Goal: Contribute content: Contribute content

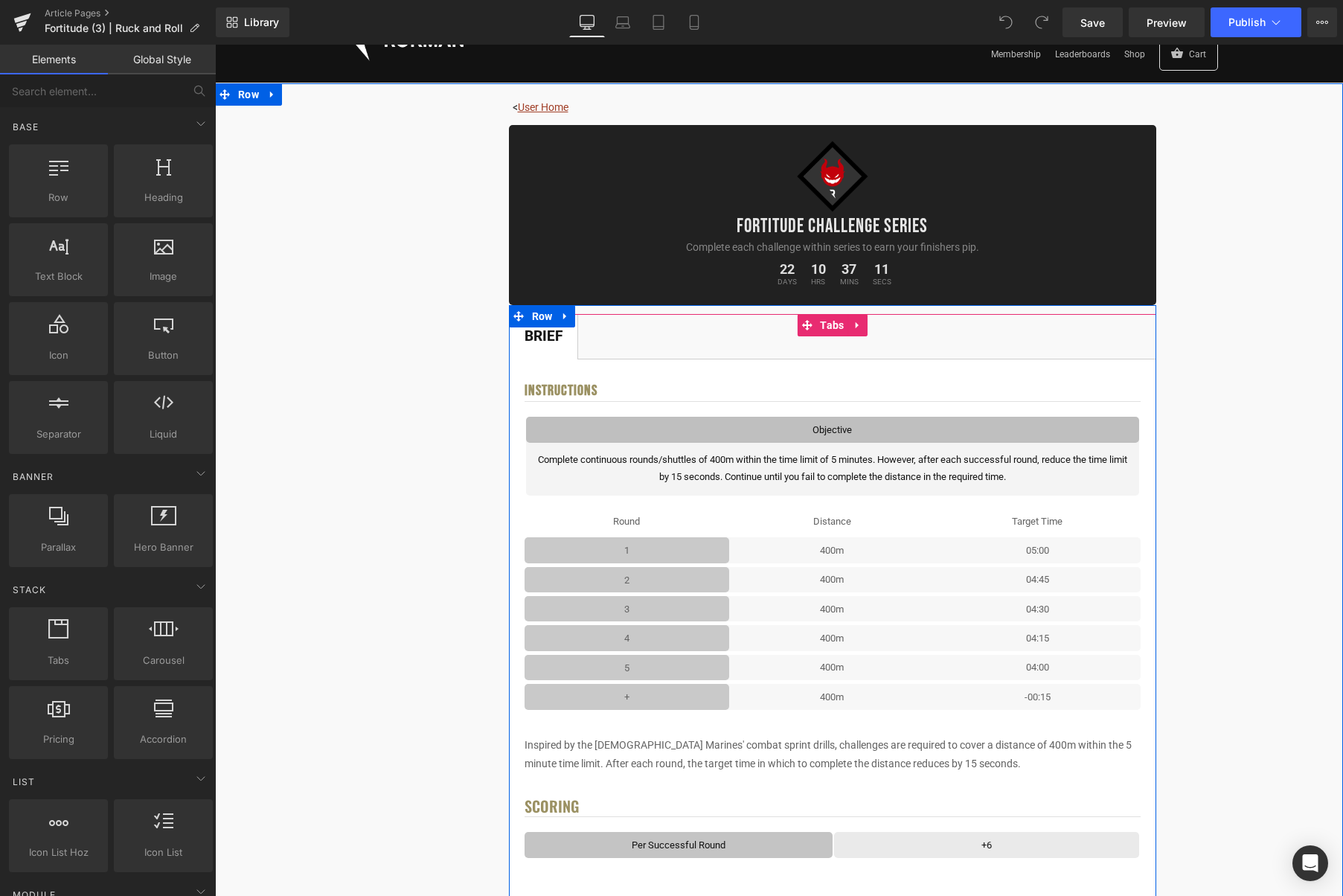
scroll to position [60, 0]
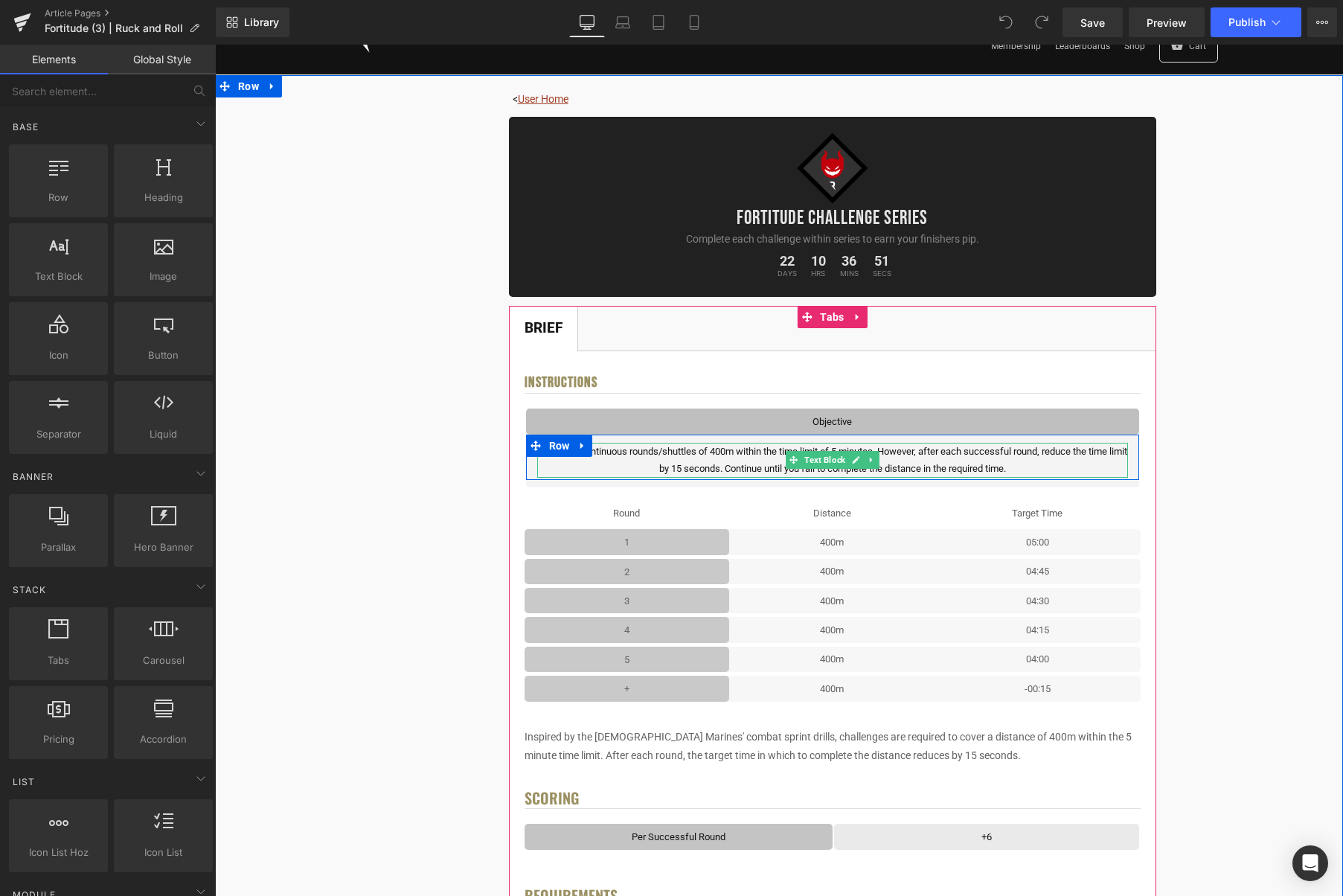
click at [1012, 469] on p "Complete continuous rounds/shuttles of 400m within the time limit of 5 minutes.…" at bounding box center [833, 460] width 591 height 35
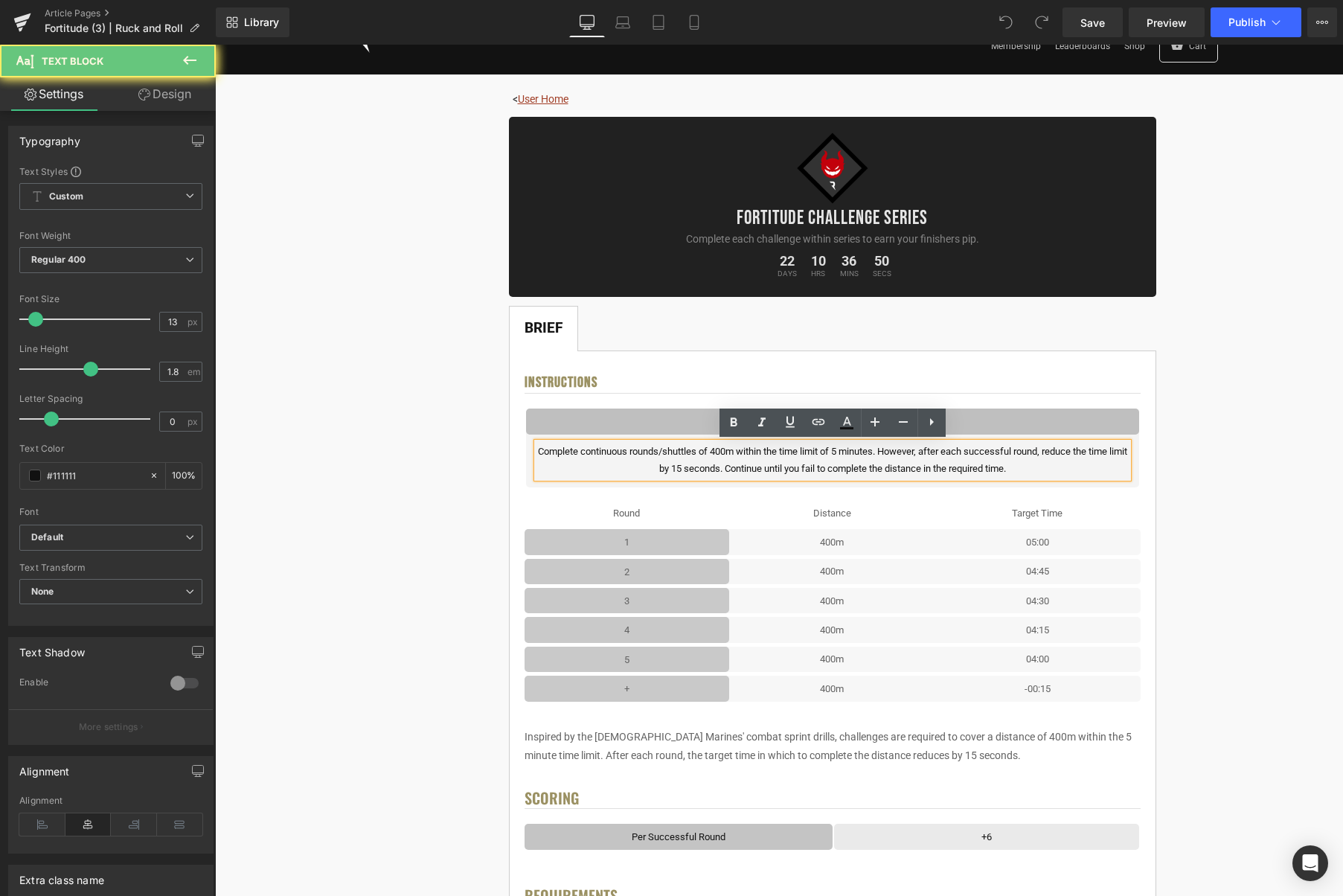
click at [1023, 468] on p "Complete continuous rounds/shuttles of 400m within the time limit of 5 minutes.…" at bounding box center [833, 460] width 591 height 35
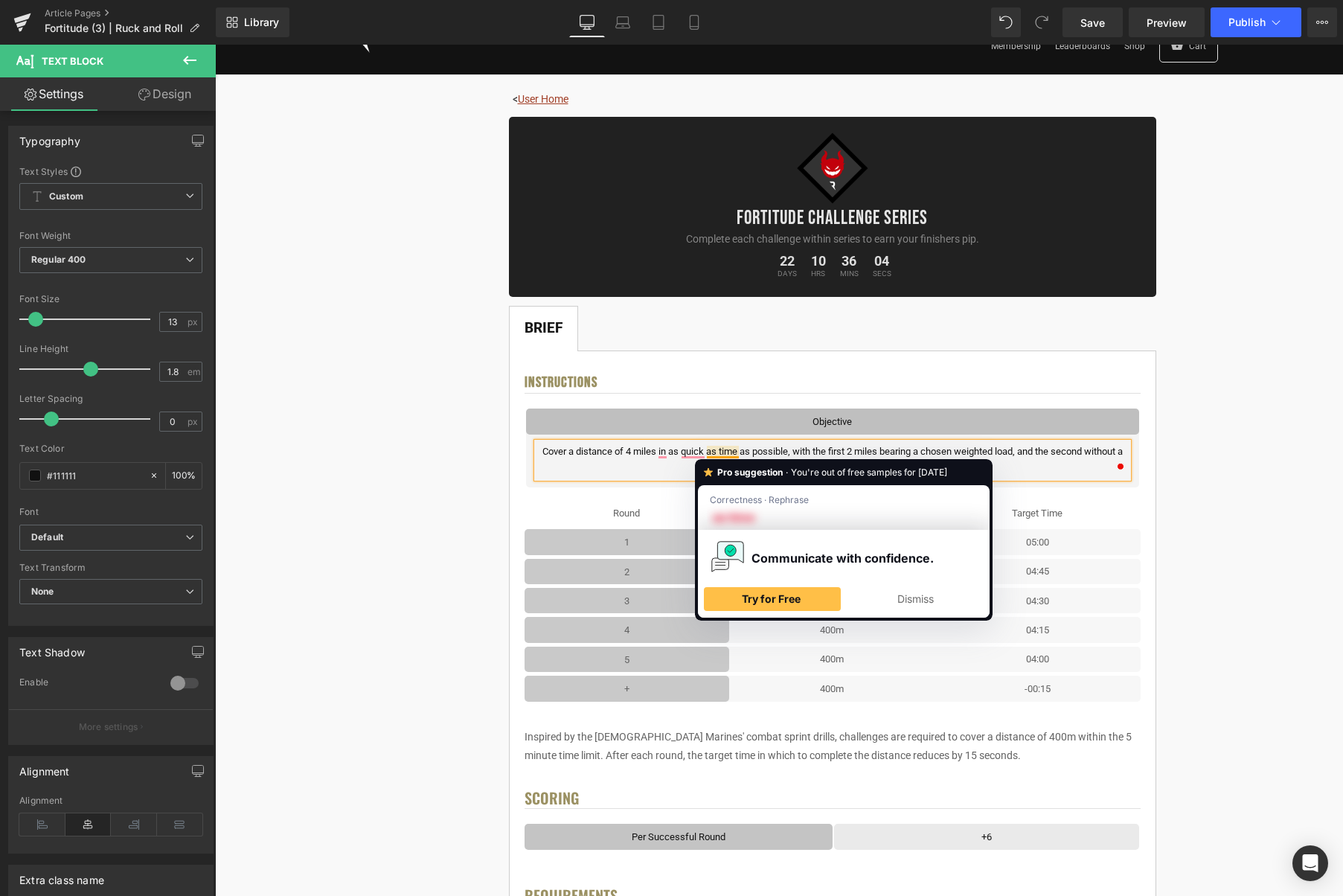
click at [715, 453] on p "Cover a distance of 4 miles in as quick as time as possible, with the first 2 m…" at bounding box center [833, 460] width 591 height 35
click at [708, 456] on p "Cover a distance of 4 miles in as quick as time as possible, with the first 2 m…" at bounding box center [833, 460] width 591 height 35
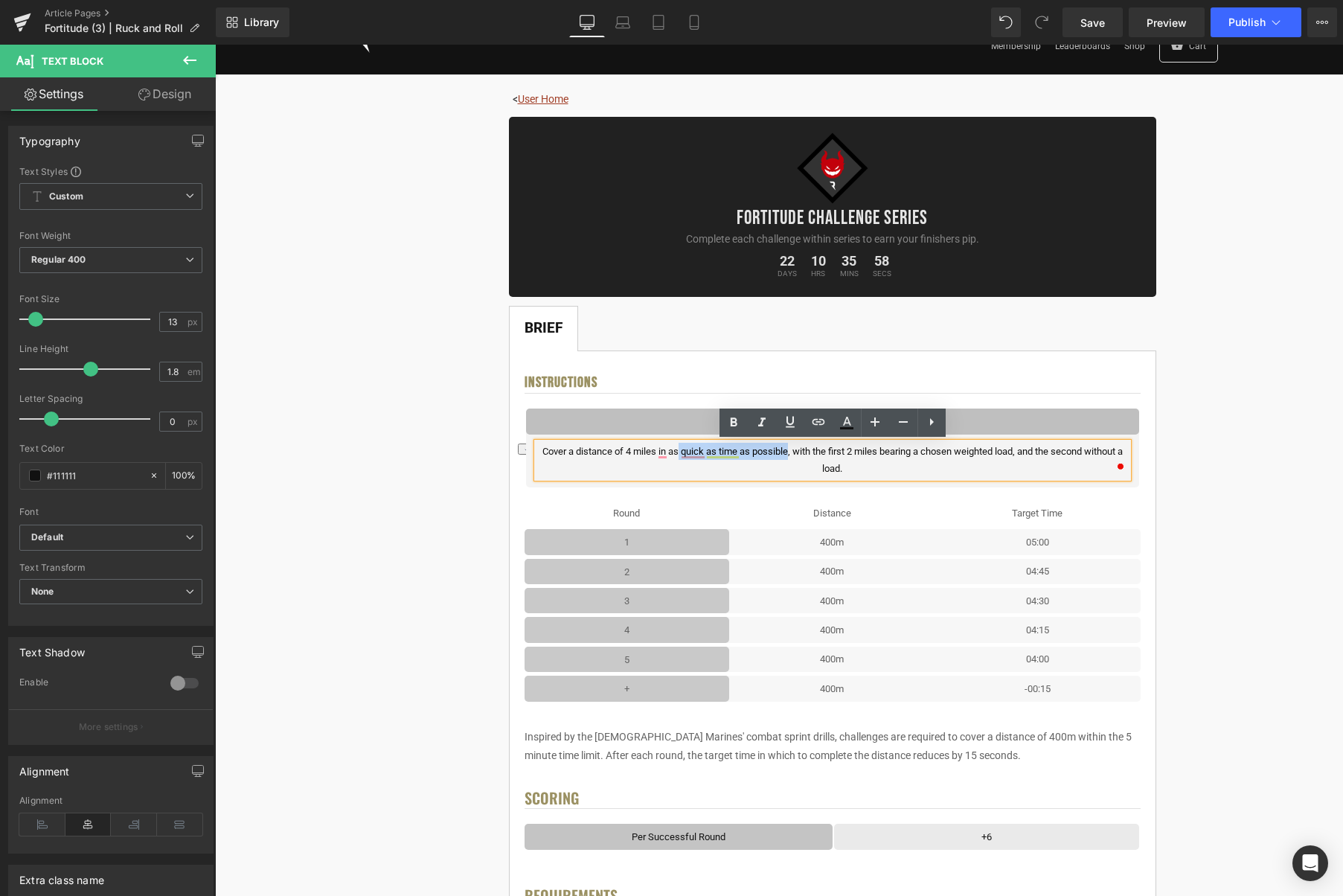
drag, startPoint x: 679, startPoint y: 454, endPoint x: 791, endPoint y: 454, distance: 112.0
click at [791, 454] on p "Cover a distance of 4 miles in as quick as time as possible, with the first 2 m…" at bounding box center [833, 460] width 591 height 35
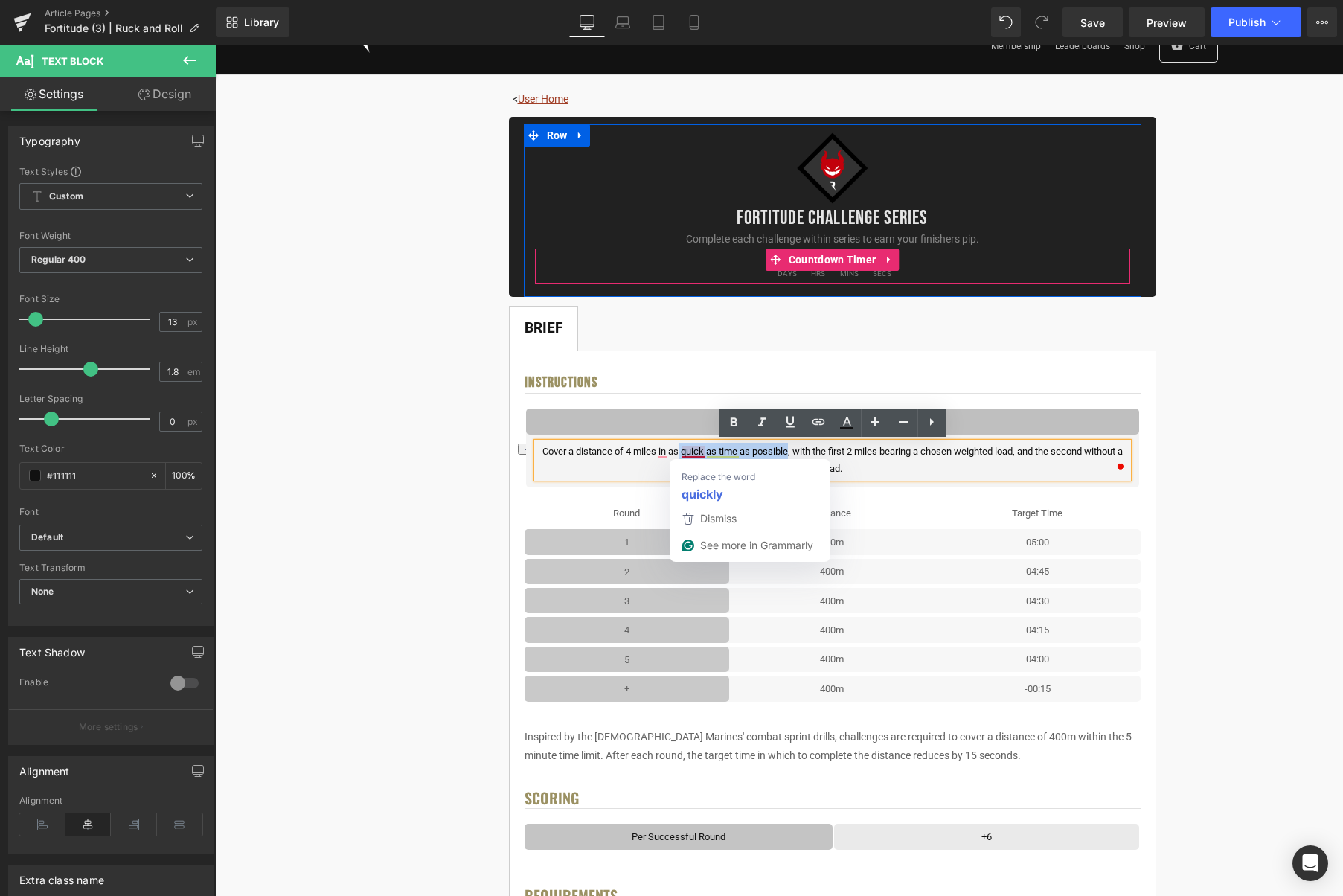
copy p "quick as time as possible"
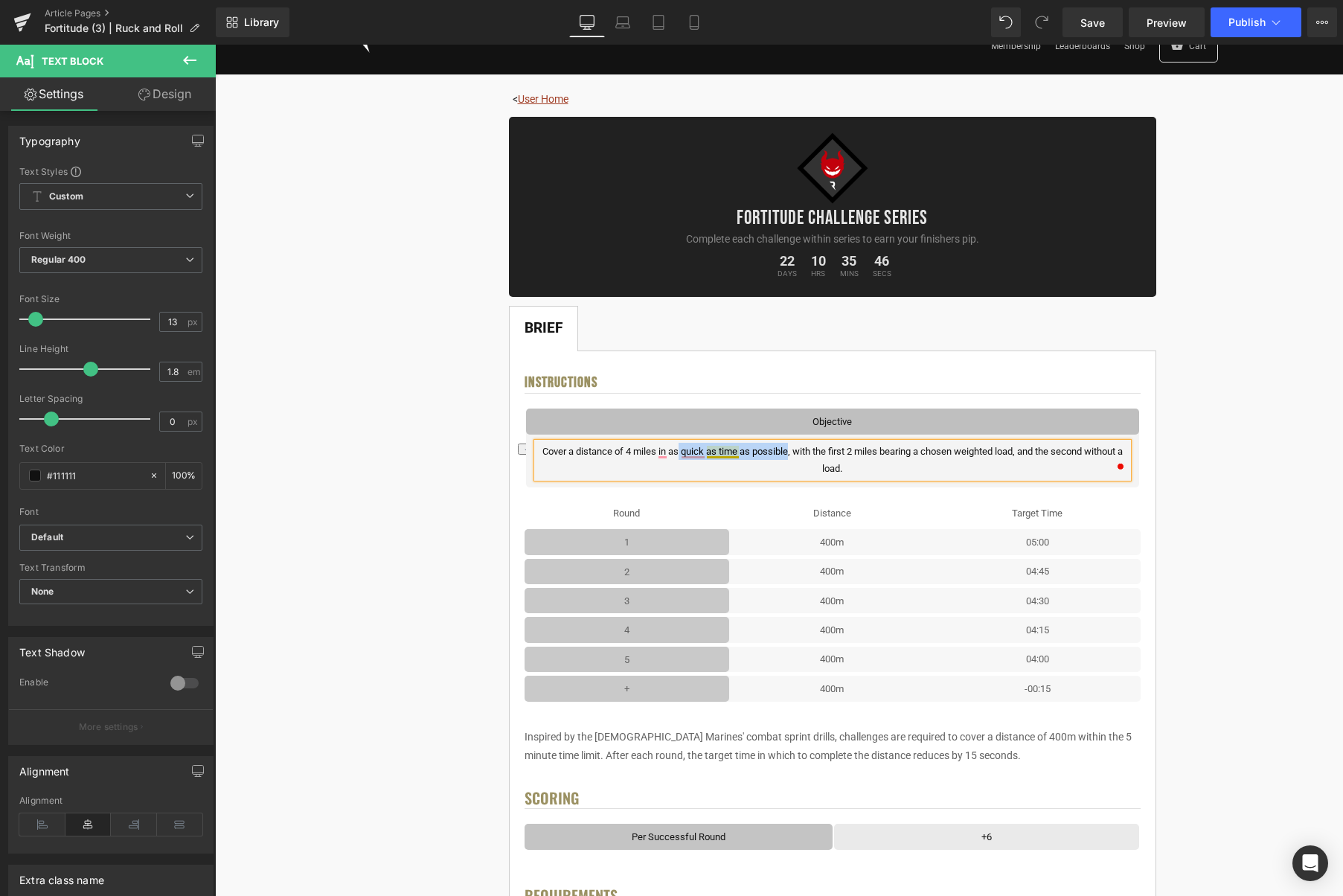
click at [714, 454] on p "Cover a distance of 4 miles in as quick as time as possible, with the first 2 m…" at bounding box center [833, 460] width 591 height 35
click at [810, 450] on p "Cover a distance of 4 miles in as quick a time as possible, with the first 2 mi…" at bounding box center [833, 460] width 591 height 35
click at [867, 464] on p "Cover a distance of 4 miles in as quick a time as possible, with the first 2 mi…" at bounding box center [833, 460] width 591 height 35
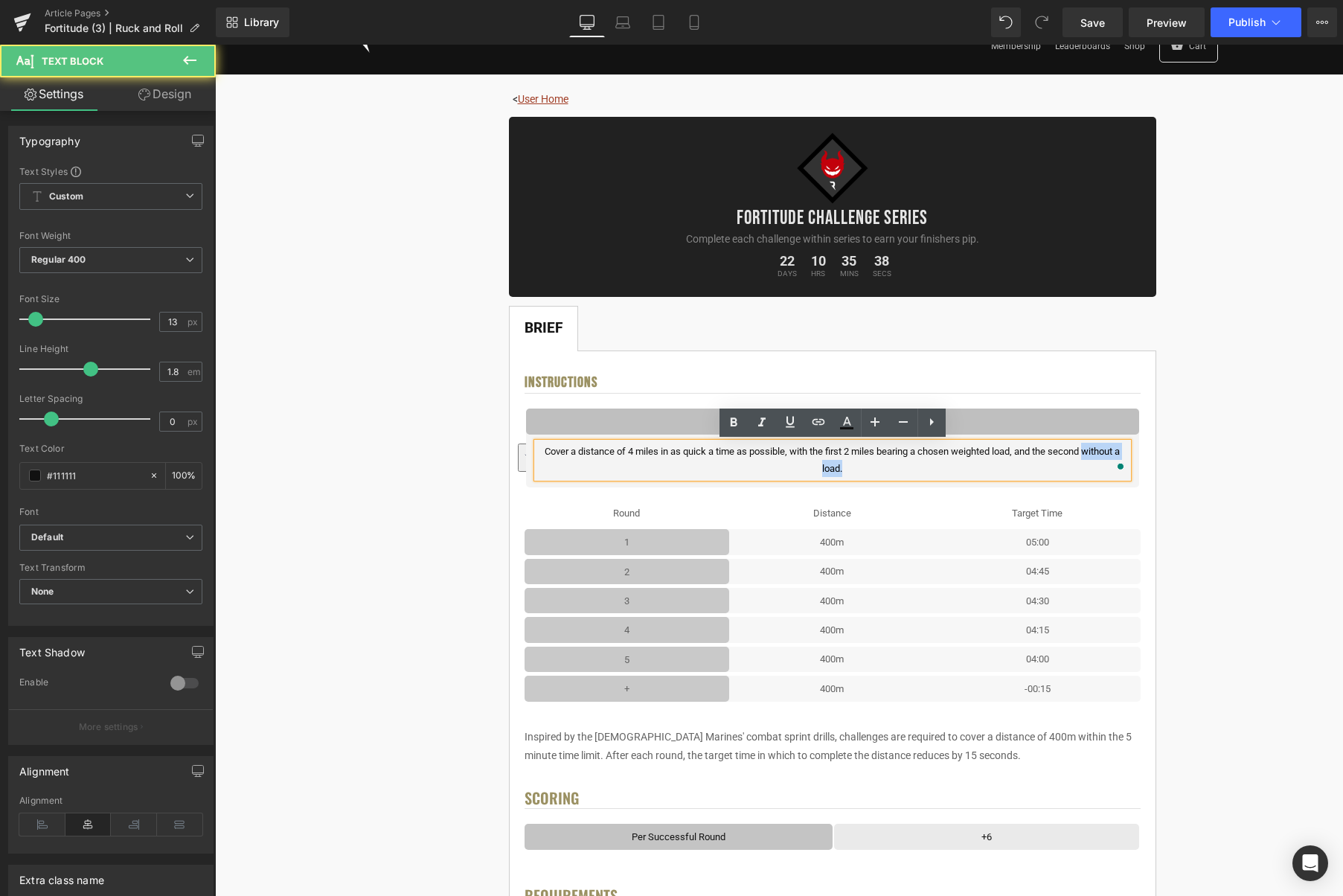
drag, startPoint x: 1085, startPoint y: 453, endPoint x: 1086, endPoint y: 469, distance: 16.0
click at [1086, 469] on p "Cover a distance of 4 miles in as quick a time as possible, with the first 2 mi…" at bounding box center [833, 460] width 591 height 35
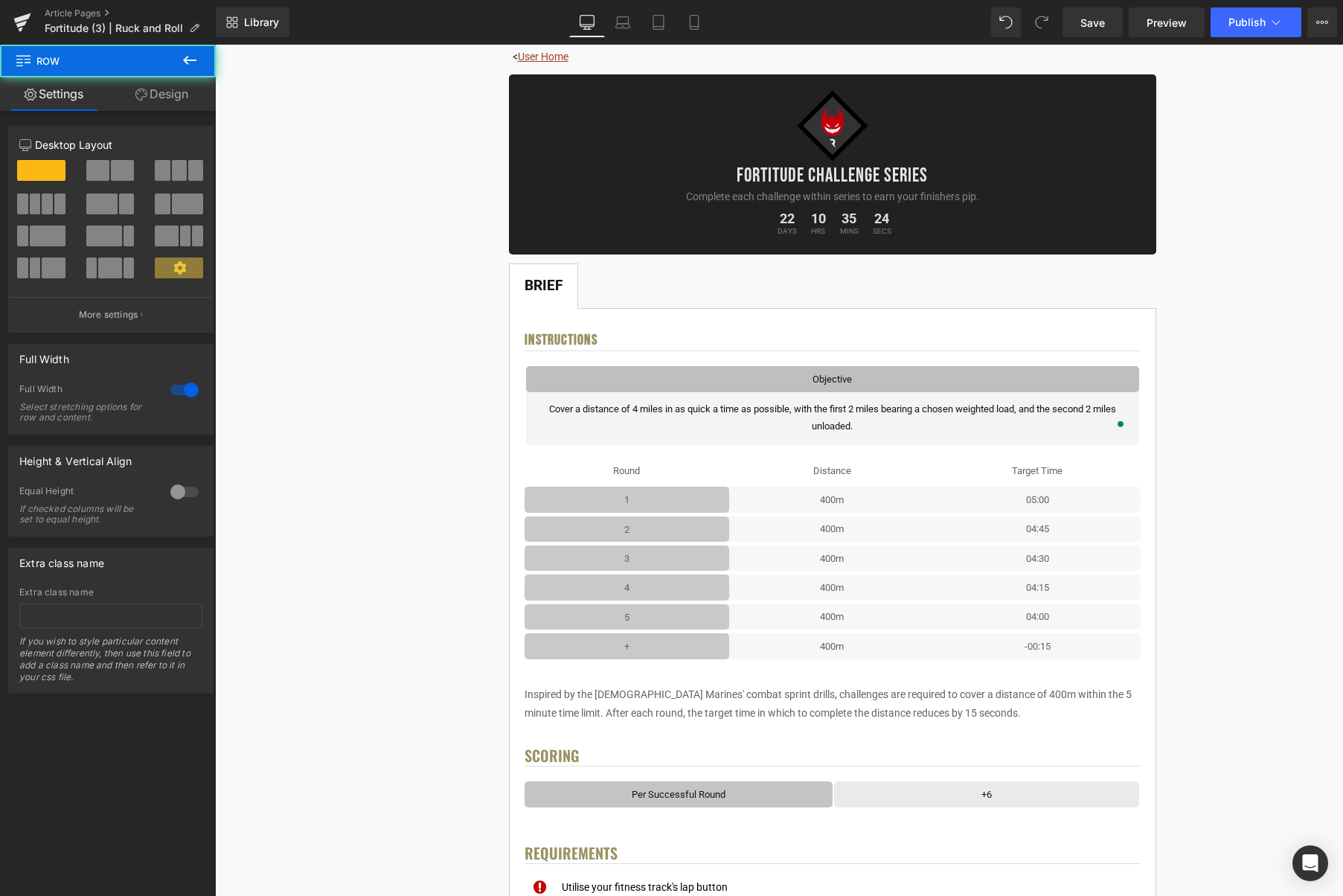
scroll to position [117, 0]
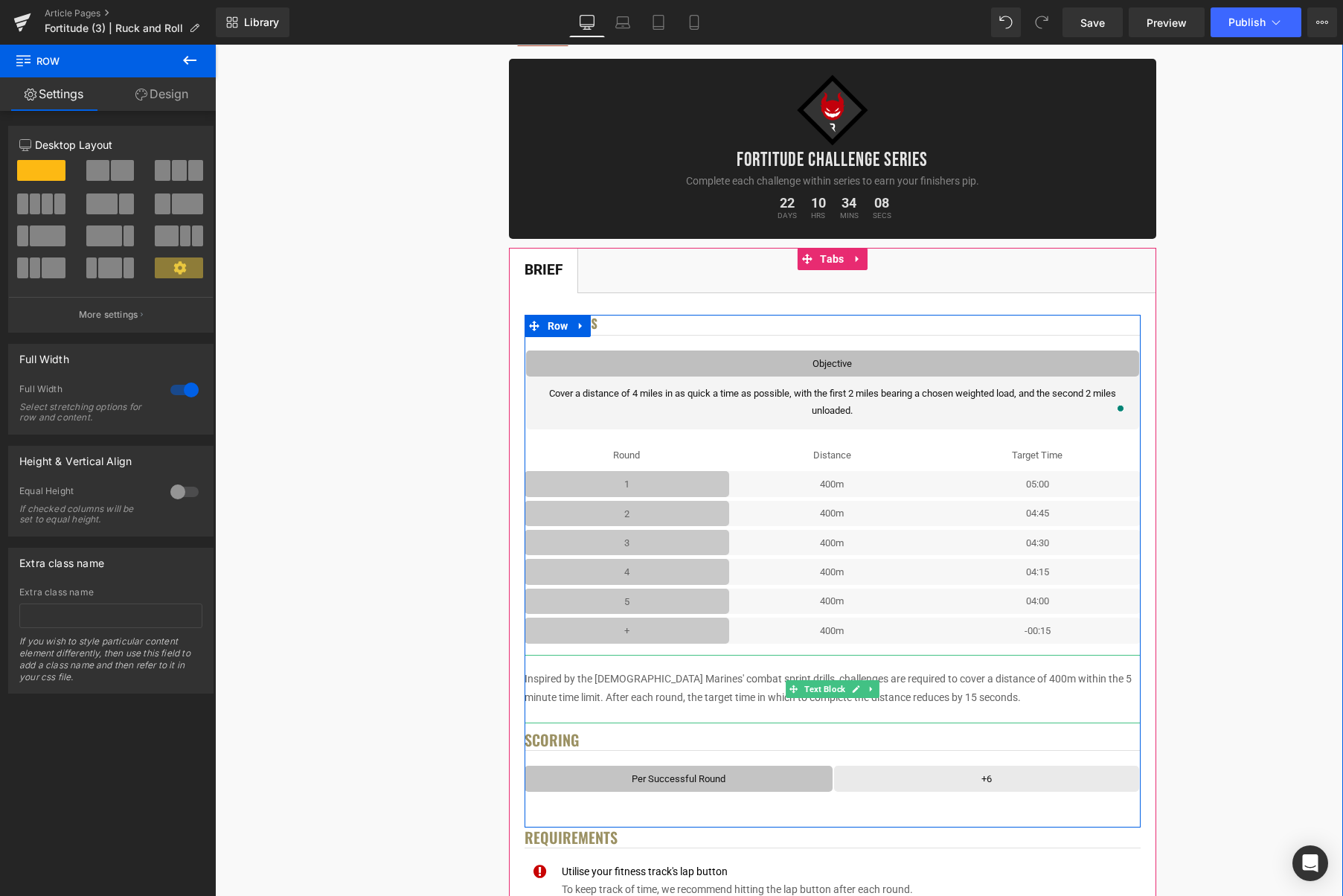
drag, startPoint x: 943, startPoint y: 686, endPoint x: 954, endPoint y: 692, distance: 12.5
click at [943, 686] on p "Inspired by the US Marines' combat sprint drills, challenges are required to co…" at bounding box center [833, 688] width 617 height 37
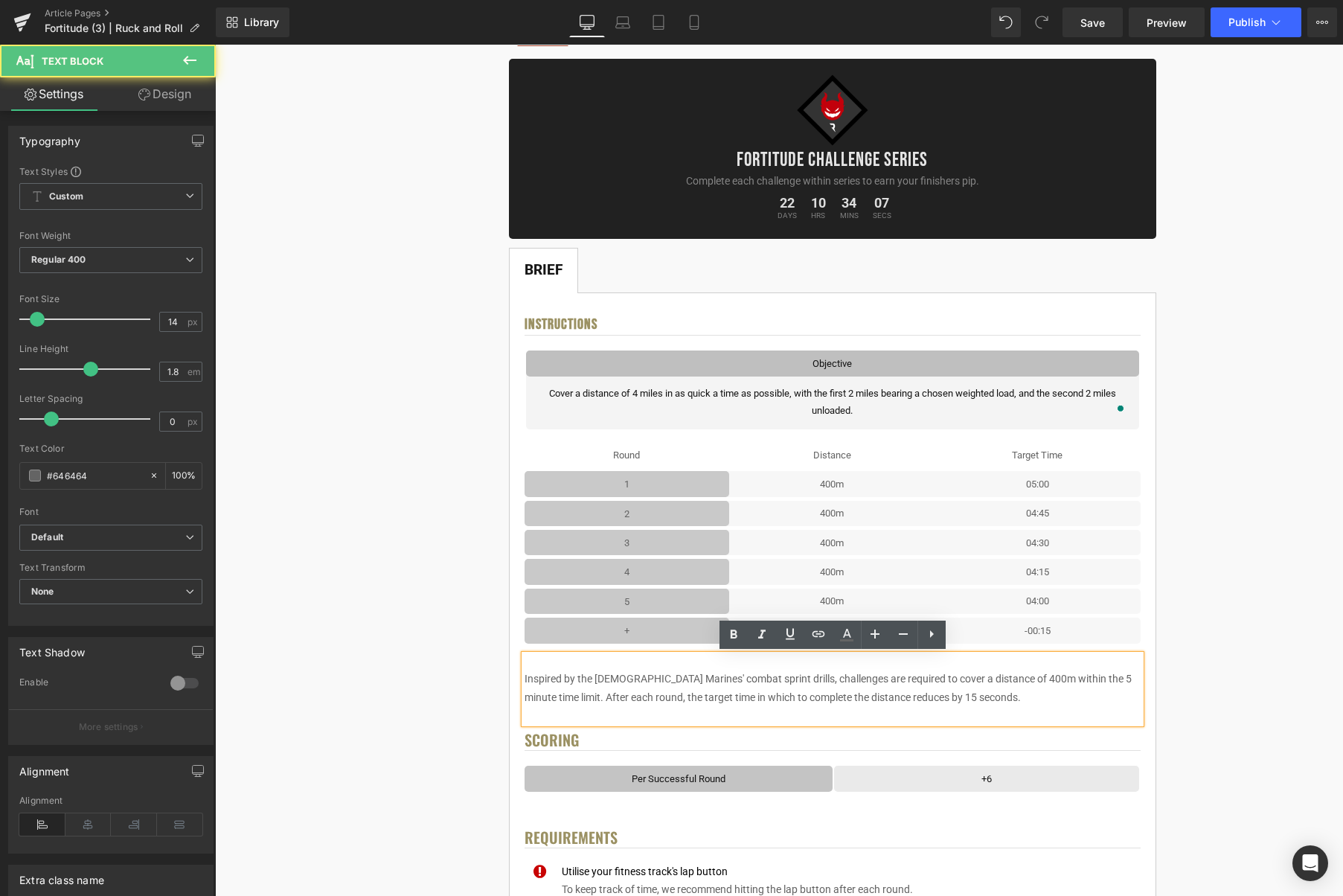
click at [959, 695] on p "Inspired by the US Marines' combat sprint drills, challenges are required to co…" at bounding box center [833, 688] width 617 height 37
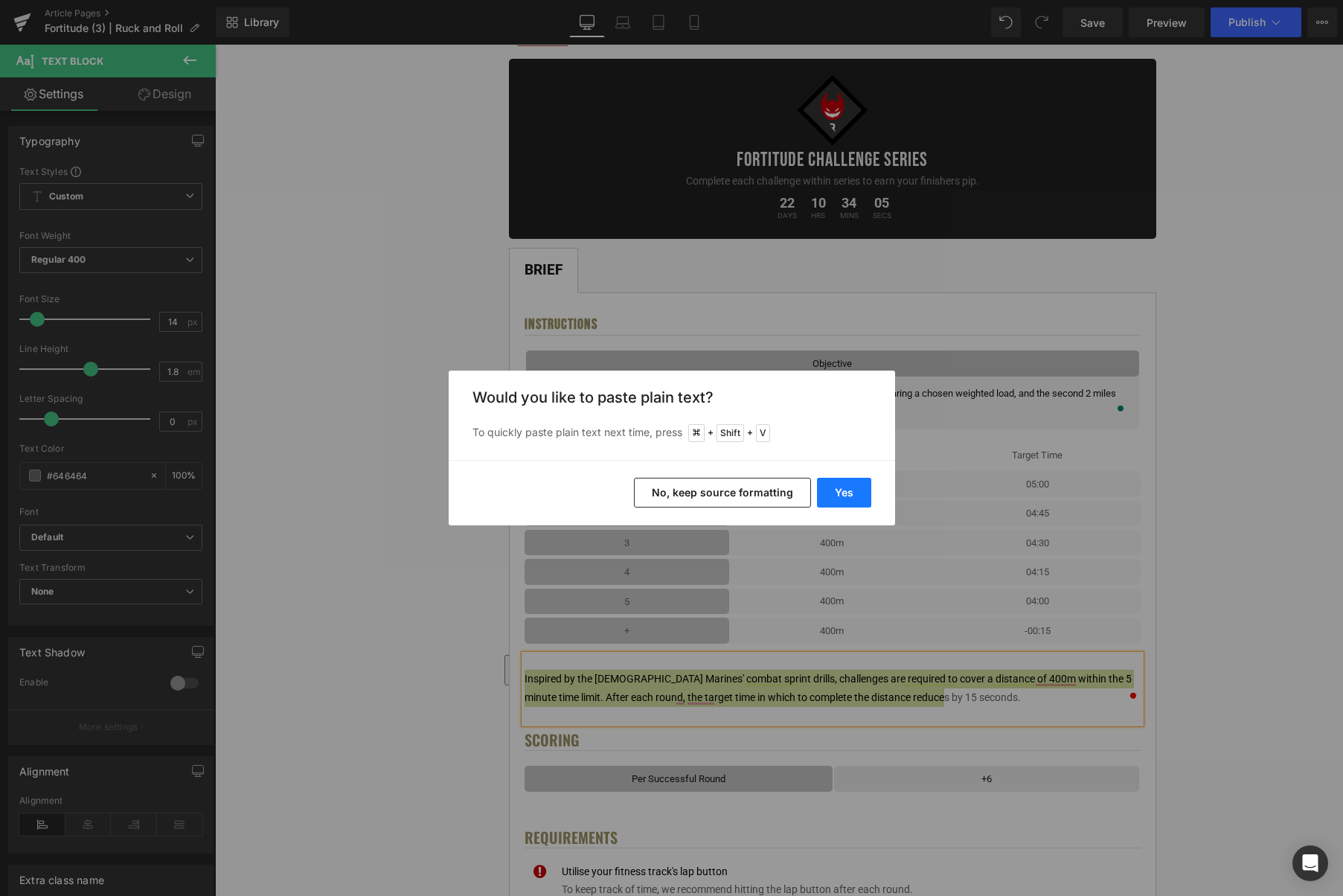
click at [835, 495] on button "Yes" at bounding box center [844, 492] width 54 height 29
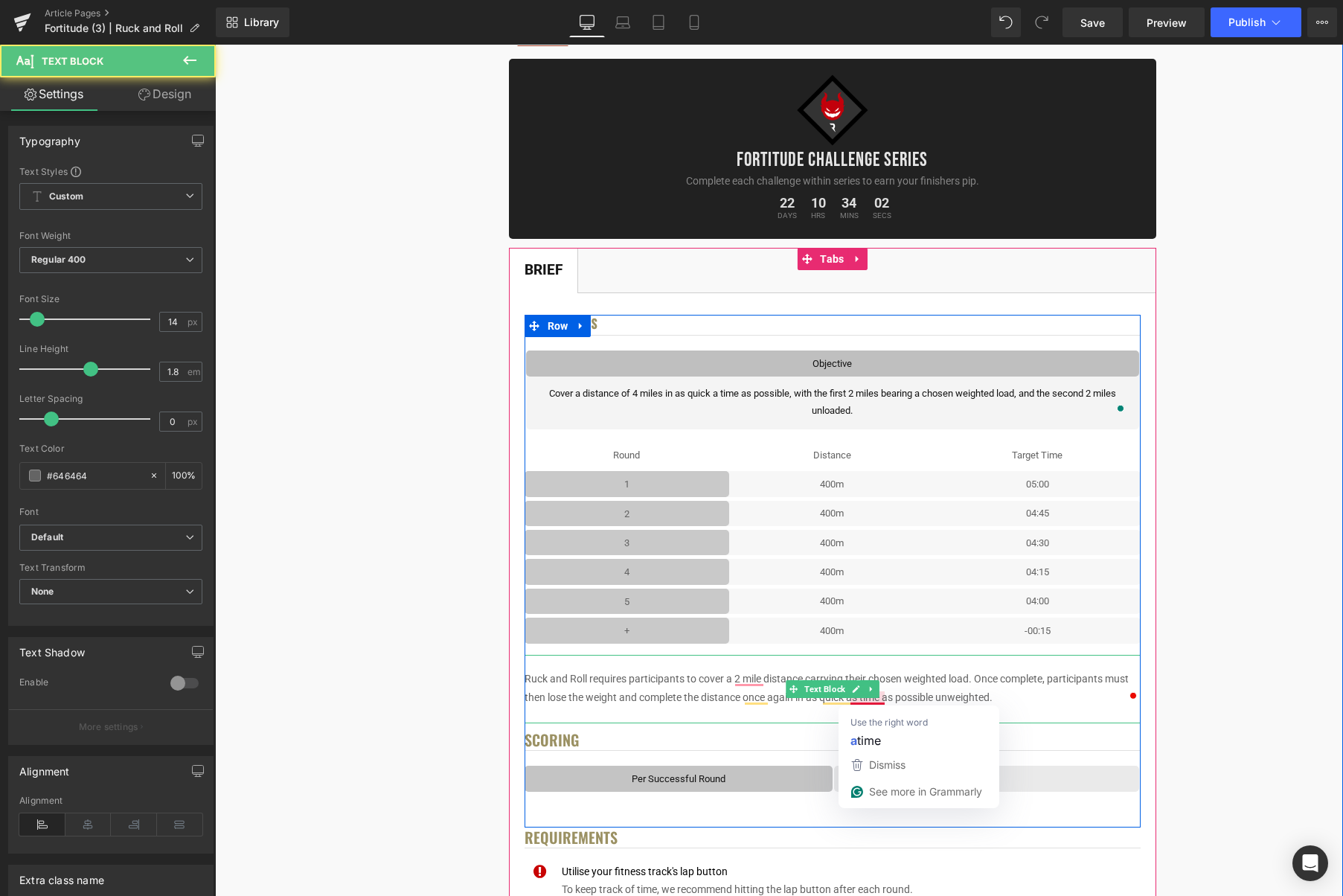
click at [857, 702] on p "Ruck and Roll requires participants to cover a 2 mile distance carrying their c…" at bounding box center [833, 688] width 617 height 37
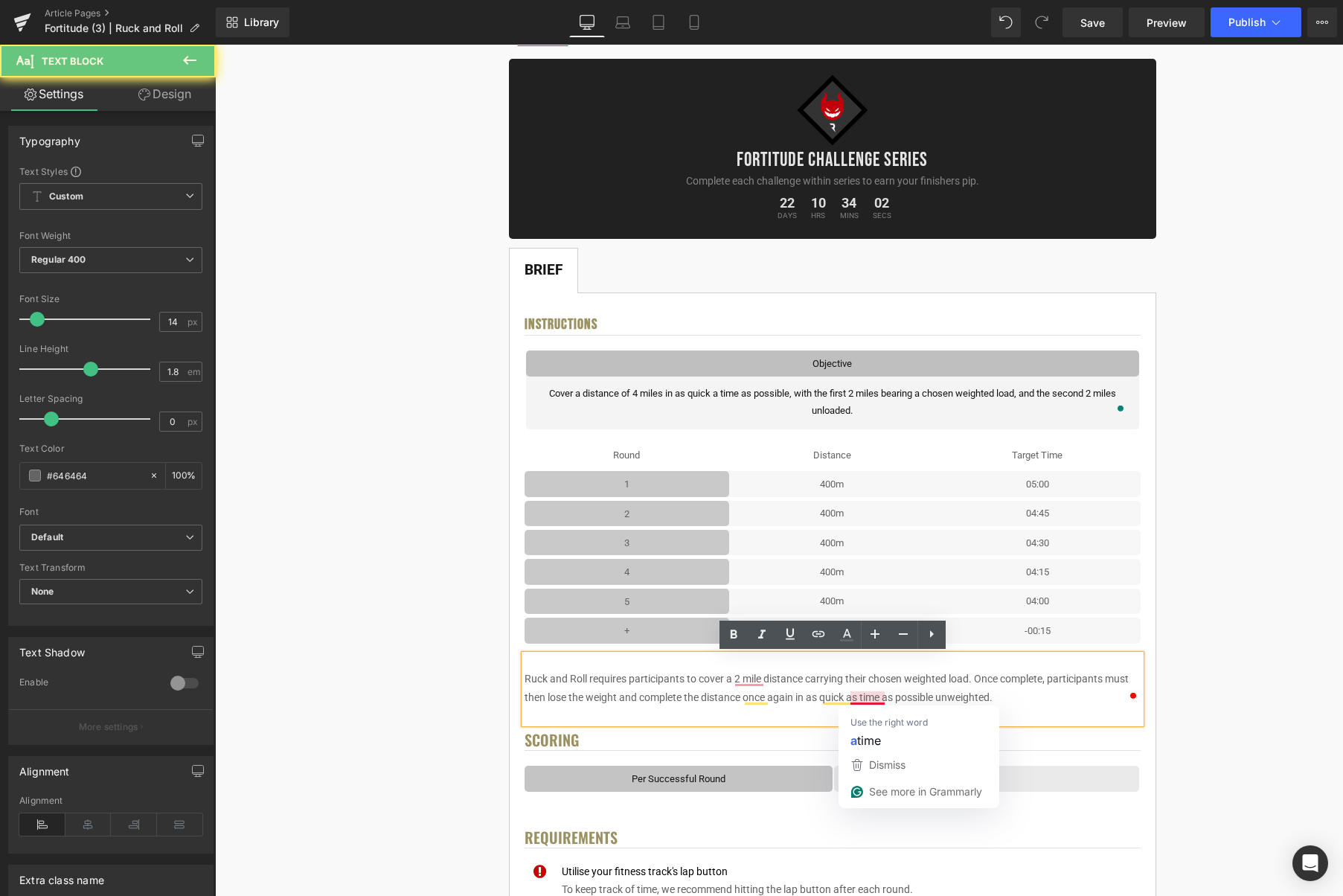
click at [861, 702] on p "Ruck and Roll requires participants to cover a 2 mile distance carrying their c…" at bounding box center [833, 688] width 617 height 37
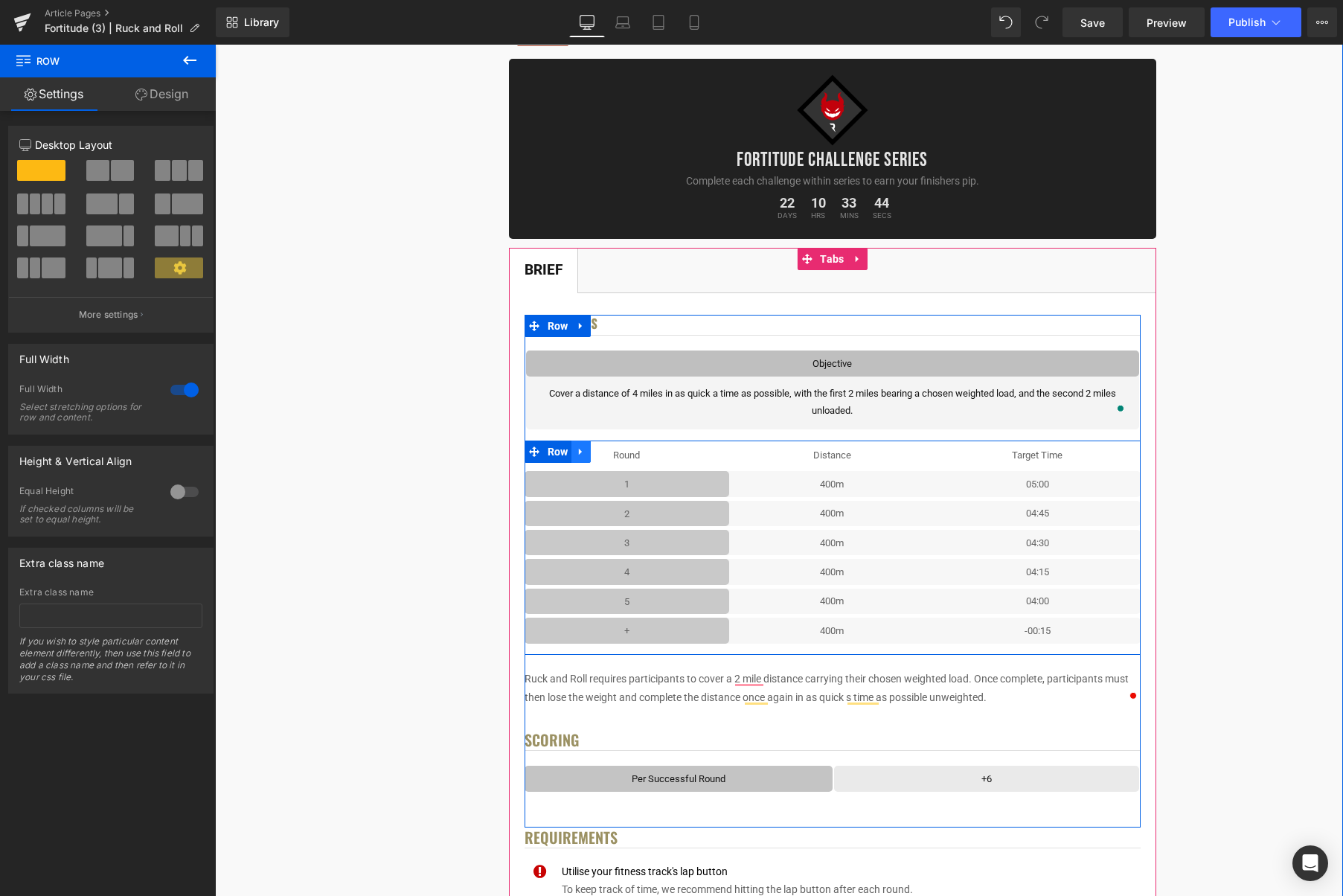
click at [586, 455] on icon at bounding box center [581, 452] width 10 height 11
click at [600, 454] on icon at bounding box center [600, 452] width 10 height 11
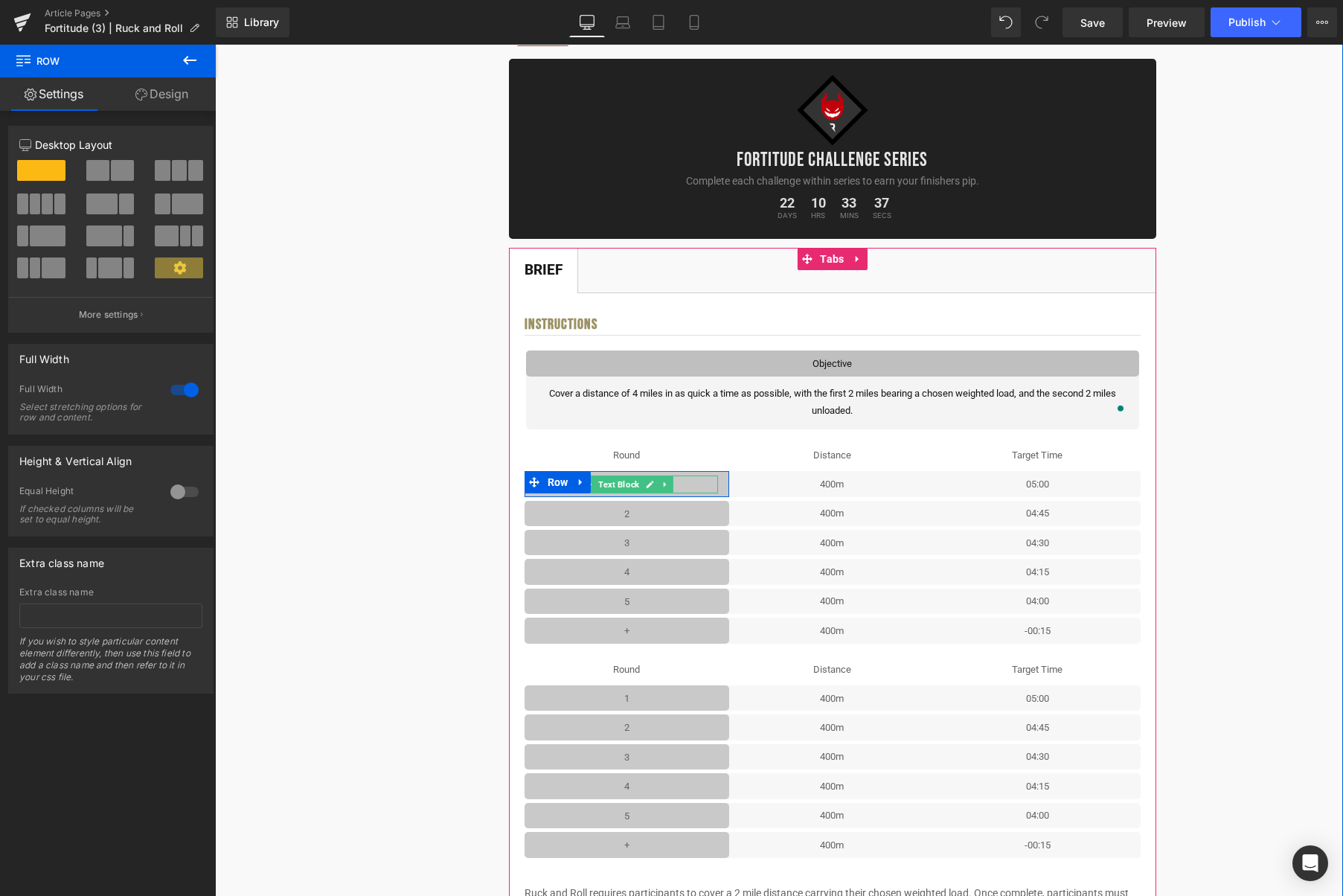
click at [686, 485] on p "1" at bounding box center [627, 484] width 183 height 17
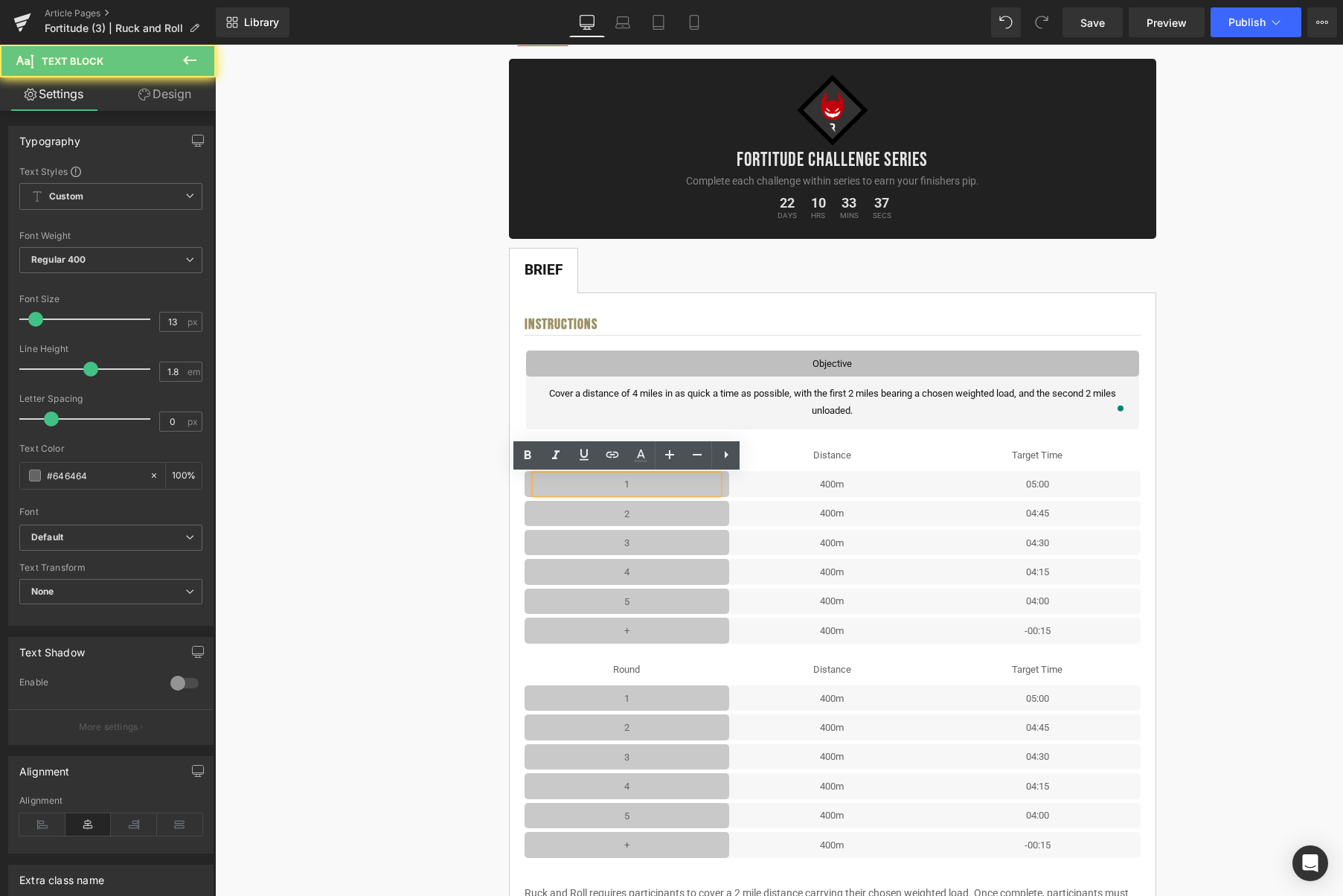
click at [686, 485] on p "1" at bounding box center [627, 484] width 183 height 17
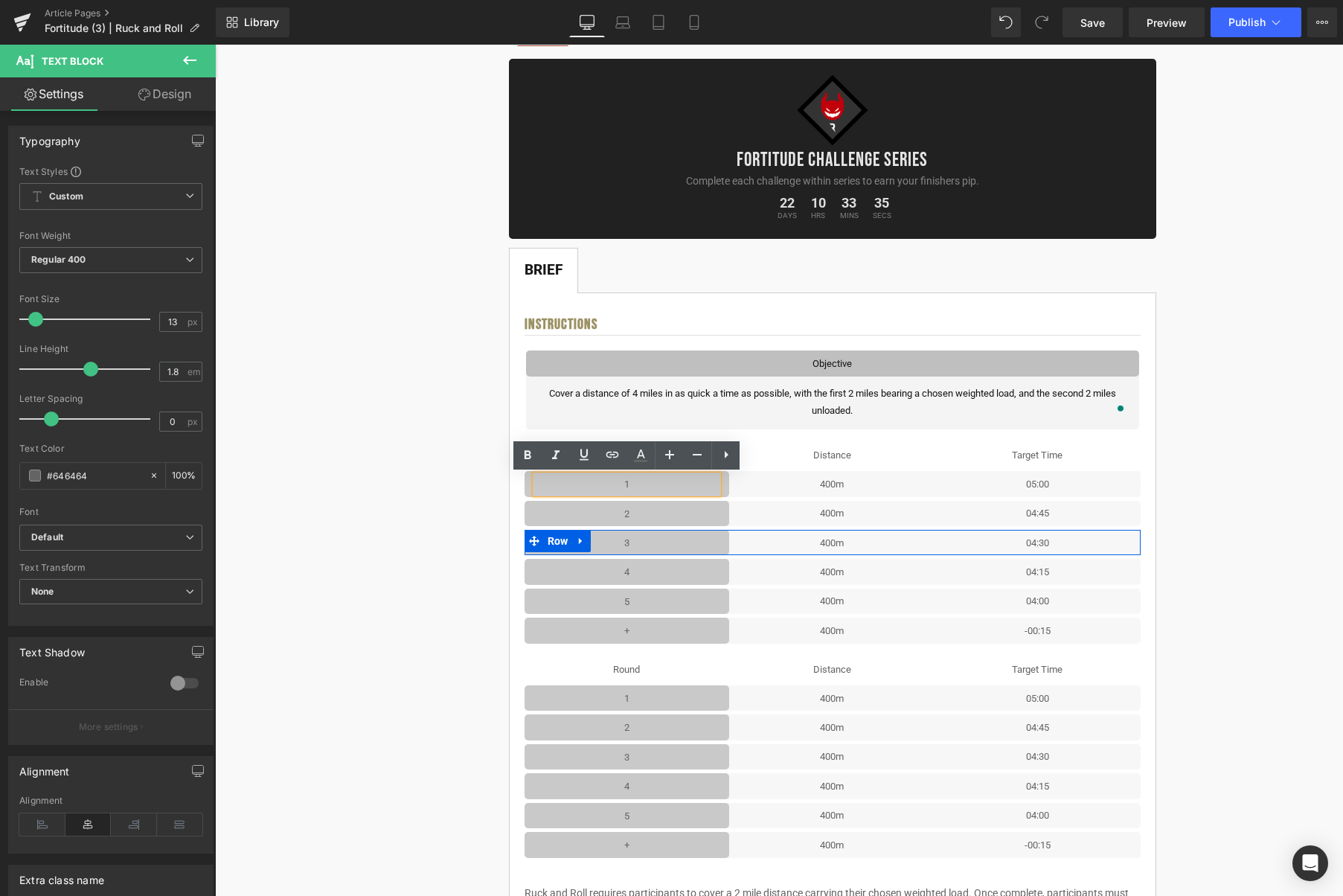
click at [586, 539] on icon at bounding box center [581, 542] width 10 height 11
click at [623, 544] on icon at bounding box center [619, 541] width 10 height 10
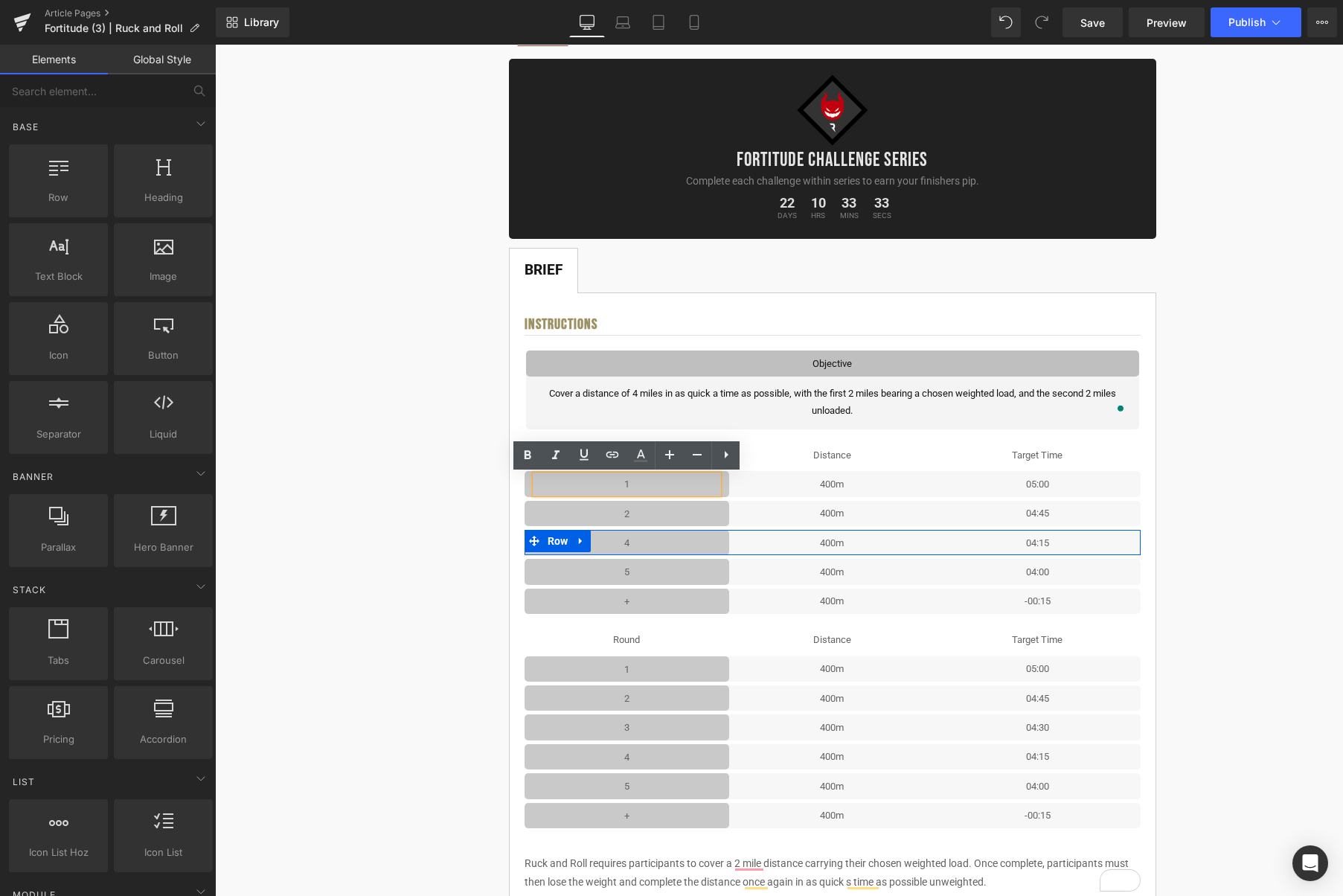
click at [589, 542] on link at bounding box center [581, 541] width 19 height 23
click at [622, 544] on icon at bounding box center [619, 541] width 10 height 10
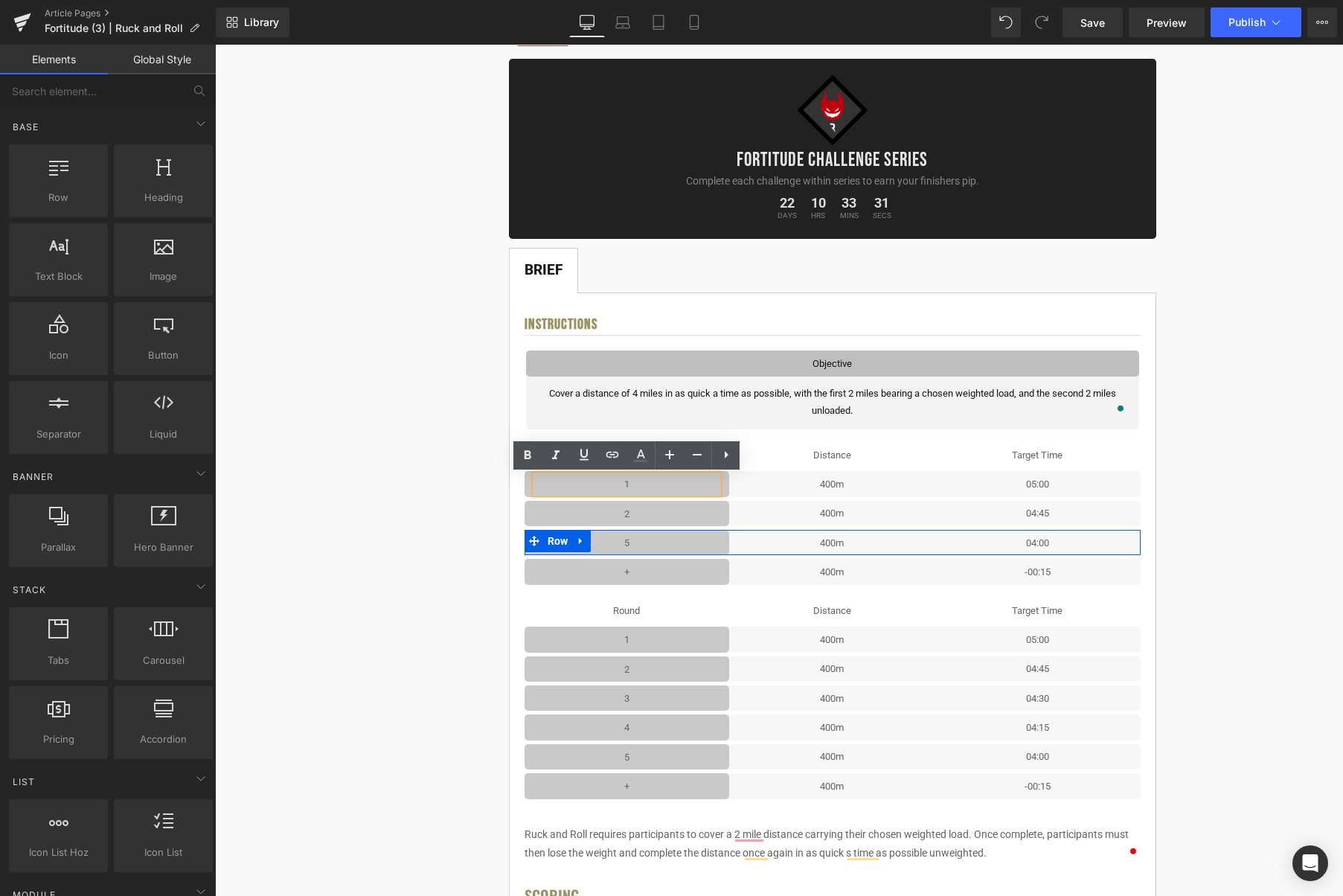
drag, startPoint x: 591, startPoint y: 543, endPoint x: 602, endPoint y: 543, distance: 11.0
click at [591, 543] on link at bounding box center [581, 541] width 19 height 23
click at [618, 544] on icon at bounding box center [619, 541] width 10 height 10
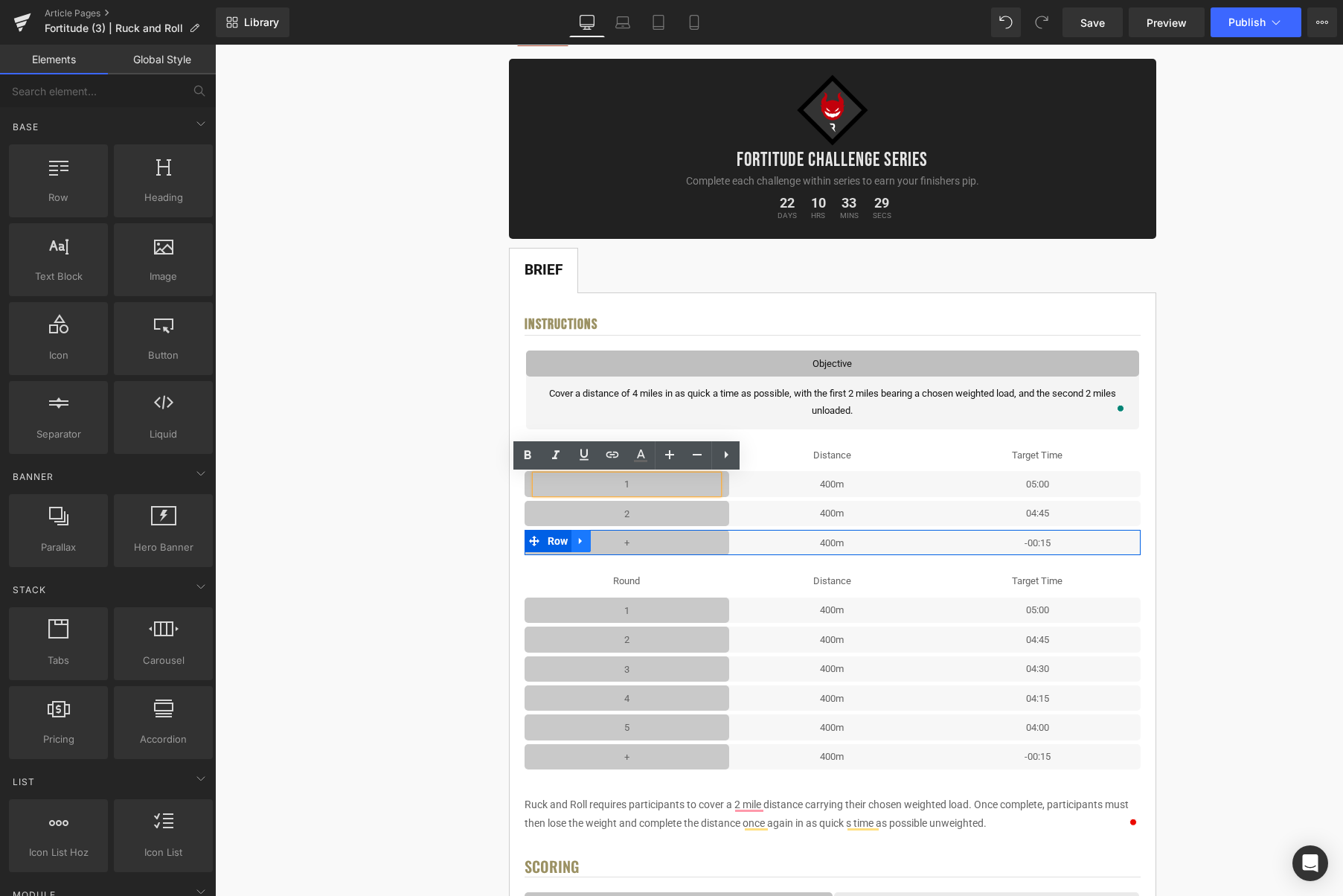
click at [589, 540] on link at bounding box center [581, 541] width 19 height 23
click at [620, 545] on icon at bounding box center [619, 541] width 10 height 10
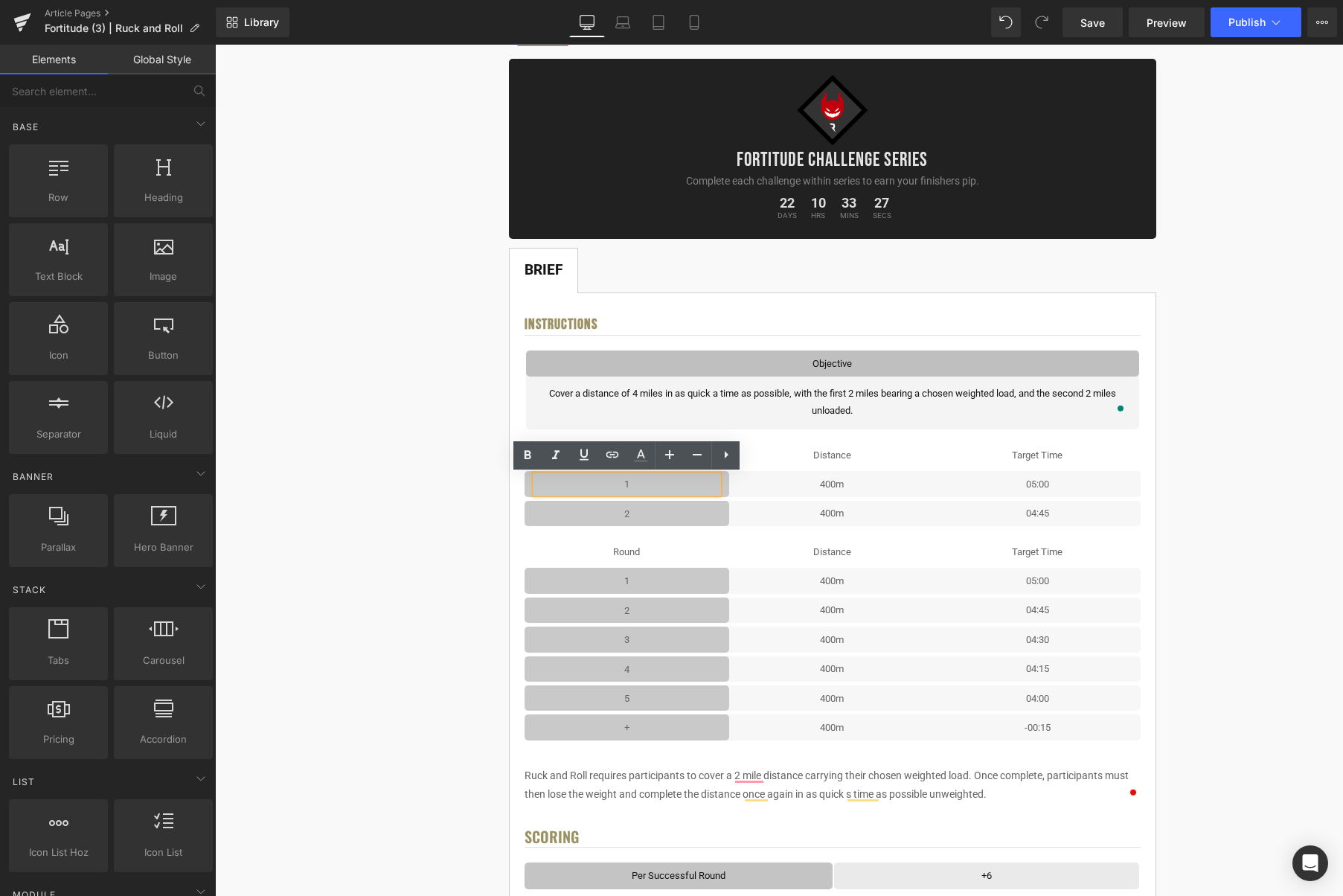
click at [641, 484] on p "1" at bounding box center [627, 484] width 183 height 17
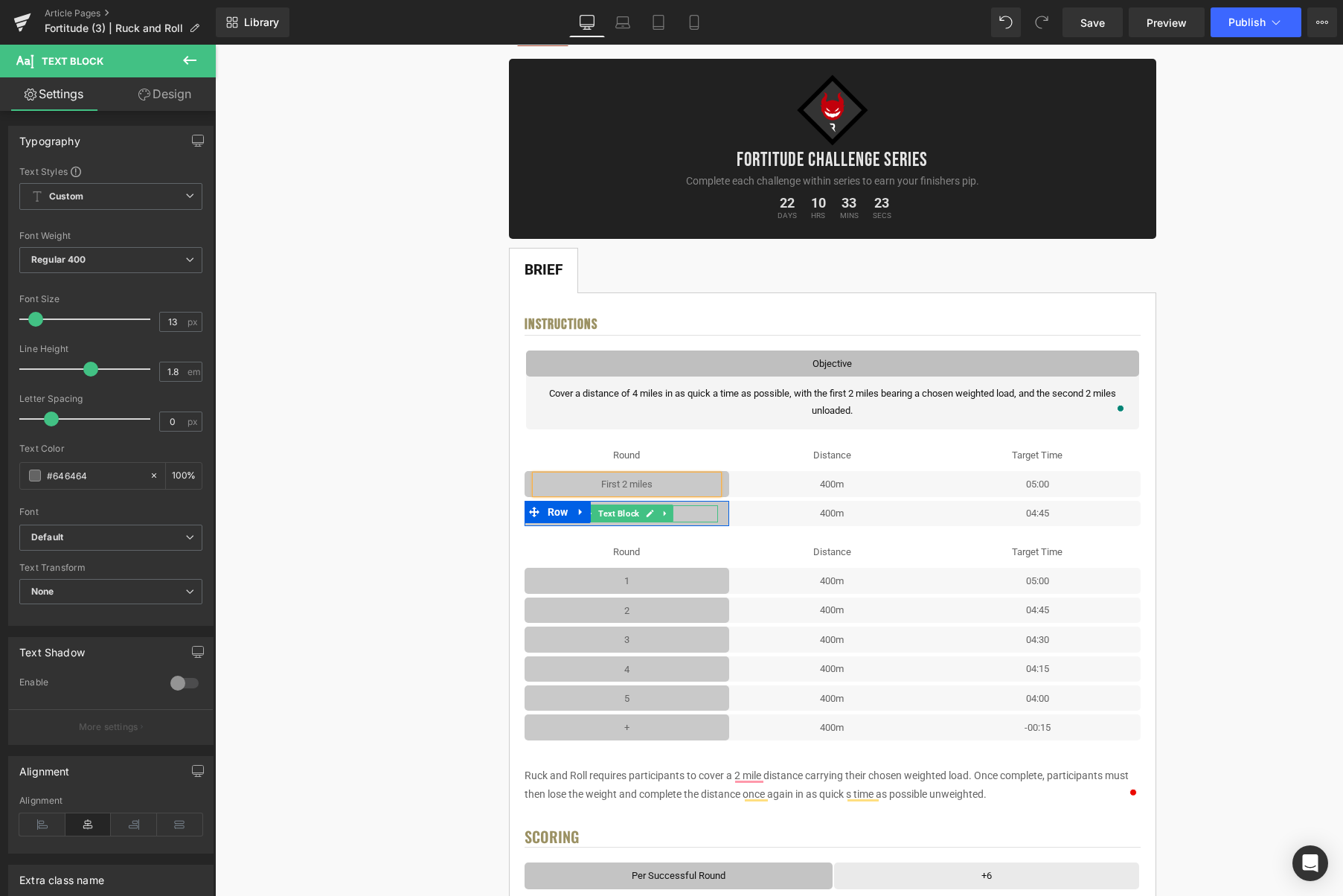
click at [653, 513] on icon at bounding box center [651, 514] width 8 height 8
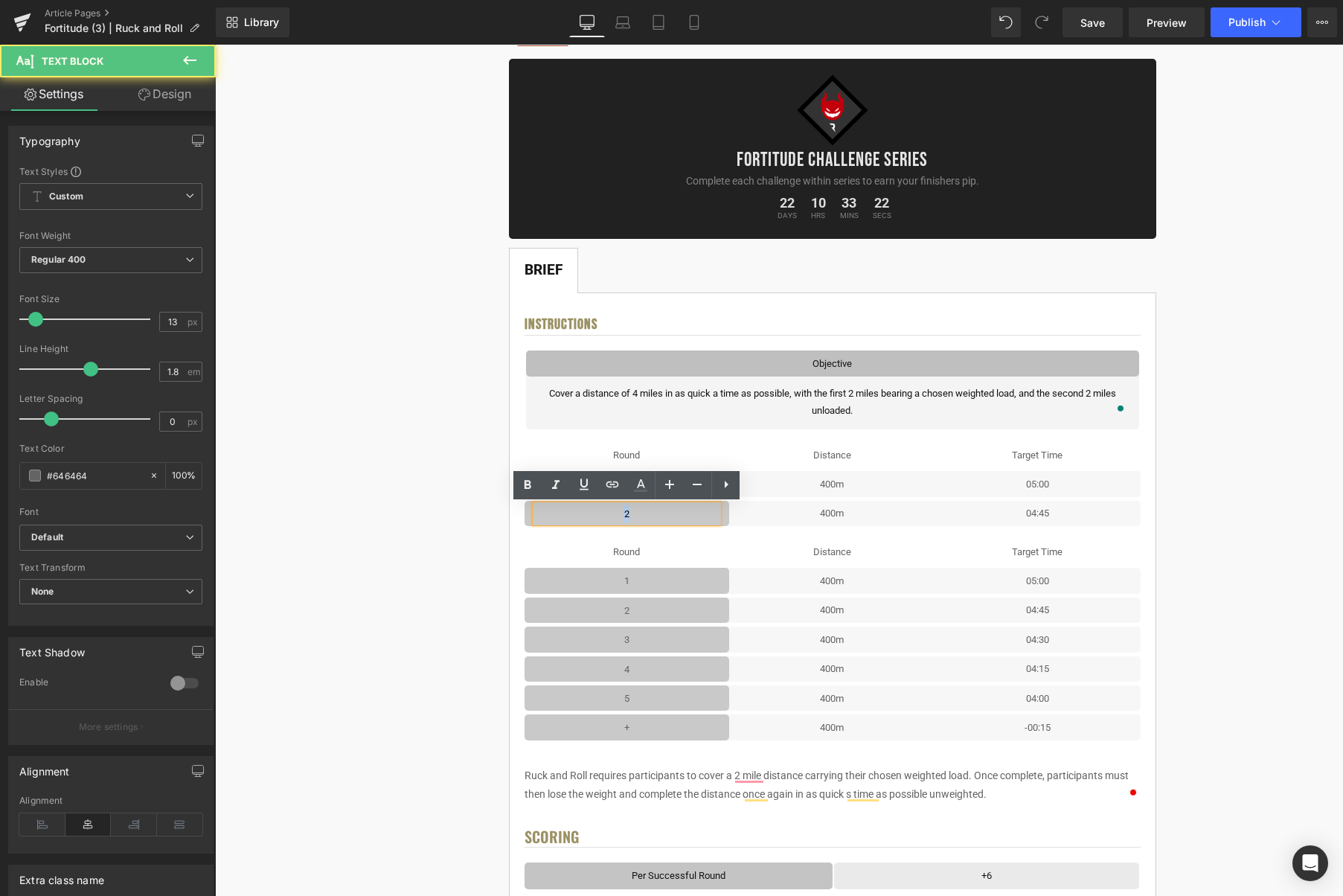
drag, startPoint x: 650, startPoint y: 516, endPoint x: 616, endPoint y: 512, distance: 34.2
click at [616, 512] on p "2" at bounding box center [627, 514] width 183 height 17
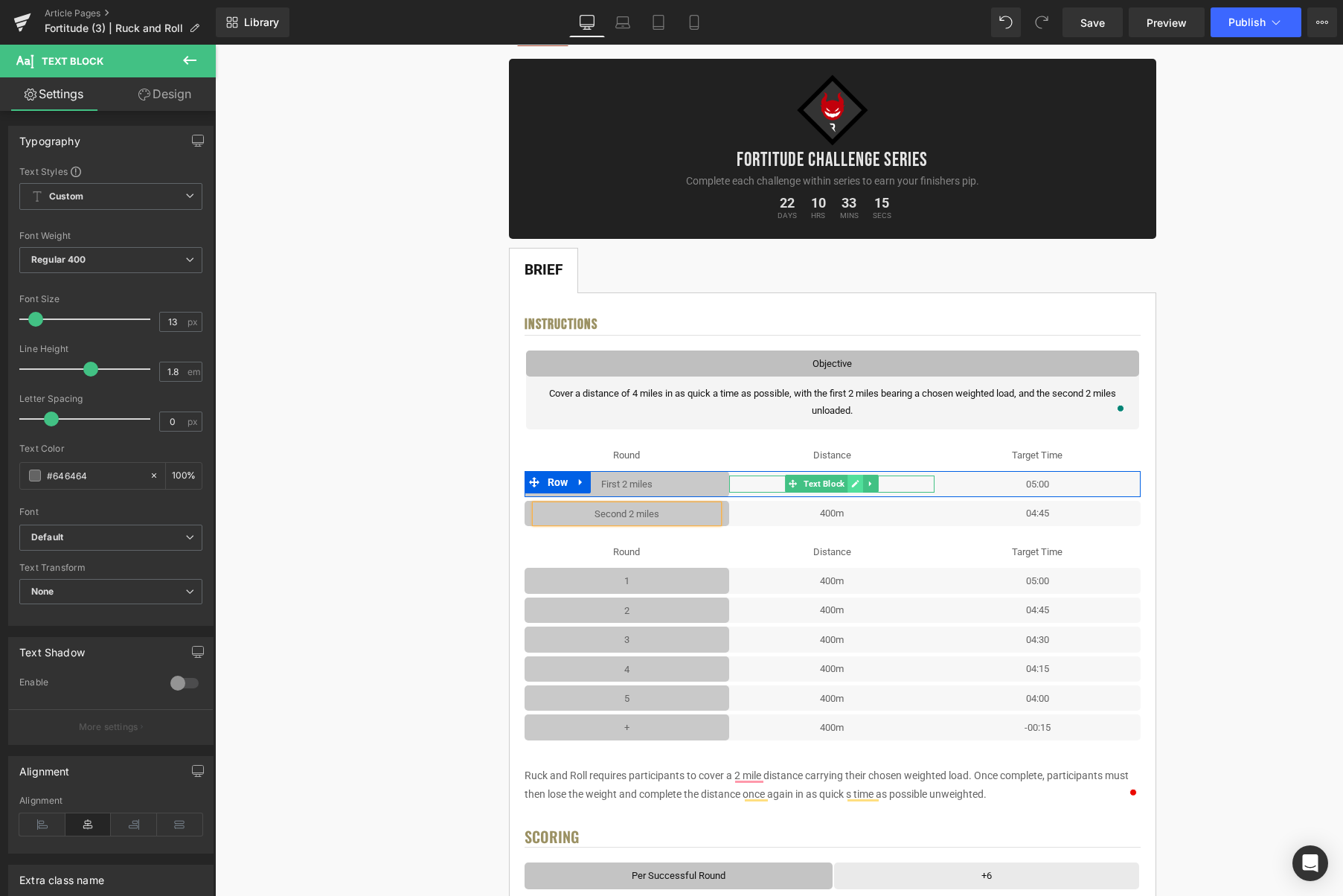
click at [856, 485] on icon at bounding box center [856, 485] width 8 height 8
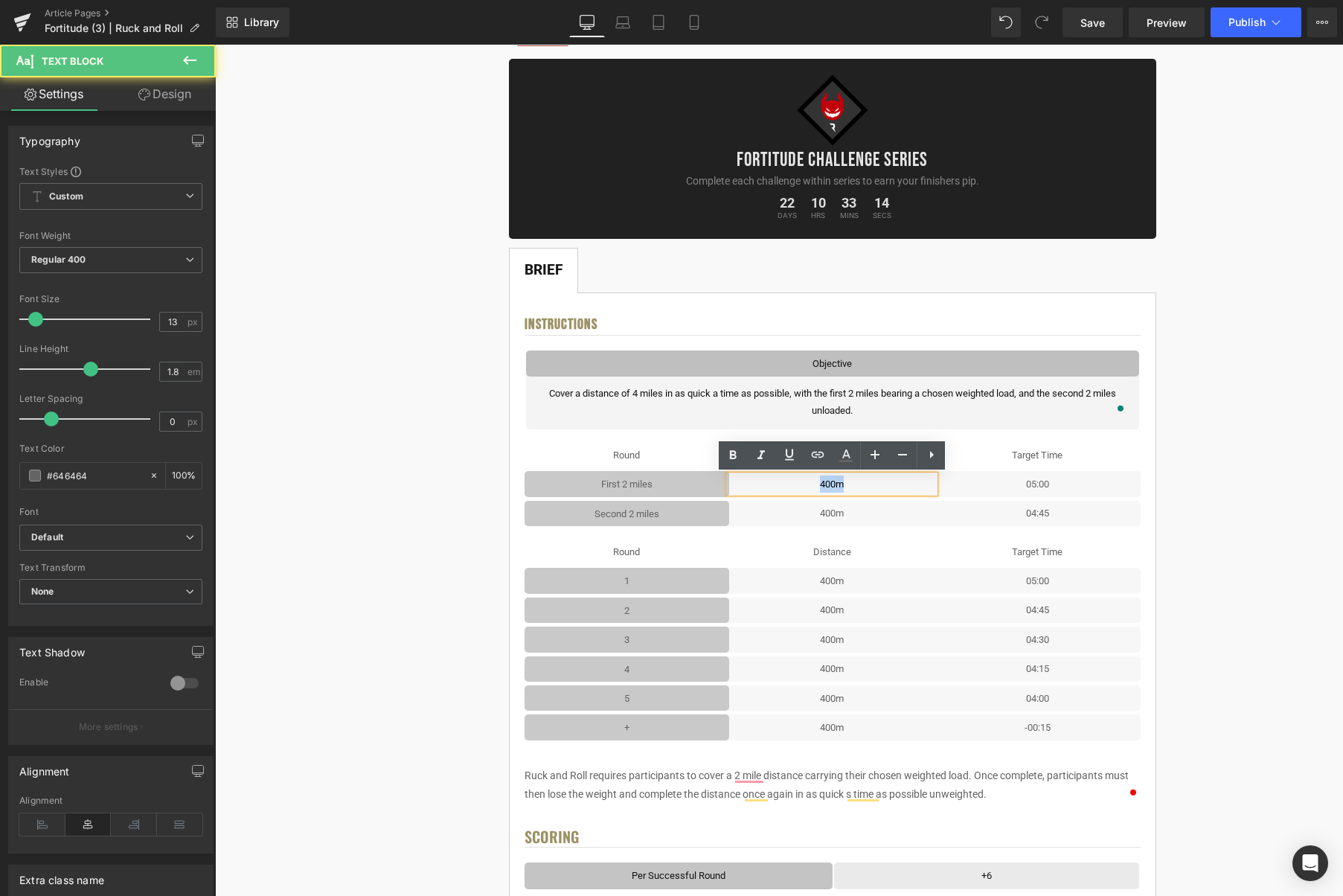
drag, startPoint x: 859, startPoint y: 485, endPoint x: 805, endPoint y: 484, distance: 54.0
click at [805, 484] on p "400m" at bounding box center [832, 484] width 206 height 17
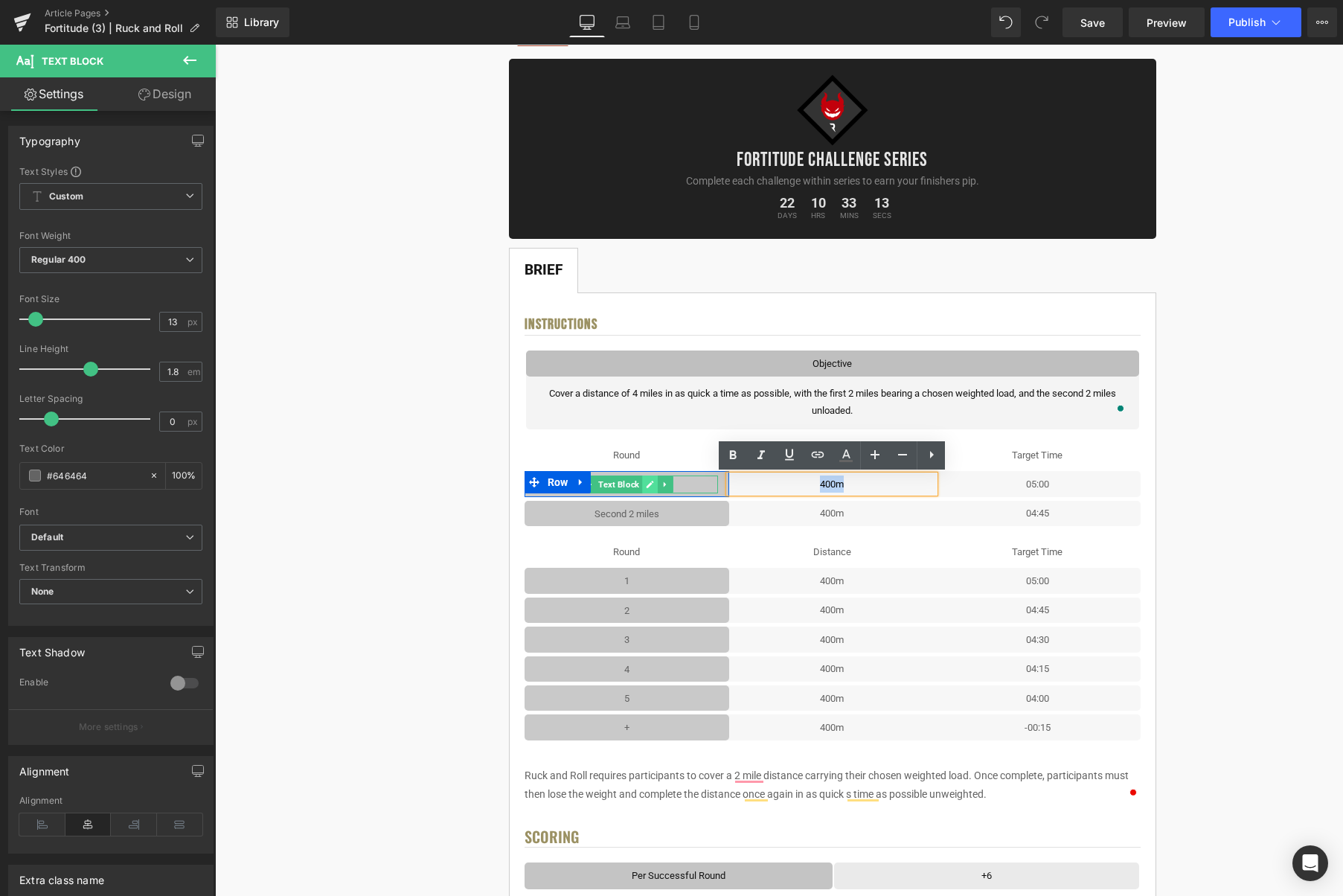
click at [652, 485] on icon at bounding box center [651, 485] width 8 height 8
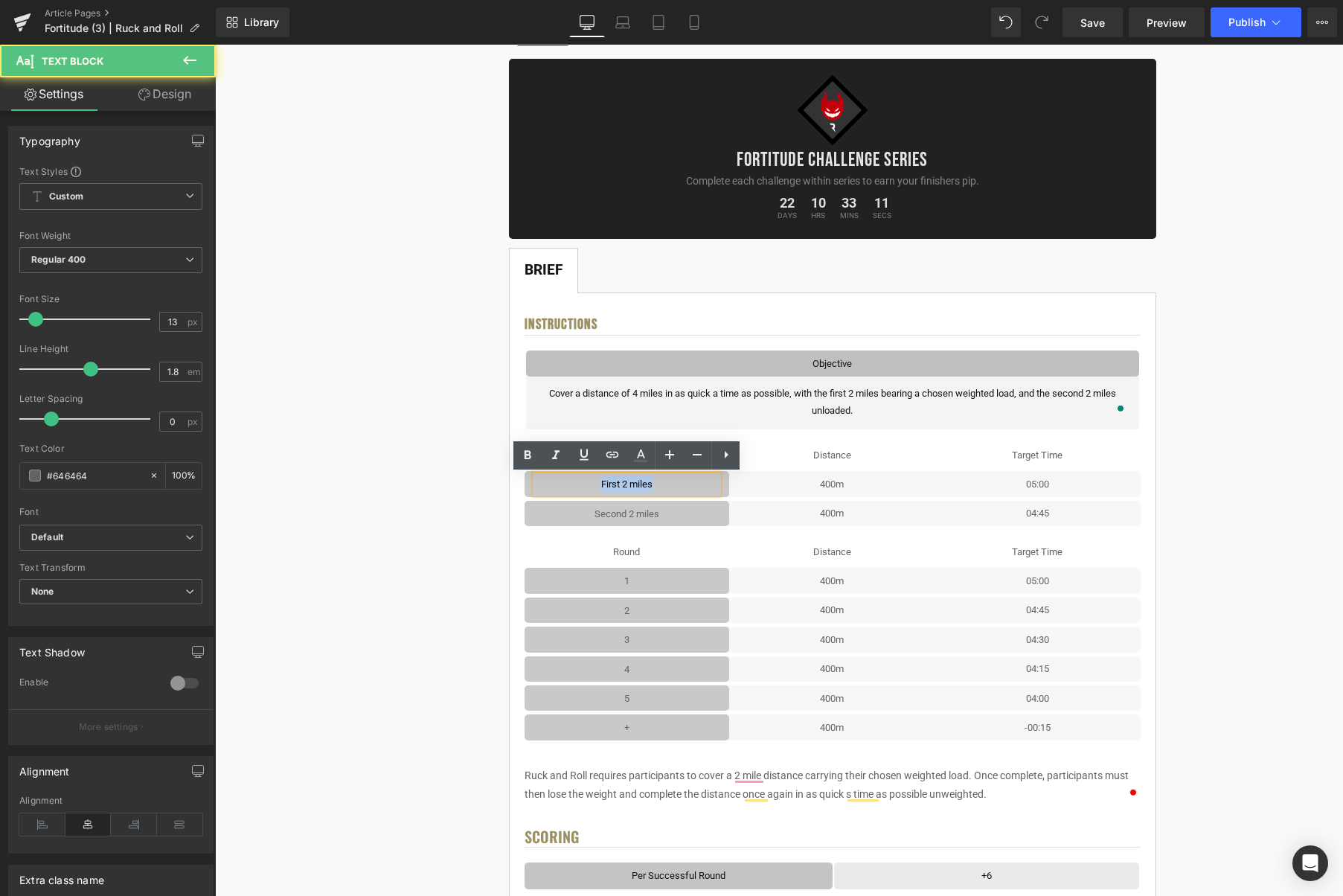
drag, startPoint x: 667, startPoint y: 485, endPoint x: 600, endPoint y: 484, distance: 67.0
click at [600, 484] on p "First 2 miles" at bounding box center [627, 484] width 183 height 17
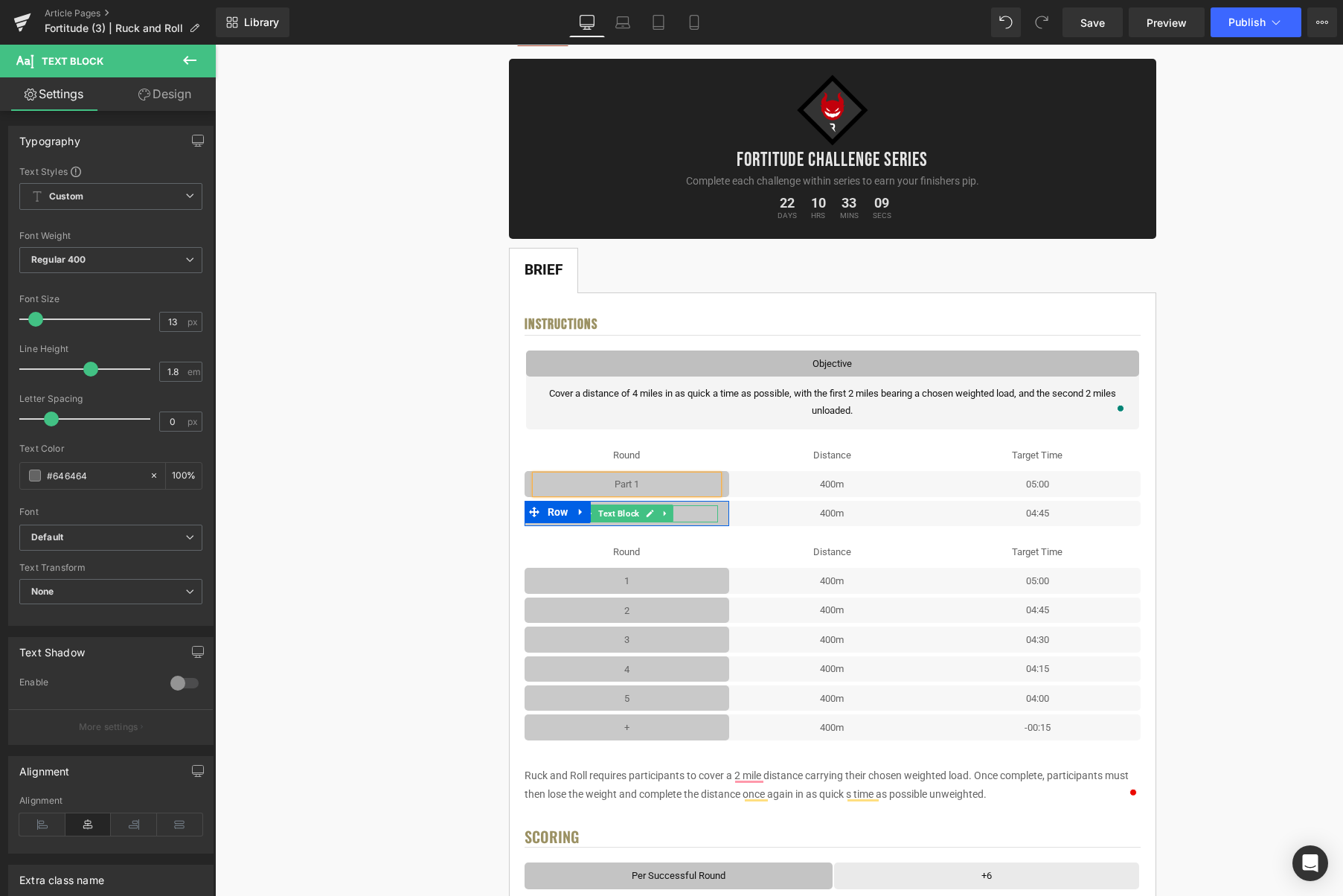
drag, startPoint x: 649, startPoint y: 510, endPoint x: 661, endPoint y: 513, distance: 12.4
click at [649, 510] on icon at bounding box center [650, 512] width 9 height 9
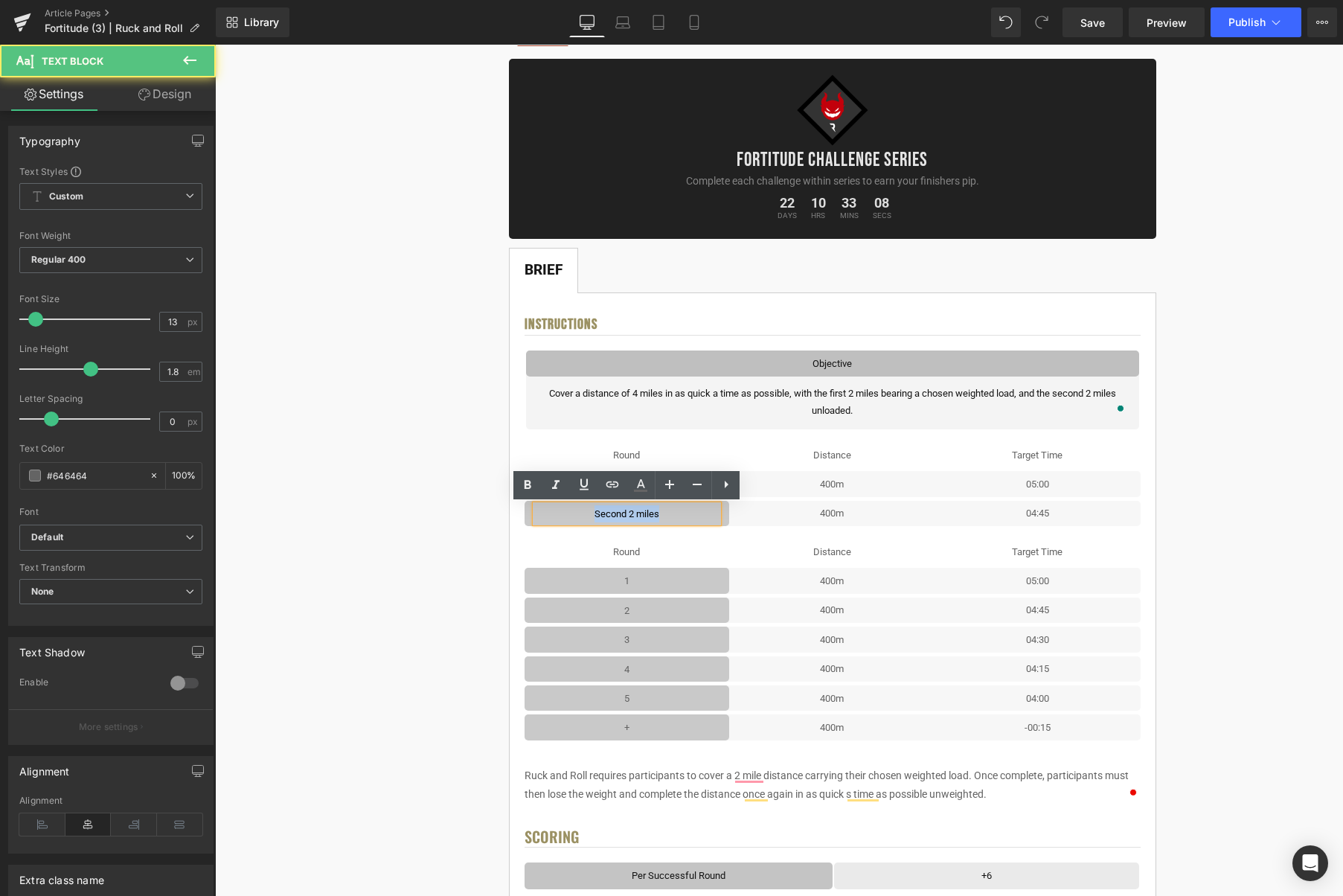
drag, startPoint x: 617, startPoint y: 512, endPoint x: 595, endPoint y: 513, distance: 22.0
click at [595, 513] on p "Second 2 miles" at bounding box center [627, 514] width 183 height 17
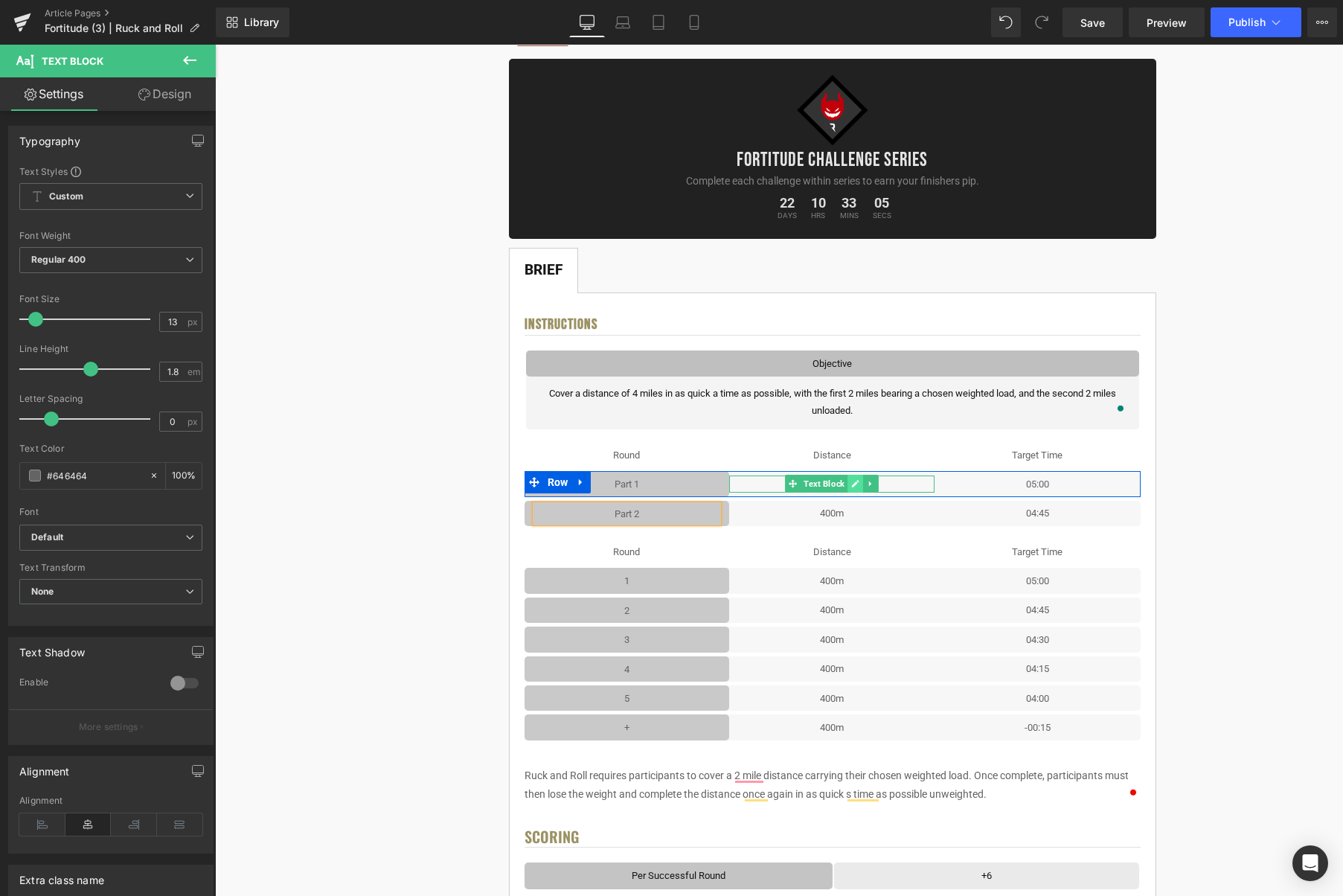
click at [855, 485] on icon at bounding box center [856, 485] width 8 height 8
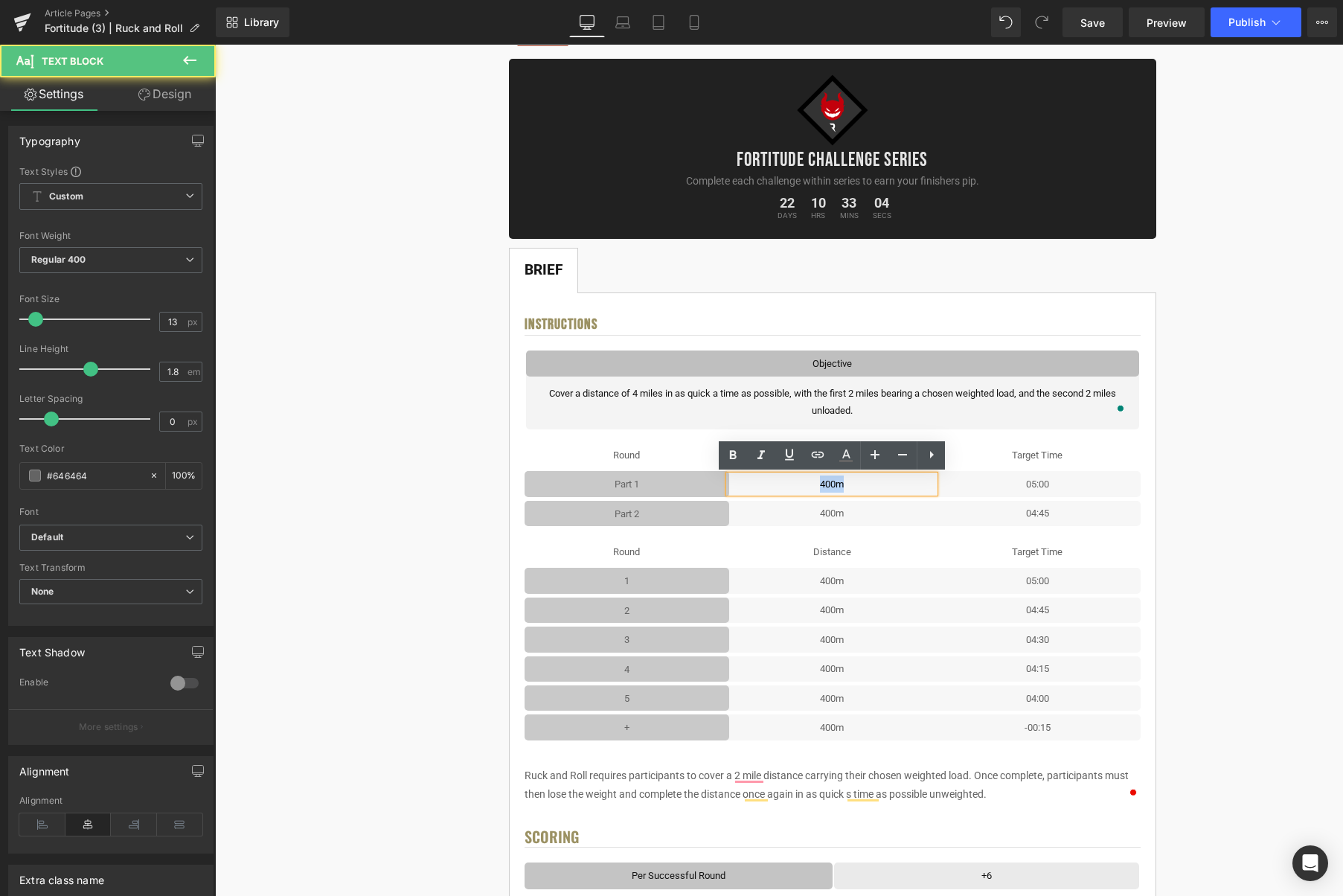
drag, startPoint x: 827, startPoint y: 485, endPoint x: 808, endPoint y: 486, distance: 19.0
click at [808, 486] on p "400m" at bounding box center [832, 484] width 206 height 17
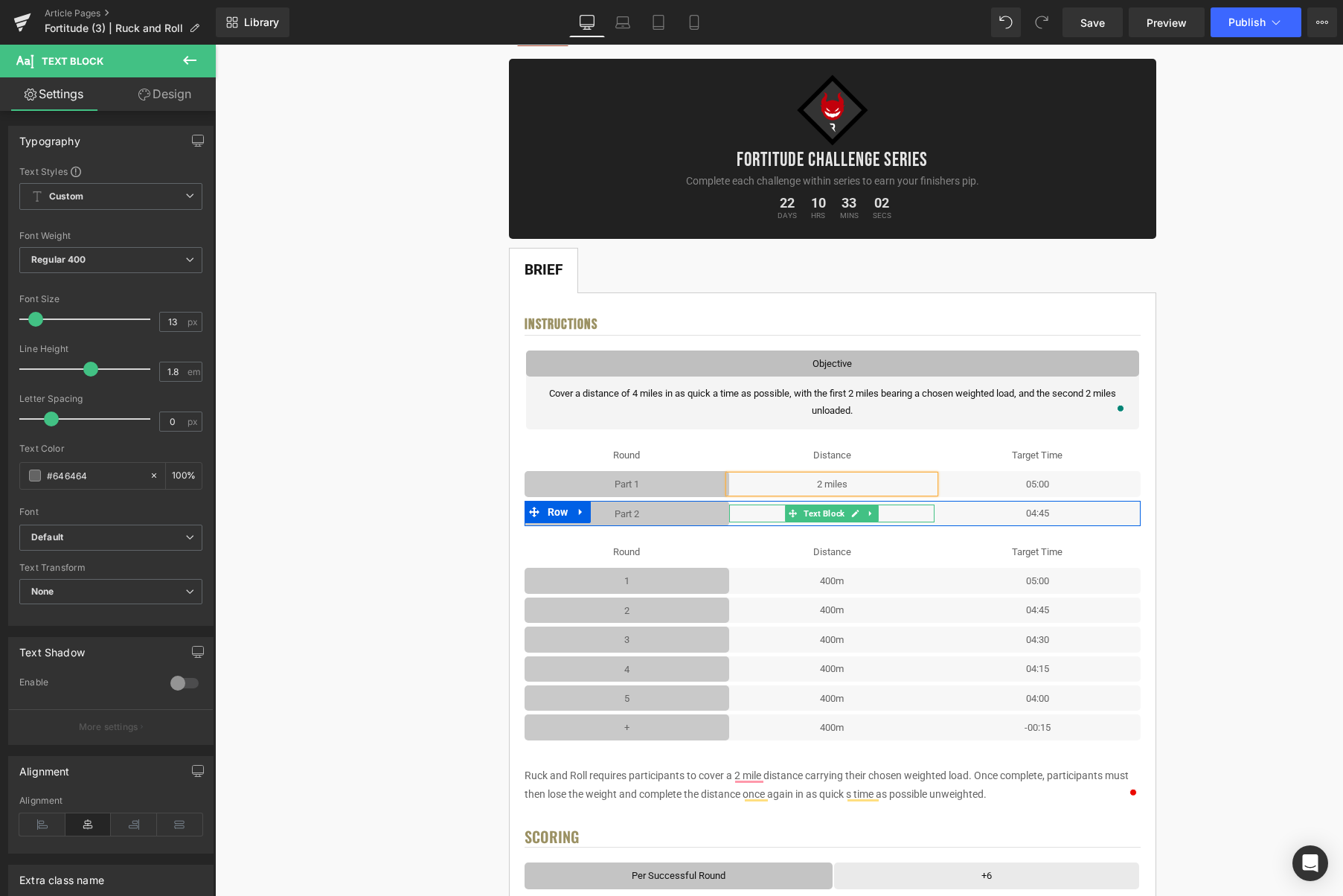
click at [853, 511] on icon at bounding box center [855, 512] width 9 height 9
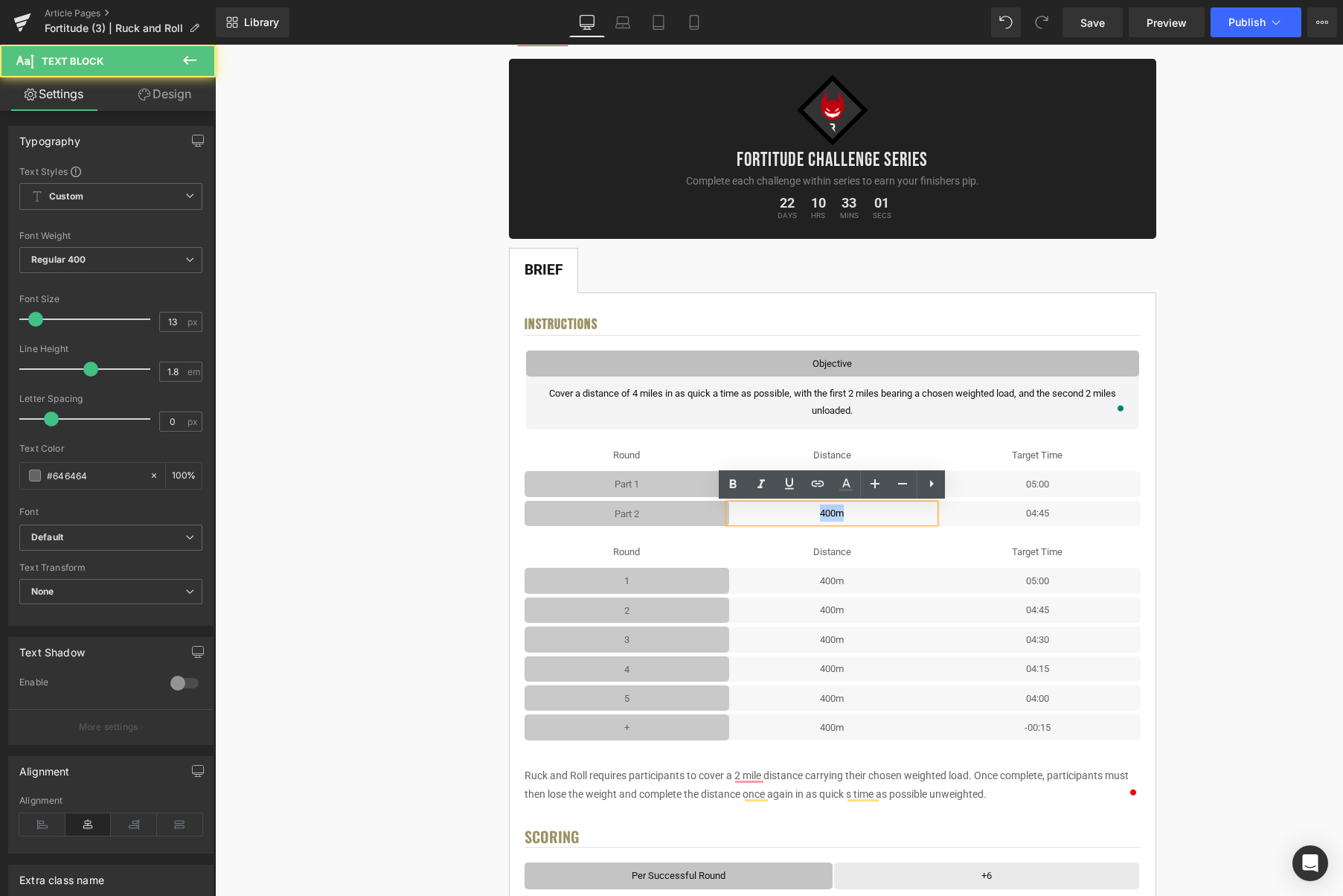
drag, startPoint x: 814, startPoint y: 511, endPoint x: 797, endPoint y: 511, distance: 17.0
click at [797, 511] on p "400m" at bounding box center [832, 513] width 206 height 17
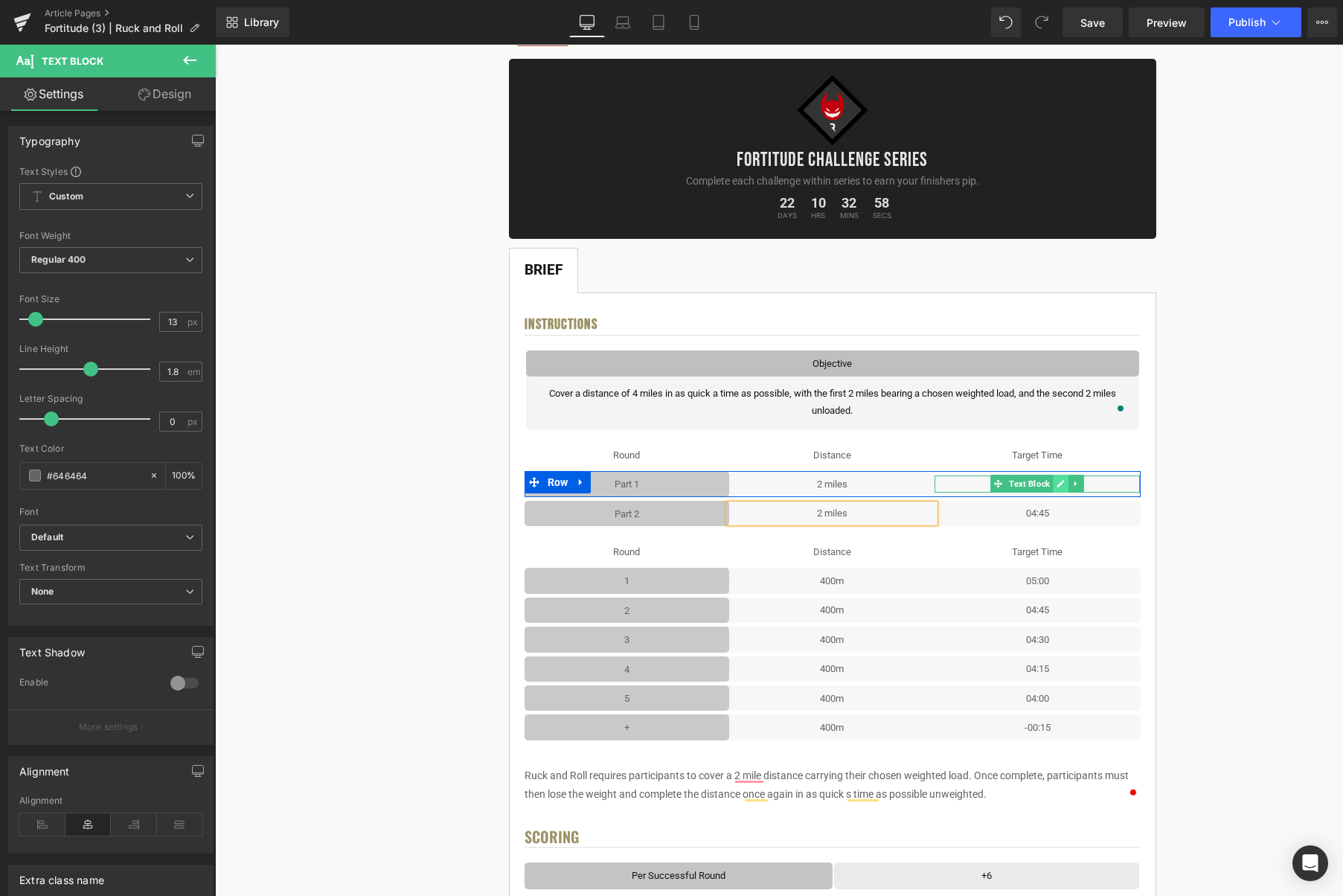
click at [1065, 485] on icon at bounding box center [1061, 483] width 9 height 9
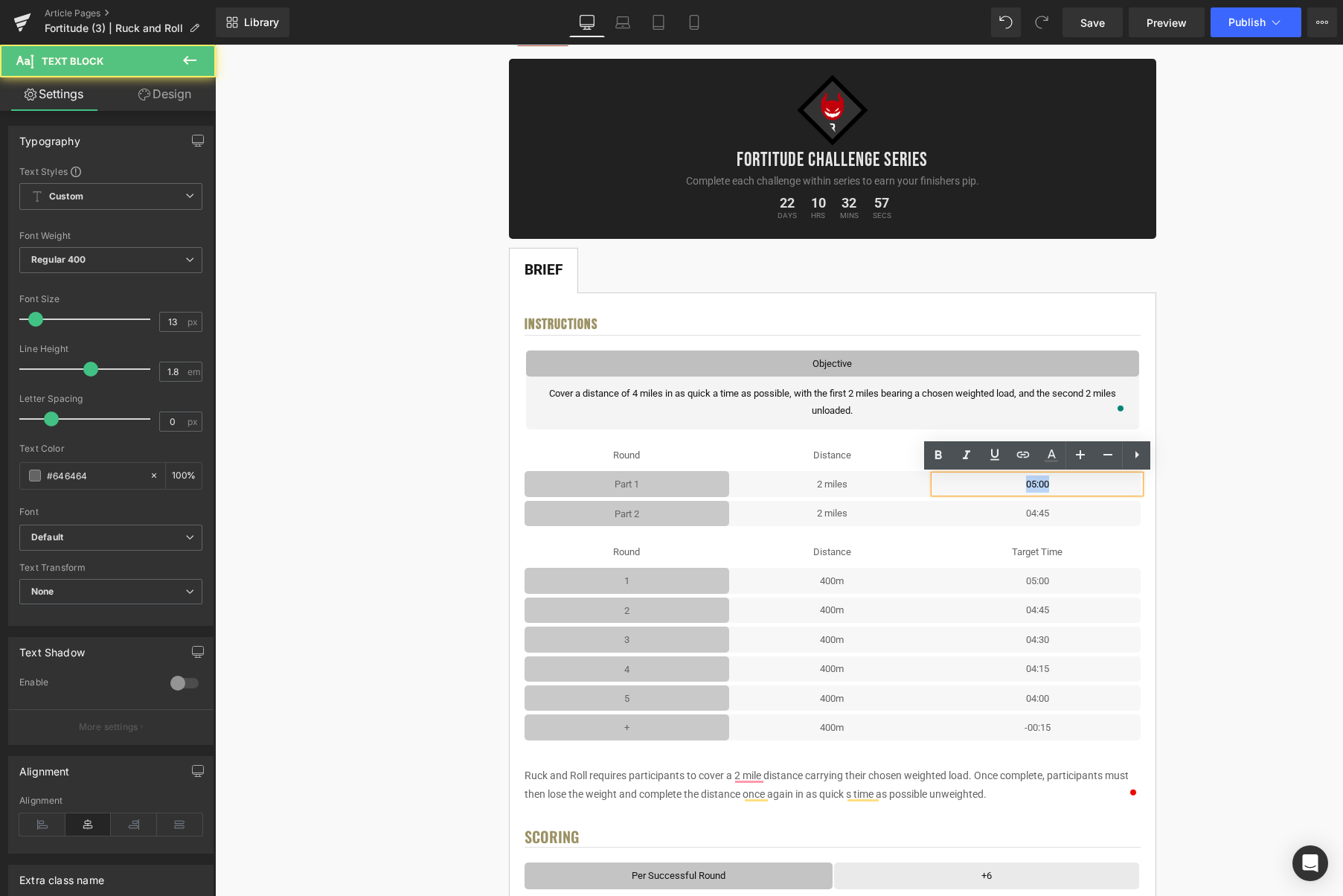
drag, startPoint x: 1064, startPoint y: 485, endPoint x: 1020, endPoint y: 485, distance: 44.0
click at [1020, 485] on p "05:00" at bounding box center [1037, 484] width 206 height 17
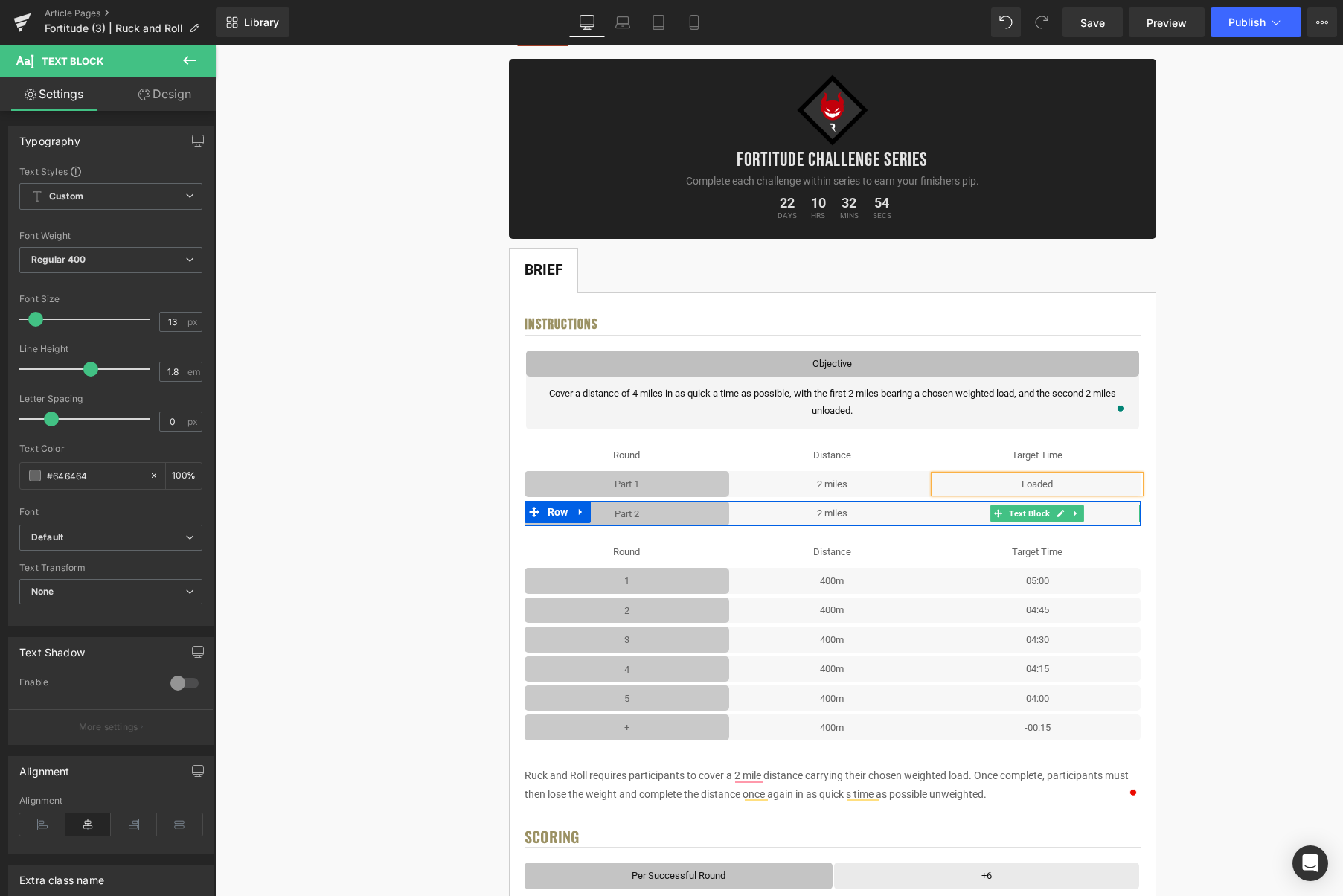
click at [1059, 511] on icon at bounding box center [1061, 512] width 9 height 9
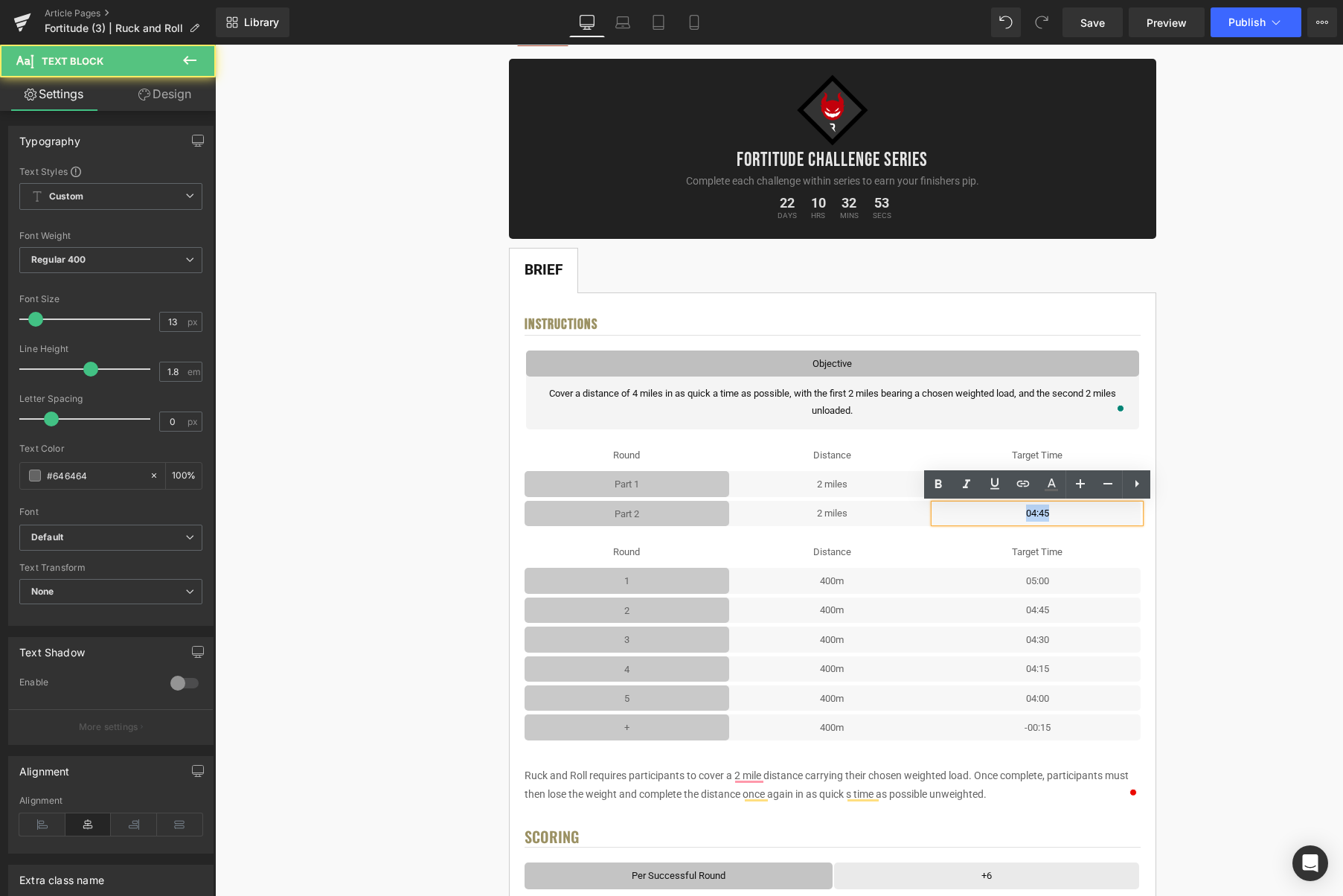
drag, startPoint x: 1048, startPoint y: 513, endPoint x: 1028, endPoint y: 514, distance: 20.0
click at [1028, 514] on p "04:45" at bounding box center [1037, 513] width 206 height 17
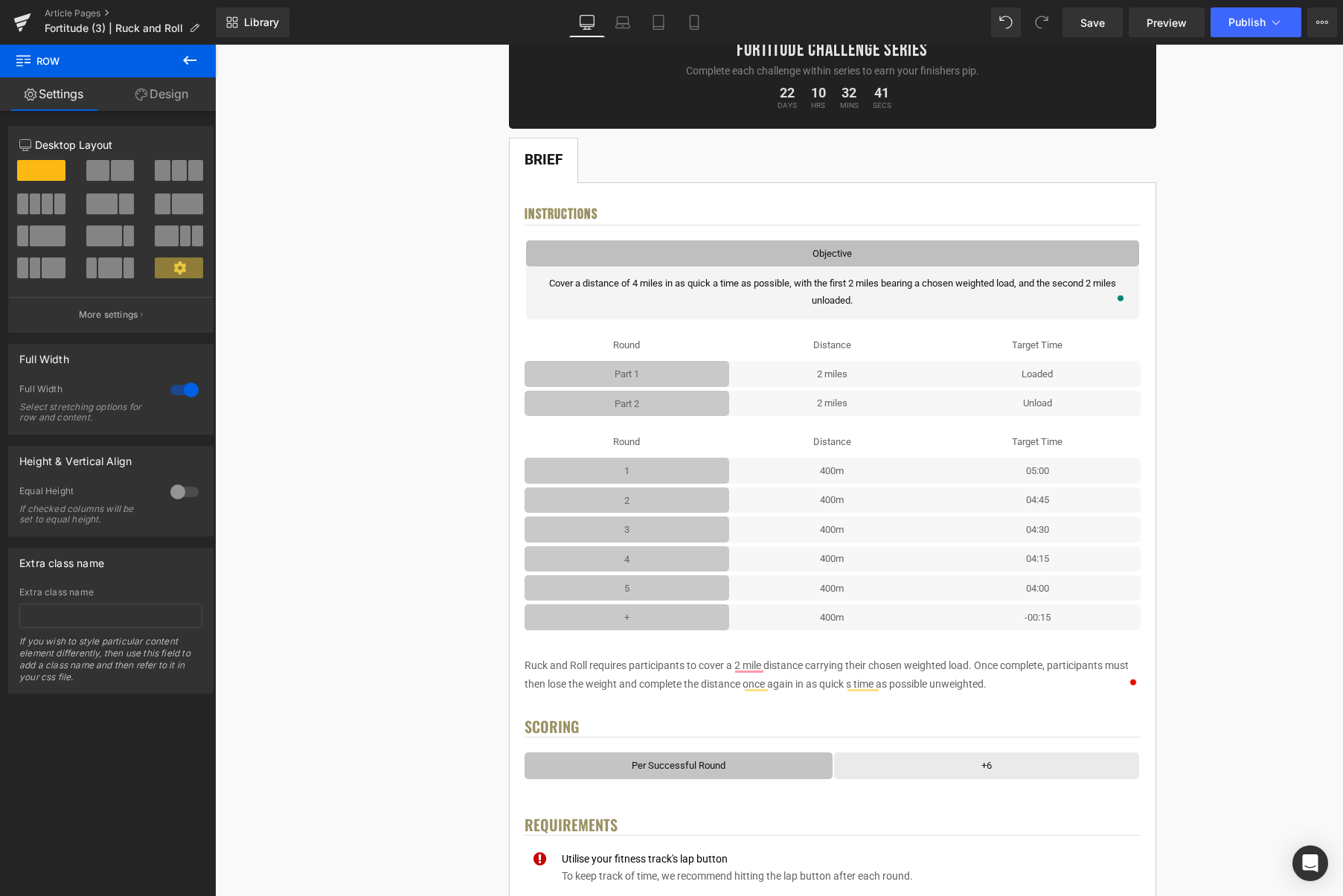
scroll to position [228, 0]
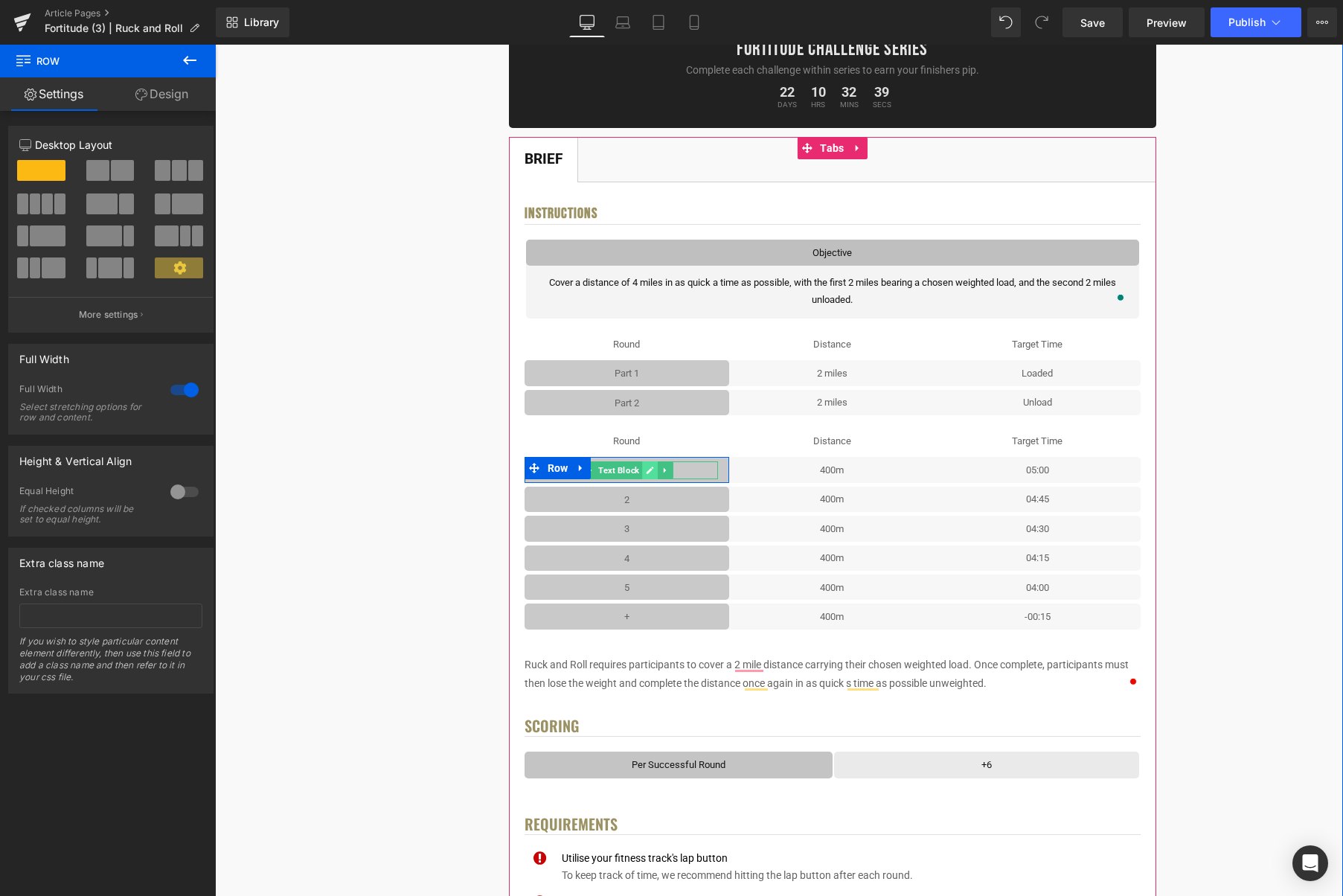
click at [650, 469] on icon at bounding box center [650, 470] width 9 height 9
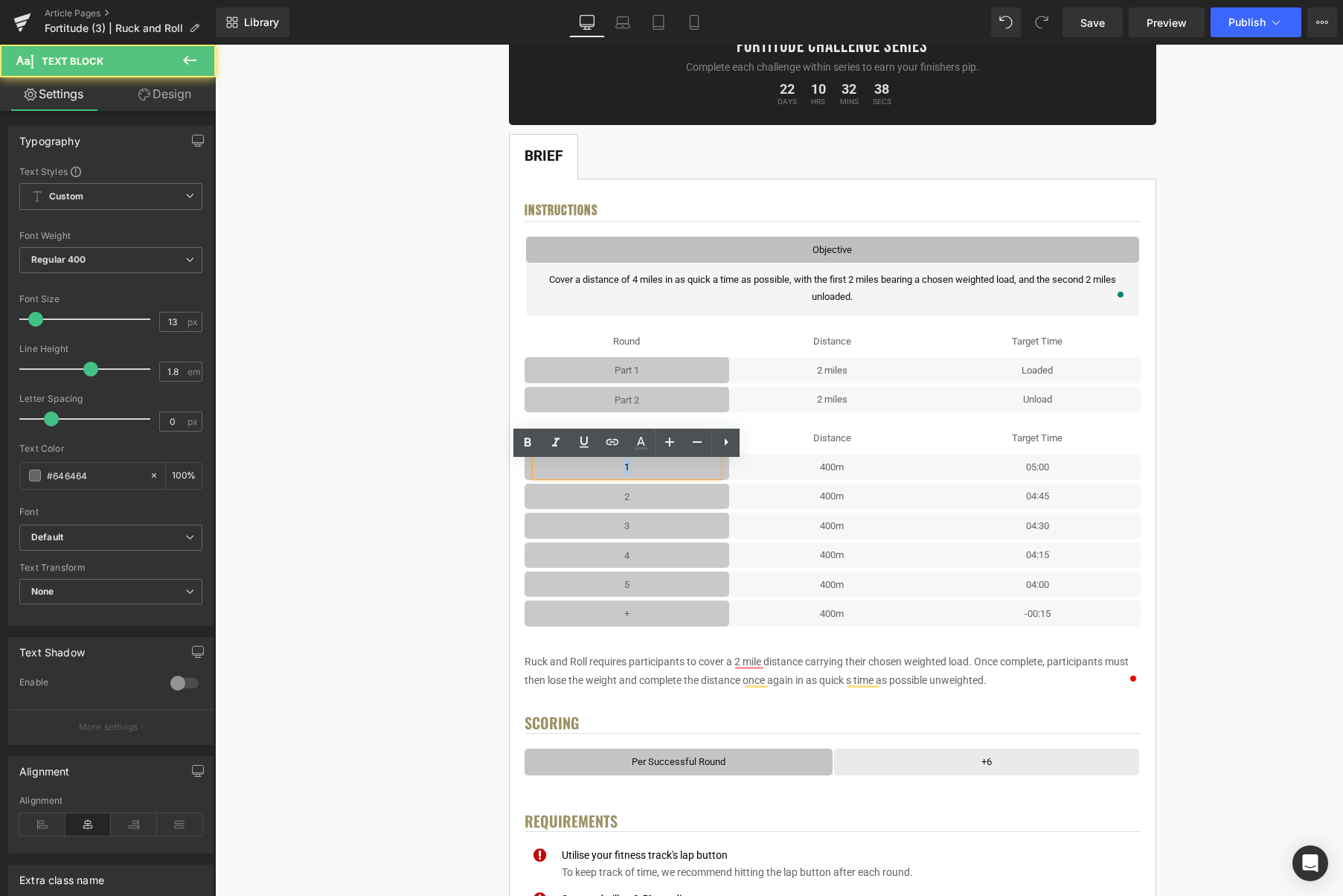
scroll to position [233, 0]
drag, startPoint x: 655, startPoint y: 470, endPoint x: 607, endPoint y: 471, distance: 48.0
click at [607, 471] on p "1" at bounding box center [627, 465] width 183 height 17
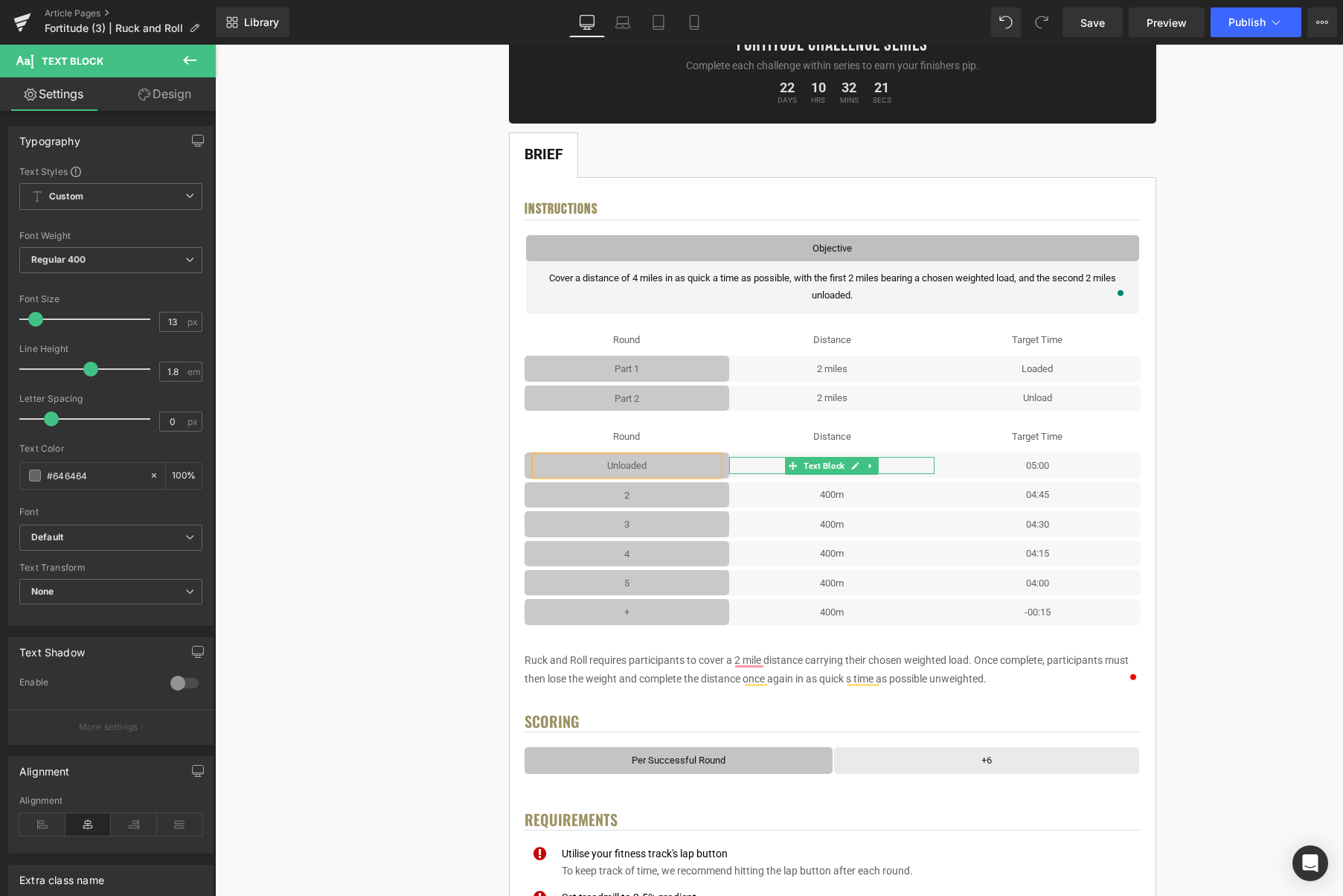
click at [855, 469] on icon at bounding box center [856, 466] width 8 height 8
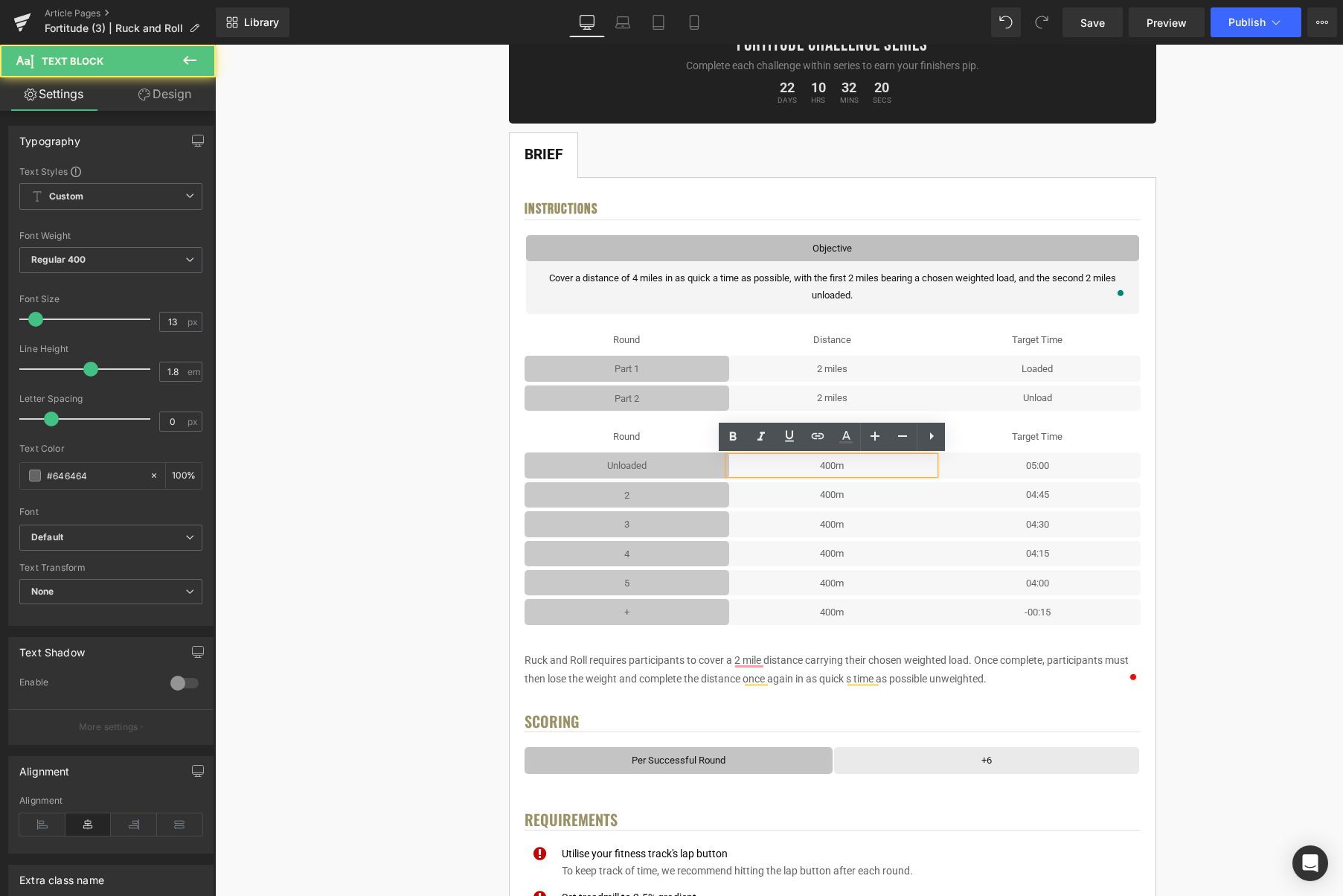
drag, startPoint x: 839, startPoint y: 468, endPoint x: 877, endPoint y: 471, distance: 38.1
click at [839, 468] on p "400m" at bounding box center [832, 465] width 206 height 17
drag, startPoint x: 853, startPoint y: 469, endPoint x: 806, endPoint y: 467, distance: 47.0
click at [806, 467] on p "400m" at bounding box center [832, 465] width 206 height 17
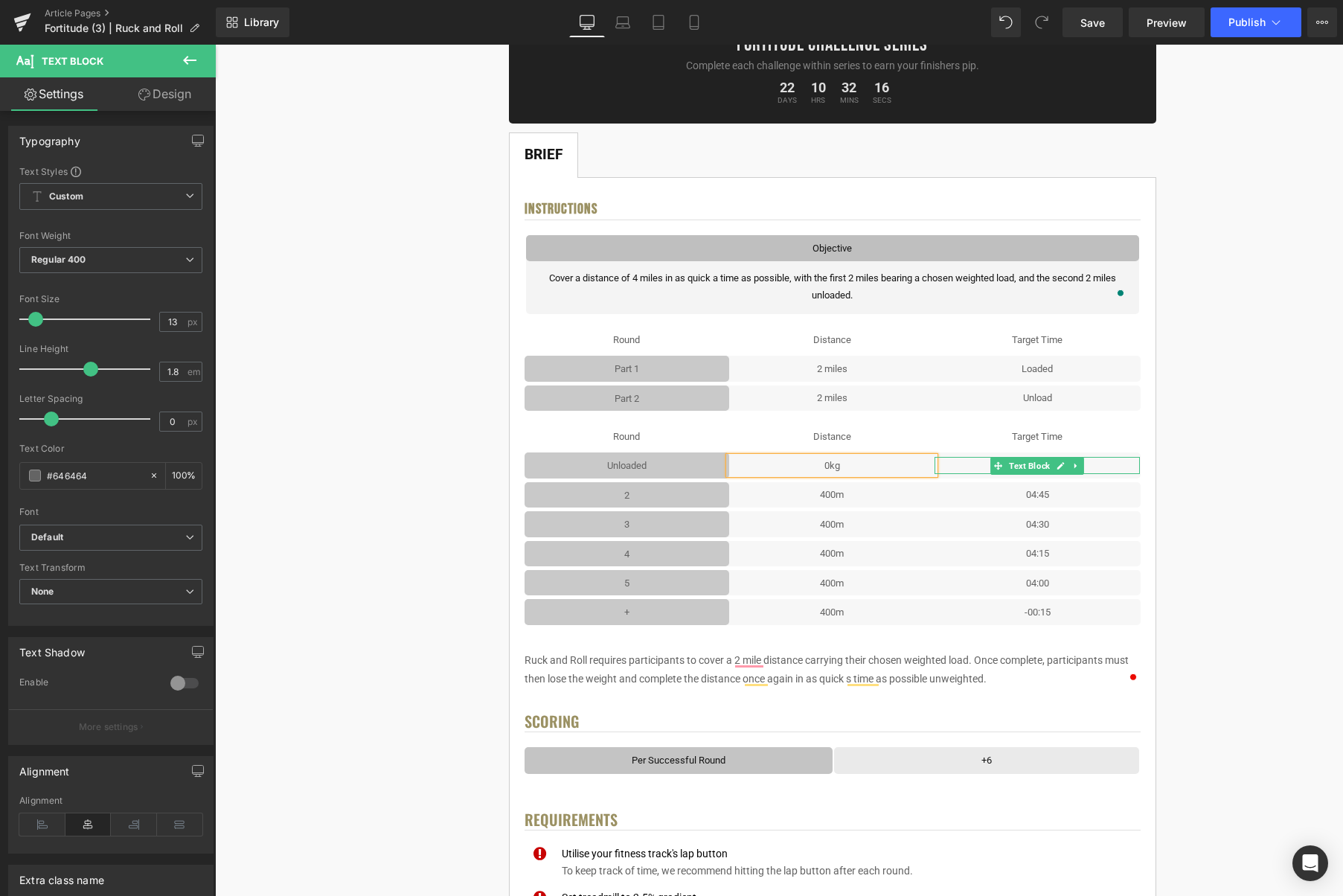
click at [1060, 467] on icon at bounding box center [1062, 466] width 8 height 8
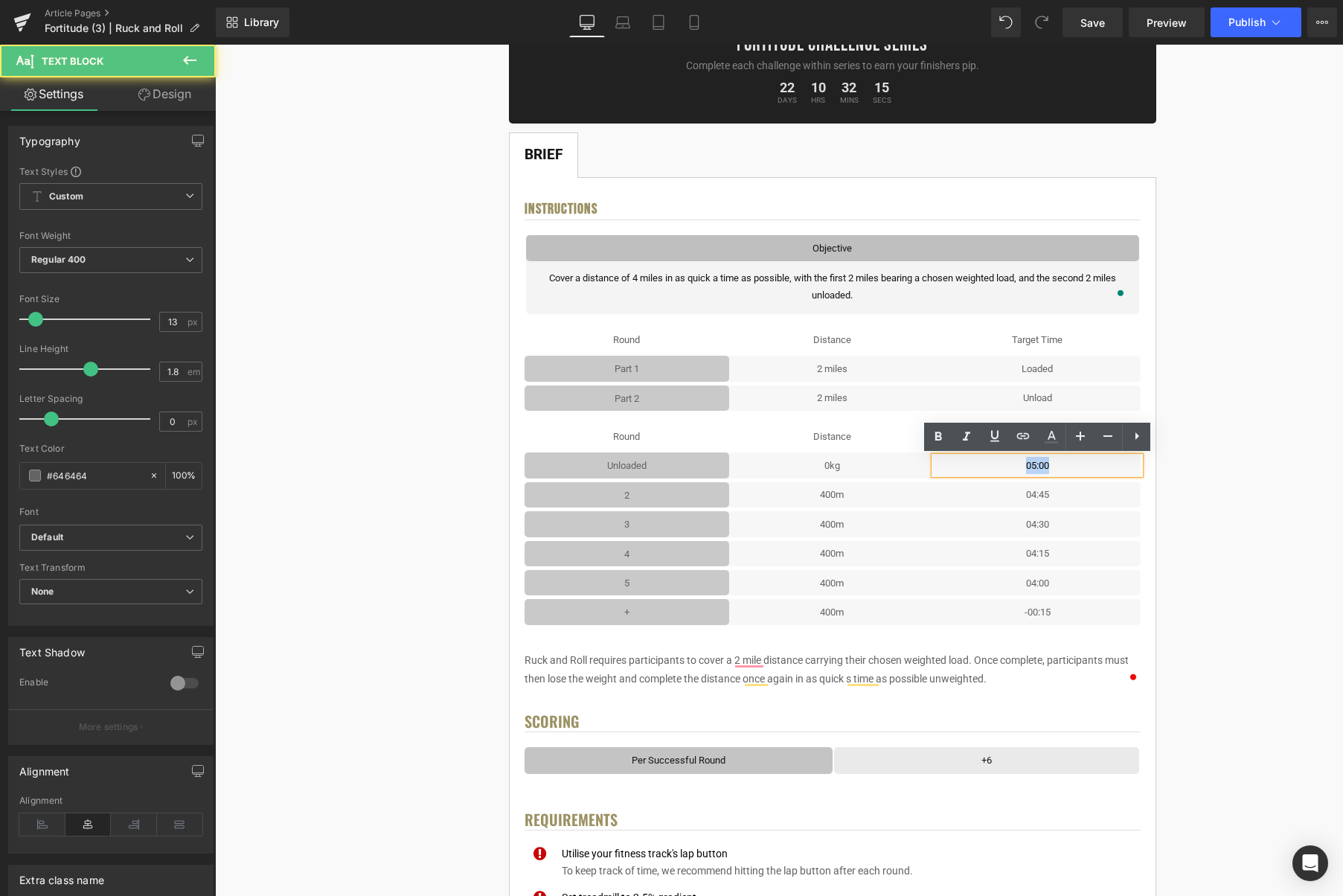
drag, startPoint x: 1065, startPoint y: 467, endPoint x: 1023, endPoint y: 467, distance: 42.0
click at [1023, 467] on p "05:00" at bounding box center [1037, 465] width 206 height 17
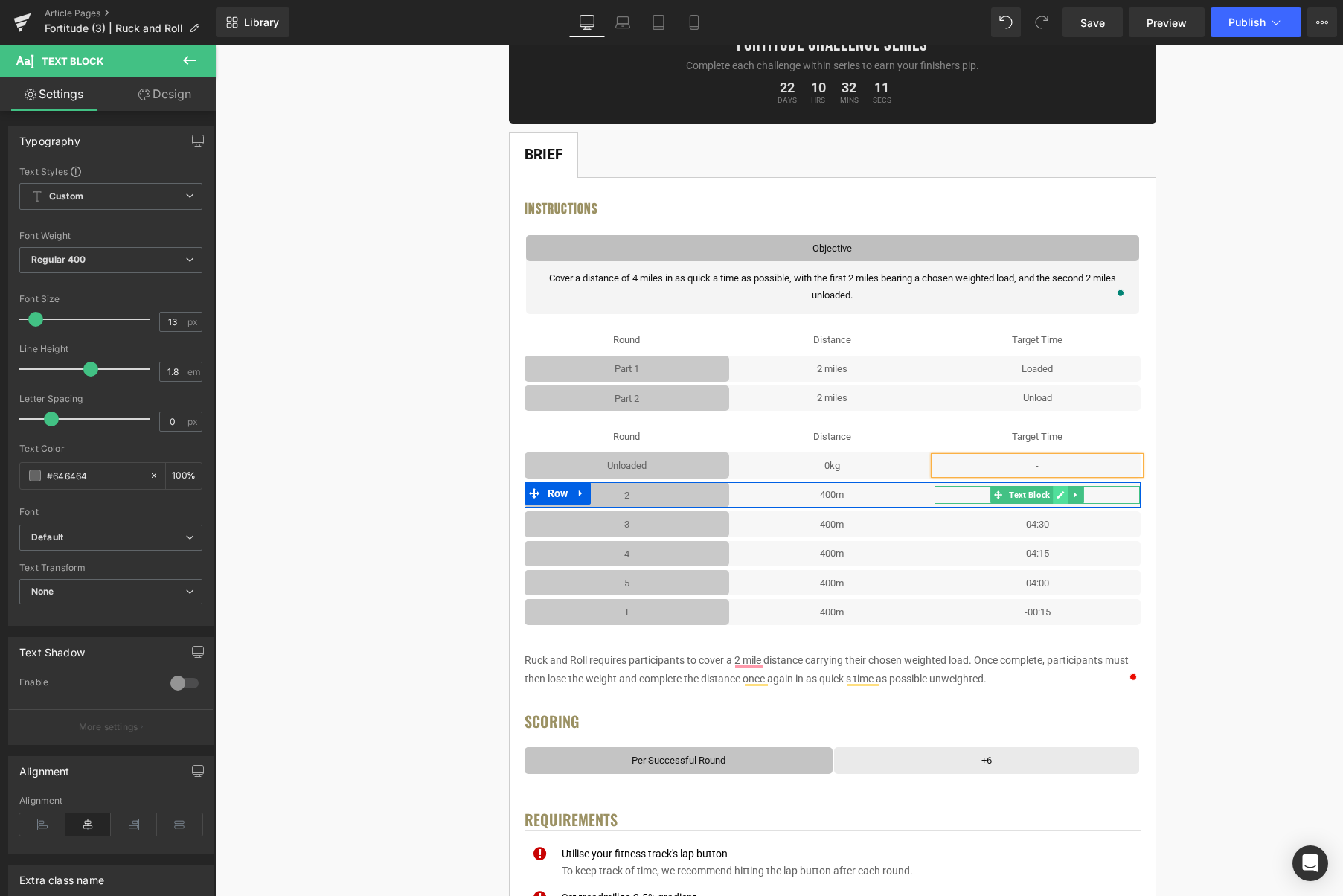
click at [1065, 495] on icon at bounding box center [1061, 494] width 9 height 9
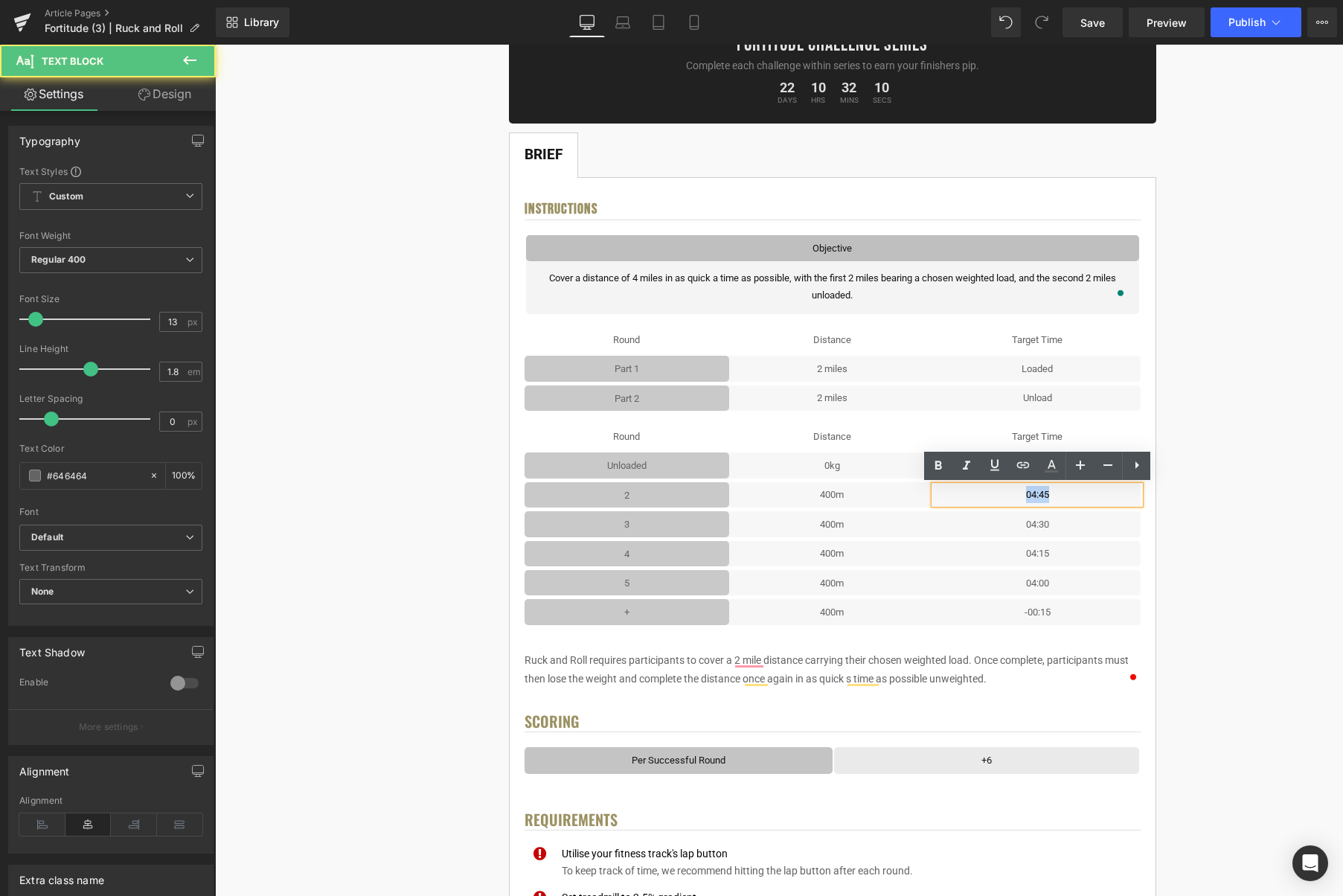
drag, startPoint x: 1063, startPoint y: 495, endPoint x: 1011, endPoint y: 495, distance: 52.0
click at [1011, 495] on p "04:45" at bounding box center [1037, 494] width 206 height 17
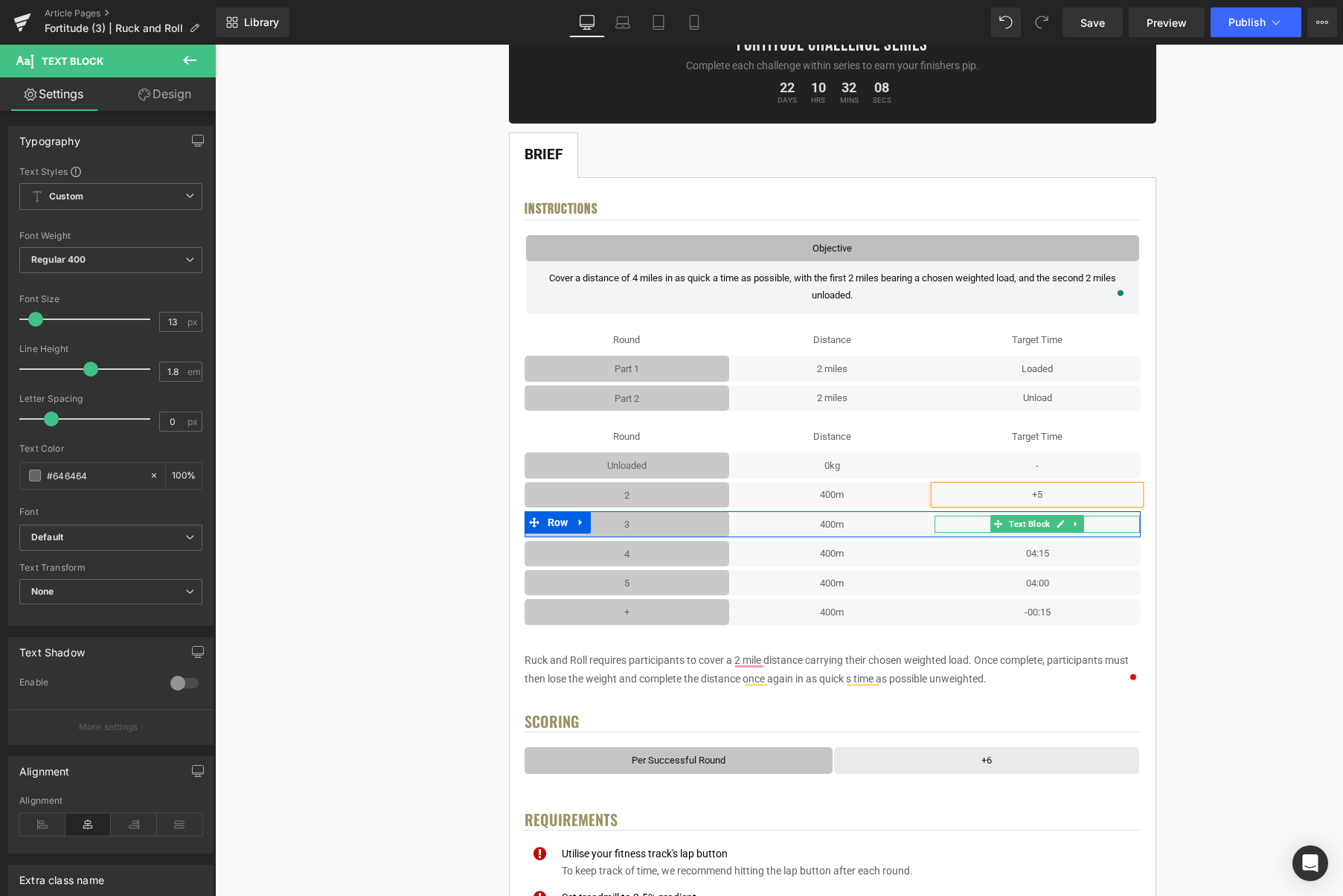
click at [1059, 527] on icon at bounding box center [1062, 525] width 8 height 8
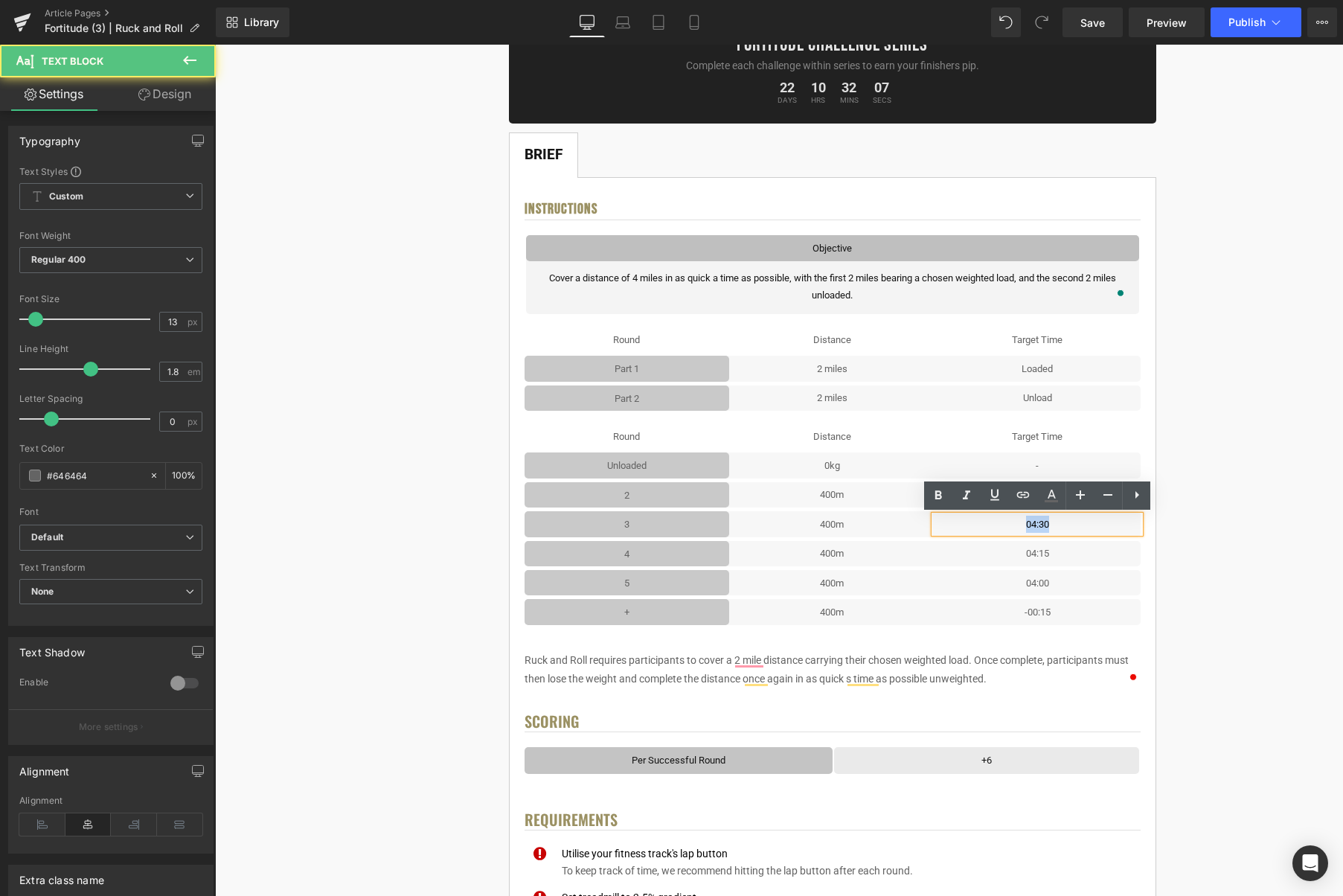
drag, startPoint x: 1054, startPoint y: 527, endPoint x: 1018, endPoint y: 527, distance: 36.0
click at [1018, 527] on p "04:30" at bounding box center [1037, 525] width 206 height 17
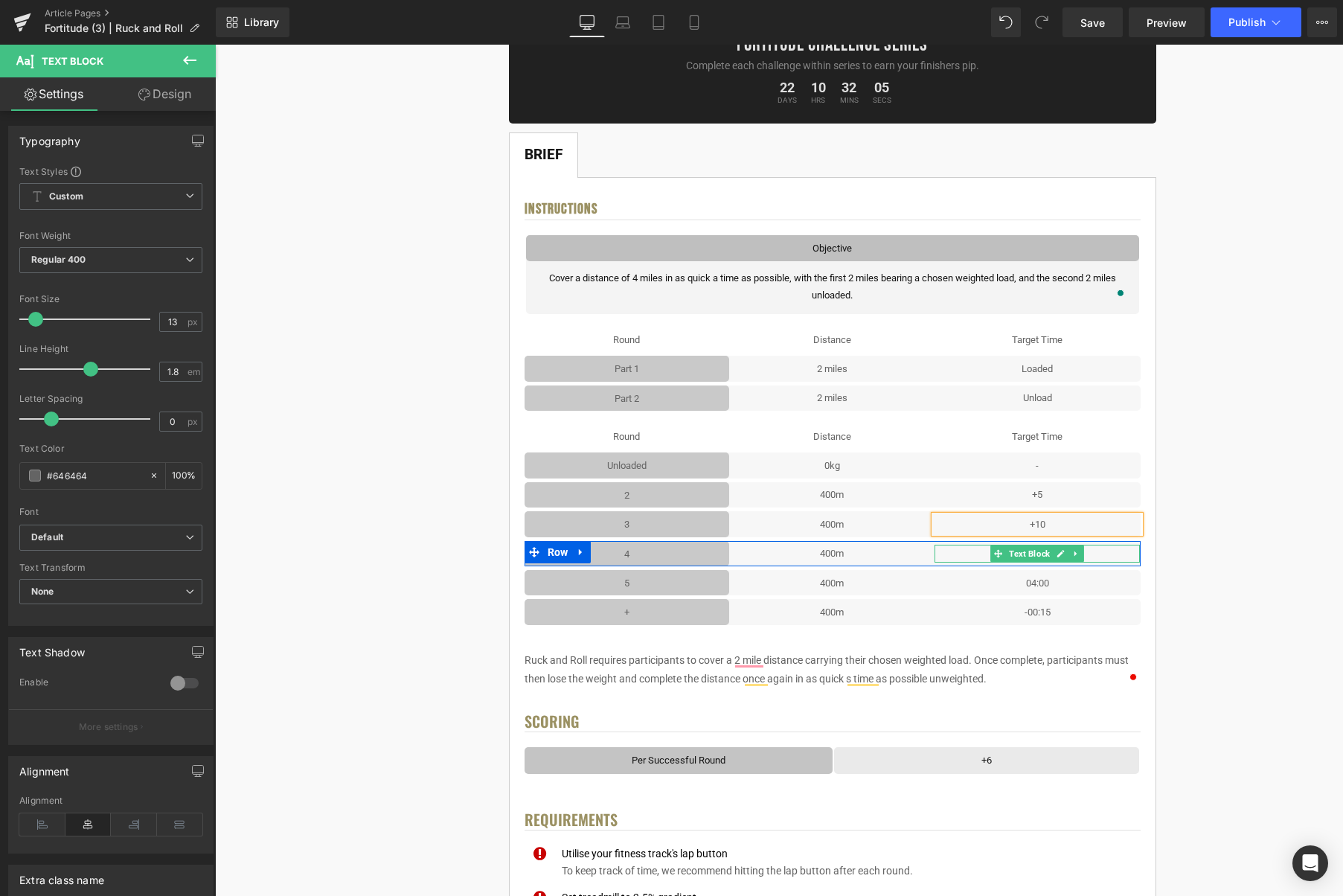
click at [1062, 554] on icon at bounding box center [1062, 554] width 8 height 8
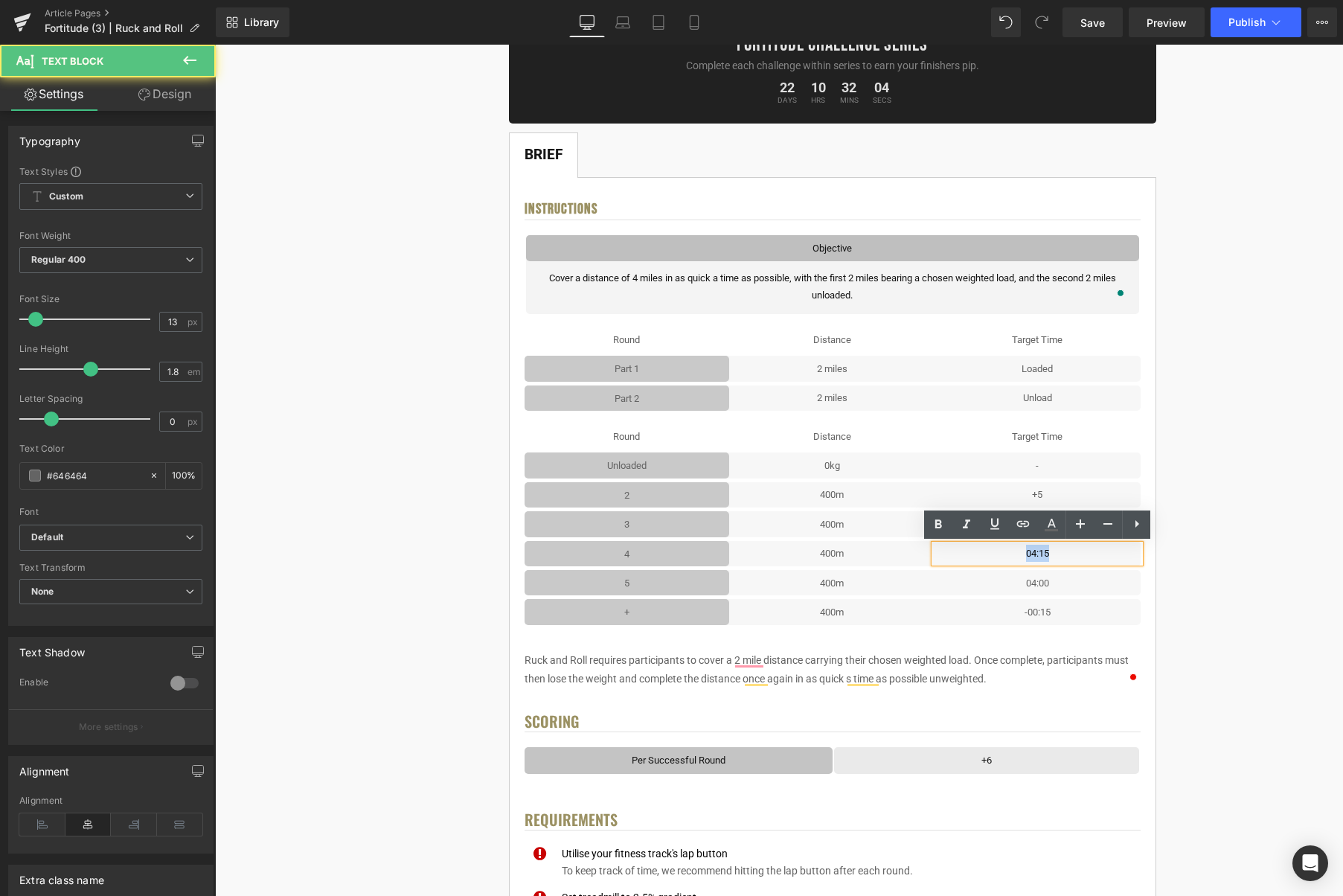
drag, startPoint x: 1056, startPoint y: 554, endPoint x: 1027, endPoint y: 554, distance: 29.0
click at [1027, 554] on p "04:15" at bounding box center [1037, 553] width 206 height 17
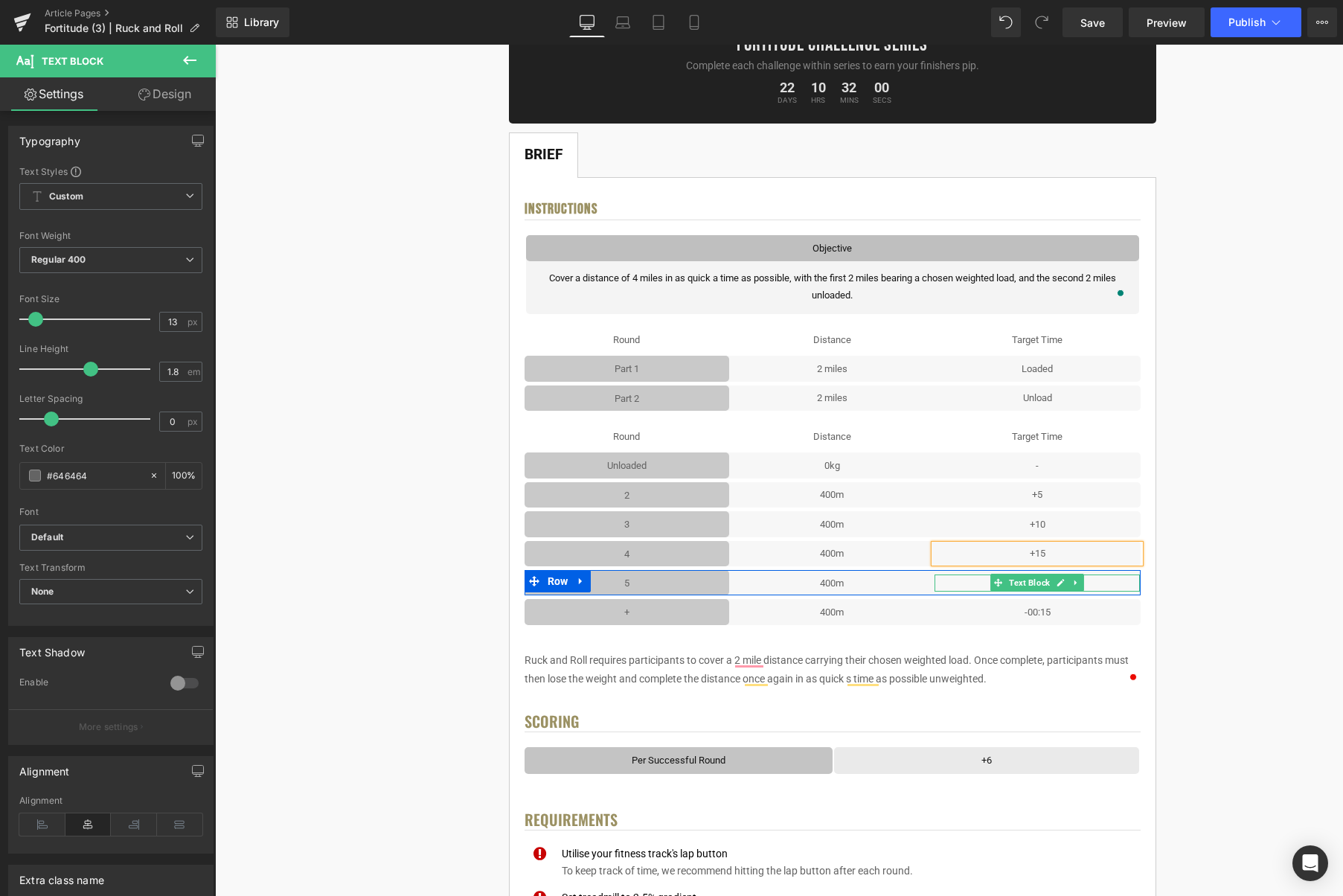
click at [1064, 583] on icon at bounding box center [1061, 582] width 9 height 9
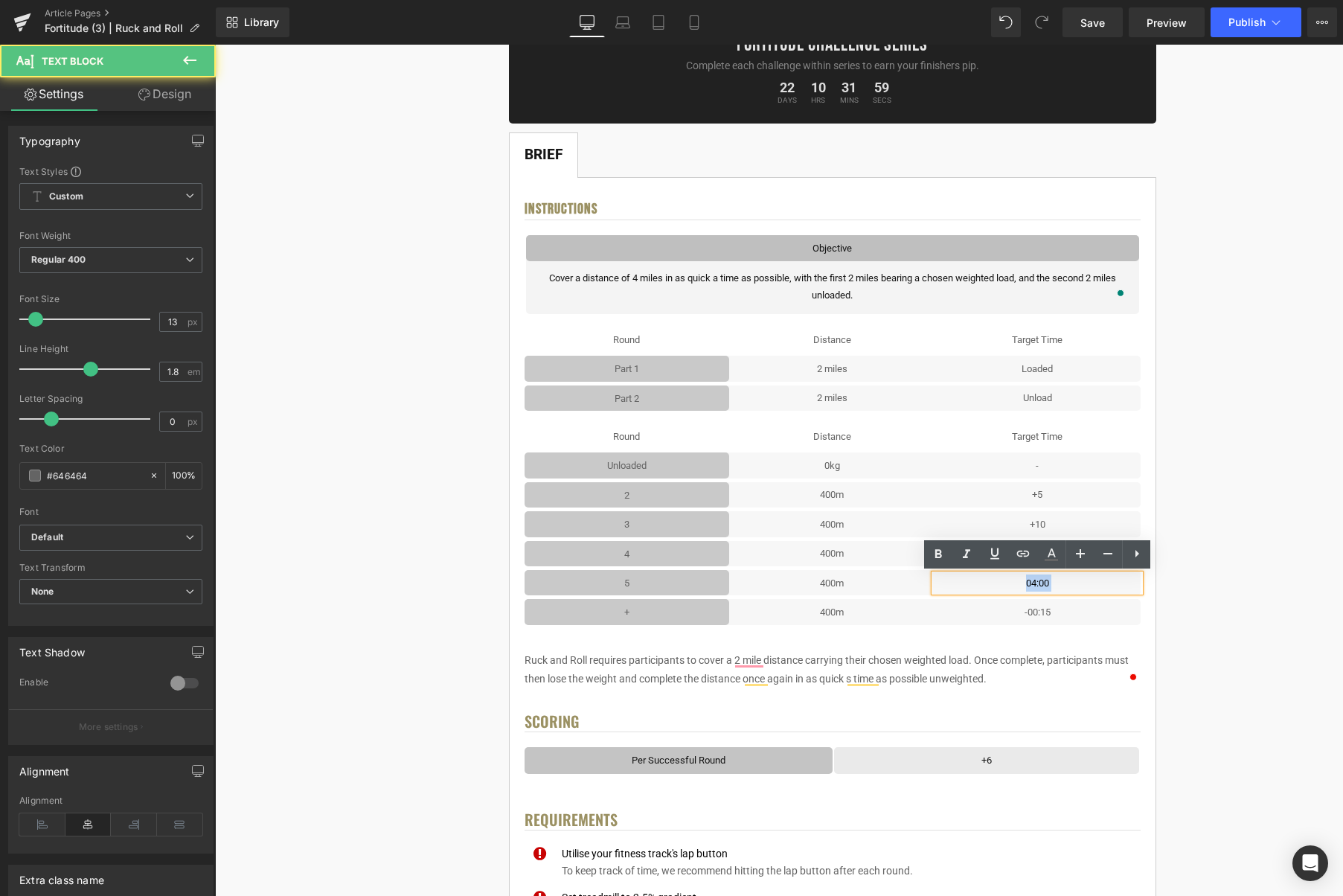
drag, startPoint x: 1063, startPoint y: 583, endPoint x: 1070, endPoint y: 589, distance: 9.2
click at [1010, 582] on p "04:00" at bounding box center [1037, 583] width 206 height 17
click at [1021, 583] on p "04:00" at bounding box center [1037, 583] width 206 height 17
drag, startPoint x: 1022, startPoint y: 583, endPoint x: 1032, endPoint y: 583, distance: 10.0
click at [1022, 583] on p "04:00" at bounding box center [1037, 583] width 206 height 17
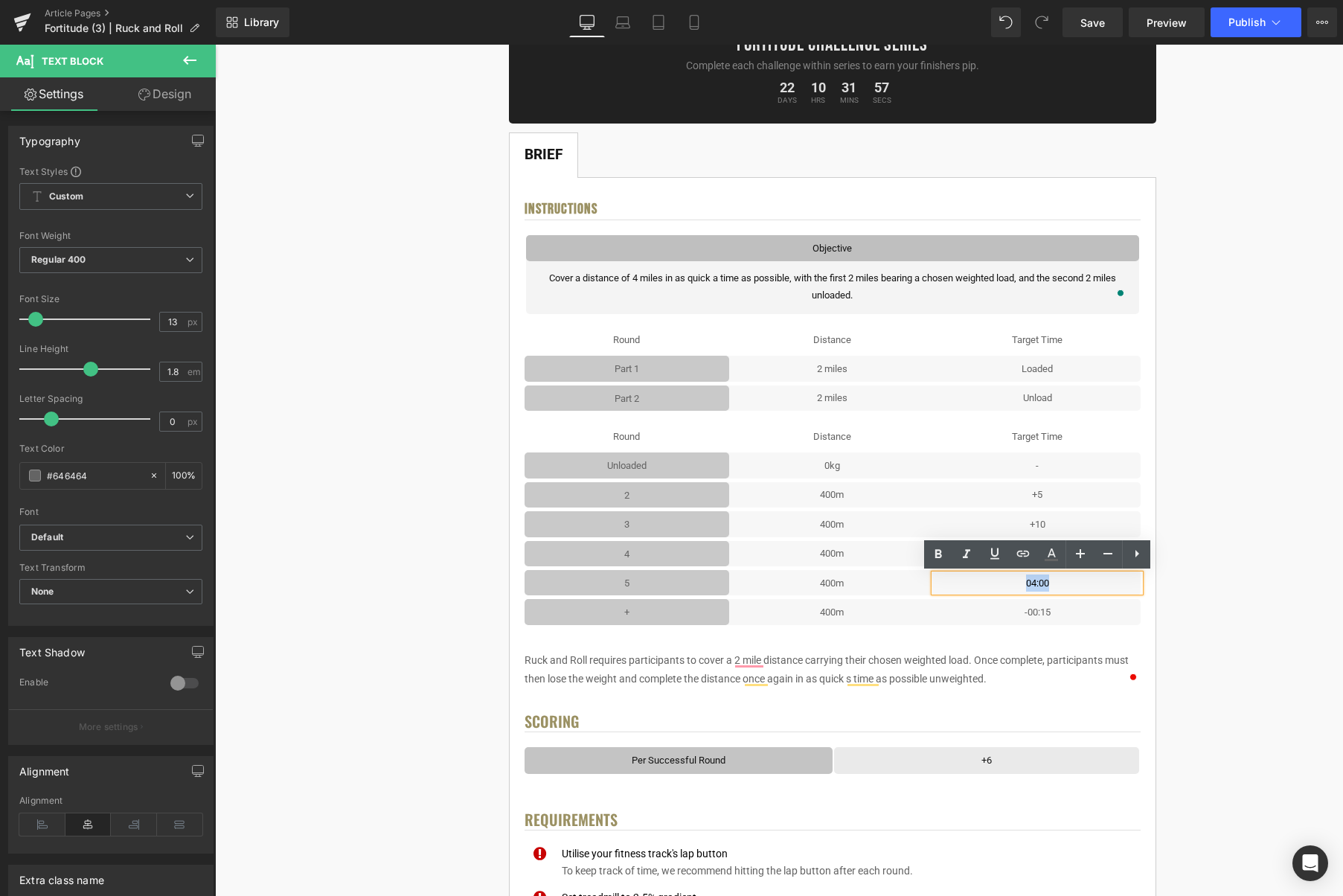
drag, startPoint x: 1072, startPoint y: 584, endPoint x: 1018, endPoint y: 583, distance: 54.0
click at [1018, 583] on p "04:00" at bounding box center [1037, 583] width 206 height 17
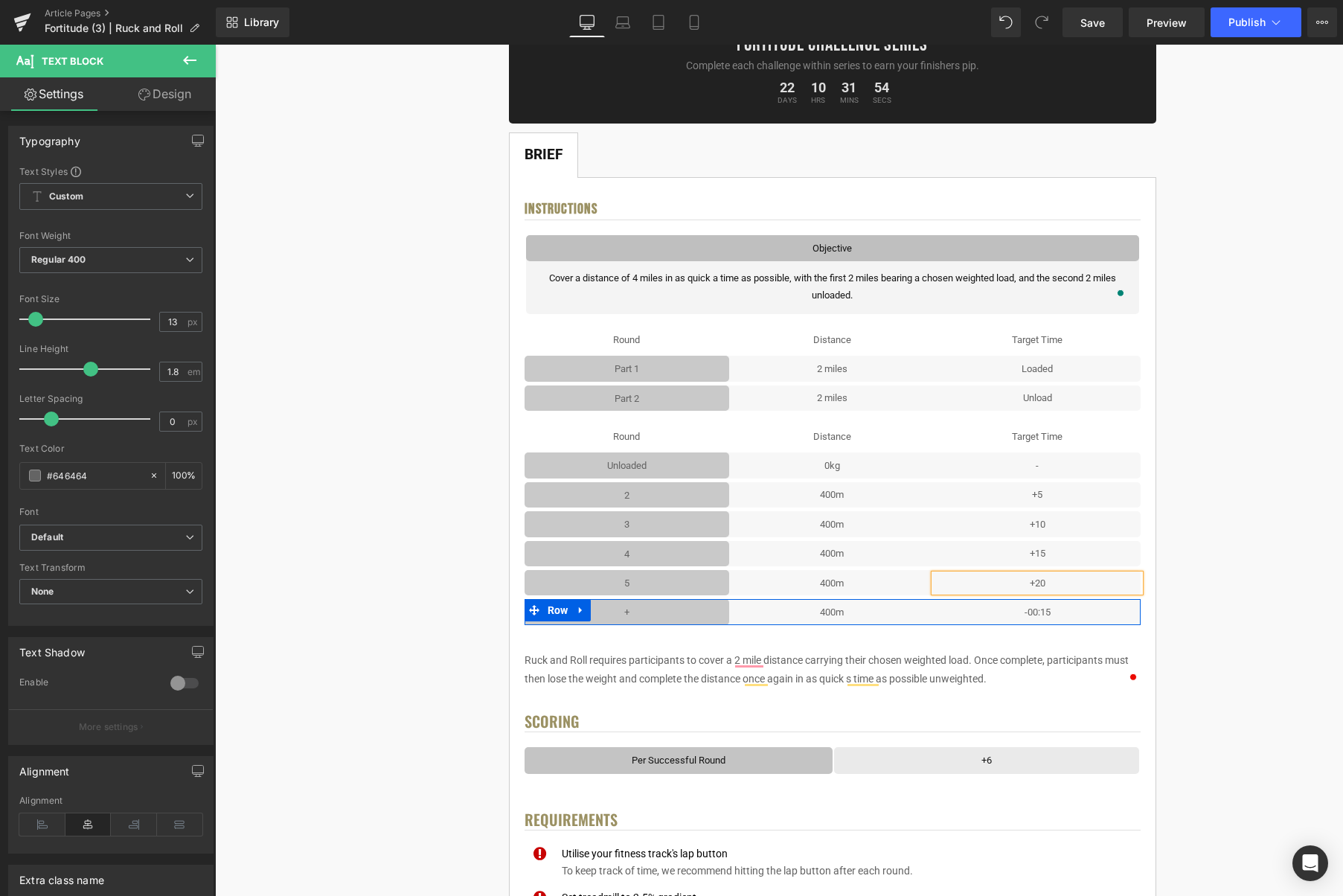
click at [579, 608] on icon at bounding box center [581, 611] width 10 height 11
click at [621, 611] on icon at bounding box center [619, 611] width 10 height 11
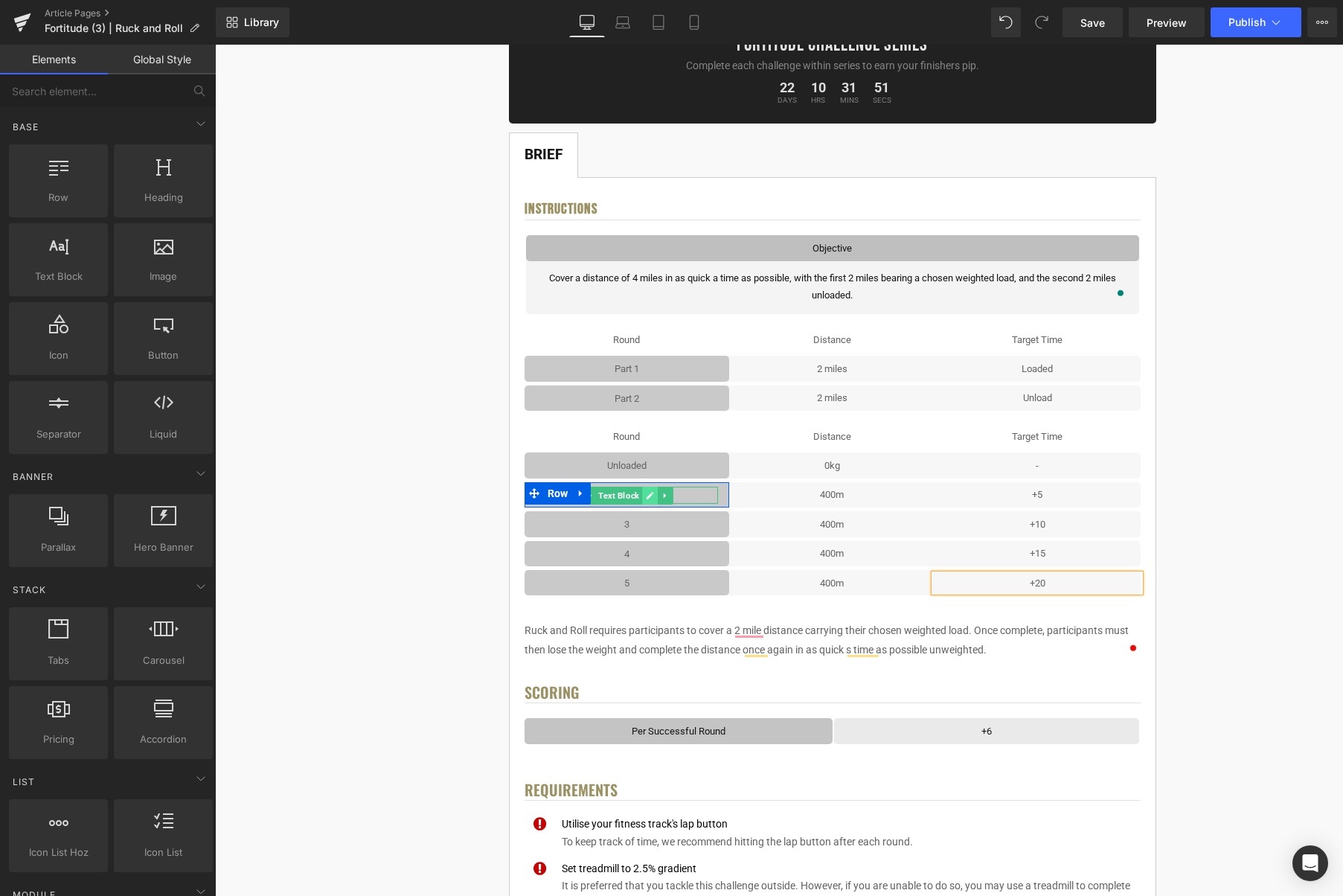
click at [651, 495] on icon at bounding box center [651, 495] width 8 height 8
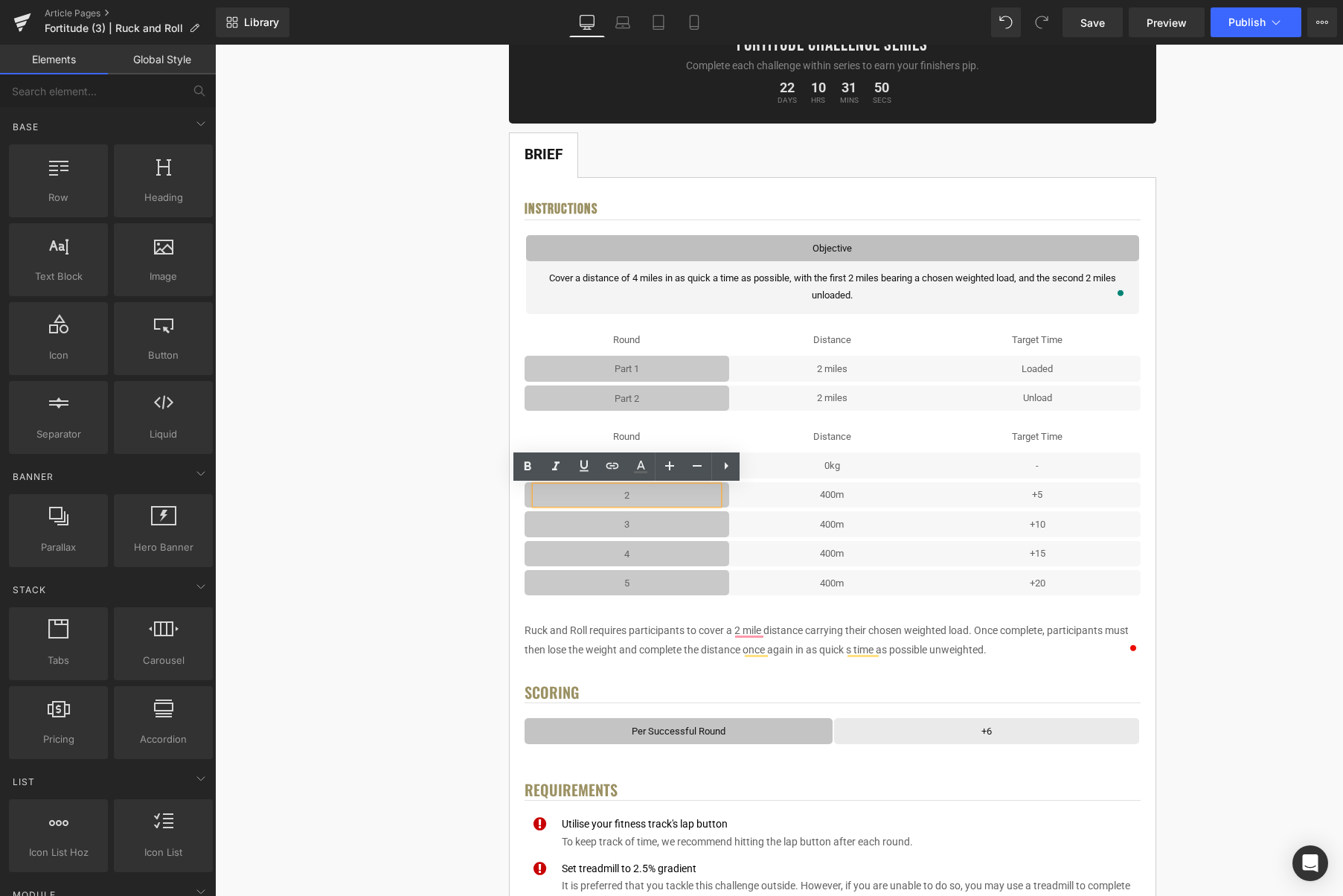
click at [651, 495] on p "2" at bounding box center [627, 495] width 183 height 17
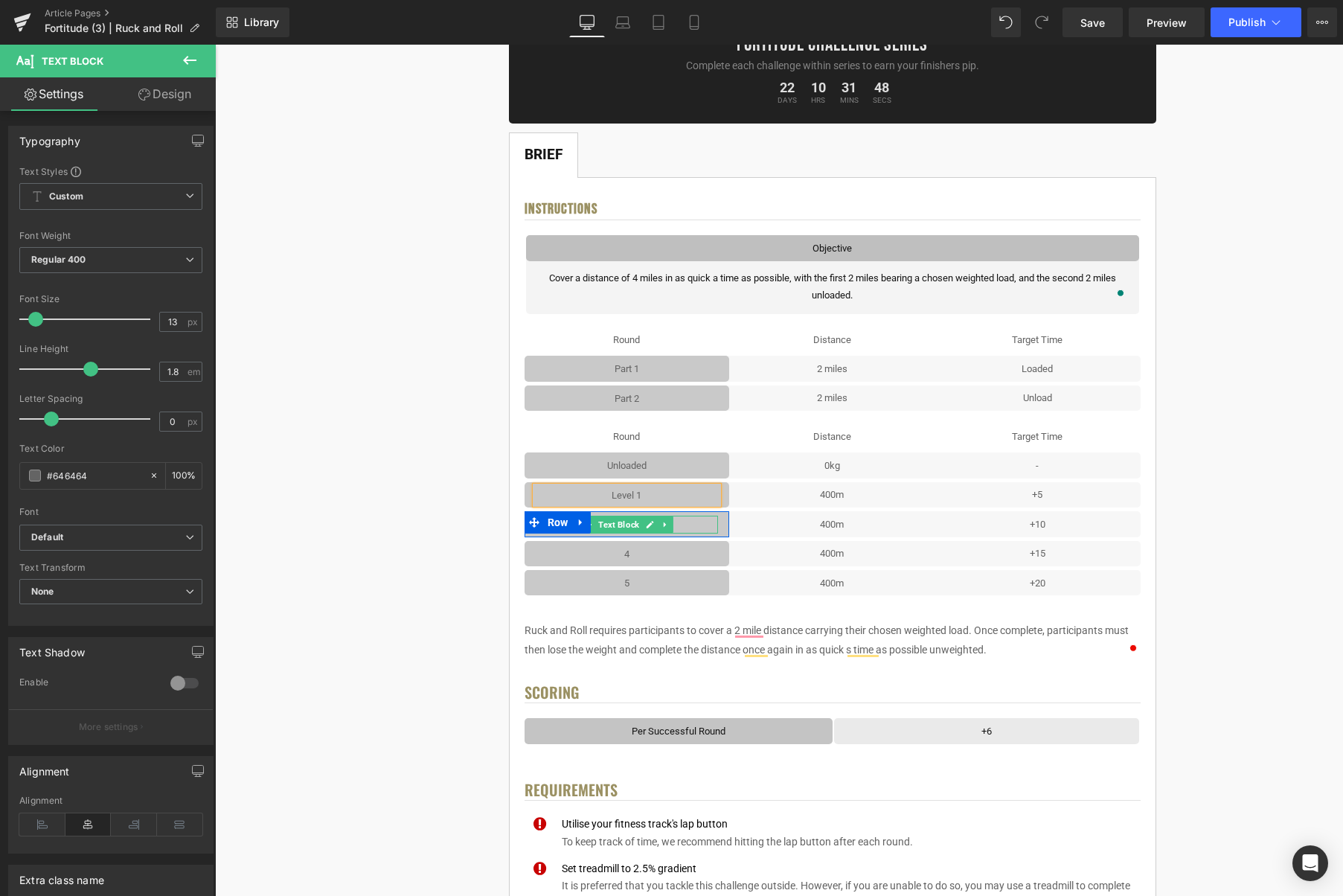
click at [654, 528] on icon at bounding box center [650, 524] width 9 height 9
click at [652, 527] on p "3" at bounding box center [627, 525] width 183 height 17
click at [649, 552] on icon at bounding box center [650, 553] width 9 height 9
click at [648, 554] on p "4" at bounding box center [627, 554] width 183 height 17
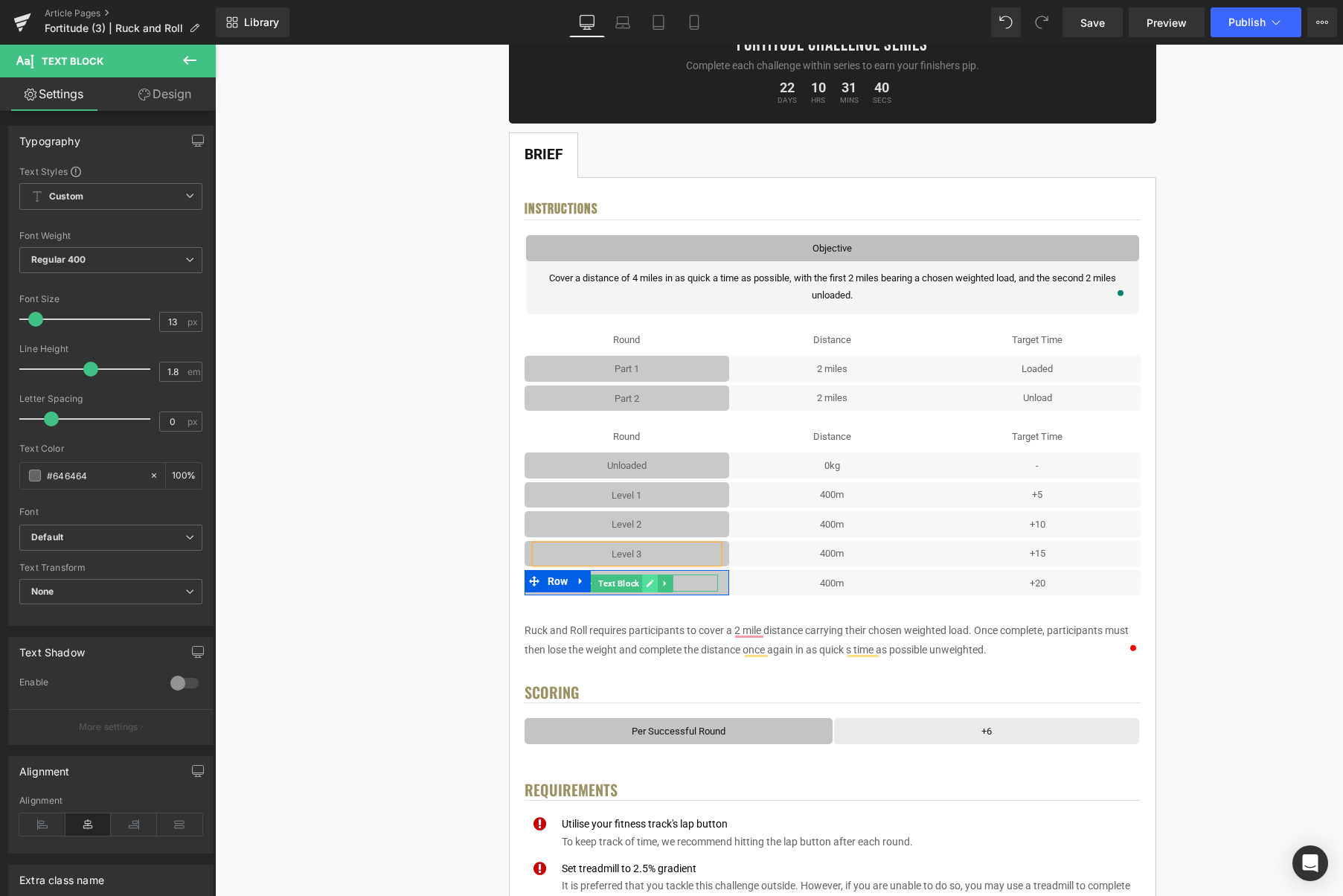
click at [652, 585] on icon at bounding box center [650, 582] width 9 height 9
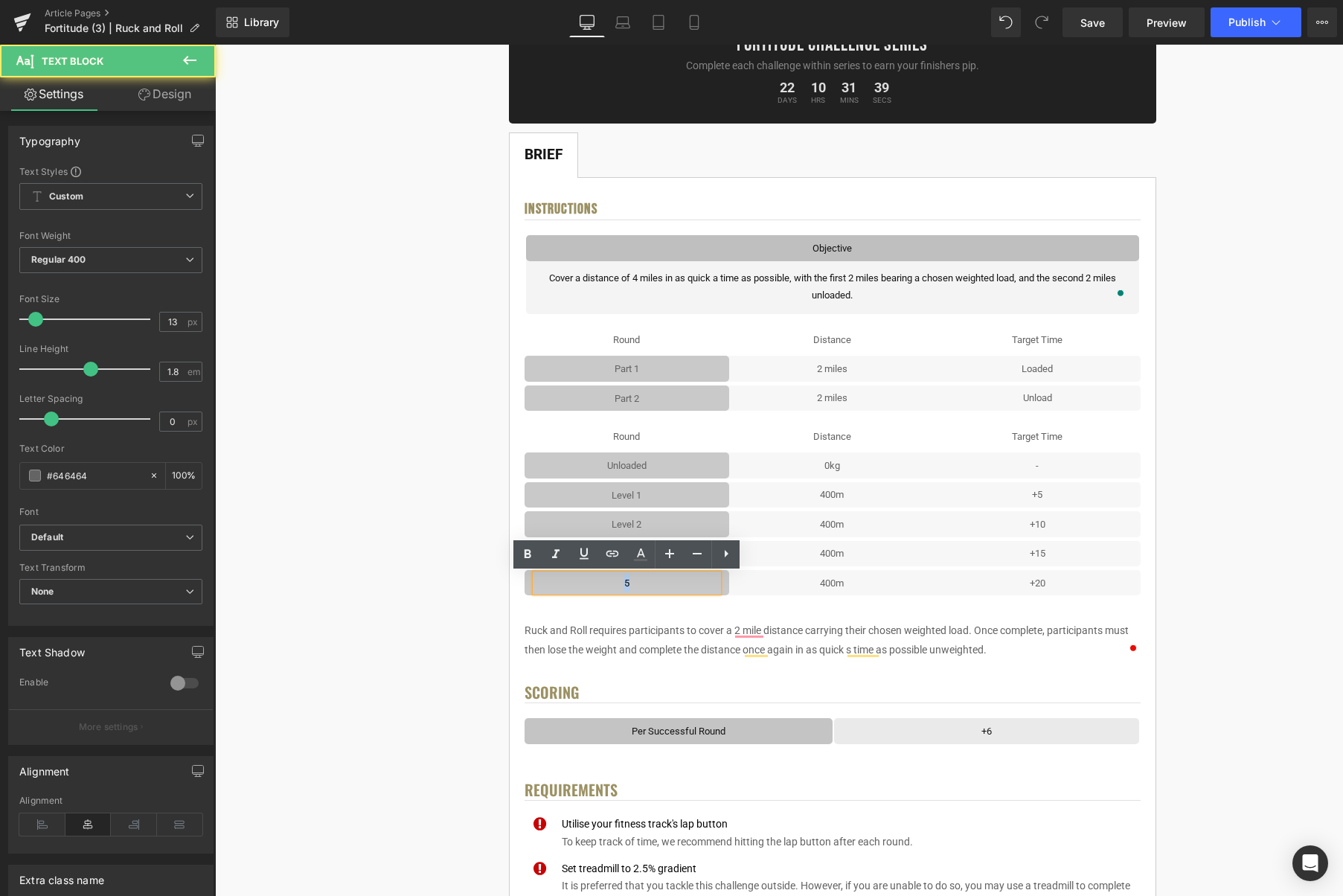
drag, startPoint x: 637, startPoint y: 583, endPoint x: 620, endPoint y: 583, distance: 17.0
click at [620, 583] on p "5" at bounding box center [627, 583] width 183 height 17
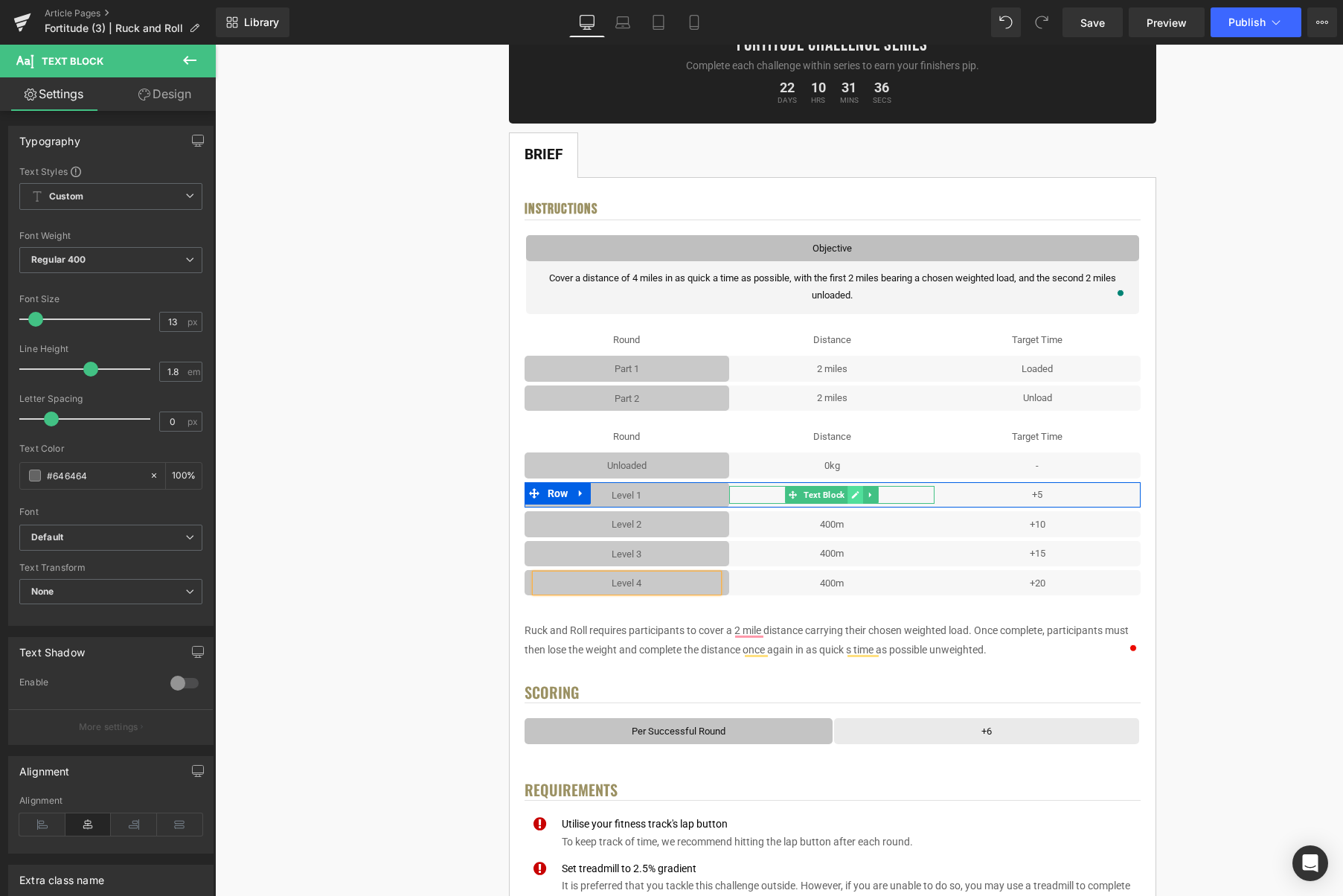
click at [860, 495] on icon at bounding box center [855, 494] width 9 height 9
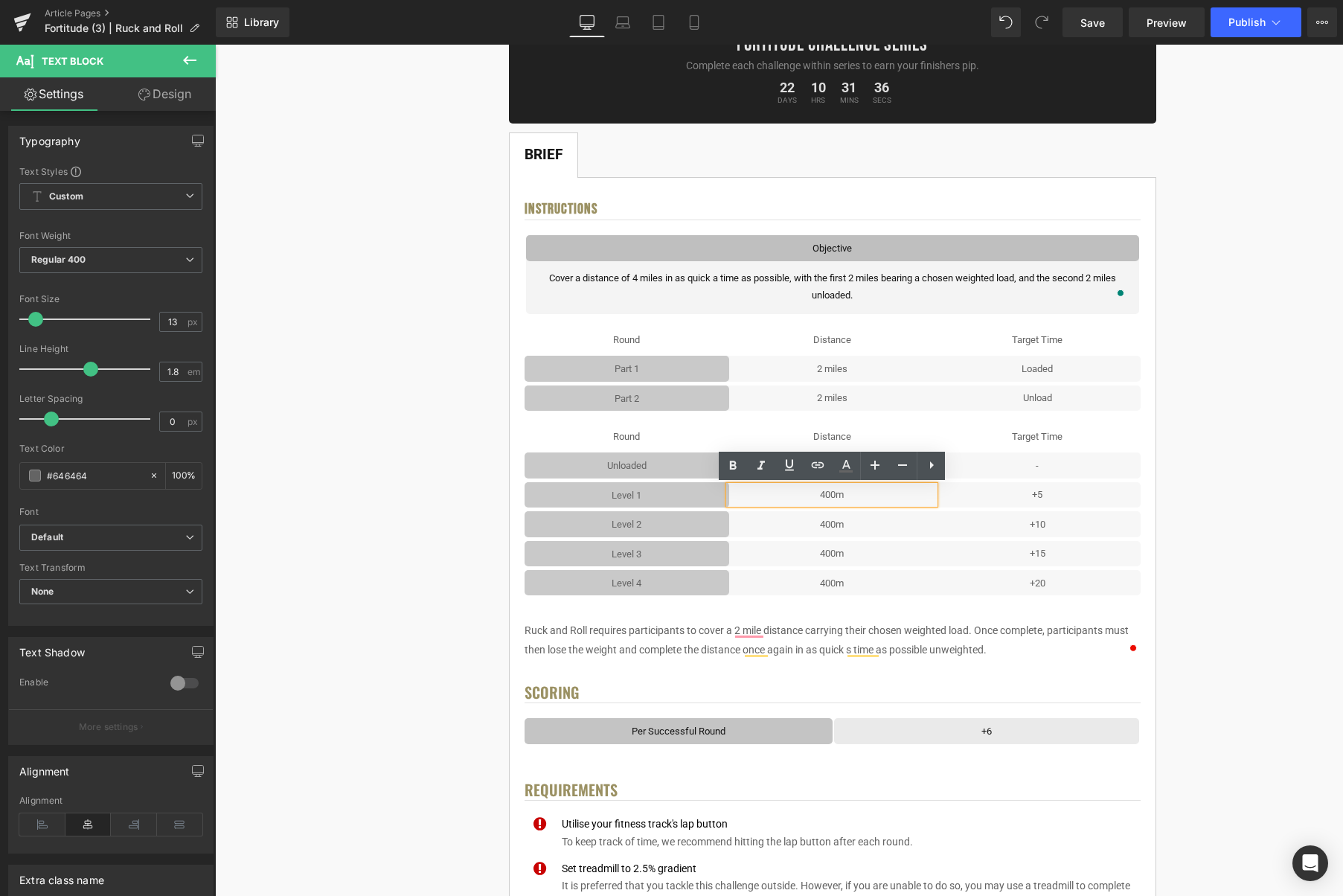
click at [859, 495] on p "400m" at bounding box center [832, 494] width 206 height 17
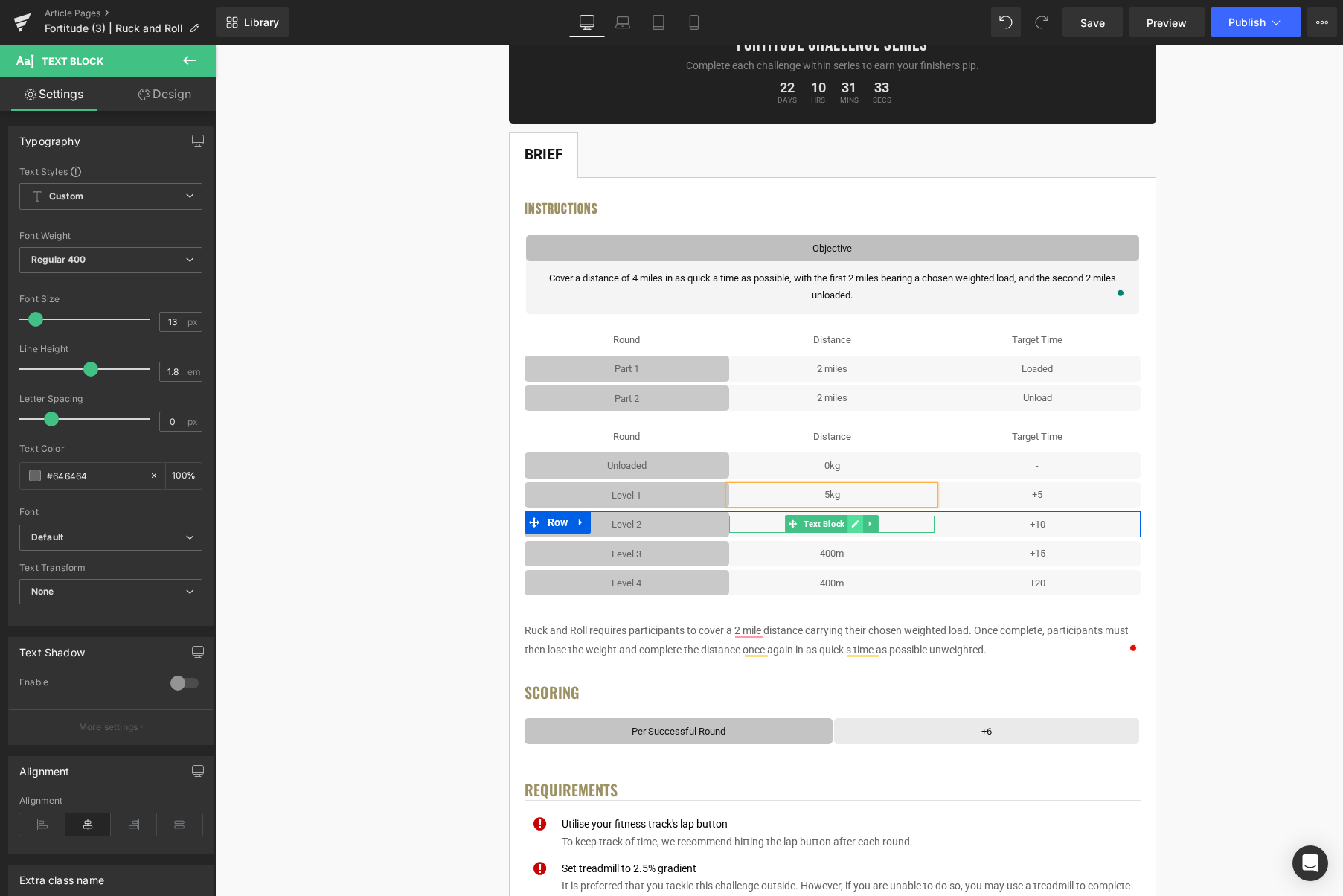
click at [861, 527] on link at bounding box center [856, 524] width 16 height 18
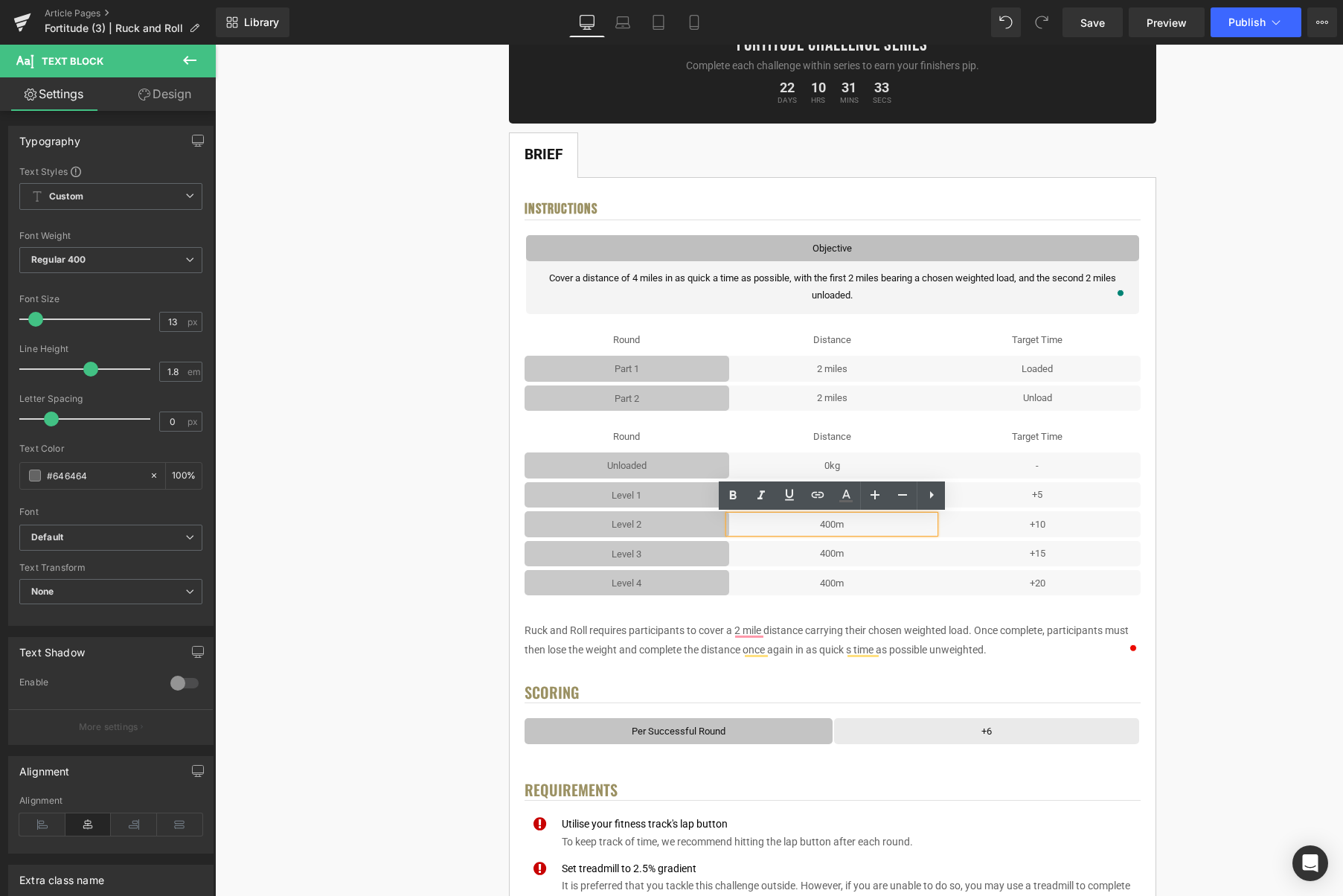
click at [860, 527] on p "400m" at bounding box center [832, 525] width 206 height 17
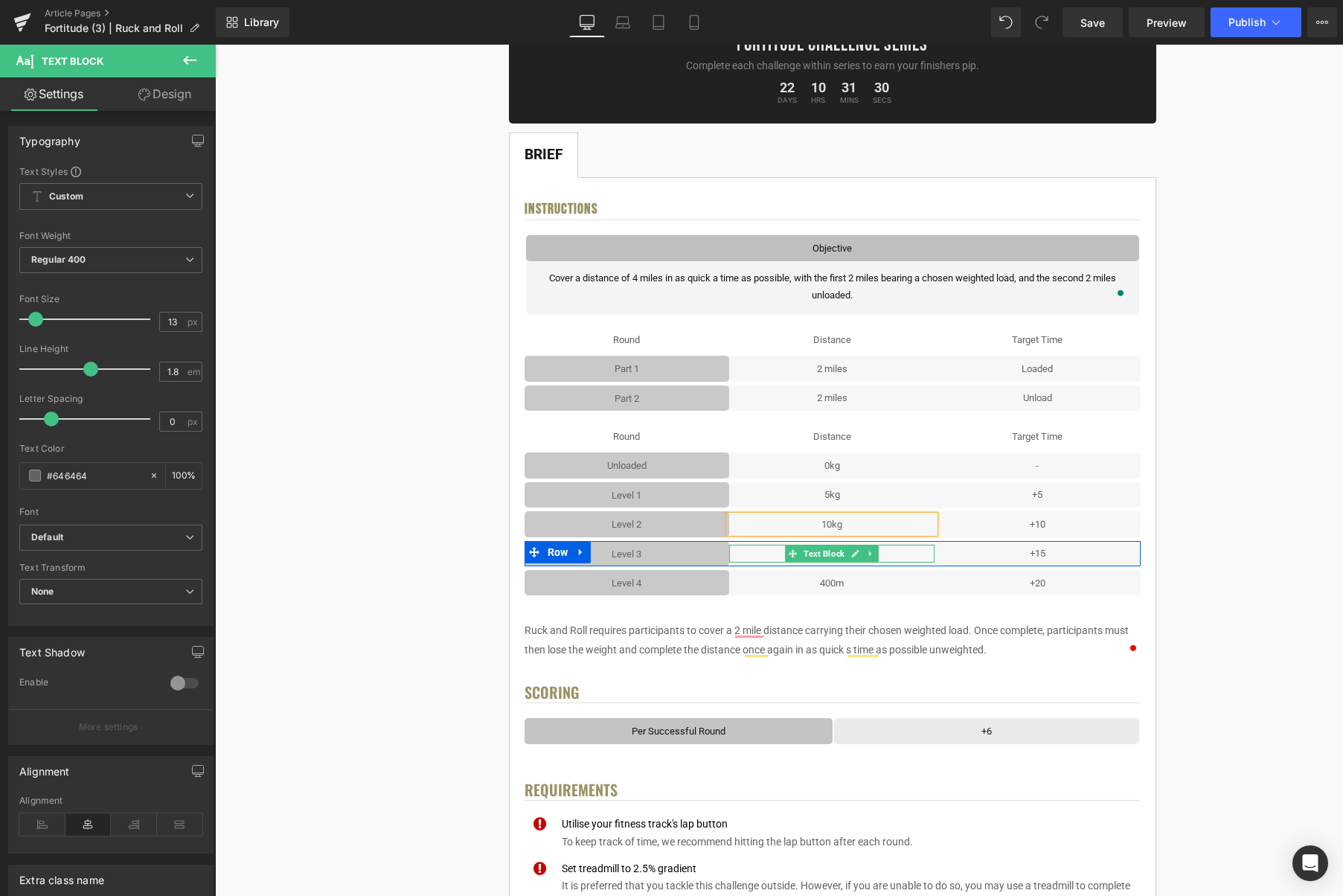
click at [860, 554] on icon at bounding box center [855, 553] width 9 height 9
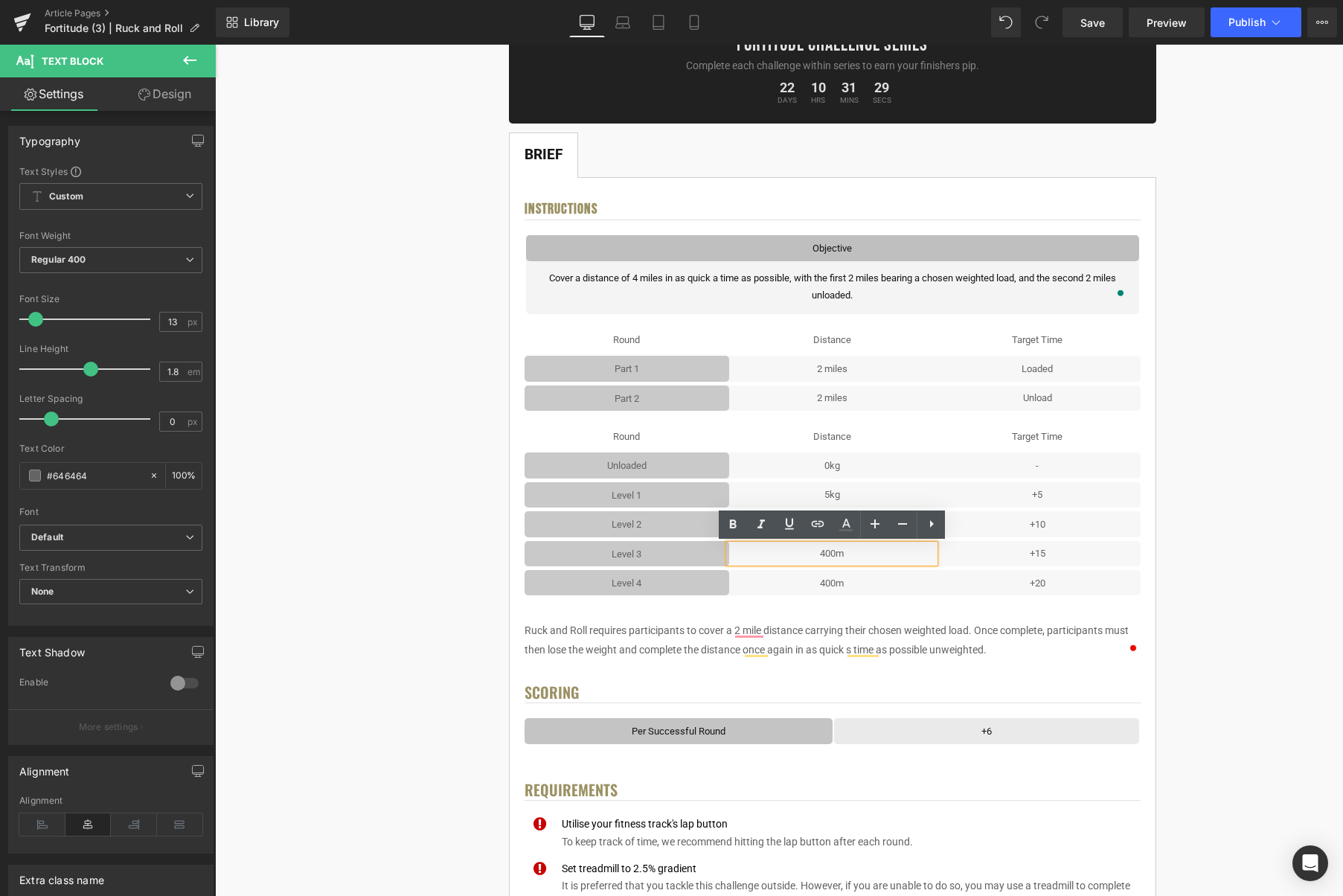
click at [859, 555] on p "400m" at bounding box center [832, 553] width 206 height 17
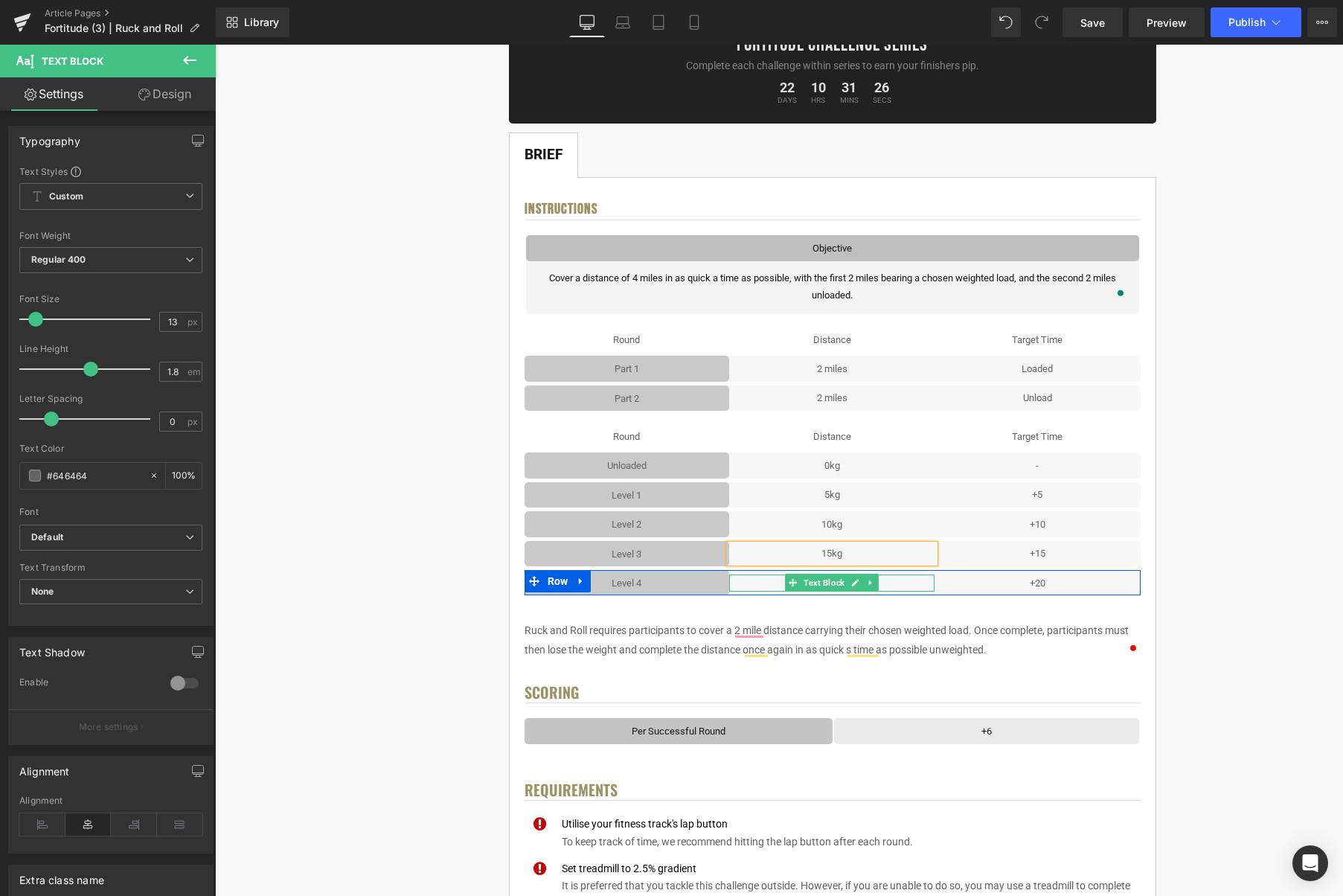
click at [856, 581] on icon at bounding box center [855, 582] width 9 height 9
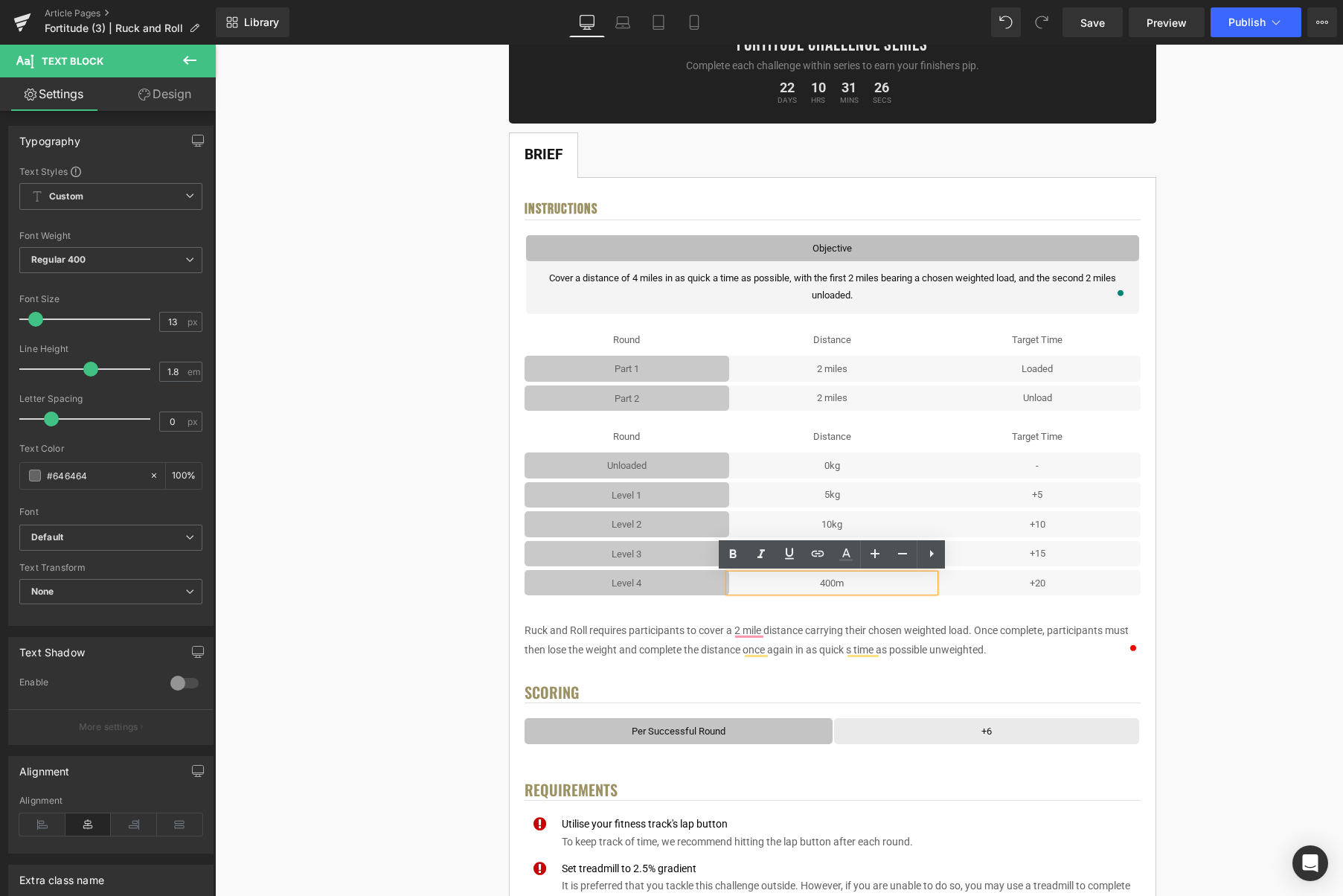
click at [854, 584] on p "400m" at bounding box center [832, 583] width 206 height 17
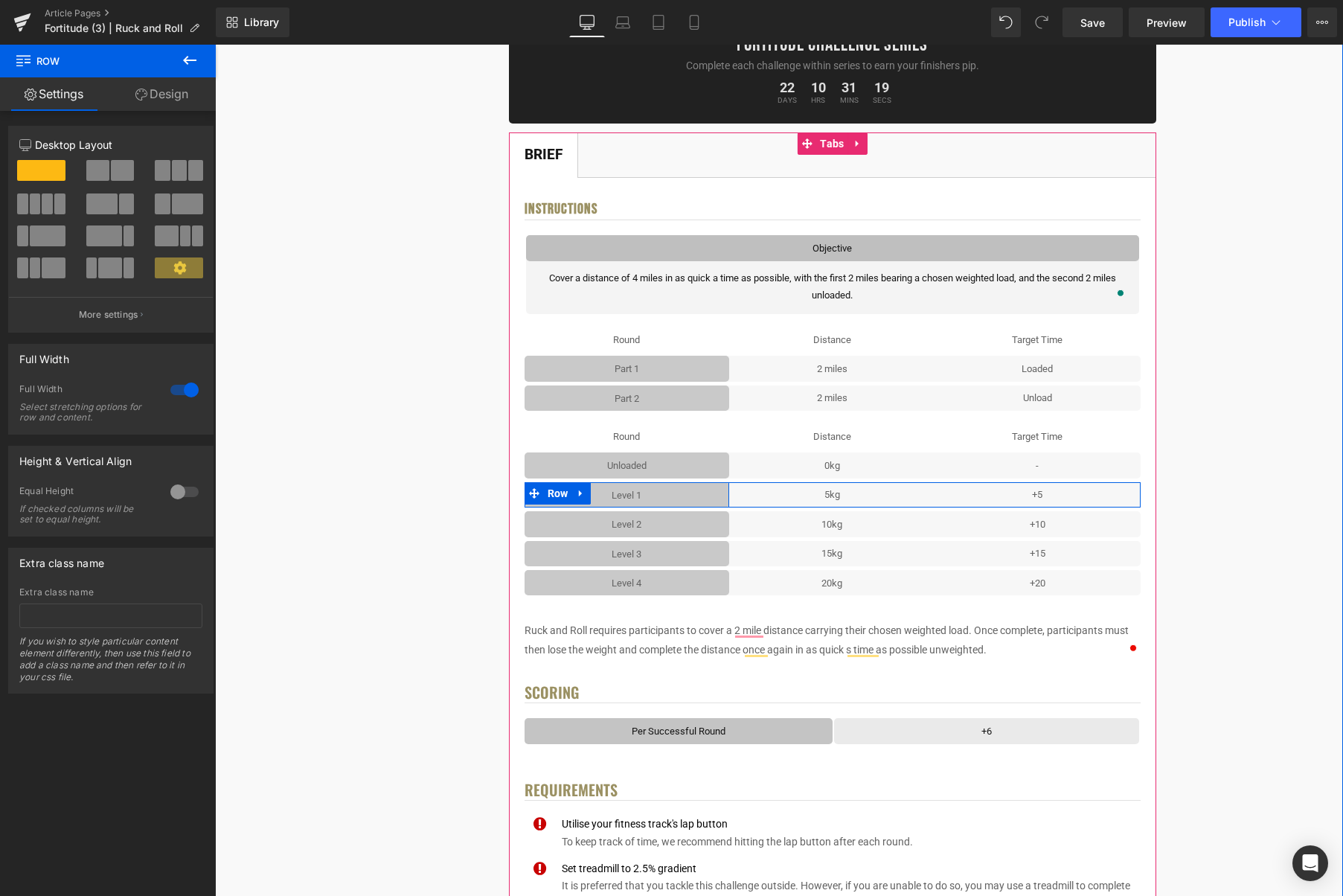
click at [728, 490] on div "Level 1 Text Block Row" at bounding box center [627, 494] width 206 height 26
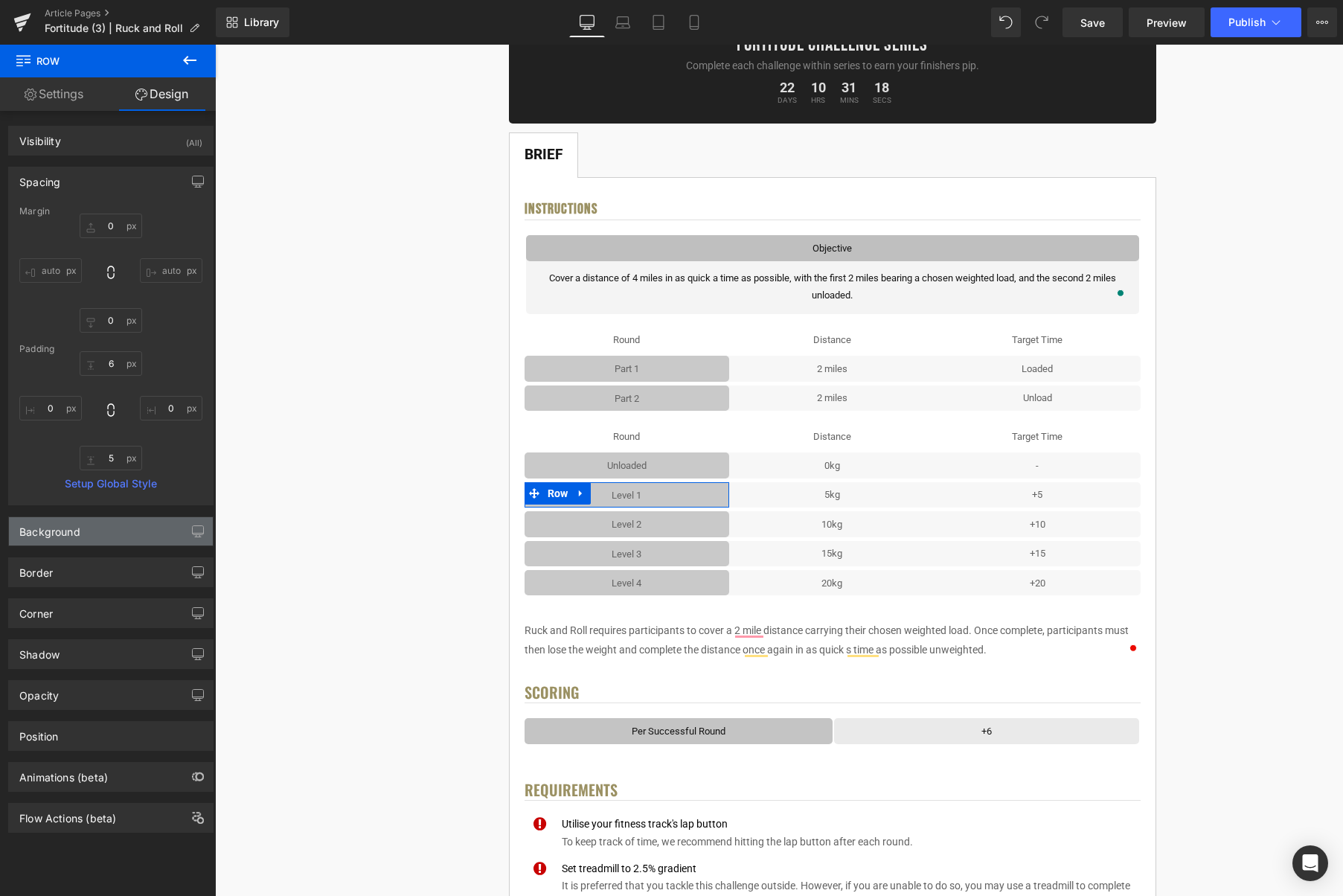
click at [95, 523] on div "Background" at bounding box center [110, 531] width 204 height 28
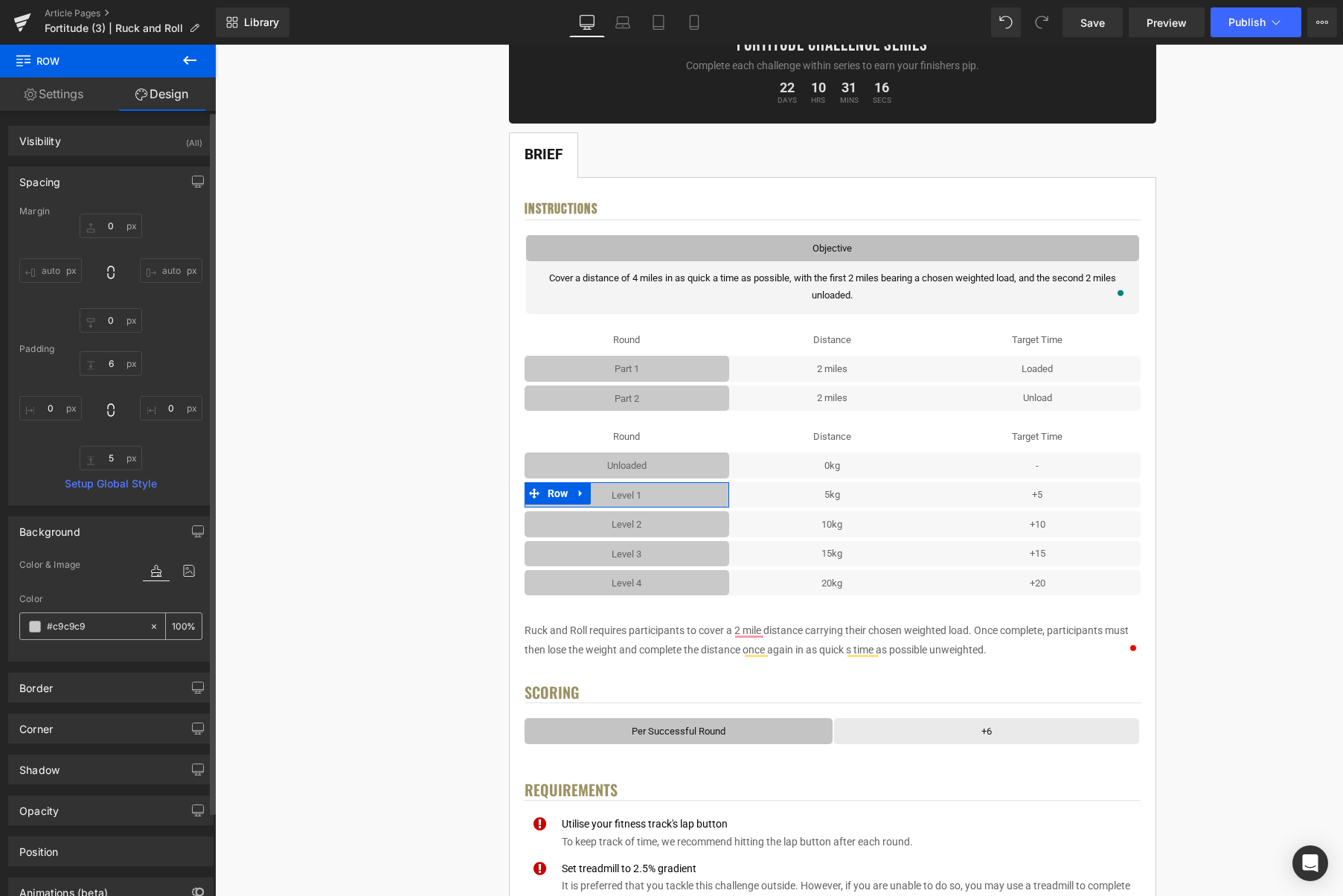
click at [33, 627] on span at bounding box center [35, 626] width 12 height 12
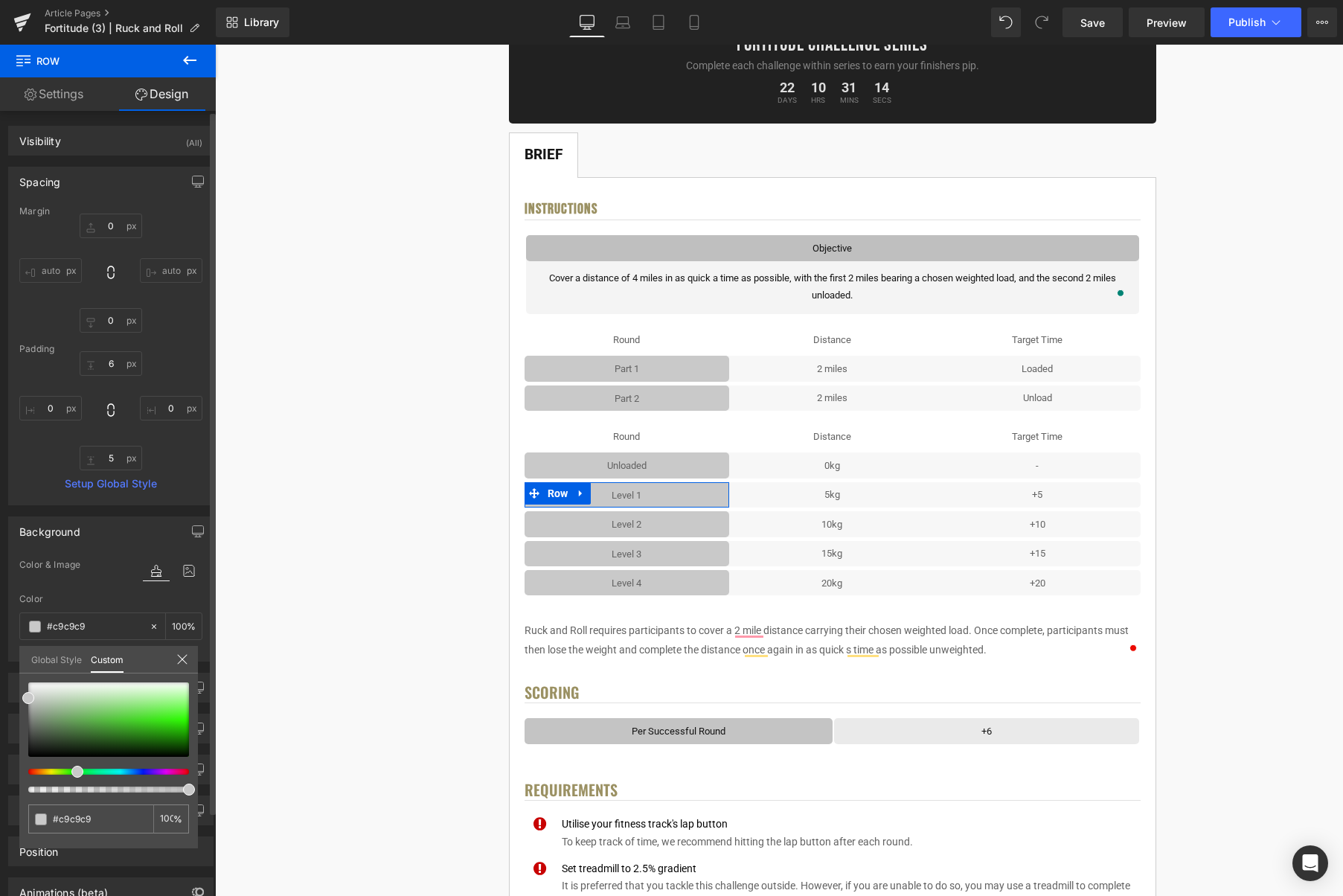
click at [71, 773] on div at bounding box center [103, 772] width 161 height 6
drag, startPoint x: 81, startPoint y: 712, endPoint x: 100, endPoint y: 710, distance: 19.1
click at [100, 710] on div at bounding box center [109, 720] width 161 height 75
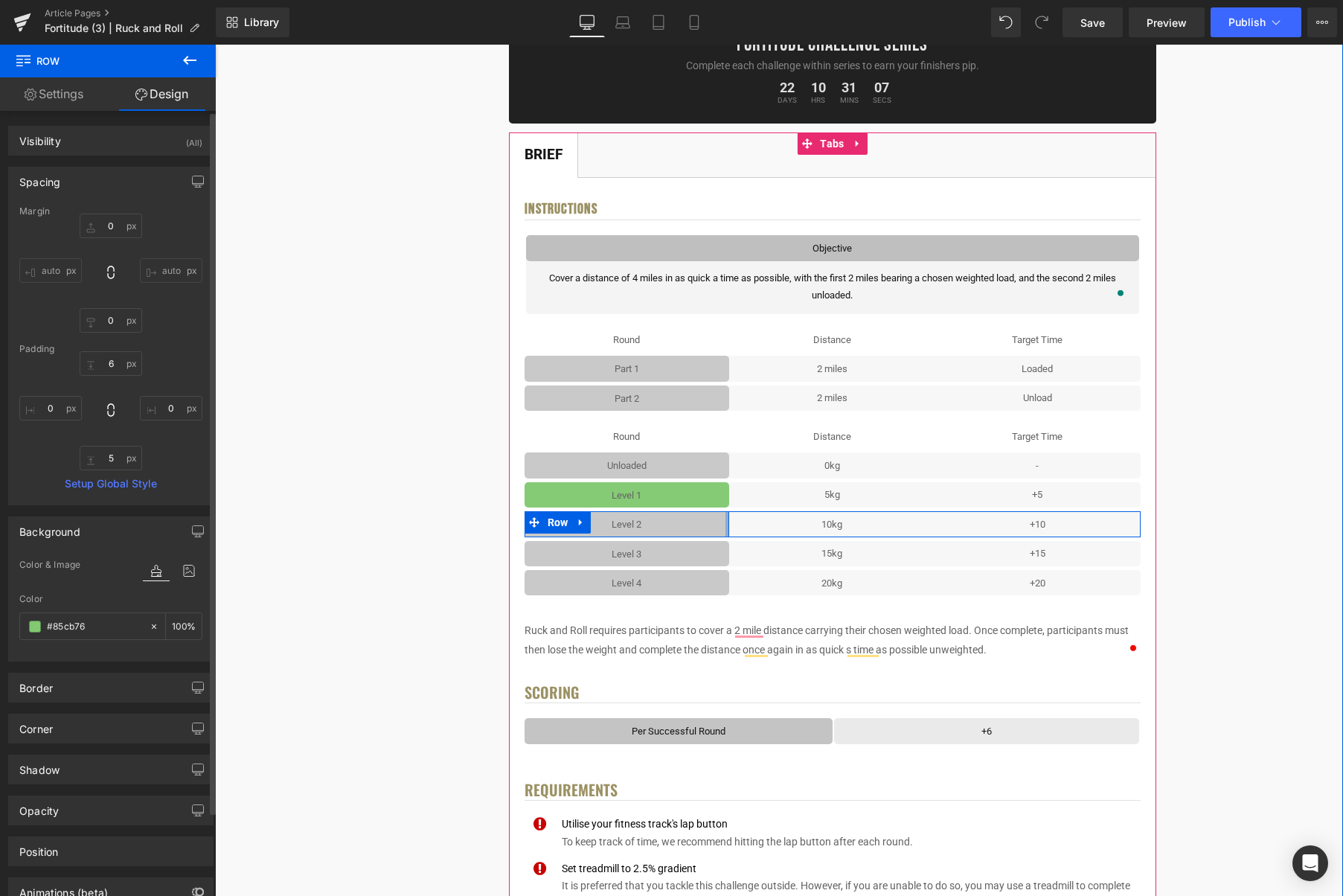
click at [728, 523] on div at bounding box center [727, 524] width 4 height 26
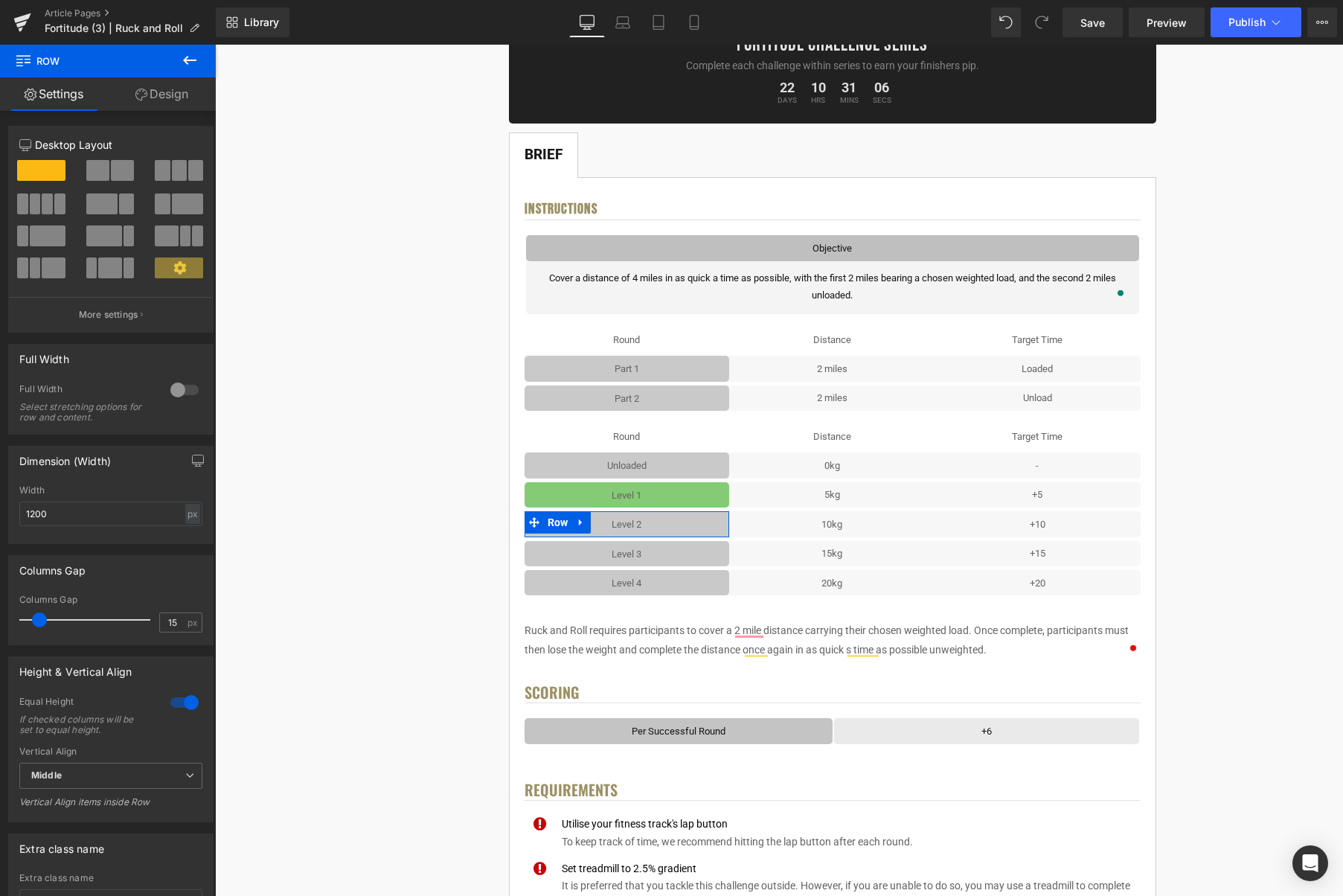
click at [172, 99] on link "Design" at bounding box center [162, 94] width 108 height 33
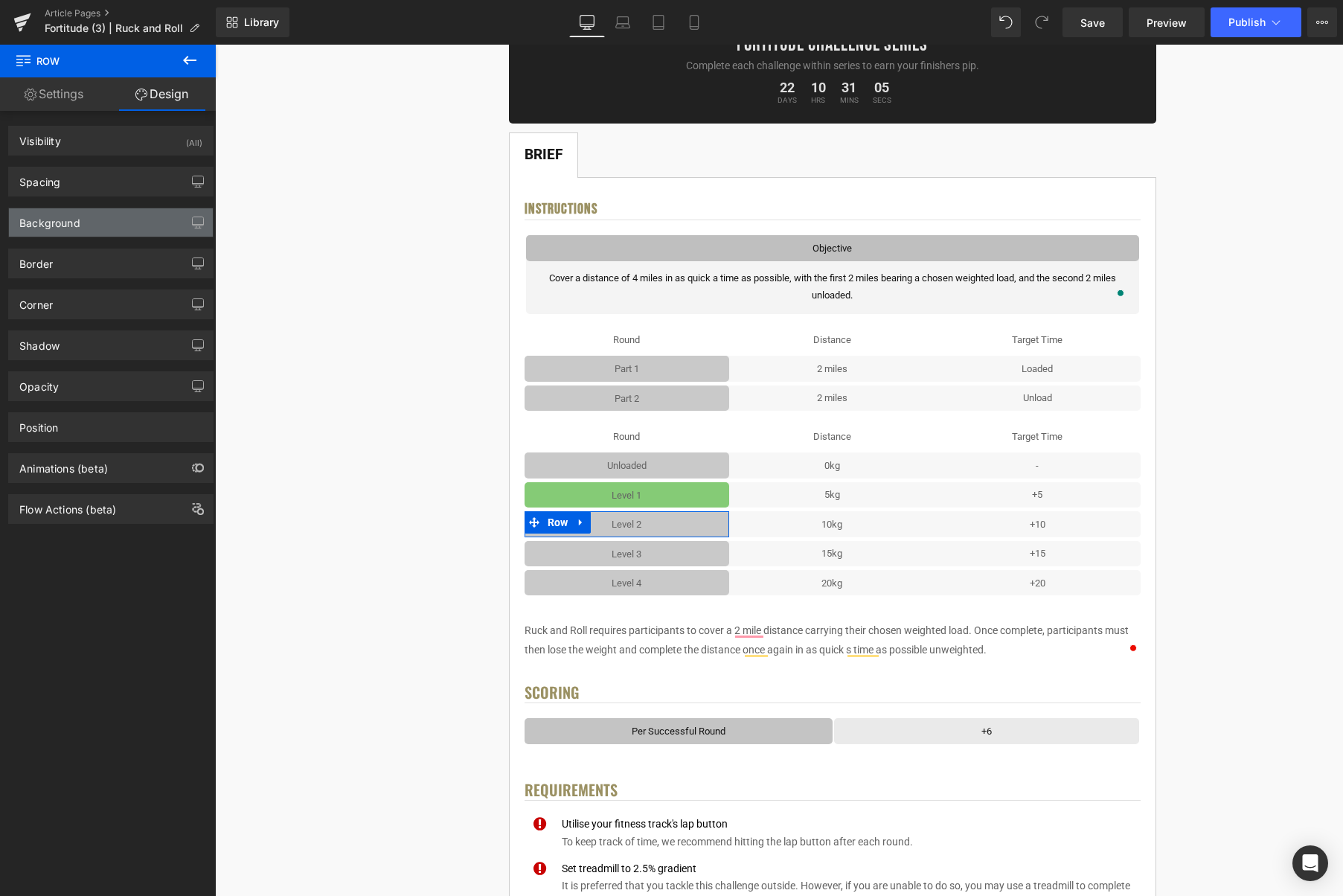
click at [90, 219] on div "Background" at bounding box center [110, 223] width 204 height 28
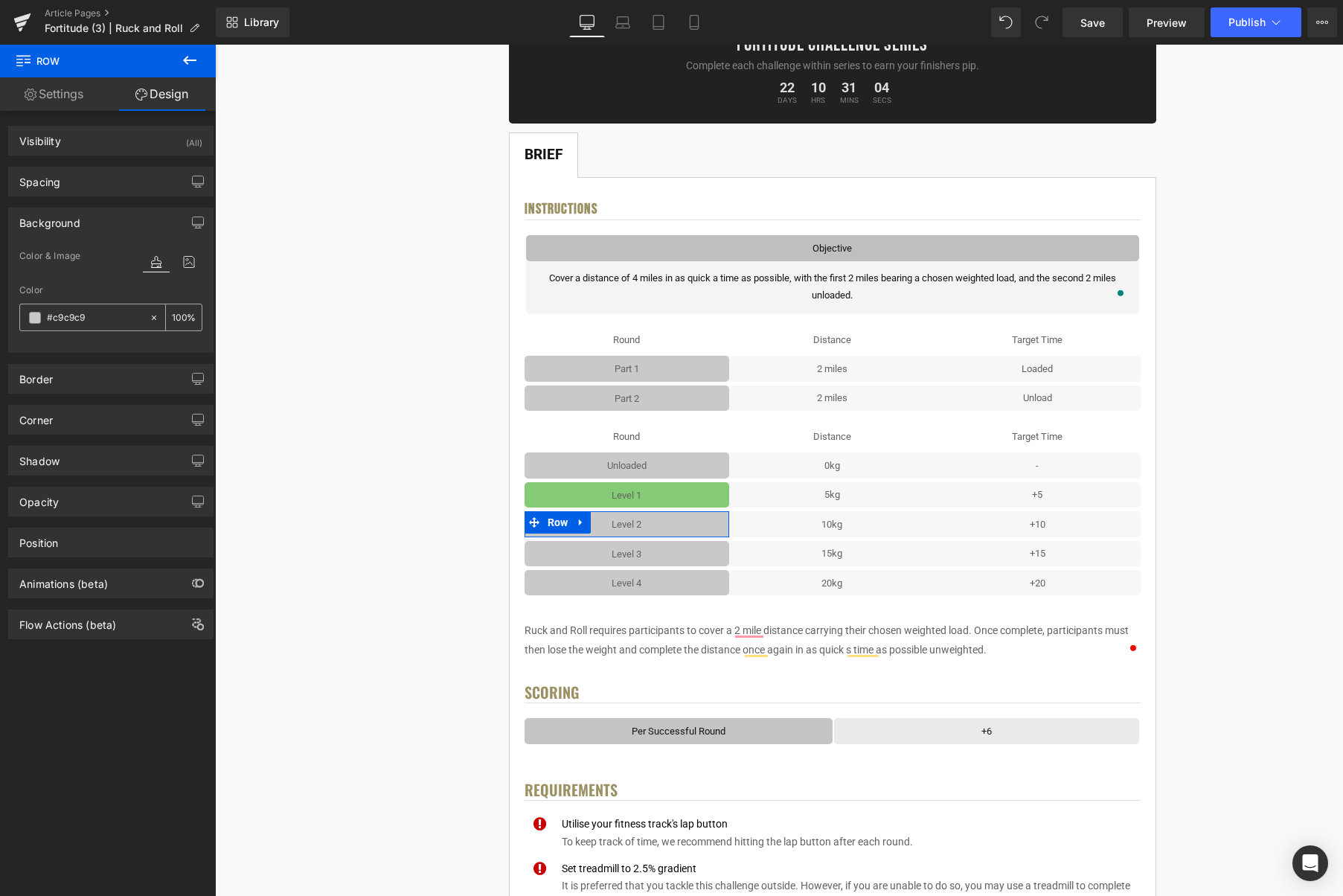
click at [33, 320] on span at bounding box center [35, 317] width 12 height 12
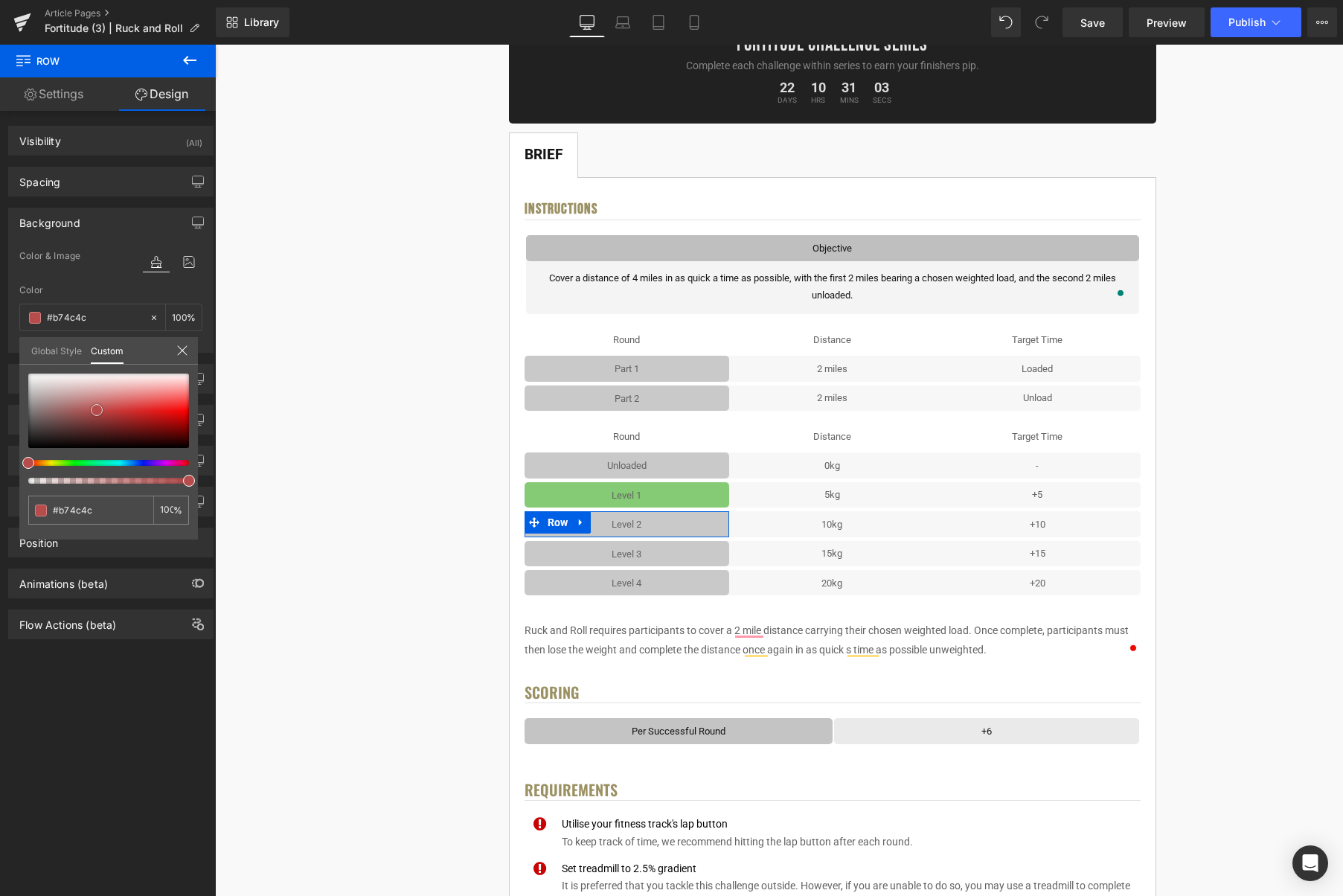
click at [97, 410] on div at bounding box center [109, 410] width 161 height 75
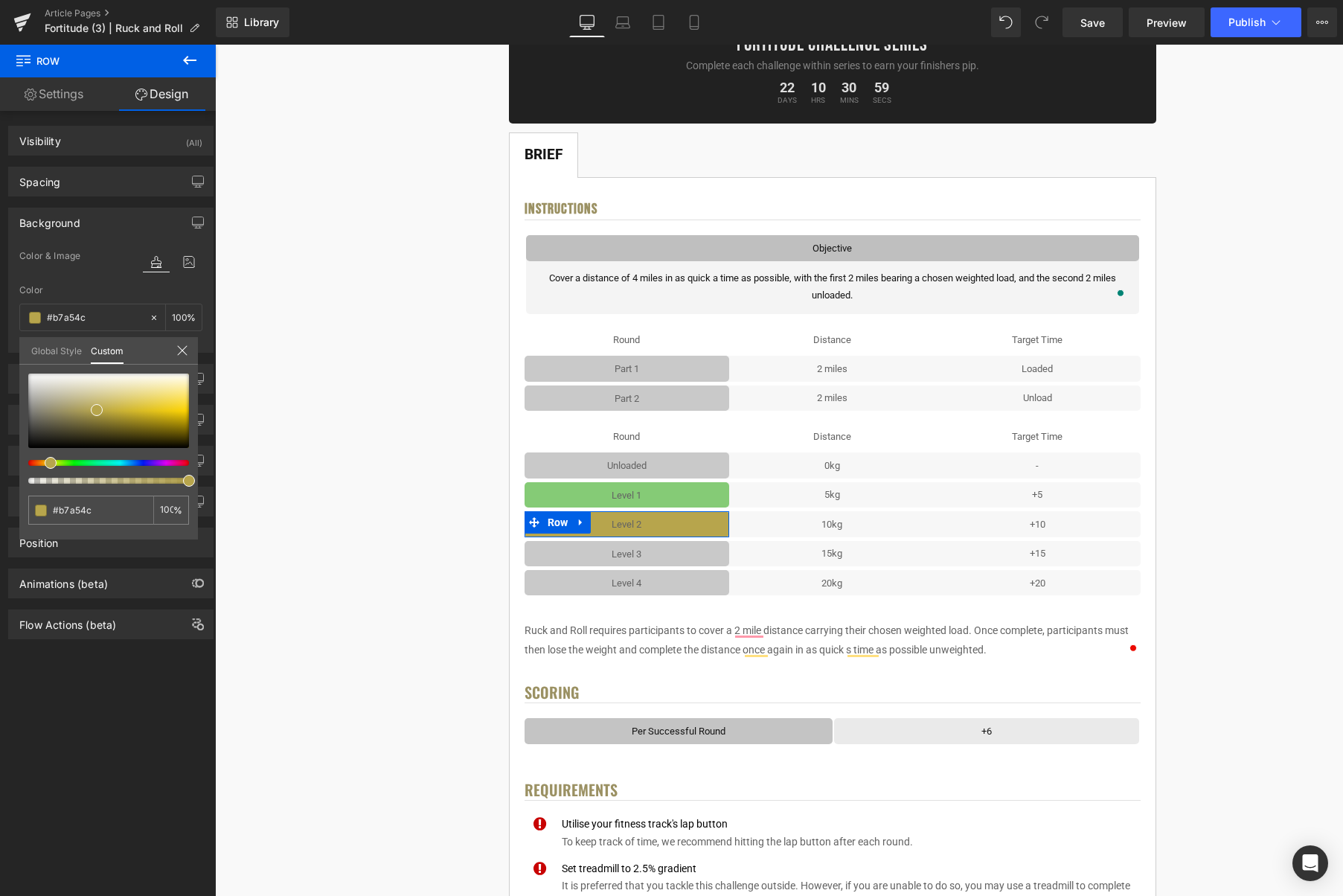
click at [45, 465] on div at bounding box center [103, 463] width 161 height 6
drag, startPoint x: 135, startPoint y: 408, endPoint x: 180, endPoint y: 407, distance: 45.0
click at [143, 398] on span at bounding box center [144, 397] width 12 height 12
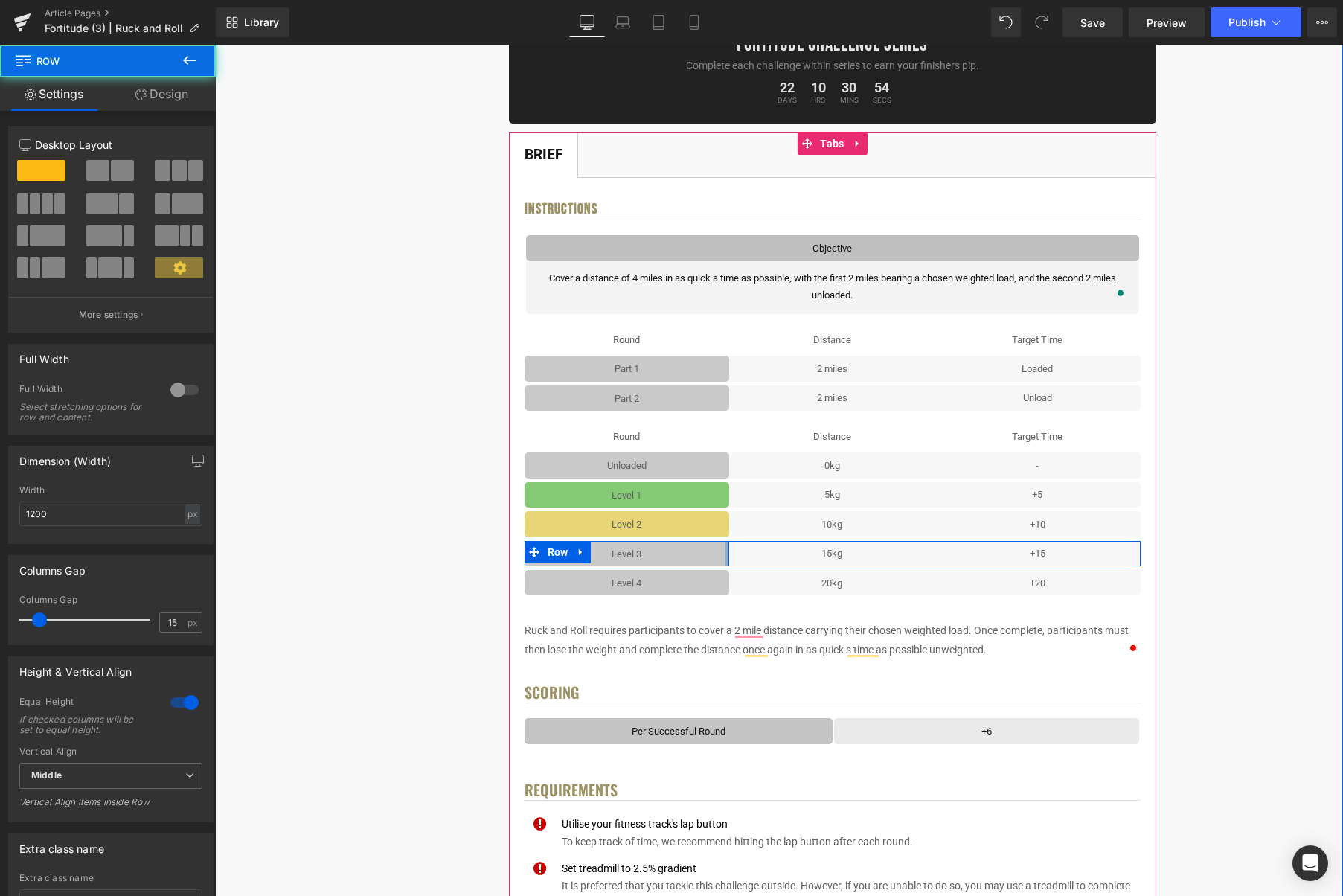
click at [726, 555] on div "Level 3 Text Block Row" at bounding box center [627, 553] width 206 height 26
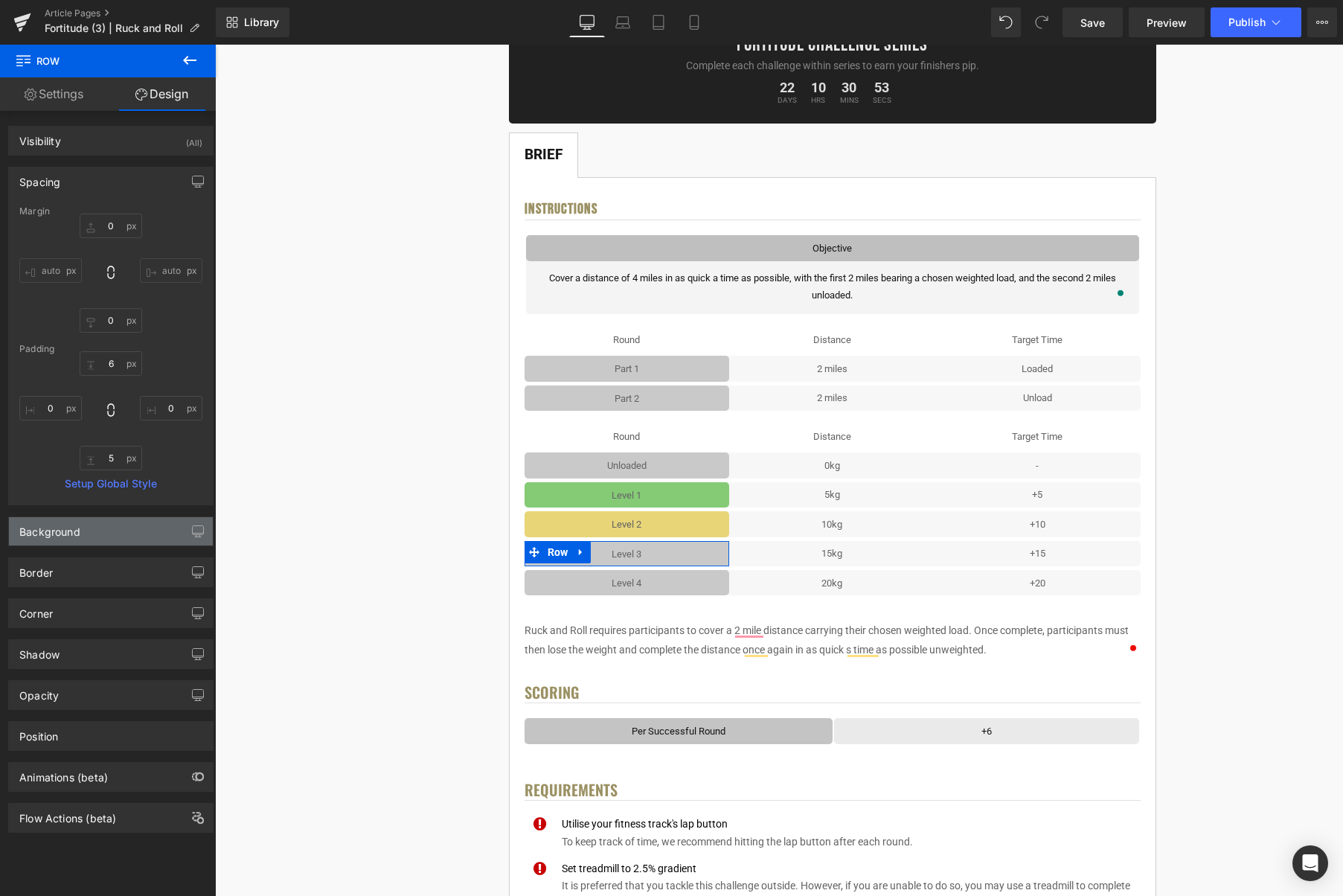
click at [82, 535] on div "Background" at bounding box center [110, 531] width 204 height 28
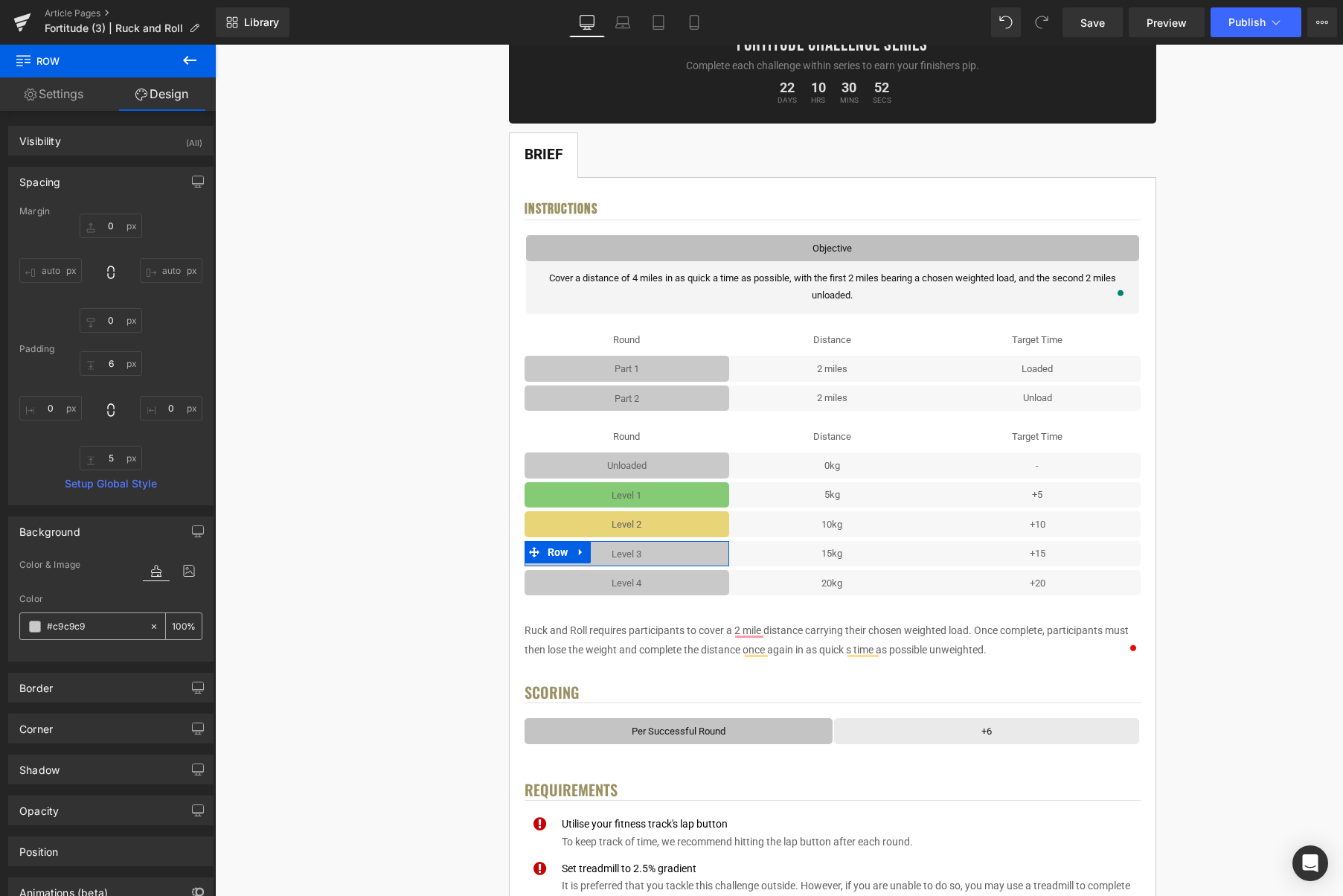
click at [37, 630] on span at bounding box center [35, 626] width 12 height 12
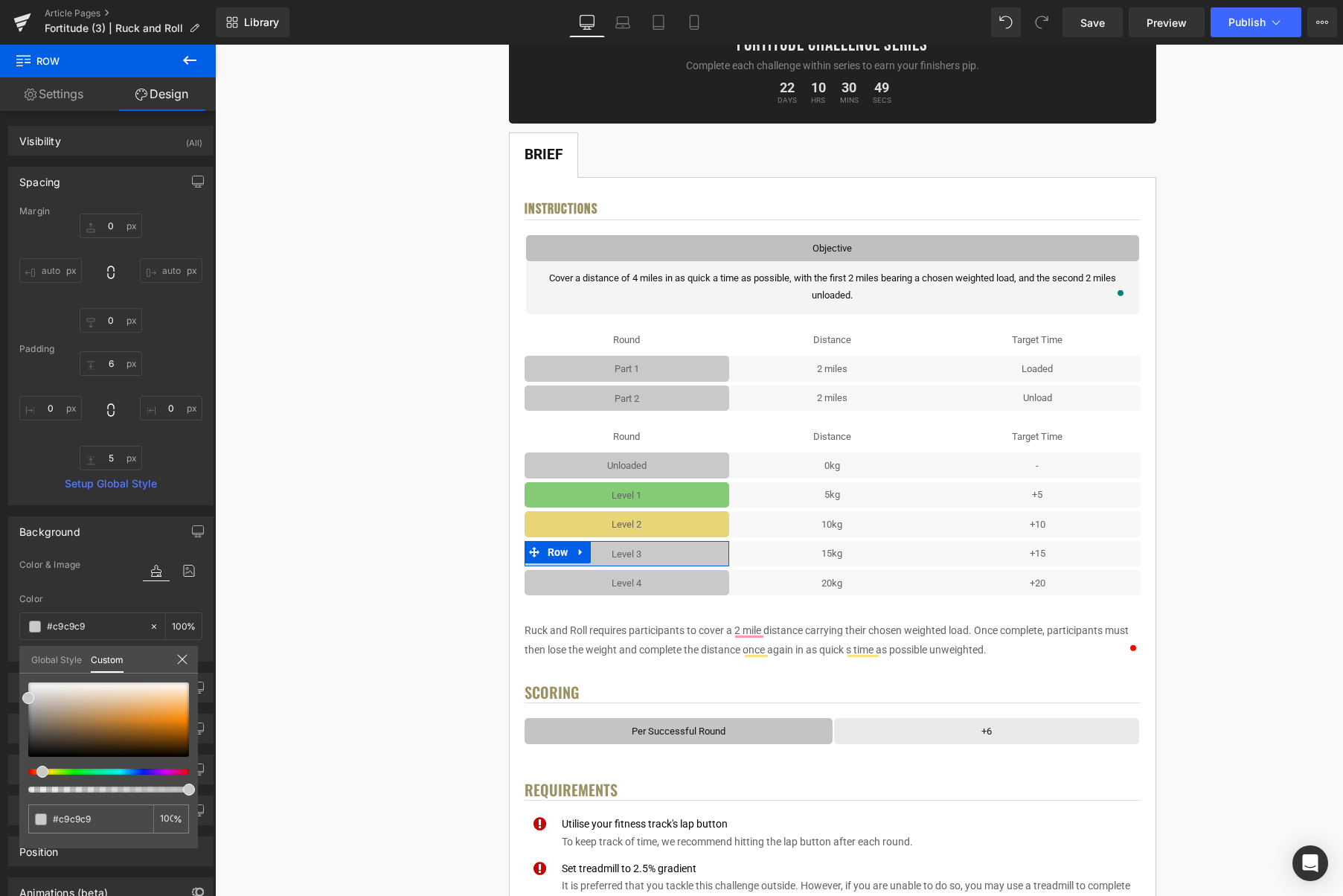
drag, startPoint x: 43, startPoint y: 773, endPoint x: 50, endPoint y: 767, distance: 9.2
click at [37, 773] on div at bounding box center [103, 772] width 161 height 6
drag, startPoint x: 108, startPoint y: 716, endPoint x: 206, endPoint y: 703, distance: 98.9
click at [137, 710] on div at bounding box center [109, 720] width 161 height 75
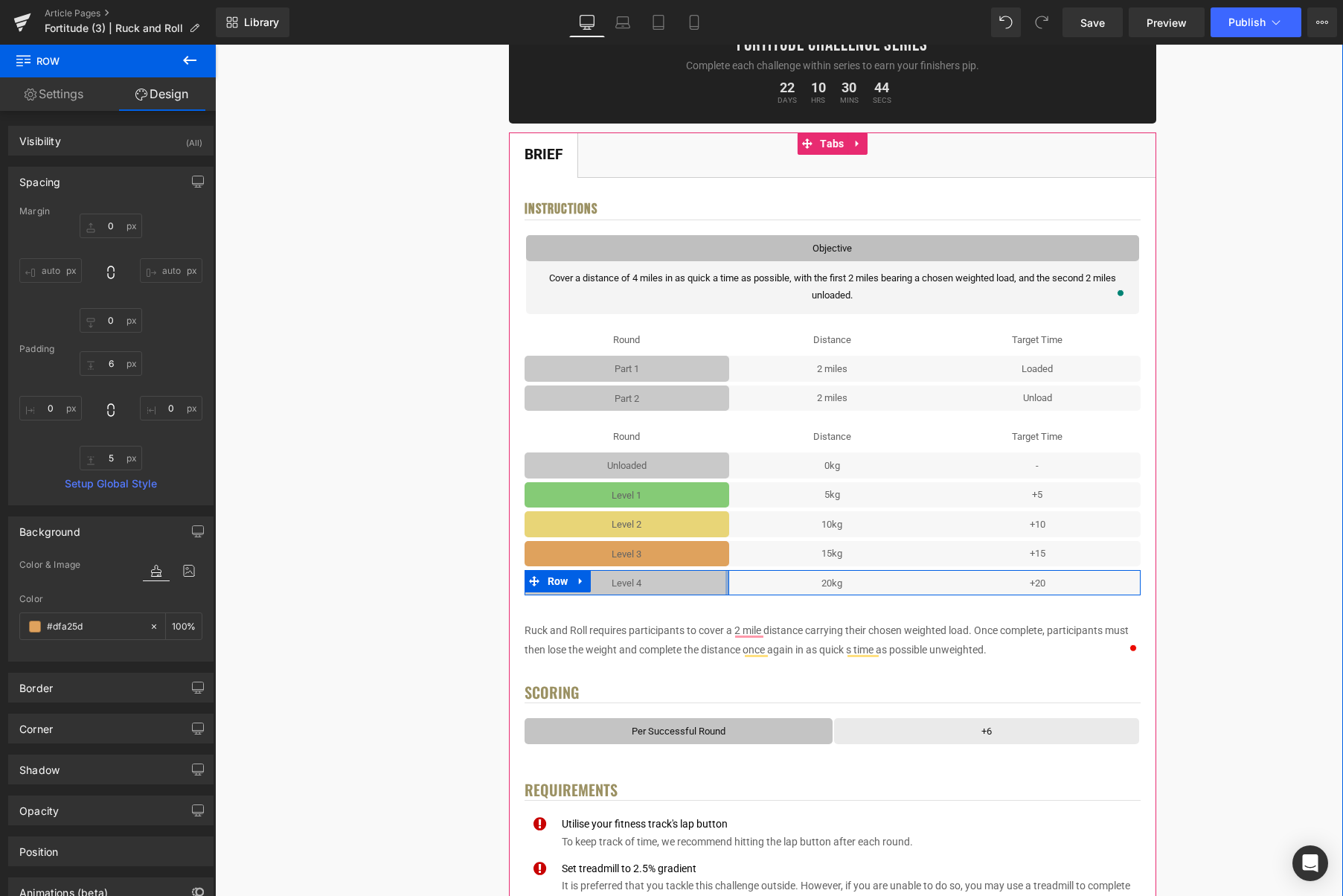
click at [728, 582] on div at bounding box center [727, 582] width 4 height 26
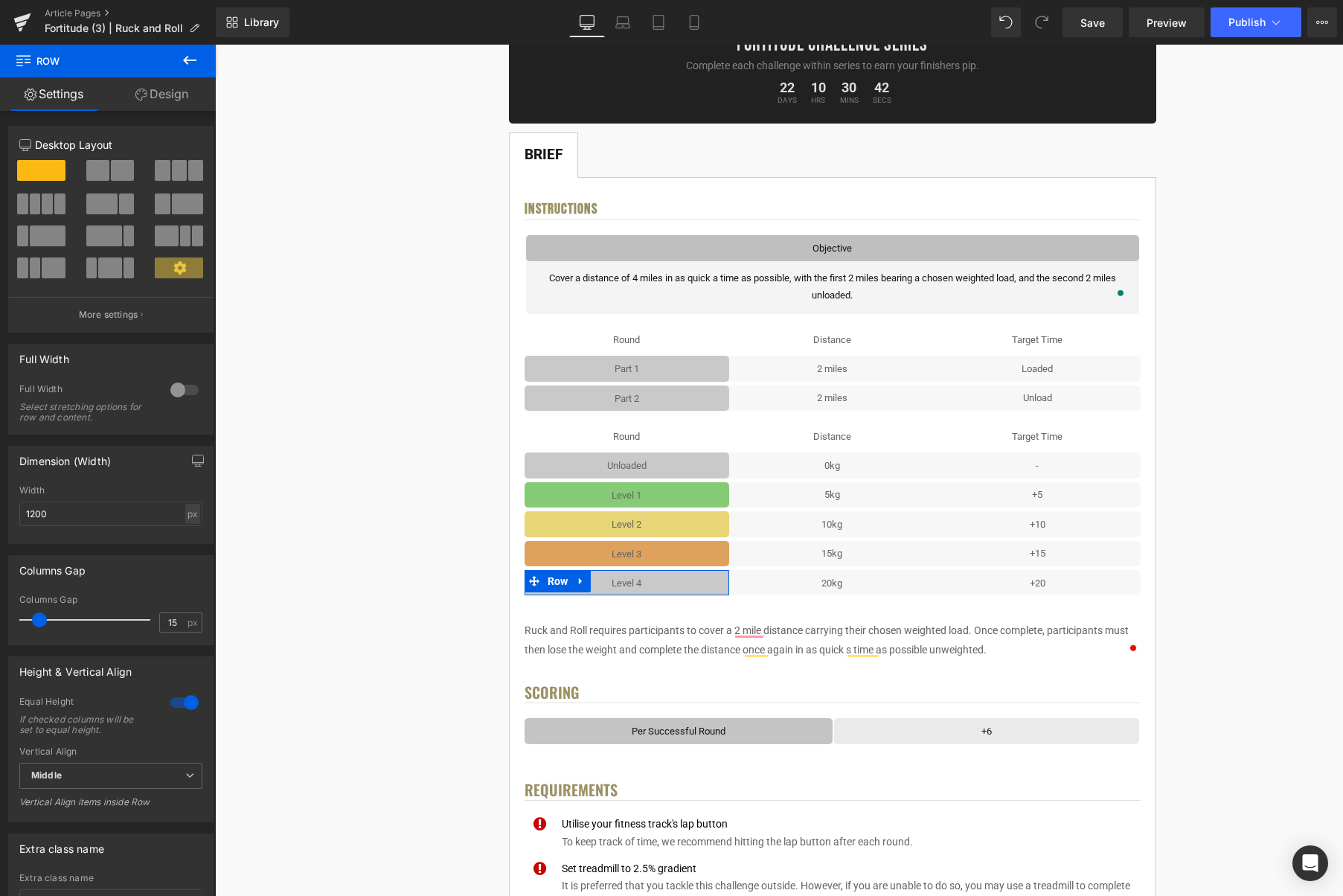
click at [156, 96] on link "Design" at bounding box center [162, 94] width 108 height 33
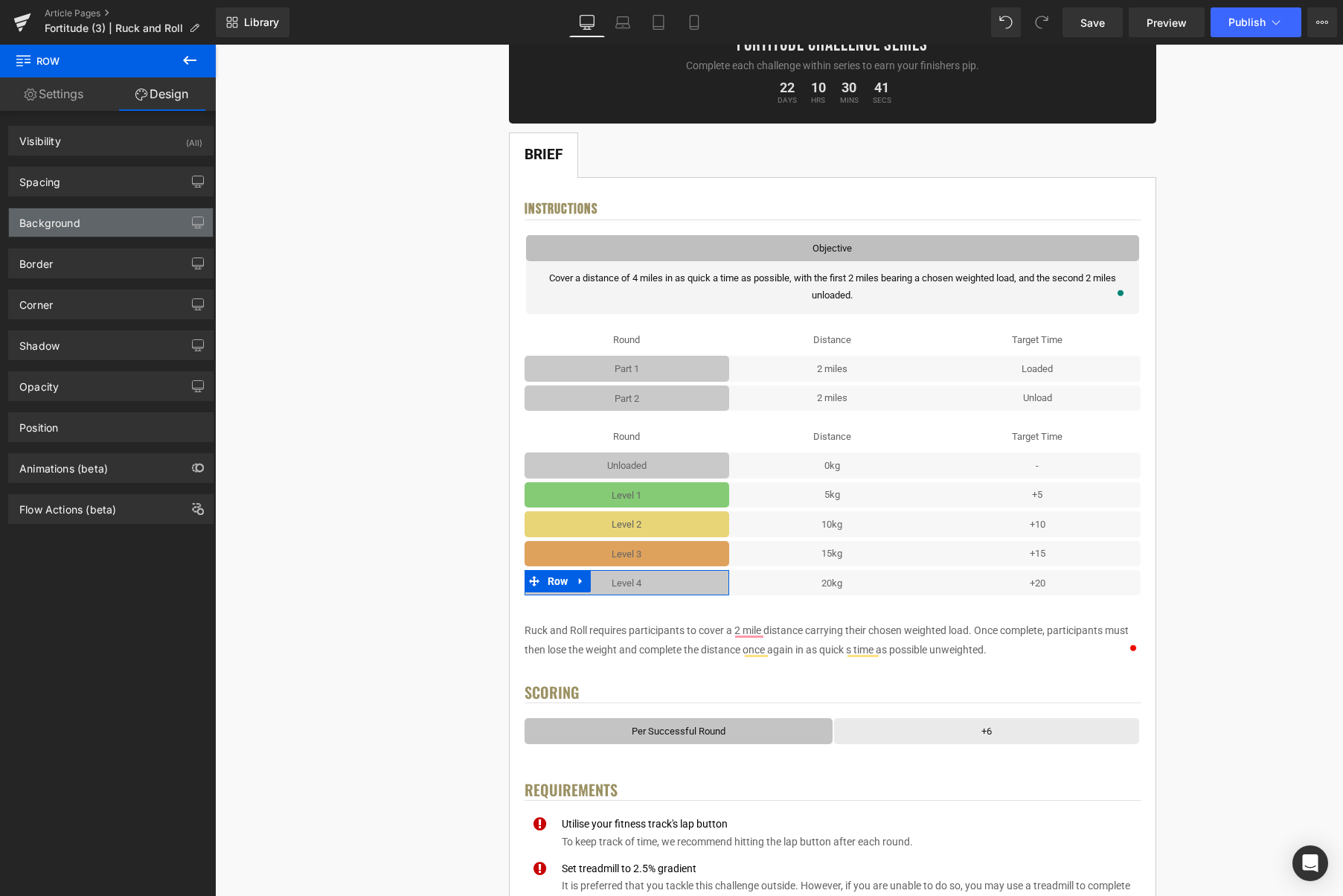
click at [71, 213] on div "Background" at bounding box center [49, 219] width 61 height 21
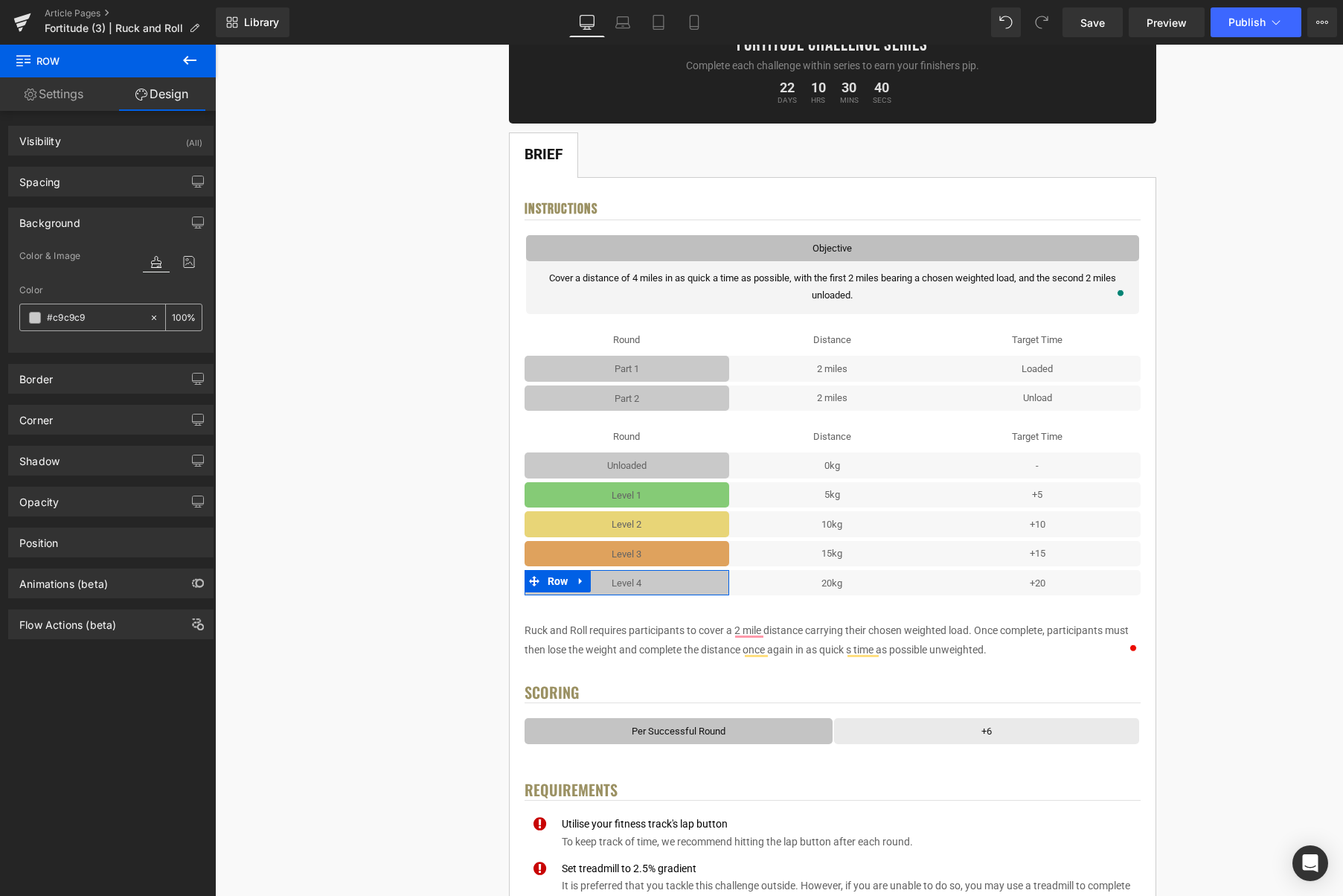
click at [36, 317] on span at bounding box center [35, 317] width 12 height 12
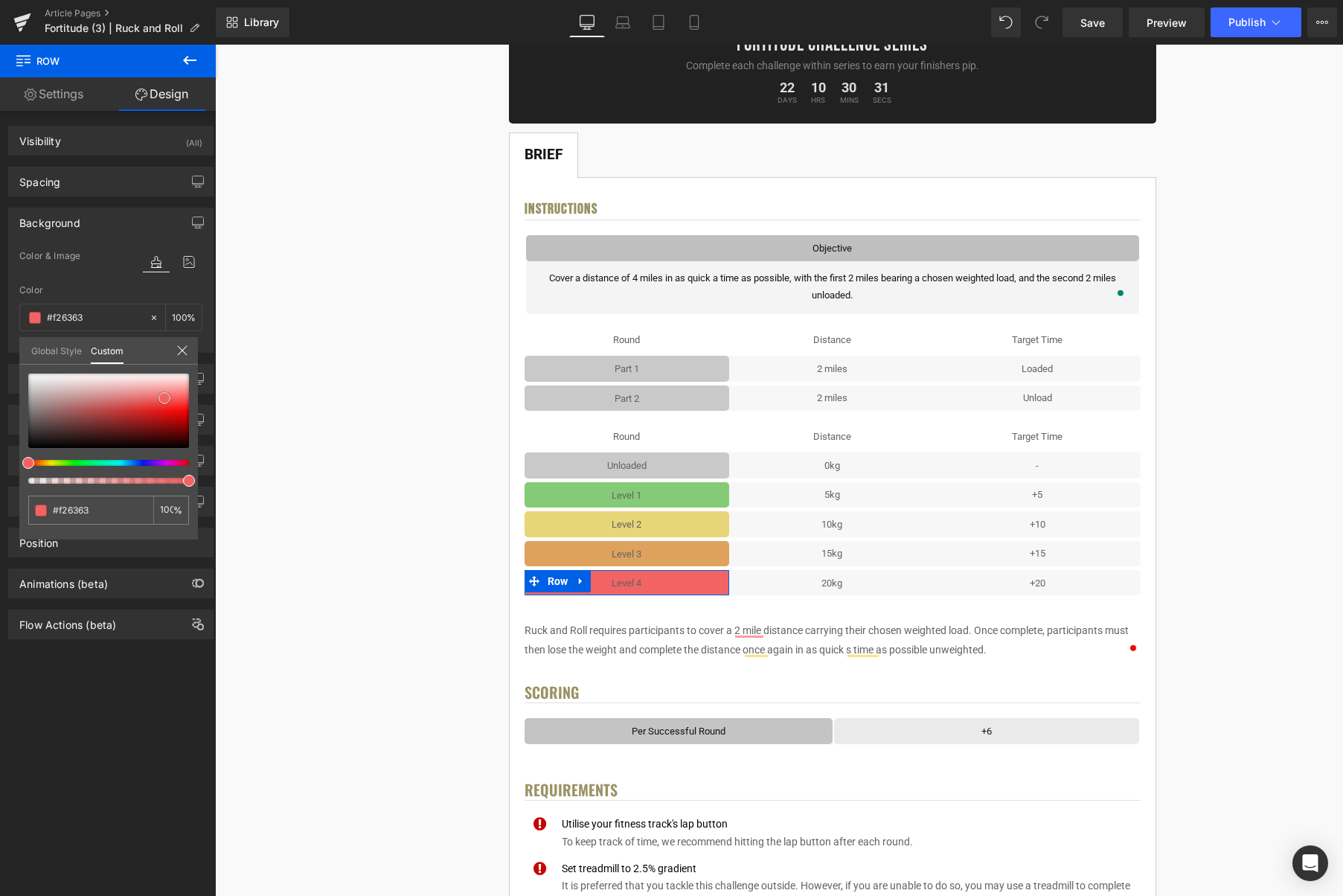
drag, startPoint x: 82, startPoint y: 439, endPoint x: 165, endPoint y: 398, distance: 92.6
click at [165, 398] on div at bounding box center [109, 410] width 161 height 75
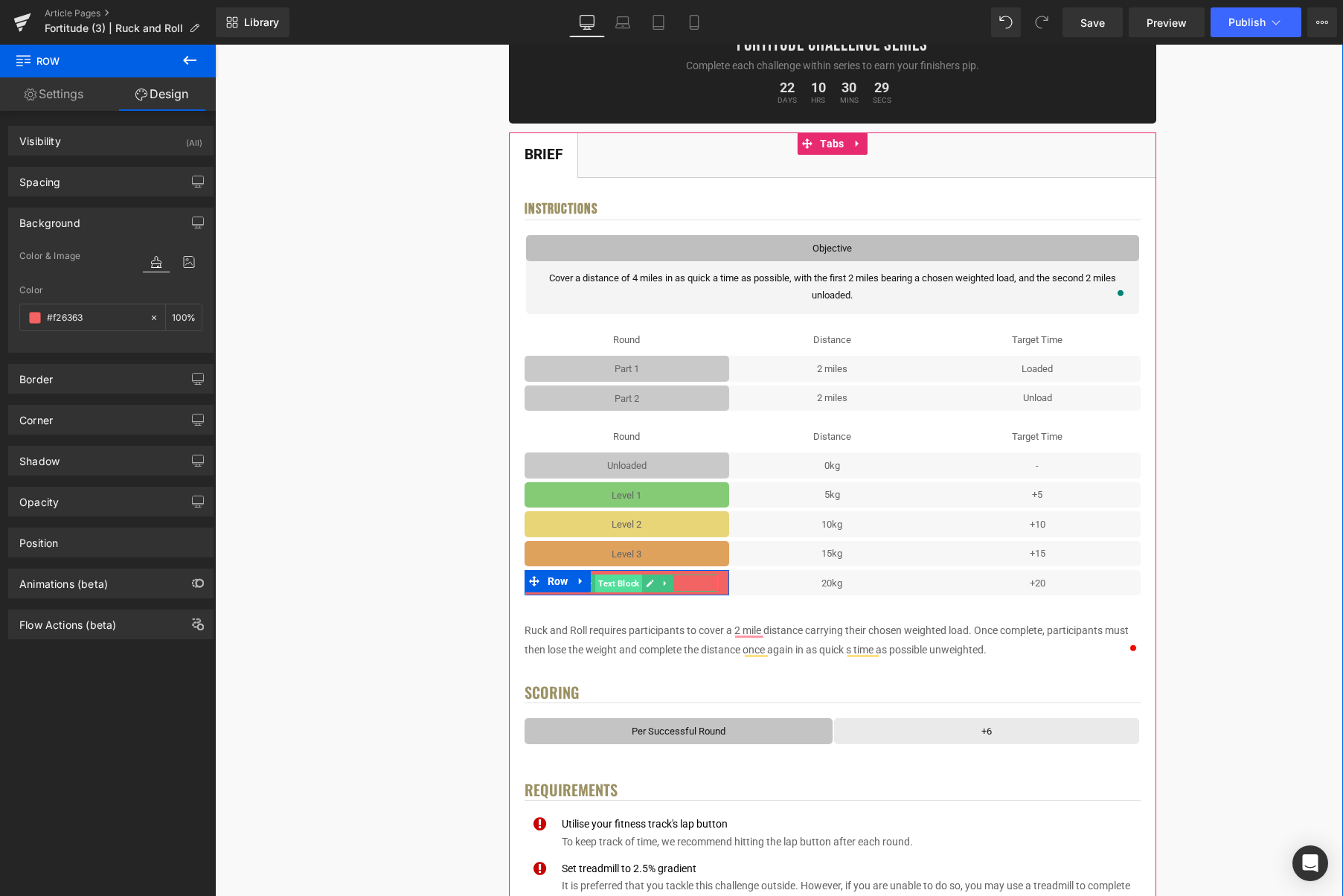
click at [630, 584] on span "Text Block" at bounding box center [619, 583] width 47 height 18
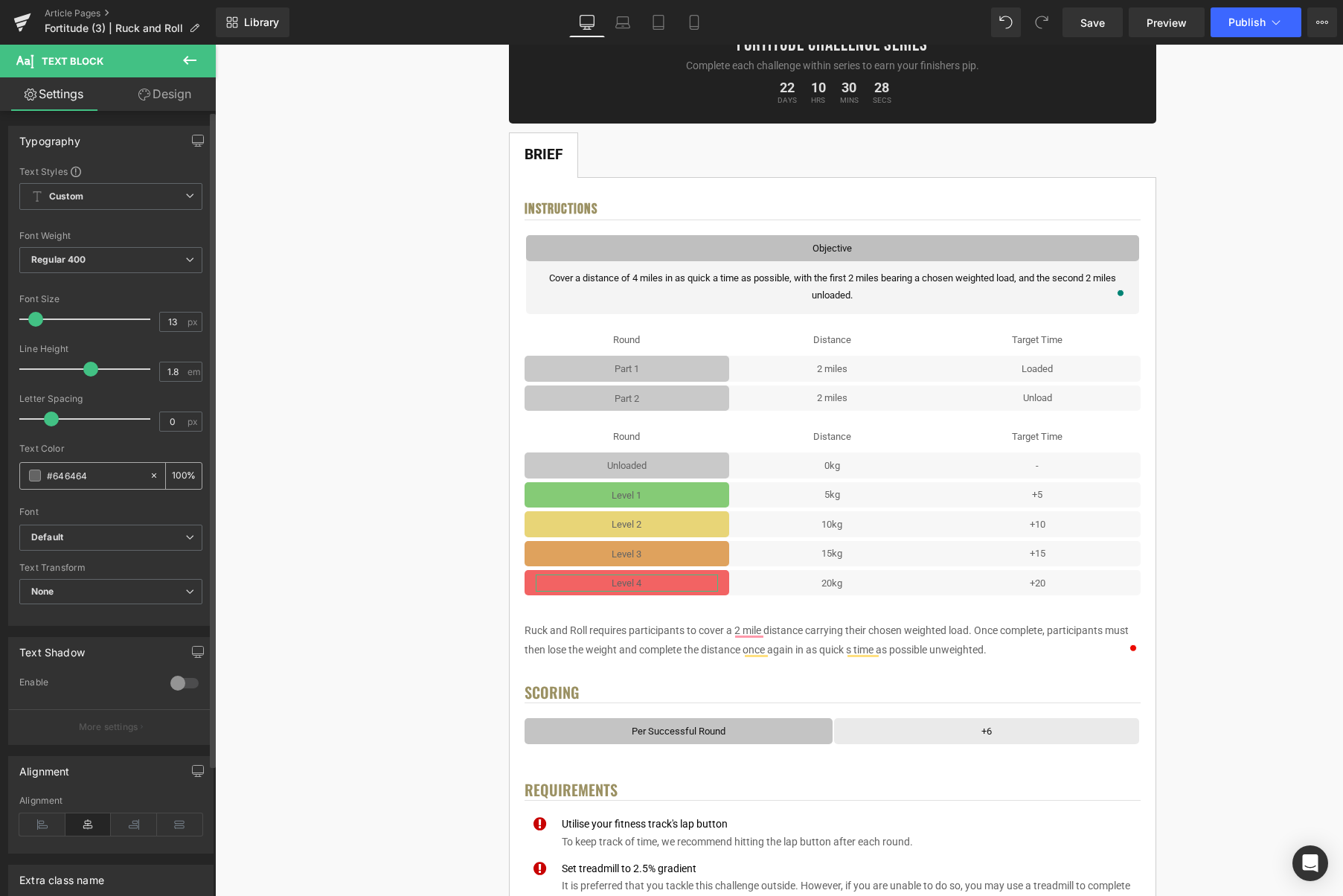
click at [33, 477] on span at bounding box center [35, 475] width 12 height 12
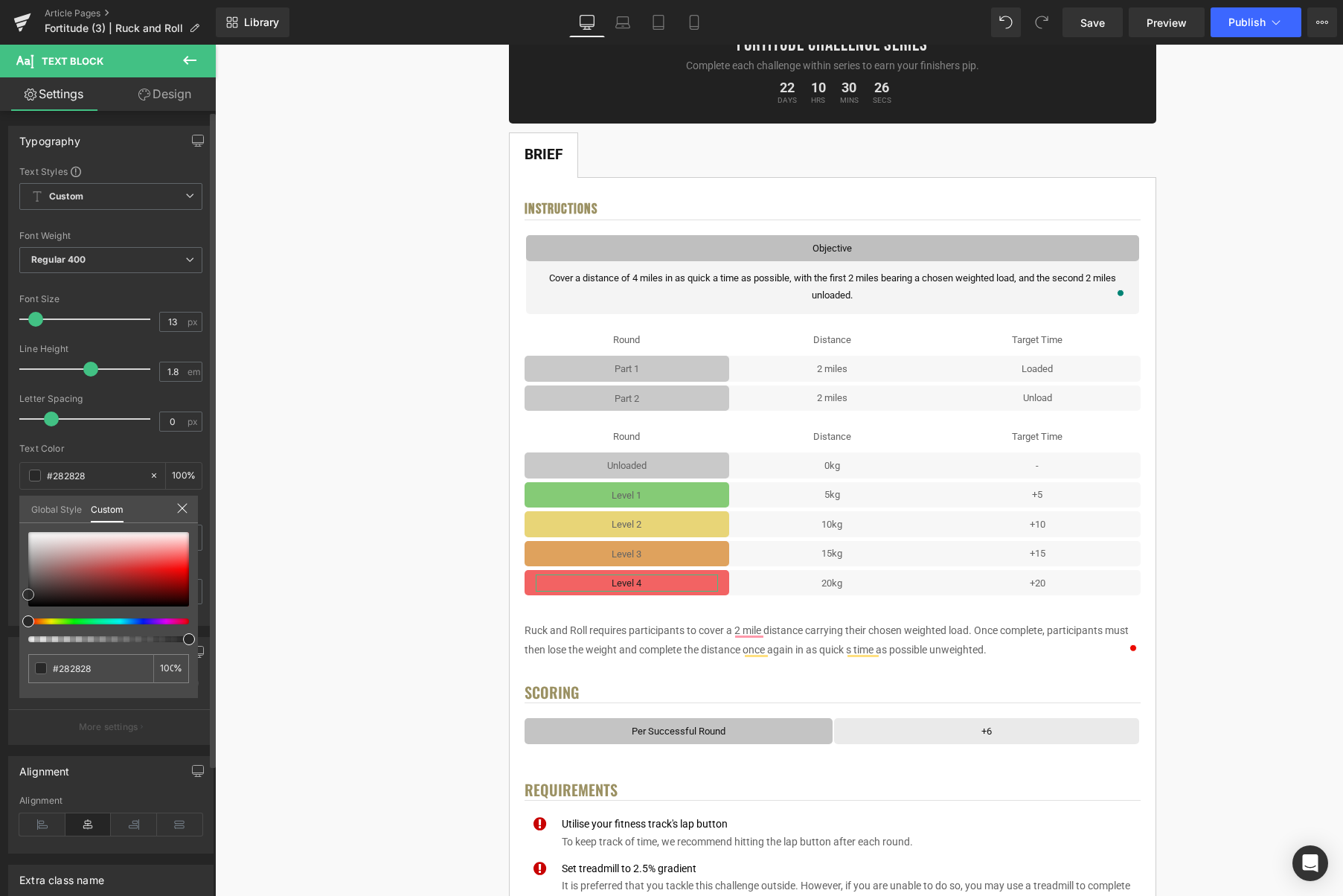
drag, startPoint x: 33, startPoint y: 600, endPoint x: 10, endPoint y: 595, distance: 23.5
click at [10, 595] on div "Typography Text Styles Custom Custom Setup Global Style Custom Setup Global Sty…" at bounding box center [111, 370] width 223 height 511
click at [96, 667] on input "#646464" at bounding box center [92, 669] width 79 height 16
type input "#282828"
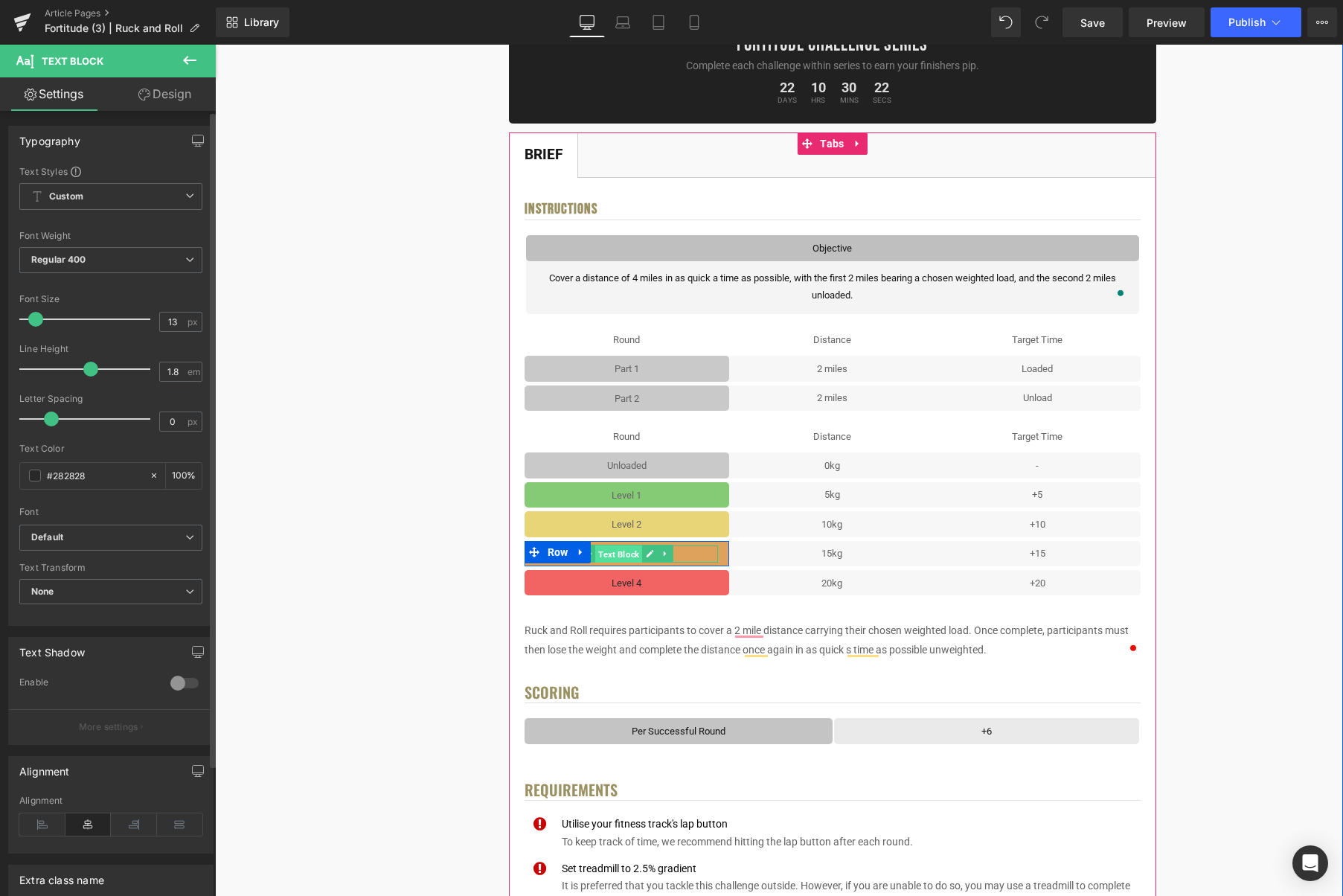
click at [627, 554] on span "Text Block" at bounding box center [619, 554] width 47 height 18
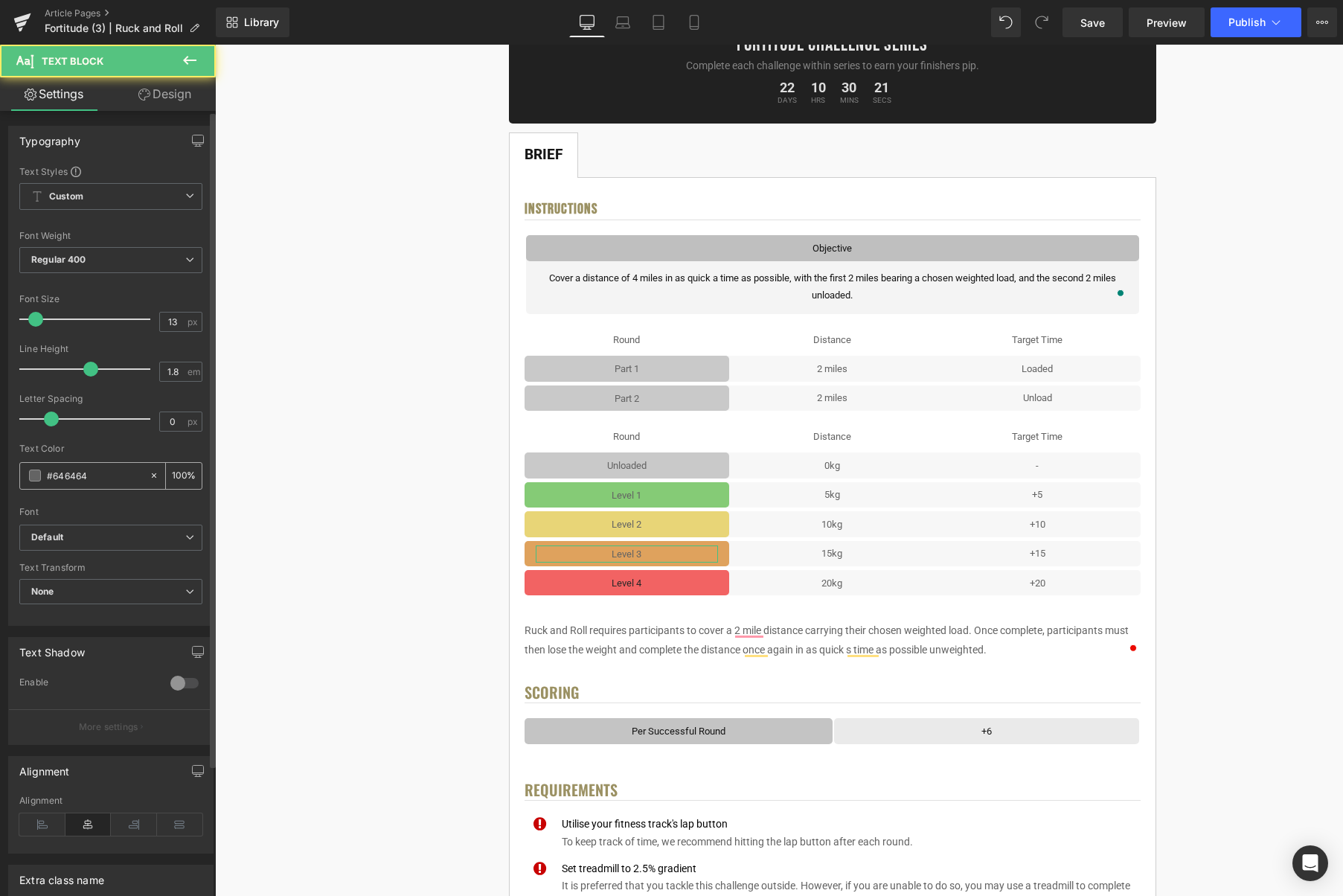
click at [109, 478] on input "#646464" at bounding box center [95, 475] width 96 height 16
paste input "282828"
type input "#282828"
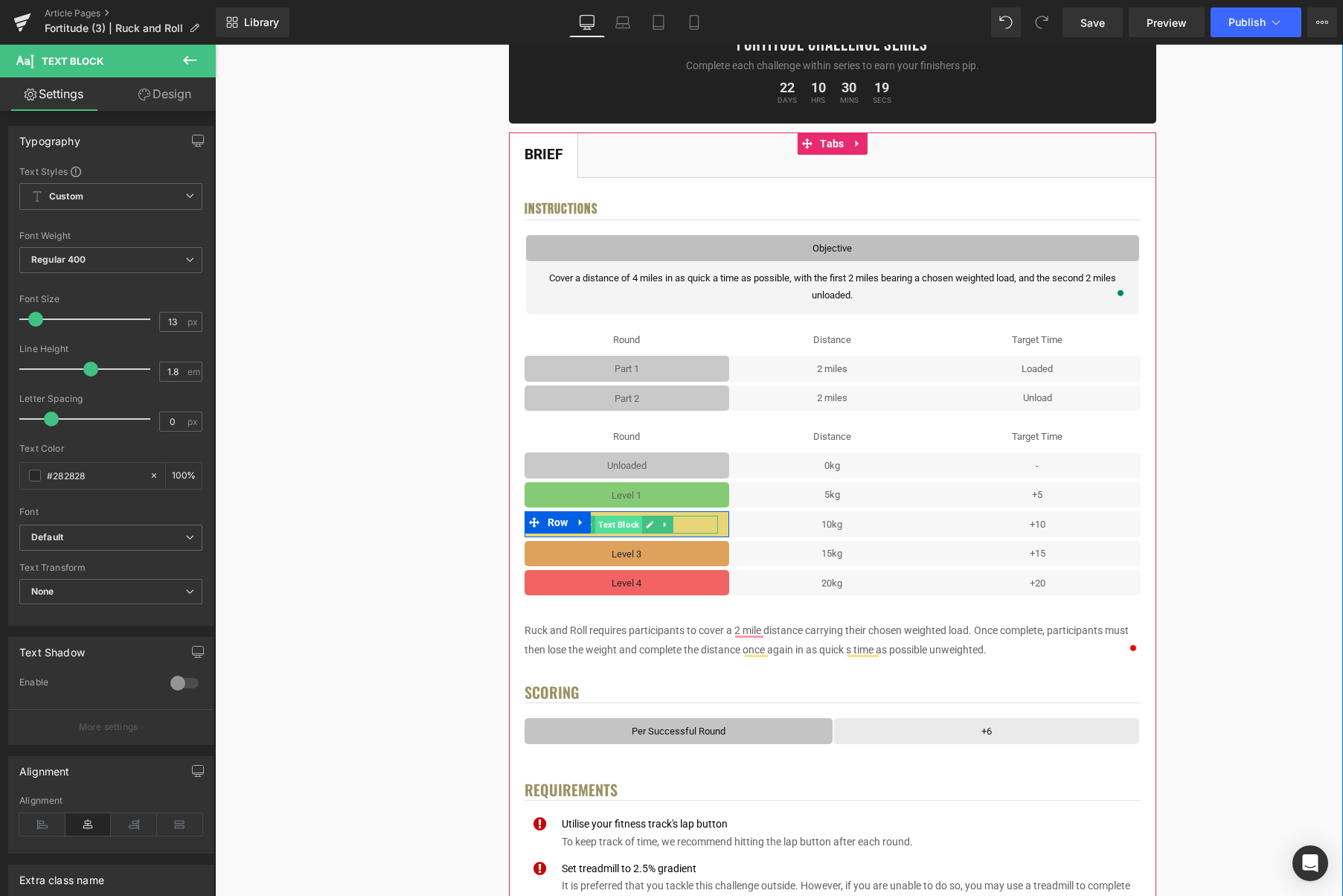
click at [633, 522] on span "Text Block" at bounding box center [619, 525] width 47 height 18
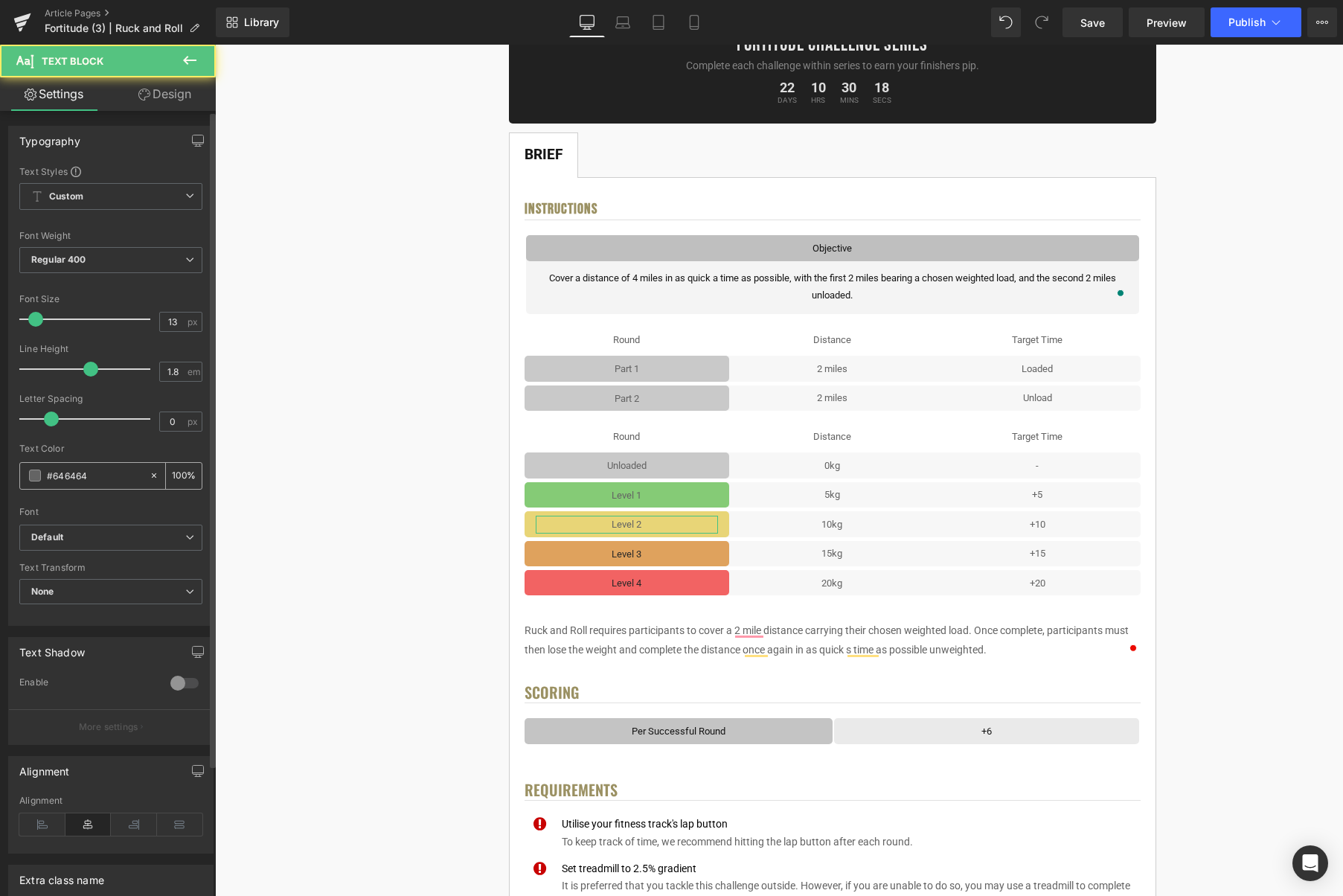
click at [95, 477] on input "#646464" at bounding box center [95, 475] width 96 height 16
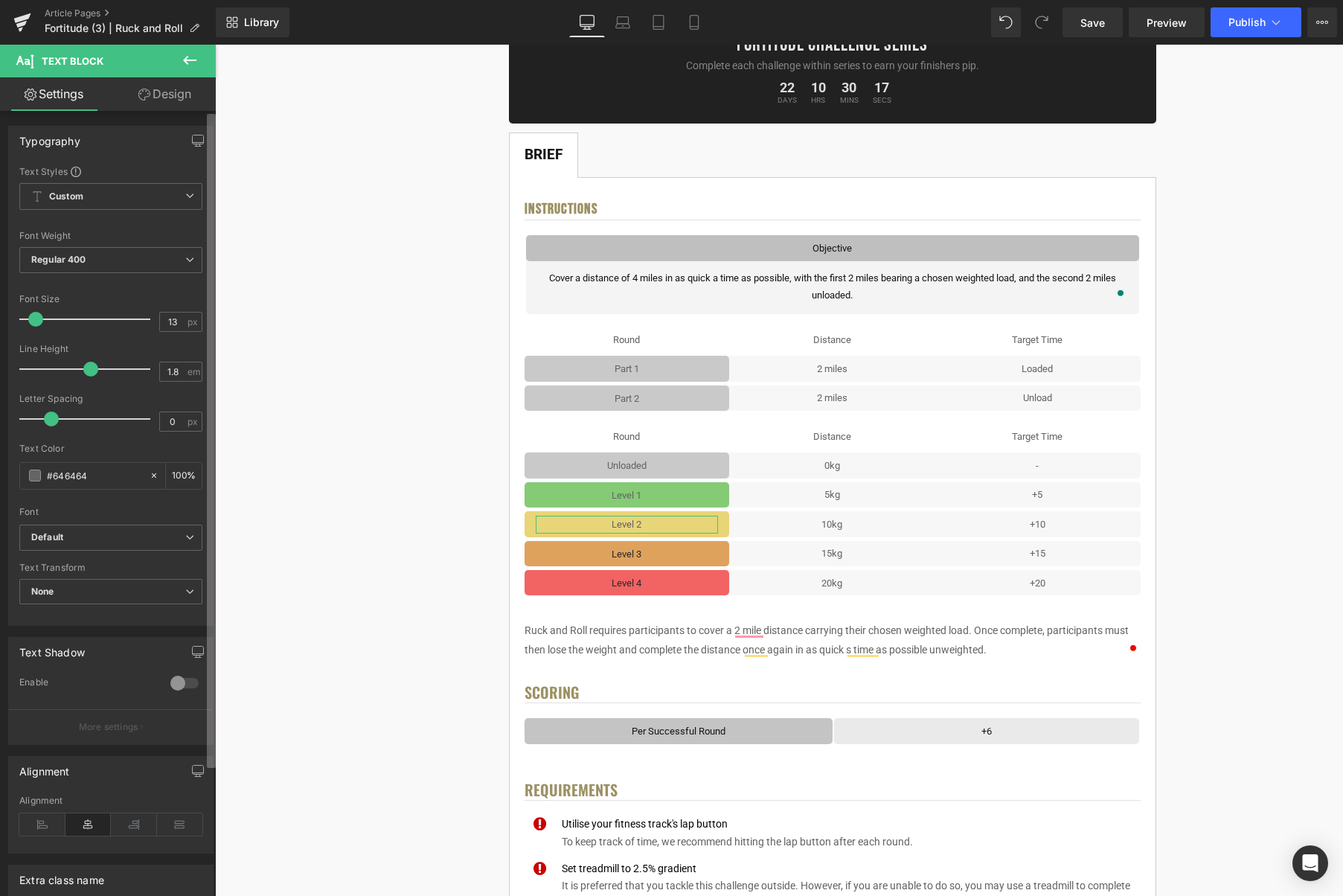
paste input "282828"
type input "#282828"
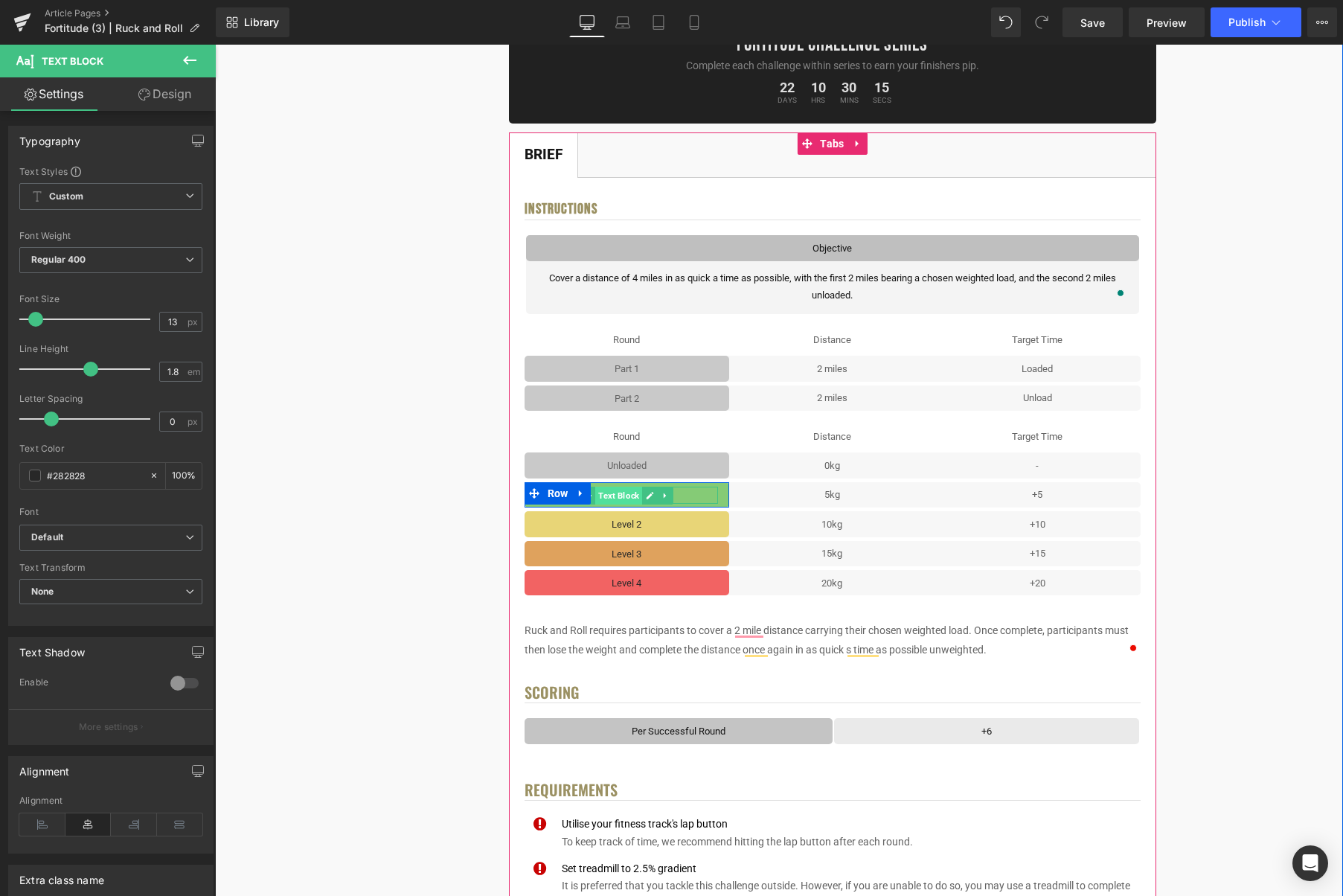
click at [627, 495] on span "Text Block" at bounding box center [619, 495] width 47 height 18
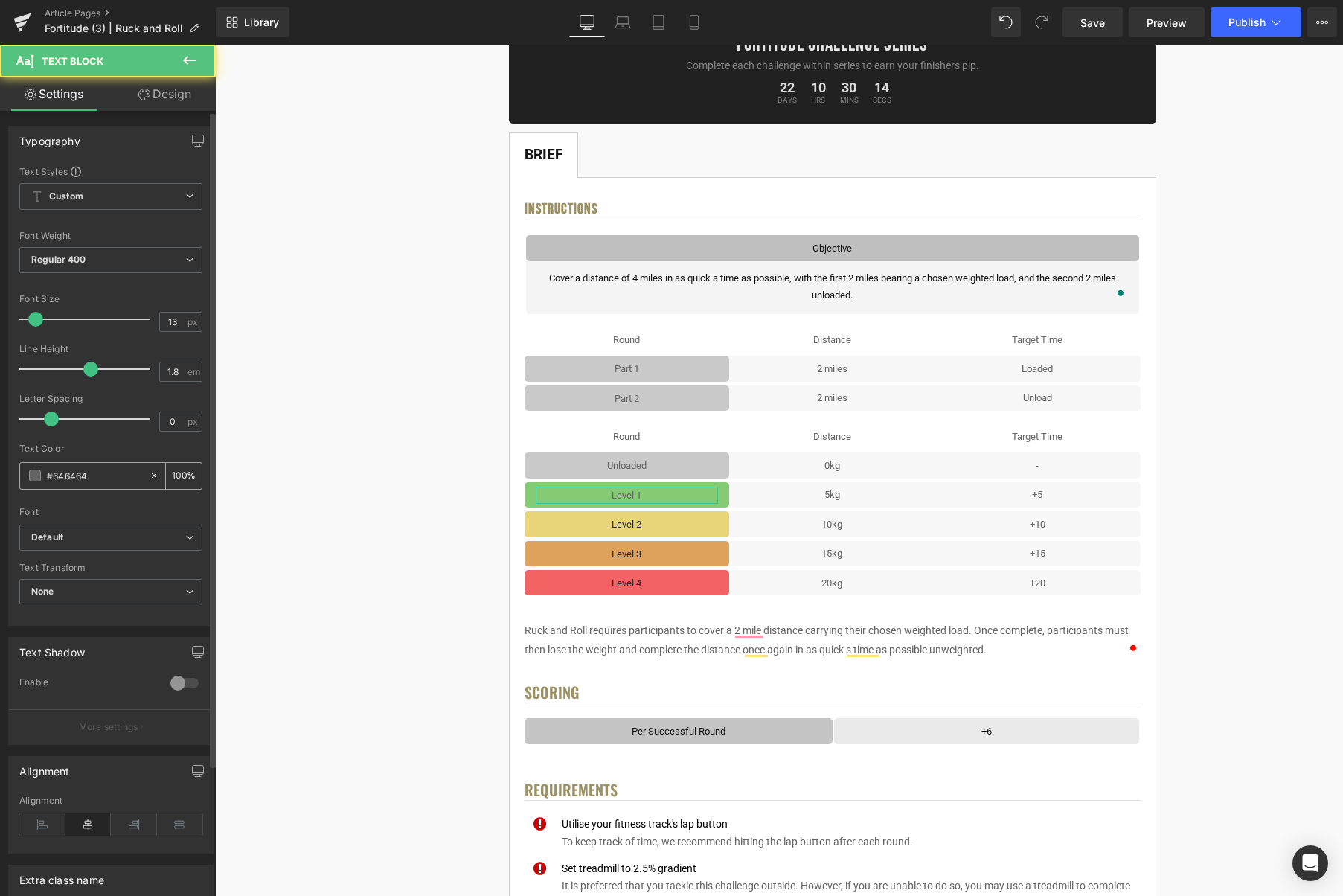
click at [103, 477] on input "#646464" at bounding box center [95, 475] width 96 height 16
paste input "282828"
type input "#282828"
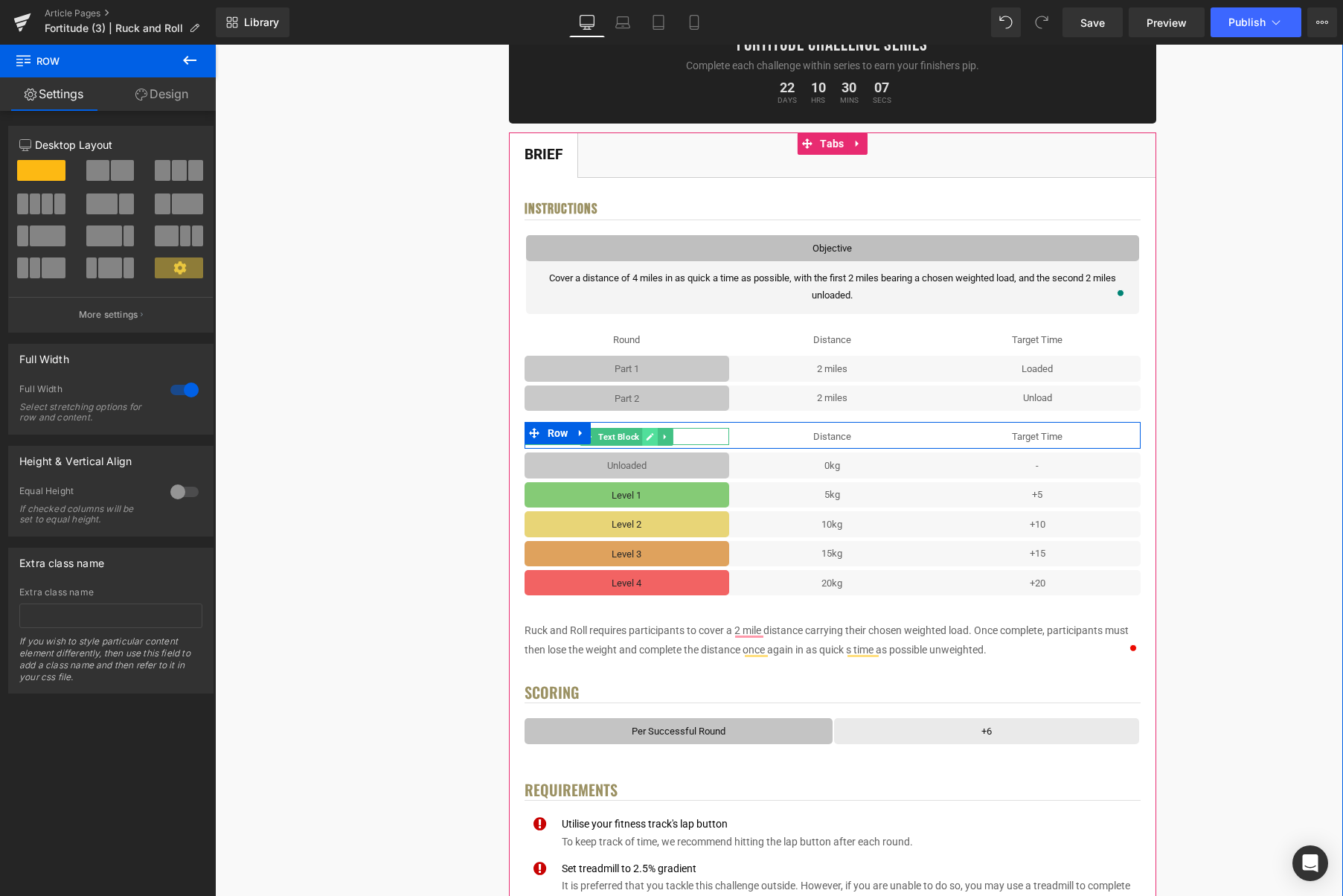
click at [651, 438] on icon at bounding box center [651, 437] width 8 height 8
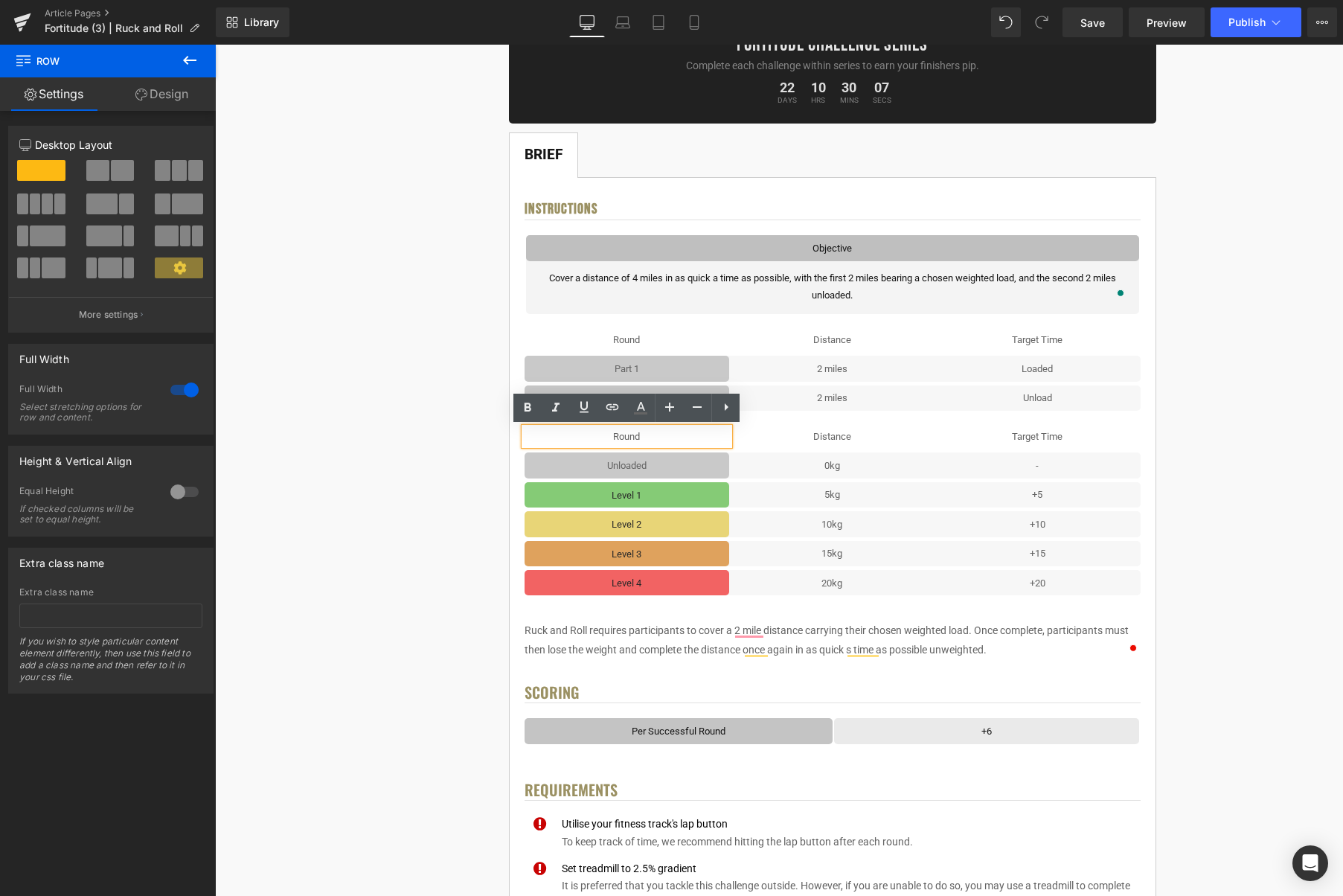
click at [648, 438] on p "Round" at bounding box center [627, 437] width 206 height 17
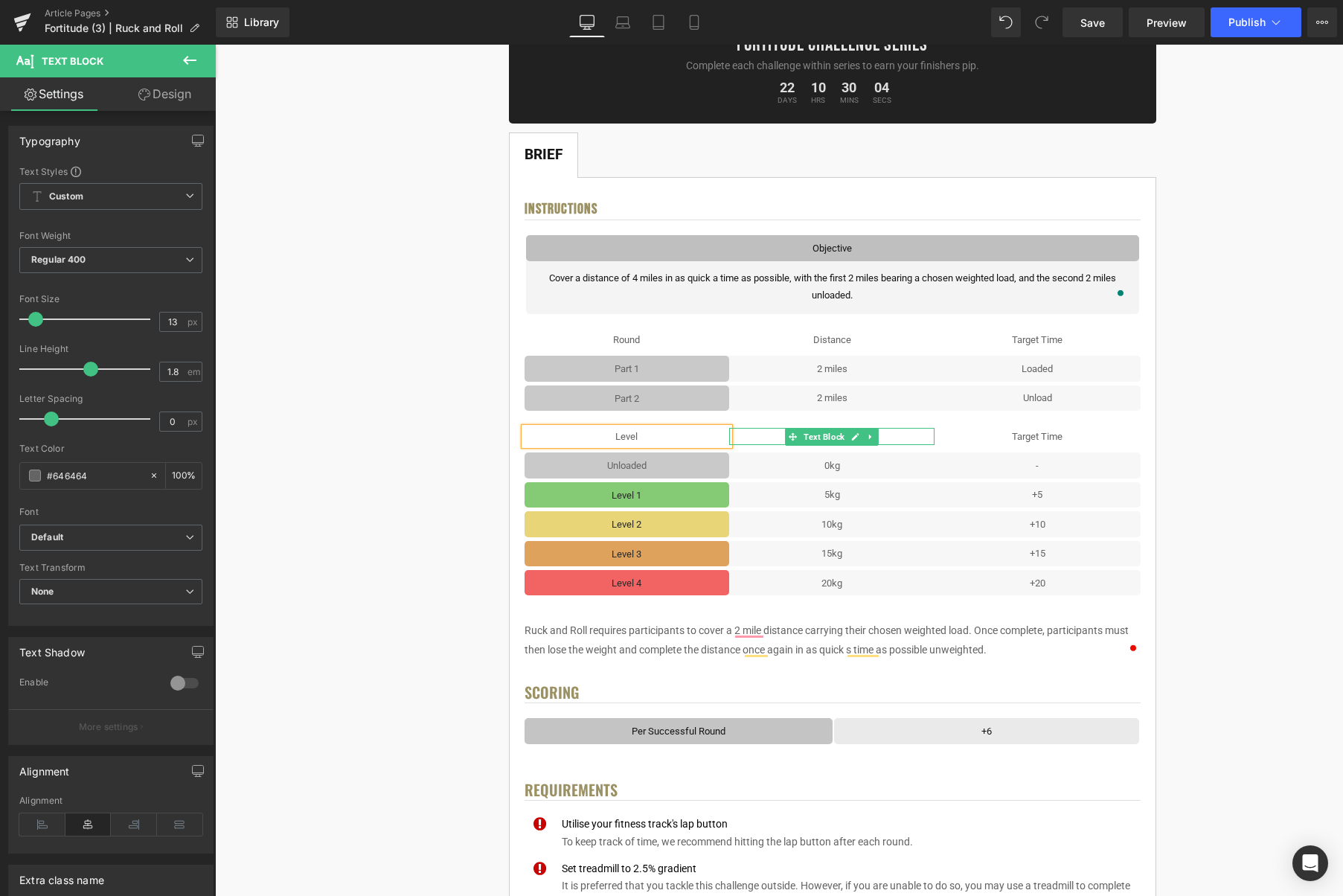
click at [854, 436] on icon at bounding box center [855, 437] width 9 height 9
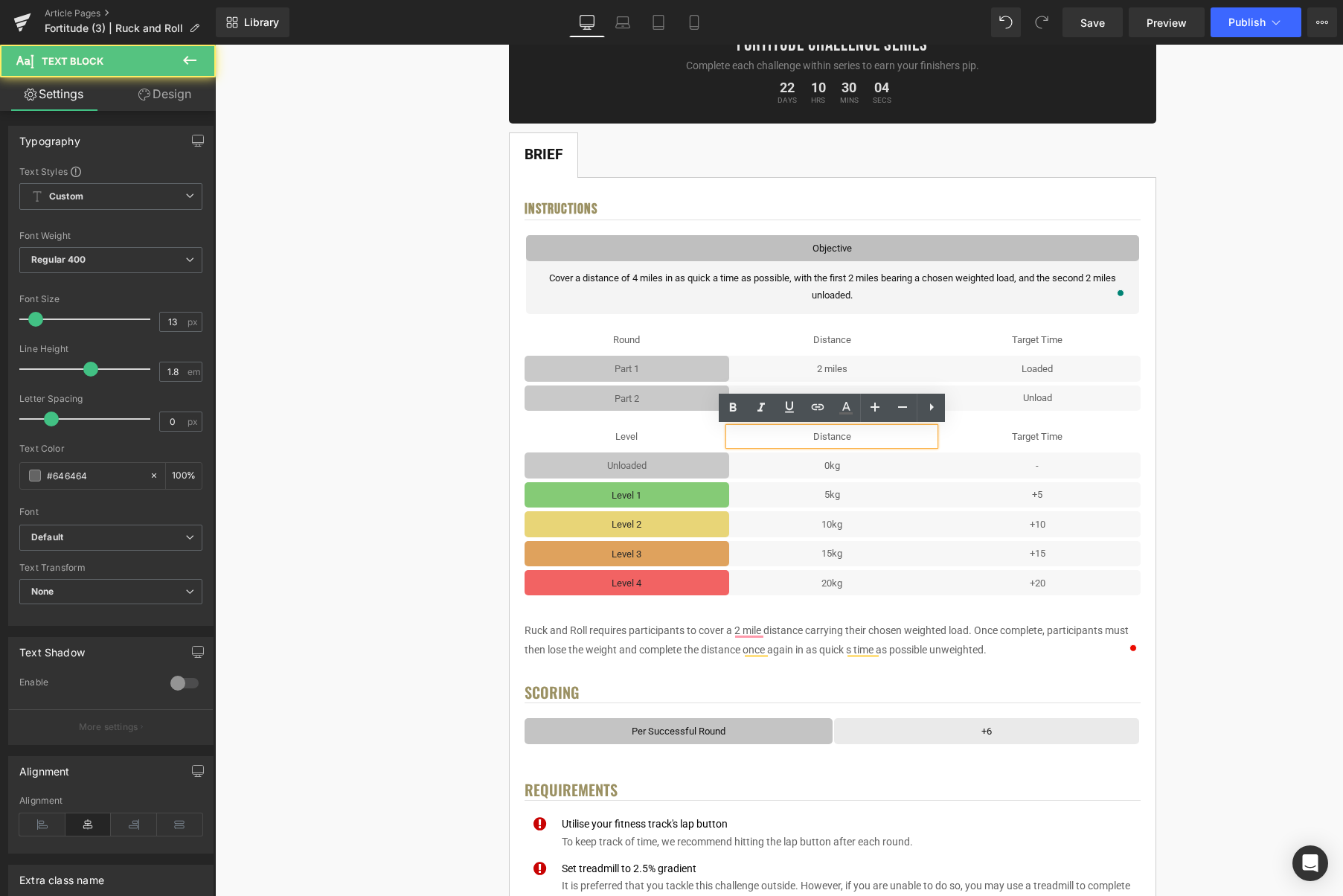
click at [858, 437] on p "Distance" at bounding box center [832, 437] width 206 height 17
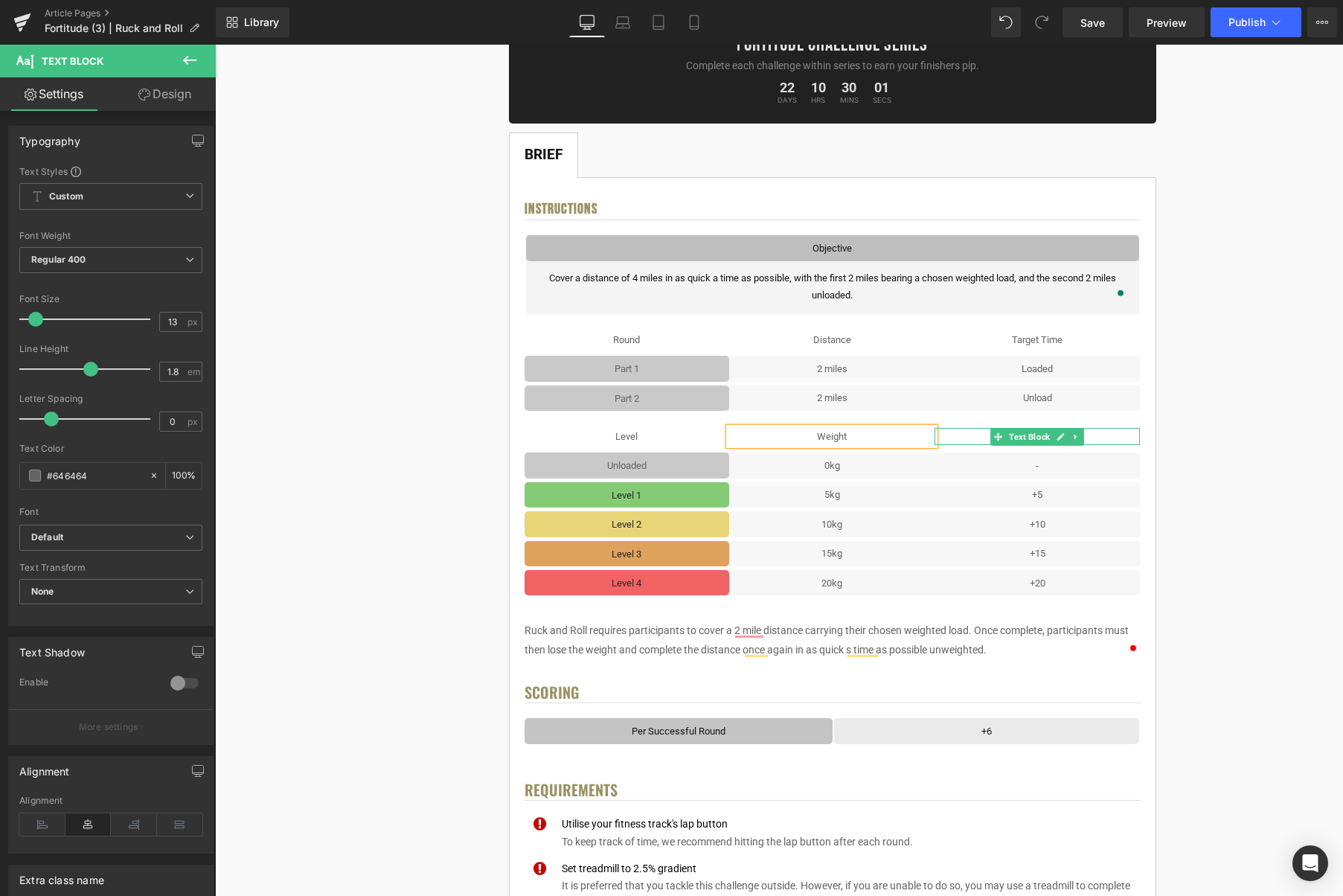
click at [1065, 436] on icon at bounding box center [1062, 437] width 8 height 8
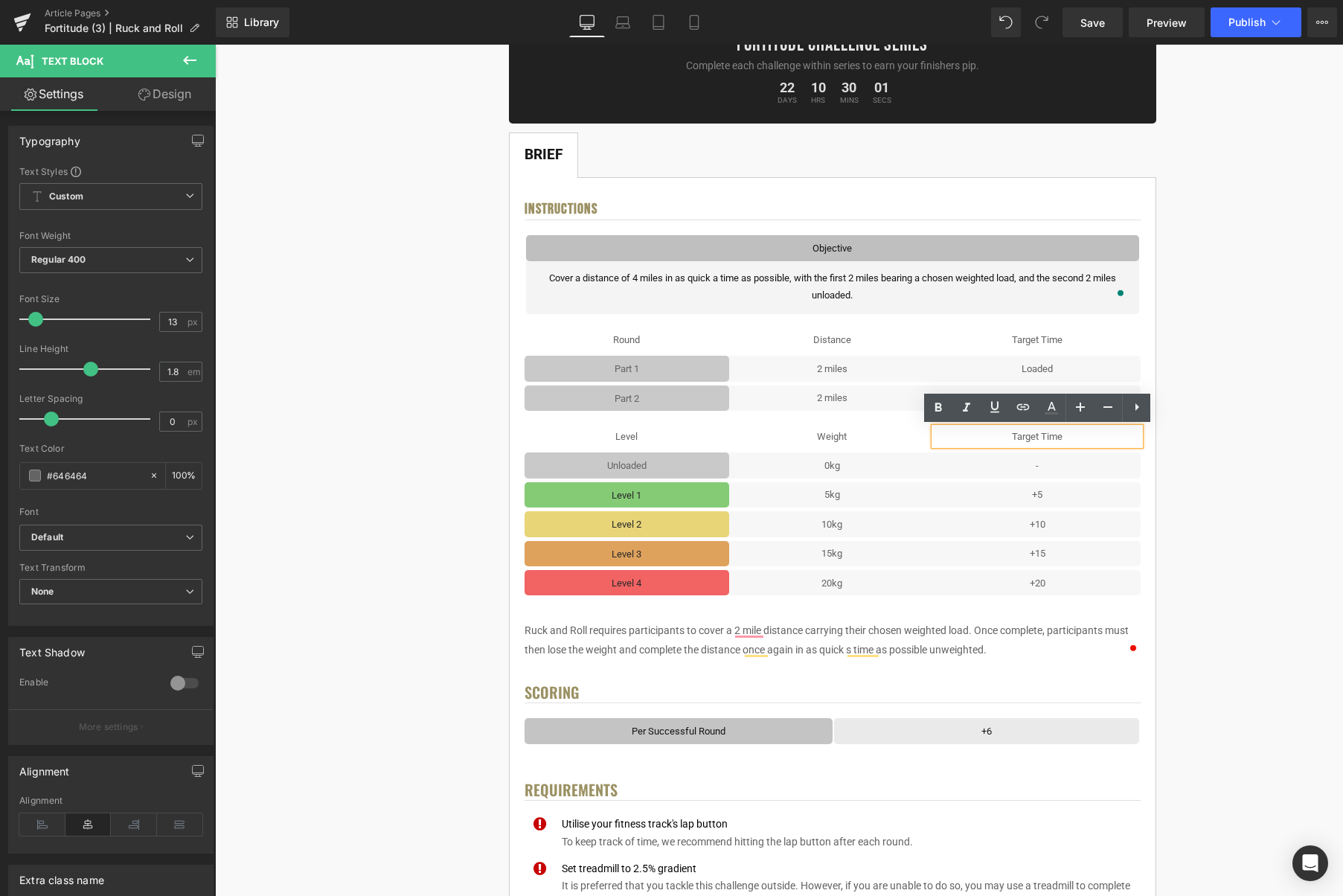
click at [1072, 438] on p "Target Time" at bounding box center [1037, 437] width 206 height 17
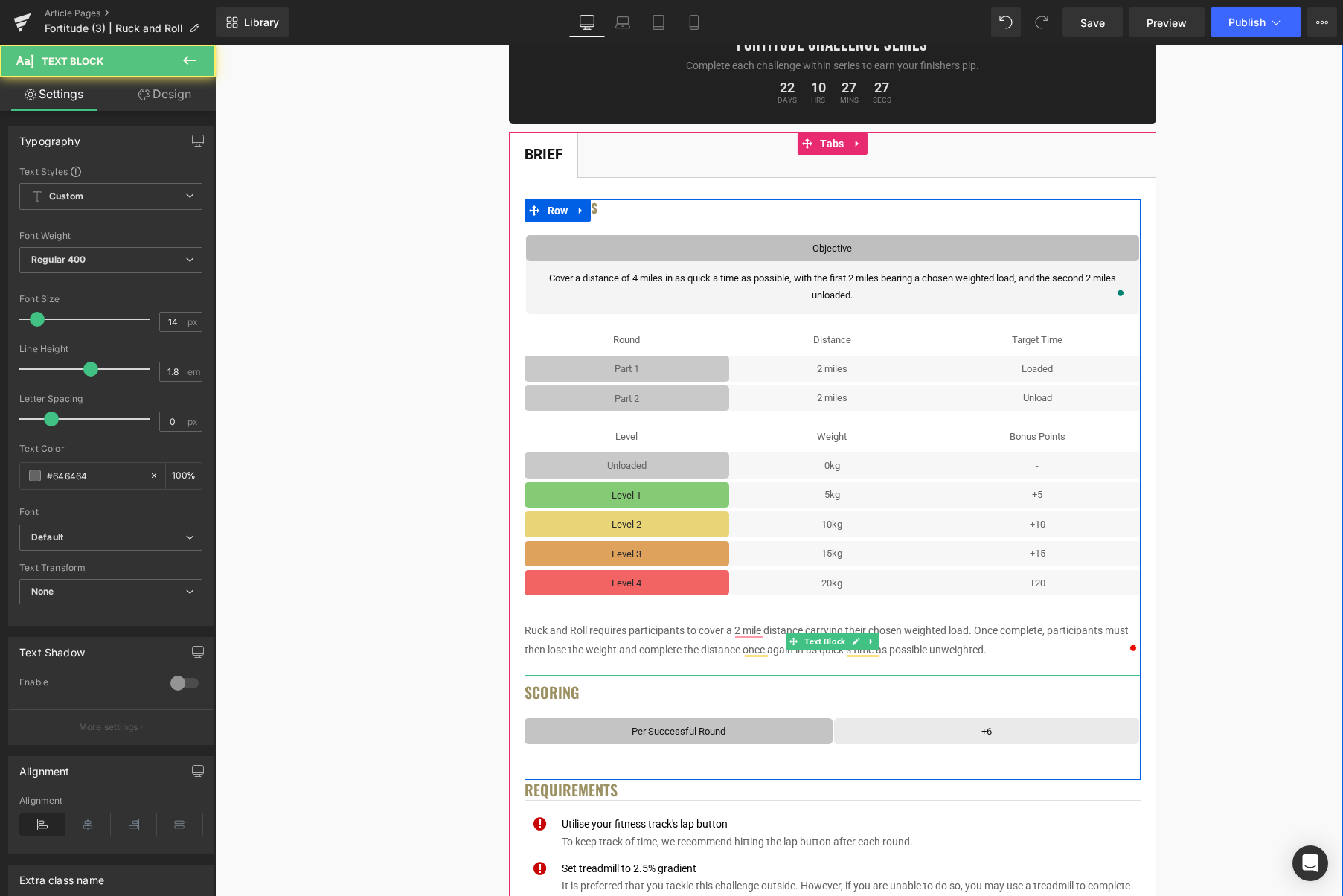
click at [645, 628] on p "Ruck and Roll requires participants to cover a 2 mile distance carrying their c…" at bounding box center [833, 639] width 617 height 37
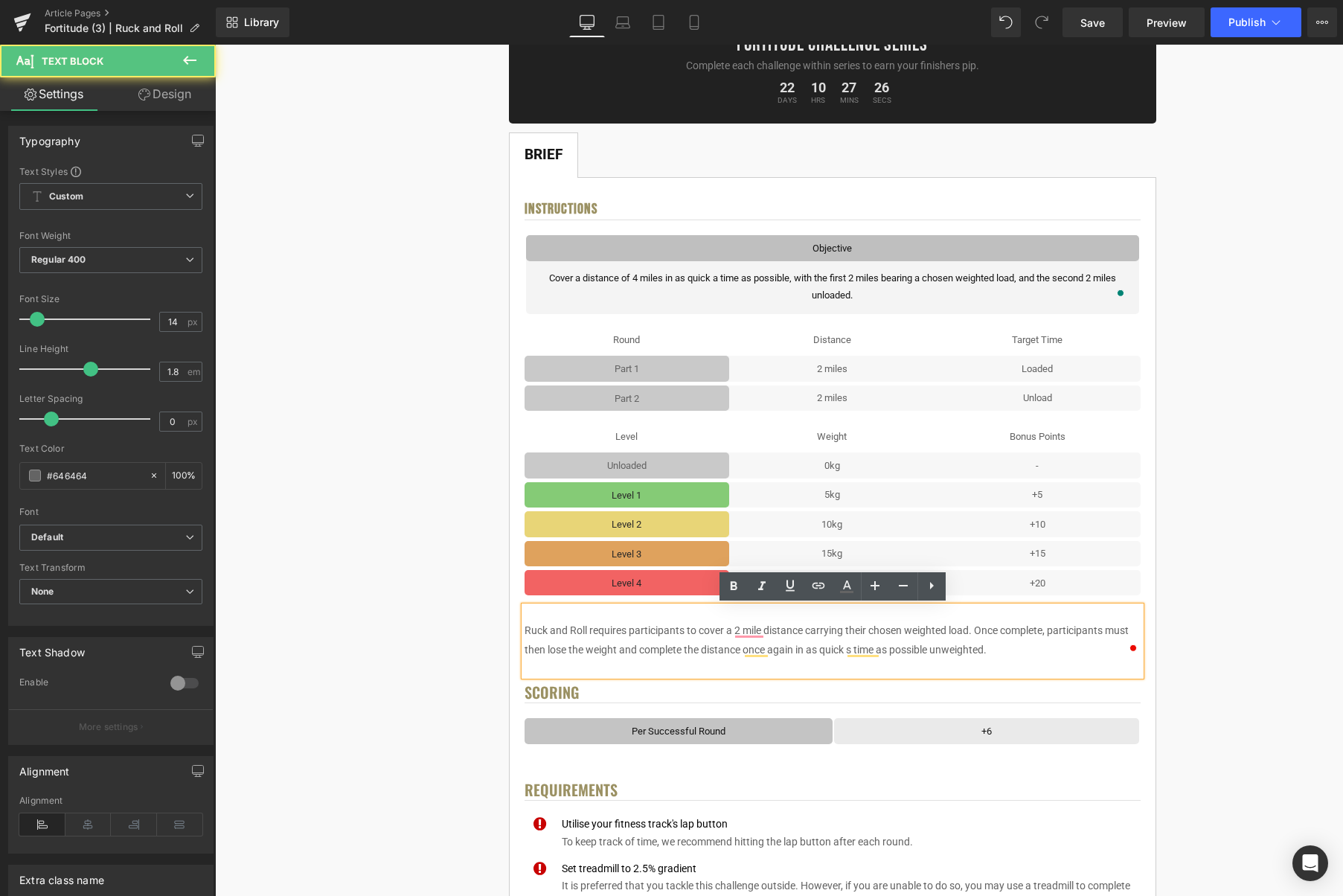
drag, startPoint x: 525, startPoint y: 631, endPoint x: 532, endPoint y: 634, distance: 7.6
click at [525, 631] on p "Ruck and Roll requires participants to cover a 2 mile distance carrying their c…" at bounding box center [833, 639] width 617 height 37
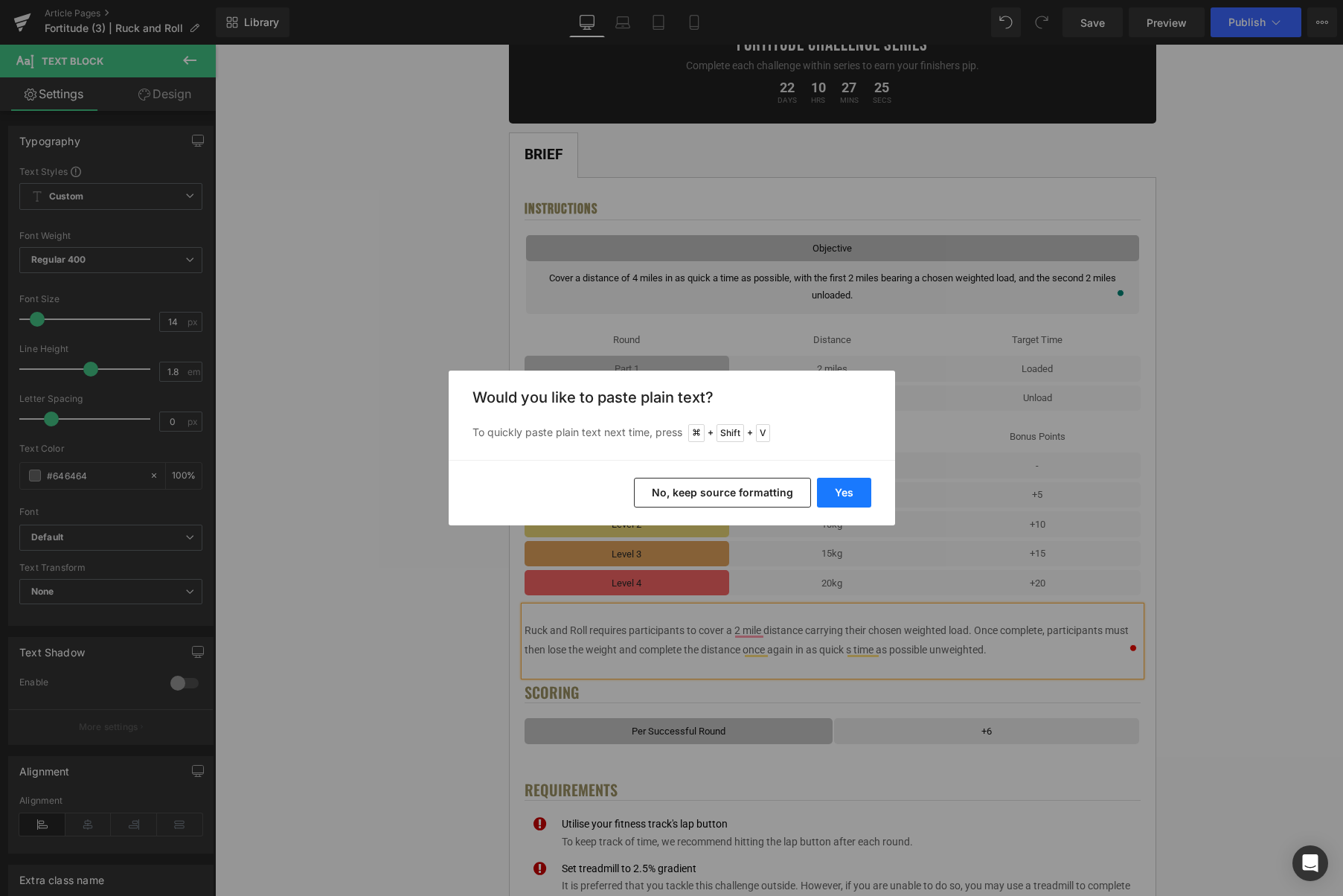
click at [841, 487] on button "Yes" at bounding box center [844, 492] width 54 height 29
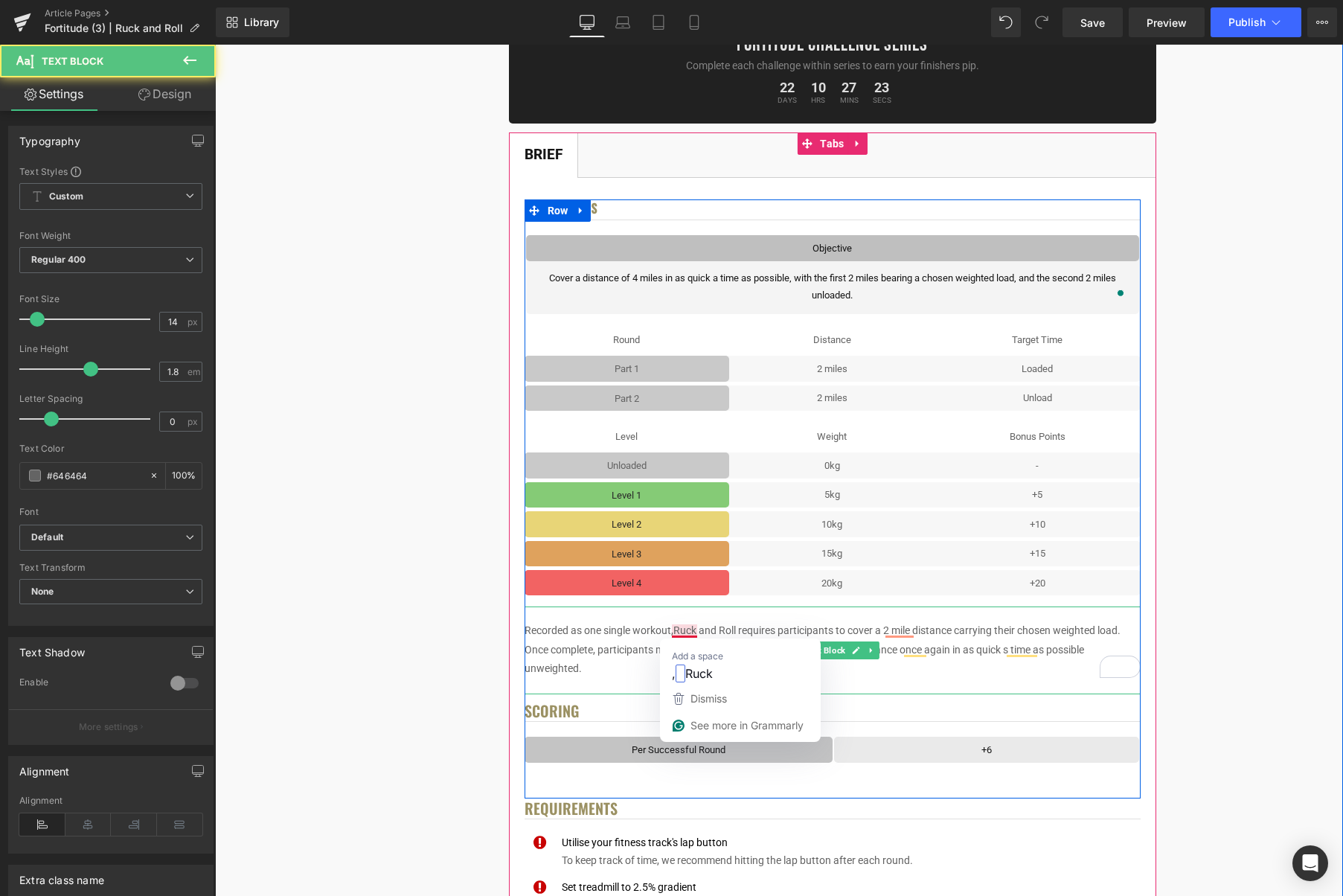
click at [675, 632] on p "Recorded as one single workout,Ruck and Roll requires participants to cover a 2…" at bounding box center [833, 650] width 617 height 57
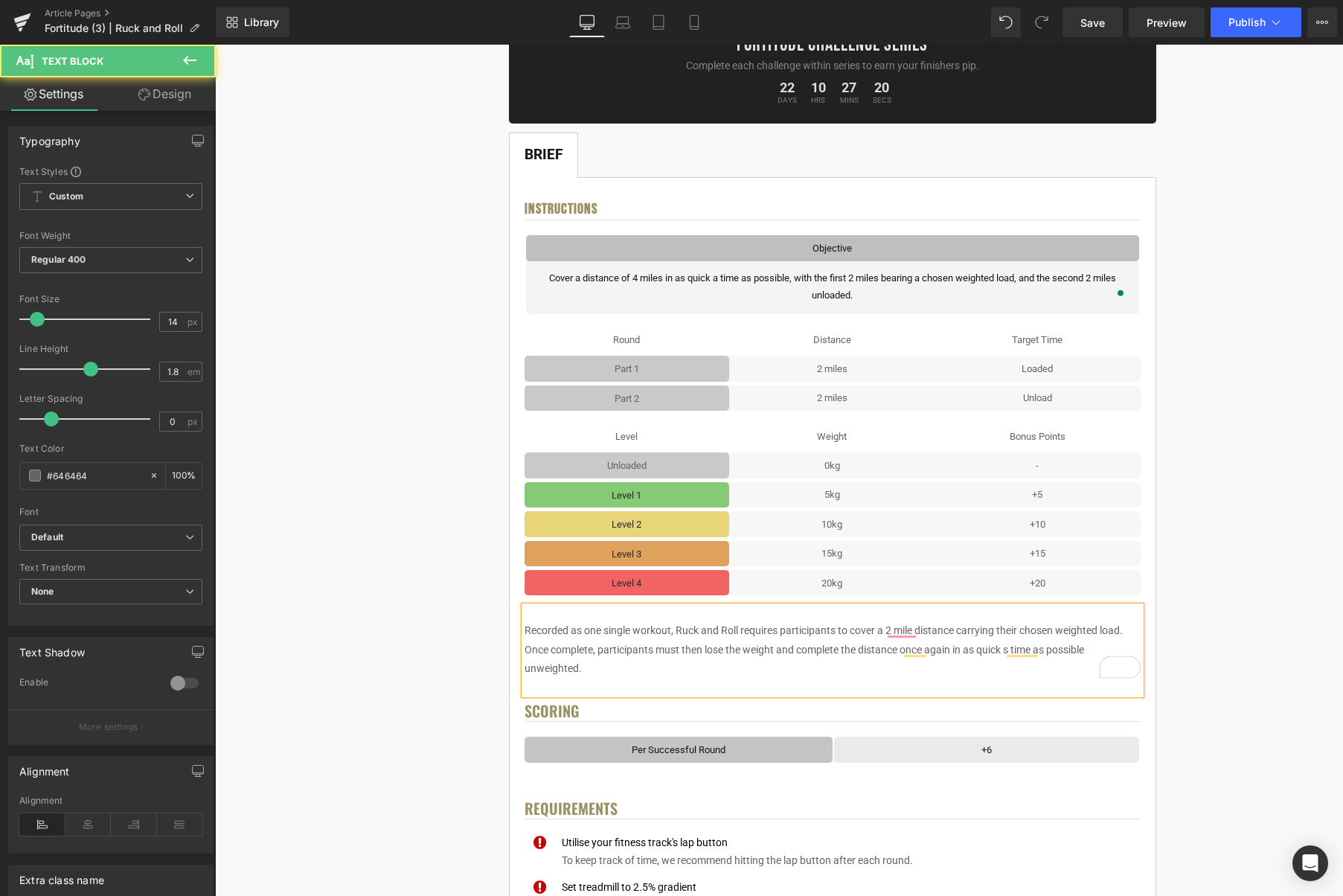
drag, startPoint x: 786, startPoint y: 633, endPoint x: 838, endPoint y: 633, distance: 52.0
click at [838, 633] on p "Recorded as one single workout, Ruck and Roll requires participants to cover a …" at bounding box center [833, 650] width 617 height 57
drag, startPoint x: 835, startPoint y: 633, endPoint x: 784, endPoint y: 632, distance: 51.0
click at [784, 632] on p "Recorded as one single workout, Ruck and Roll requires participants to cover a …" at bounding box center [833, 650] width 617 height 57
drag, startPoint x: 887, startPoint y: 631, endPoint x: 914, endPoint y: 632, distance: 27.0
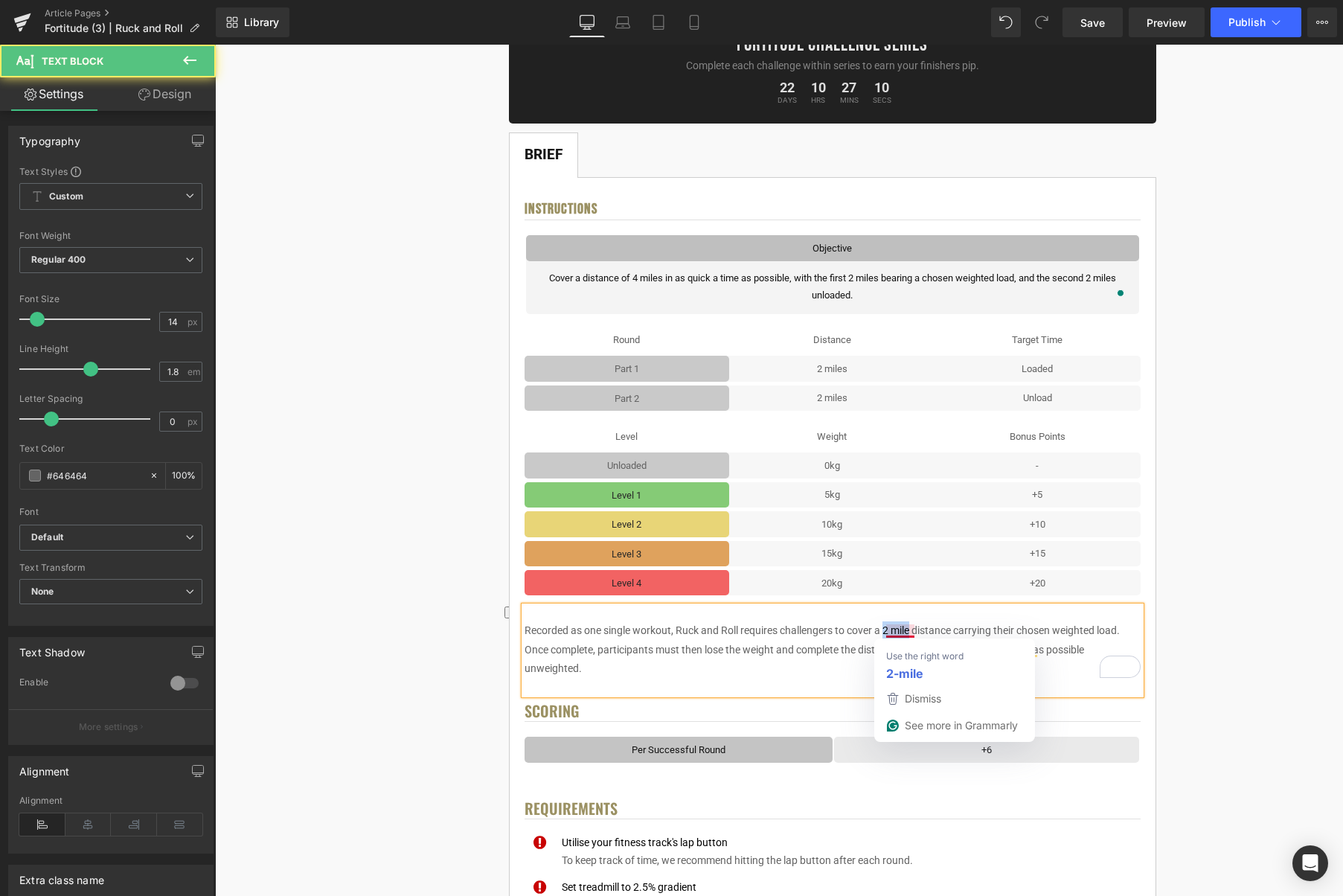
click at [914, 632] on p "Recorded as one single workout, Ruck and Roll requires challengers to cover a 2…" at bounding box center [833, 650] width 617 height 57
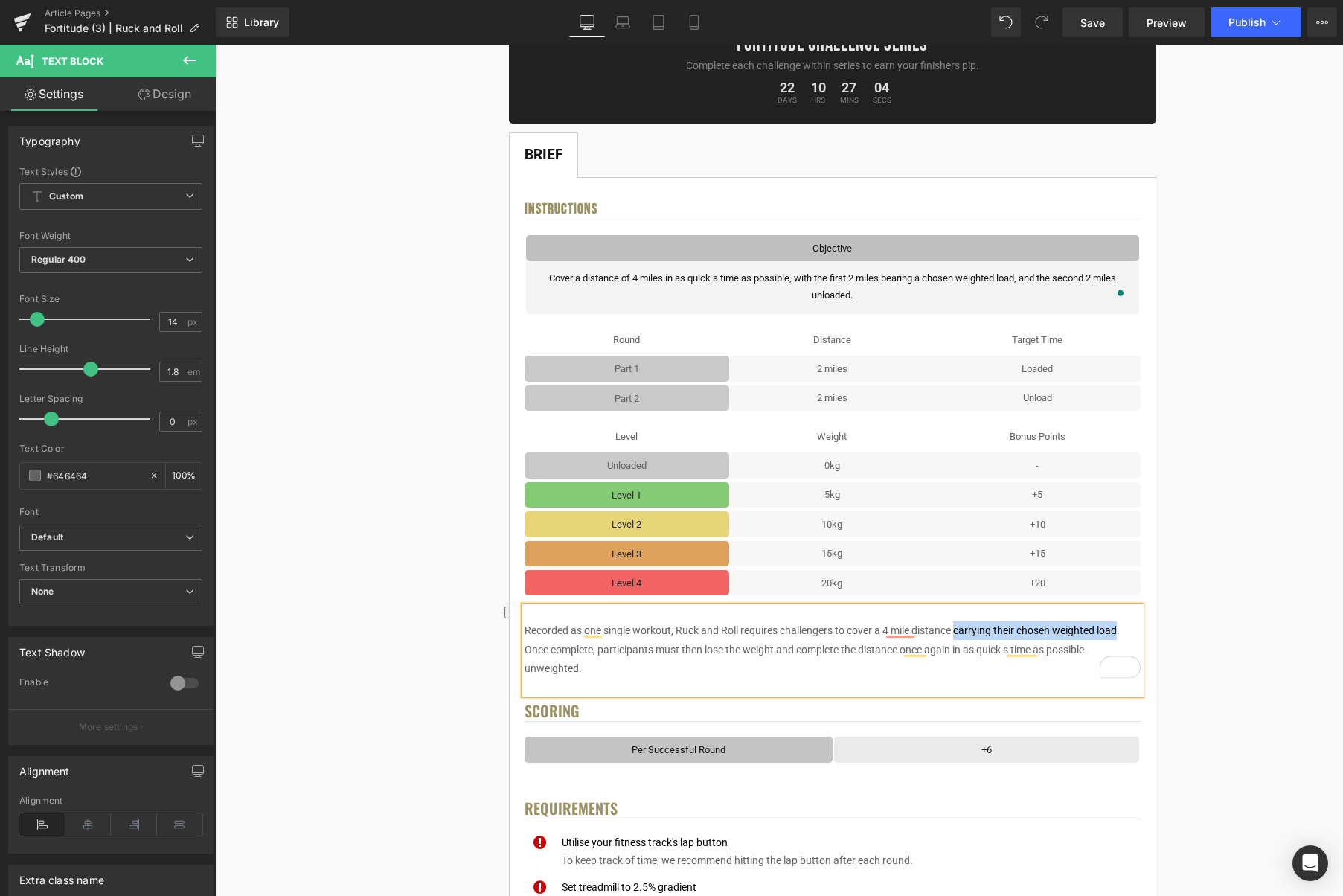
drag, startPoint x: 958, startPoint y: 633, endPoint x: 1124, endPoint y: 632, distance: 166.0
click at [1124, 632] on p "Recorded as one single workout, Ruck and Roll requires challengers to cover a 4…" at bounding box center [833, 650] width 617 height 57
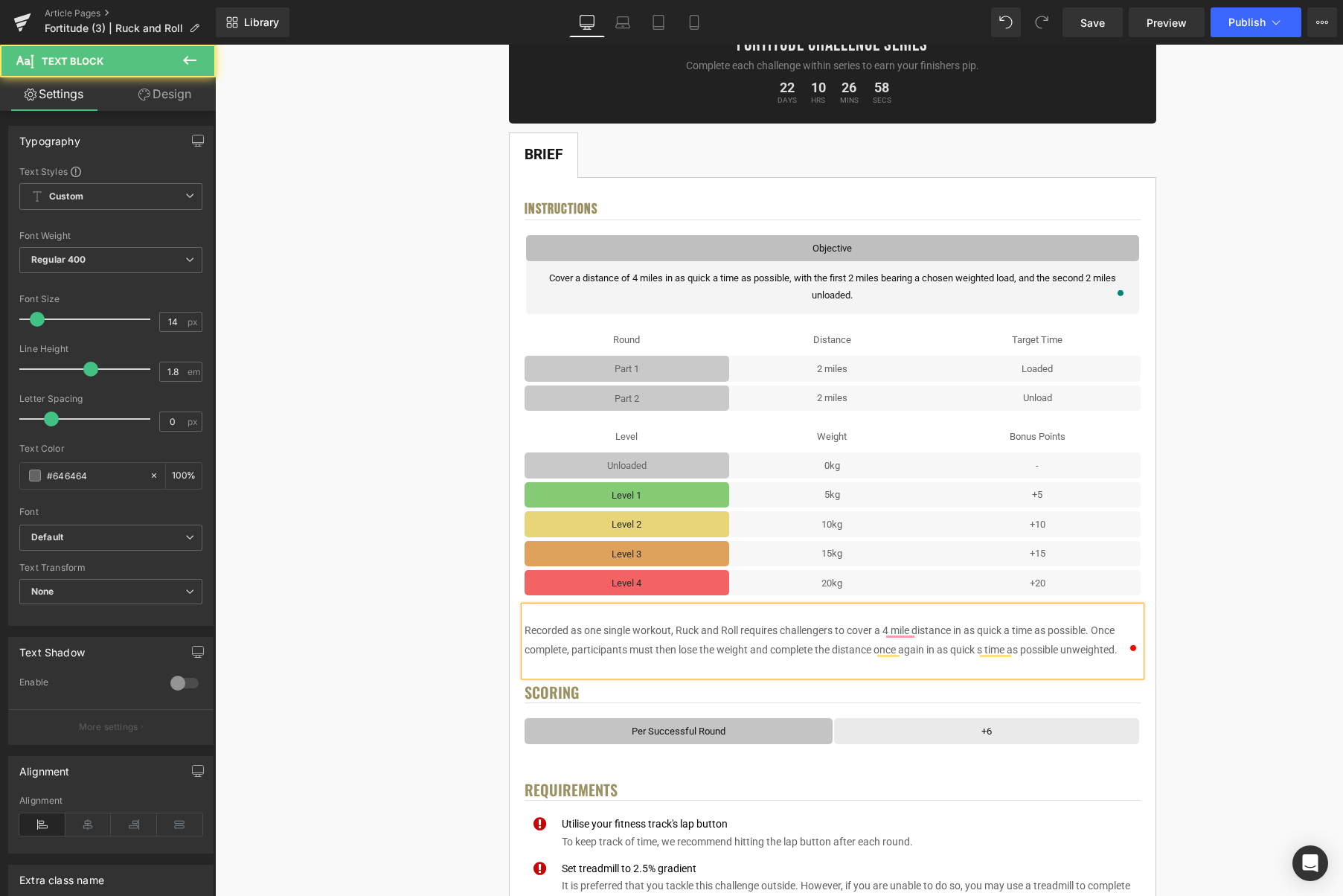
click at [1103, 631] on p "Recorded as one single workout, Ruck and Roll requires challengers to cover a 4…" at bounding box center [833, 639] width 617 height 37
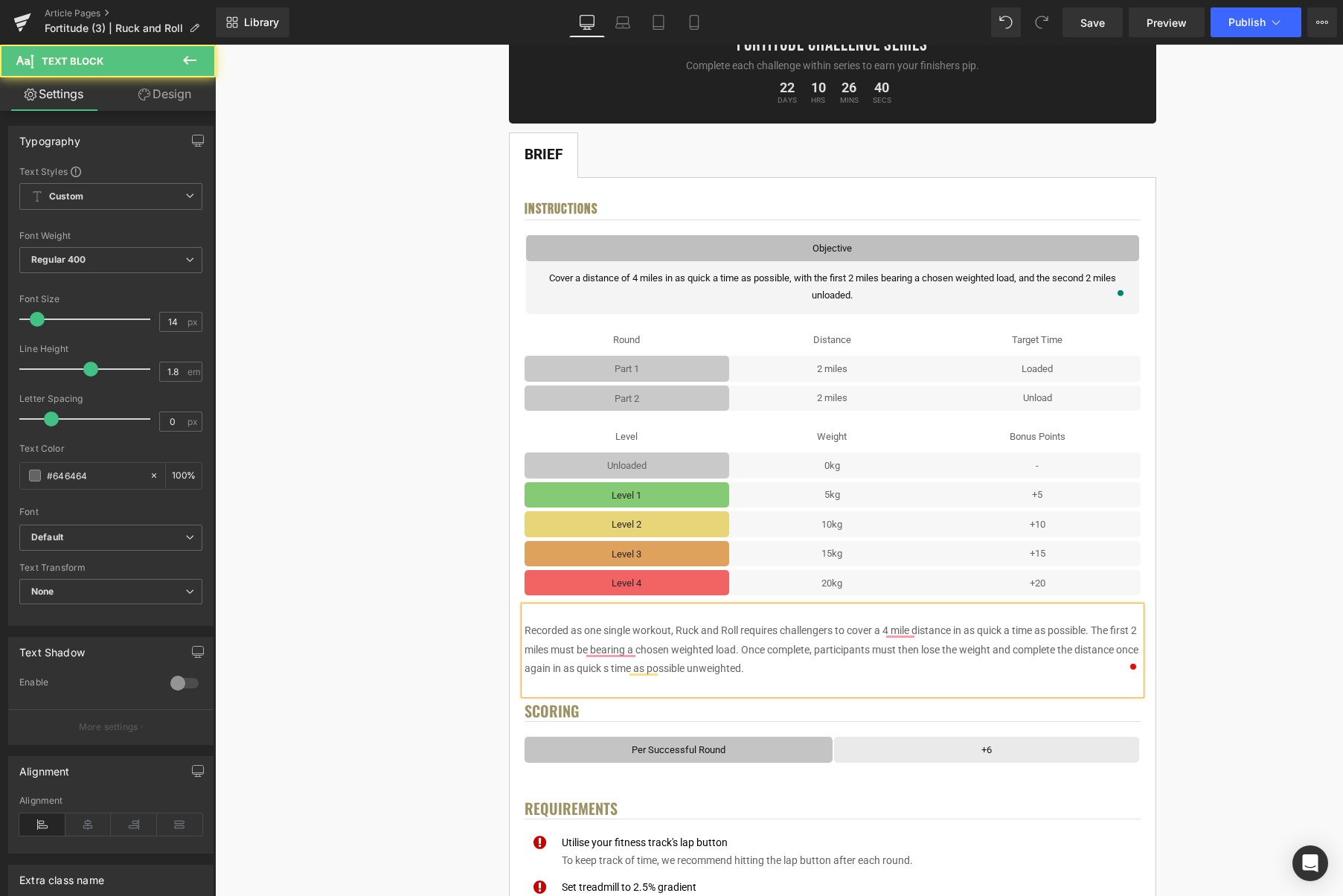
click at [830, 651] on p "Recorded as one single workout, Ruck and Roll requires challengers to cover a 4…" at bounding box center [833, 650] width 617 height 57
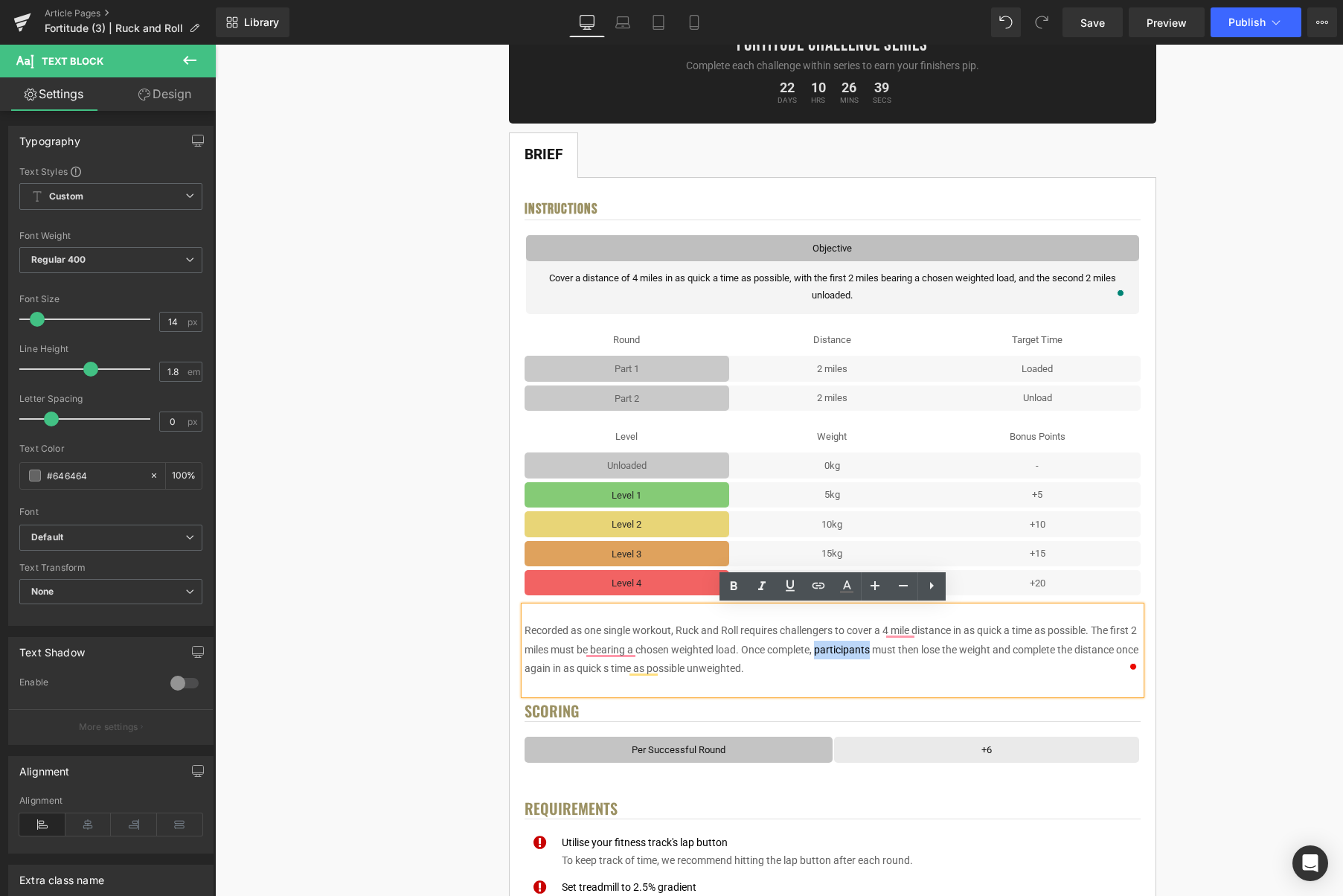
drag, startPoint x: 852, startPoint y: 652, endPoint x: 881, endPoint y: 652, distance: 29.0
click at [881, 652] on p "Recorded as one single workout, Ruck and Roll requires challengers to cover a 4…" at bounding box center [833, 650] width 617 height 57
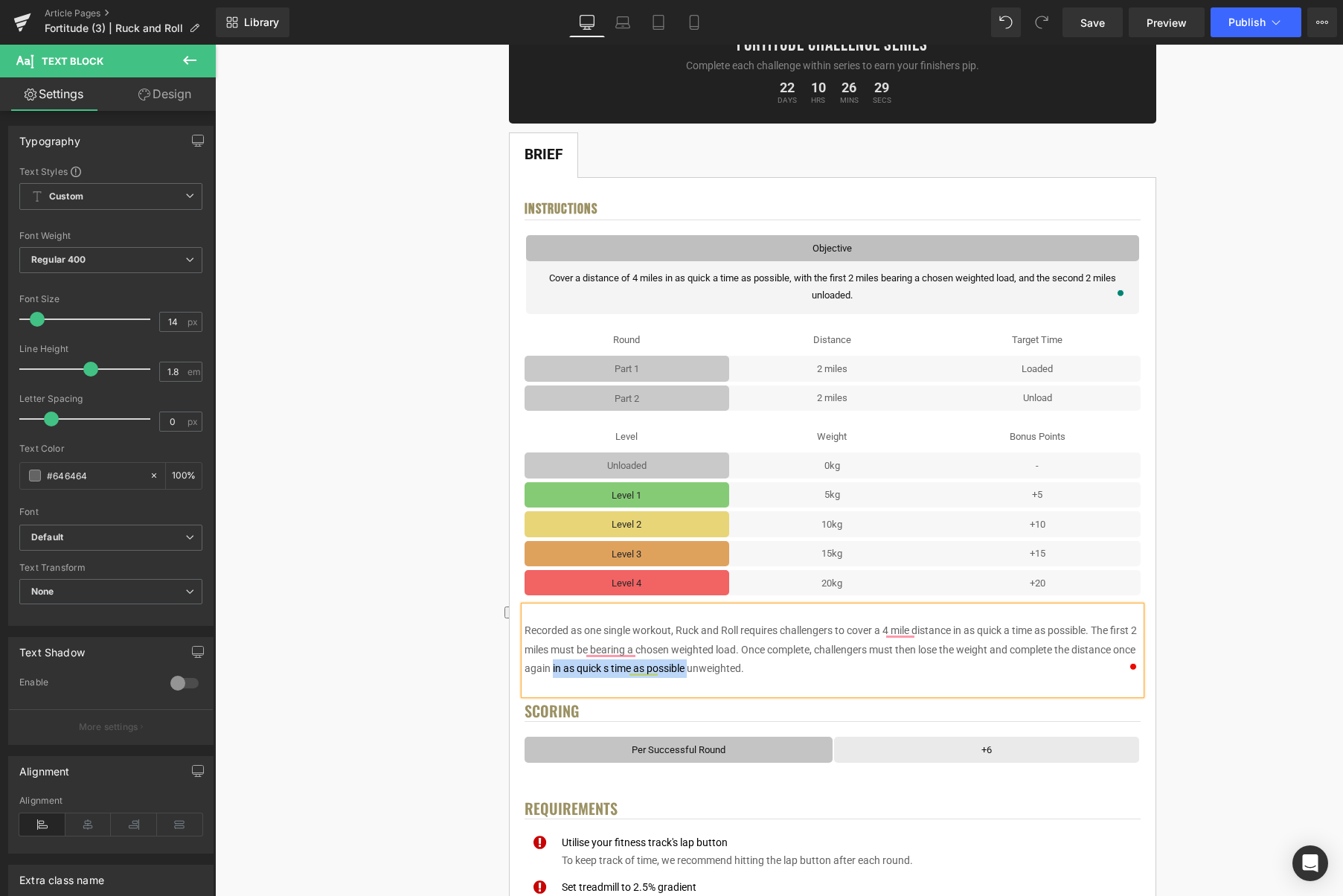
drag, startPoint x: 717, startPoint y: 669, endPoint x: 578, endPoint y: 671, distance: 139.0
click at [578, 671] on p "Recorded as one single workout, Ruck and Roll requires challengers to cover a 4…" at bounding box center [833, 650] width 617 height 57
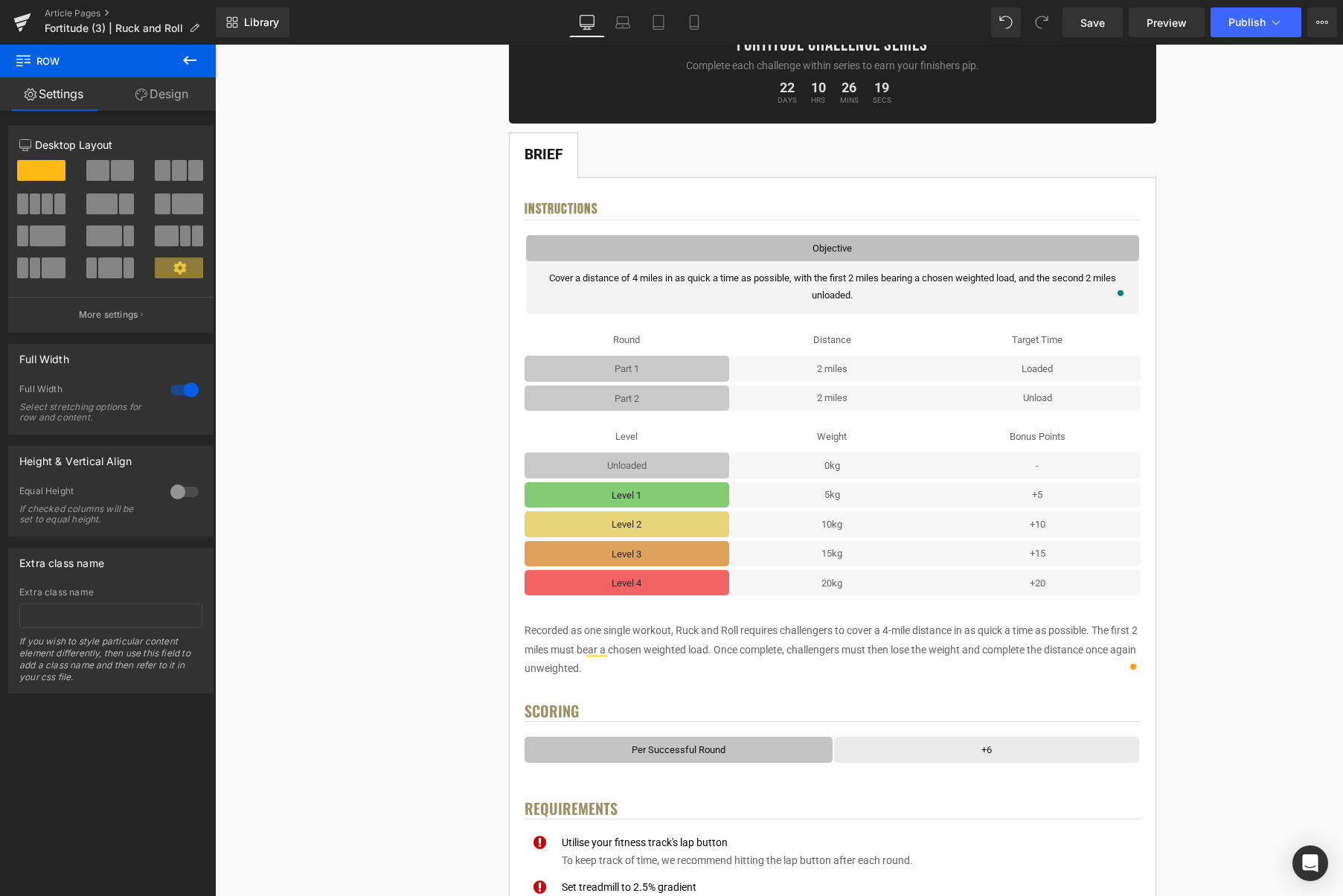
click at [192, 67] on icon at bounding box center [189, 60] width 18 height 18
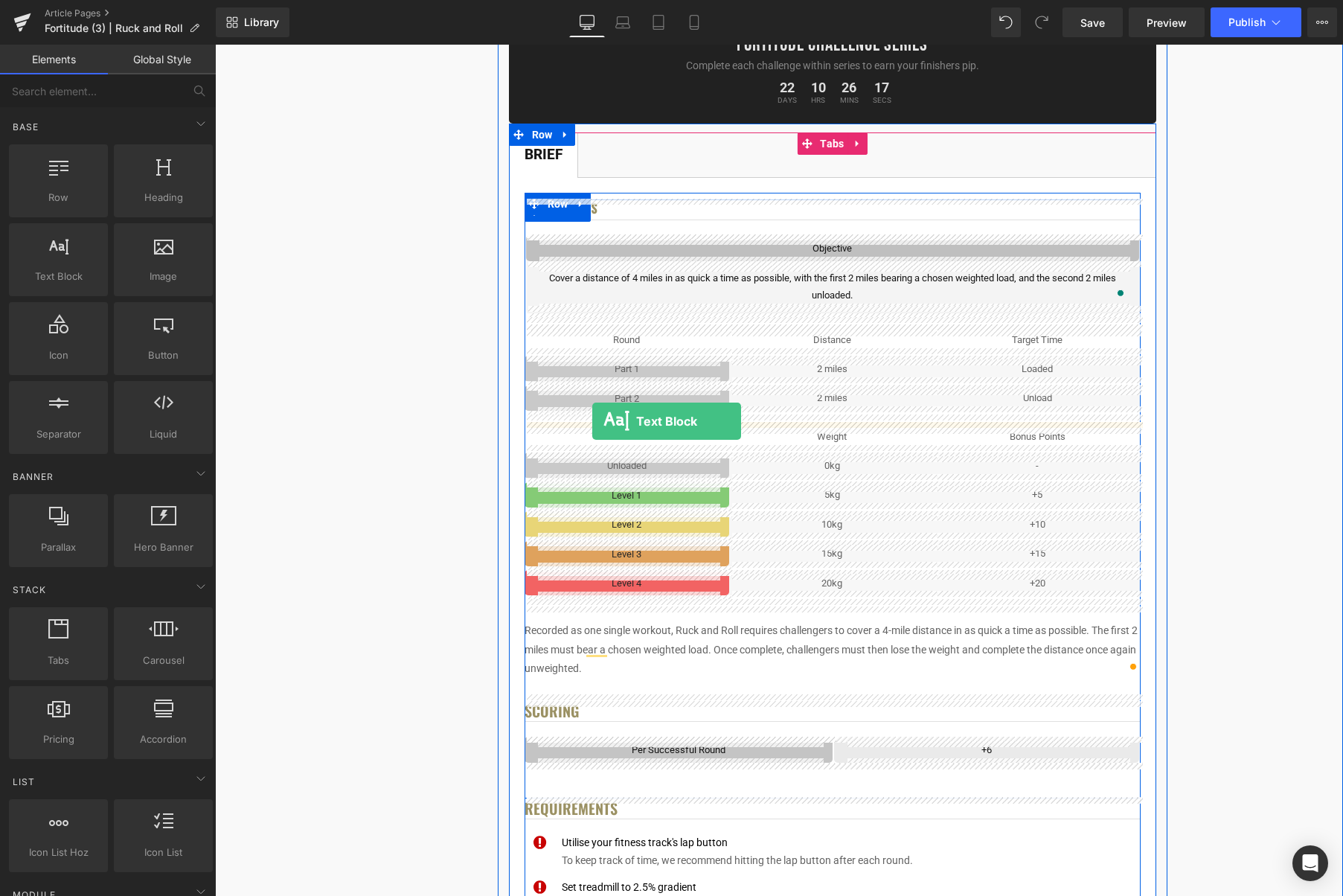
drag, startPoint x: 278, startPoint y: 311, endPoint x: 592, endPoint y: 421, distance: 332.7
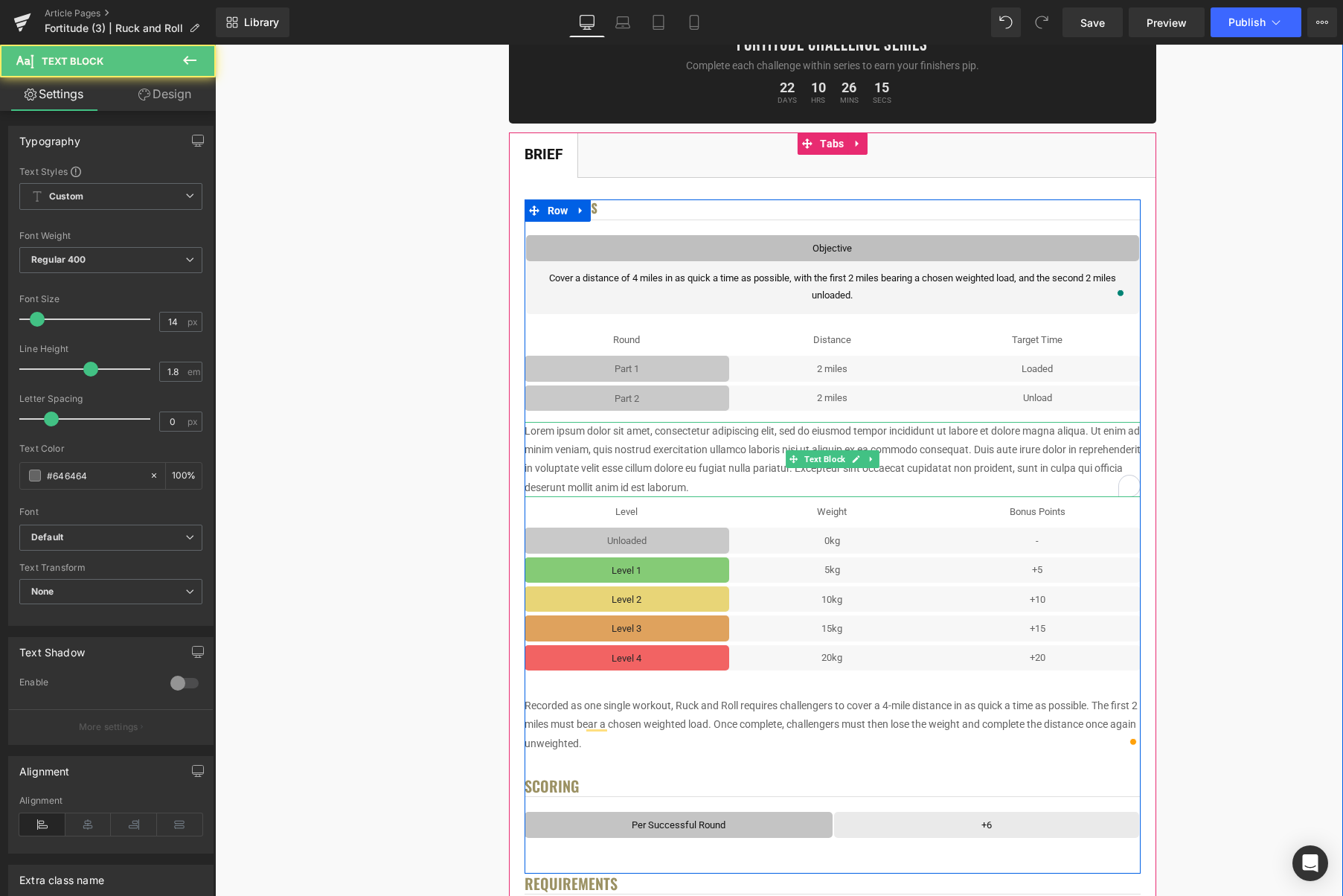
click at [975, 461] on p "Lorem ipsum dolor sit amet, consectetur adipiscing elit, sed do eiusmod tempor …" at bounding box center [833, 459] width 617 height 75
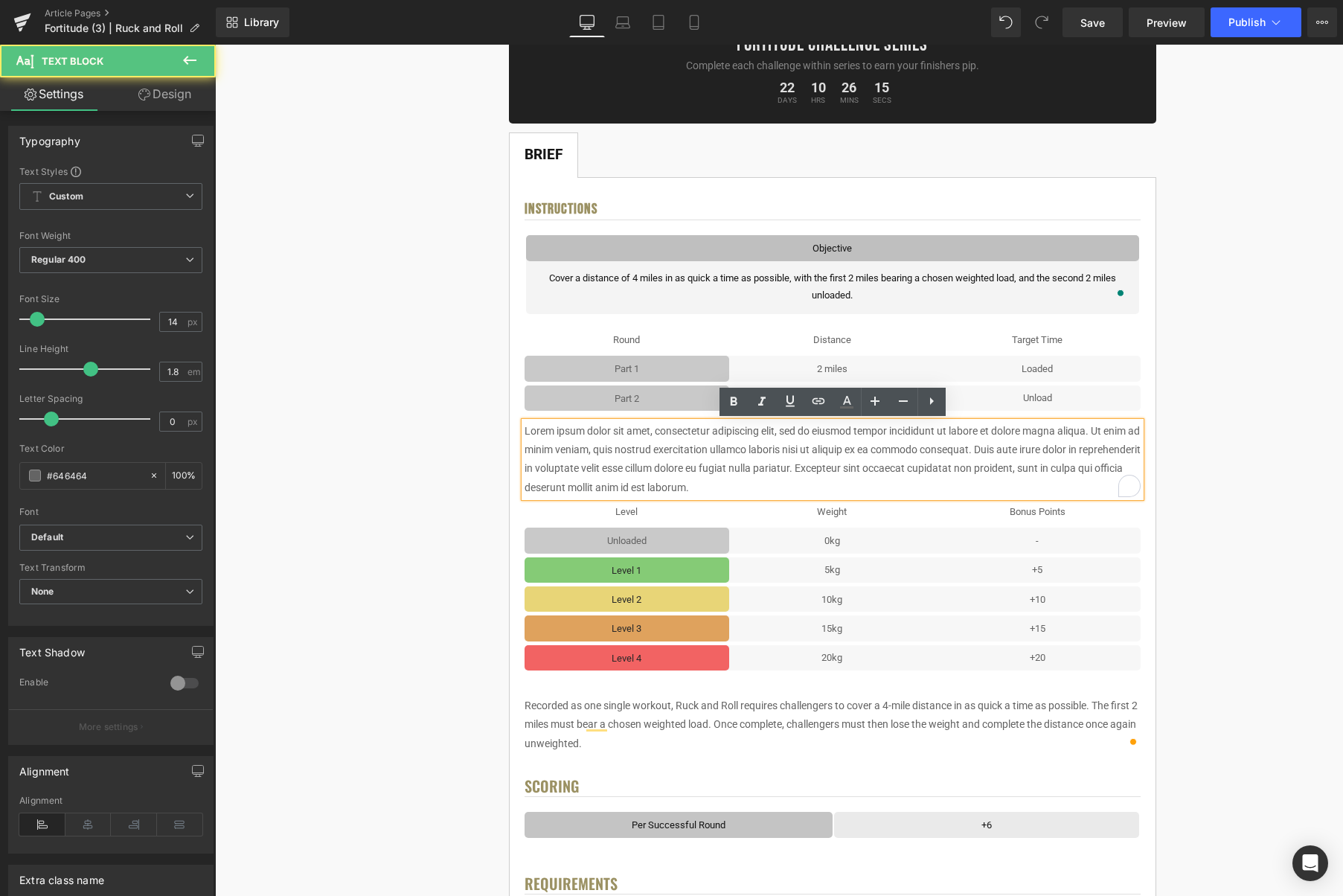
click at [985, 460] on p "Lorem ipsum dolor sit amet, consectetur adipiscing elit, sed do eiusmod tempor …" at bounding box center [833, 459] width 617 height 75
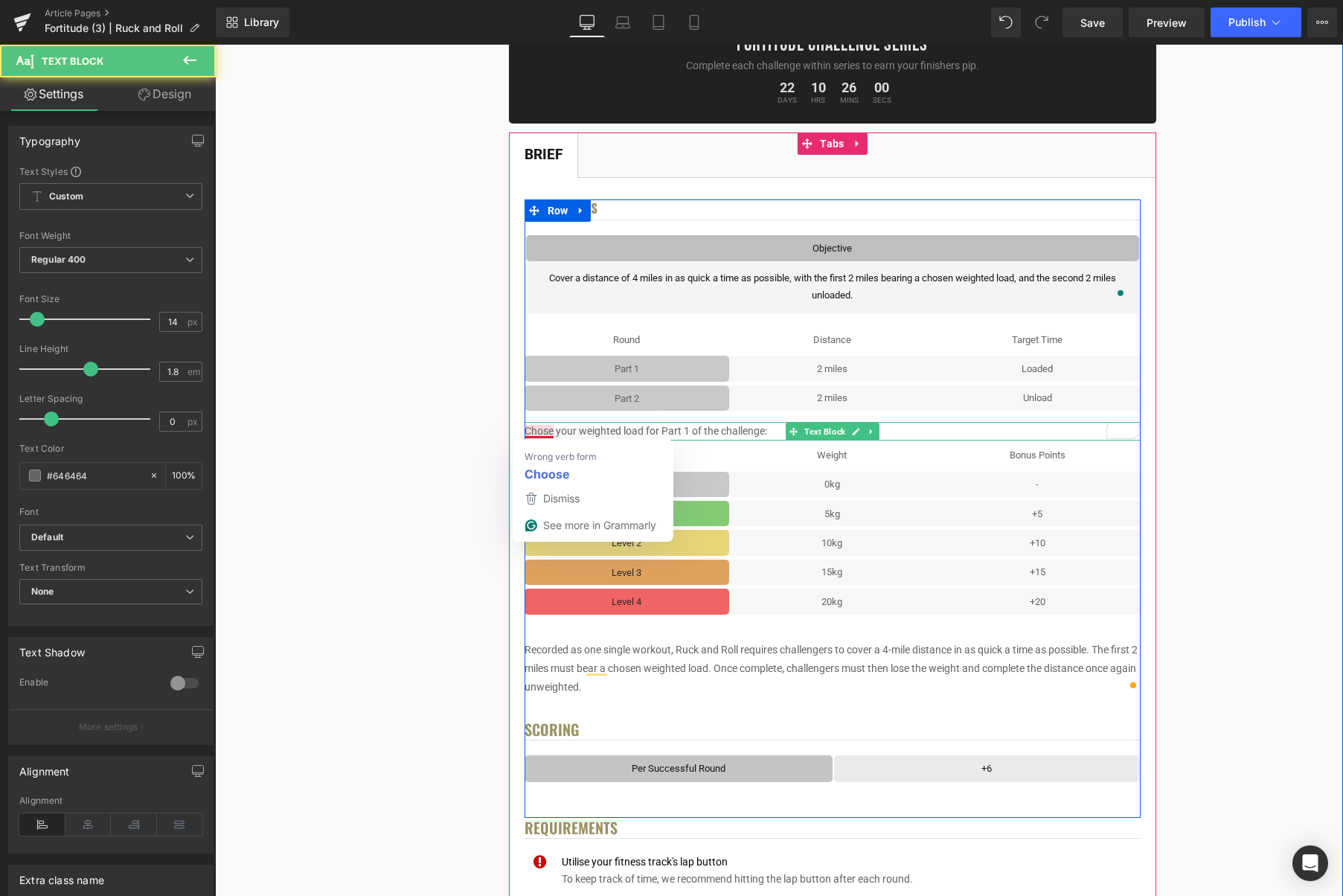
click at [541, 433] on p "Chose your weighted load for Part 1 of the challenge:" at bounding box center [833, 432] width 617 height 19
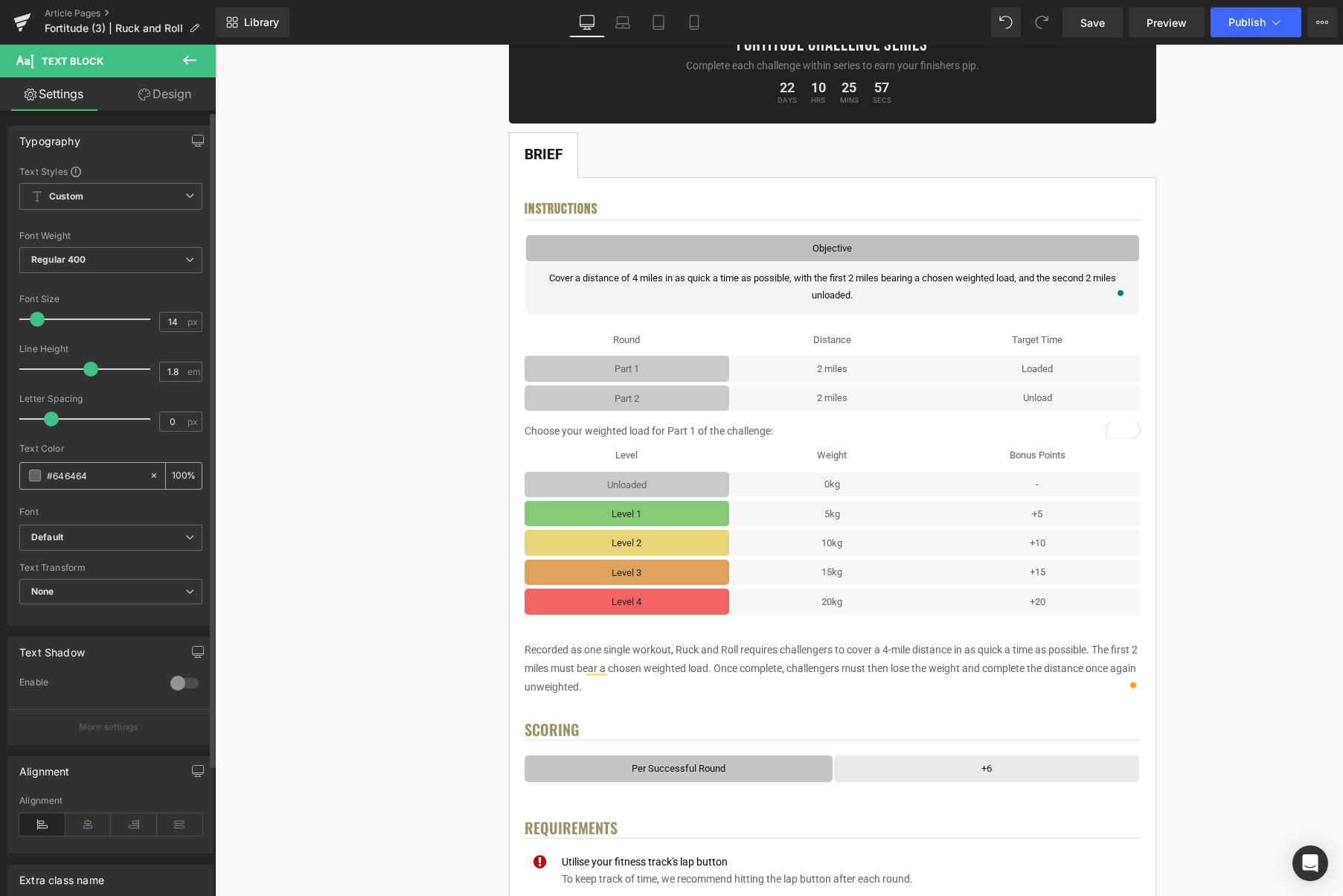
click at [33, 475] on span at bounding box center [35, 475] width 12 height 12
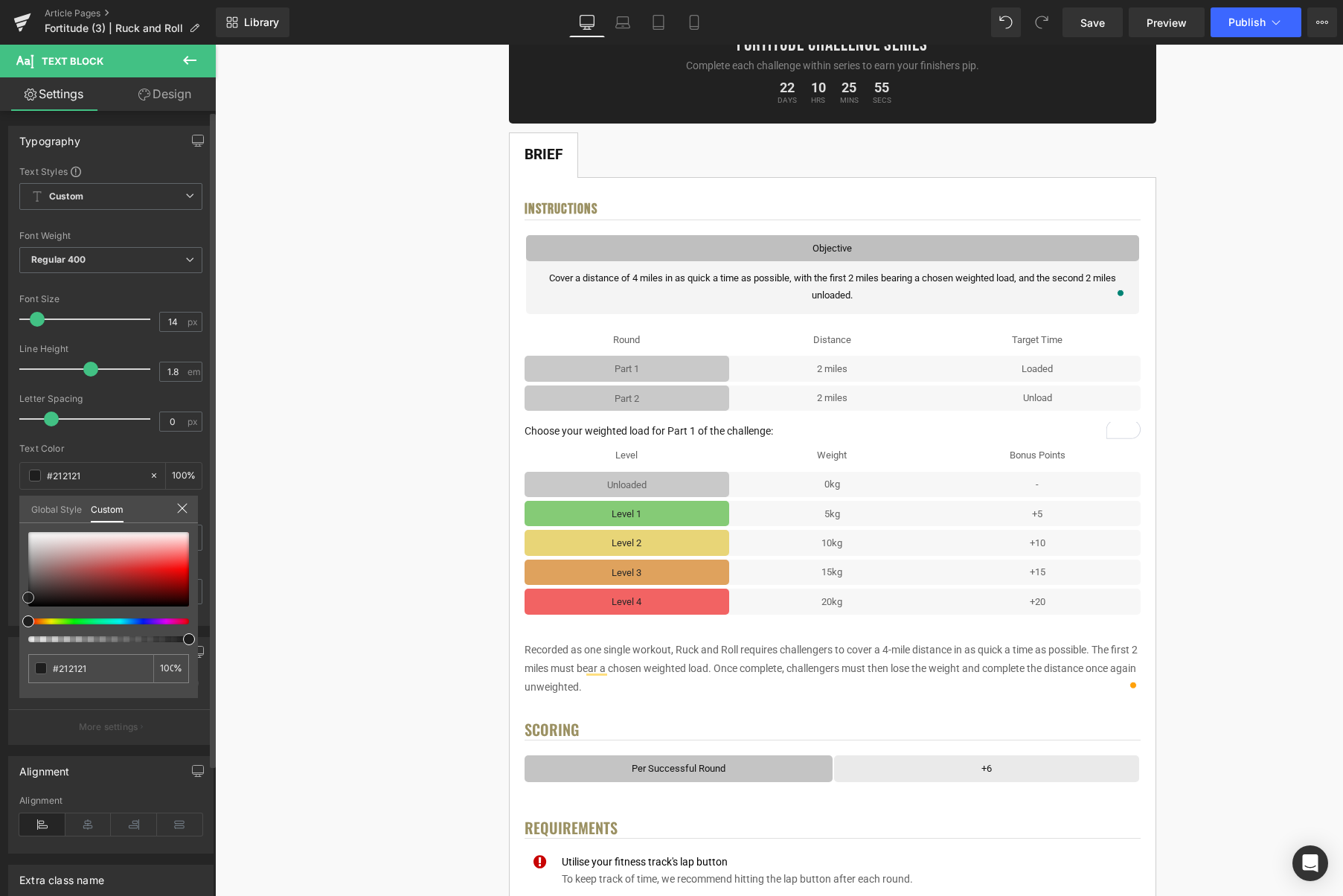
drag, startPoint x: 33, startPoint y: 590, endPoint x: 26, endPoint y: 598, distance: 10.6
click at [28, 598] on div at bounding box center [109, 569] width 161 height 75
drag, startPoint x: 816, startPoint y: 419, endPoint x: 800, endPoint y: 423, distance: 16.5
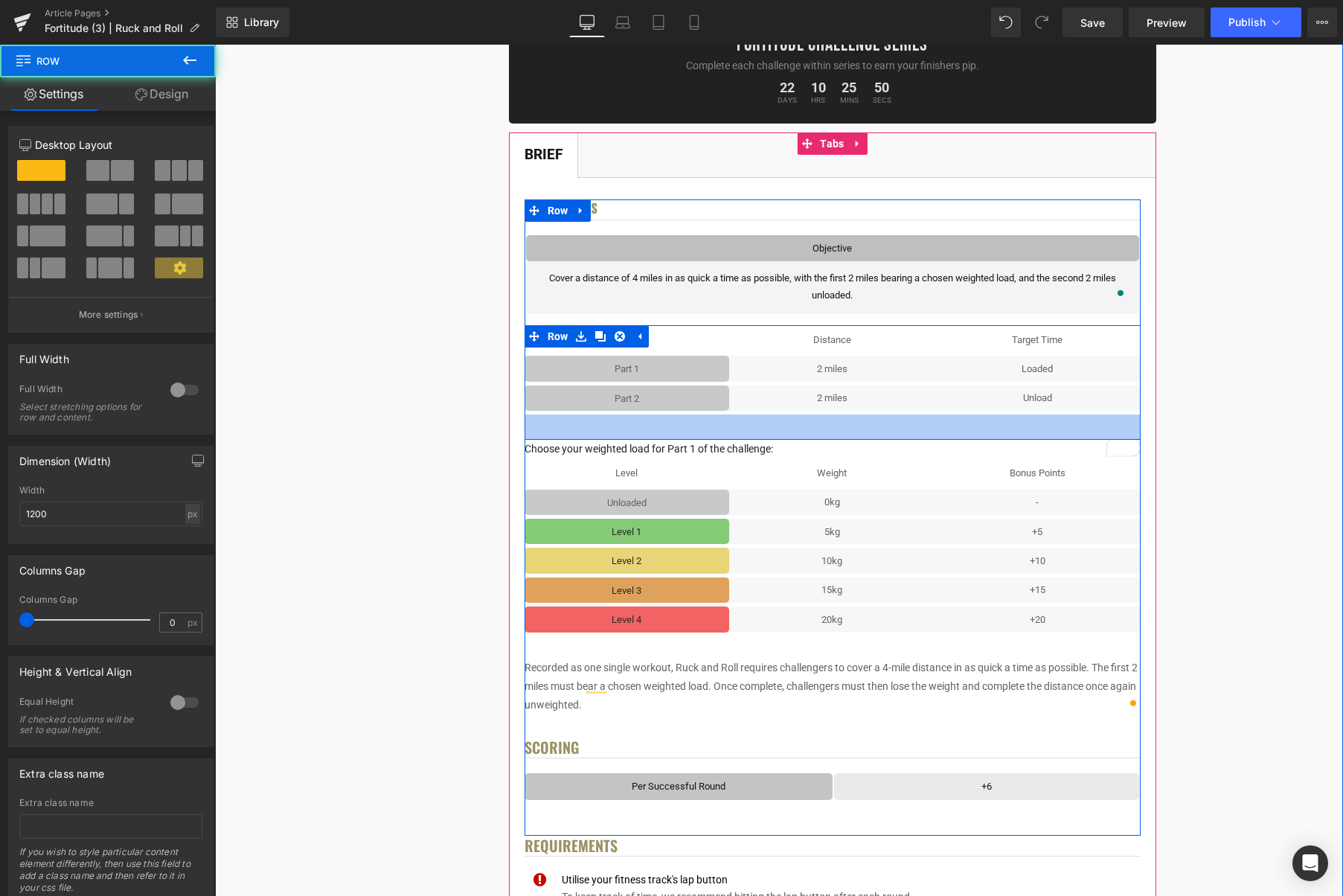
drag, startPoint x: 792, startPoint y: 420, endPoint x: 1139, endPoint y: 399, distance: 347.6
click at [787, 439] on div "34px" at bounding box center [833, 427] width 617 height 26
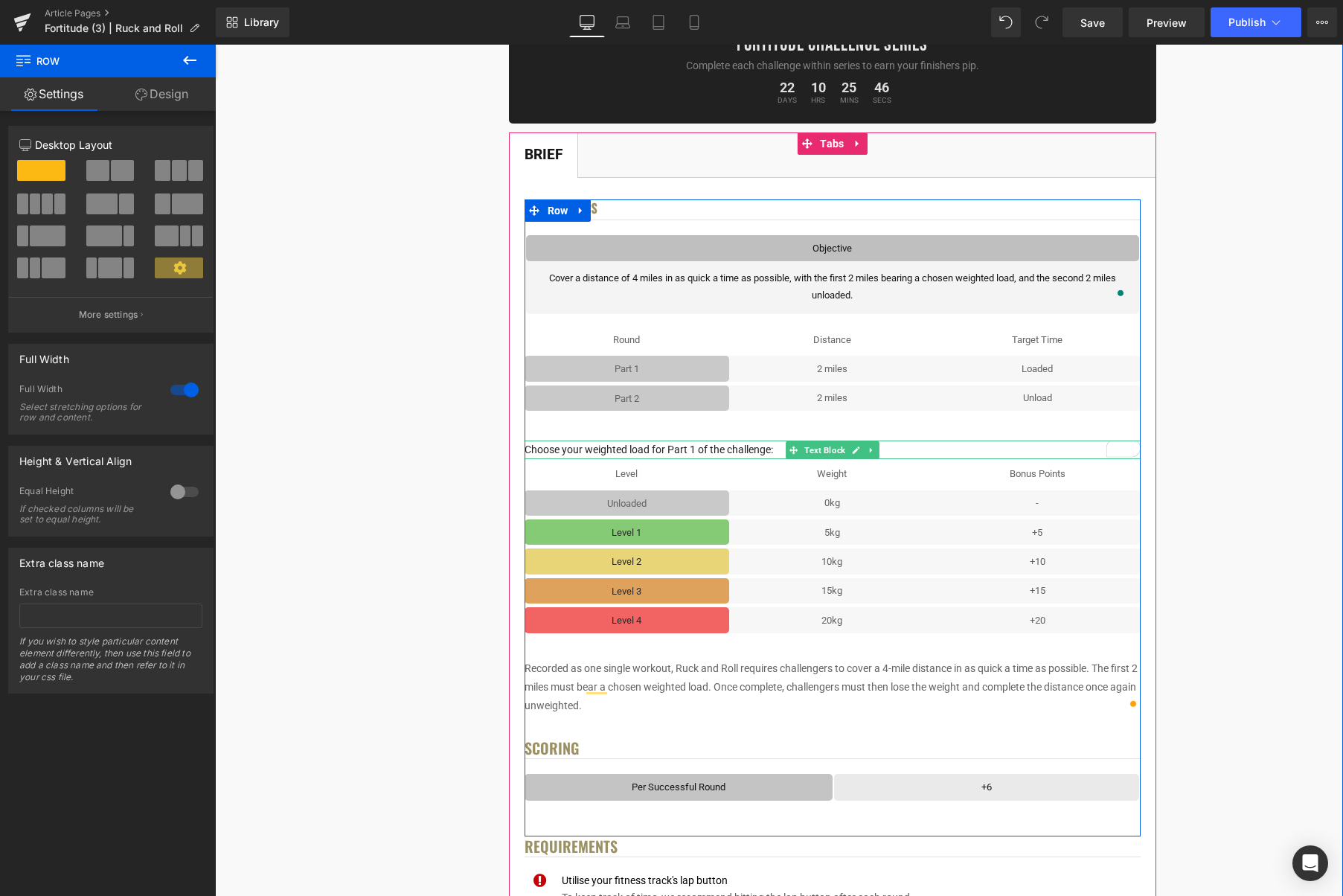
click at [692, 450] on p "Choose your weighted load for Part 1 of the challenge:" at bounding box center [833, 450] width 617 height 19
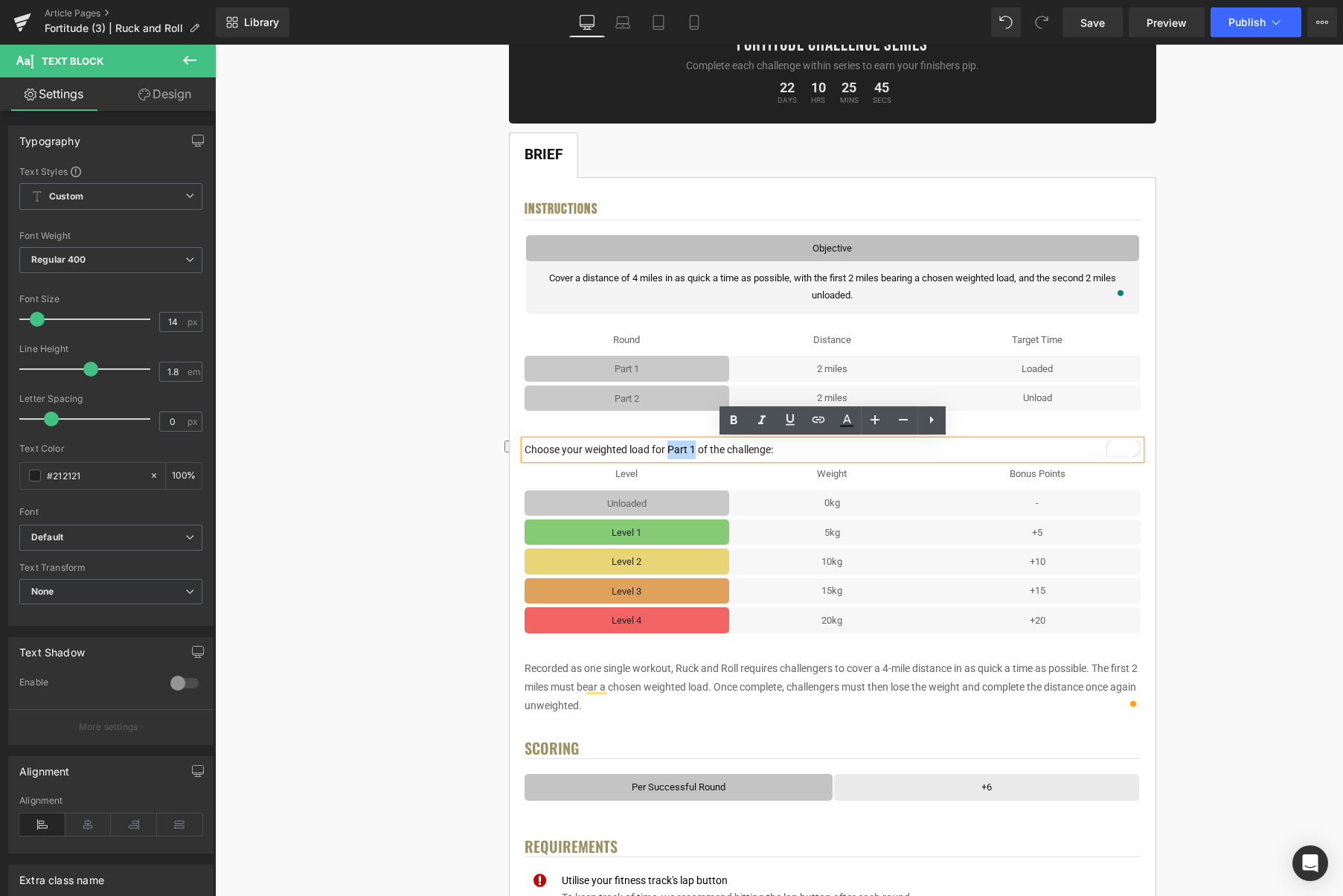
drag, startPoint x: 694, startPoint y: 450, endPoint x: 669, endPoint y: 453, distance: 25.2
click at [669, 453] on p "Choose your weighted load for Part 1 of the challenge:" at bounding box center [833, 450] width 617 height 19
click at [738, 425] on icon at bounding box center [733, 421] width 18 height 18
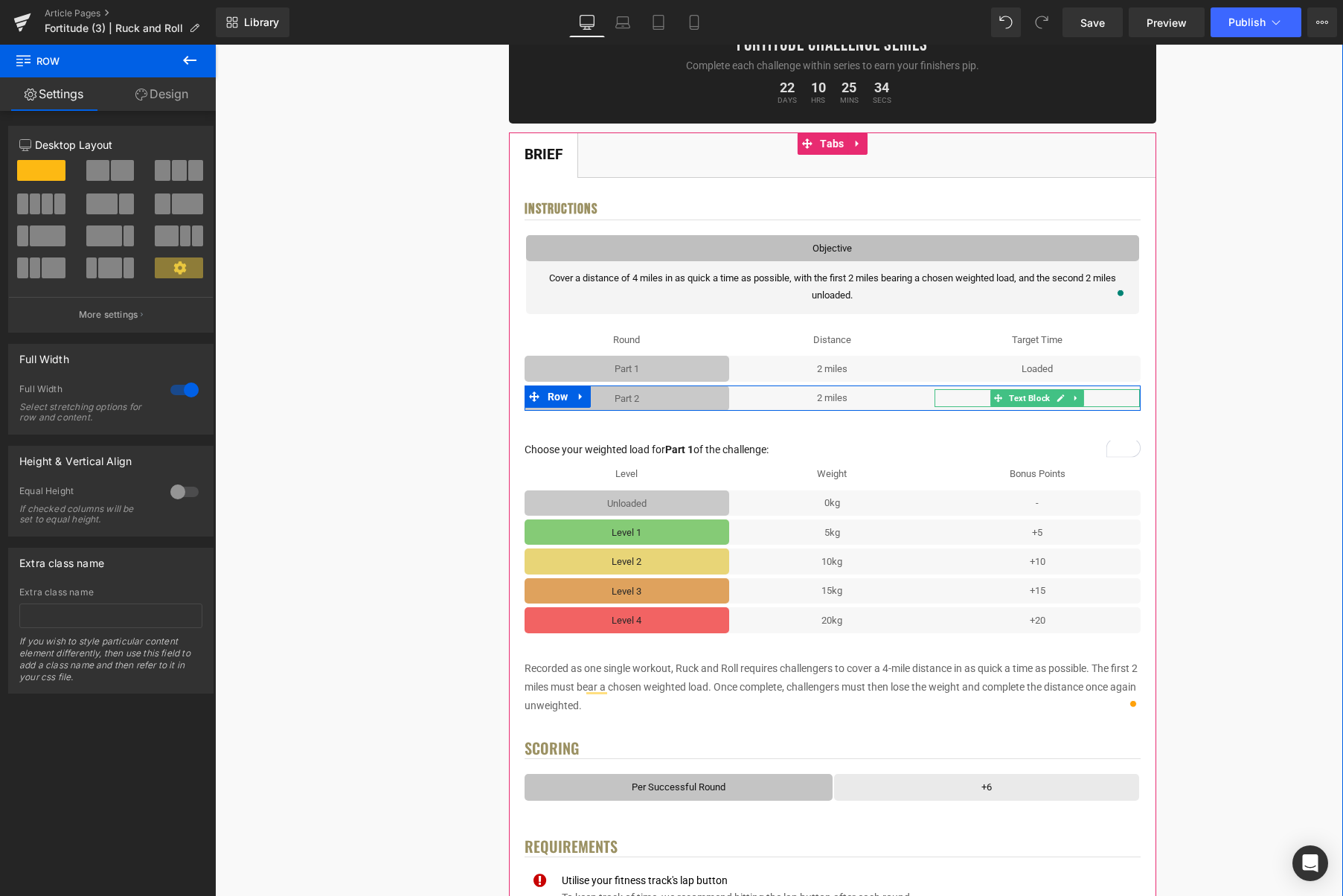
click at [1062, 401] on icon at bounding box center [1061, 398] width 9 height 9
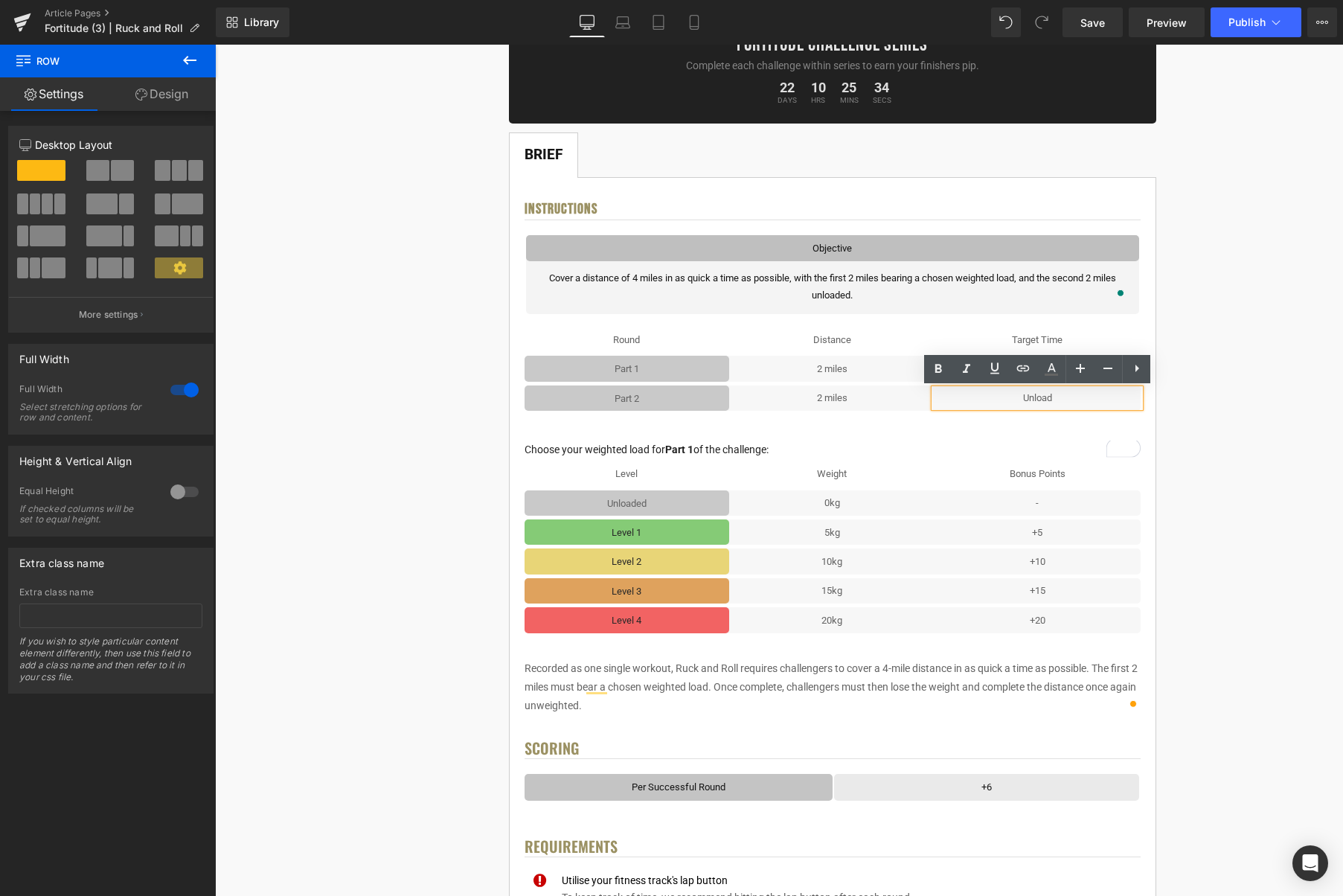
click at [1065, 397] on p "Unload" at bounding box center [1037, 398] width 206 height 17
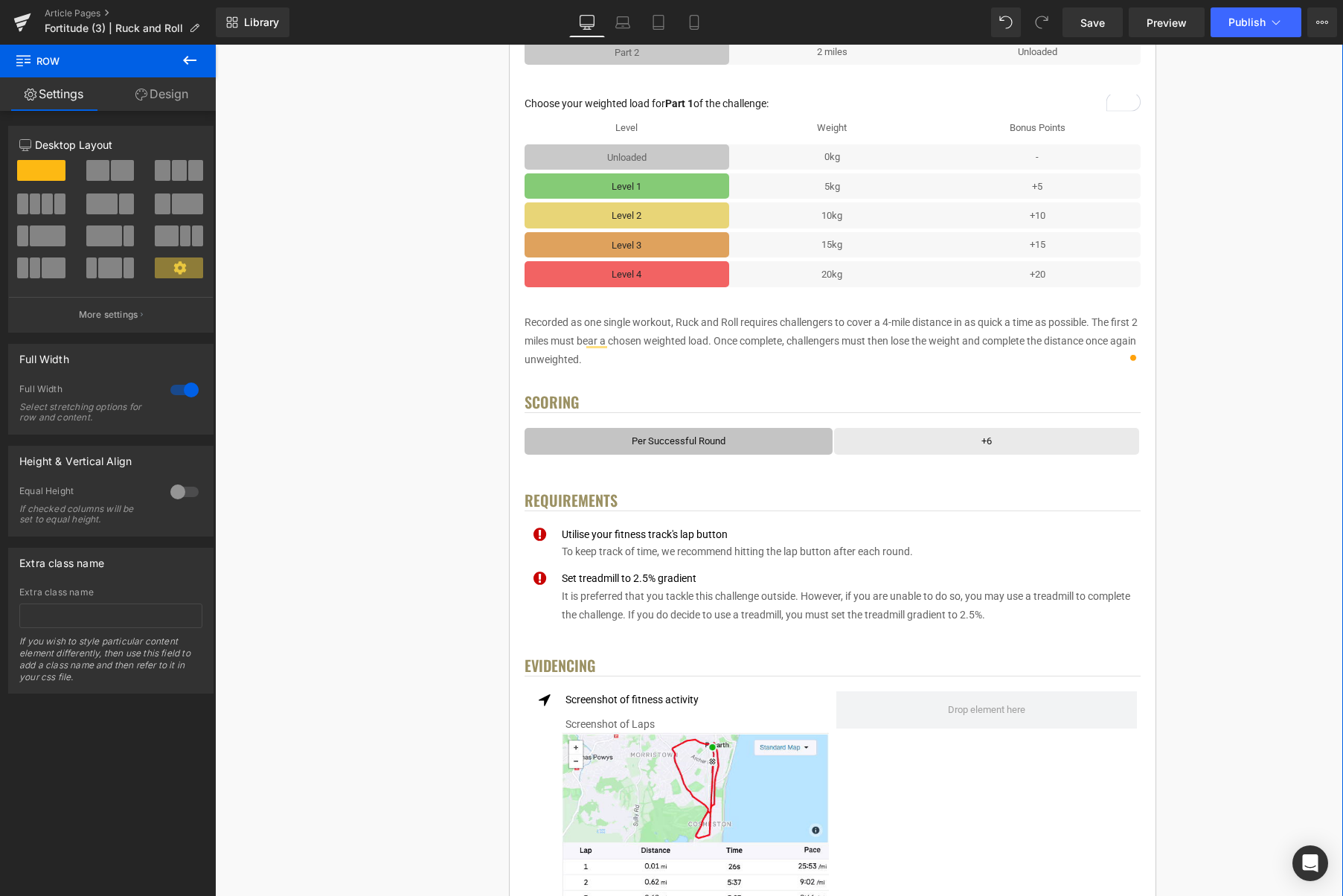
scroll to position [583, 0]
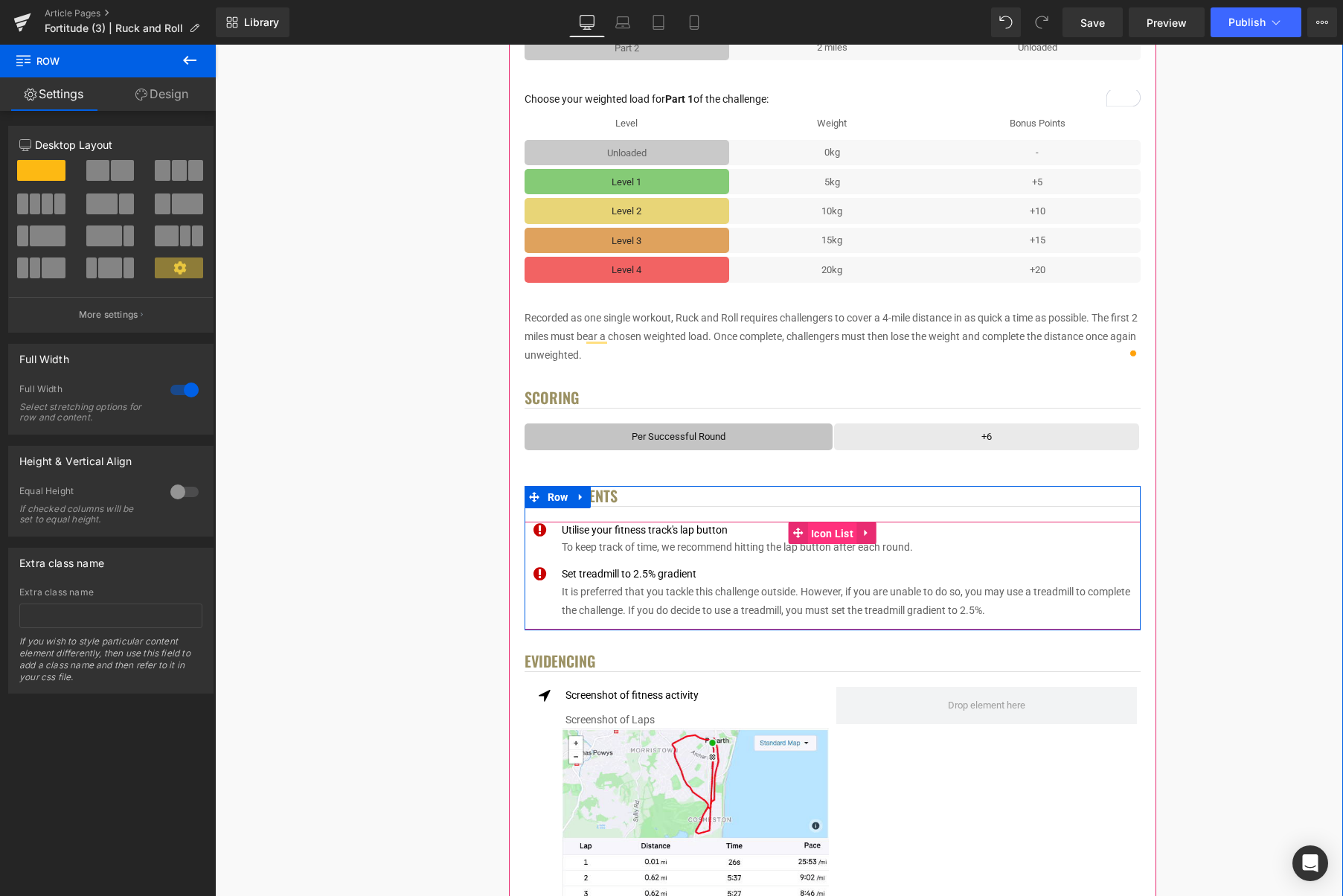
click at [822, 529] on span "Icon List" at bounding box center [833, 534] width 50 height 23
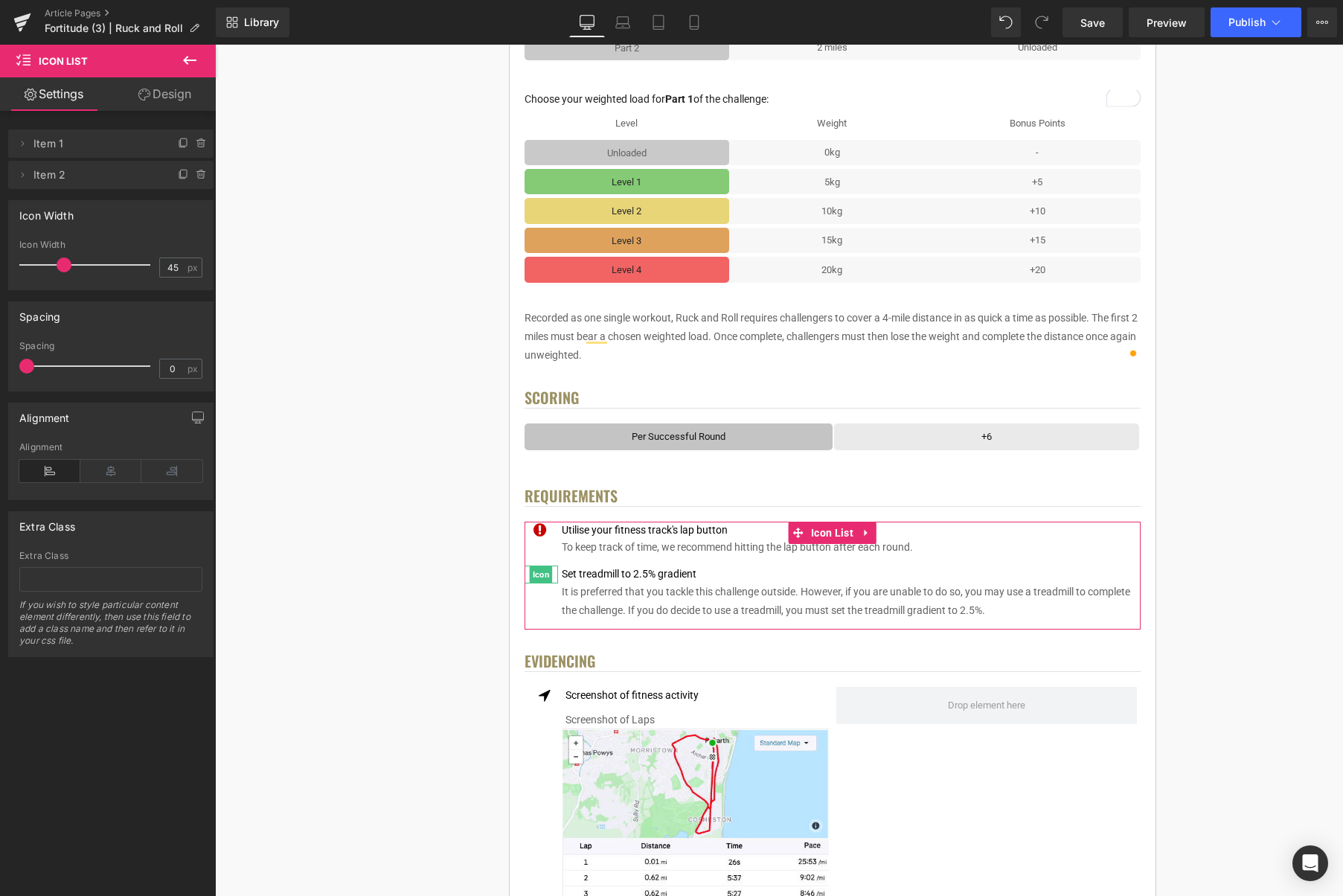
drag, startPoint x: 179, startPoint y: 174, endPoint x: 186, endPoint y: 189, distance: 16.6
click at [179, 174] on icon at bounding box center [184, 174] width 12 height 12
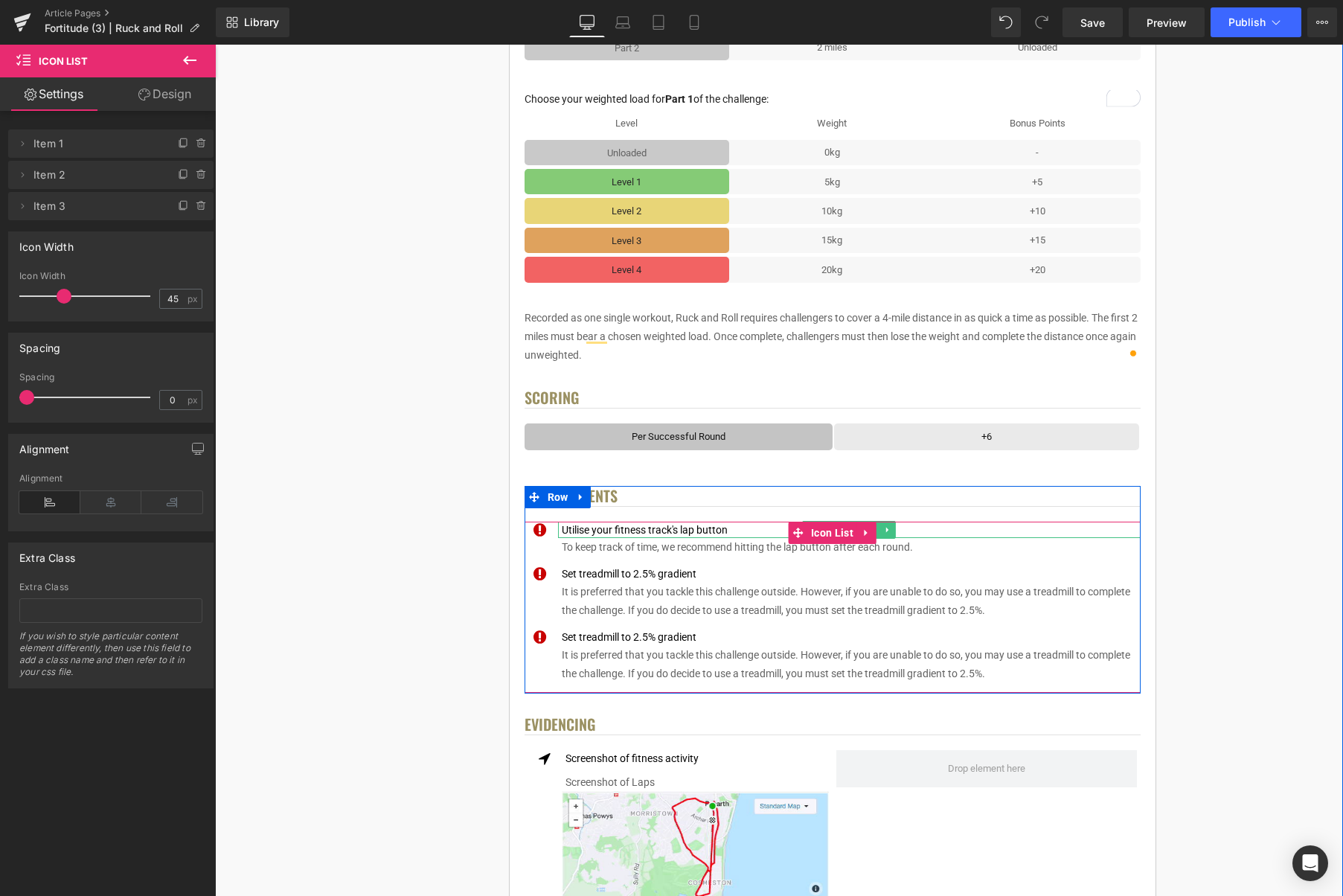
click at [719, 531] on div "Utilise your fitness track's lap button" at bounding box center [849, 529] width 582 height 16
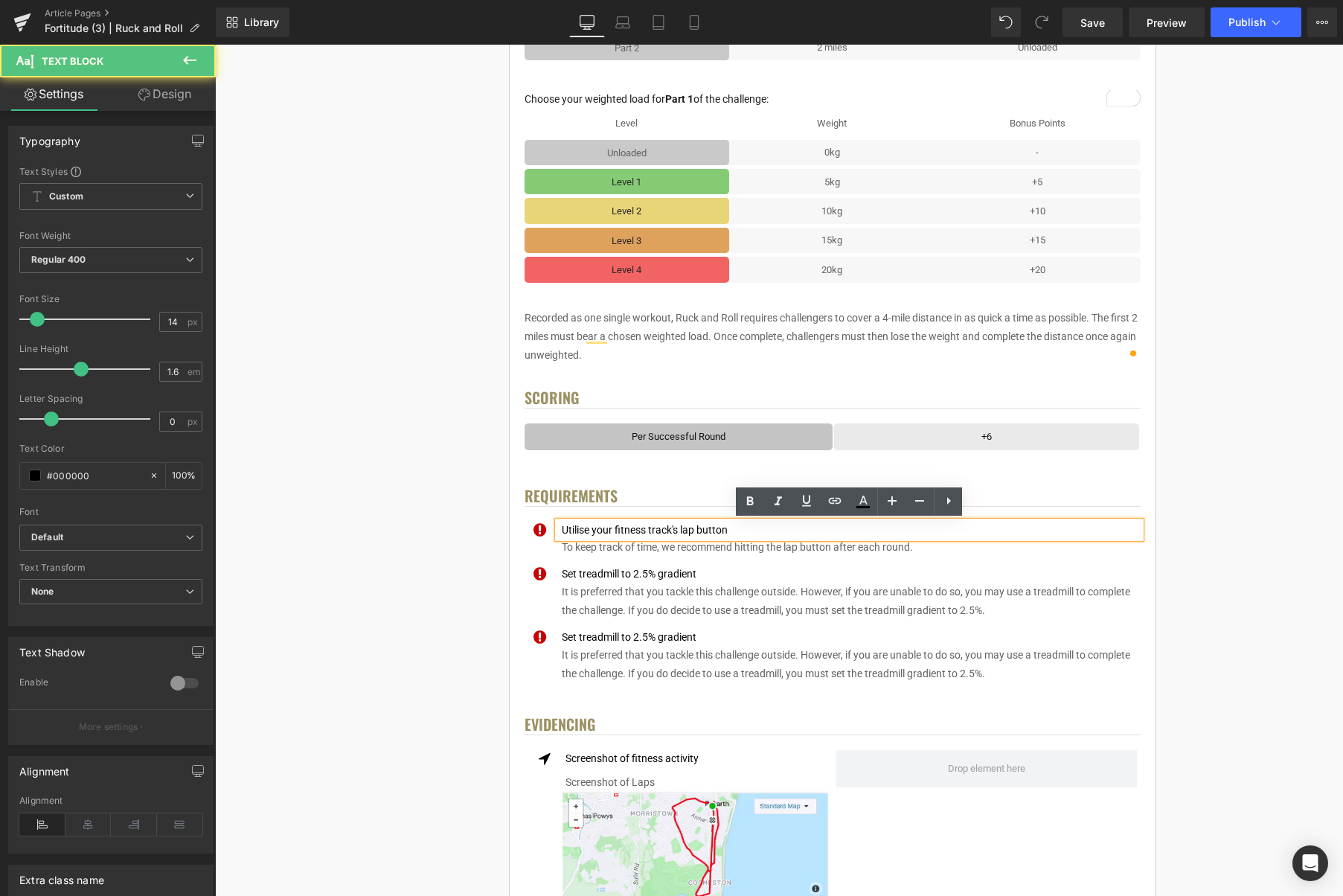
click at [725, 531] on div "Utilise your fitness track's lap button" at bounding box center [849, 529] width 582 height 16
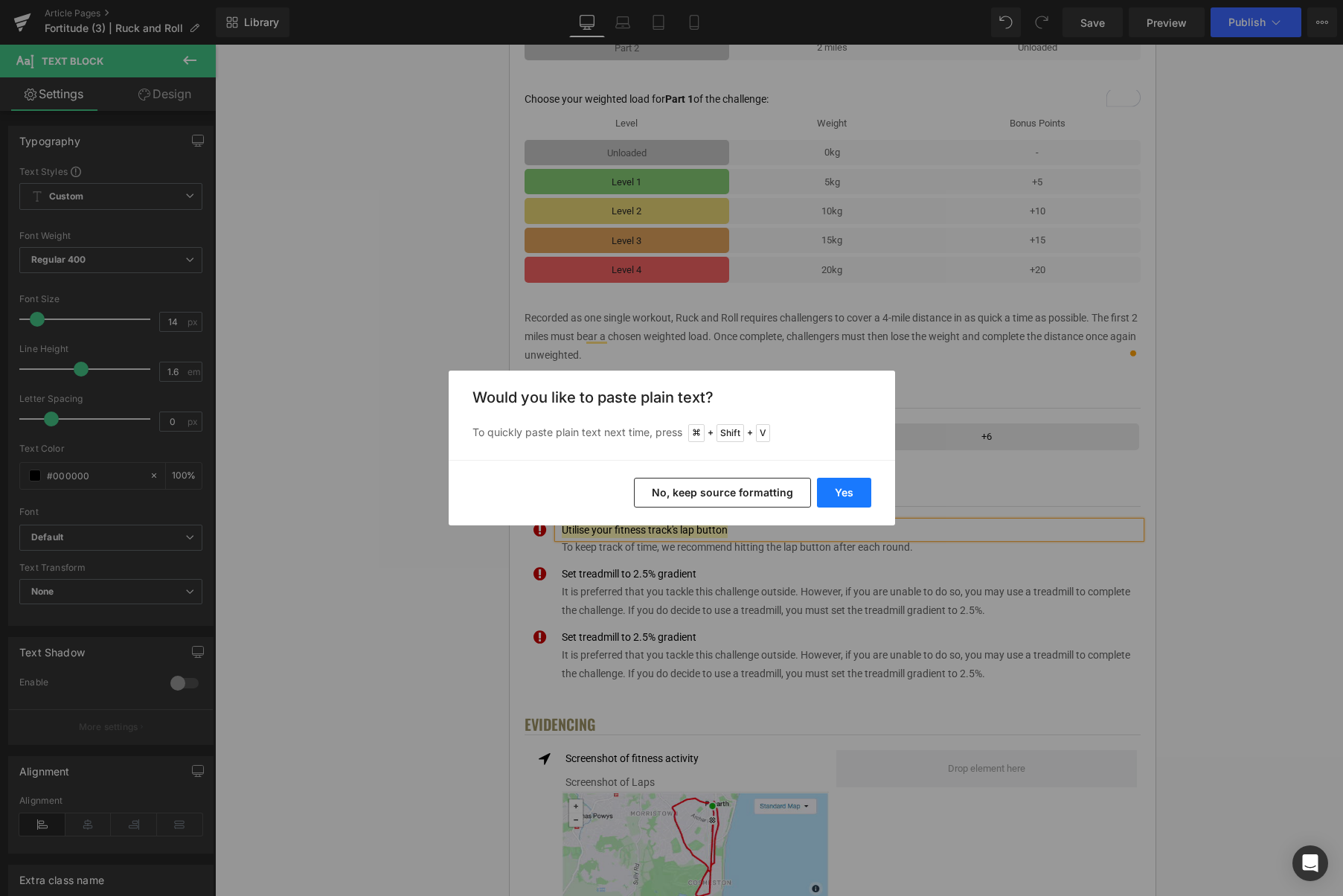
click at [821, 488] on button "Yes" at bounding box center [844, 492] width 54 height 29
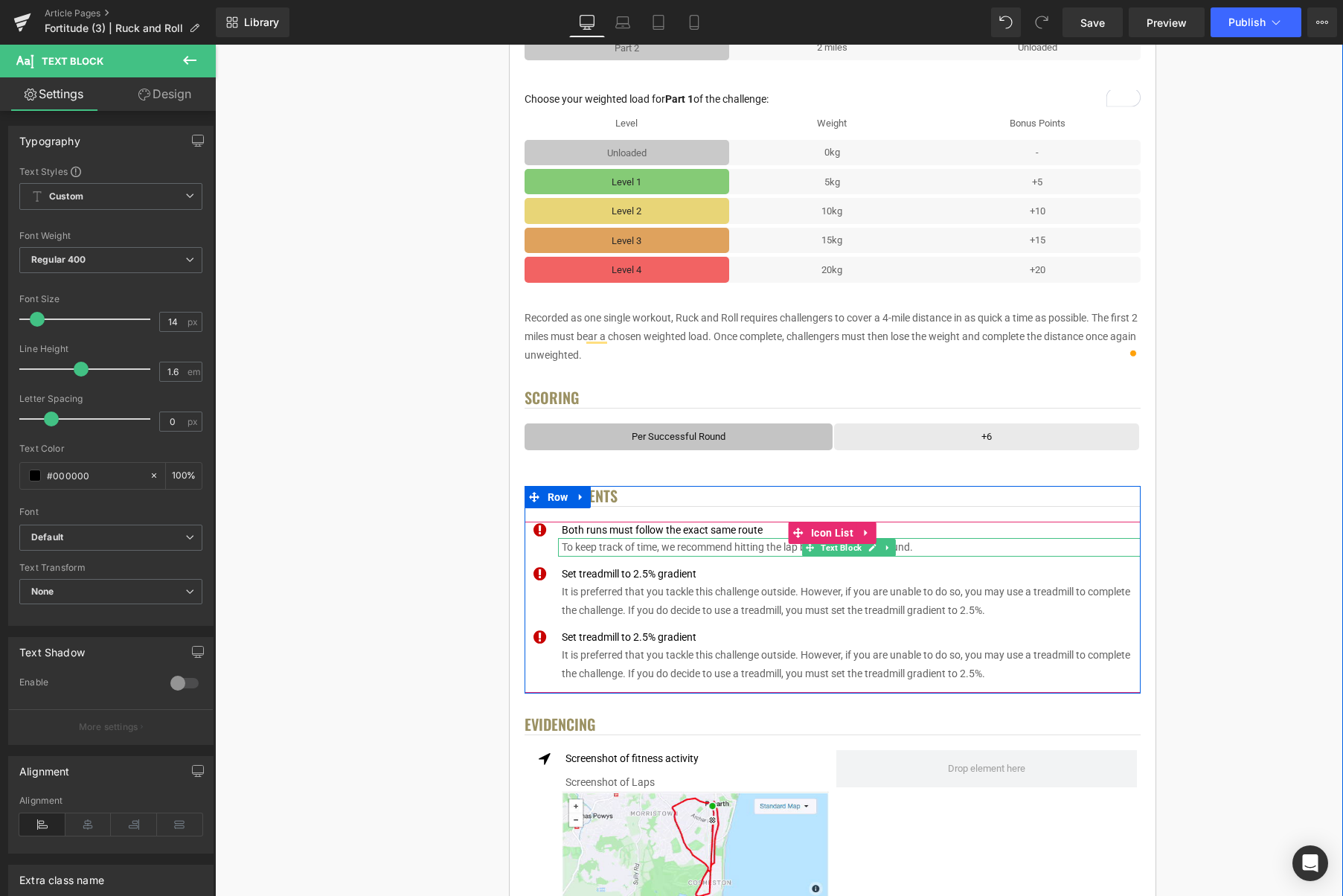
drag, startPoint x: 886, startPoint y: 548, endPoint x: 901, endPoint y: 549, distance: 15.0
click at [886, 548] on icon at bounding box center [888, 547] width 9 height 9
click at [900, 549] on icon at bounding box center [895, 547] width 9 height 9
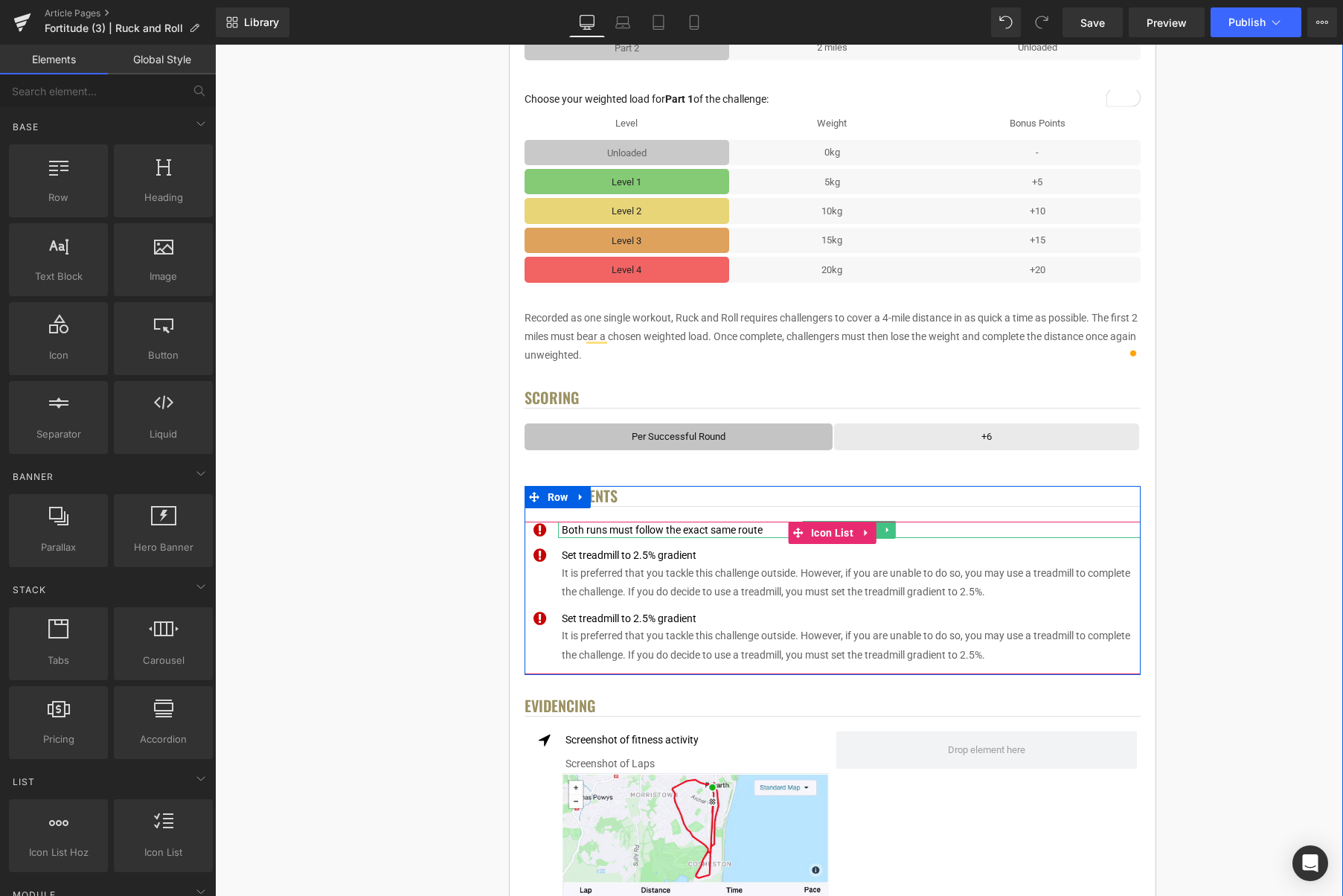
drag, startPoint x: 585, startPoint y: 529, endPoint x: 601, endPoint y: 534, distance: 16.8
click at [585, 529] on div "Both runs must follow the exact same route" at bounding box center [849, 529] width 582 height 16
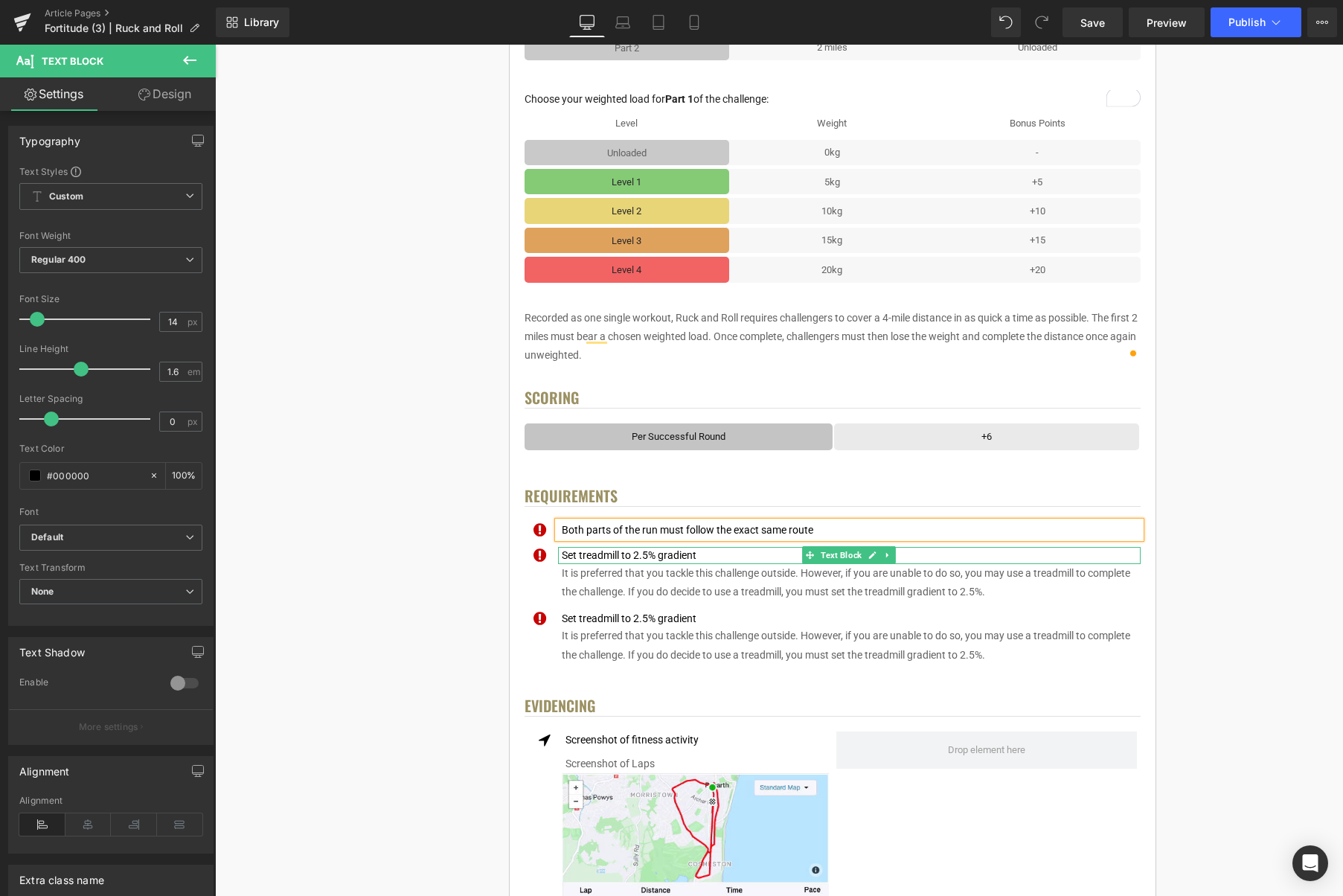
click at [687, 558] on div "Set treadmill to 2.5% gradient" at bounding box center [849, 555] width 582 height 16
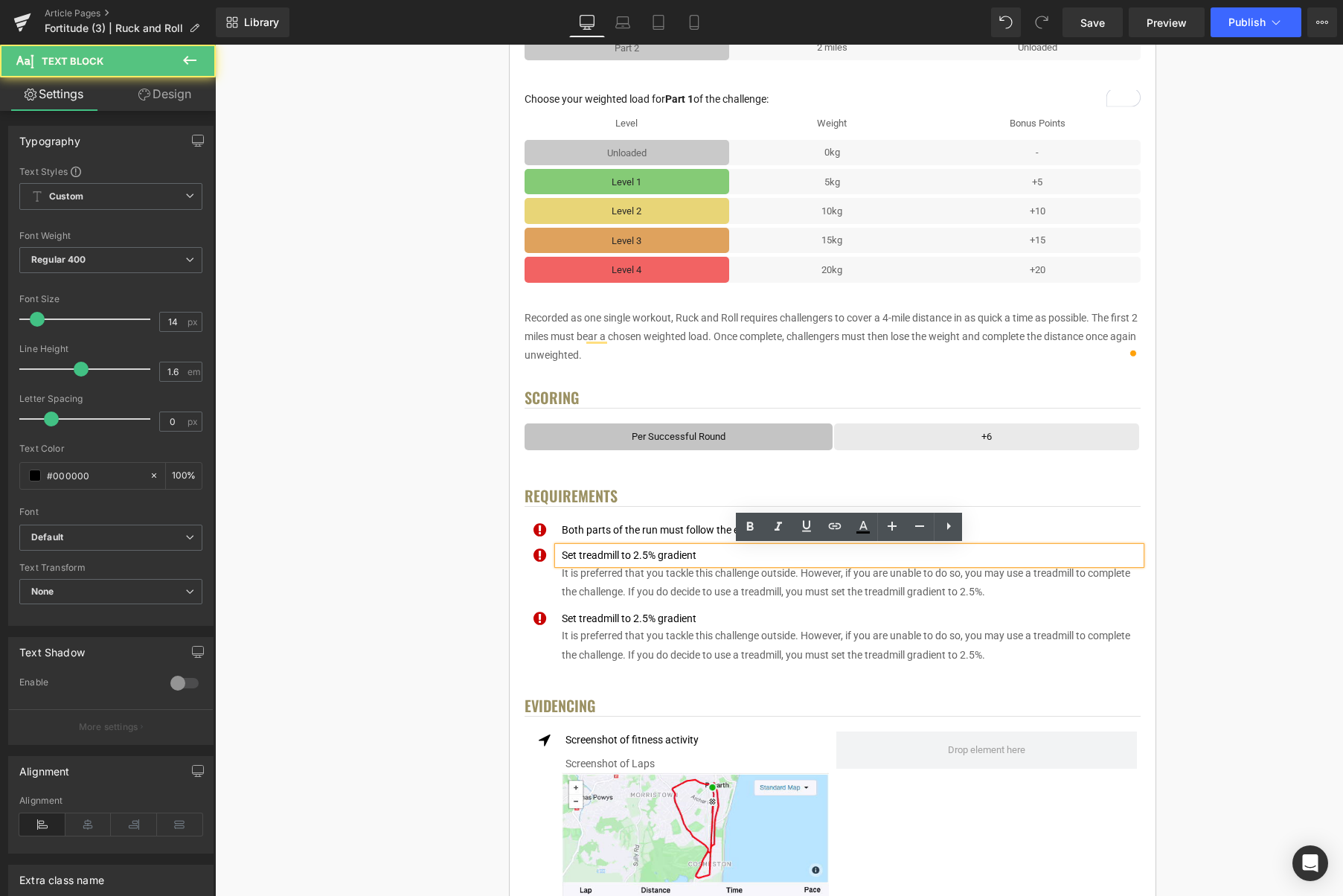
click at [704, 558] on div "Set treadmill to 2.5% gradient" at bounding box center [849, 555] width 582 height 16
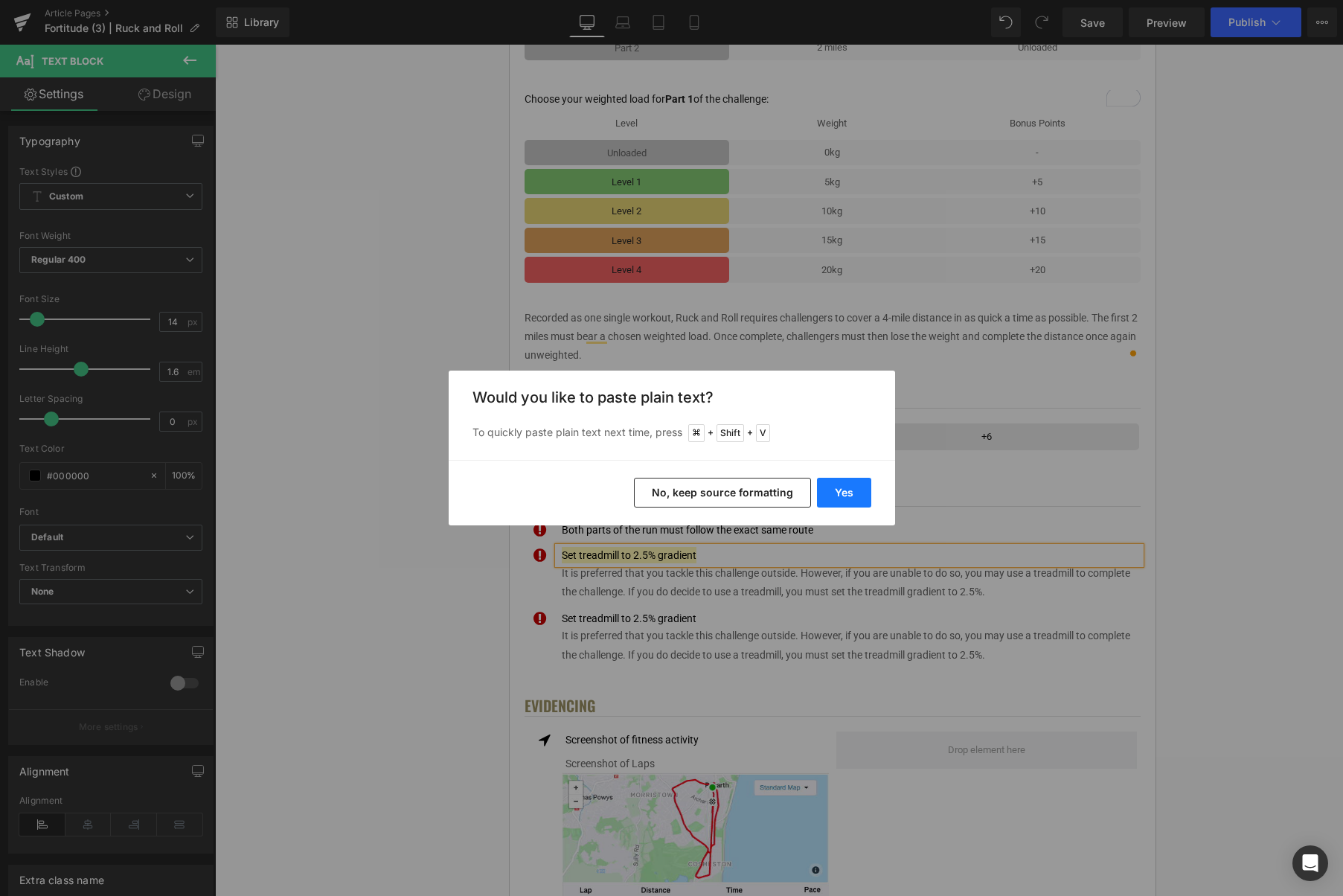
click at [851, 492] on button "Yes" at bounding box center [844, 492] width 54 height 29
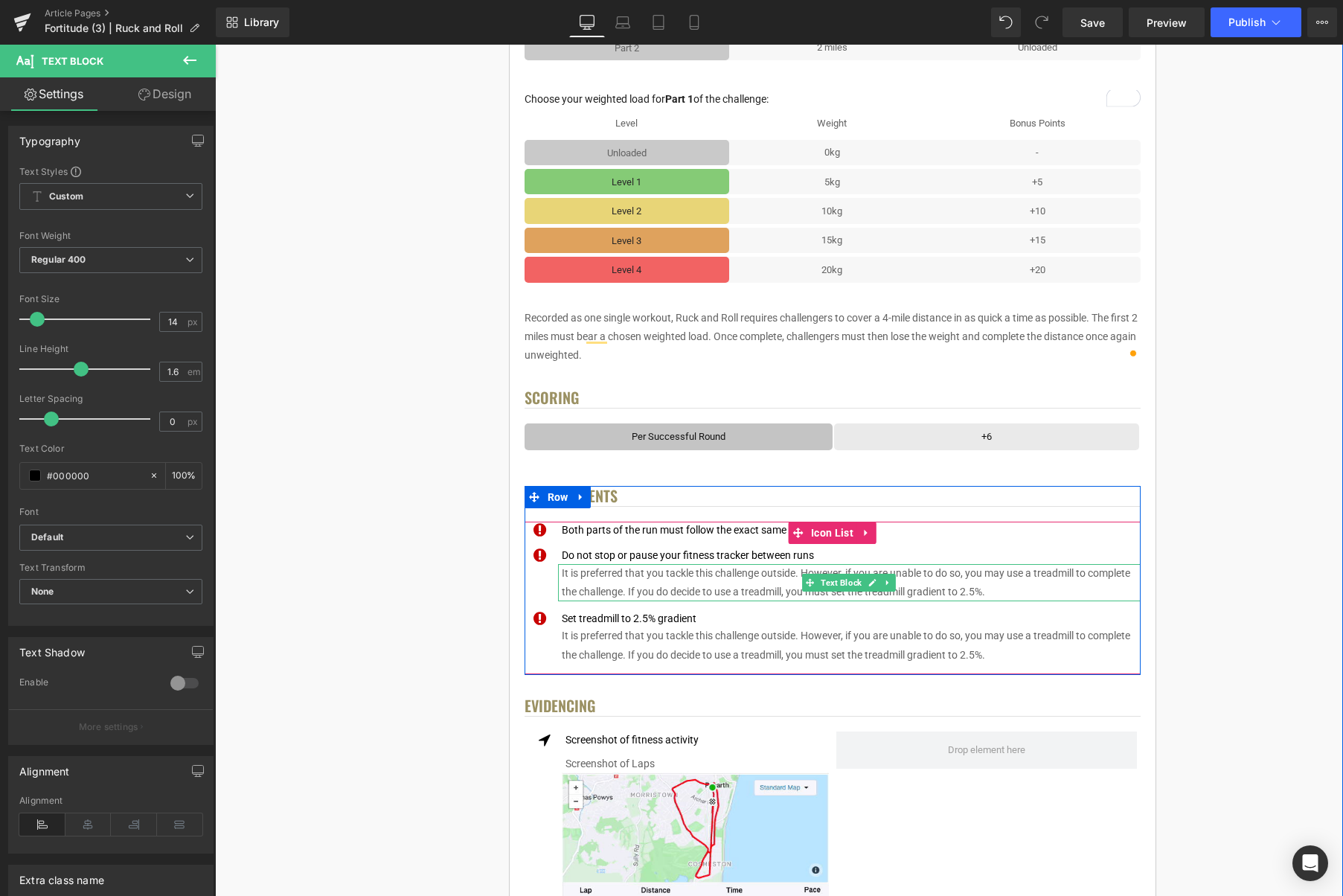
click at [979, 589] on p "It is preferred that you tackle this challenge outside. However, if you are una…" at bounding box center [851, 582] width 579 height 37
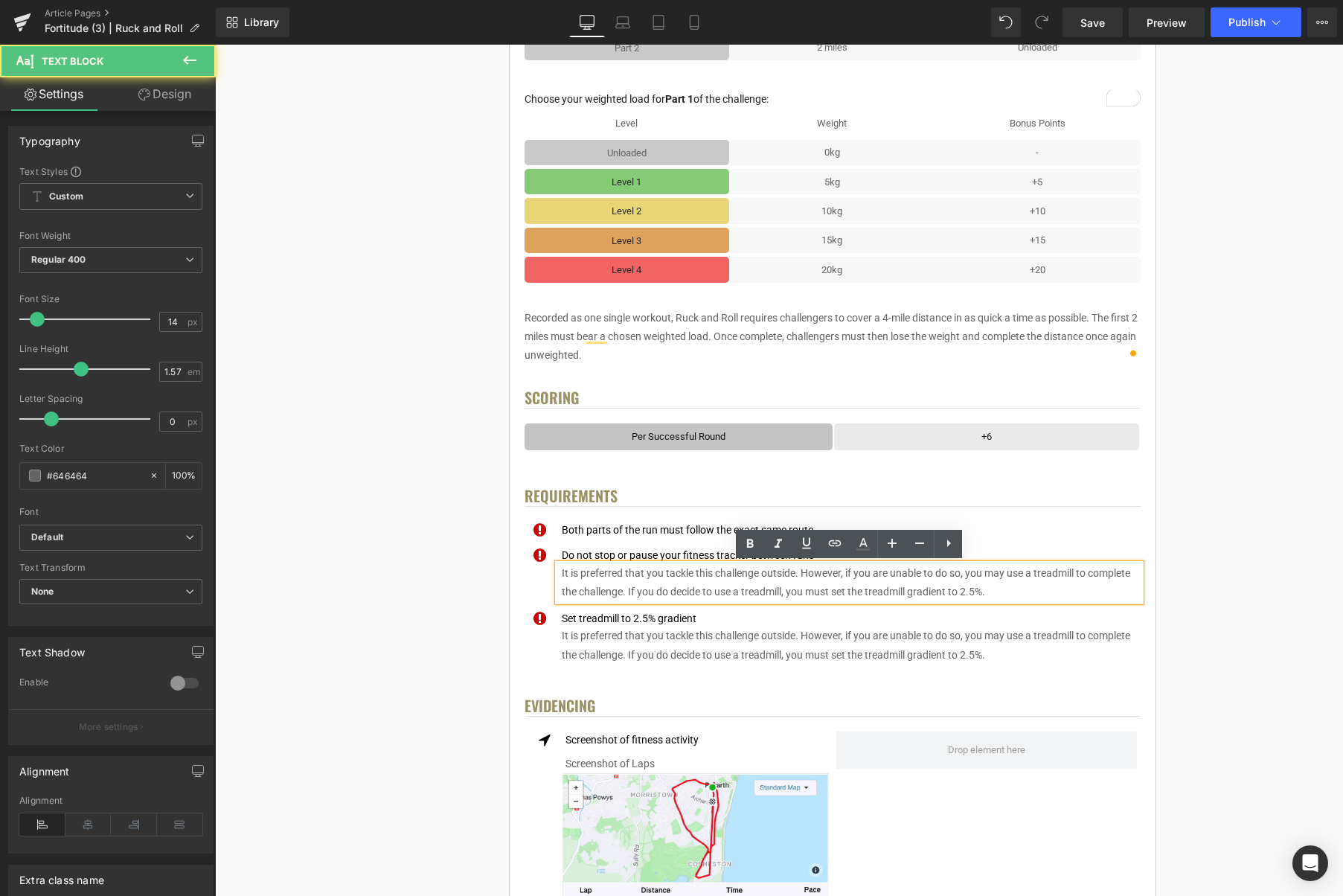
click at [1007, 589] on p "It is preferred that you tackle this challenge outside. However, if you are una…" at bounding box center [851, 582] width 579 height 37
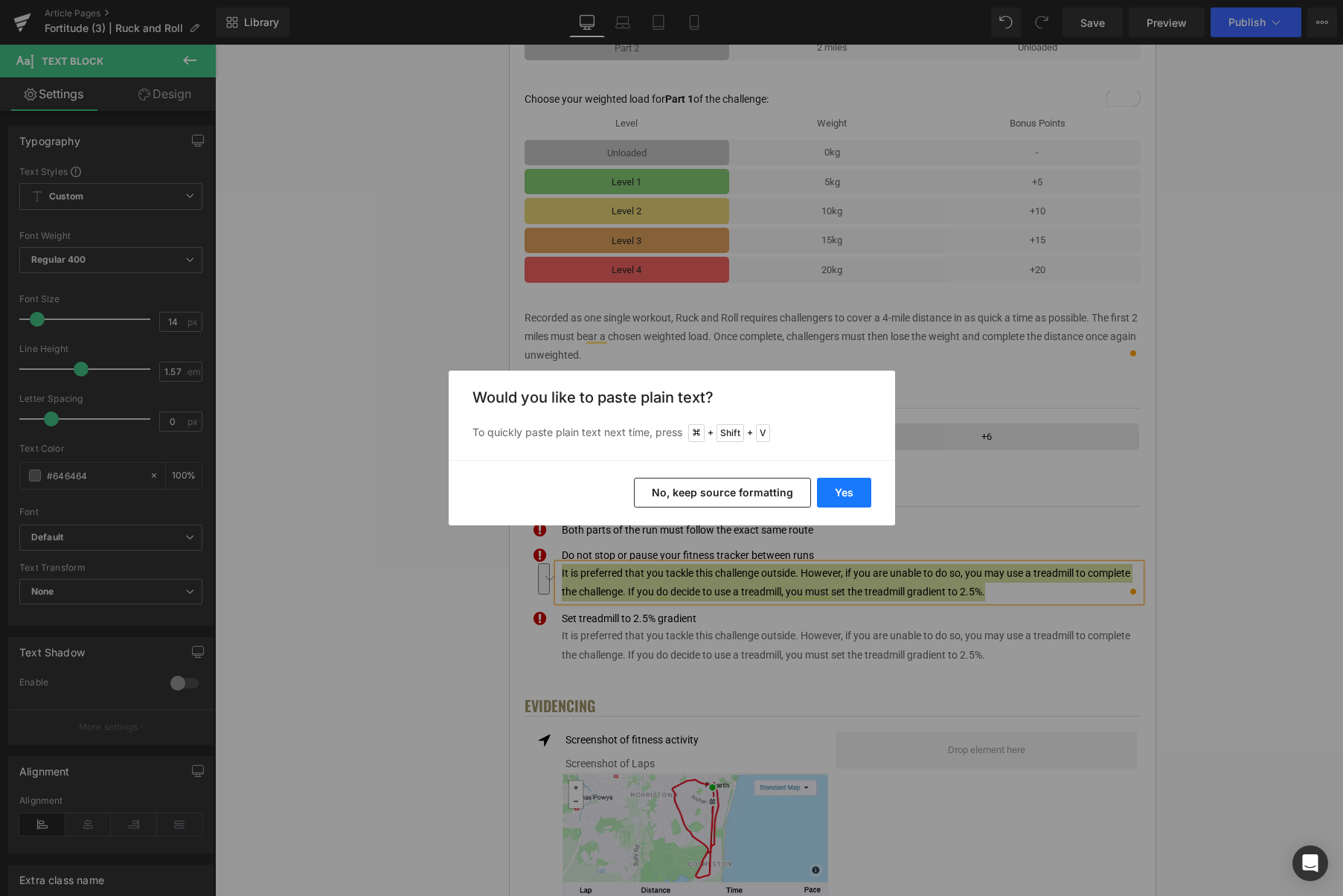
click at [840, 491] on button "Yes" at bounding box center [844, 492] width 54 height 29
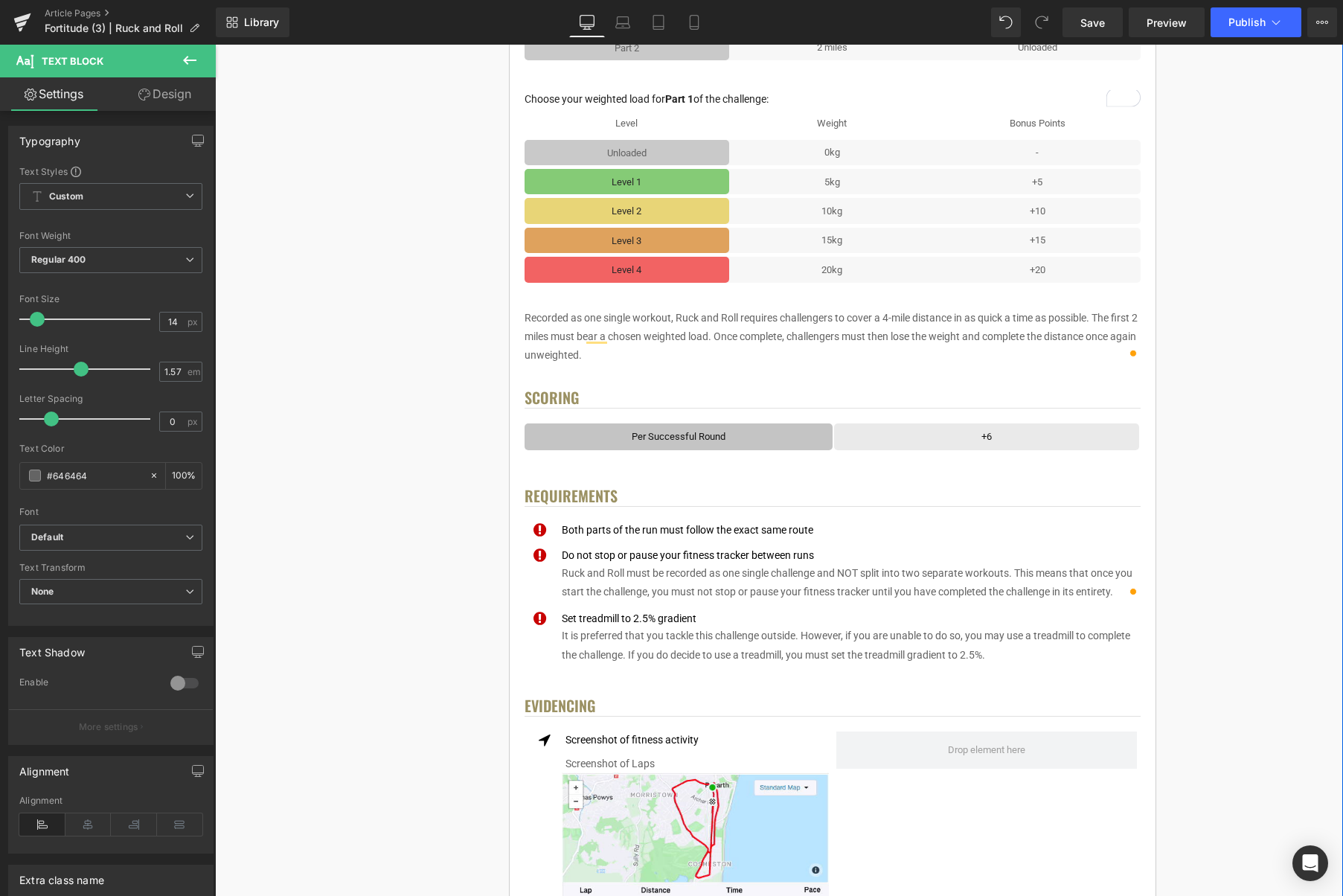
click at [1242, 545] on div "< User Home Text Block Row Image Fortitude Challenge Series Heading Complete ea…" at bounding box center [833, 742] width 1012 height 2371
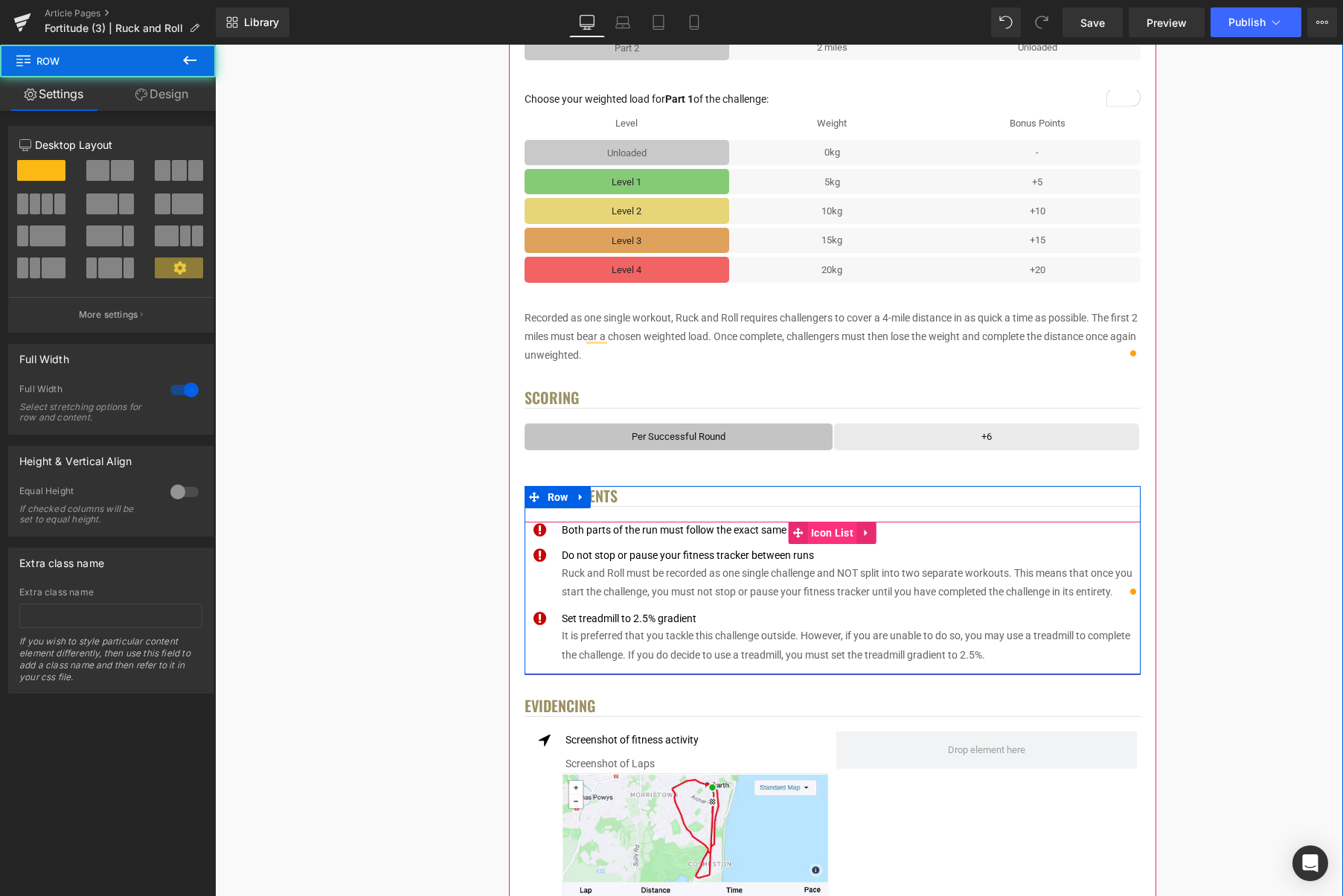
click at [830, 534] on span "Icon List" at bounding box center [833, 533] width 50 height 23
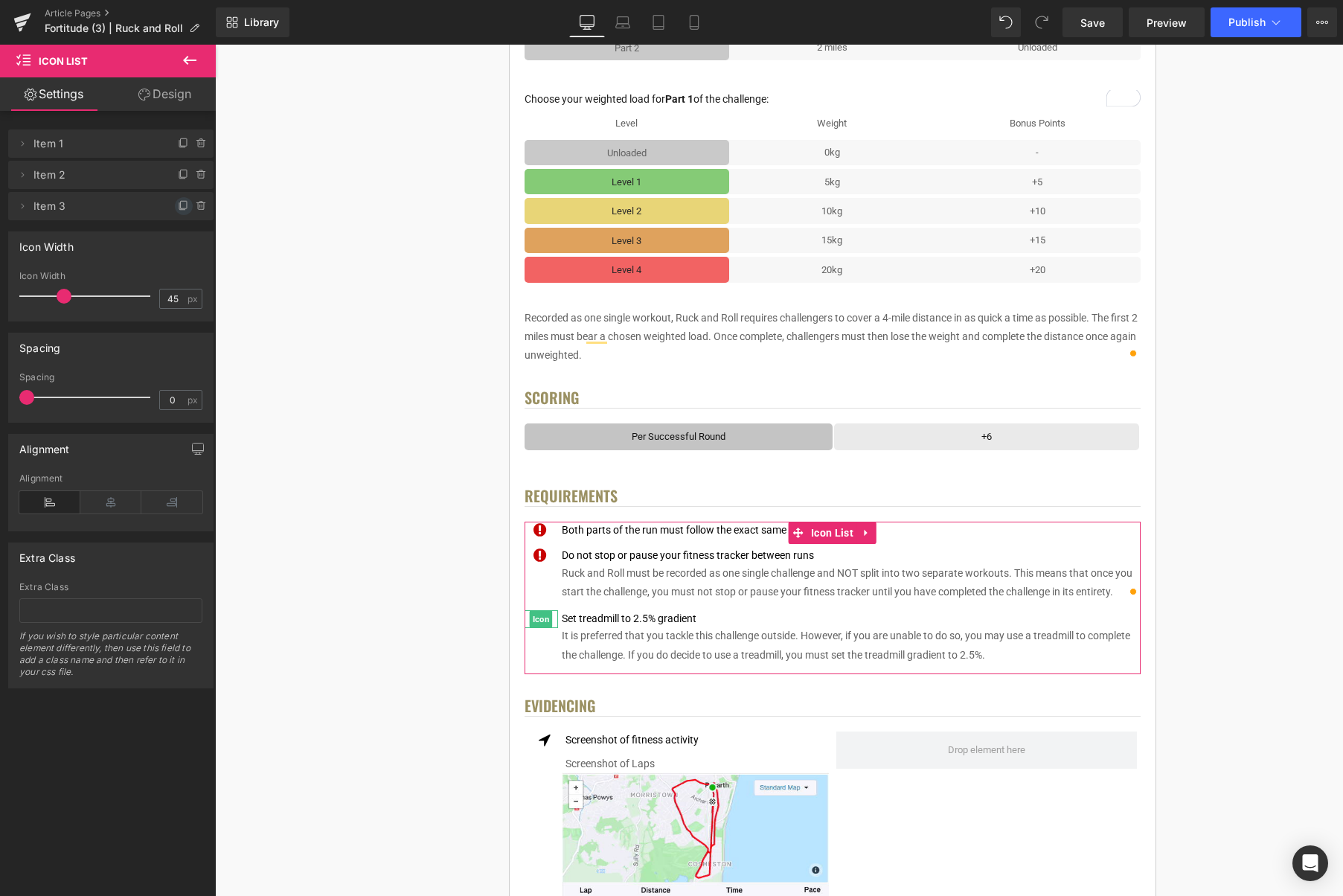
drag, startPoint x: 173, startPoint y: 205, endPoint x: 37, endPoint y: 200, distance: 136.1
click at [178, 205] on icon at bounding box center [184, 206] width 12 height 12
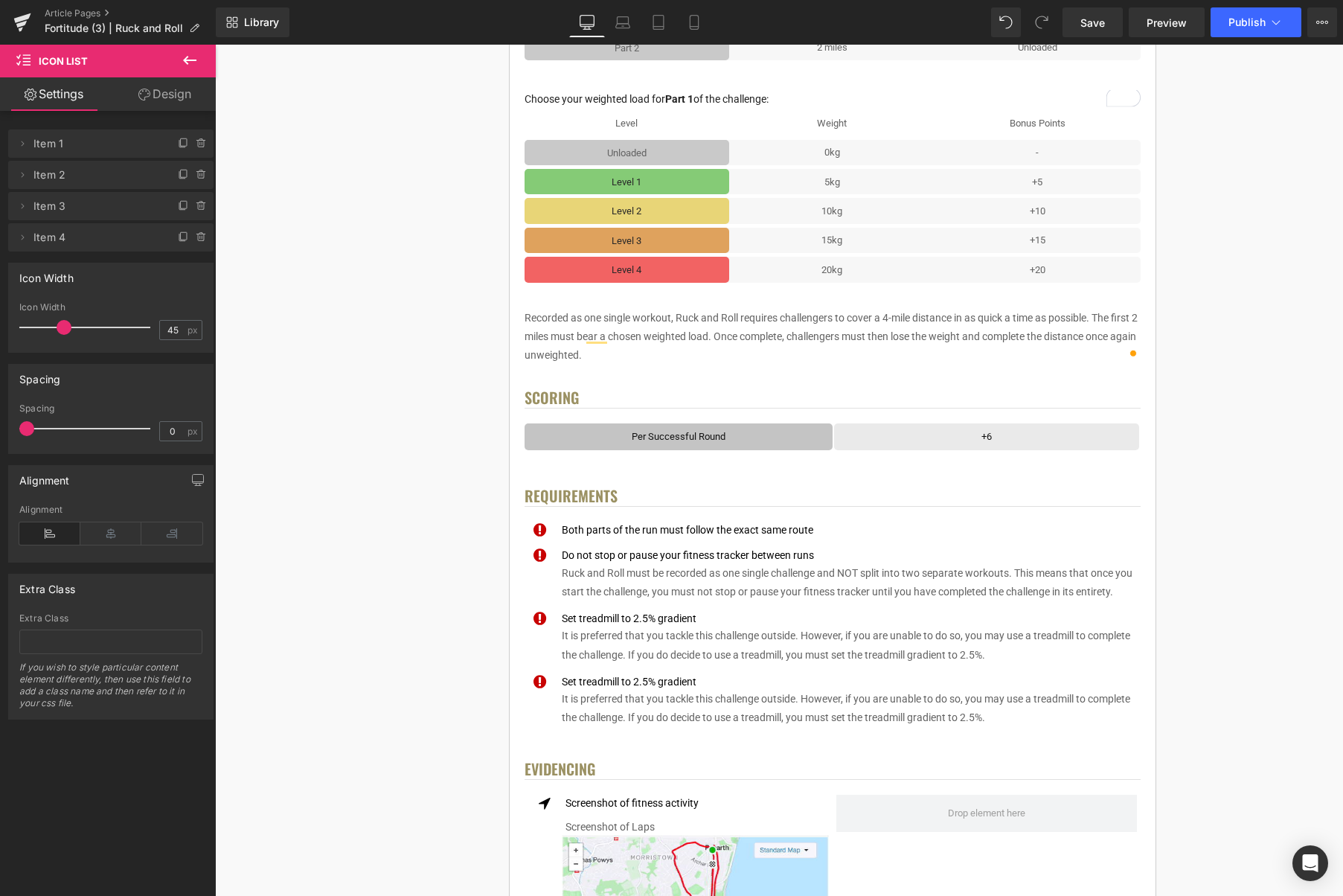
click at [705, 619] on div "Set treadmill to 2.5% gradient" at bounding box center [849, 618] width 582 height 16
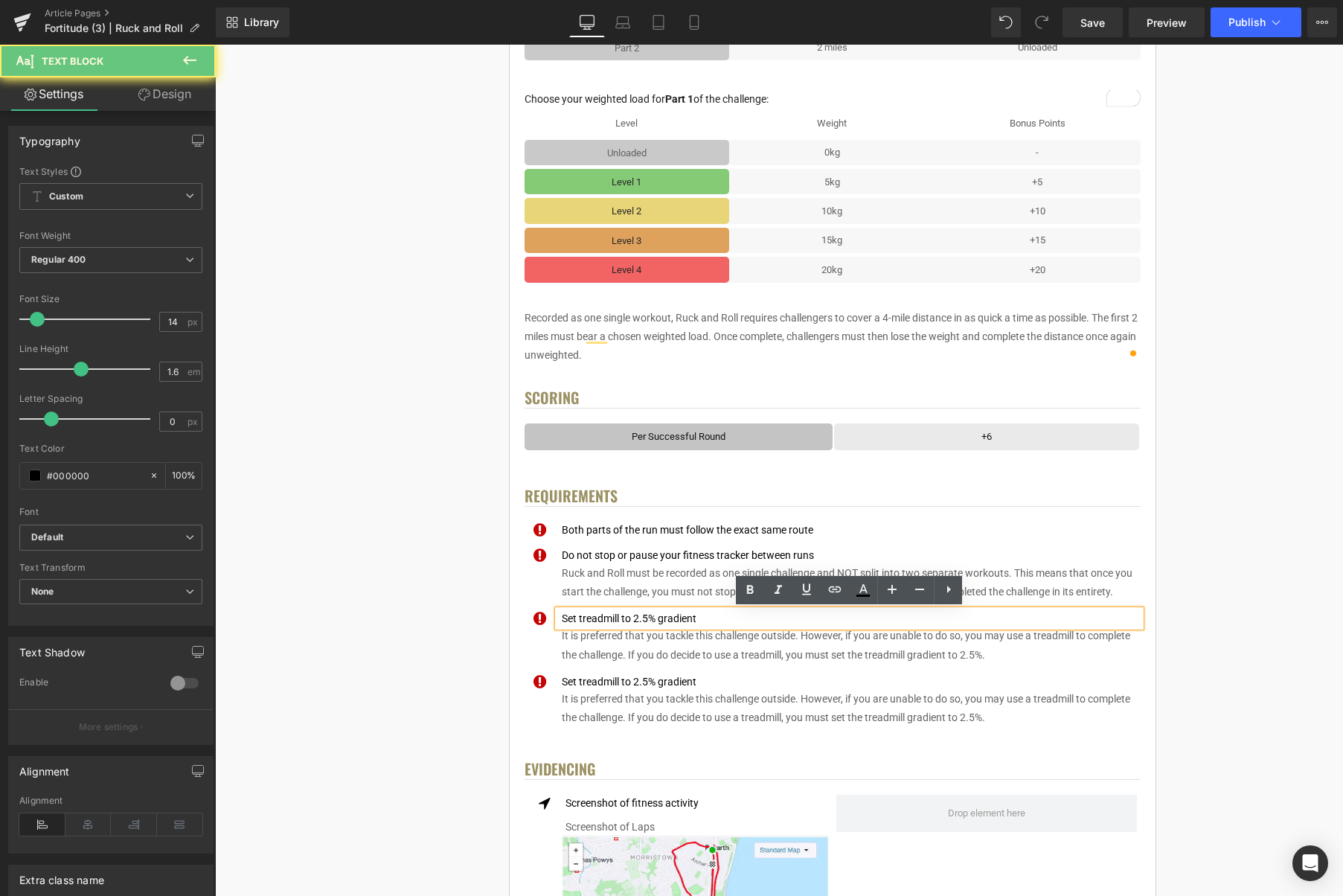
click at [693, 619] on div "Set treadmill to 2.5% gradient" at bounding box center [849, 618] width 582 height 16
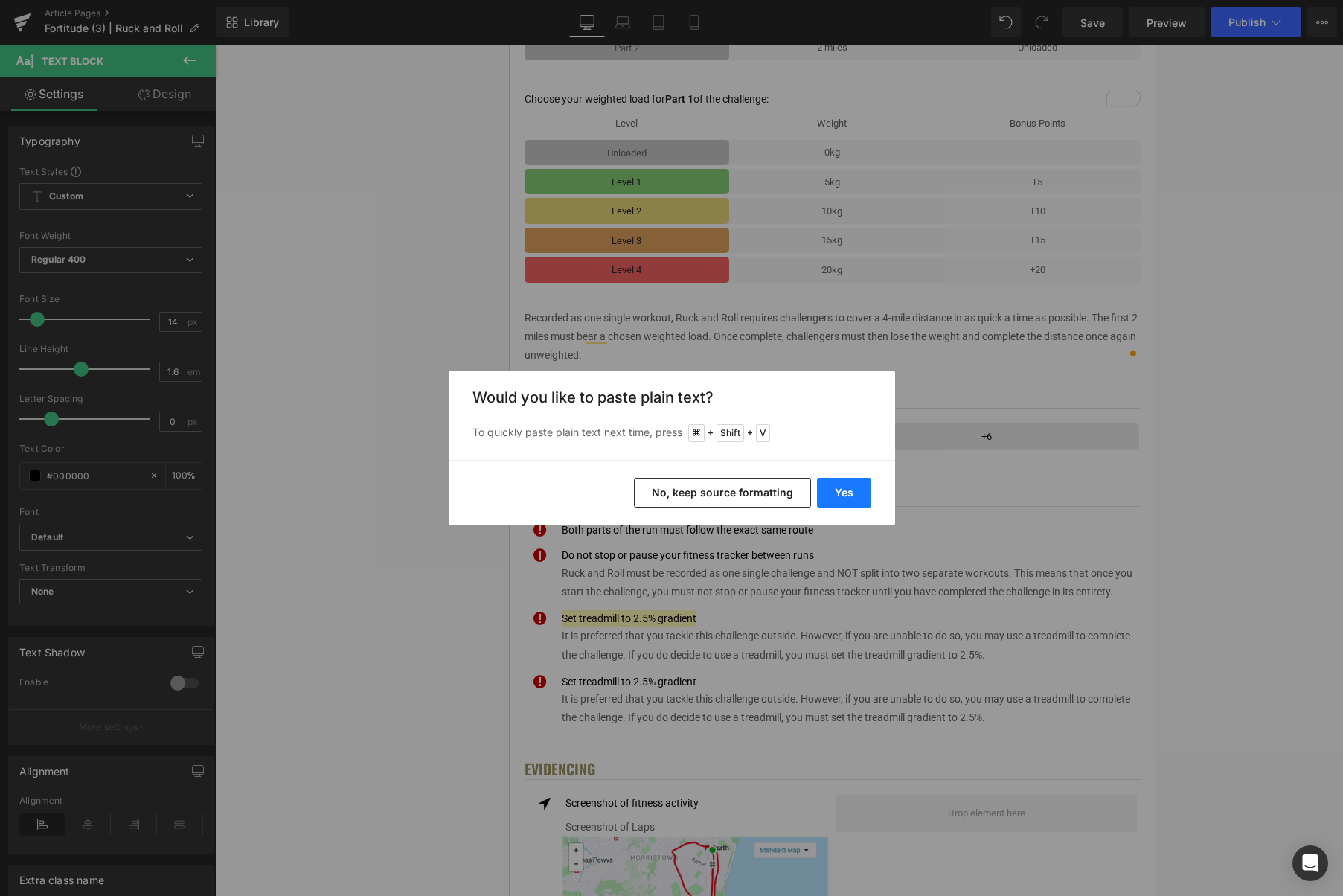
click at [850, 495] on button "Yes" at bounding box center [844, 492] width 54 height 29
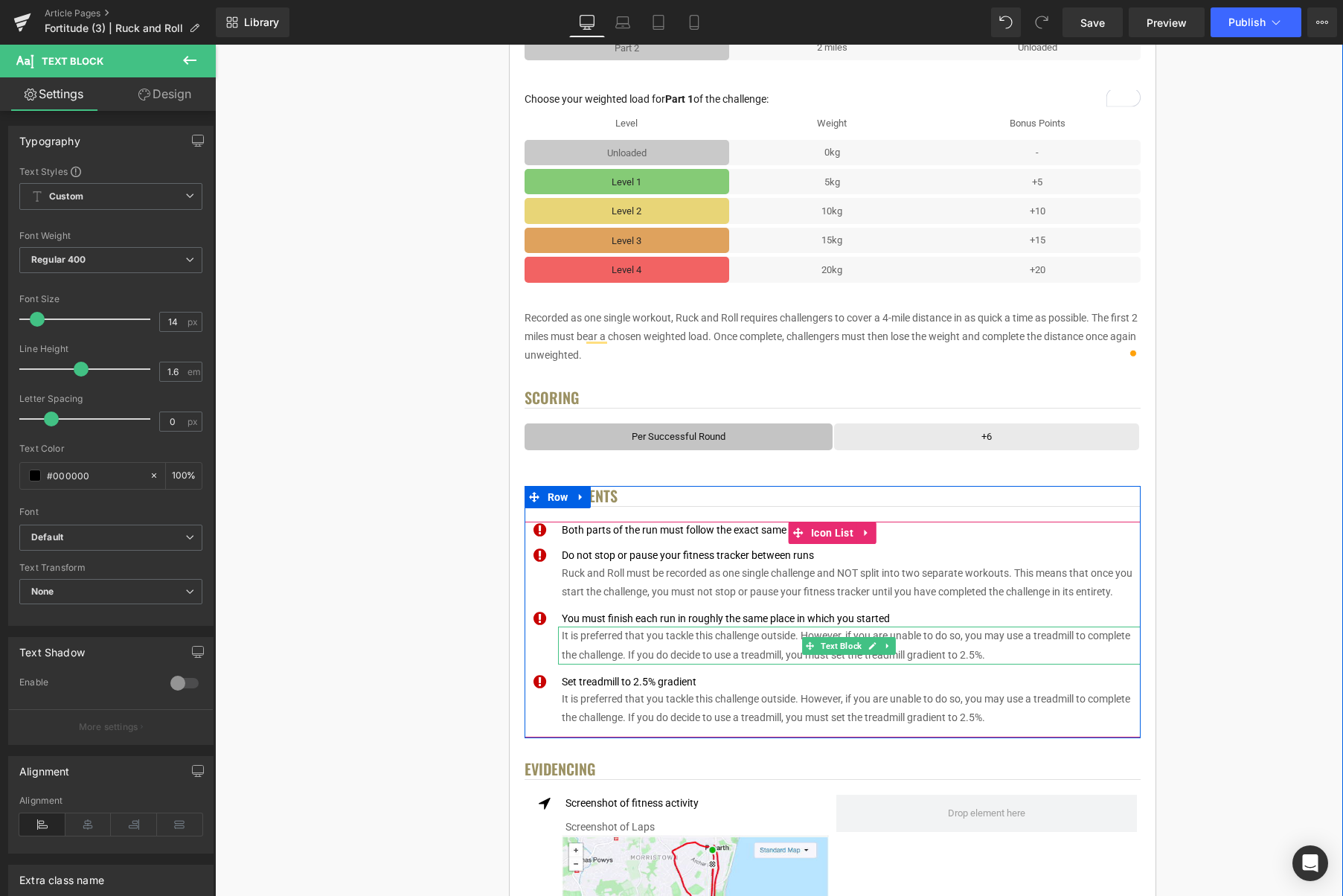
click at [984, 651] on p "It is preferred that you tackle this challenge outside. However, if you are una…" at bounding box center [851, 645] width 579 height 37
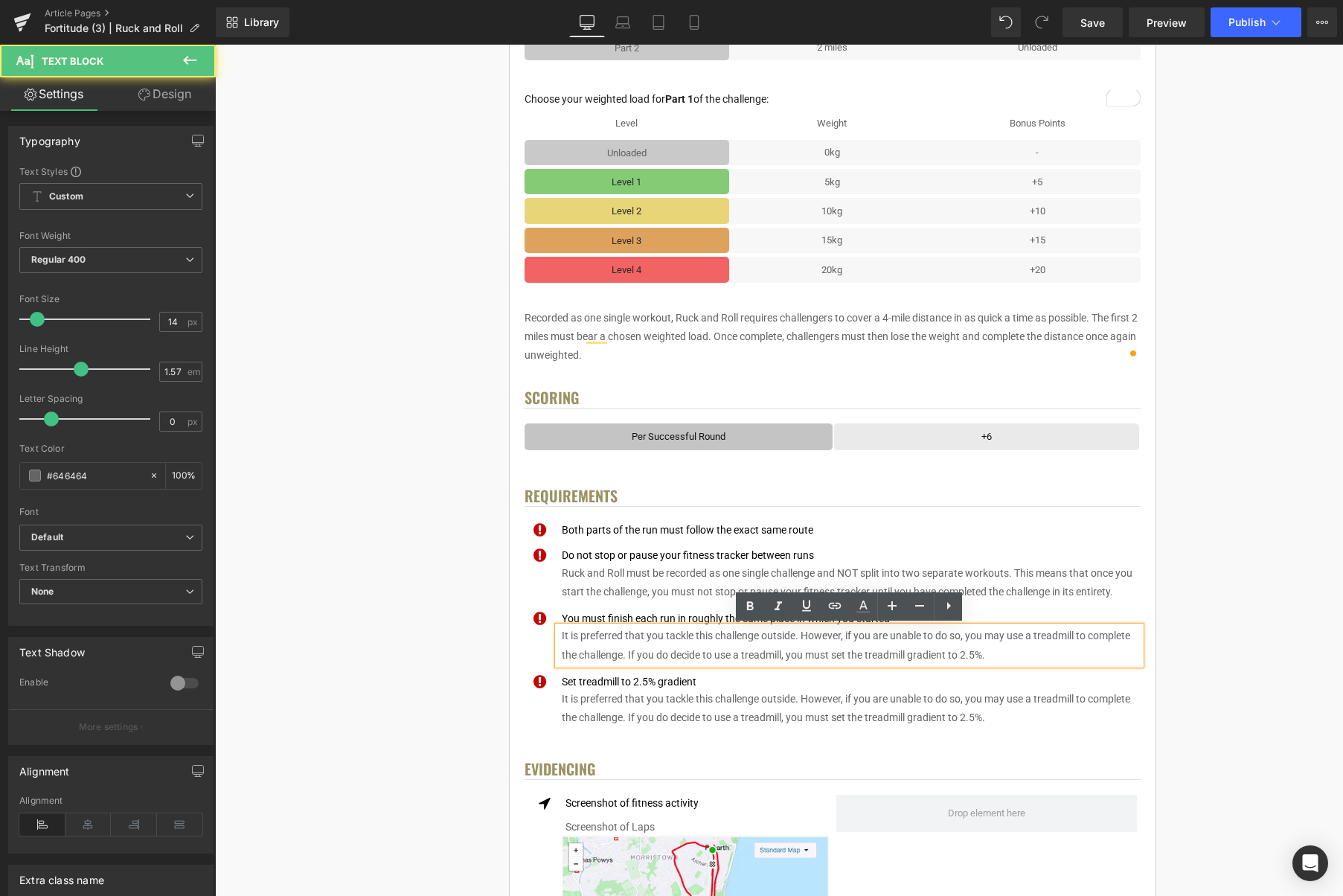
click at [993, 652] on p "It is preferred that you tackle this challenge outside. However, if you are una…" at bounding box center [851, 645] width 579 height 37
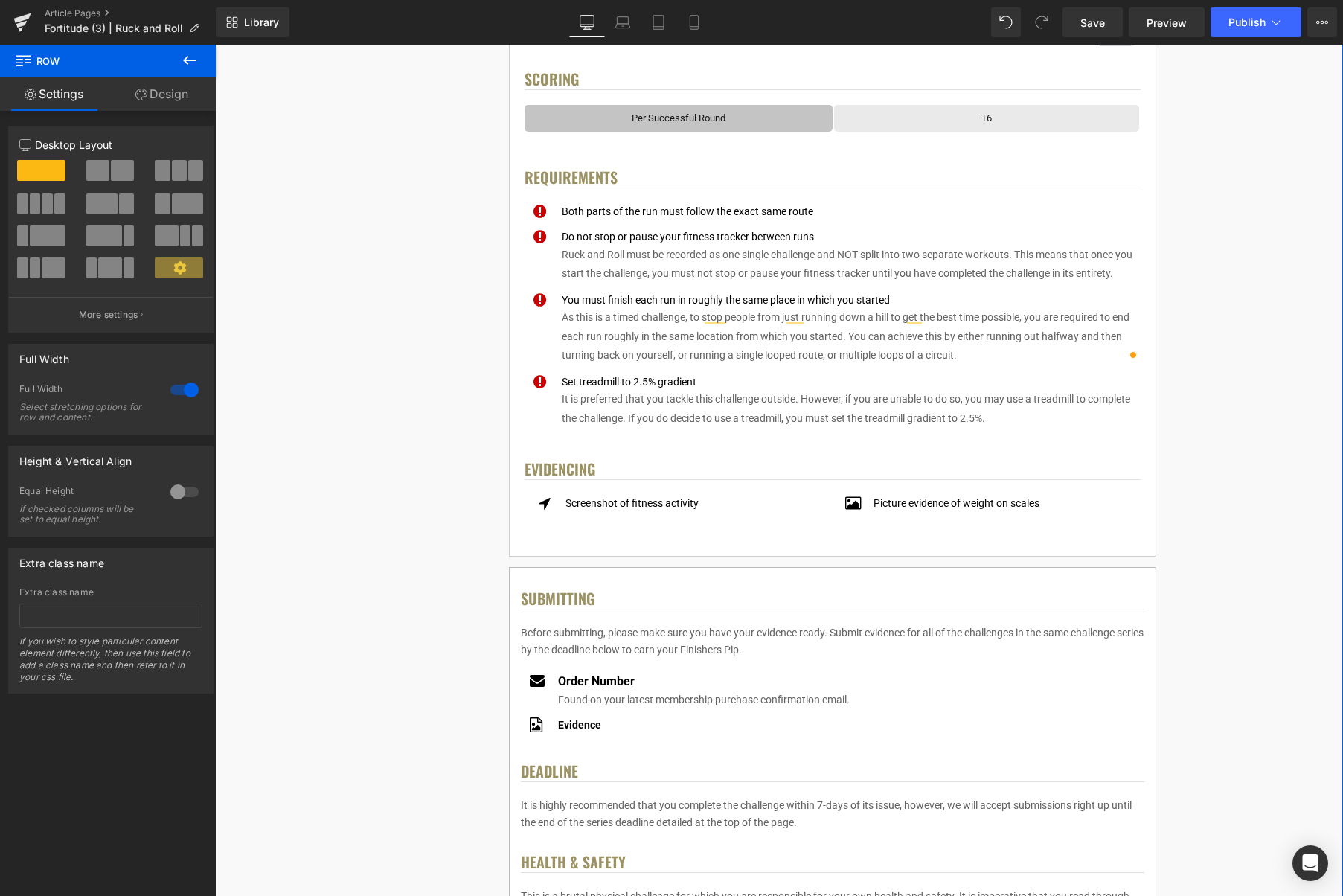
click at [1209, 329] on div "< User Home Text Block Row Image Fortitude Challenge Series Heading Complete ea…" at bounding box center [833, 325] width 1012 height 2175
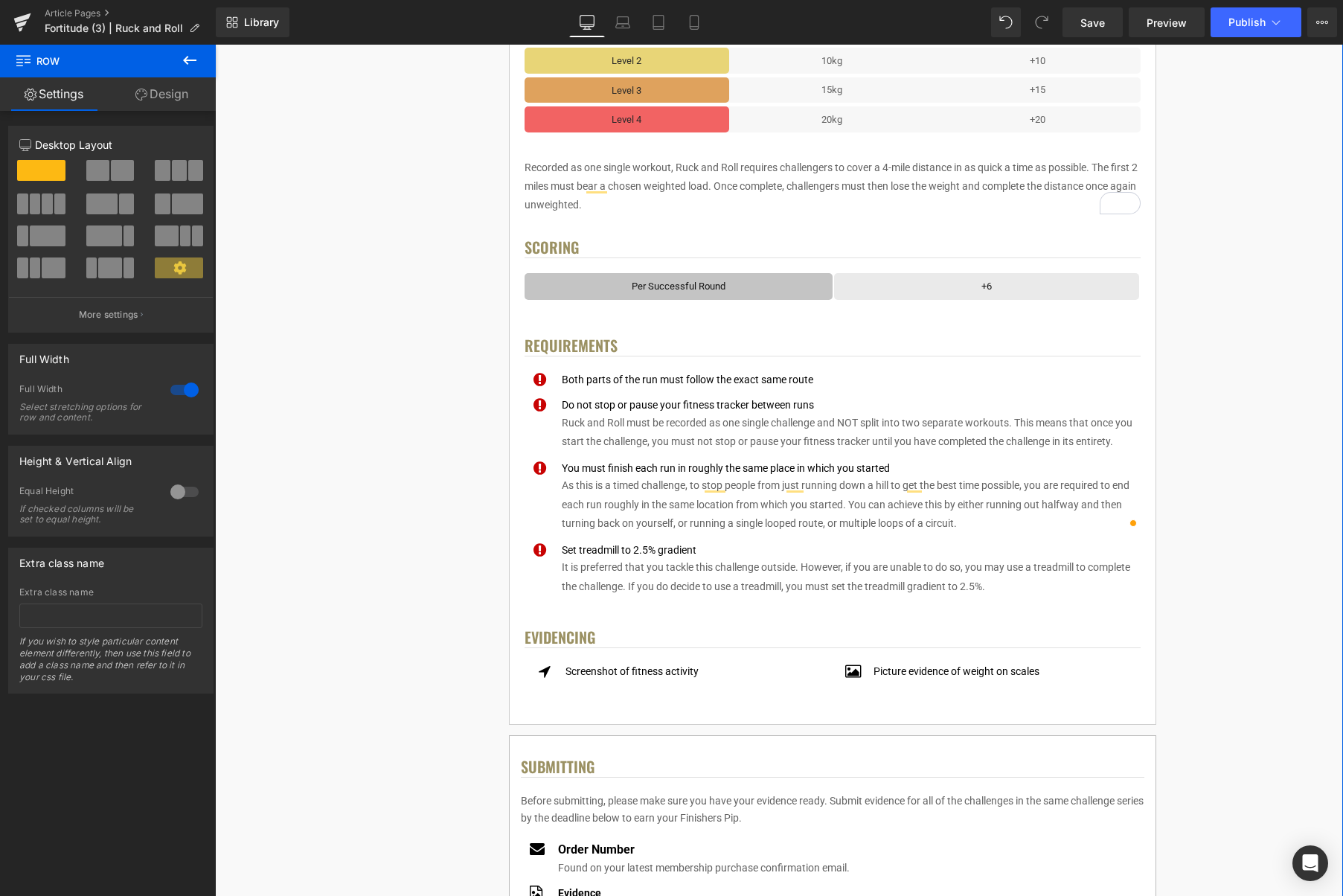
scroll to position [686, 0]
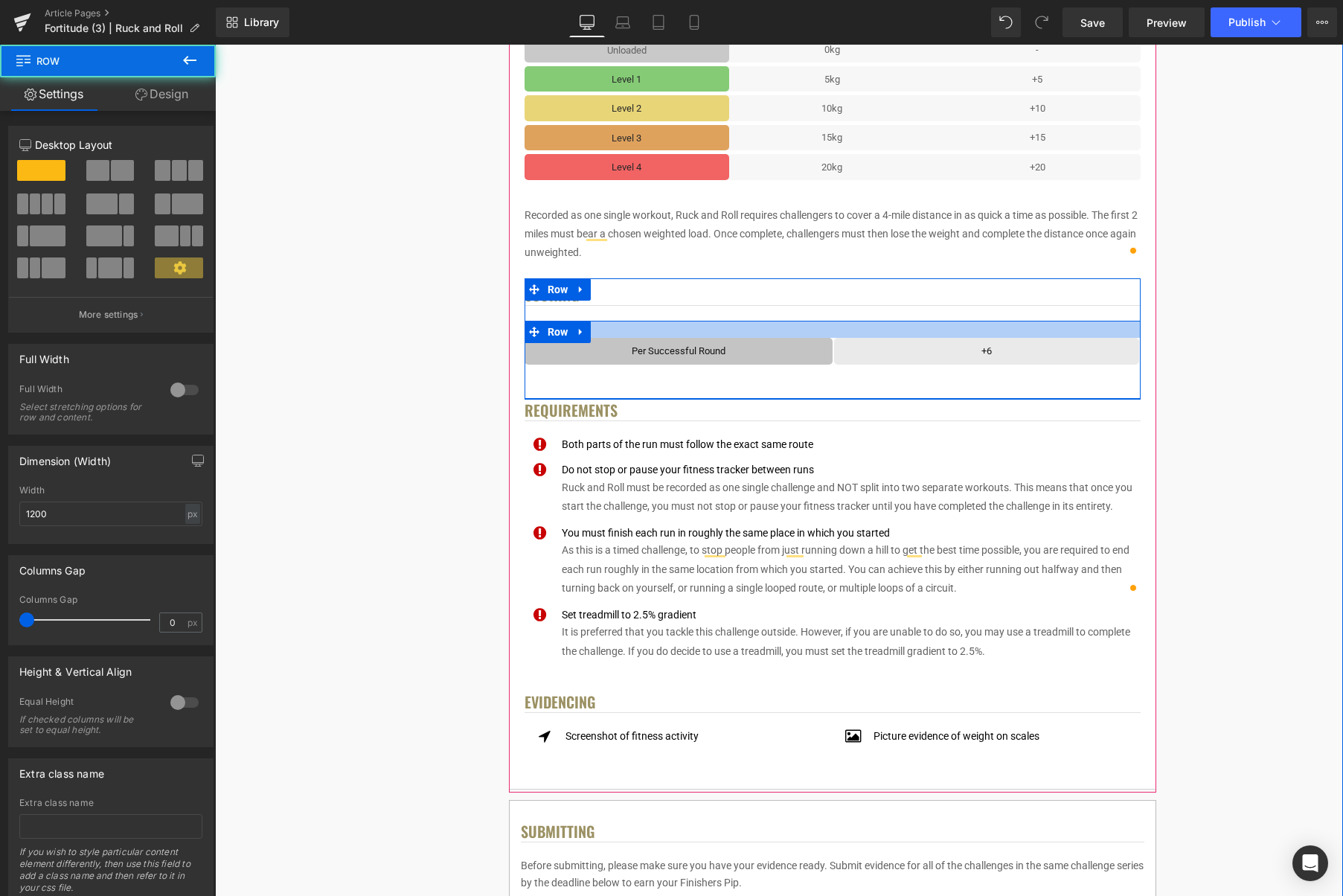
drag, startPoint x: 656, startPoint y: 322, endPoint x: 652, endPoint y: 339, distance: 17.5
click at [654, 339] on div "Per Successful Round Text Block Row +6 Text Block [GEOGRAPHIC_DATA]" at bounding box center [833, 360] width 617 height 78
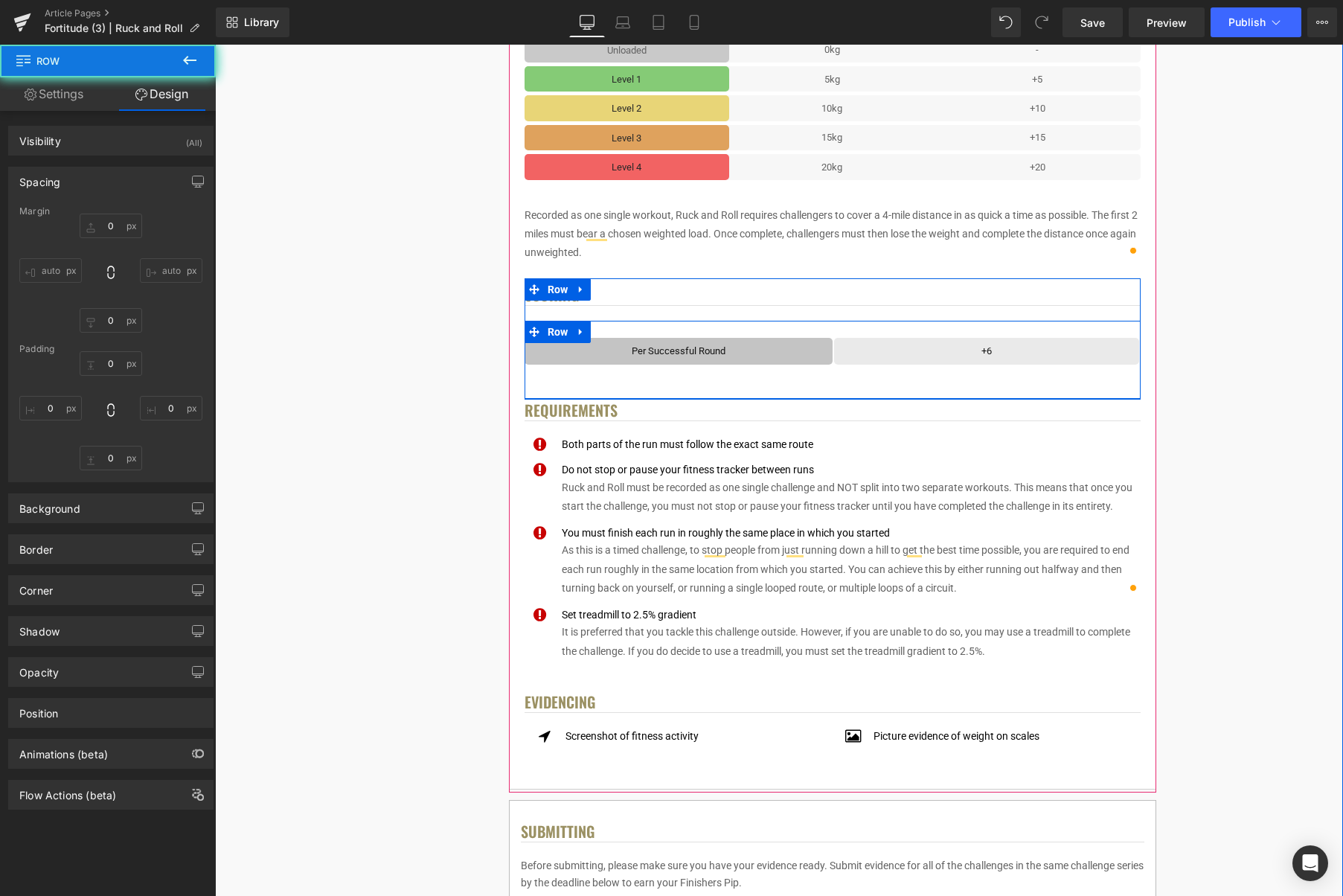
type input "0"
type input "23"
type input "0"
type input "45"
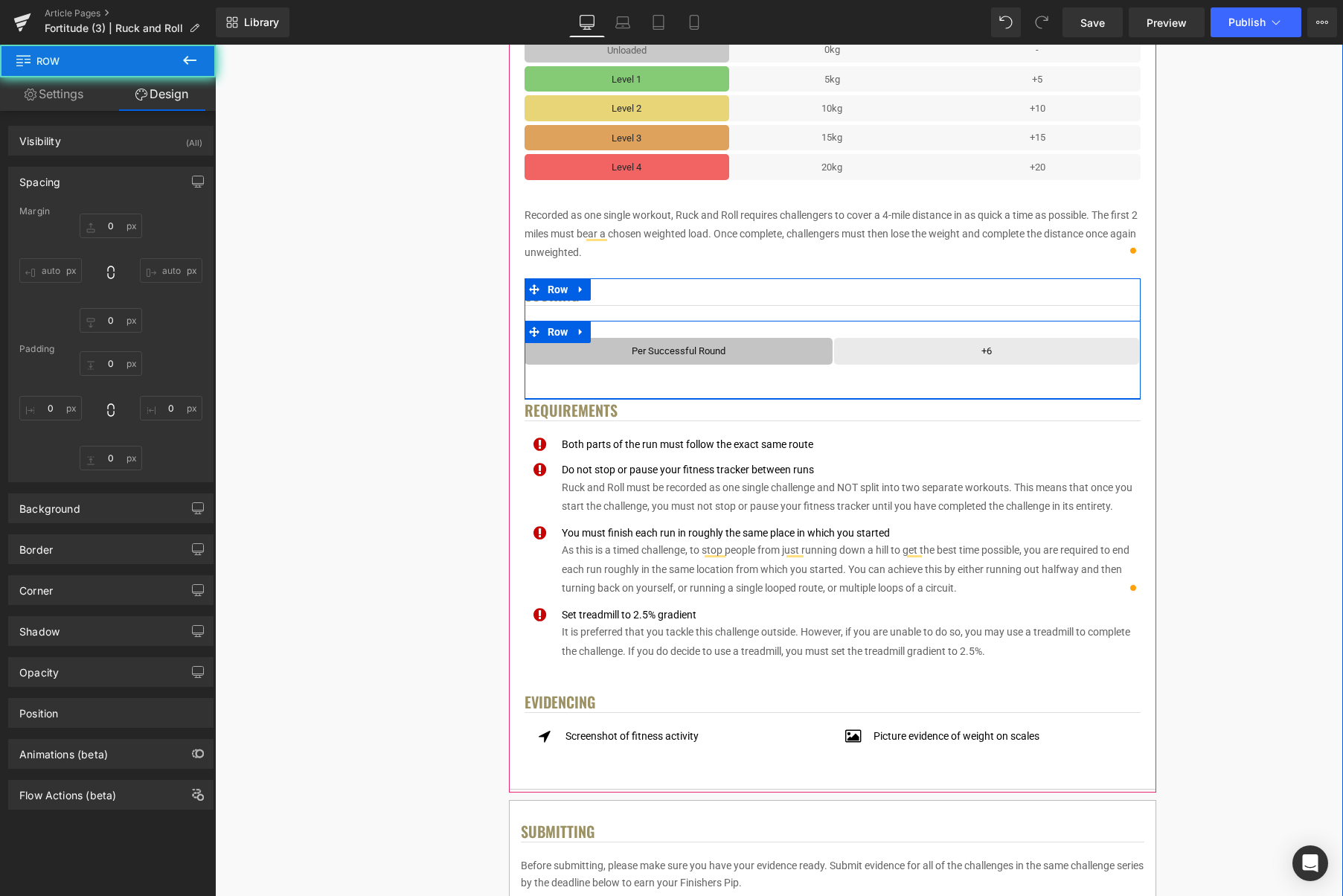
type input "0"
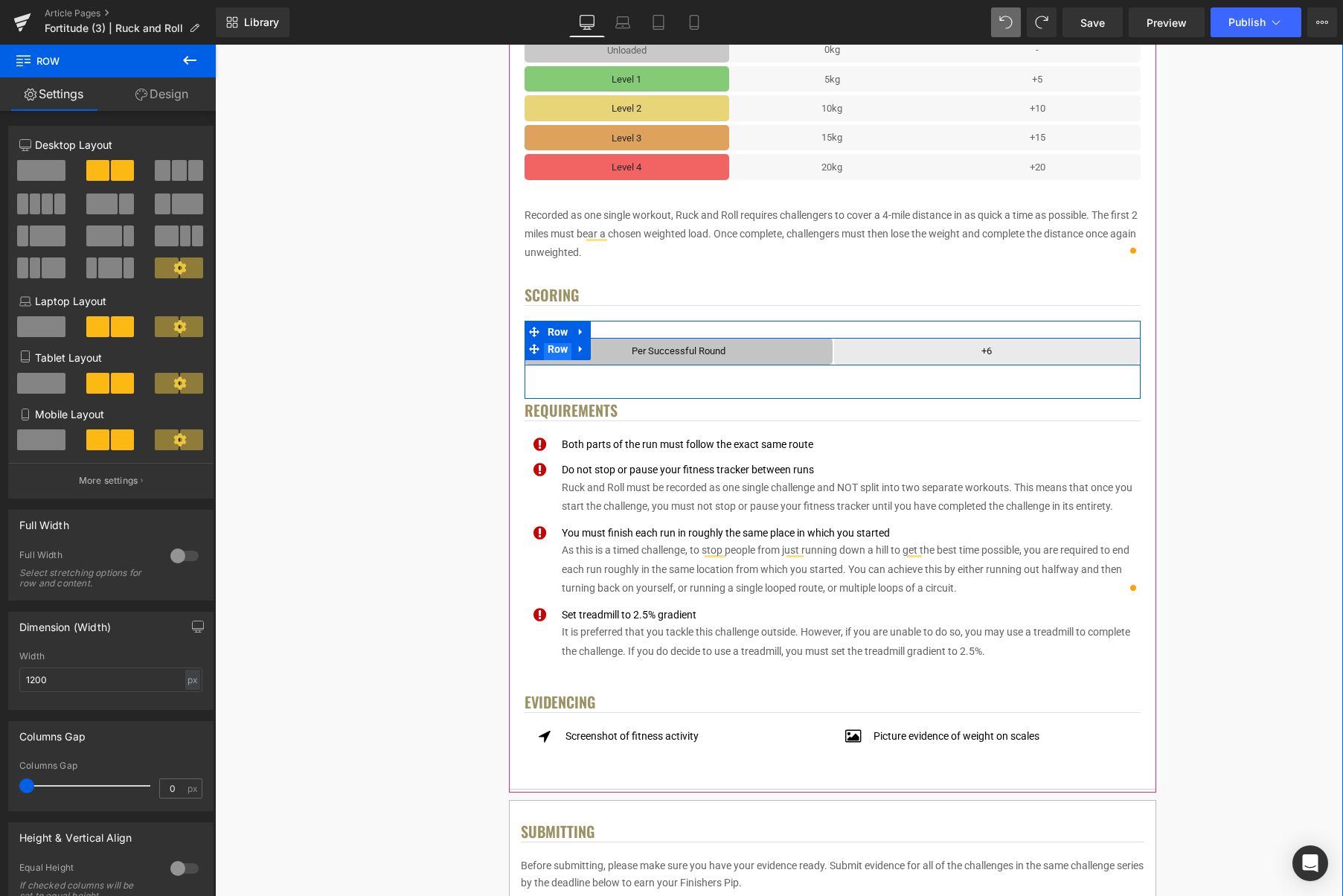
click at [564, 350] on span "Row" at bounding box center [558, 349] width 28 height 23
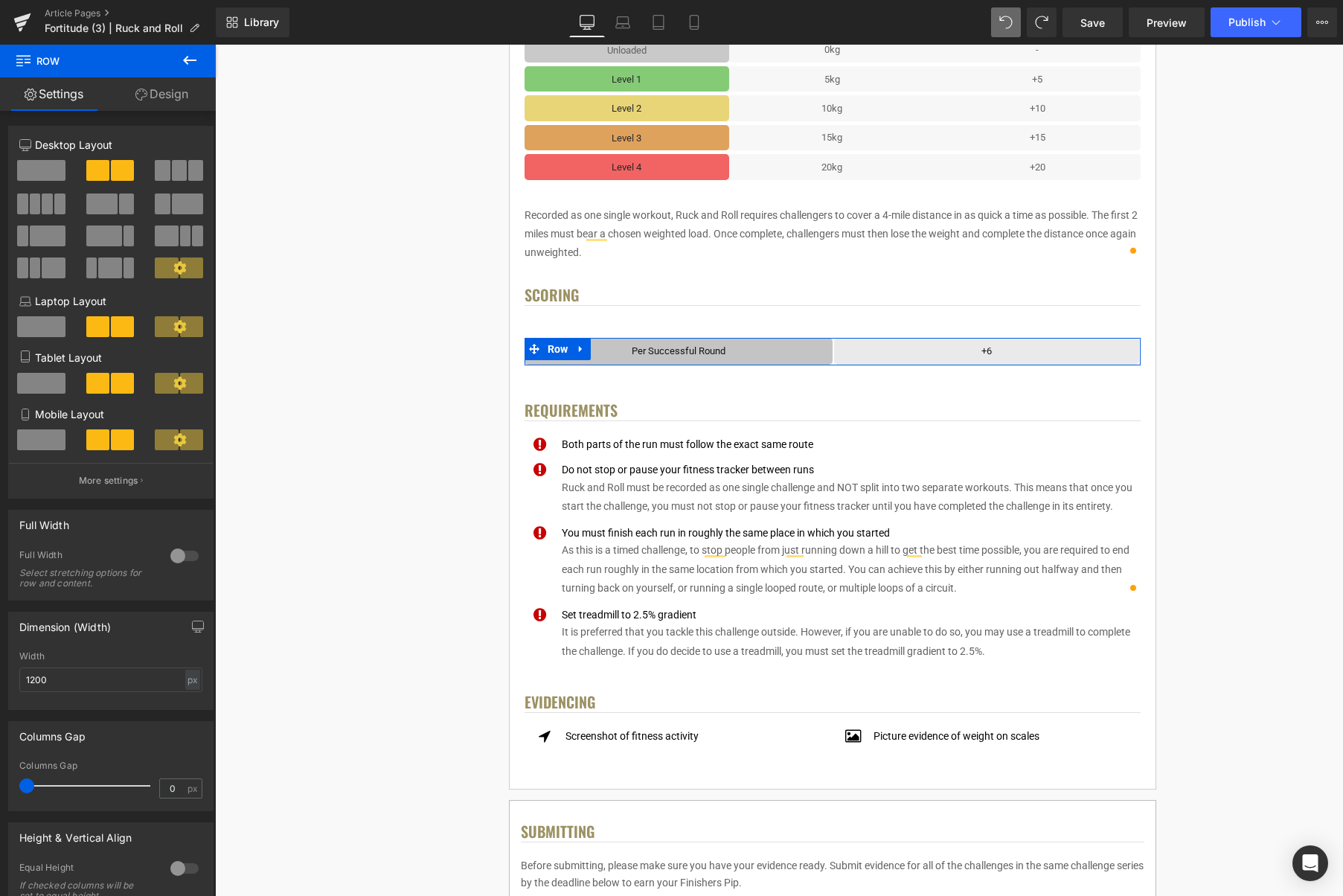
click at [175, 172] on span at bounding box center [180, 170] width 15 height 21
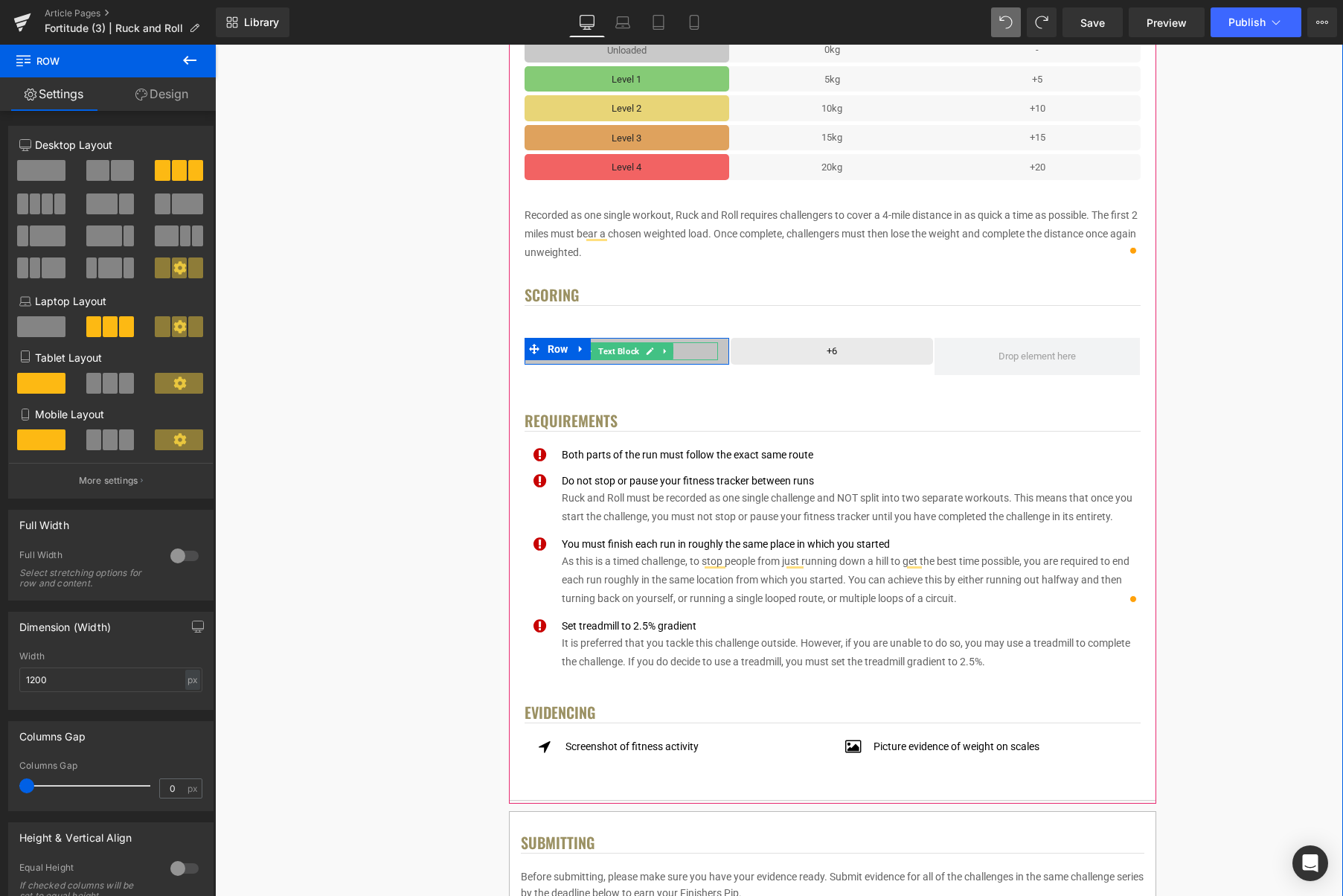
drag, startPoint x: 654, startPoint y: 350, endPoint x: 662, endPoint y: 350, distance: 8.0
click at [654, 350] on icon at bounding box center [650, 350] width 9 height 9
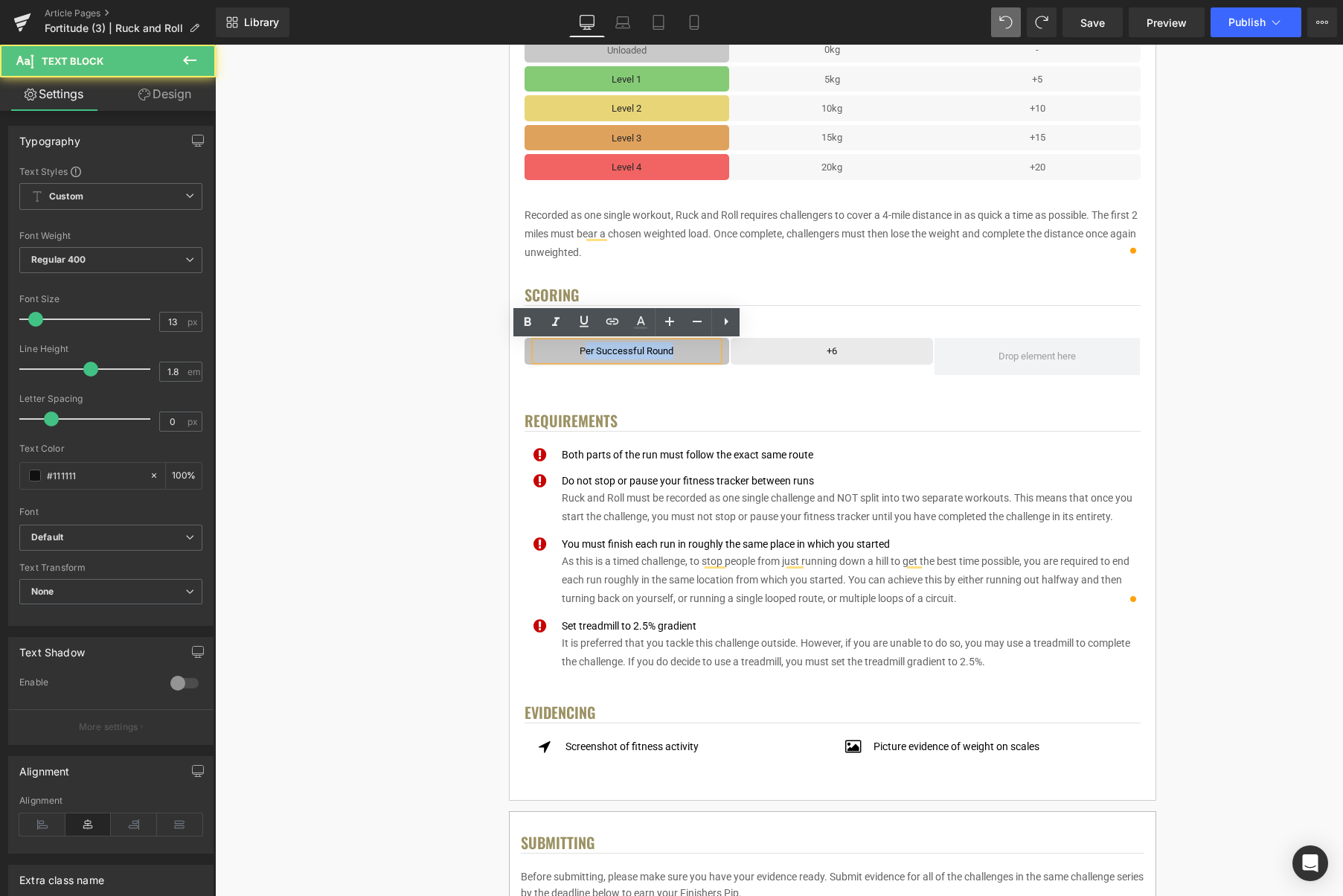
drag, startPoint x: 683, startPoint y: 351, endPoint x: 575, endPoint y: 349, distance: 108.0
click at [575, 349] on div "Per Successful Round Text Block Row" at bounding box center [627, 351] width 206 height 27
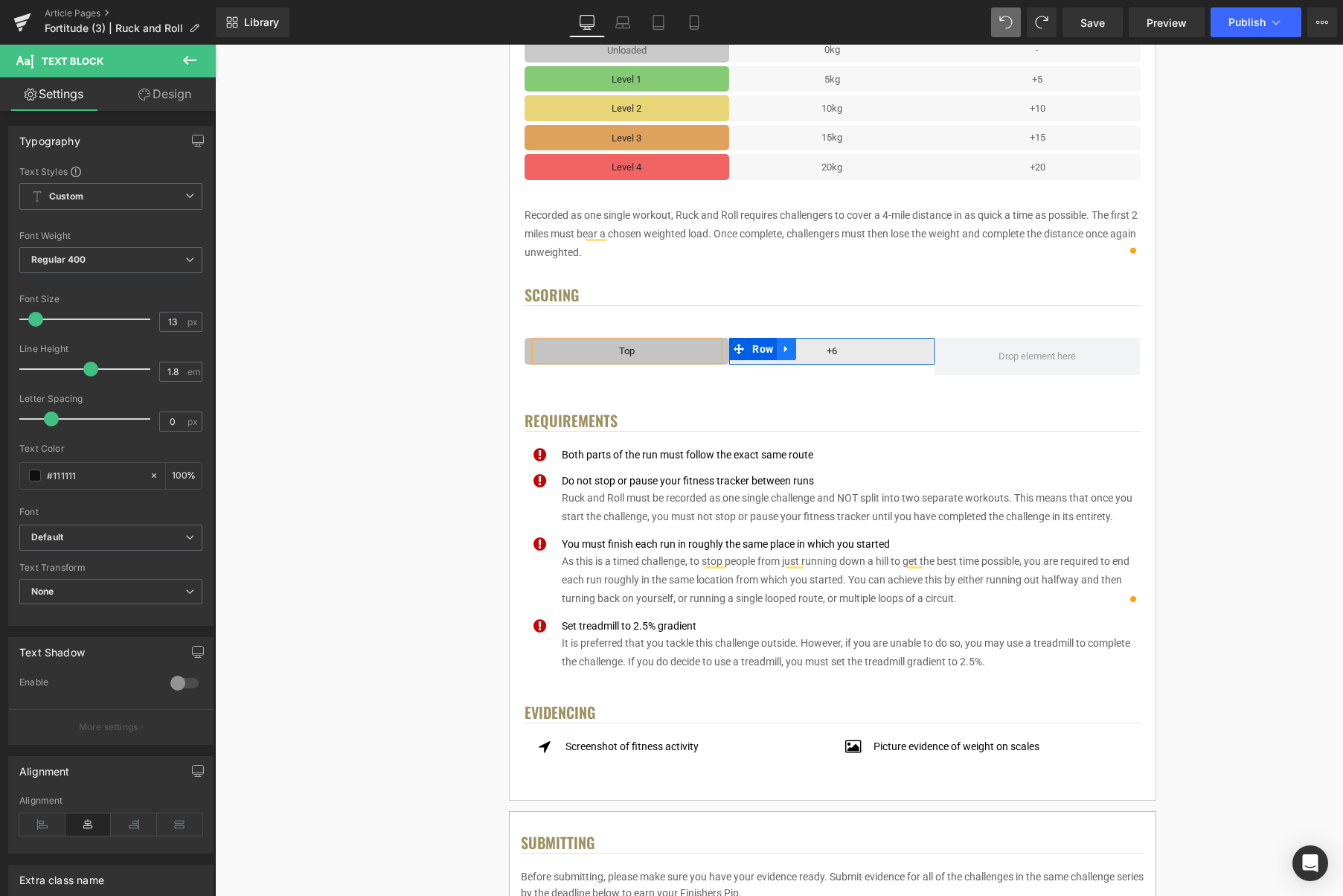
click at [791, 352] on icon at bounding box center [786, 349] width 10 height 11
click at [812, 352] on icon at bounding box center [806, 349] width 10 height 10
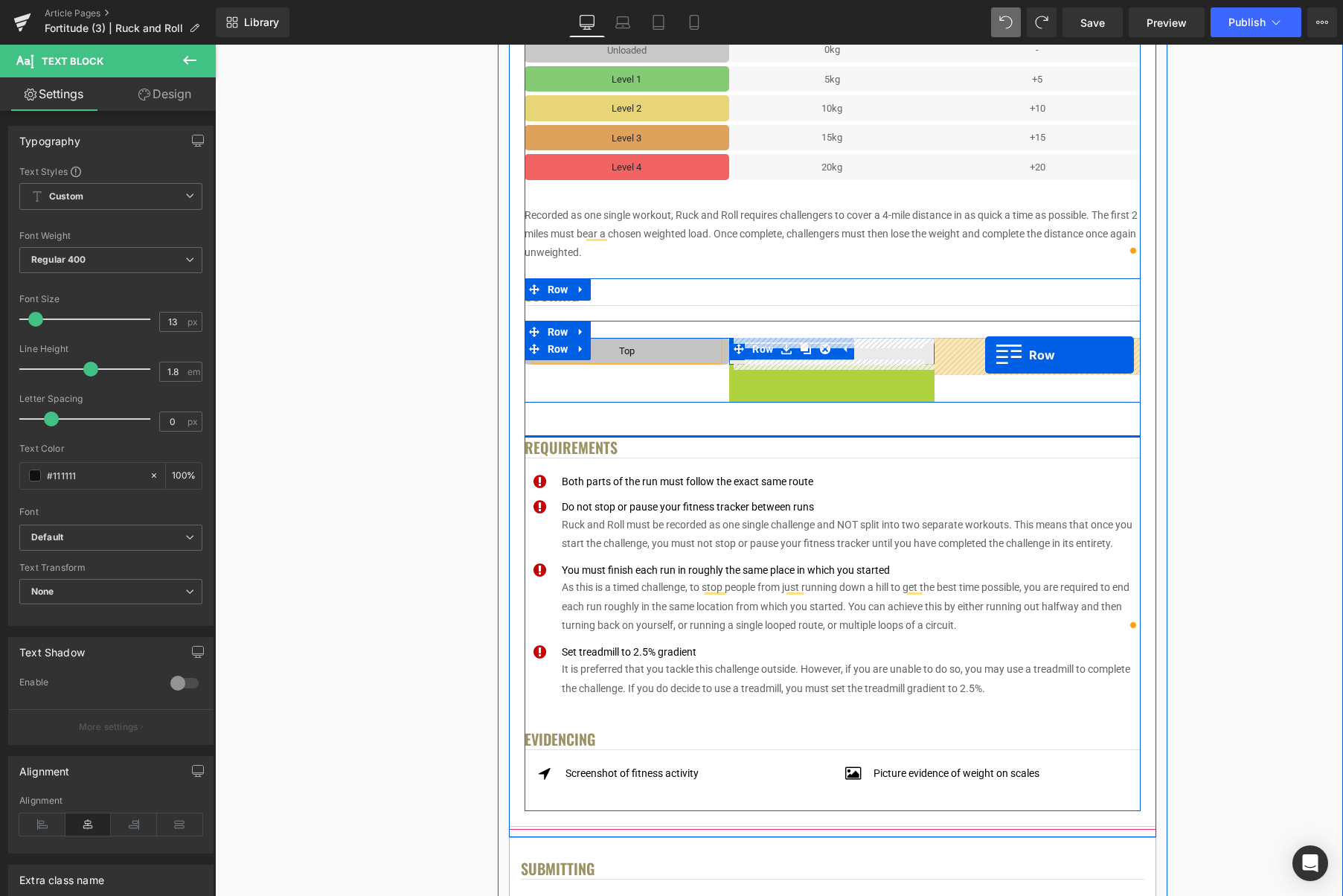
drag, startPoint x: 762, startPoint y: 377, endPoint x: 985, endPoint y: 355, distance: 224.1
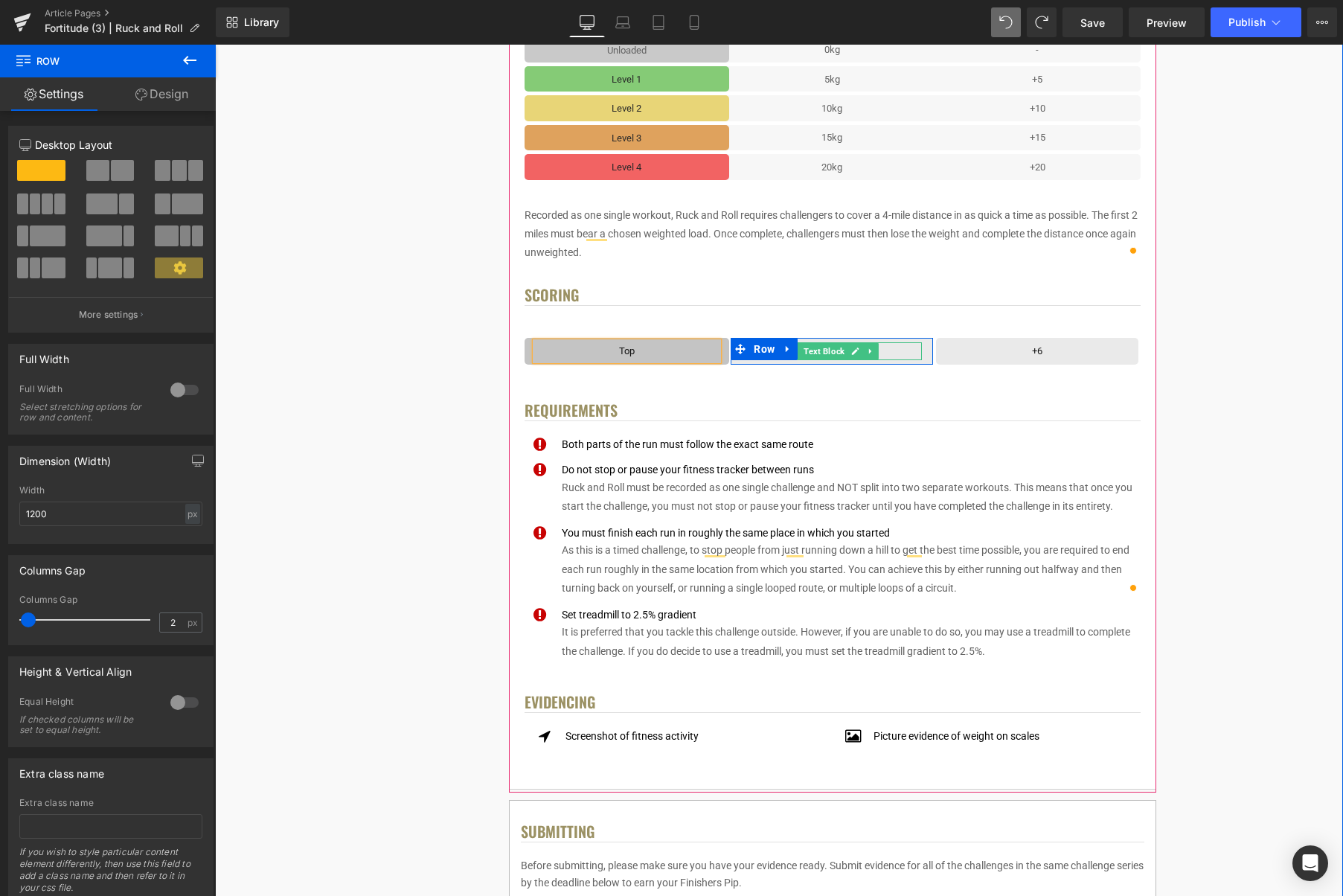
click at [895, 352] on p "+6" at bounding box center [832, 350] width 180 height 17
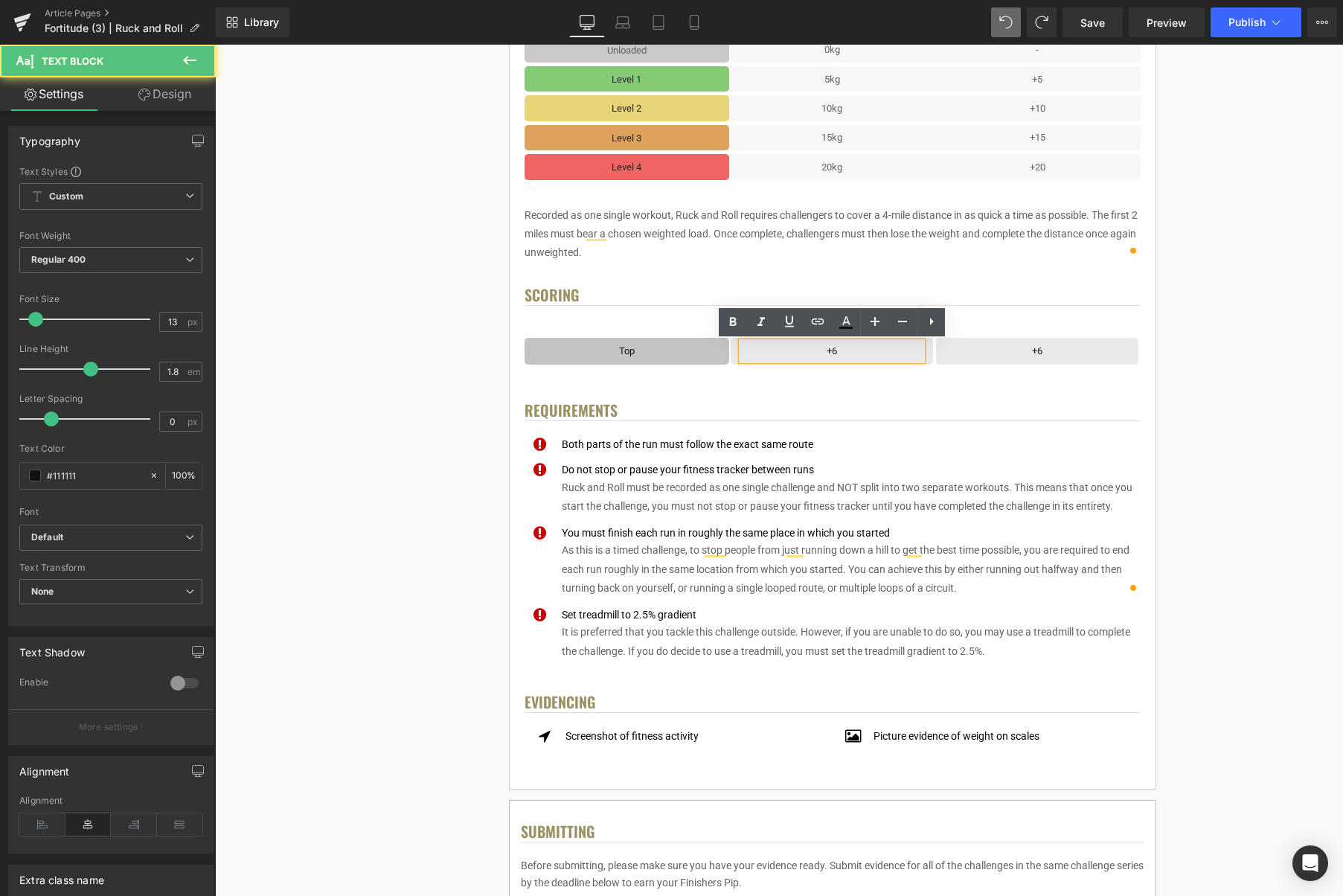
click at [879, 352] on p "+6" at bounding box center [832, 350] width 180 height 17
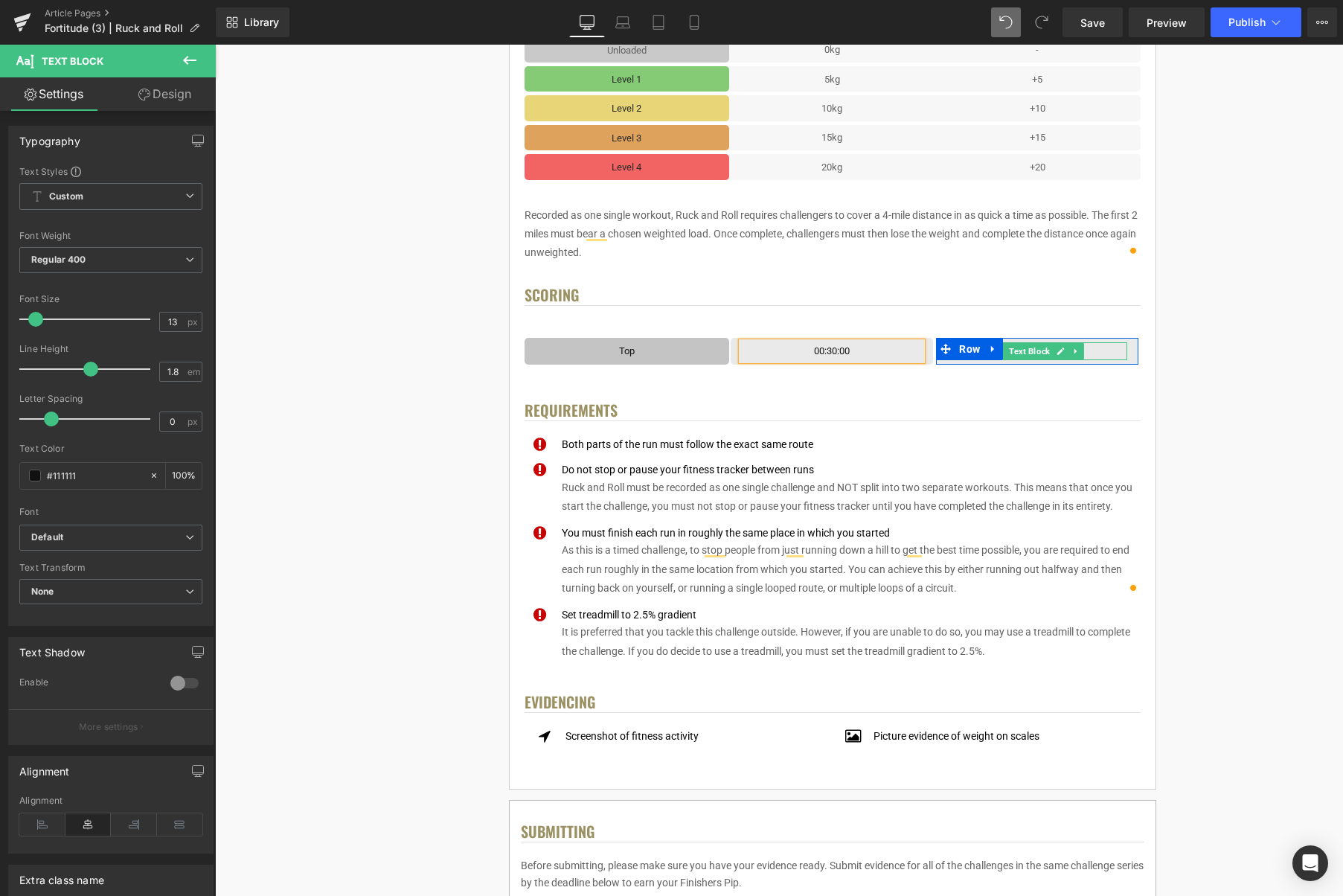
click at [1063, 353] on icon at bounding box center [1061, 350] width 9 height 9
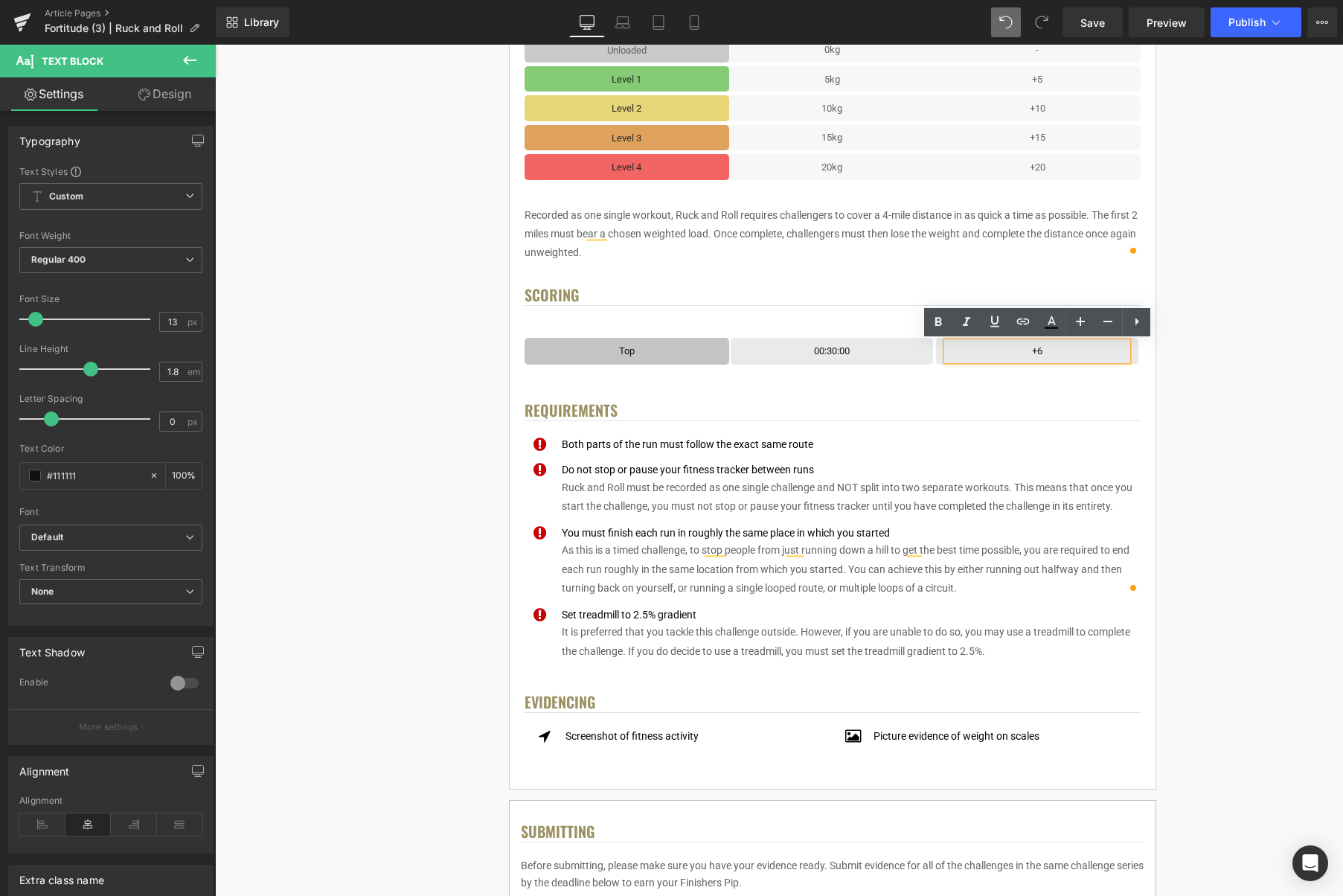
click at [1063, 353] on p "+6" at bounding box center [1037, 350] width 180 height 17
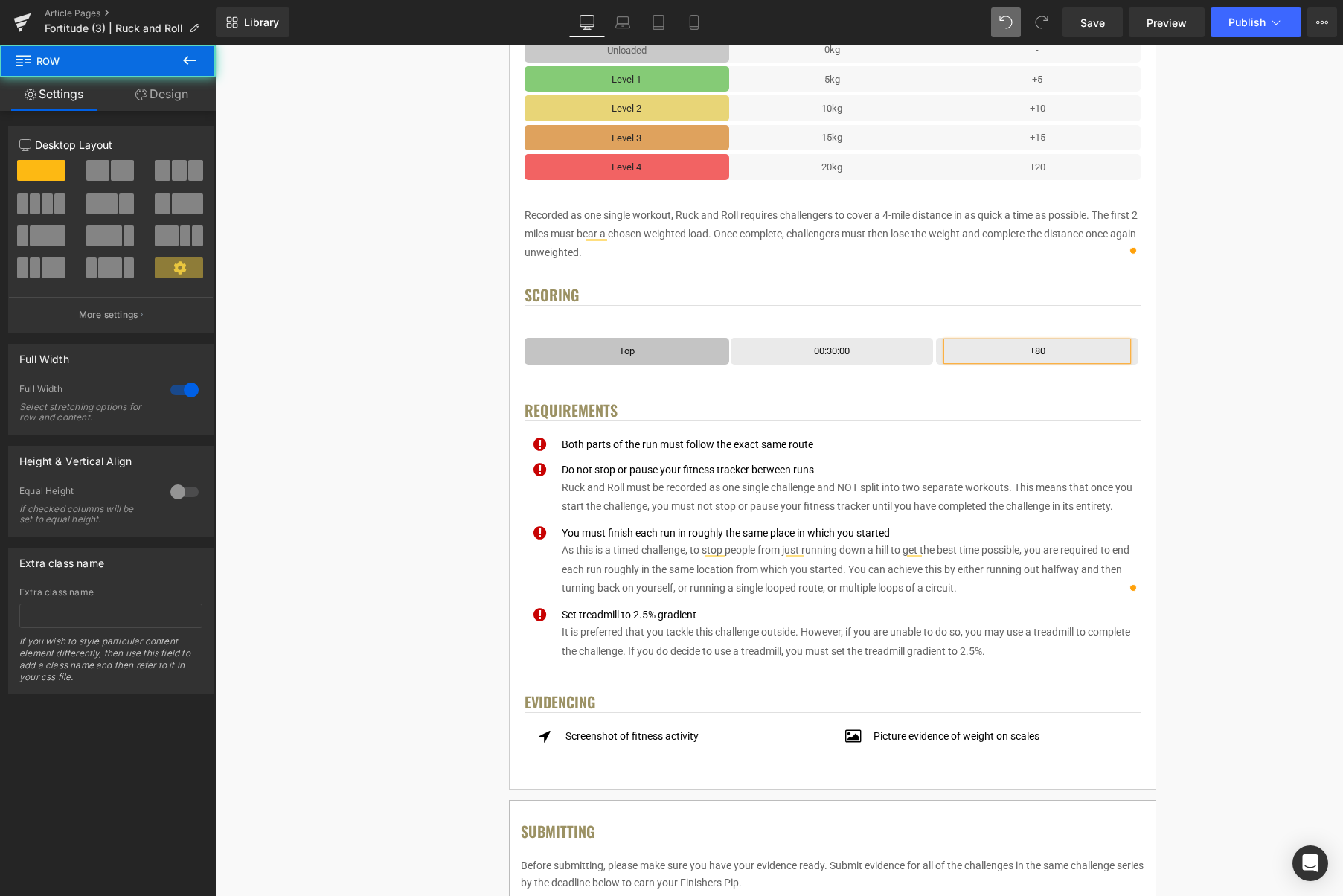
click at [1228, 352] on div "< User Home Text Block Row Image Fortitude Challenge Series Heading Complete ea…" at bounding box center [833, 549] width 1012 height 2192
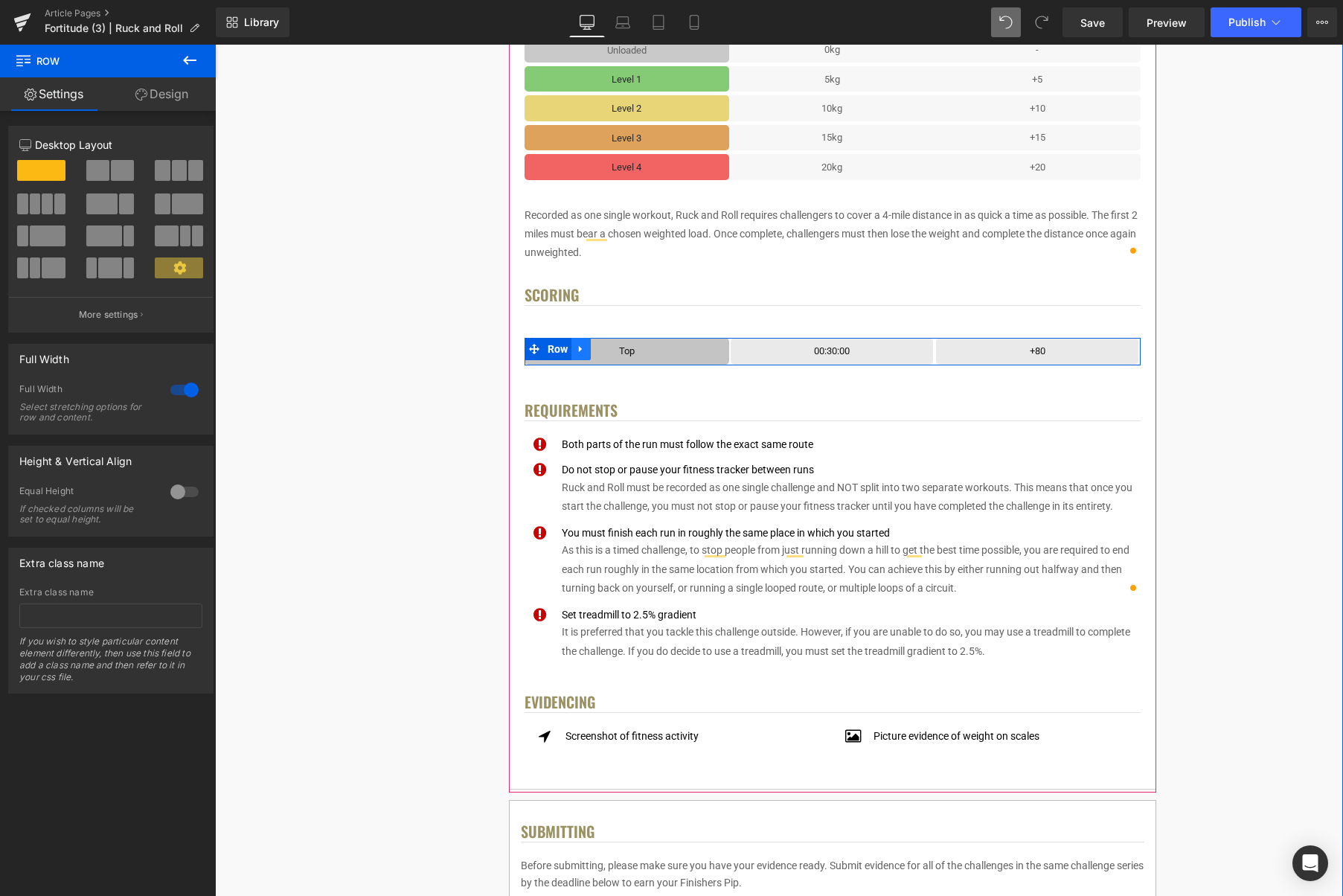
click at [582, 349] on icon at bounding box center [580, 349] width 3 height 7
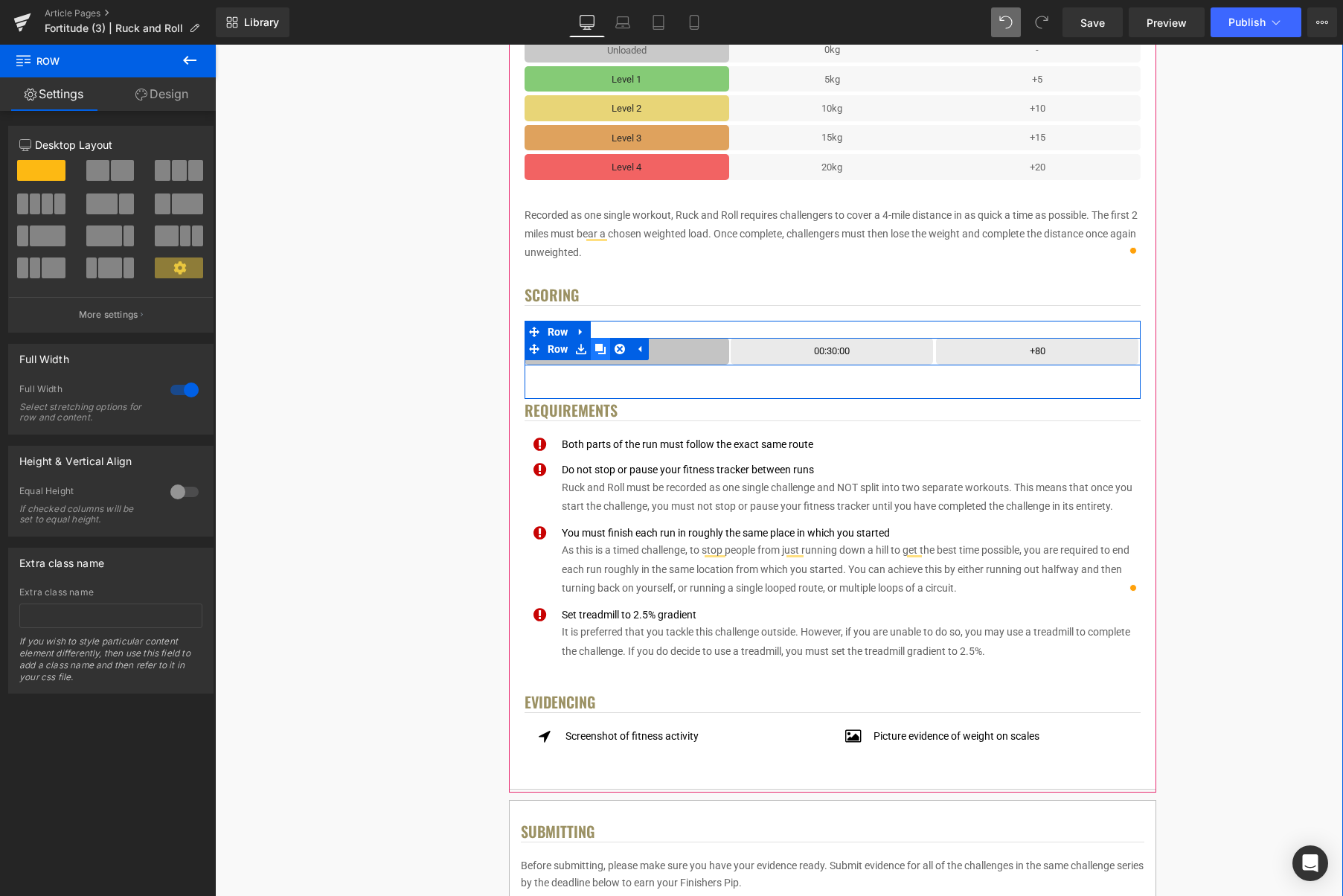
click at [600, 353] on icon at bounding box center [600, 349] width 10 height 10
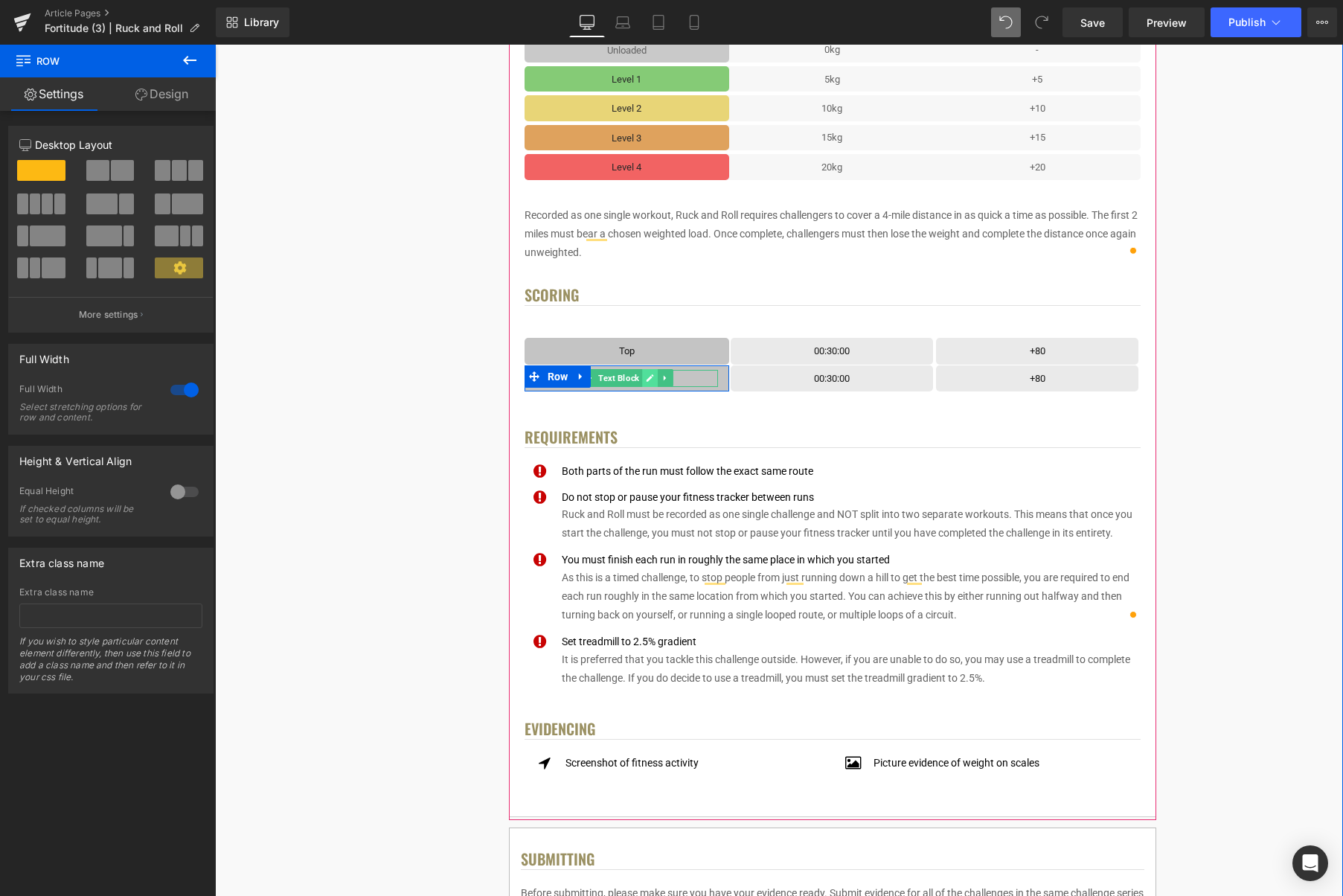
click at [649, 381] on icon at bounding box center [651, 379] width 8 height 8
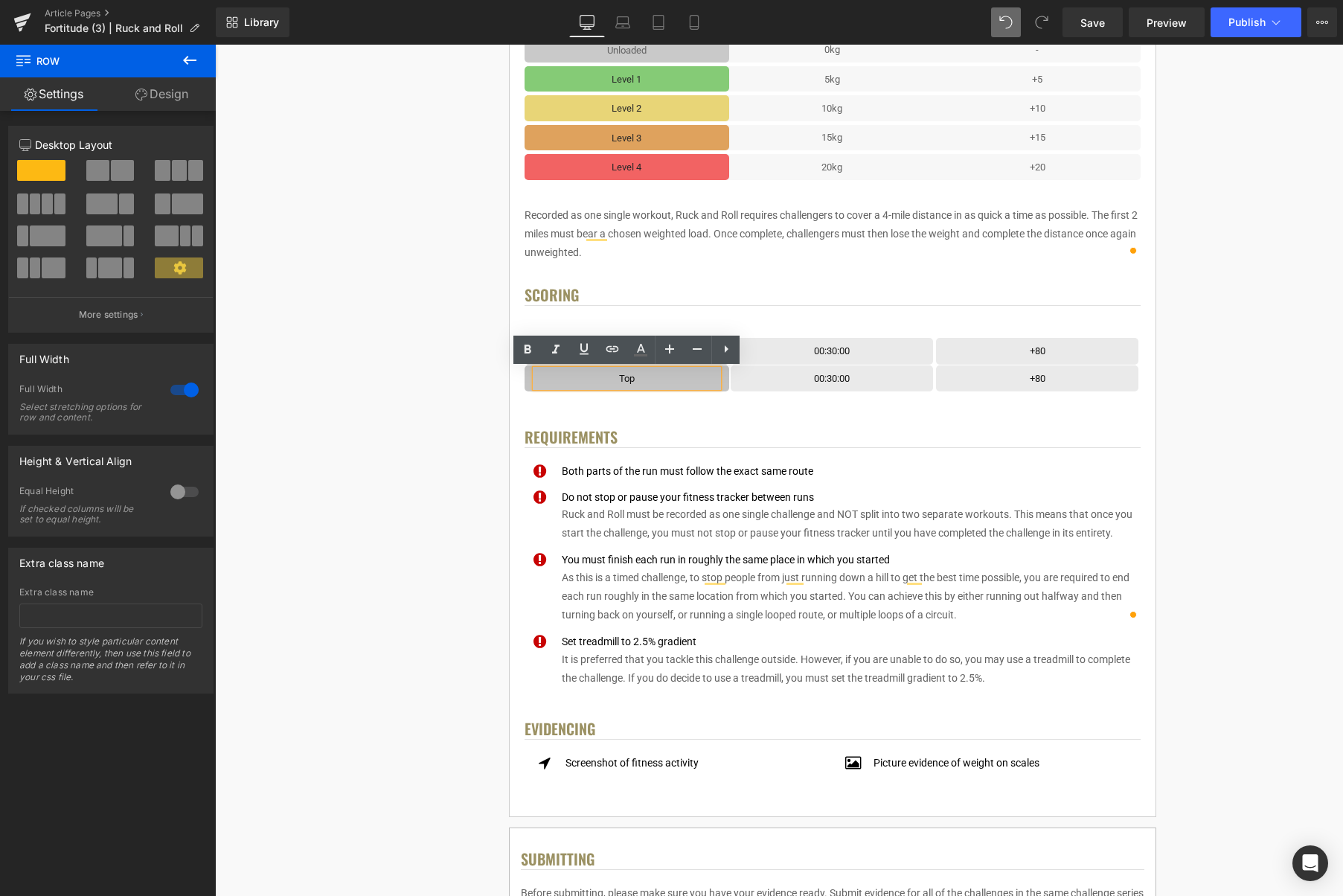
click at [654, 381] on p "Top" at bounding box center [627, 379] width 183 height 17
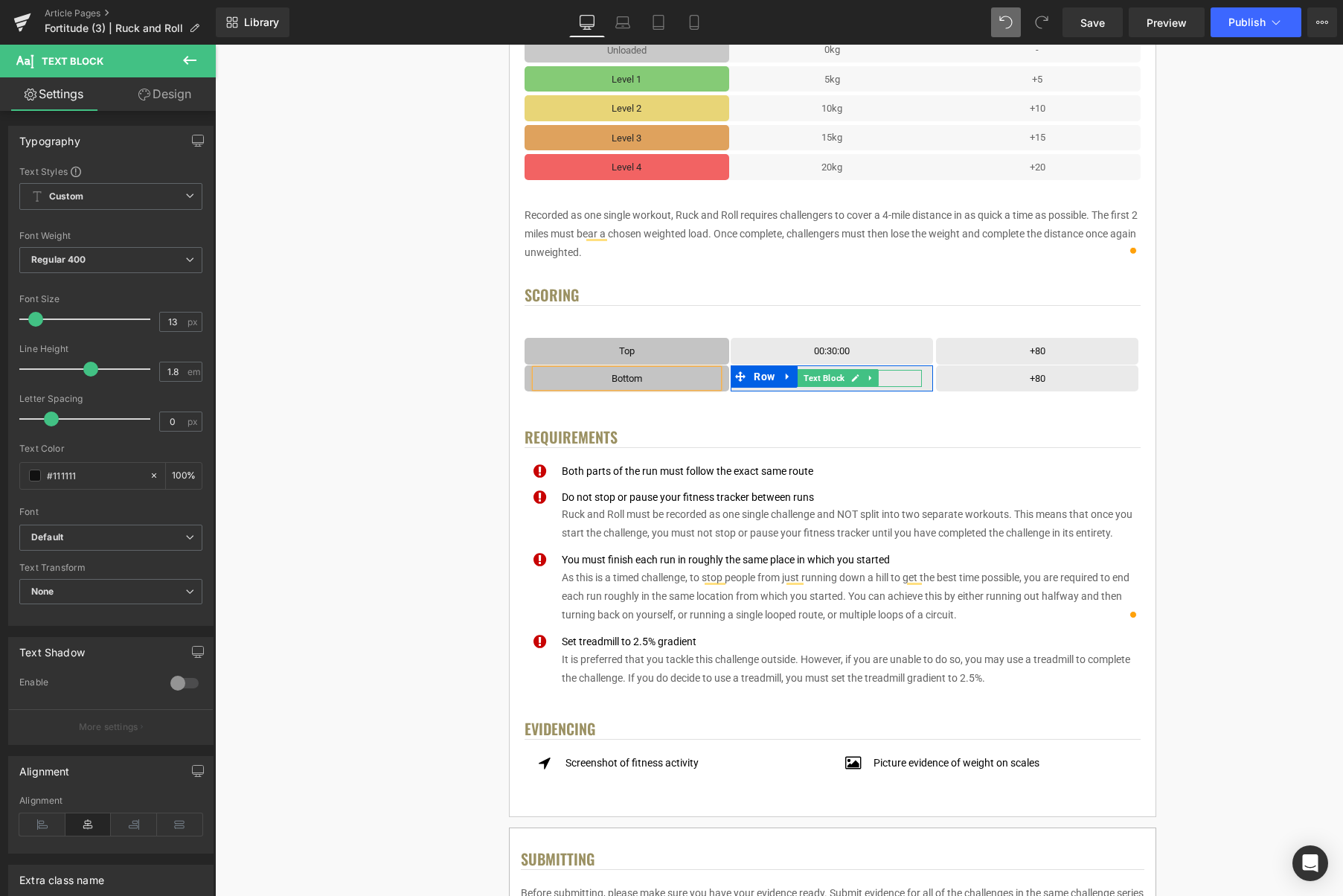
drag, startPoint x: 853, startPoint y: 380, endPoint x: 836, endPoint y: 384, distance: 17.5
click at [853, 380] on icon at bounding box center [856, 379] width 8 height 8
click at [834, 379] on p "00:30:00" at bounding box center [832, 379] width 180 height 17
click at [1060, 379] on icon at bounding box center [1062, 379] width 8 height 8
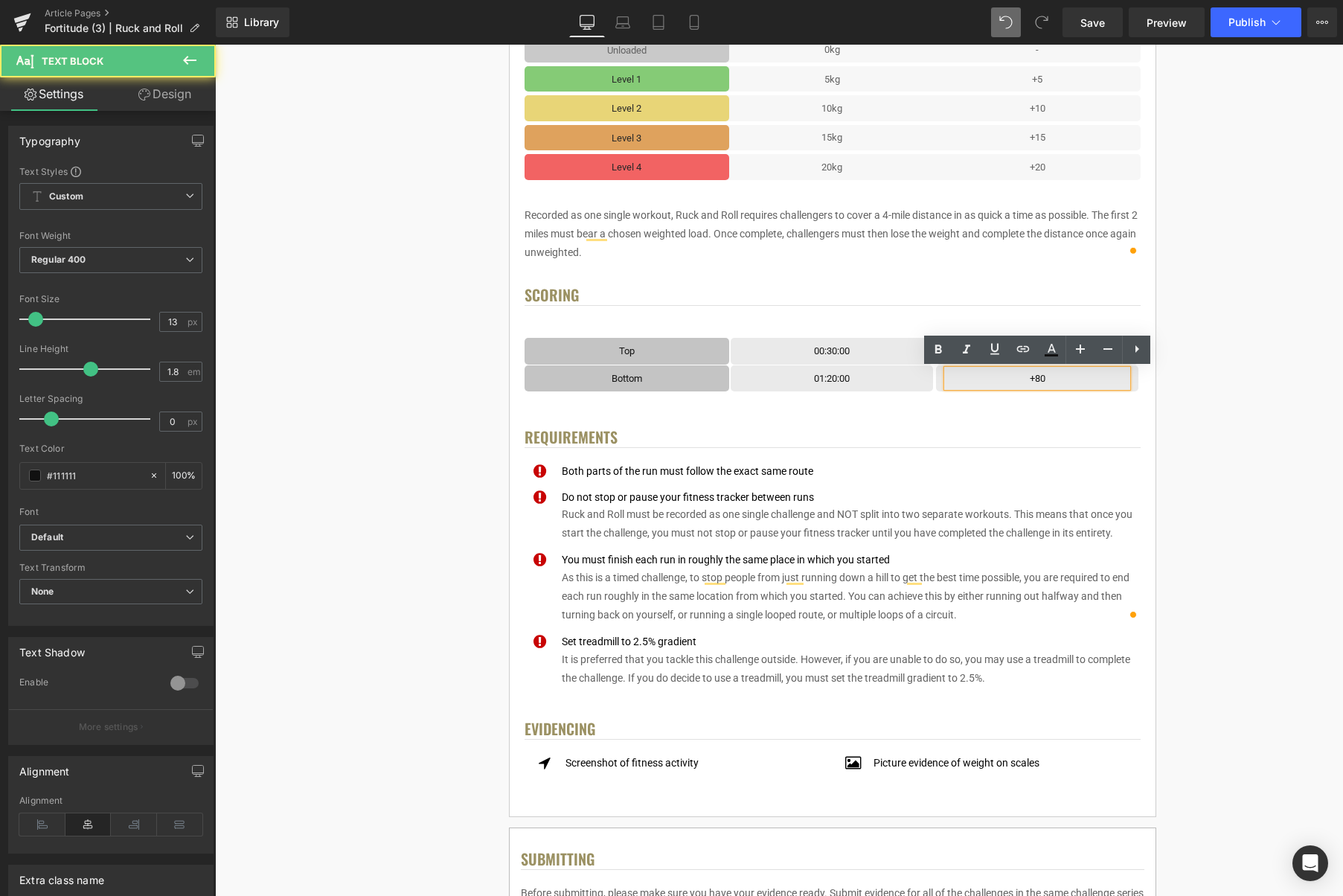
click at [1056, 380] on p "+80" at bounding box center [1037, 379] width 180 height 17
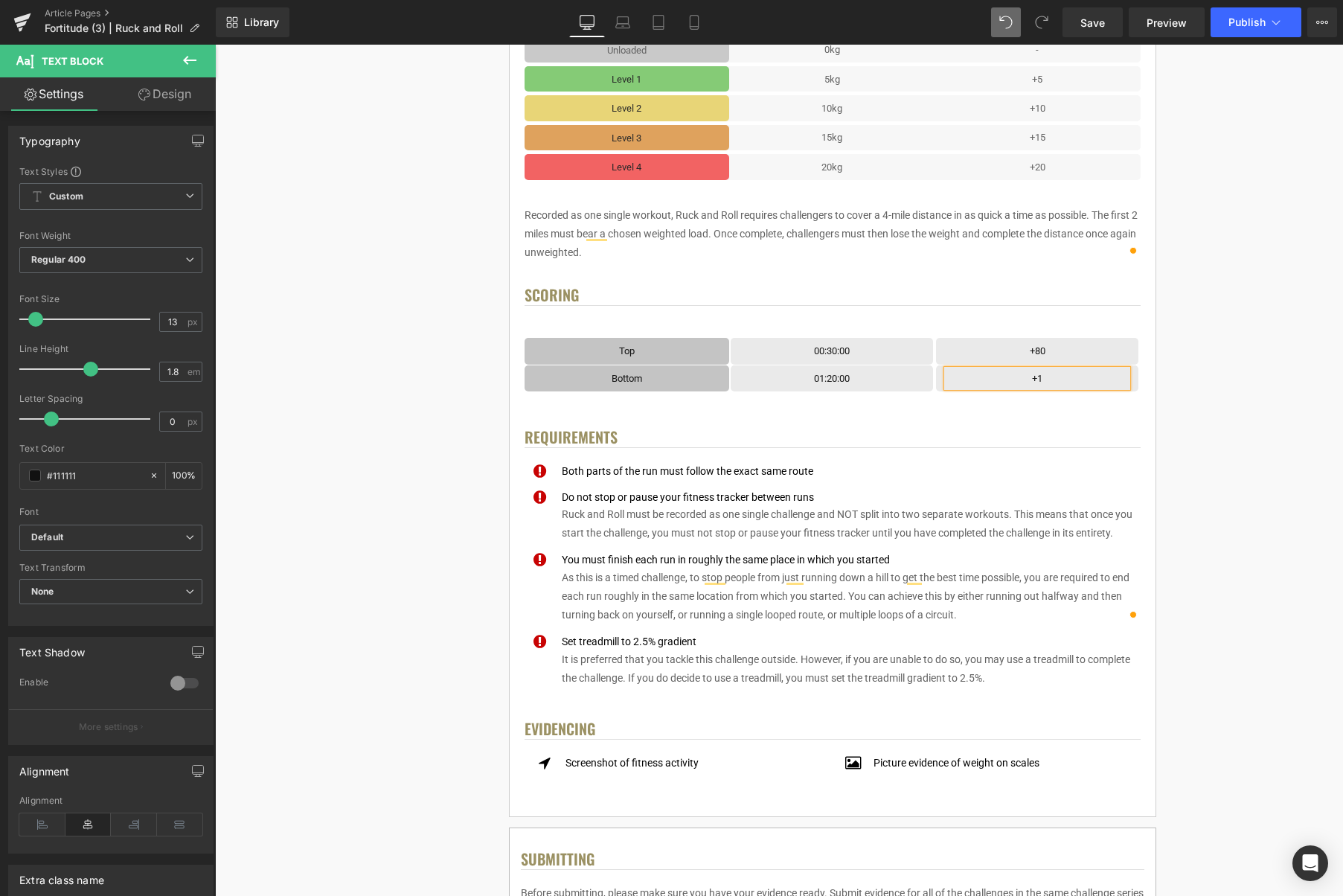
click at [1242, 375] on div "< User Home Text Block Row Image Fortitude Challenge Series Heading Complete ea…" at bounding box center [833, 563] width 1012 height 2219
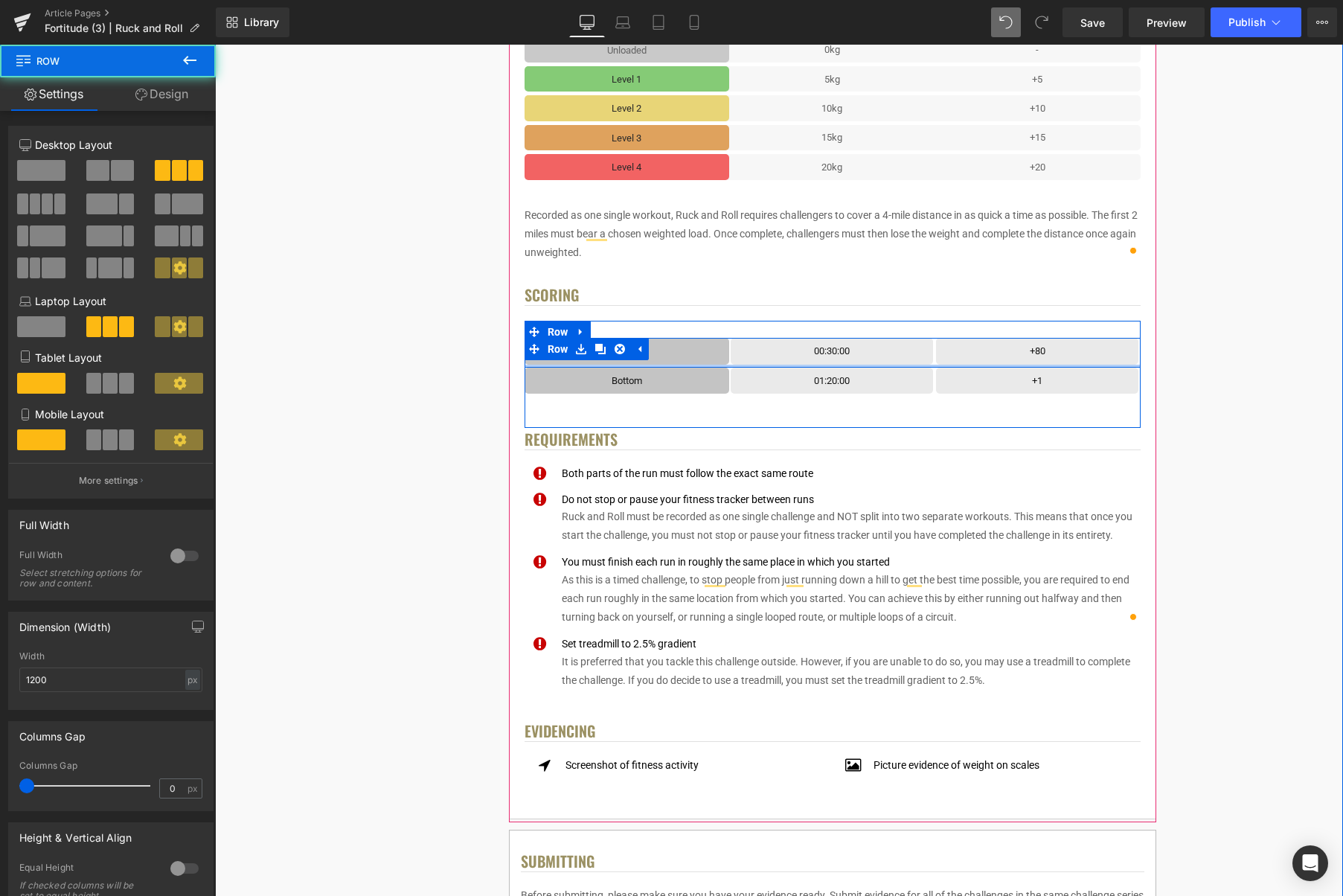
click at [934, 367] on div at bounding box center [833, 366] width 617 height 3
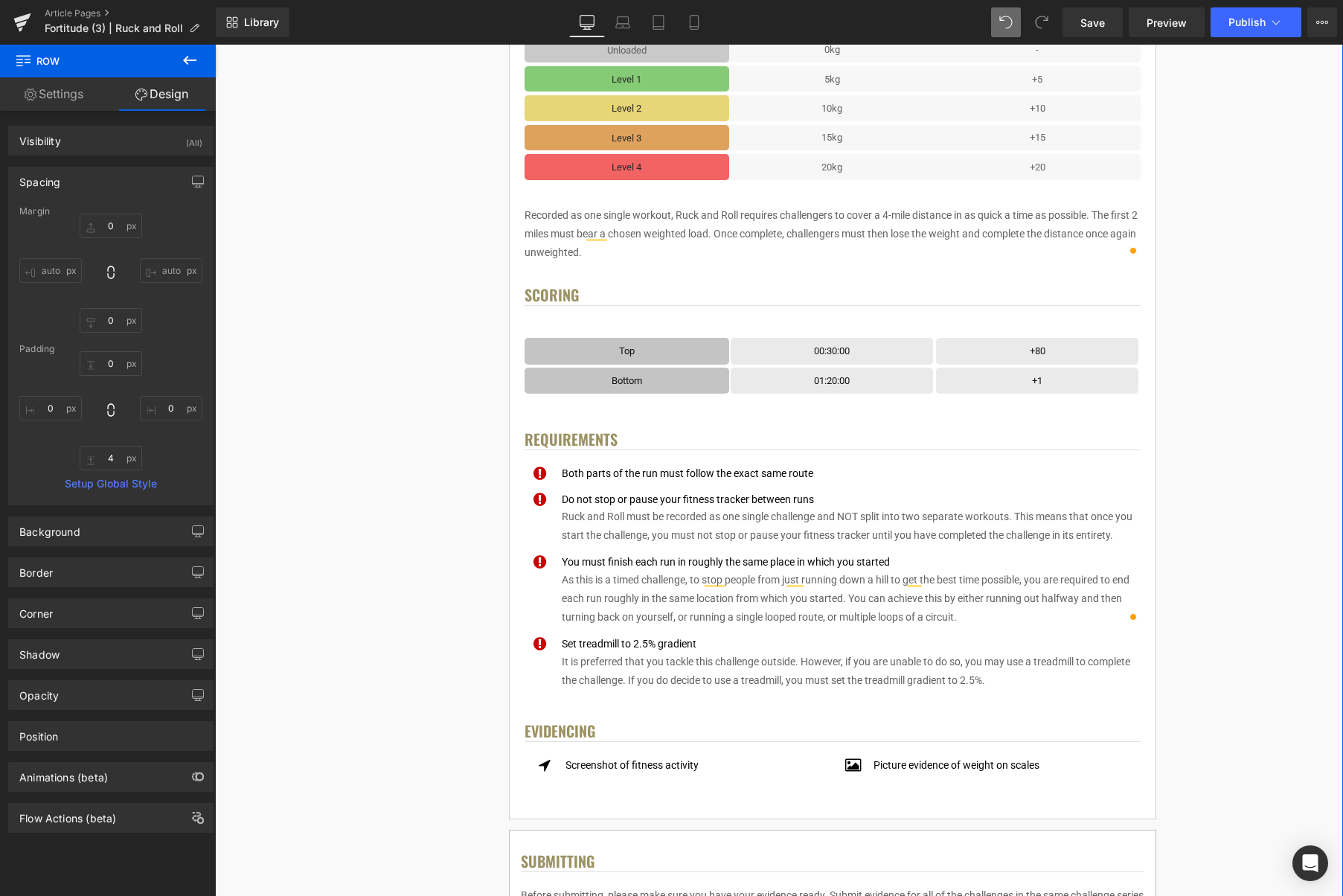
click at [1242, 346] on div "< User Home Text Block Row Image Fortitude Challenge Series Heading Complete ea…" at bounding box center [833, 564] width 1012 height 2222
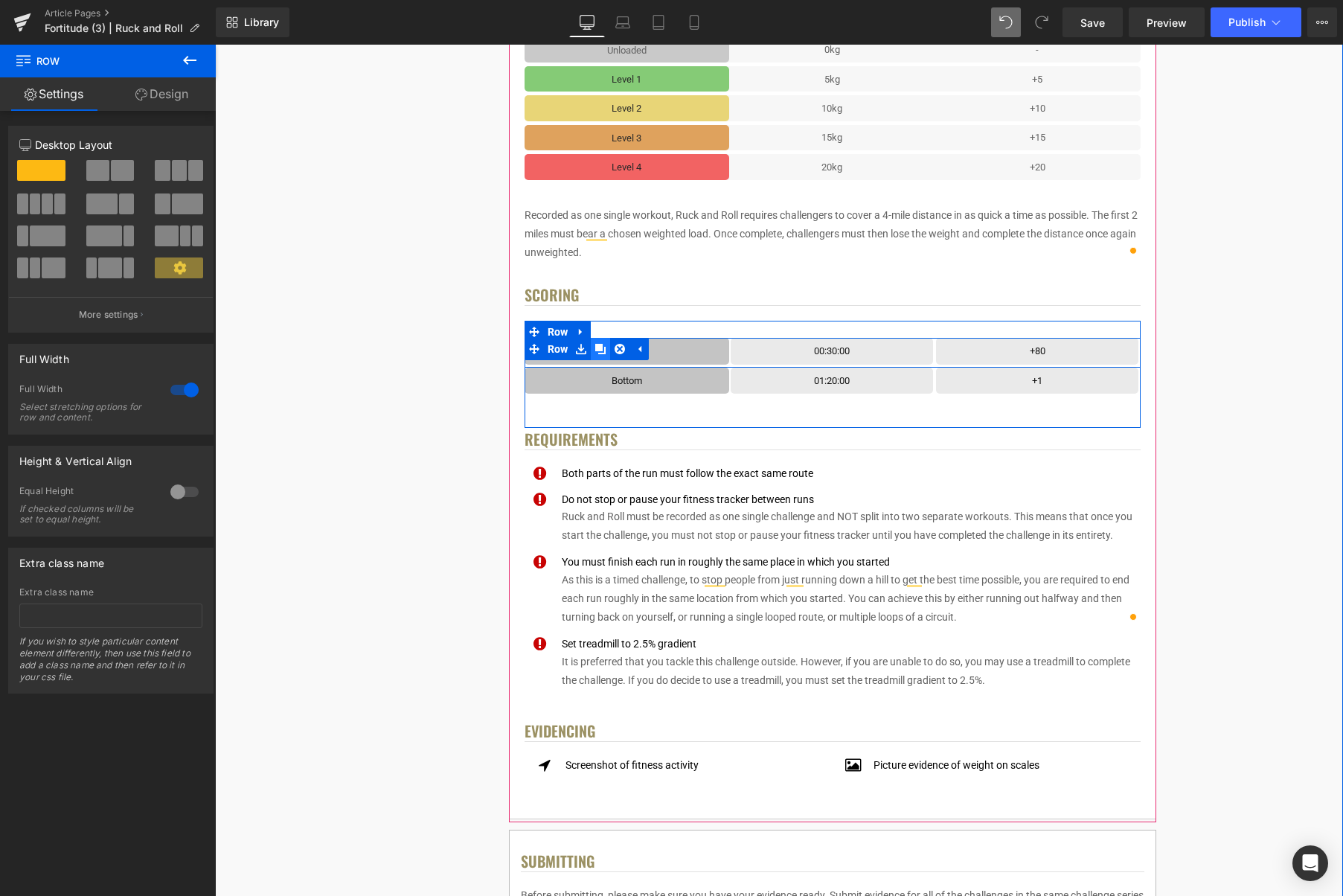
click at [606, 350] on icon at bounding box center [600, 349] width 10 height 10
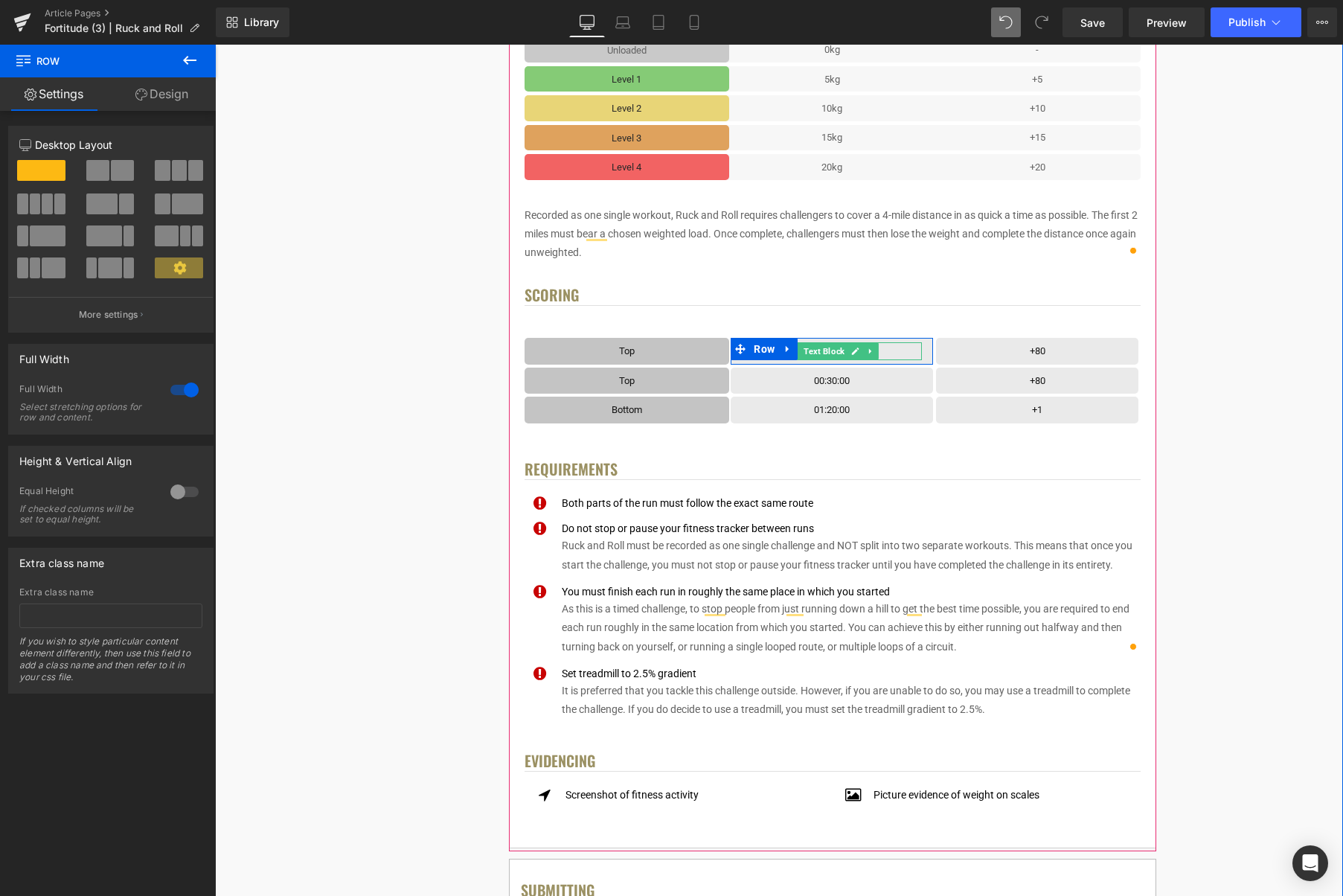
click at [853, 352] on icon at bounding box center [855, 350] width 9 height 9
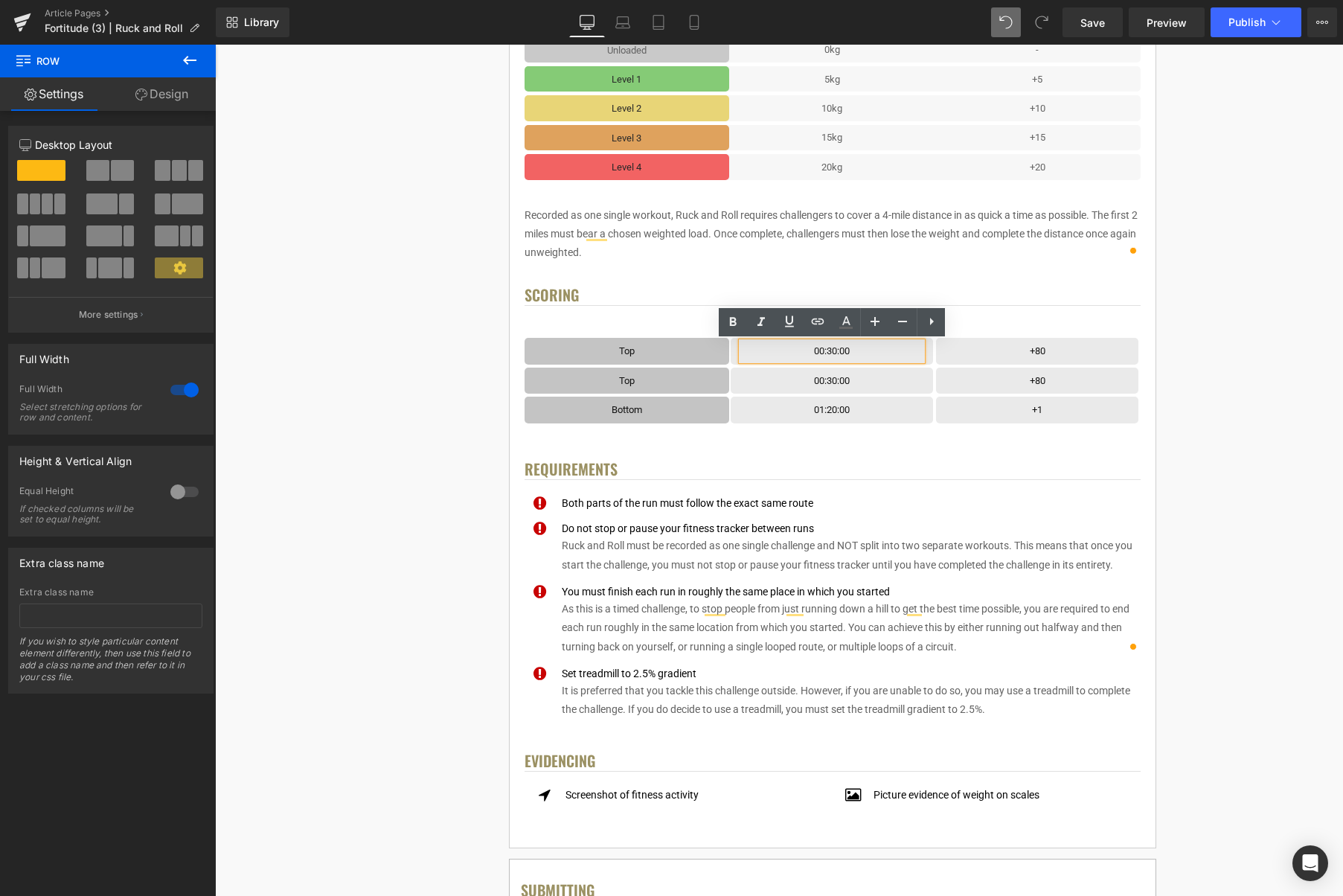
click at [865, 351] on p "00:30:00" at bounding box center [832, 350] width 180 height 17
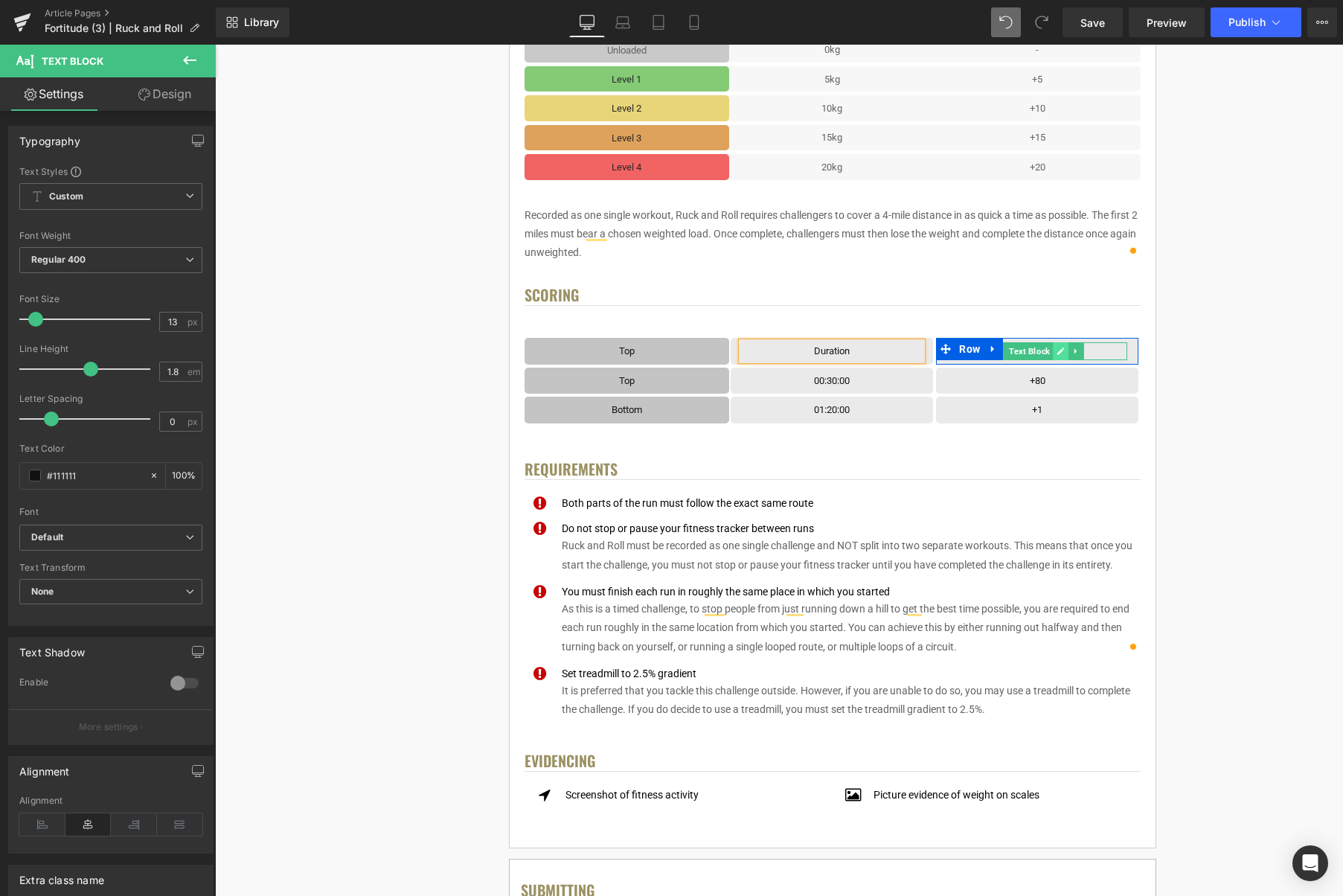
click at [1061, 352] on icon at bounding box center [1062, 351] width 8 height 8
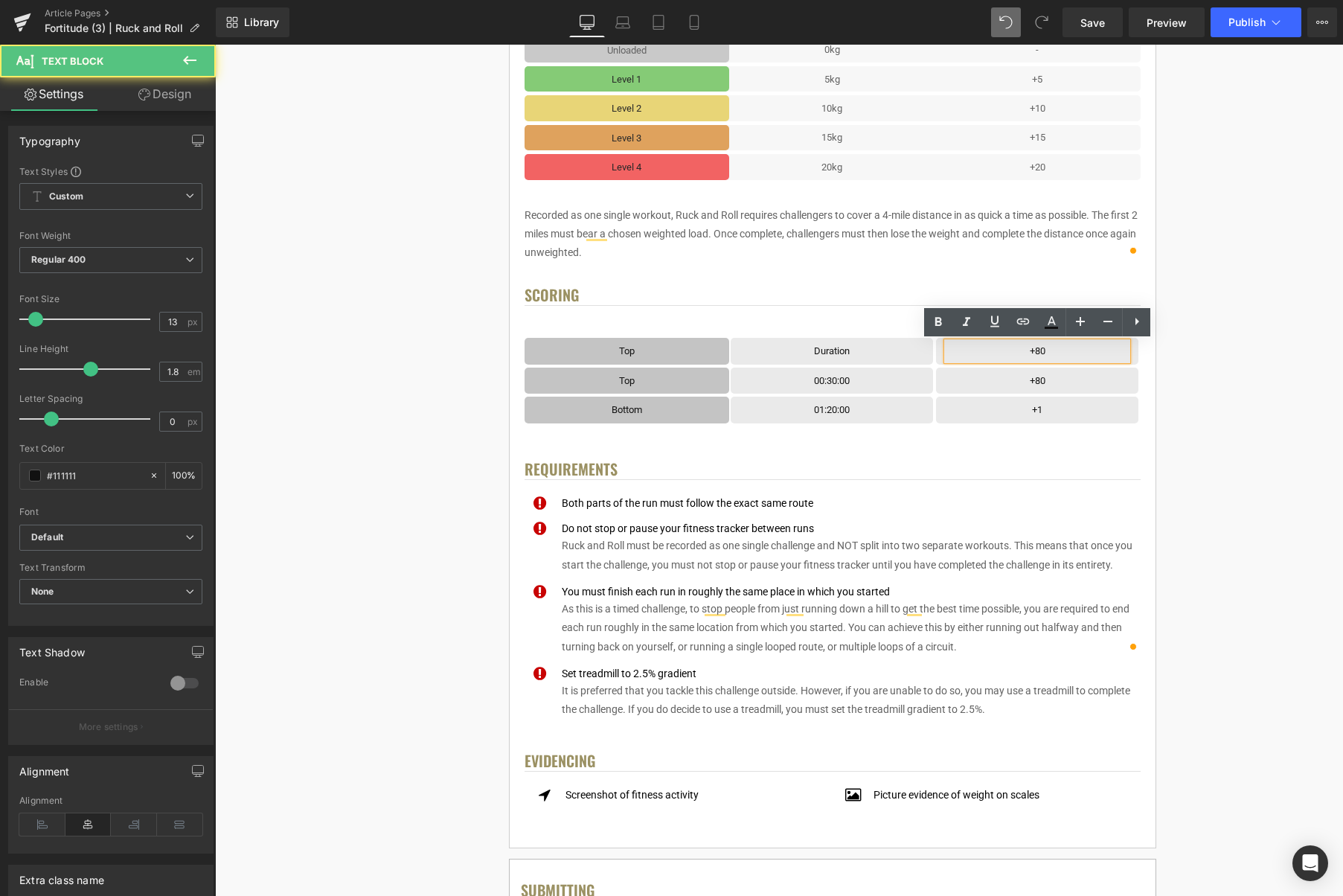
click at [1061, 351] on p "+80" at bounding box center [1037, 350] width 180 height 17
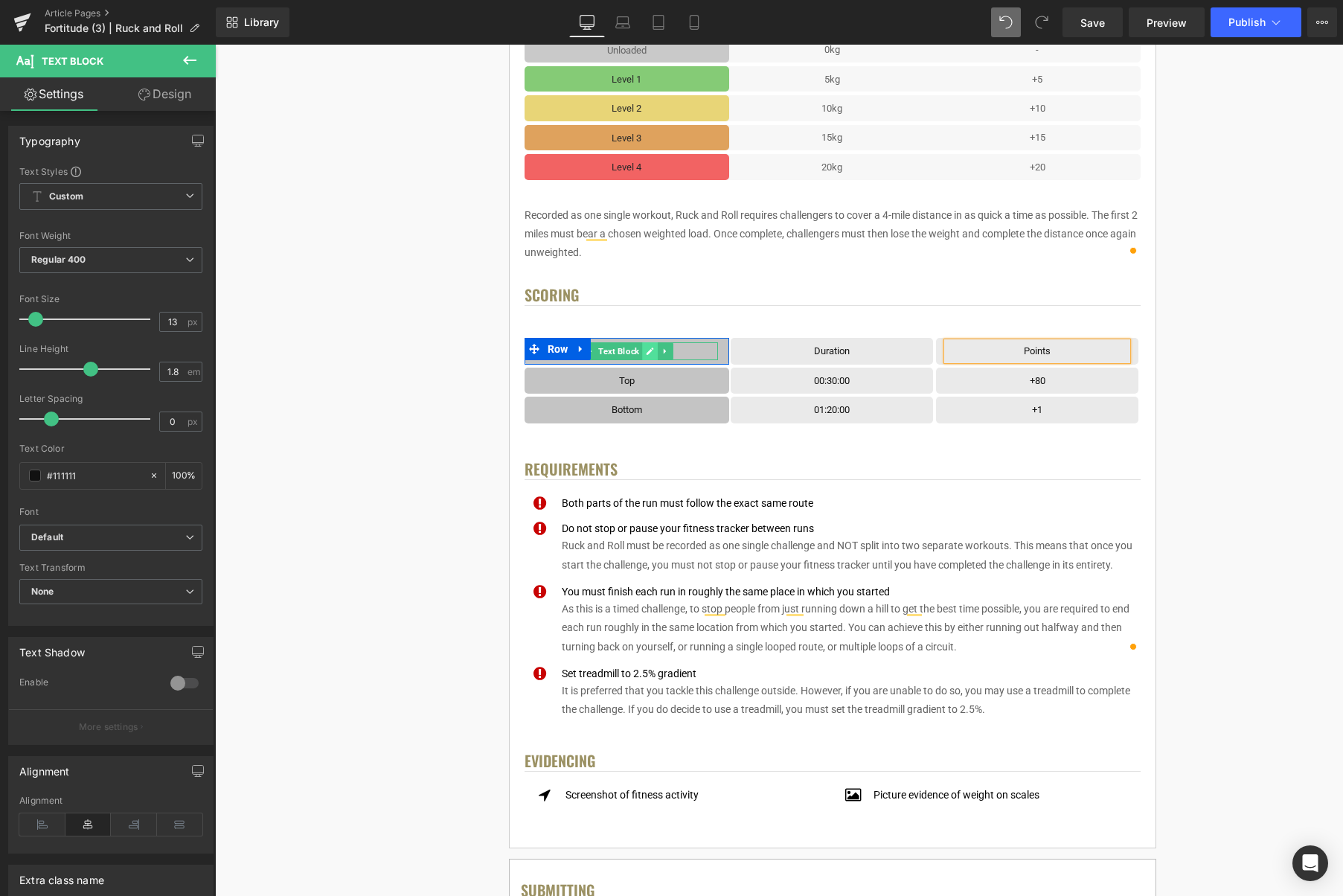
click at [652, 352] on icon at bounding box center [651, 351] width 8 height 8
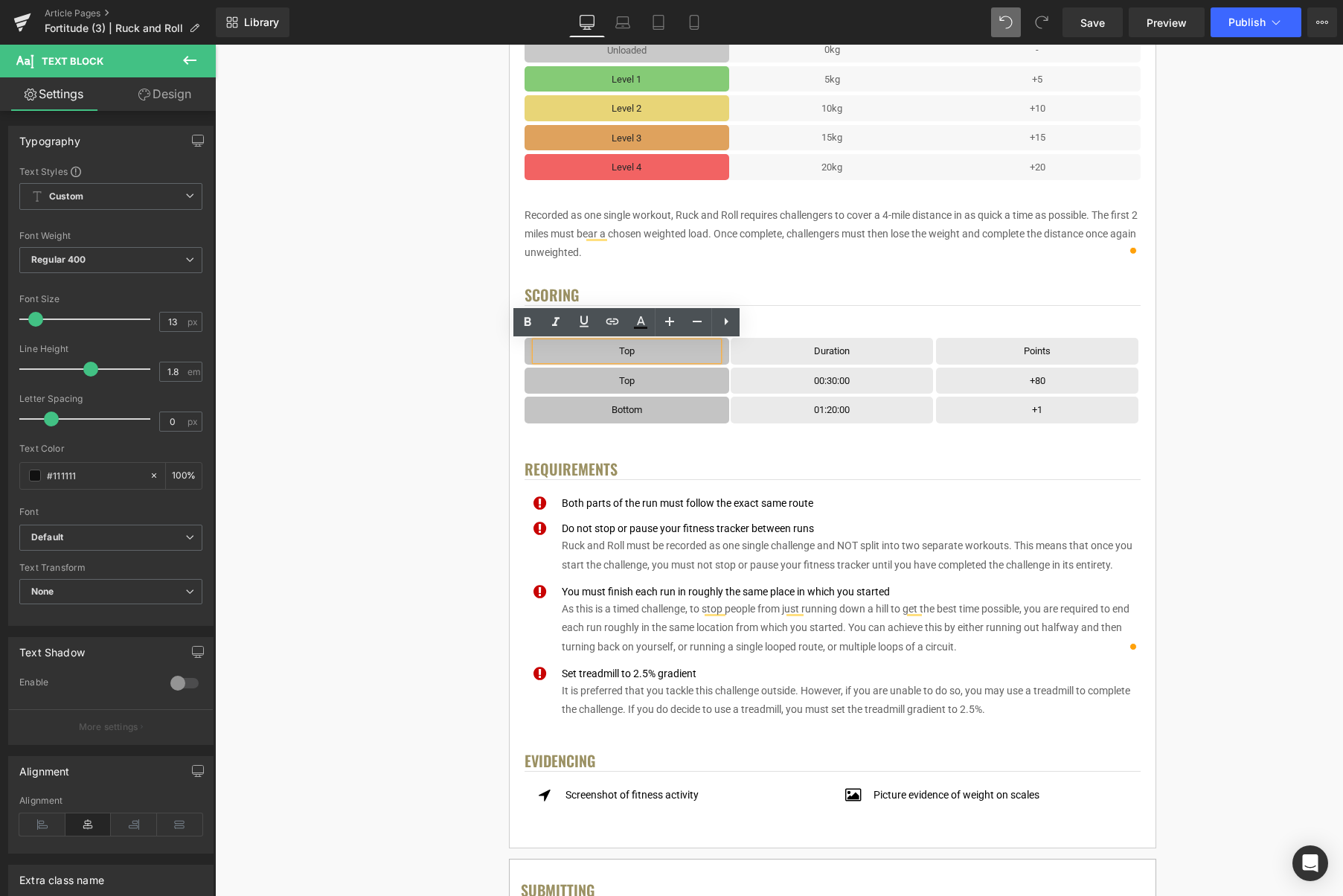
click at [658, 350] on p "Top" at bounding box center [627, 350] width 183 height 17
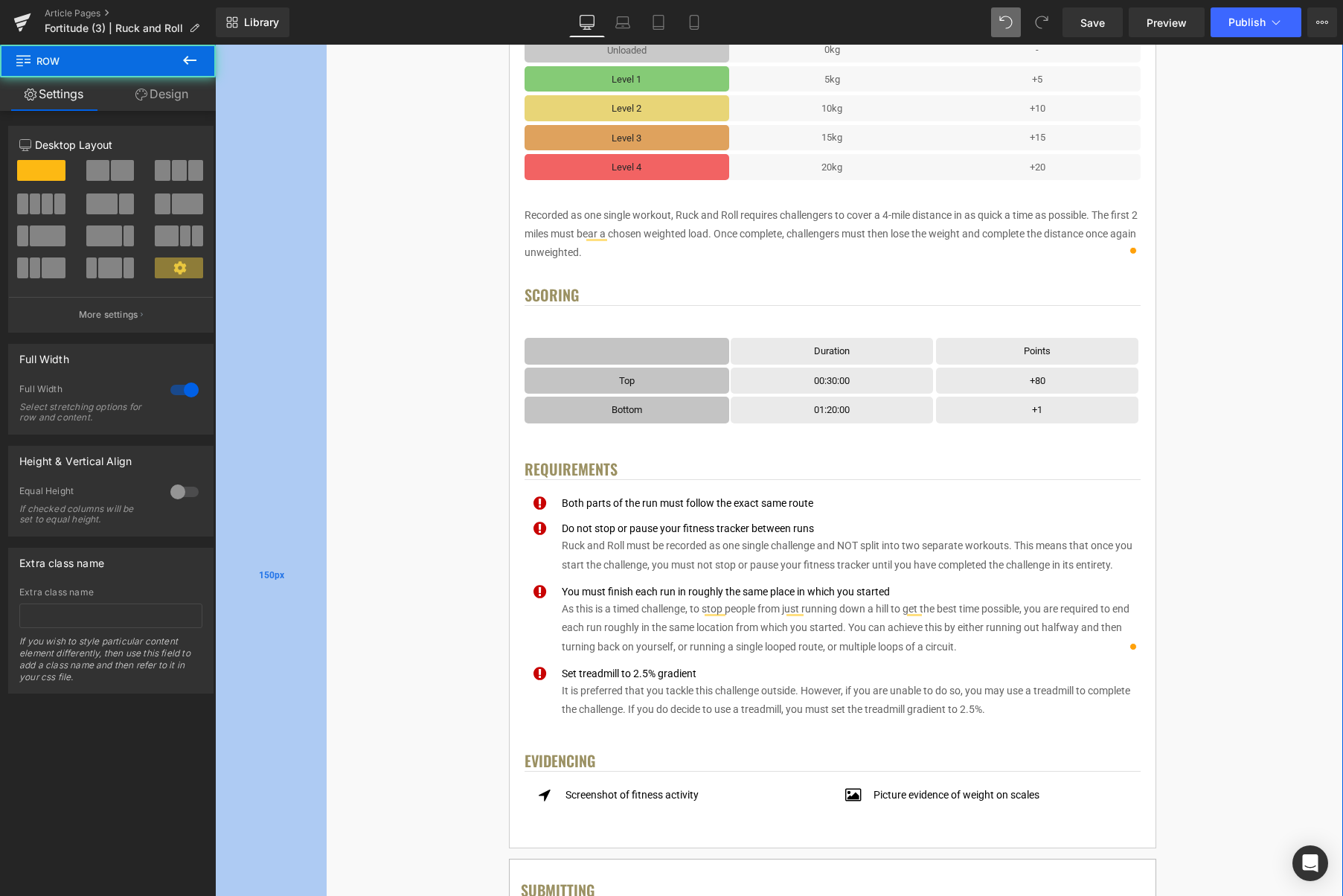
click at [297, 354] on div "150px" at bounding box center [271, 577] width 112 height 2256
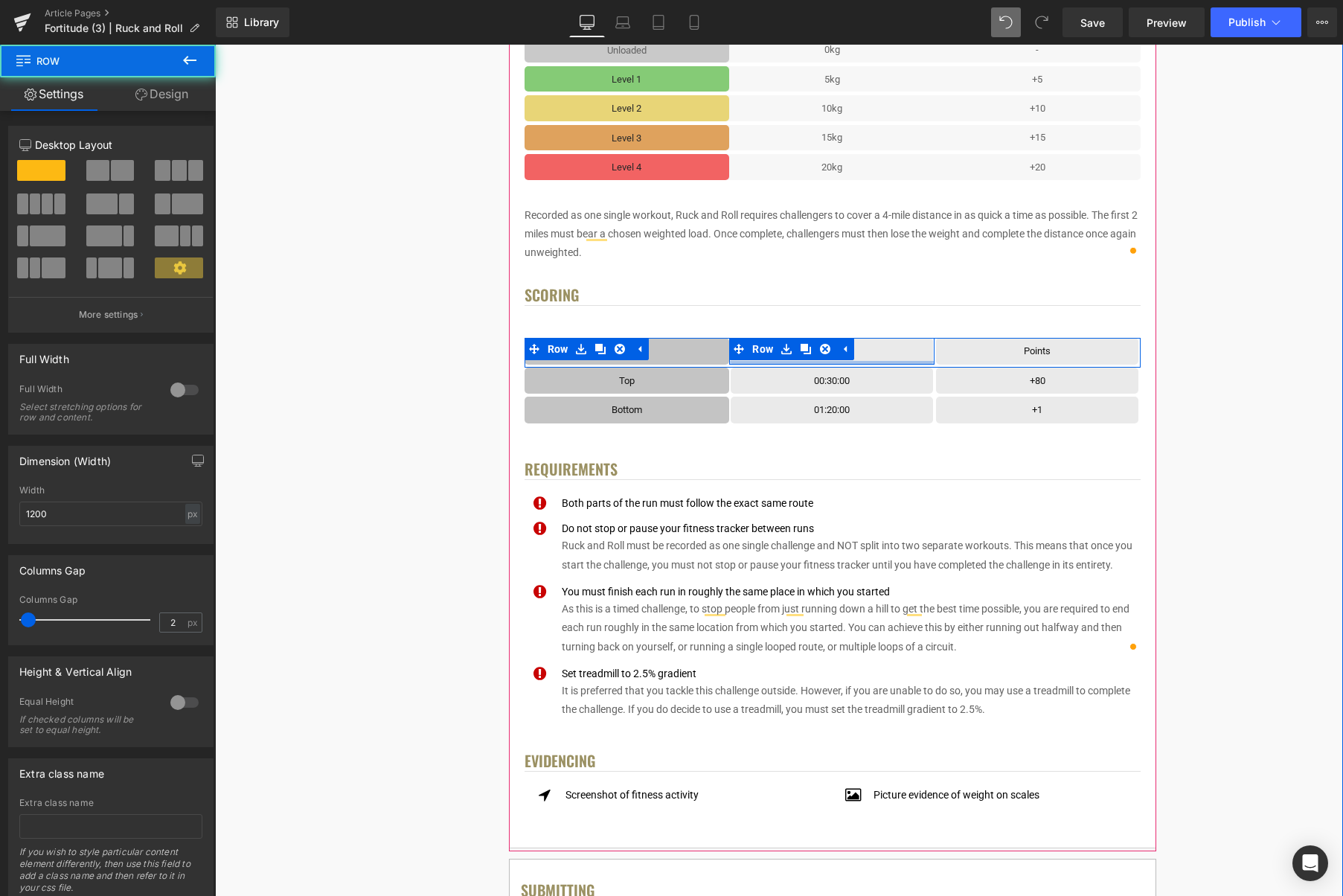
click at [911, 361] on div "Duration Text Block Row Row" at bounding box center [832, 351] width 206 height 27
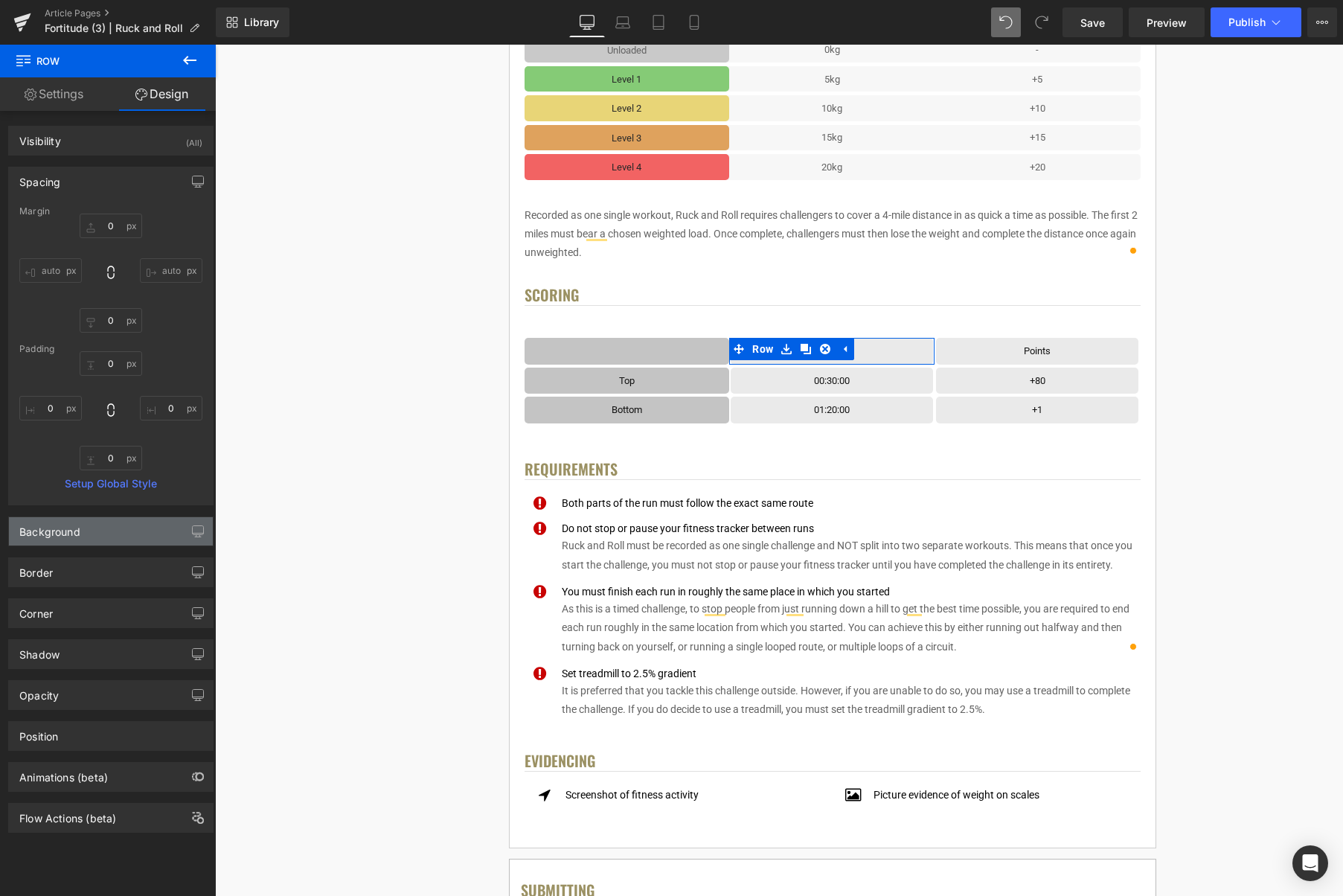
click at [96, 527] on div "Background" at bounding box center [110, 531] width 204 height 28
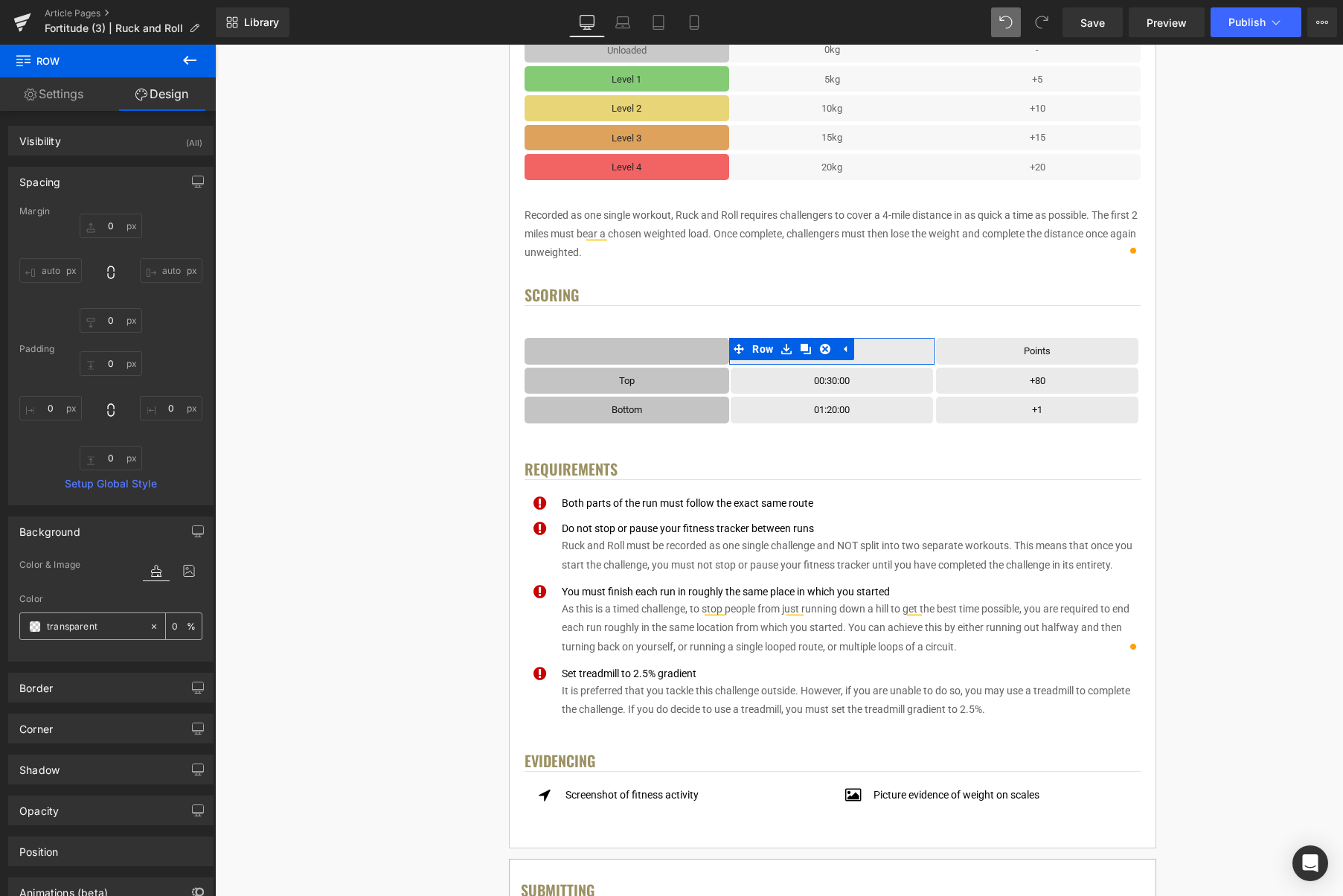
click at [152, 627] on icon at bounding box center [153, 625] width 5 height 5
type input "none"
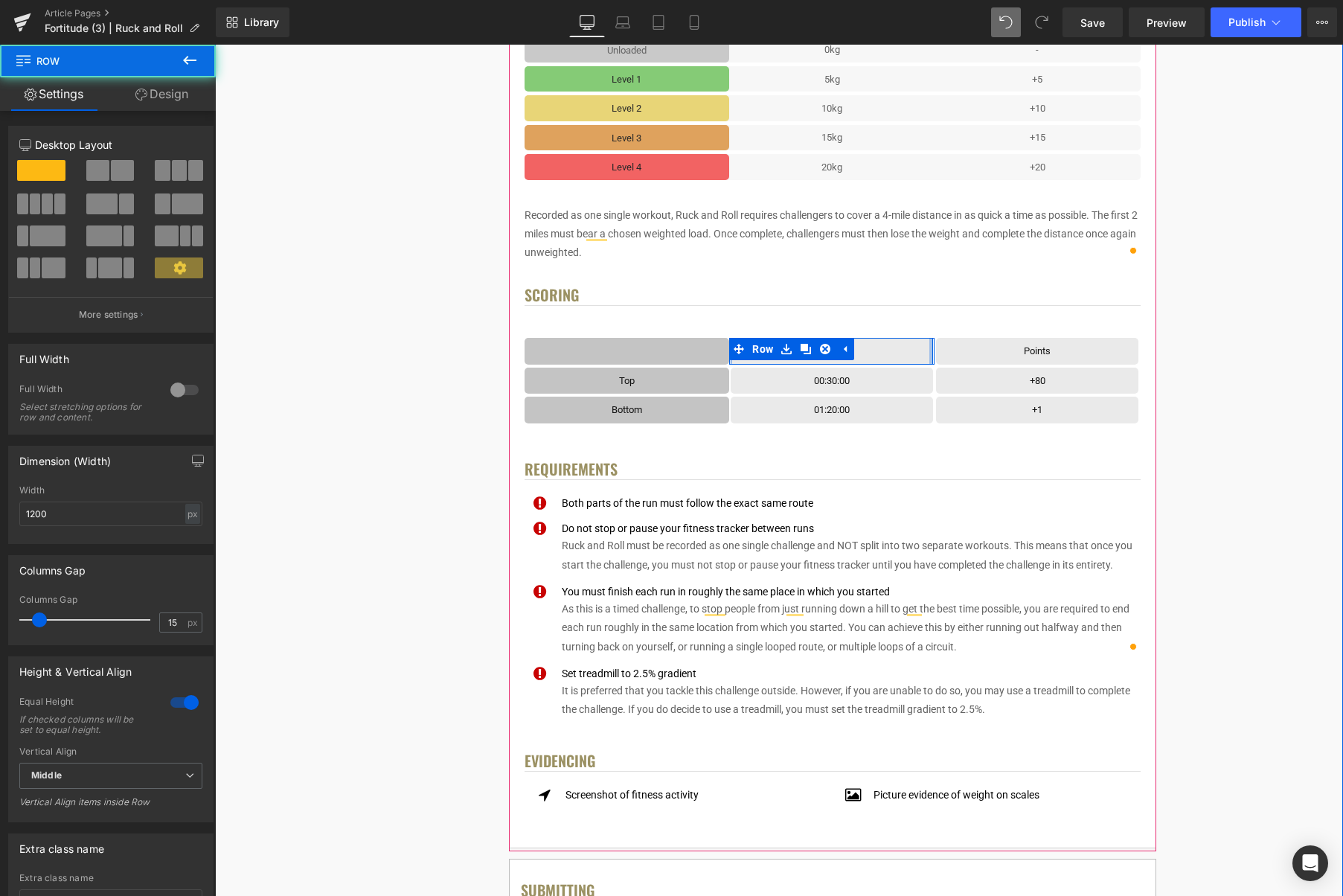
click at [930, 356] on div "Duration Text Block Row" at bounding box center [833, 351] width 203 height 27
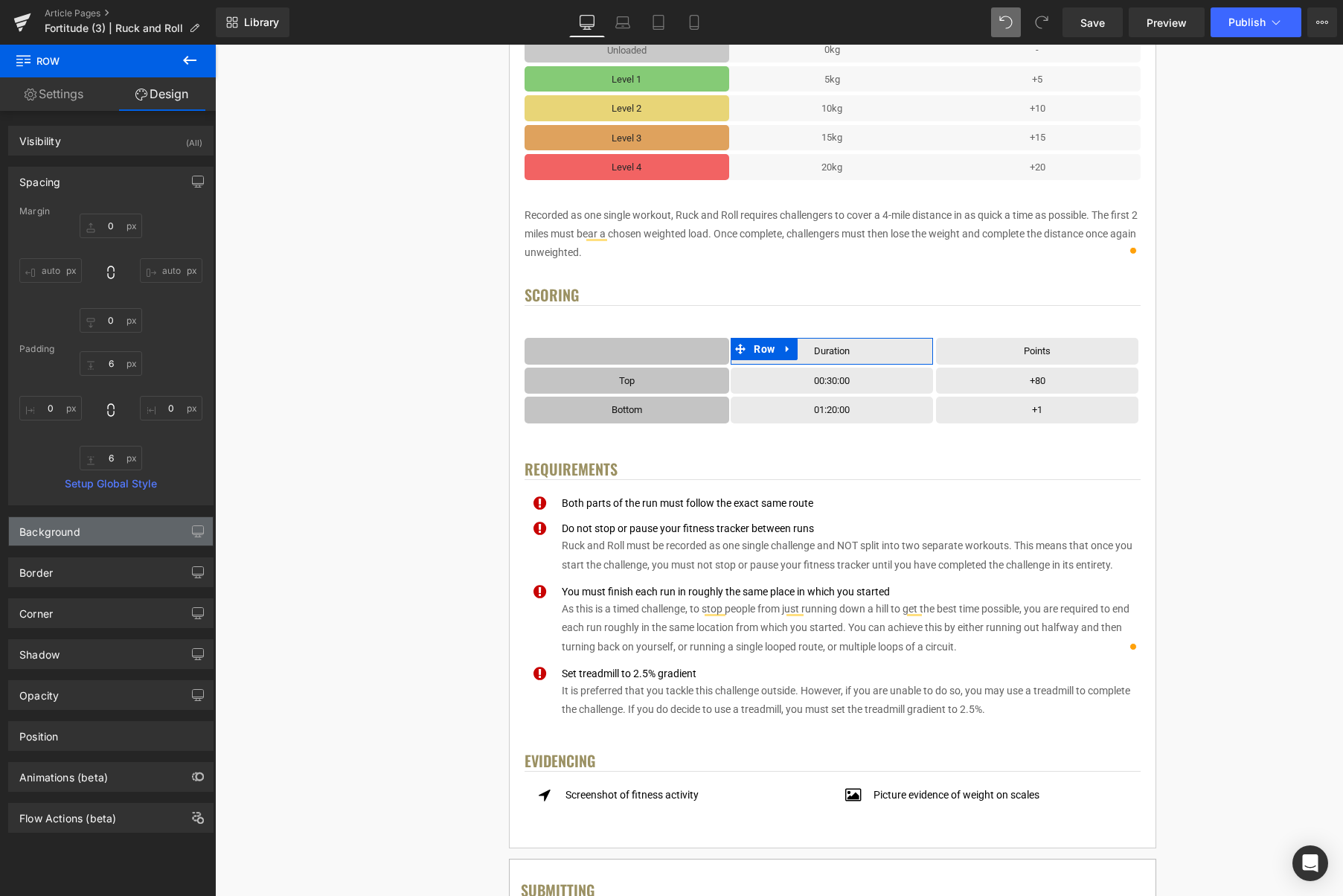
click at [105, 541] on div "Background" at bounding box center [110, 531] width 204 height 28
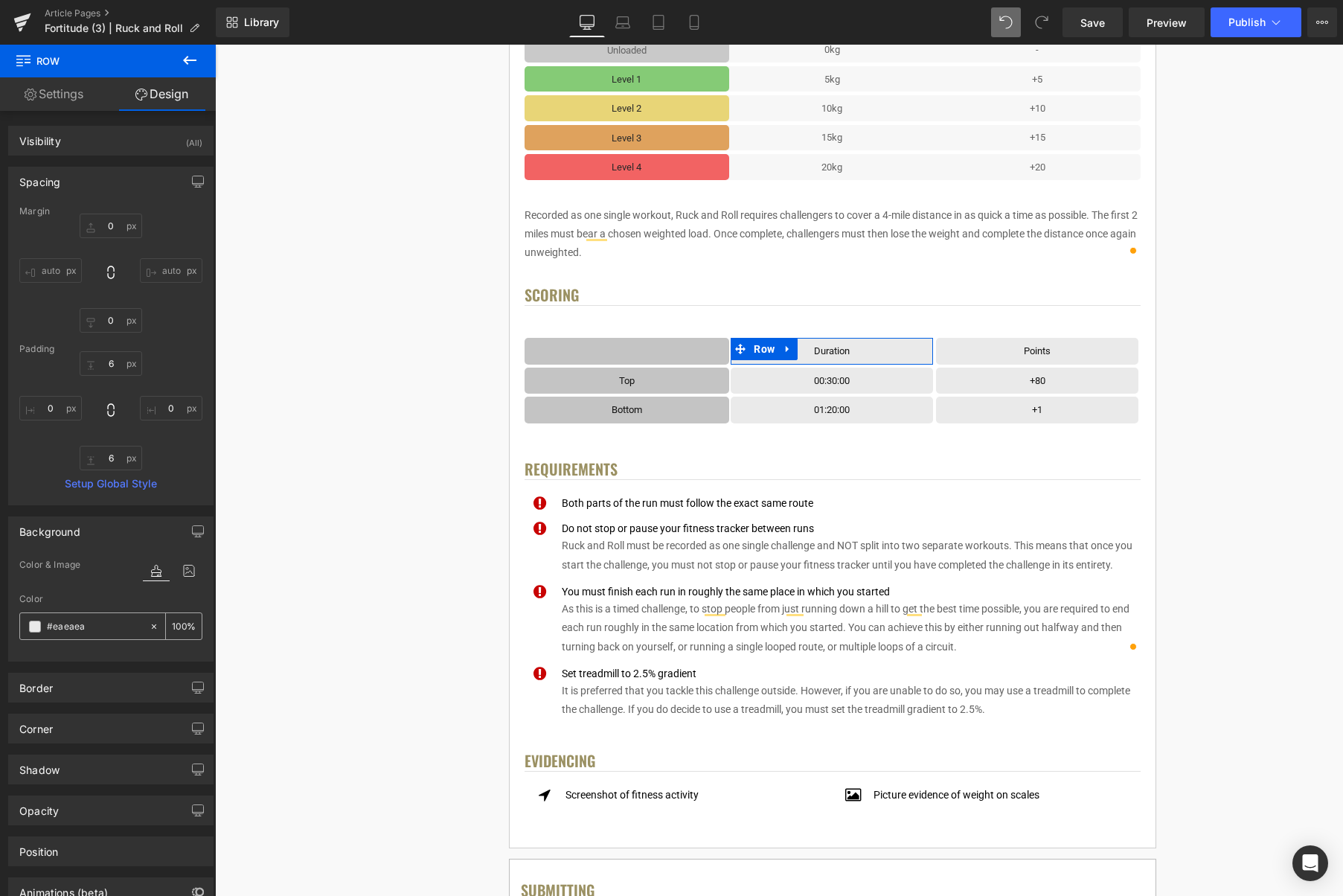
click at [149, 628] on icon at bounding box center [153, 626] width 10 height 10
type input "none"
type input "0"
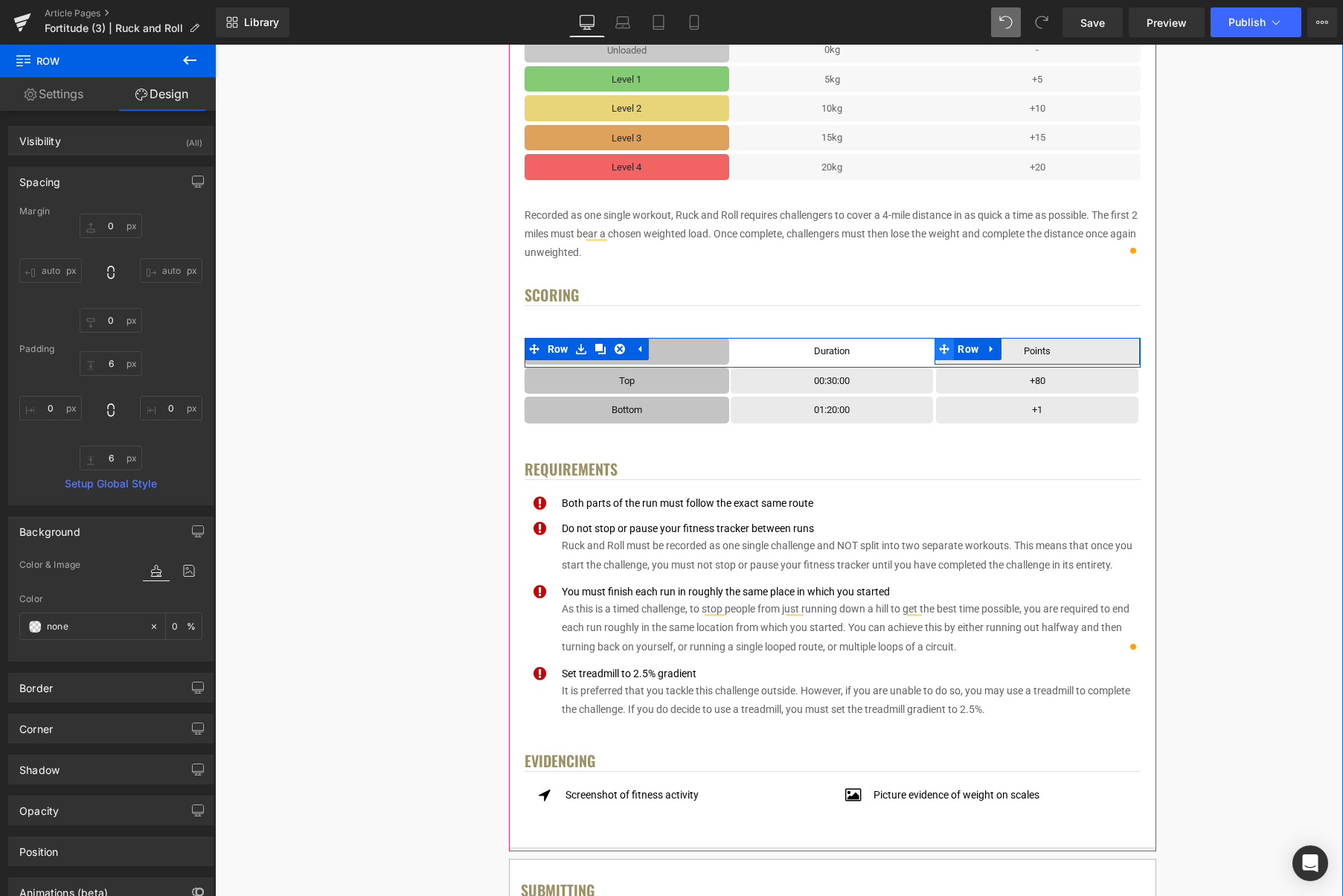
click at [940, 356] on span at bounding box center [944, 349] width 19 height 23
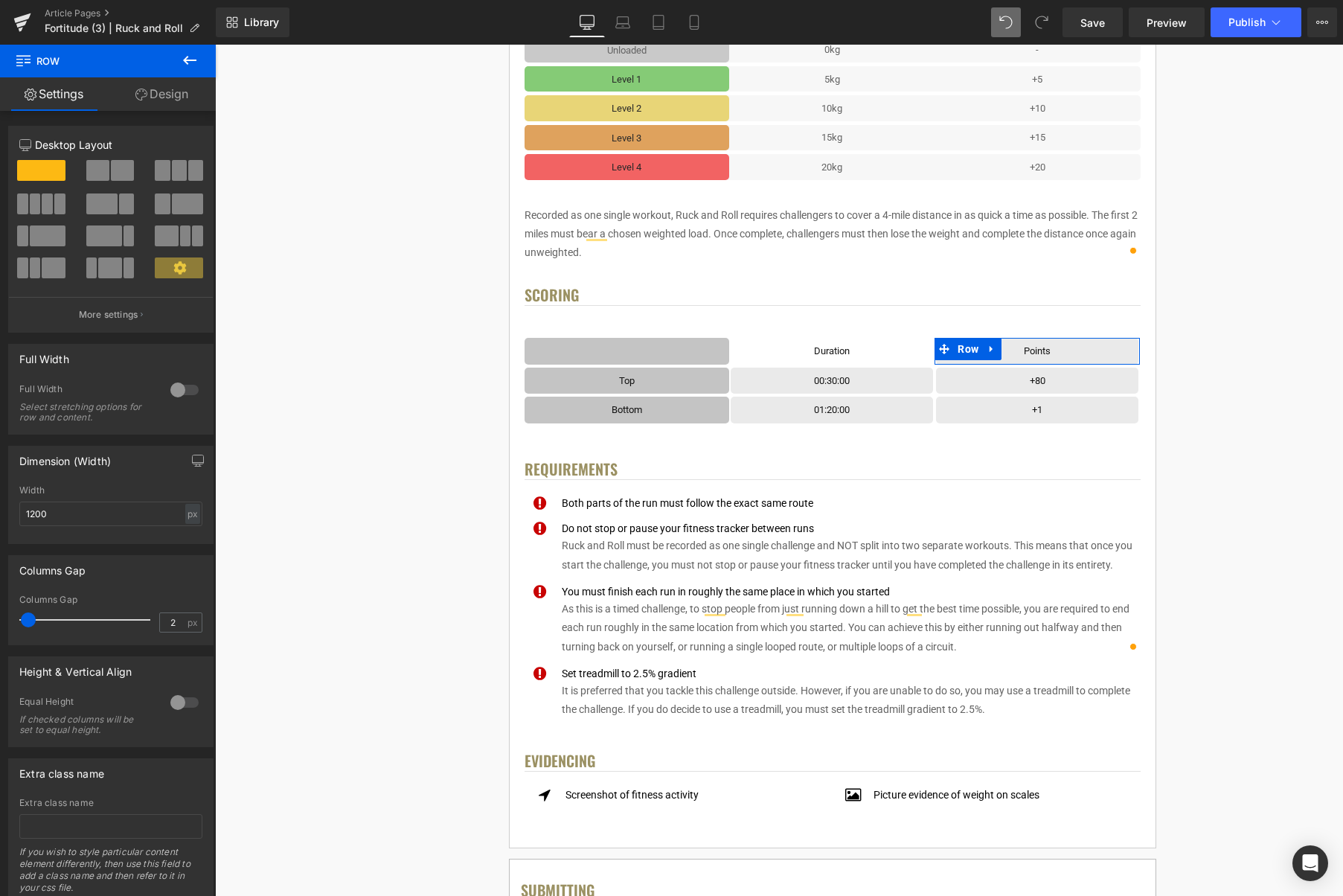
click at [168, 97] on link "Design" at bounding box center [162, 94] width 108 height 33
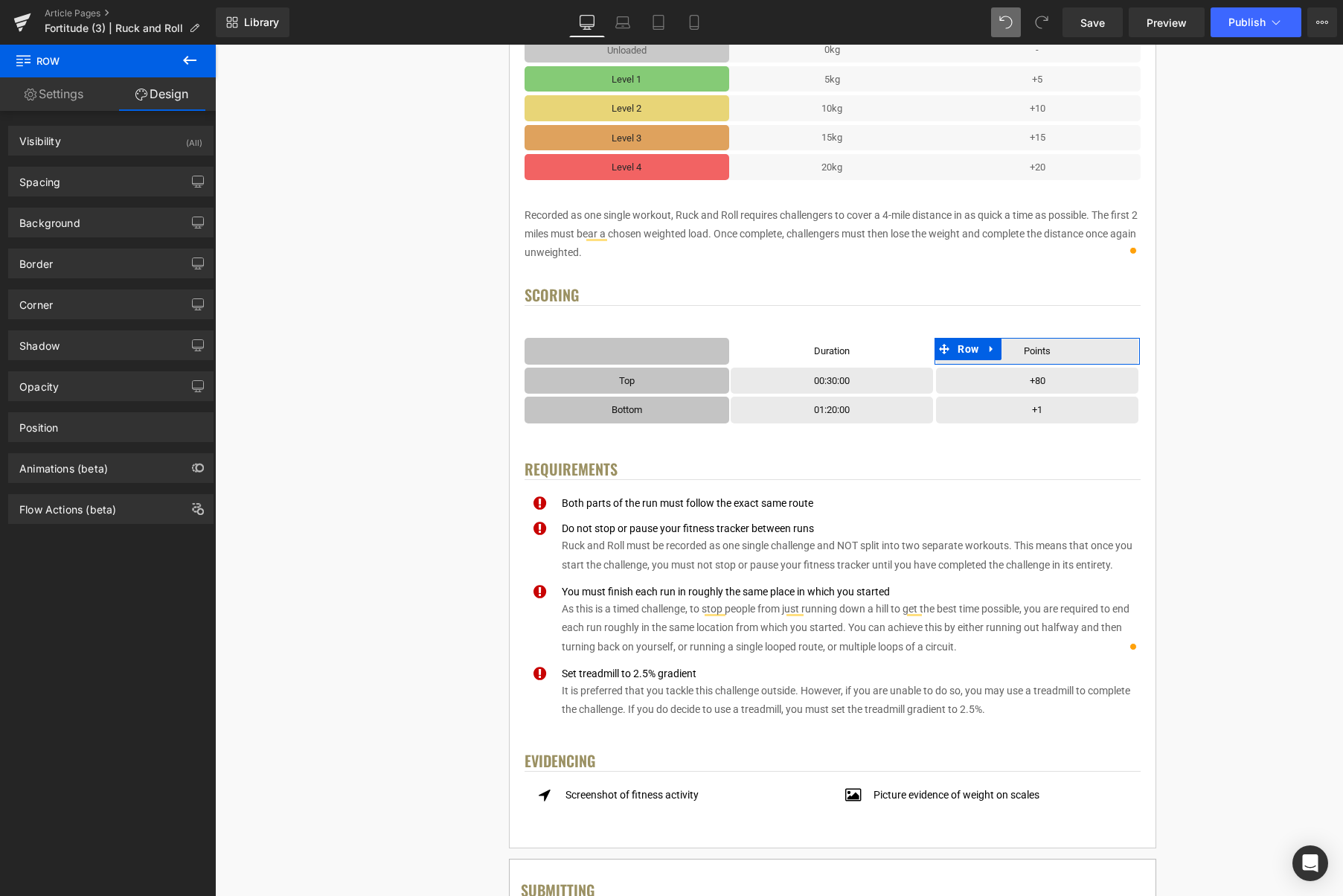
drag, startPoint x: 127, startPoint y: 225, endPoint x: 134, endPoint y: 244, distance: 20.2
click at [127, 225] on div "Background" at bounding box center [110, 223] width 204 height 28
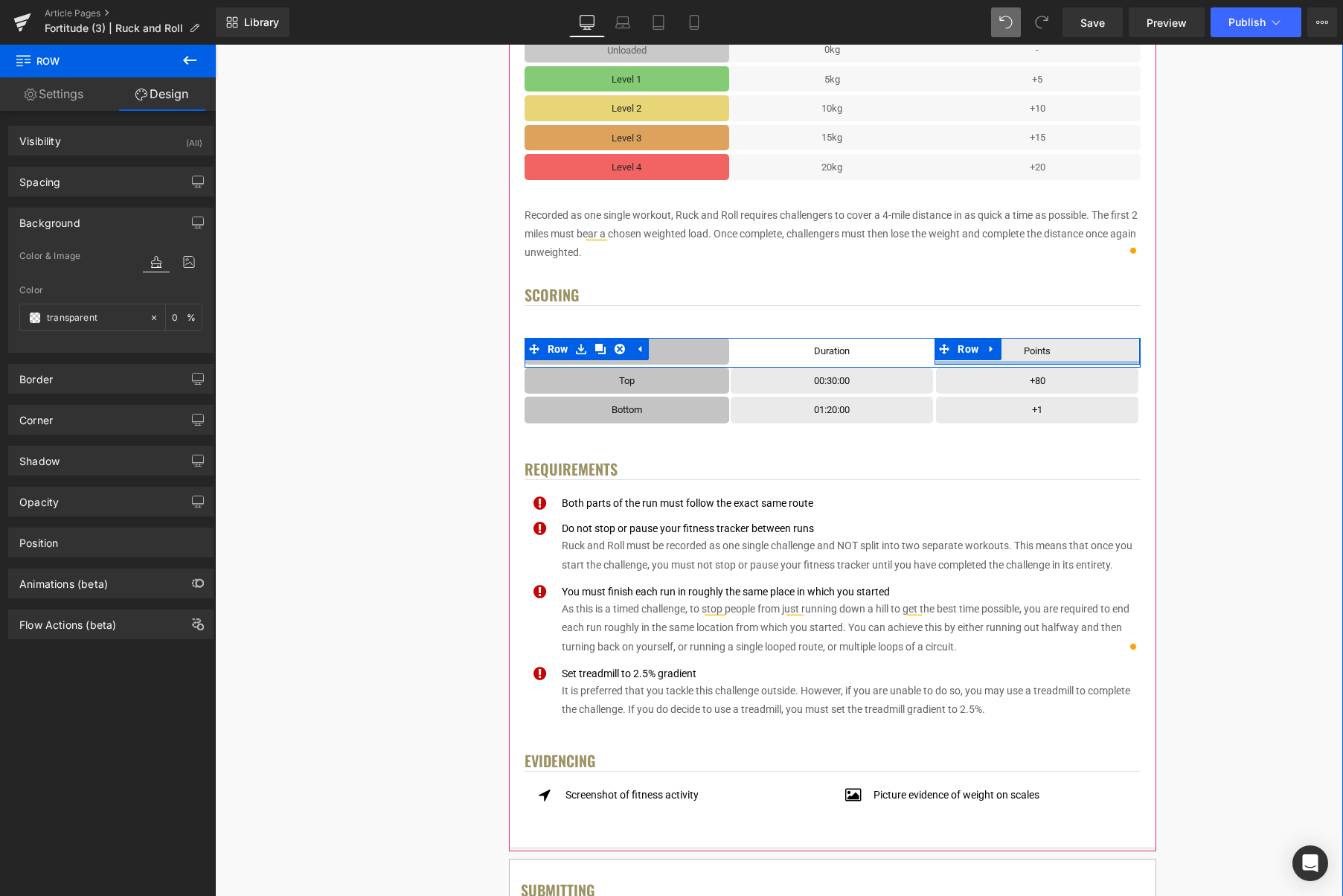
click at [1072, 361] on div "Points Text Block Row Row" at bounding box center [1037, 351] width 206 height 27
click at [1024, 342] on span "Text Block" at bounding box center [1030, 350] width 47 height 18
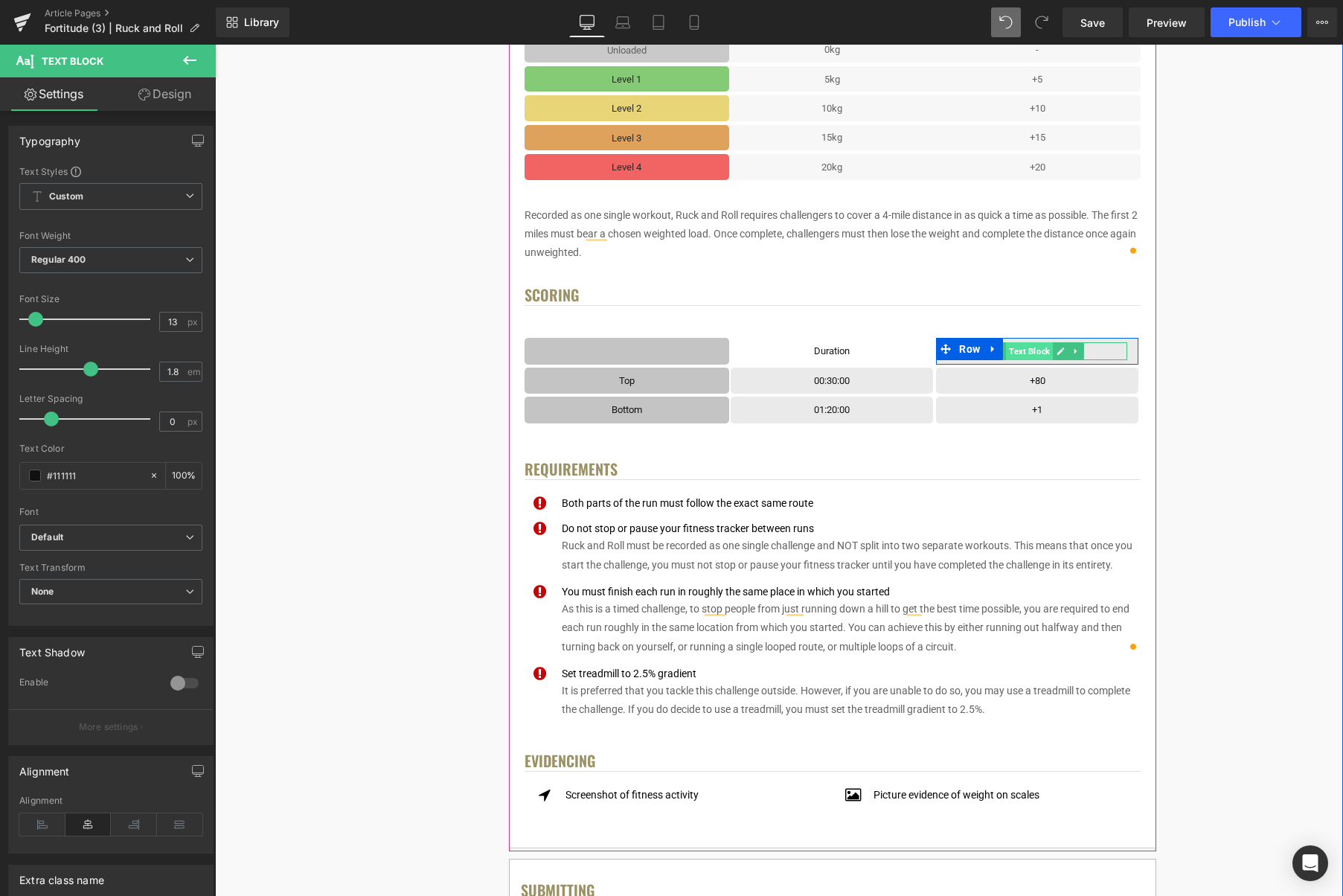
click at [1006, 344] on span "Text Block" at bounding box center [1030, 350] width 47 height 18
click at [1136, 346] on div at bounding box center [1137, 351] width 4 height 27
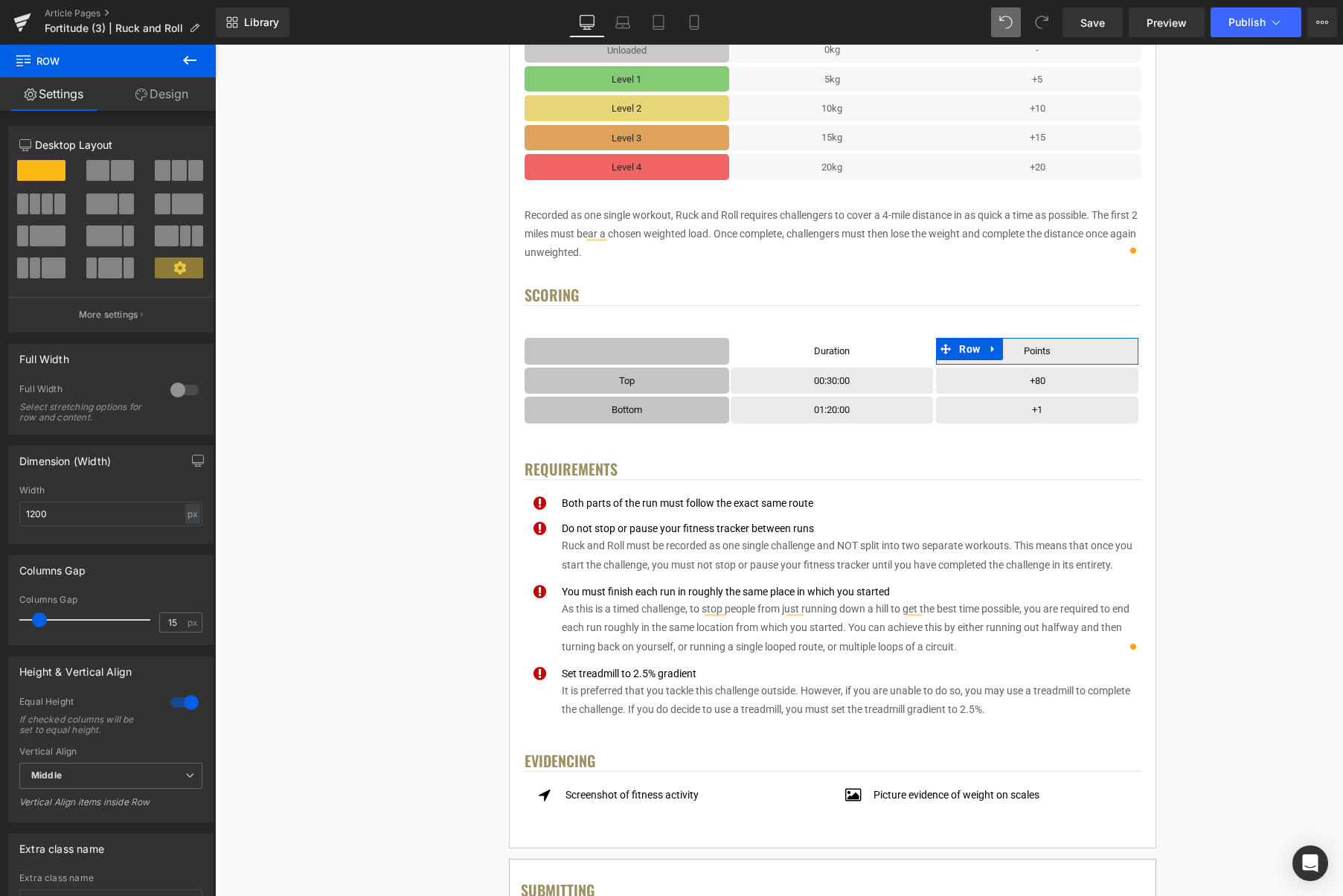
click at [152, 103] on link "Design" at bounding box center [162, 94] width 108 height 33
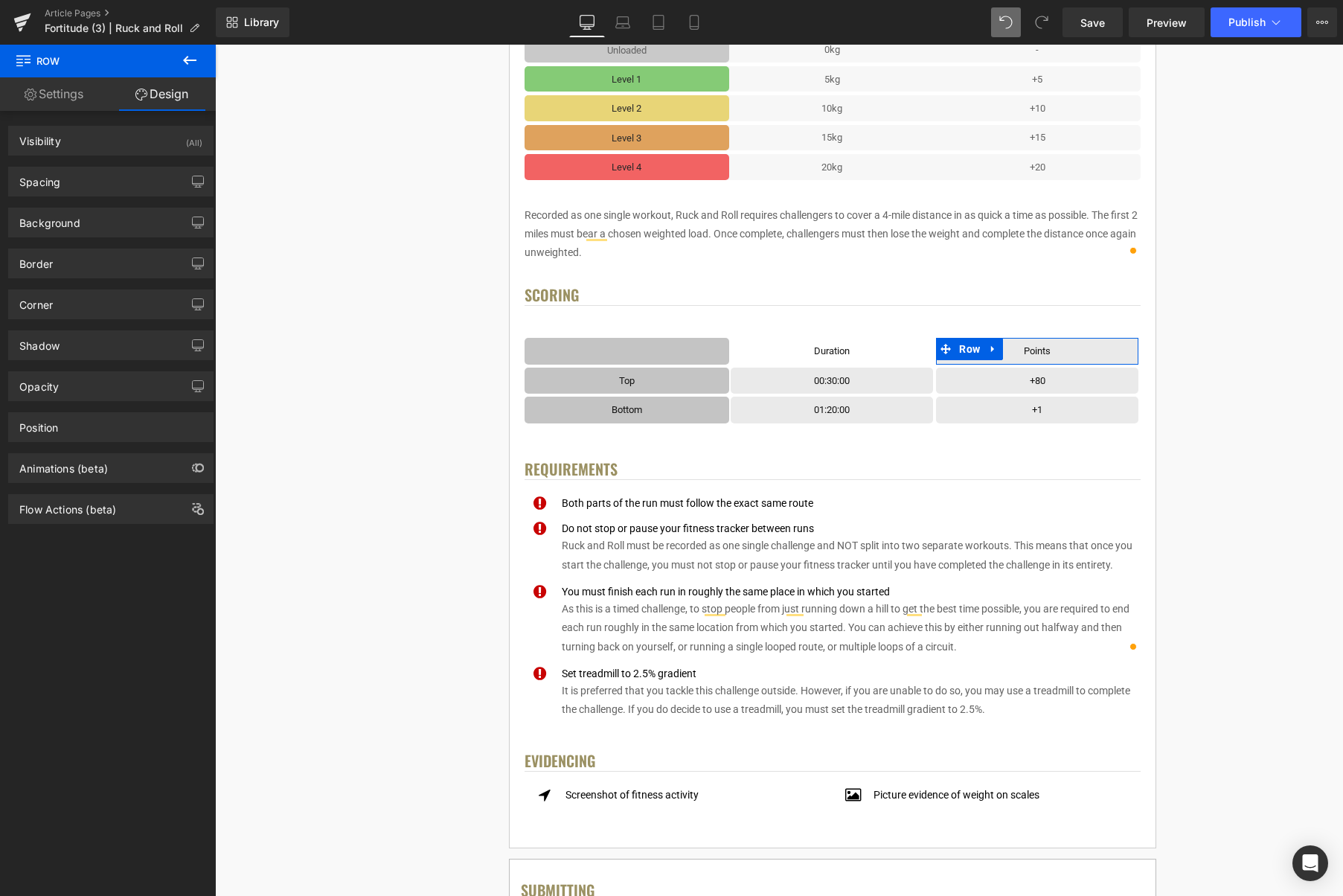
drag, startPoint x: 102, startPoint y: 219, endPoint x: 127, endPoint y: 282, distance: 67.8
click at [102, 219] on div "Background" at bounding box center [110, 223] width 204 height 28
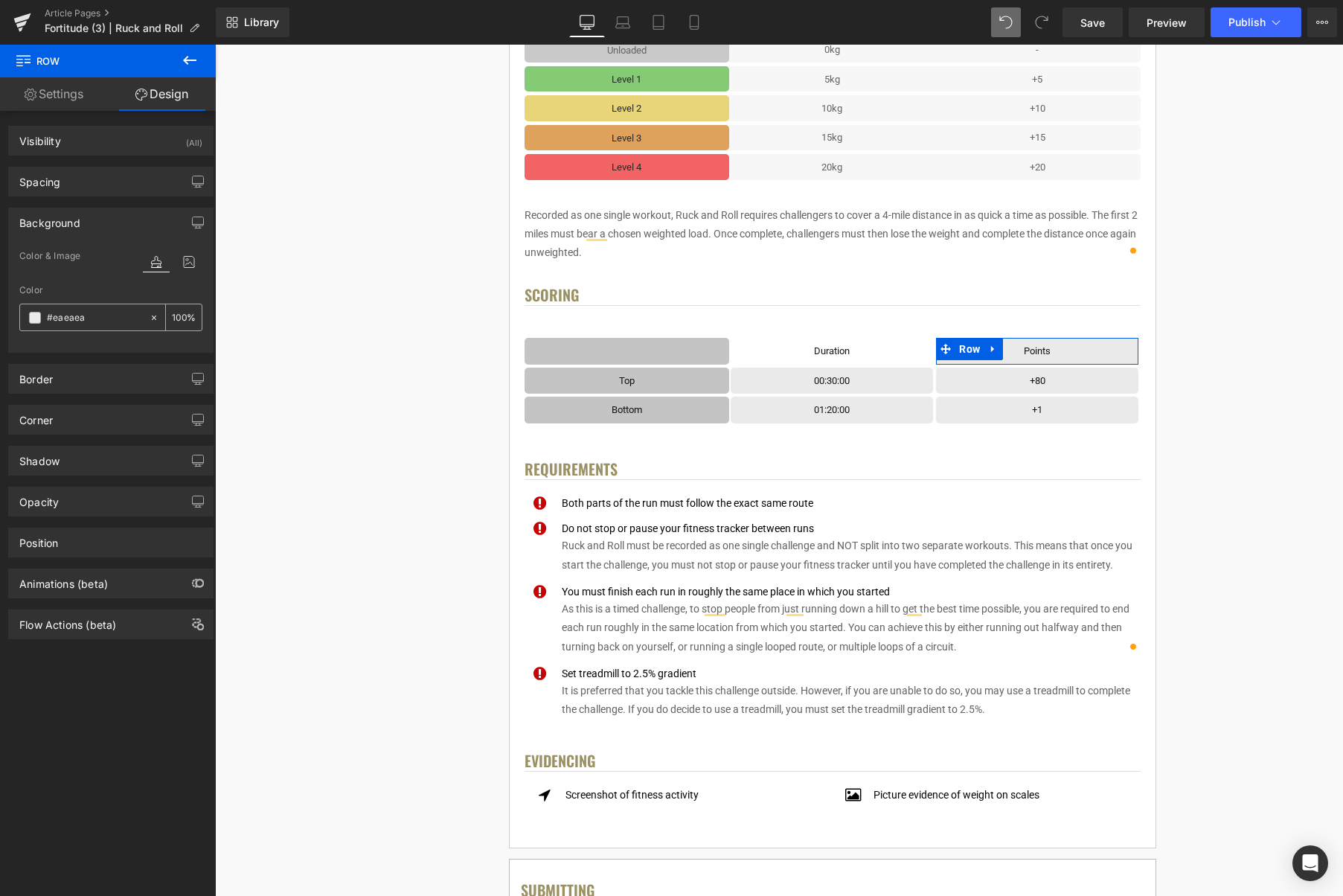
click at [150, 318] on icon at bounding box center [153, 317] width 10 height 10
type input "none"
type input "0"
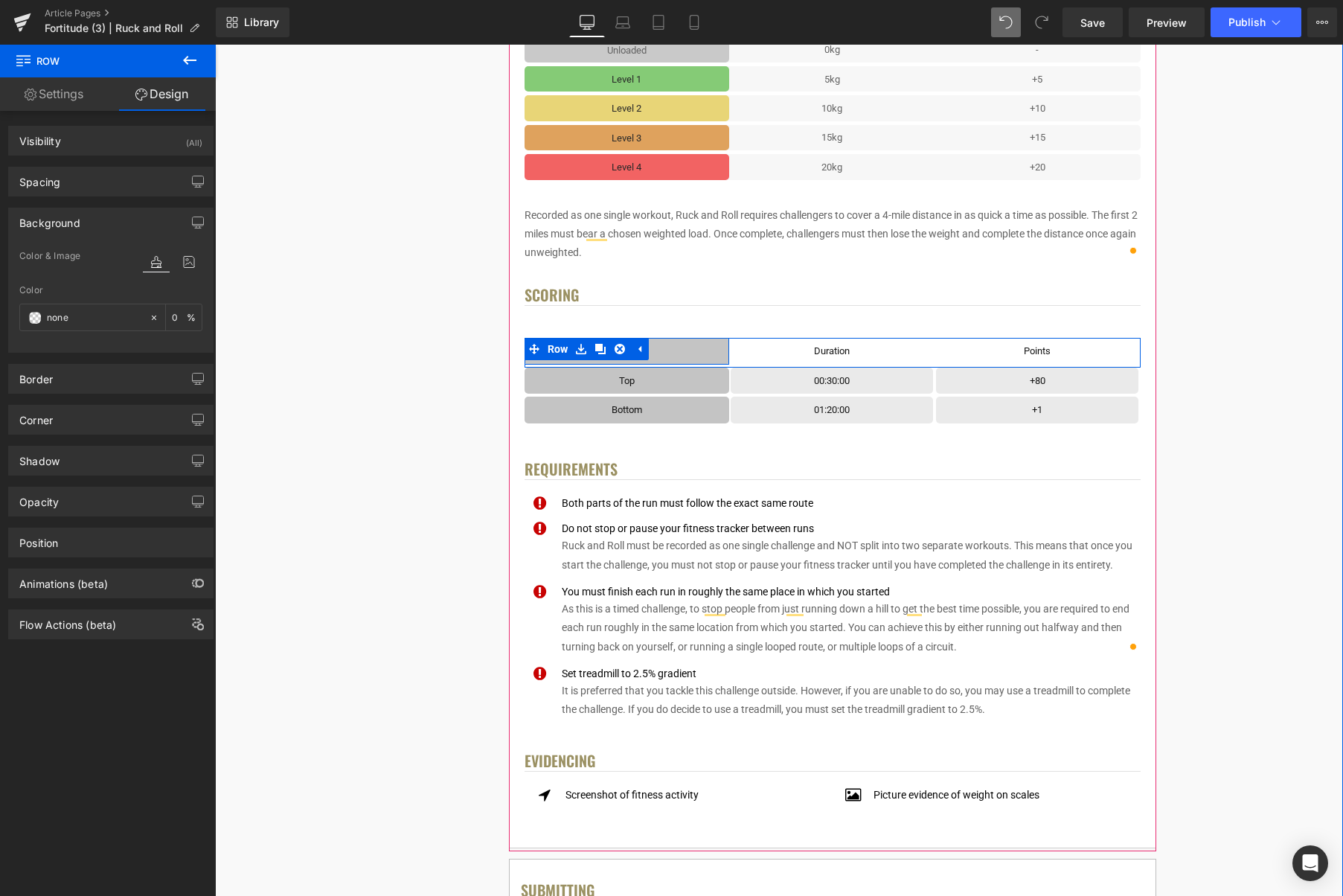
click at [727, 351] on div "Text Block Row" at bounding box center [627, 351] width 206 height 27
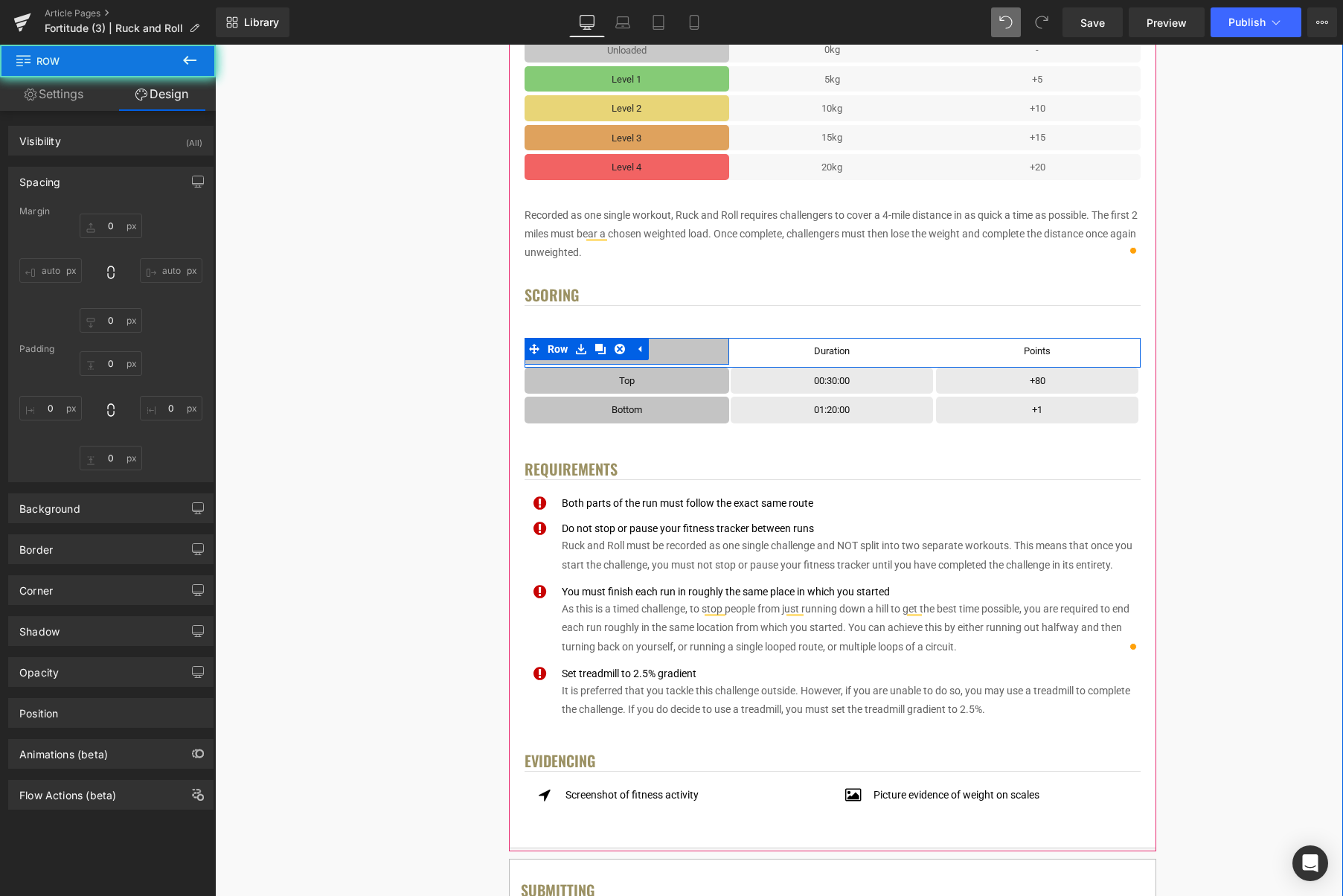
type input "0"
type input "6"
type input "0"
type input "6"
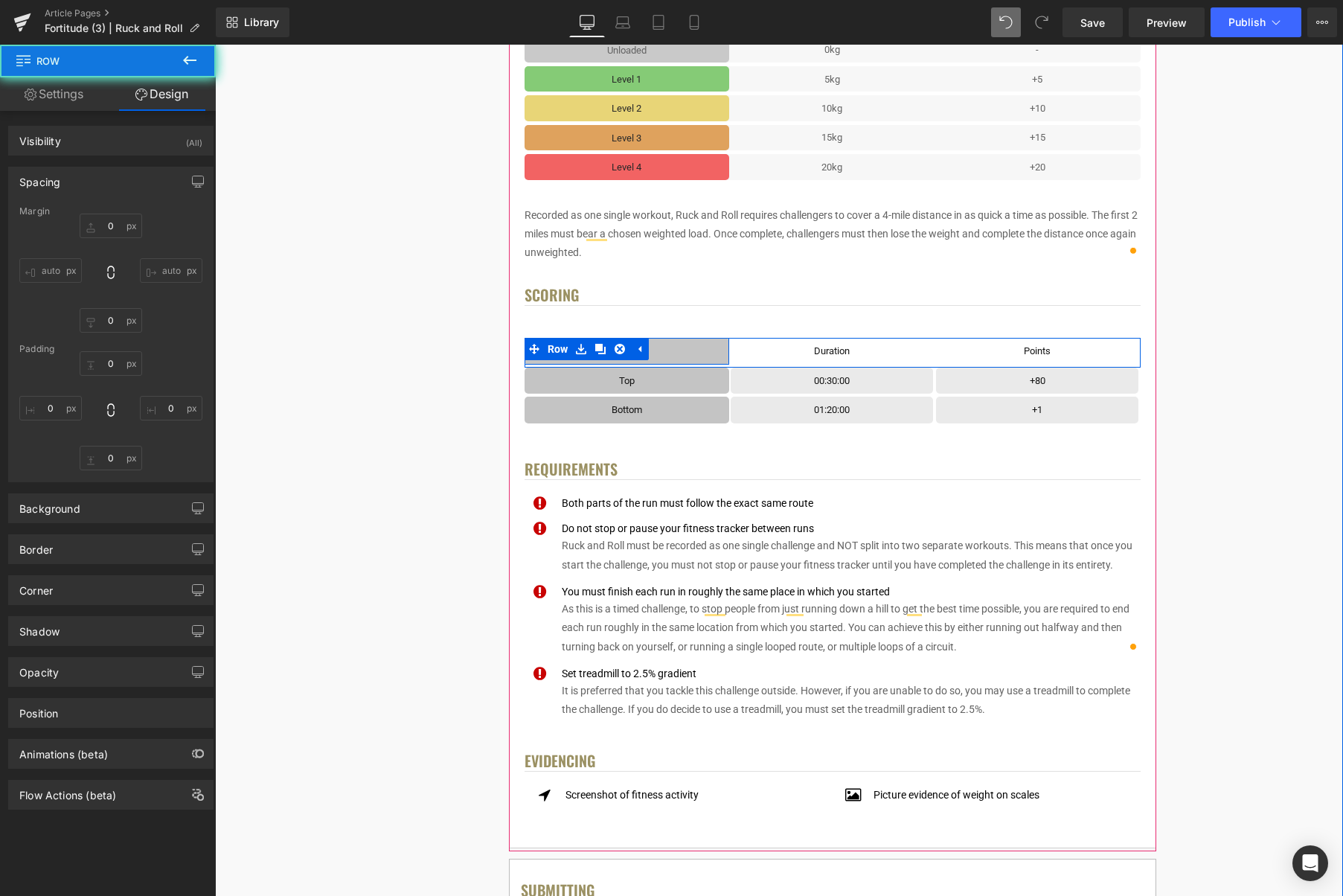
type input "0"
type input "#c4c4c4"
type input "100"
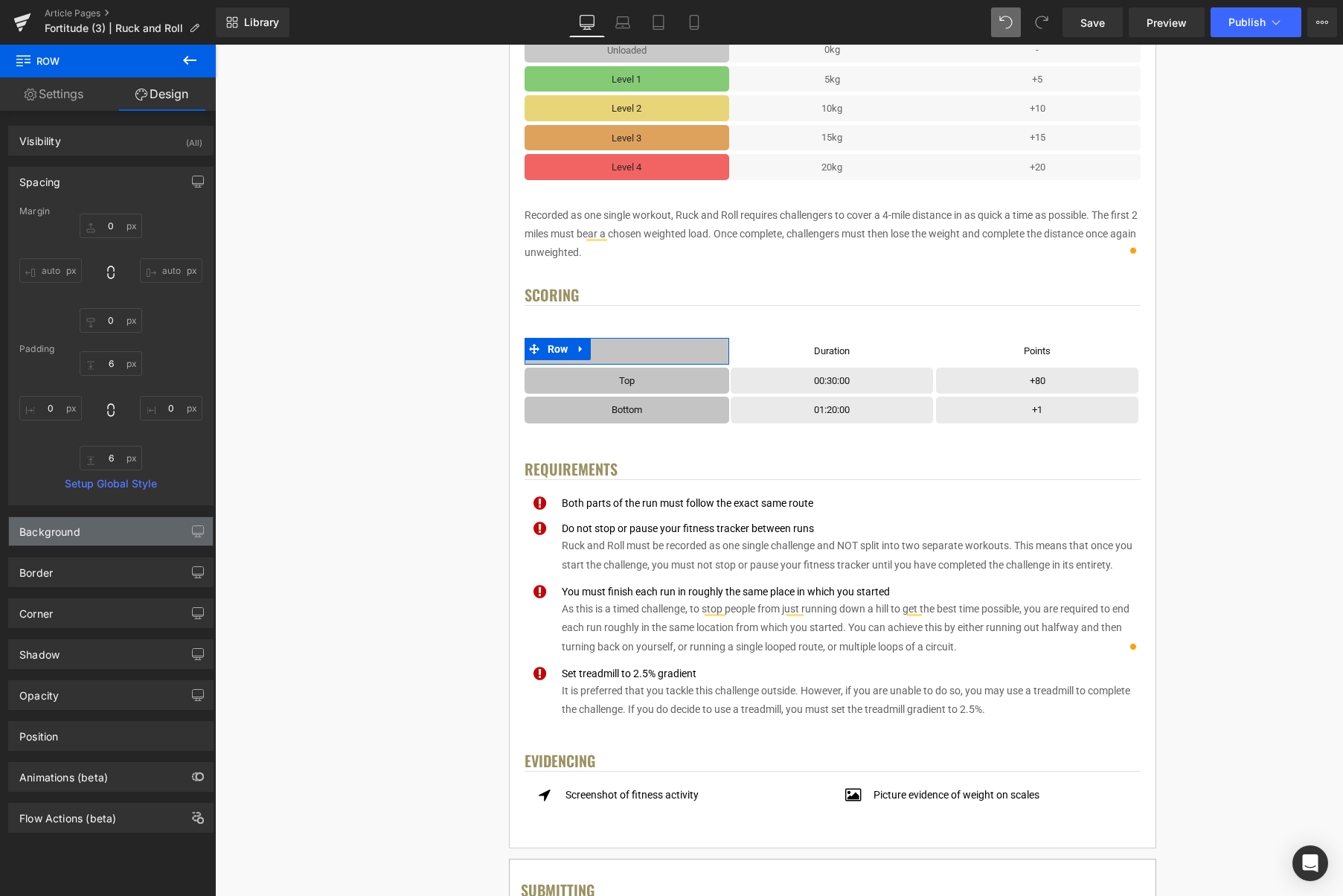
click at [81, 527] on div "Background" at bounding box center [110, 531] width 204 height 28
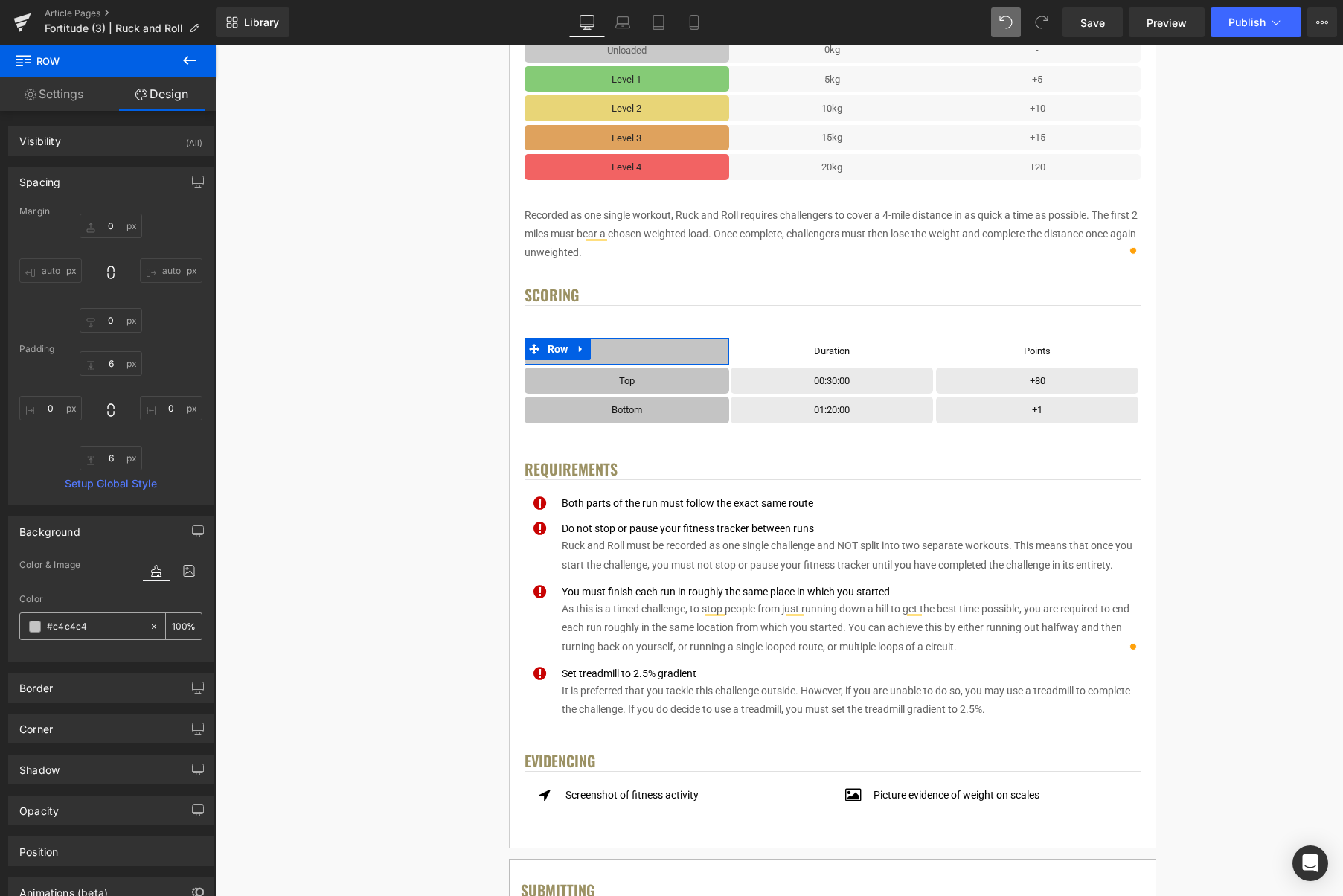
click at [149, 623] on icon at bounding box center [153, 626] width 10 height 10
type input "none"
type input "0"
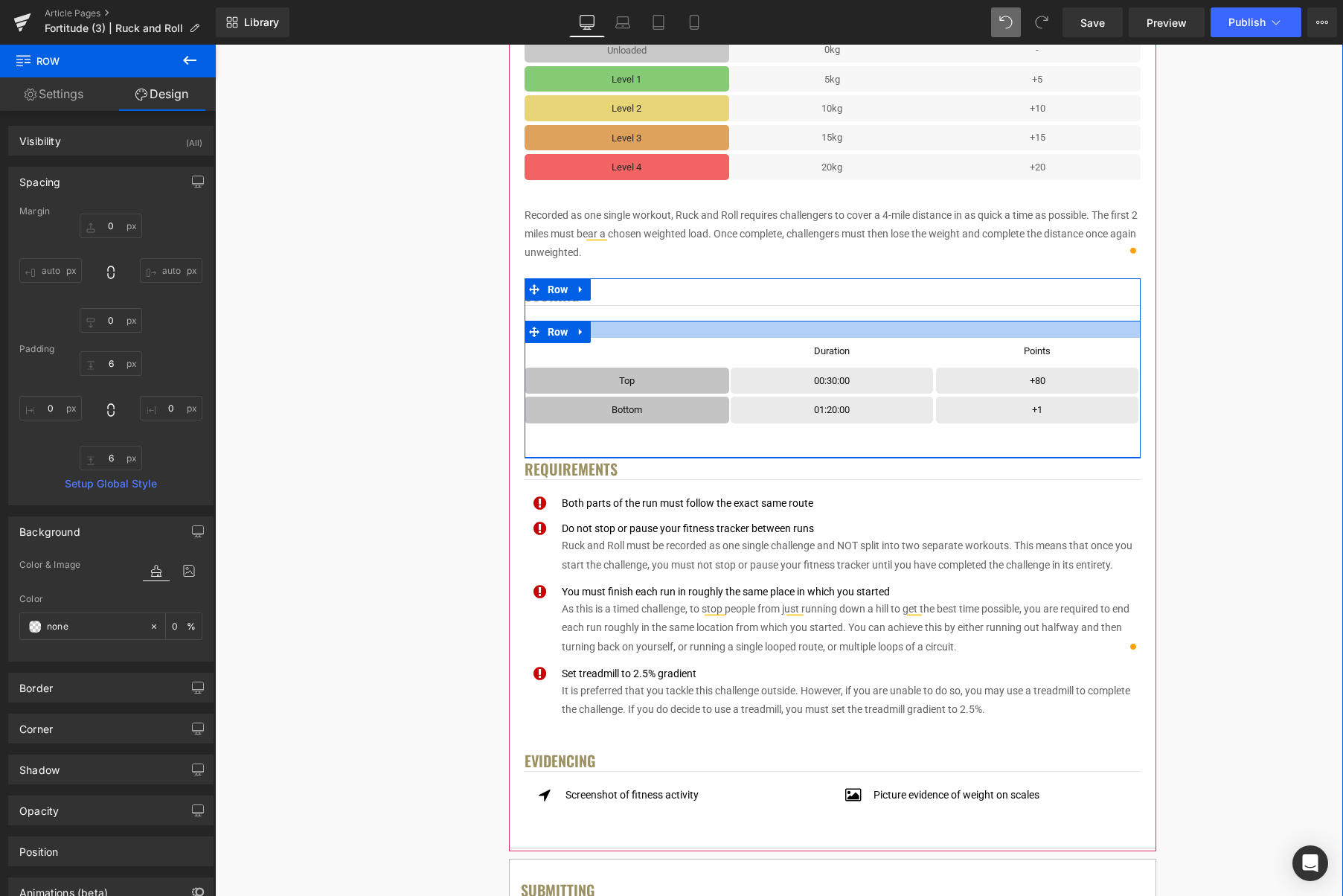
click at [960, 325] on div at bounding box center [833, 330] width 617 height 17
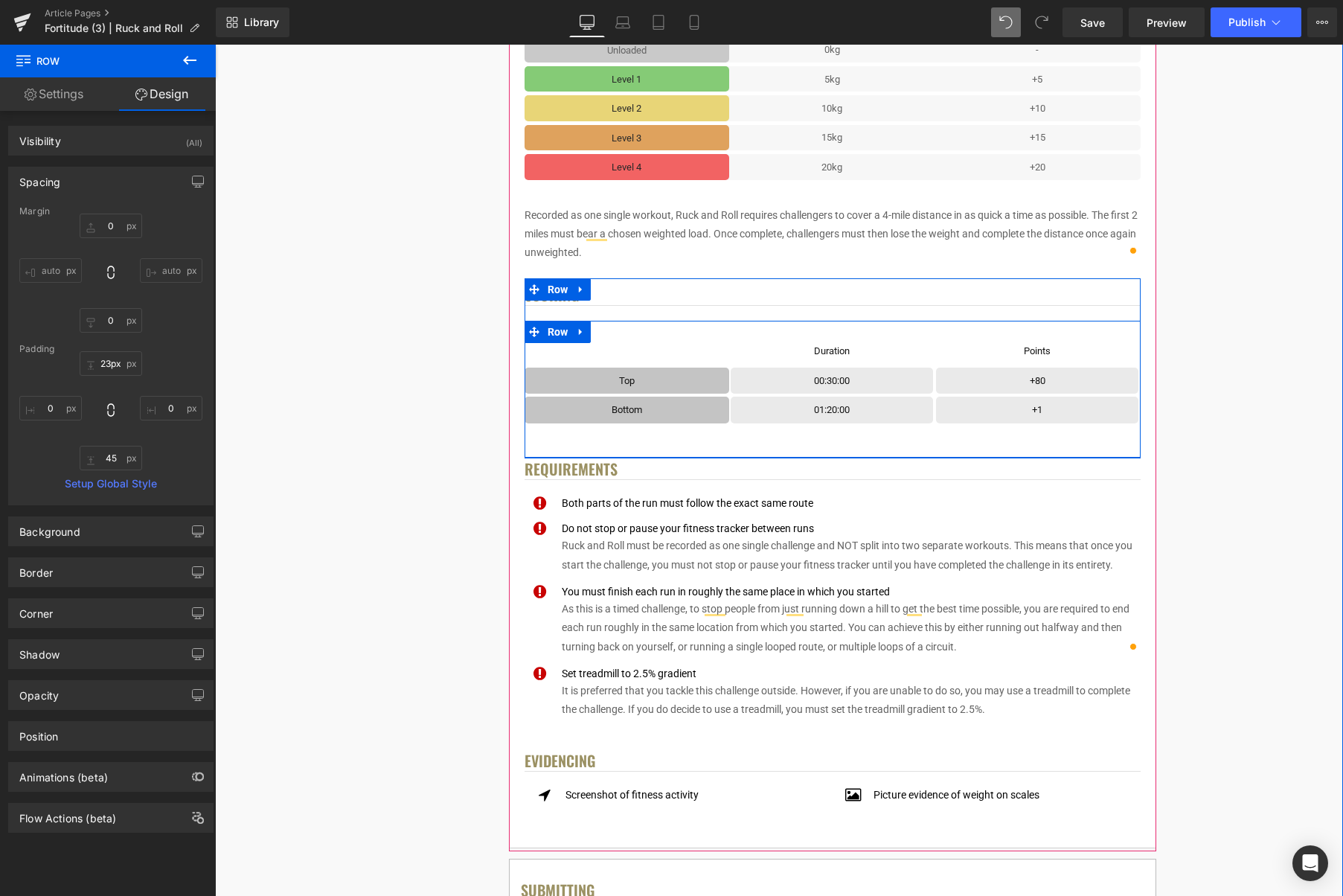
click at [963, 326] on div at bounding box center [833, 330] width 617 height 17
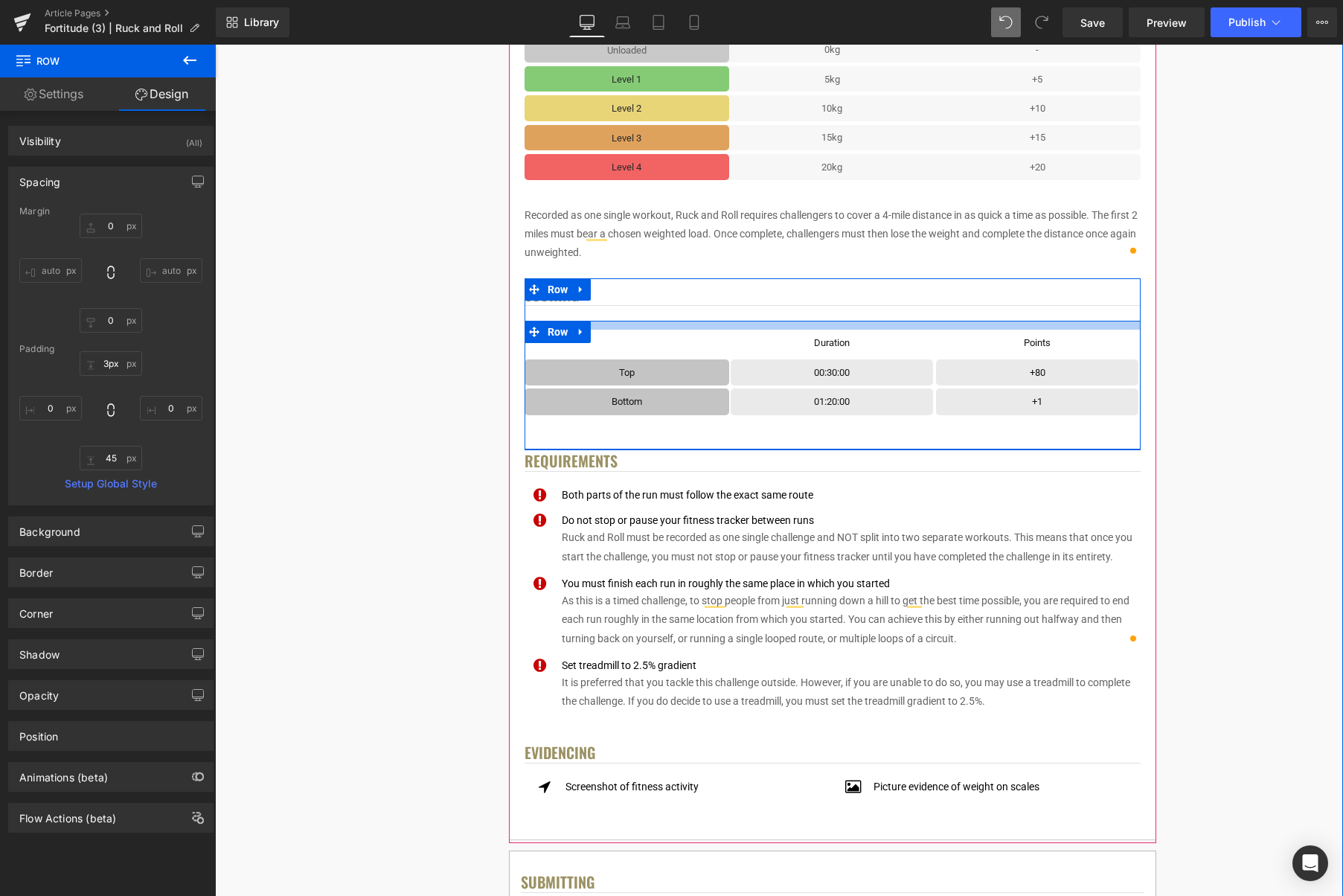
type input "0px"
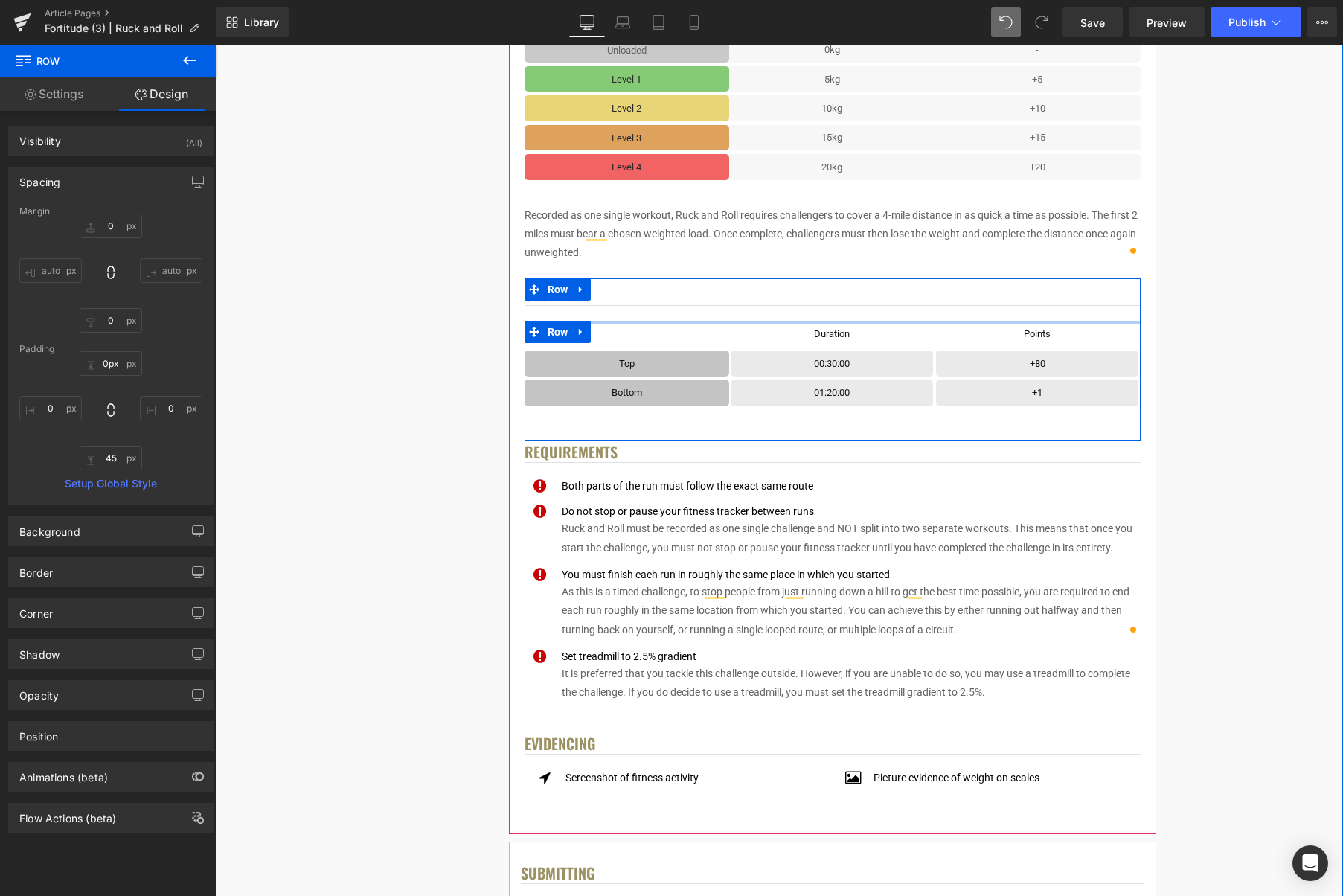
drag, startPoint x: 959, startPoint y: 332, endPoint x: 978, endPoint y: 317, distance: 24.2
click at [960, 311] on div "Scoring Heading Text Block Row Duration Text Block Row Row Points Text Block Ro…" at bounding box center [833, 362] width 617 height 154
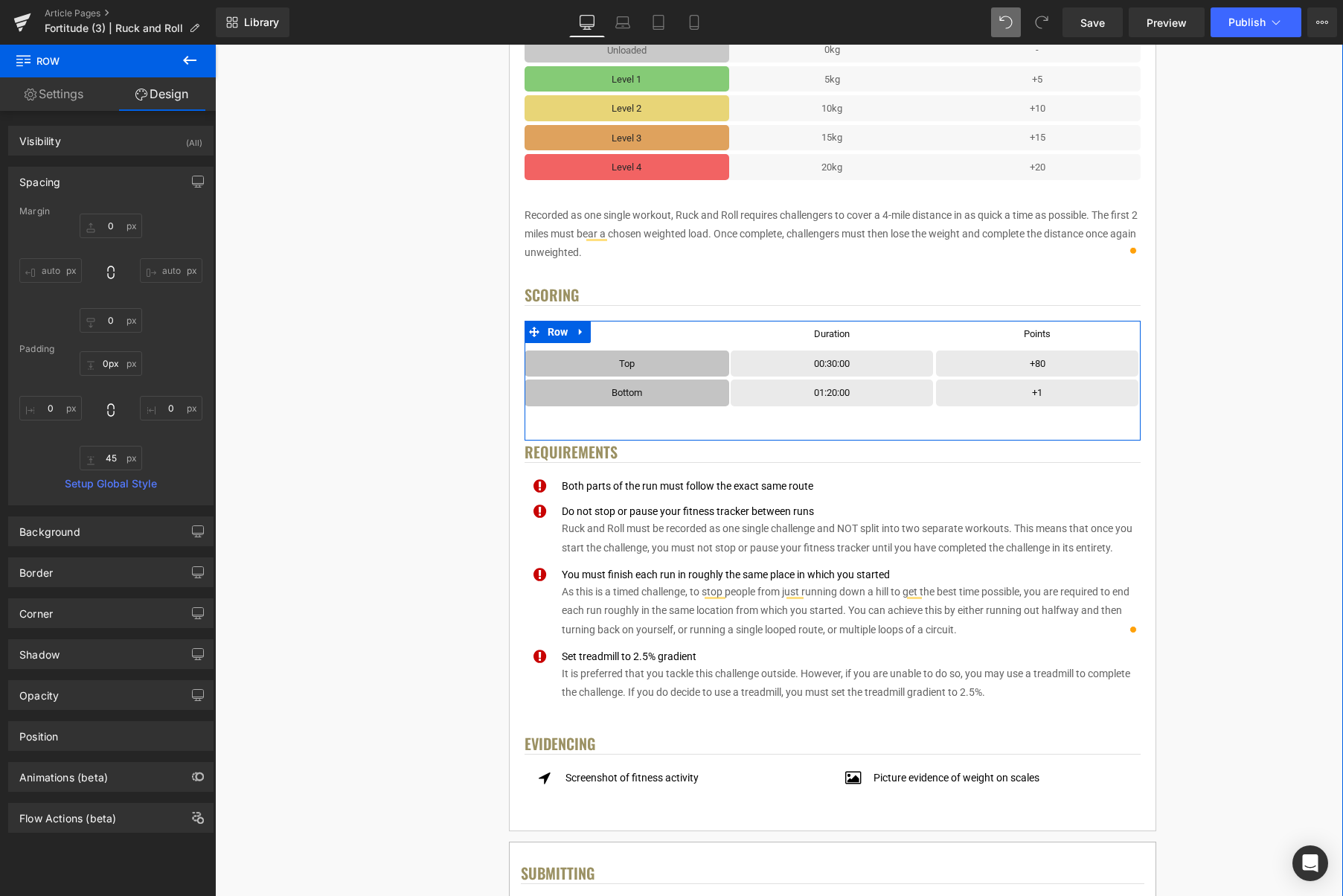
click at [1195, 321] on div "< User Home Text Block Row Image Fortitude Challenge Series Heading Complete ea…" at bounding box center [833, 570] width 1012 height 2233
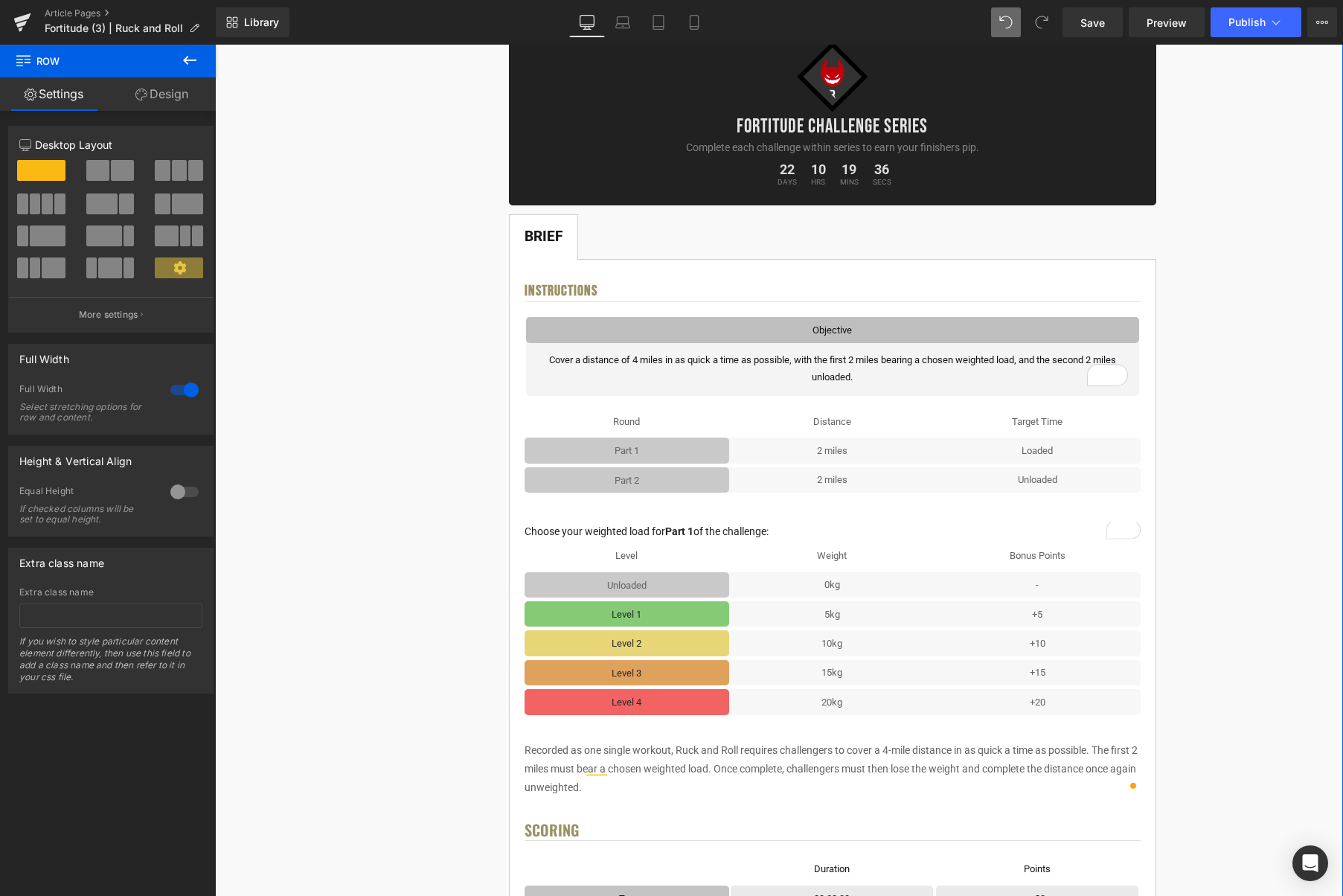
scroll to position [130, 0]
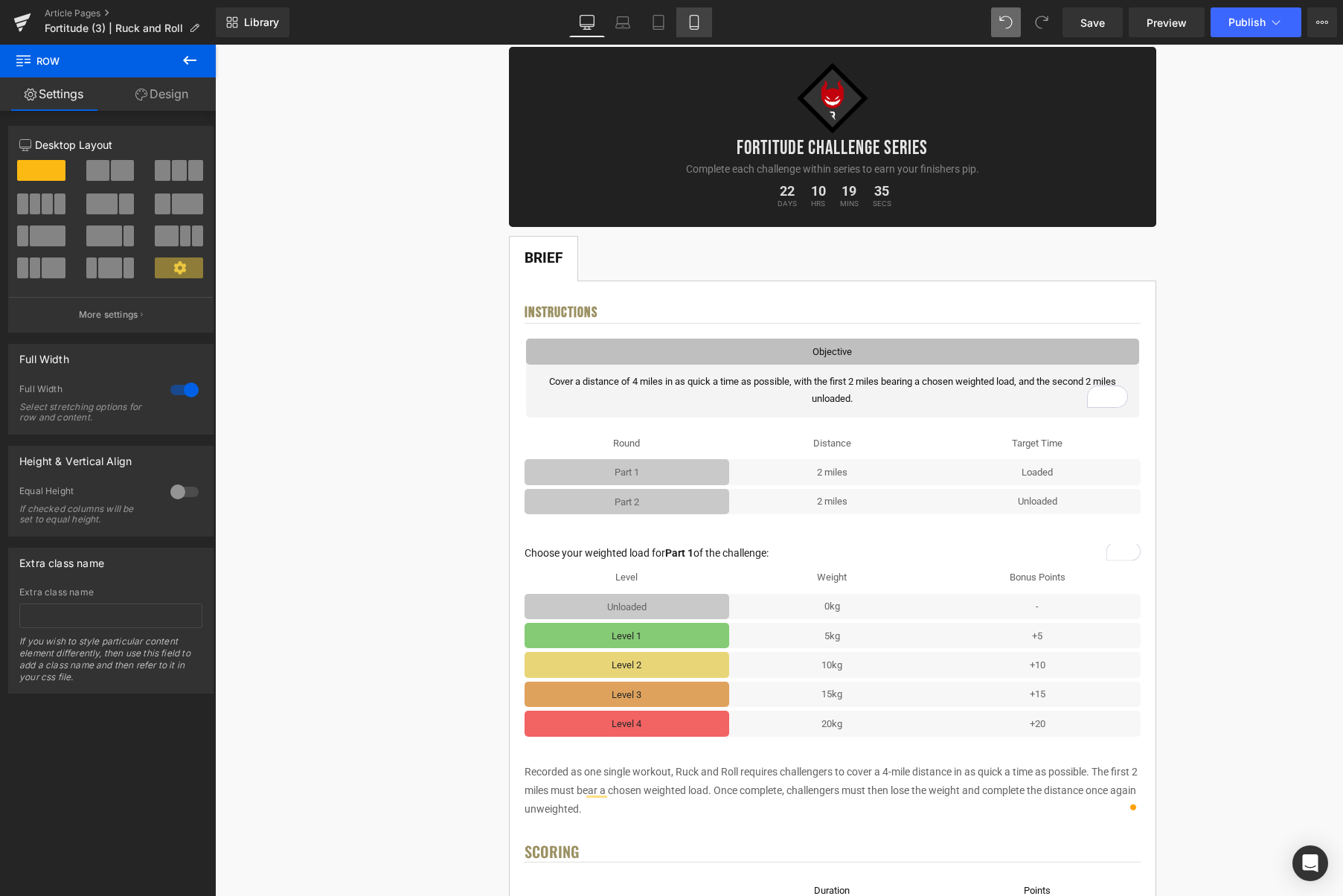
click at [701, 27] on icon at bounding box center [694, 23] width 15 height 15
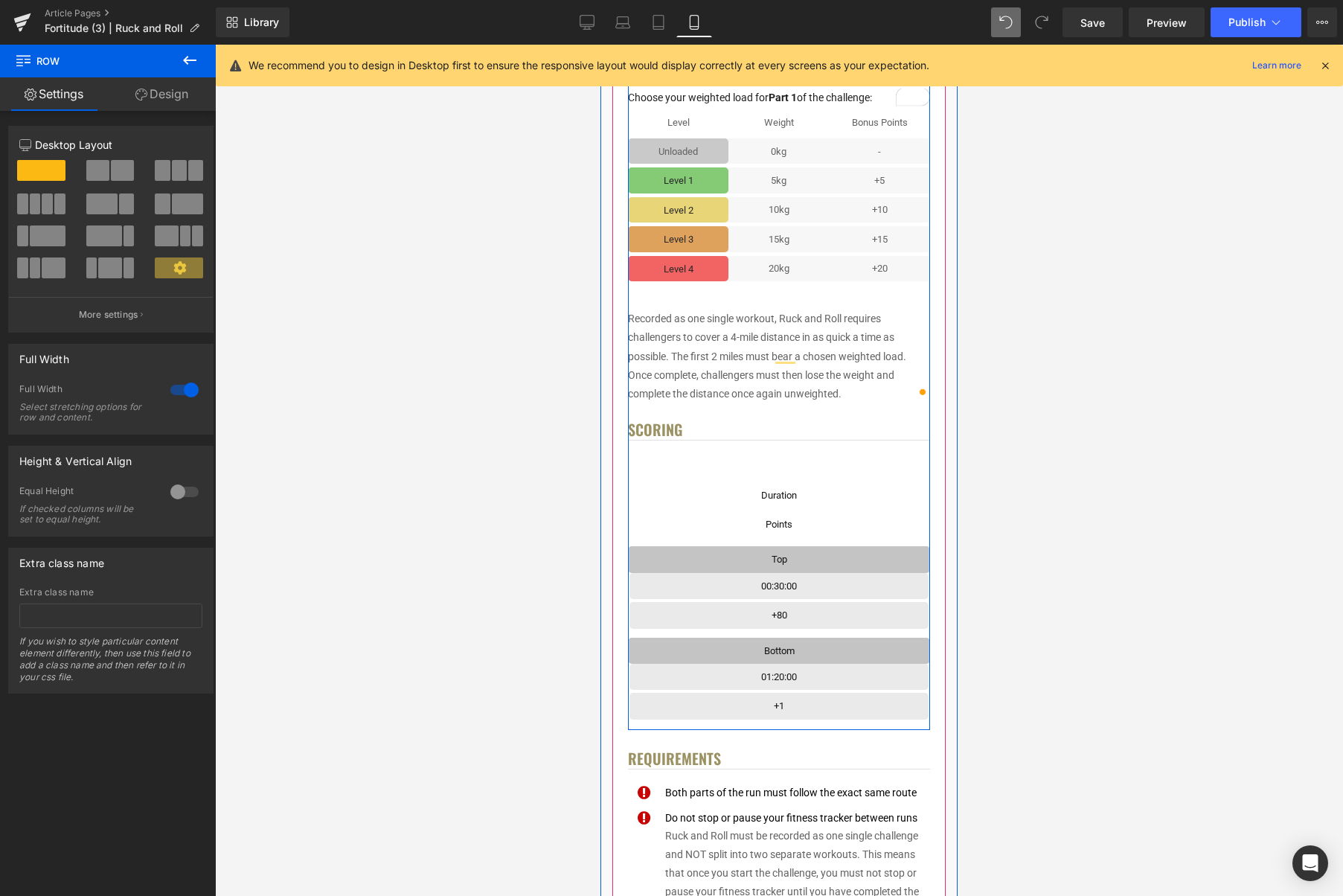
scroll to position [618, 0]
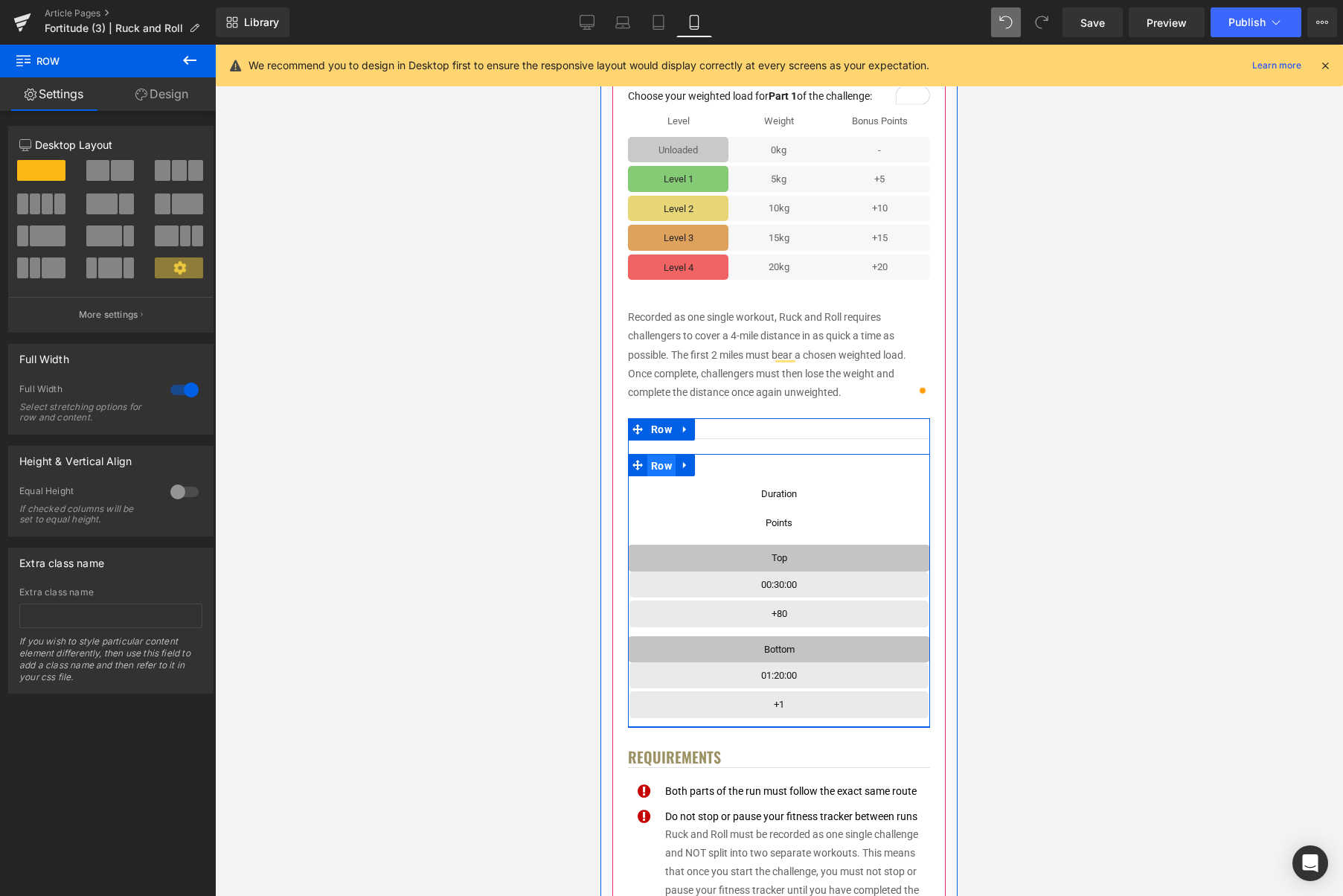
click at [662, 469] on span "Row" at bounding box center [662, 466] width 28 height 23
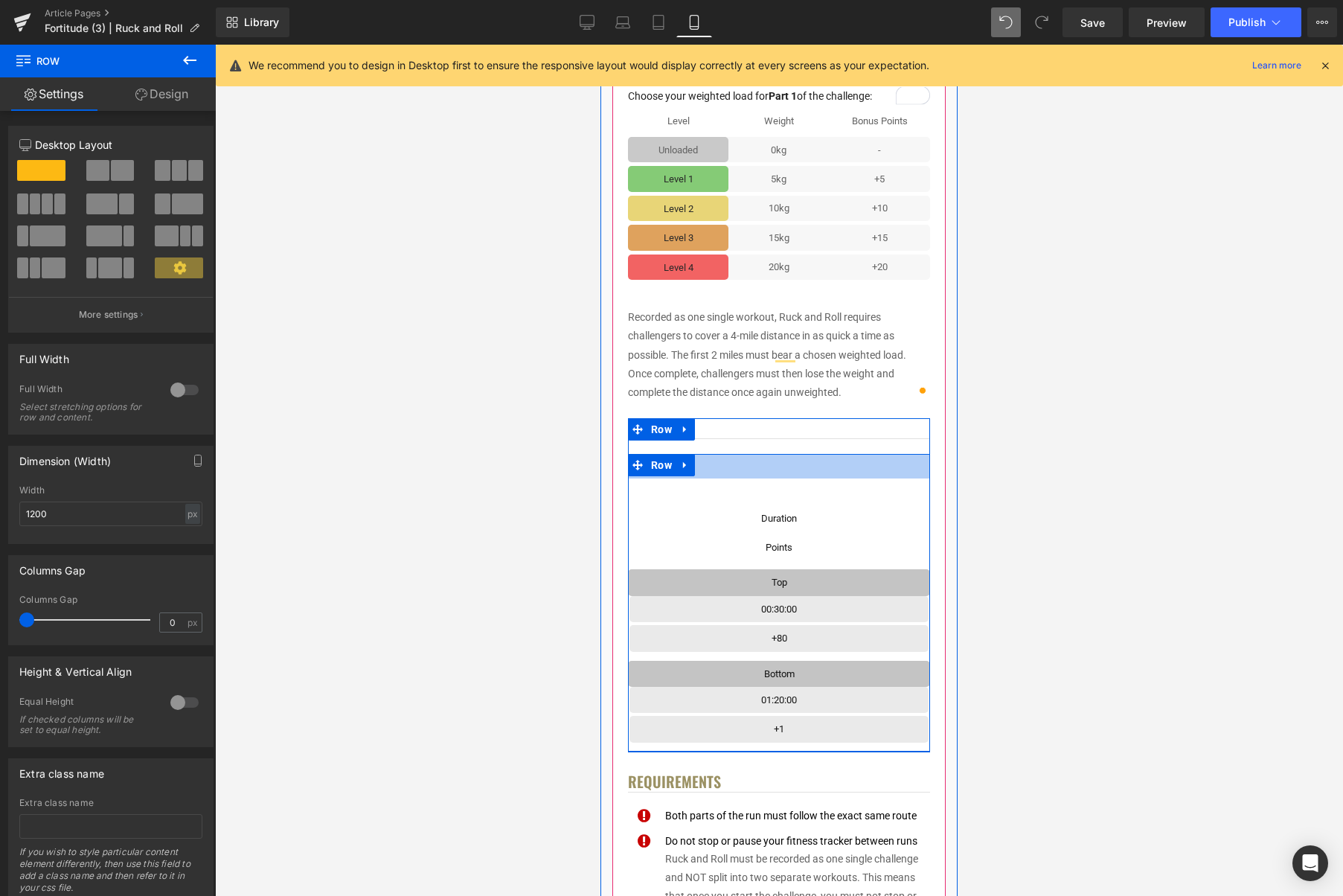
drag, startPoint x: 843, startPoint y: 456, endPoint x: 707, endPoint y: 502, distance: 143.6
click at [842, 481] on div "Text Block Row Duration Text Block Row Row Points Text Block Row Row Row Top Te…" at bounding box center [779, 602] width 302 height 297
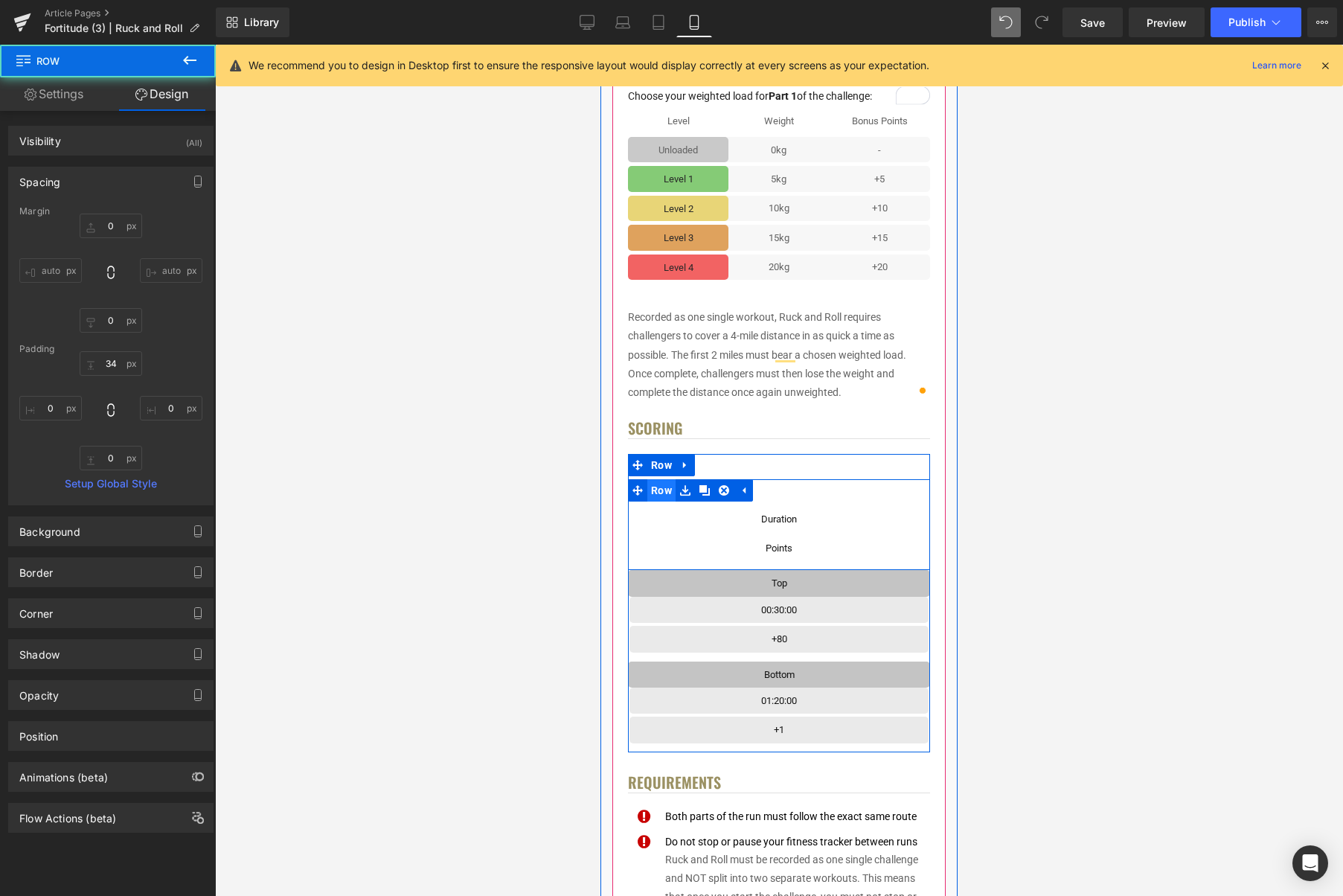
click at [662, 493] on span "Row" at bounding box center [662, 491] width 28 height 23
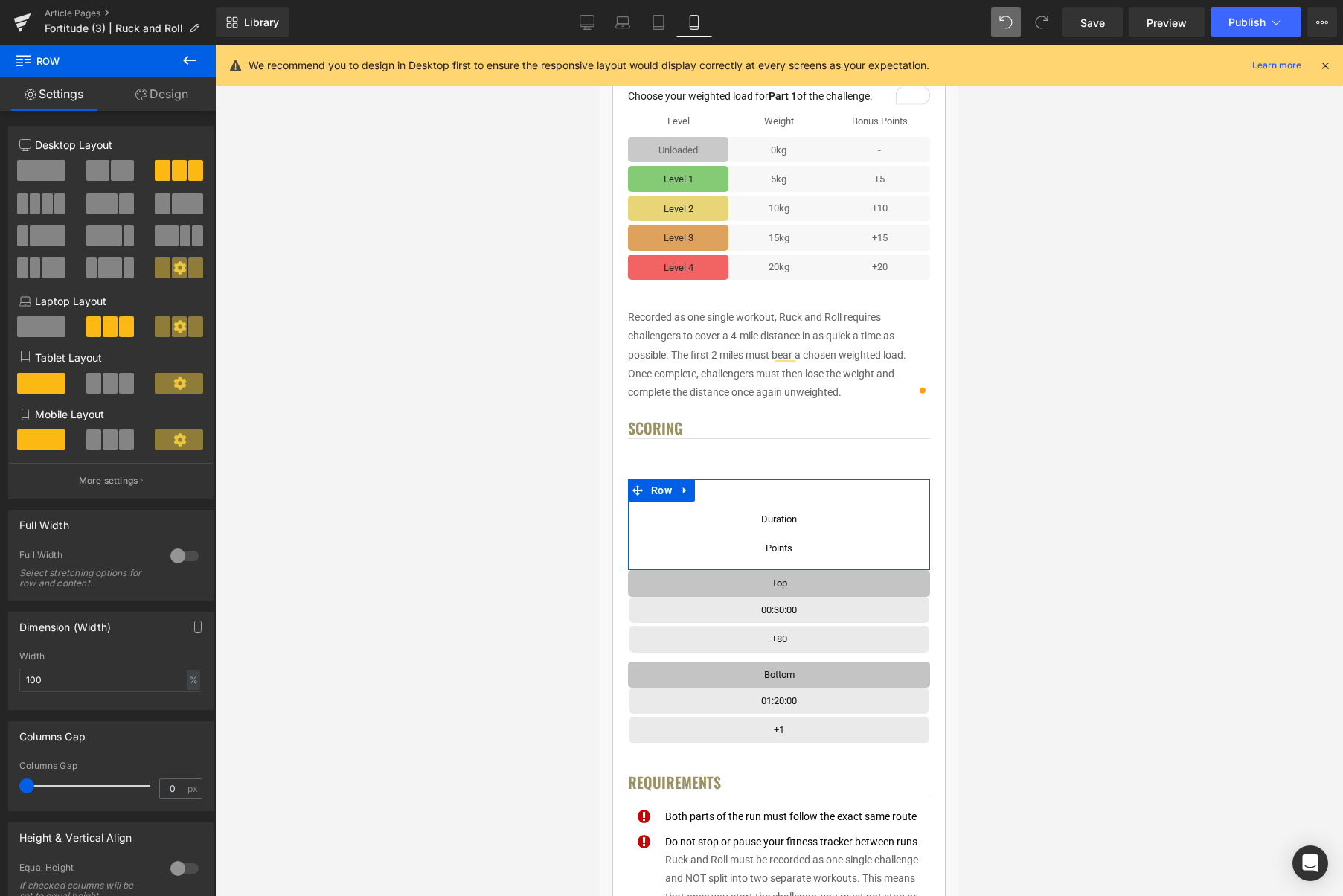
click at [110, 449] on span at bounding box center [110, 439] width 15 height 21
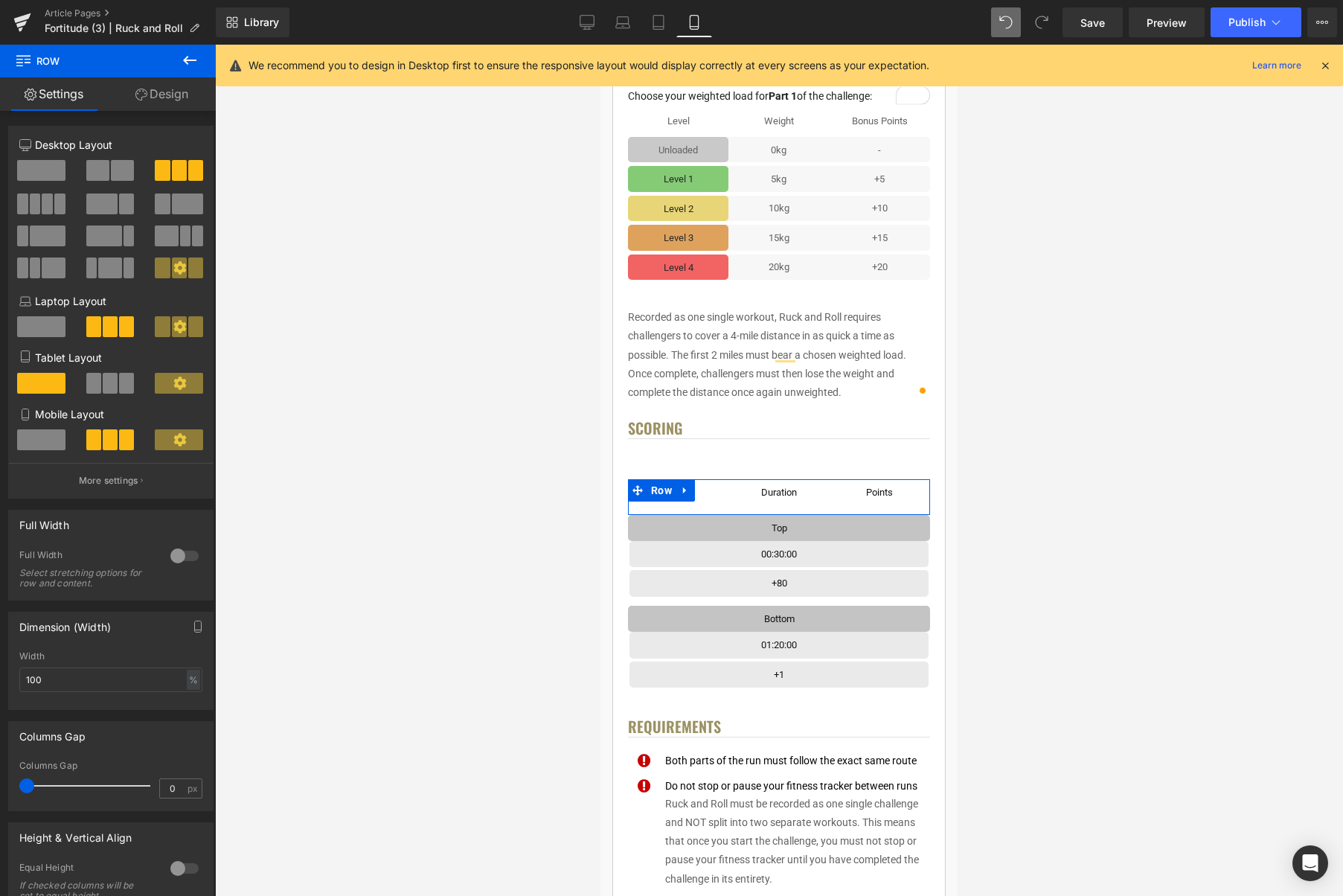
click at [115, 384] on button at bounding box center [111, 384] width 50 height 21
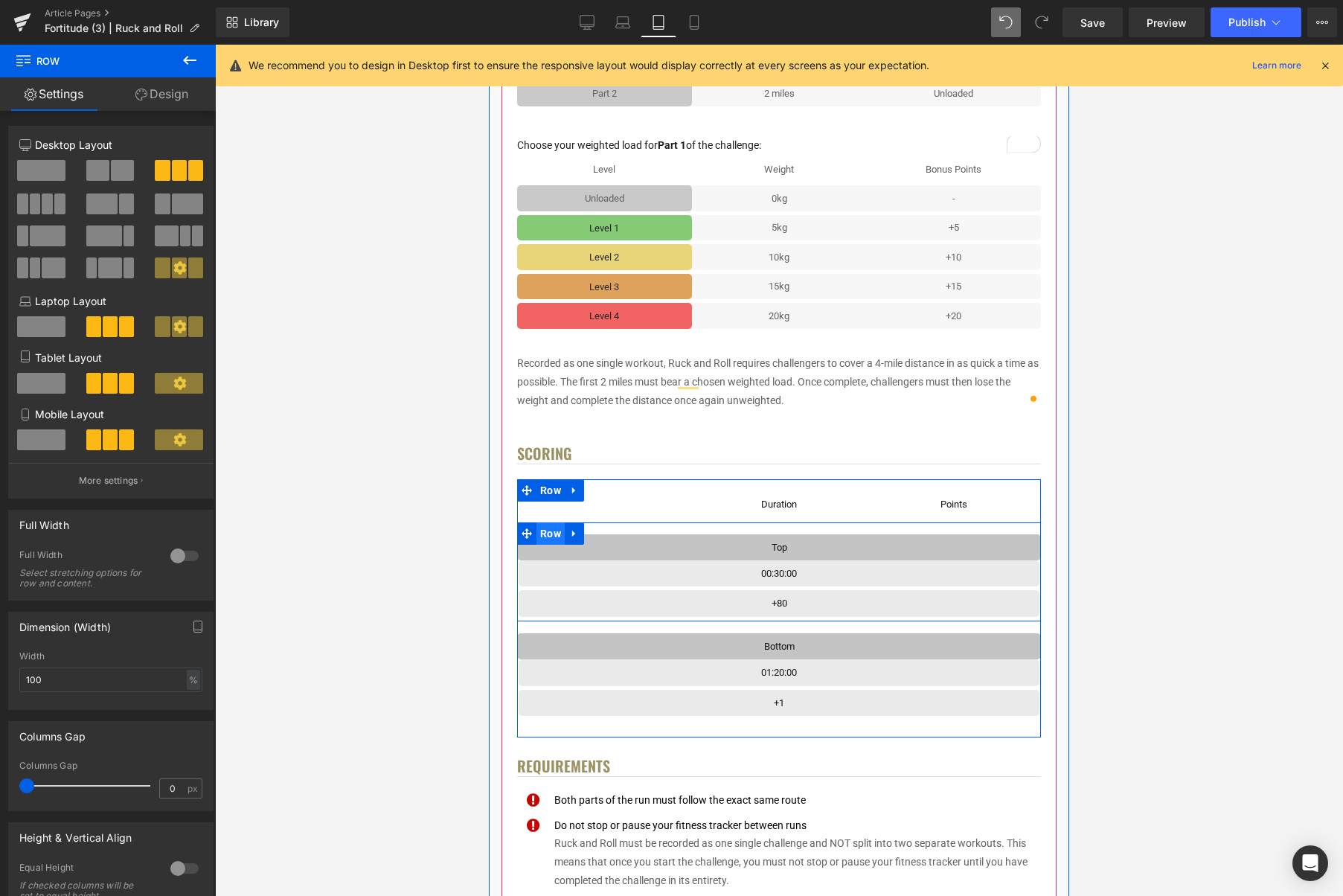
click at [556, 540] on span "Row" at bounding box center [551, 534] width 28 height 23
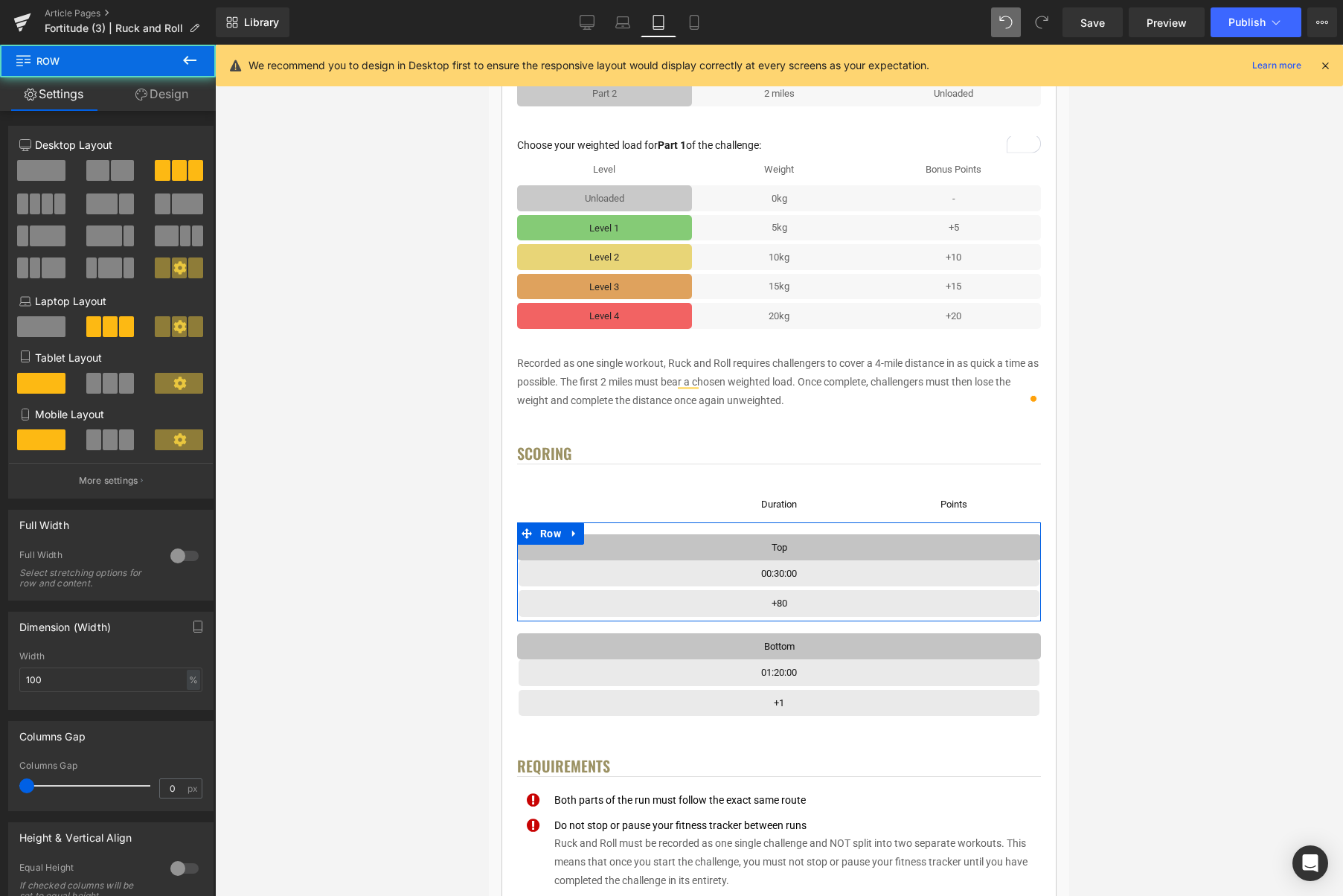
click at [119, 389] on span at bounding box center [127, 384] width 15 height 21
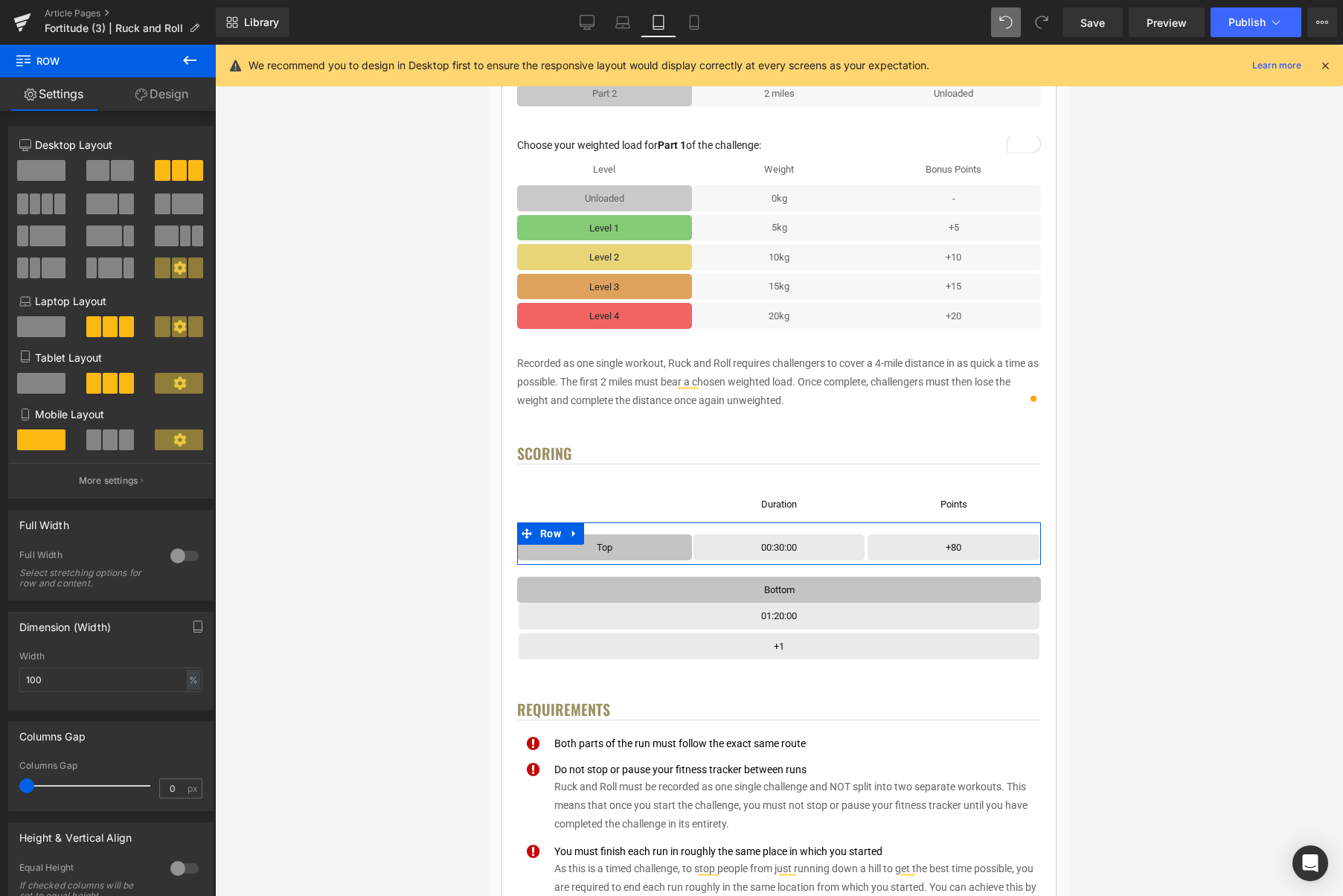
drag, startPoint x: 110, startPoint y: 435, endPoint x: 127, endPoint y: 443, distance: 18.8
click at [110, 435] on span at bounding box center [110, 439] width 15 height 21
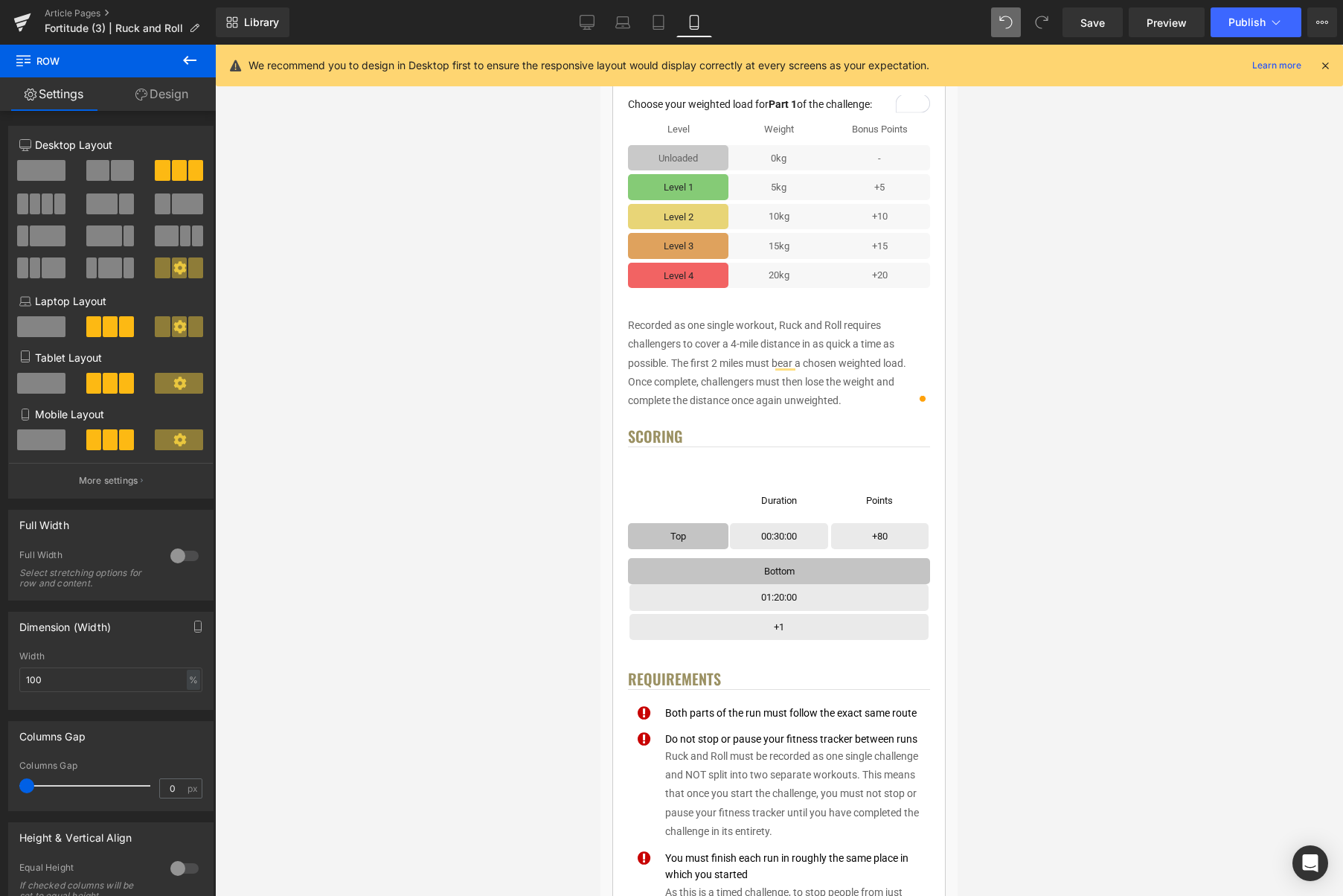
scroll to position [611, 0]
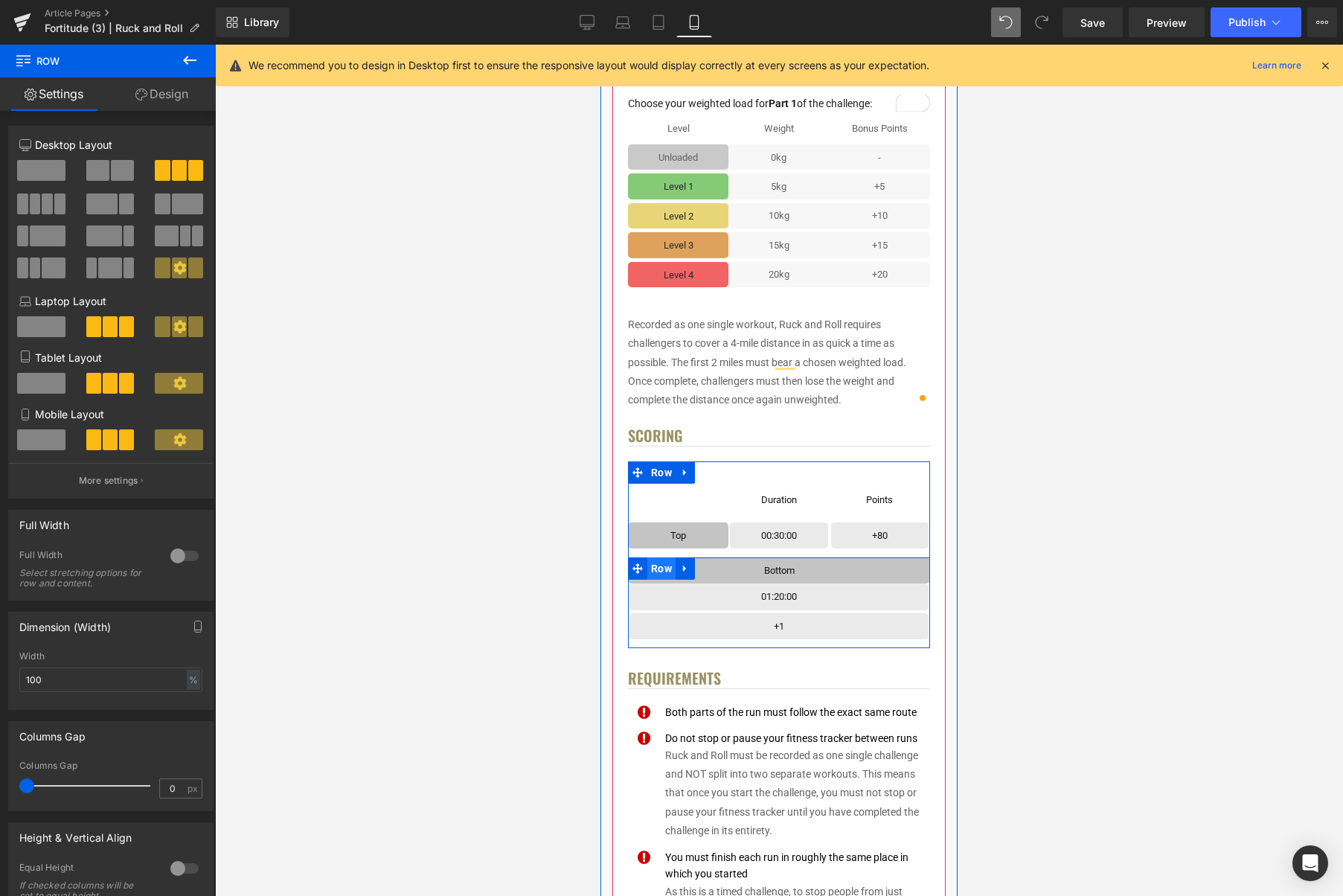
click at [666, 576] on span "Row" at bounding box center [662, 569] width 28 height 23
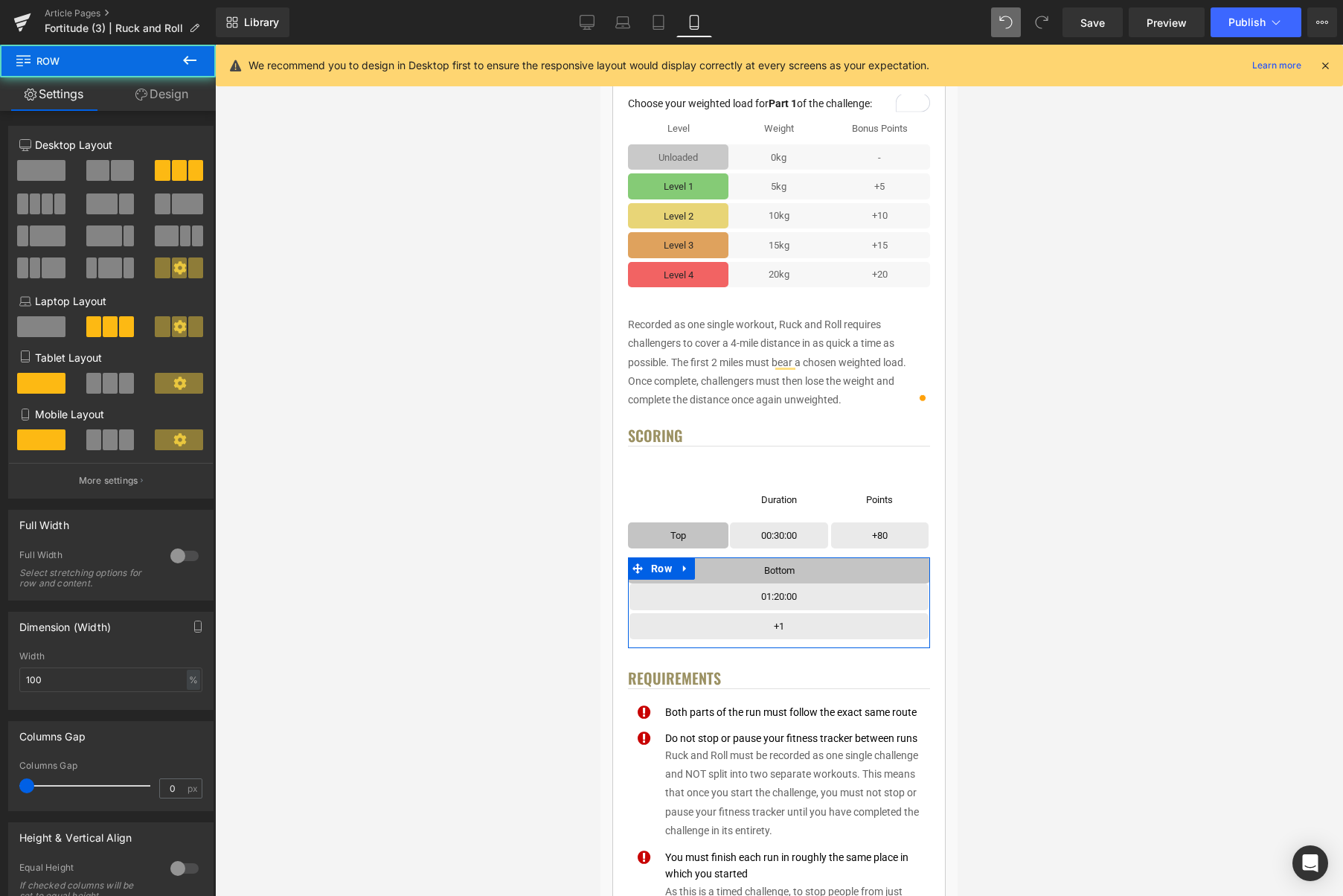
click at [114, 434] on button at bounding box center [111, 439] width 50 height 21
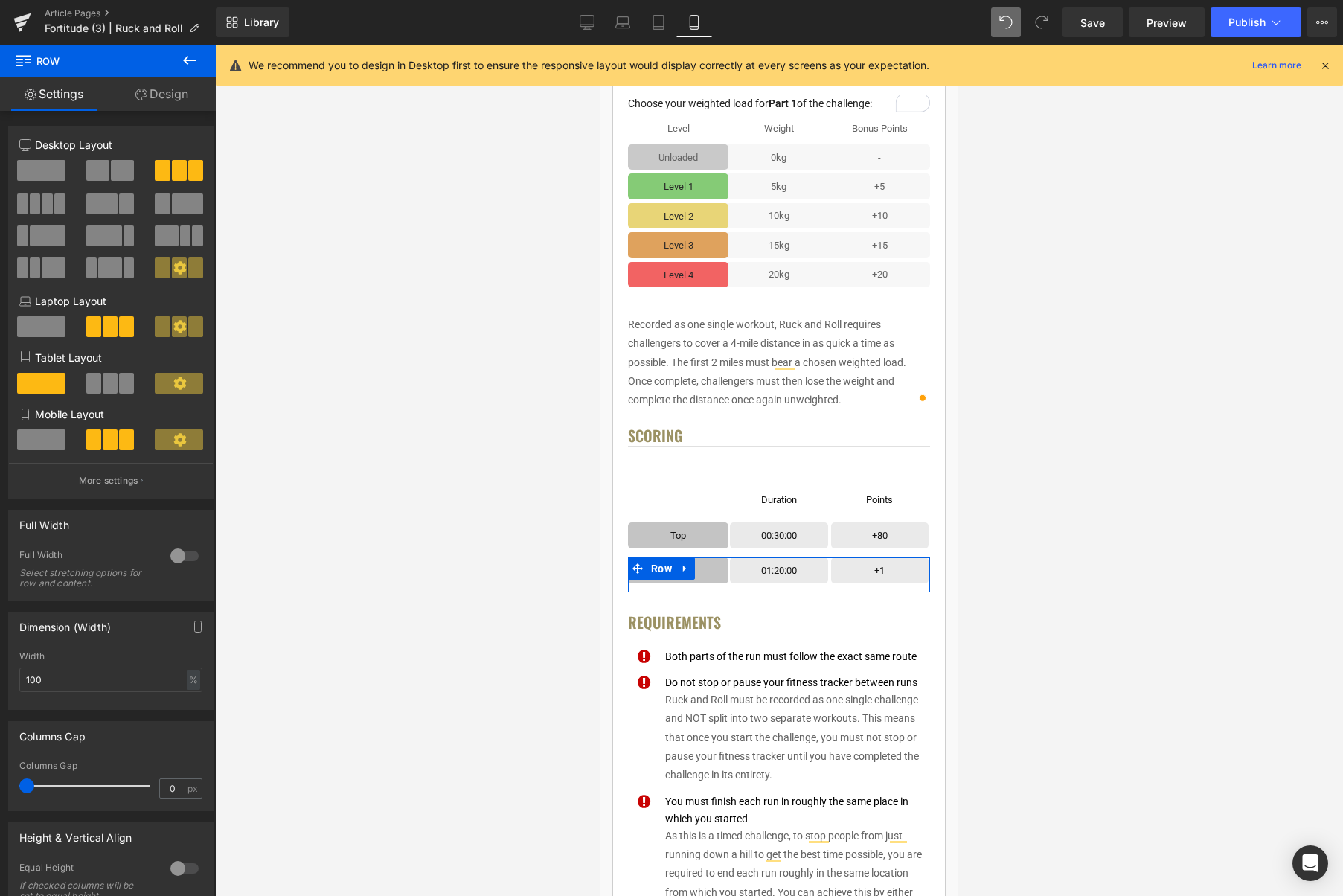
click at [119, 382] on span at bounding box center [127, 384] width 15 height 21
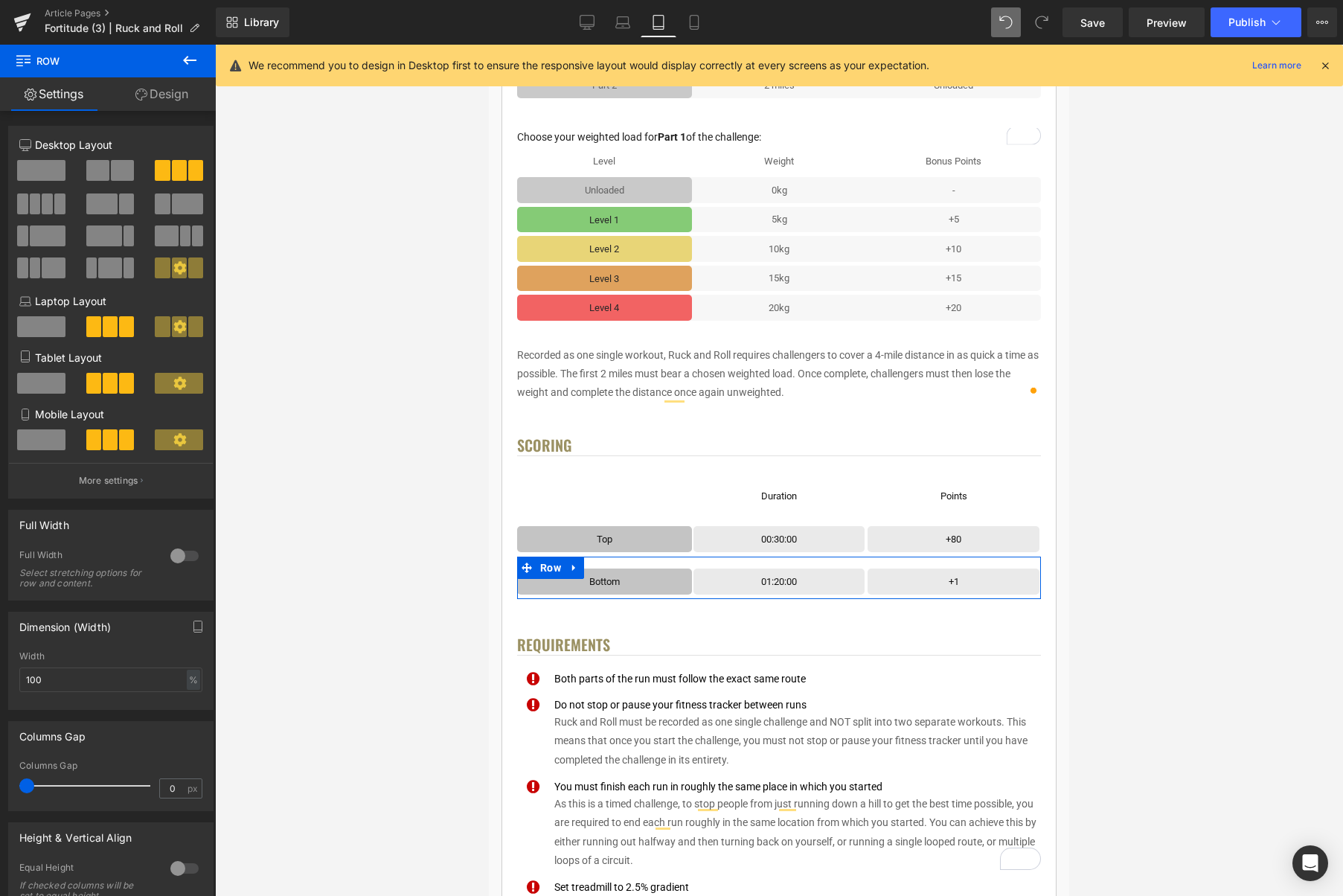
scroll to position [543, 0]
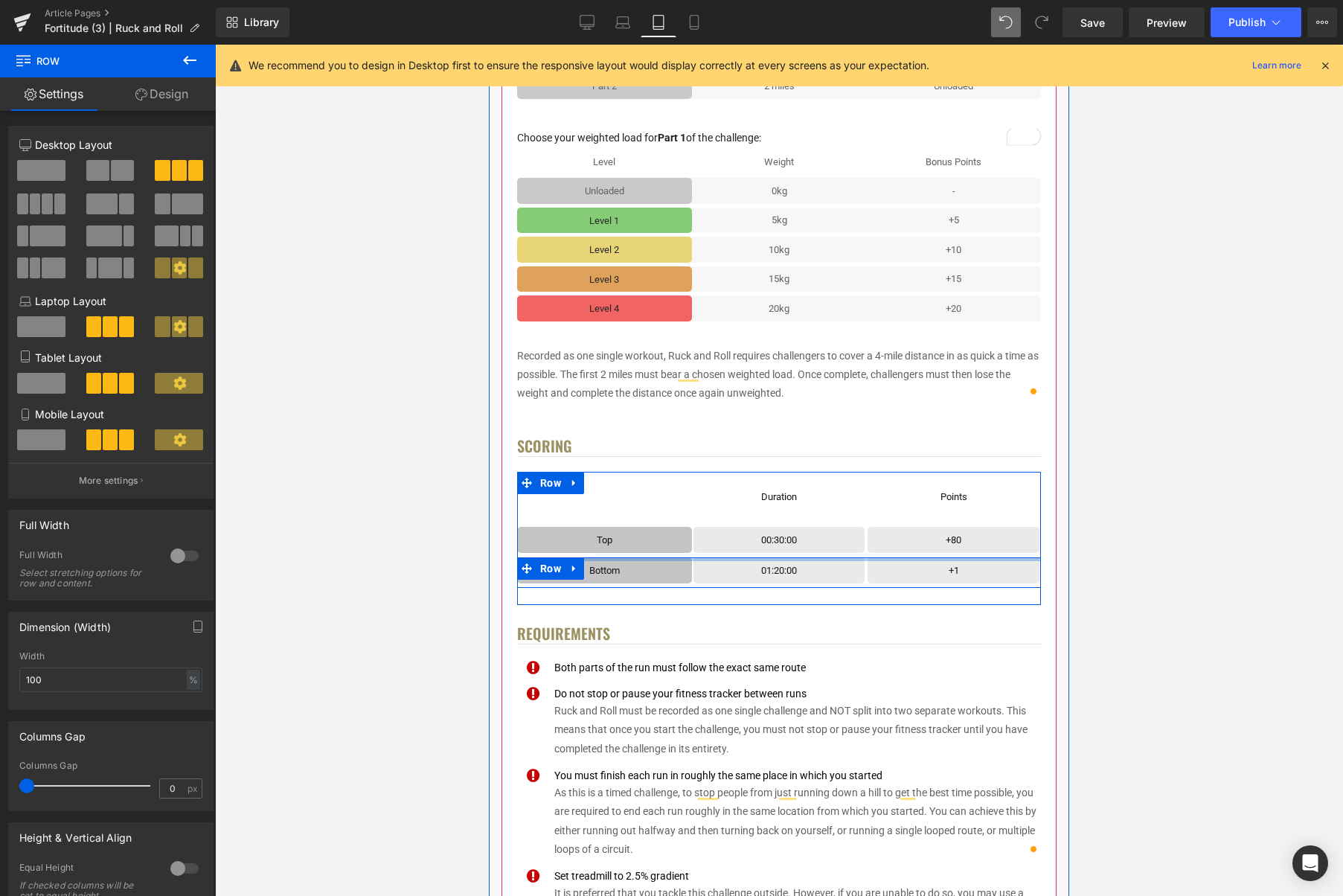
drag, startPoint x: 869, startPoint y: 559, endPoint x: 717, endPoint y: 436, distance: 195.5
click at [870, 545] on div "Text Block Row Duration Text Block Row Row Points Text Block Row Row Row Top Te…" at bounding box center [779, 529] width 524 height 116
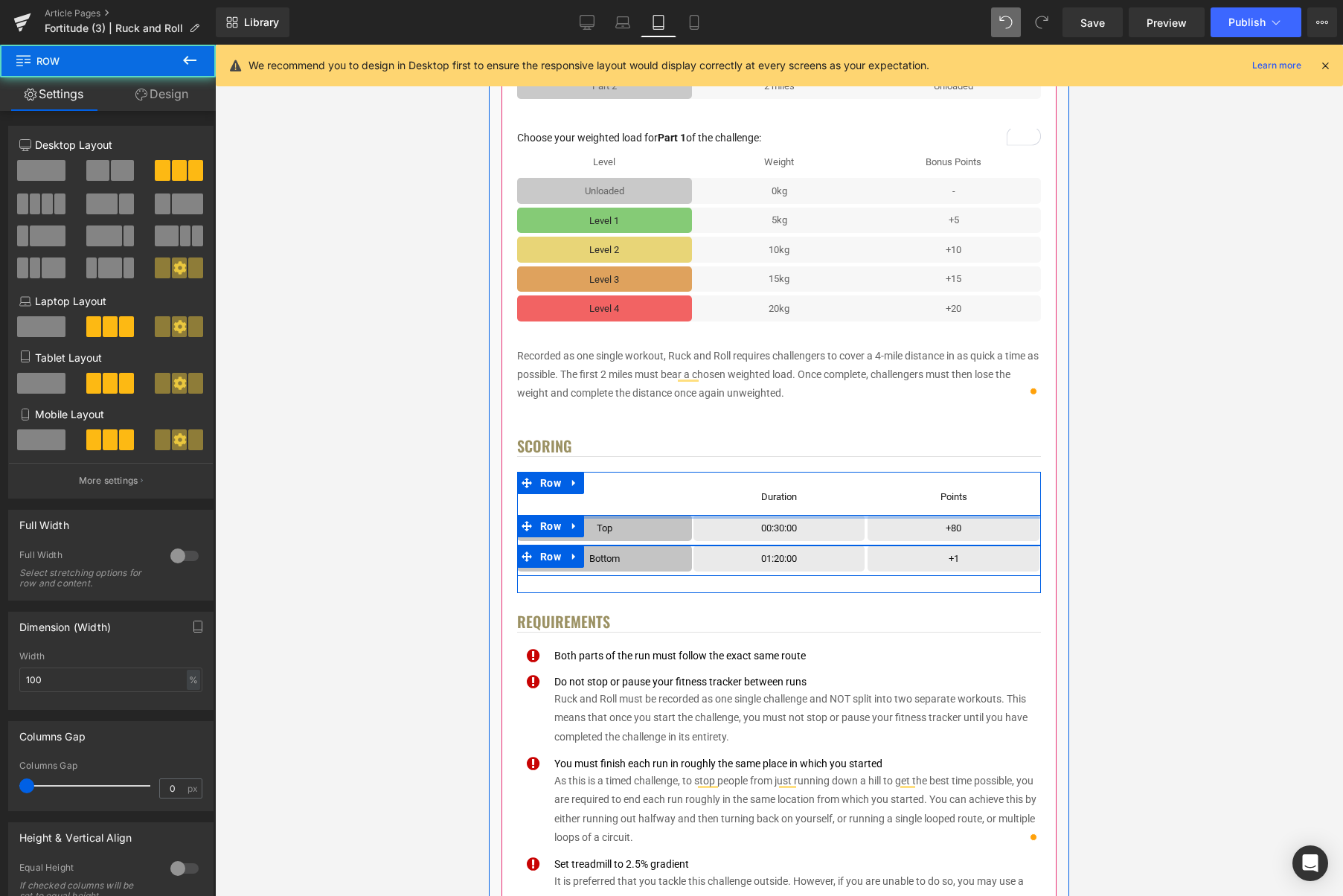
drag, startPoint x: 853, startPoint y: 516, endPoint x: 845, endPoint y: 483, distance: 34.0
click at [853, 506] on div "Text Block Row Duration Text Block Row Row Points Text Block Row Row Row Top Te…" at bounding box center [779, 524] width 524 height 104
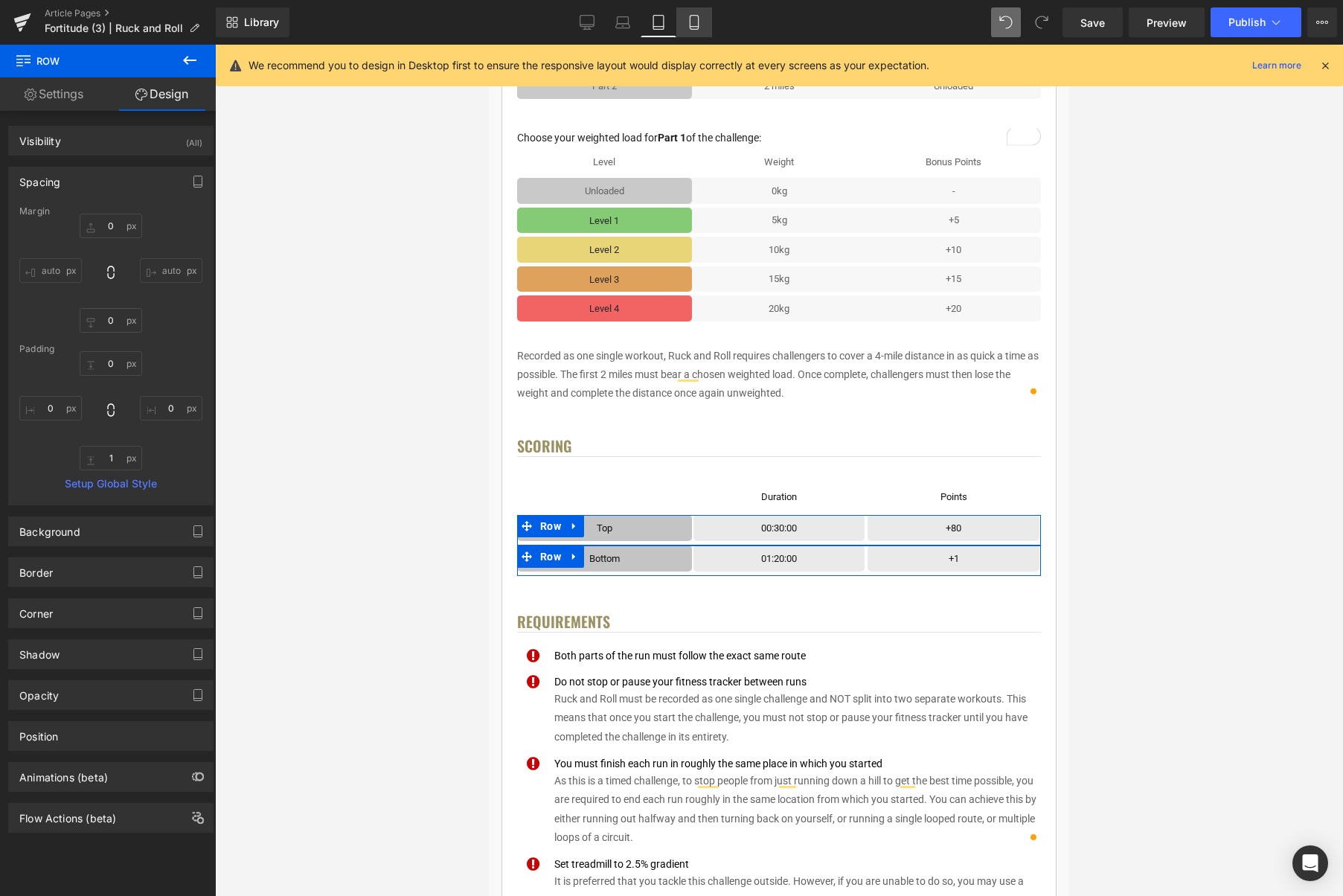
click at [696, 26] on icon at bounding box center [694, 23] width 15 height 15
type input "0"
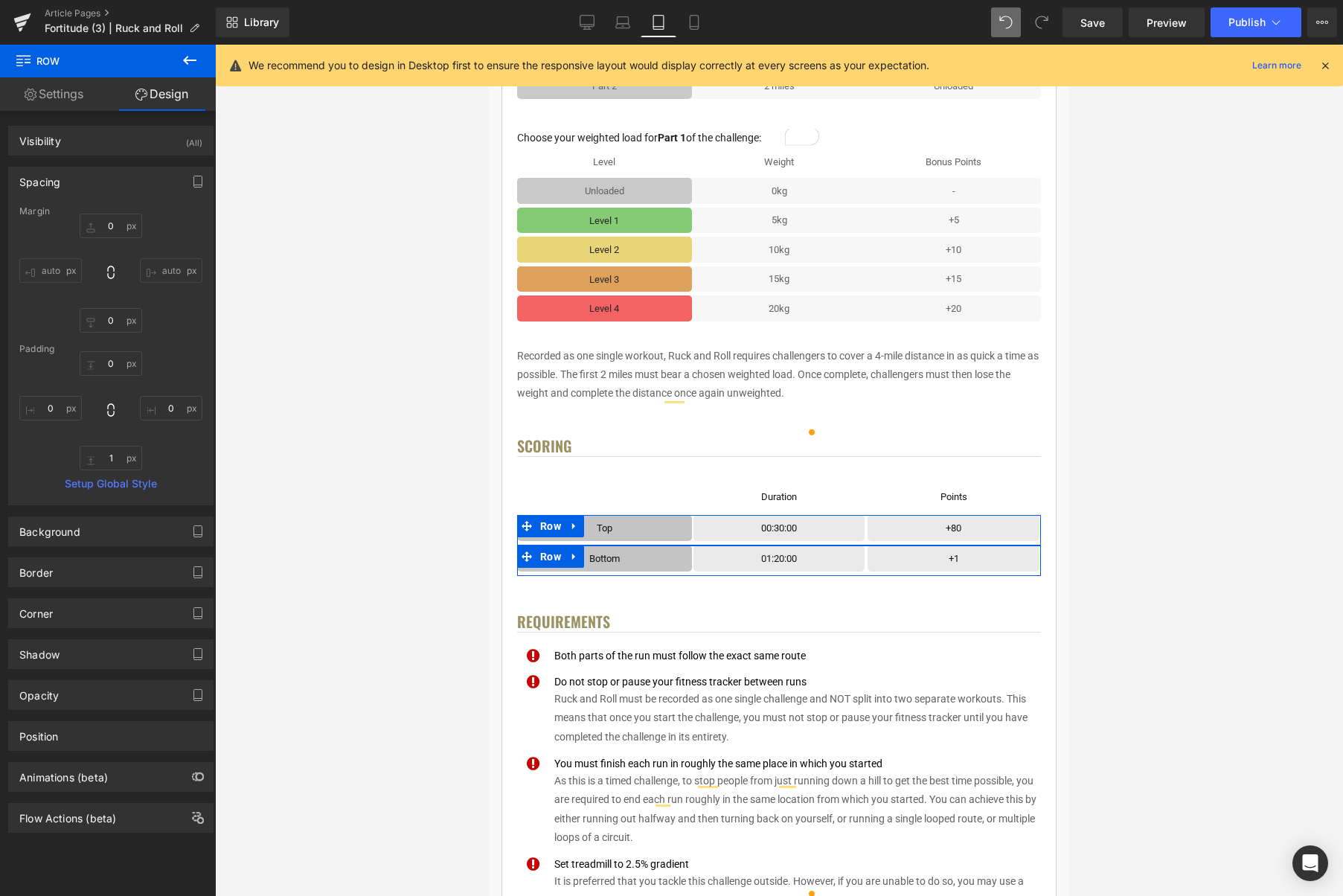
type input "8"
type input "0"
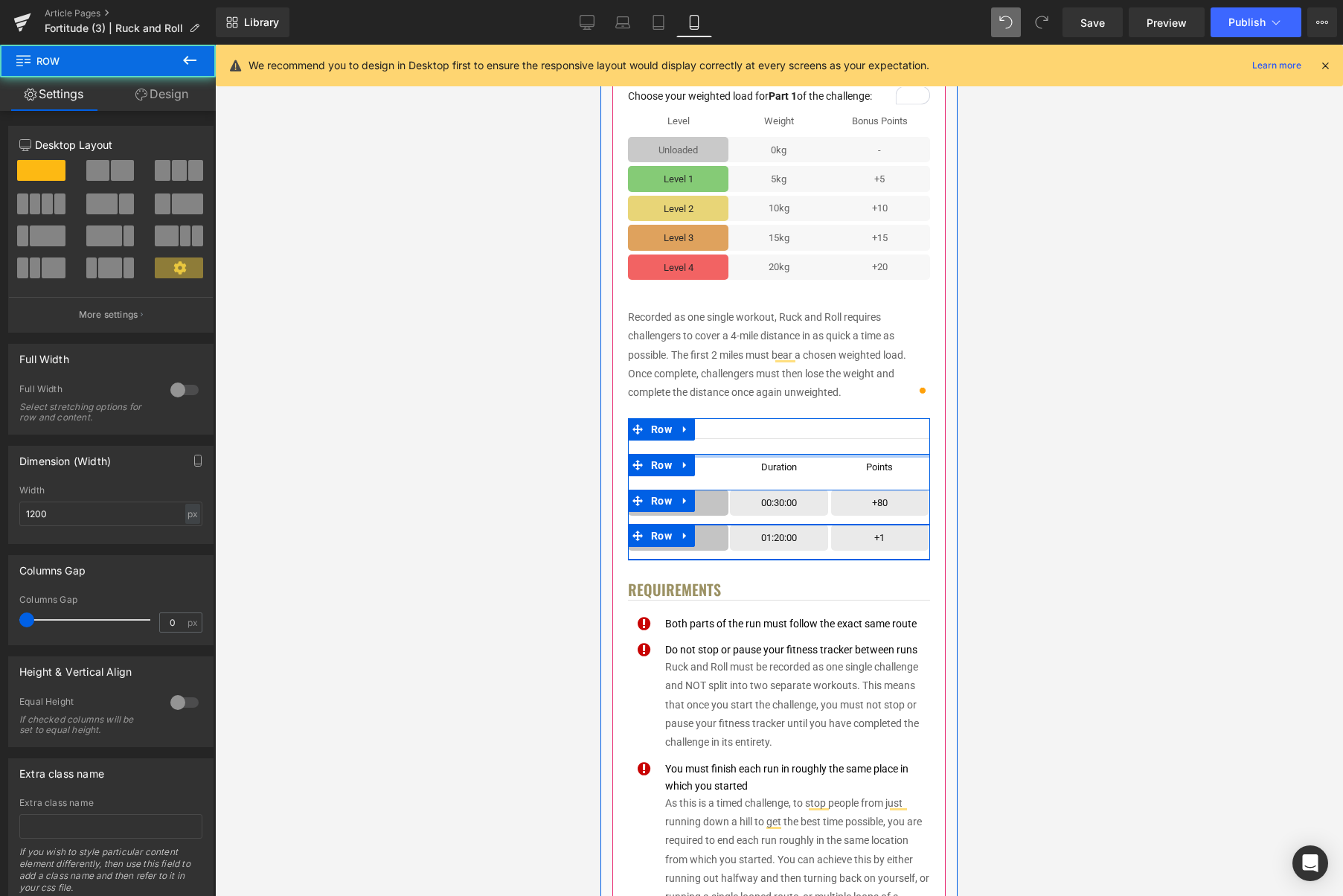
drag, startPoint x: 840, startPoint y: 455, endPoint x: 841, endPoint y: 439, distance: 16.0
click at [841, 439] on div "Scoring Heading Text Block Row Duration Text Block Row Row Points Text Block Ro…" at bounding box center [779, 489] width 302 height 141
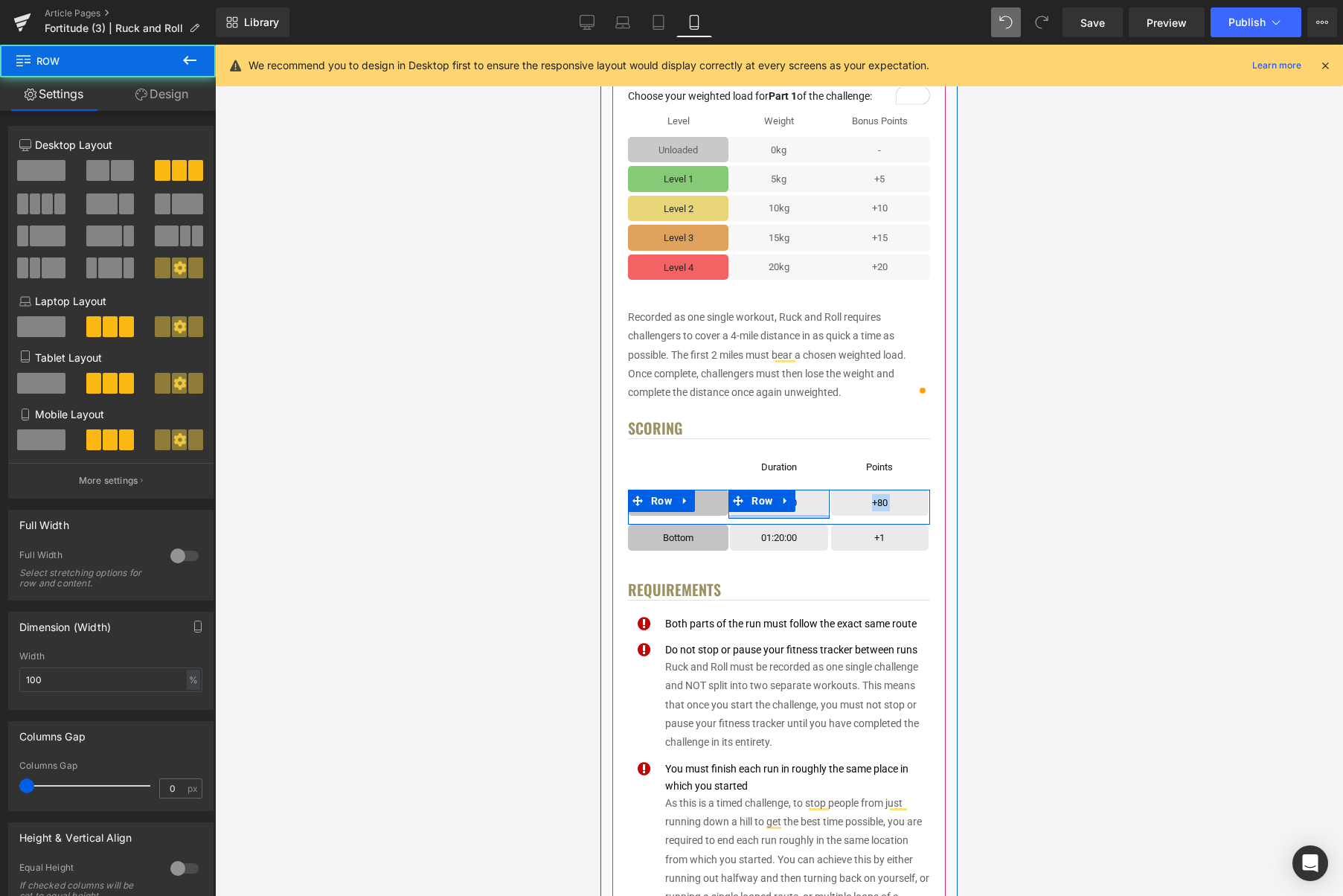
drag, startPoint x: 817, startPoint y: 521, endPoint x: 825, endPoint y: 519, distance: 8.2
click at [818, 516] on div "Top Text Block Row 00:30:00 Text Block Row Row +80 Text [GEOGRAPHIC_DATA]" at bounding box center [779, 507] width 302 height 35
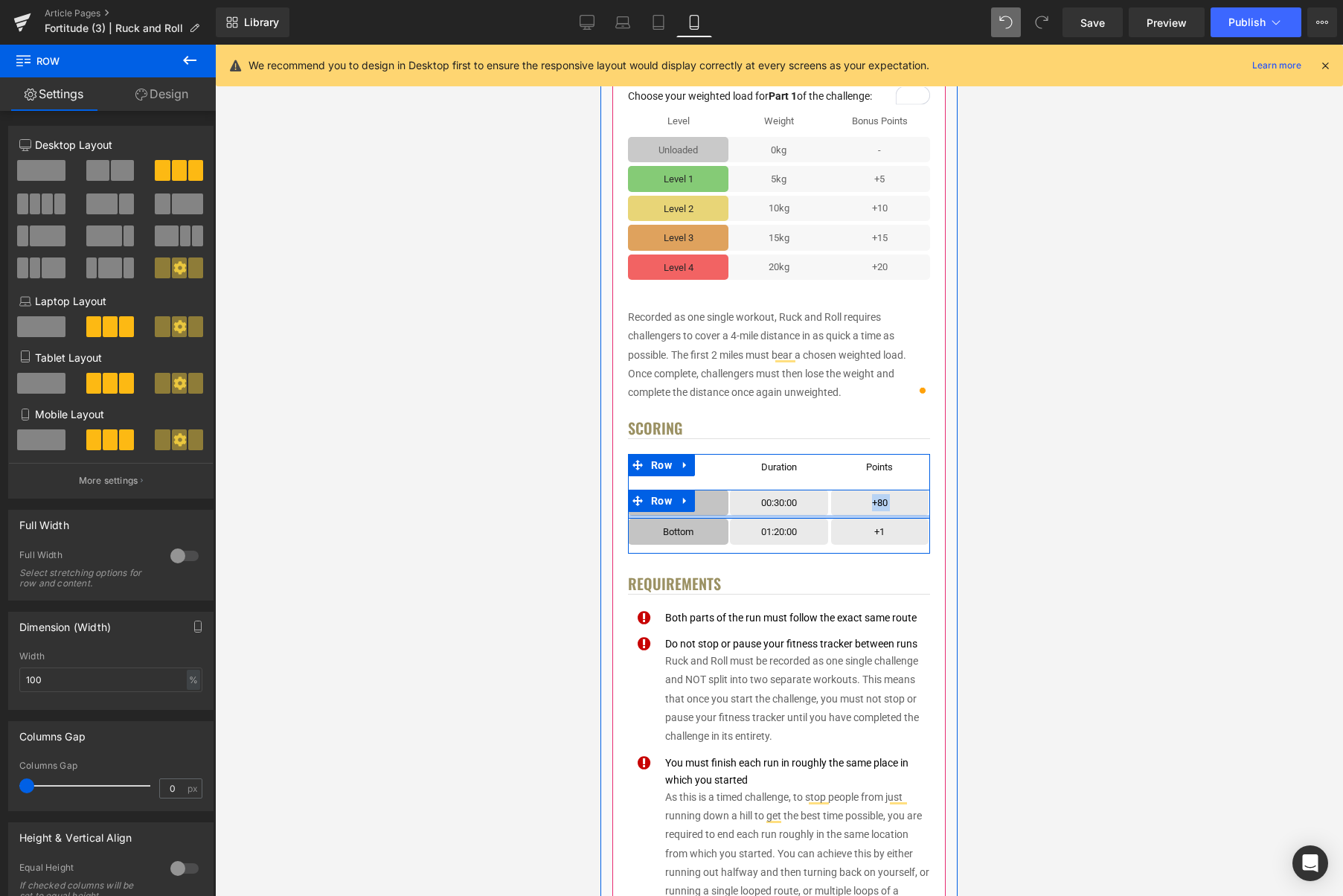
click at [829, 516] on div at bounding box center [779, 517] width 302 height 4
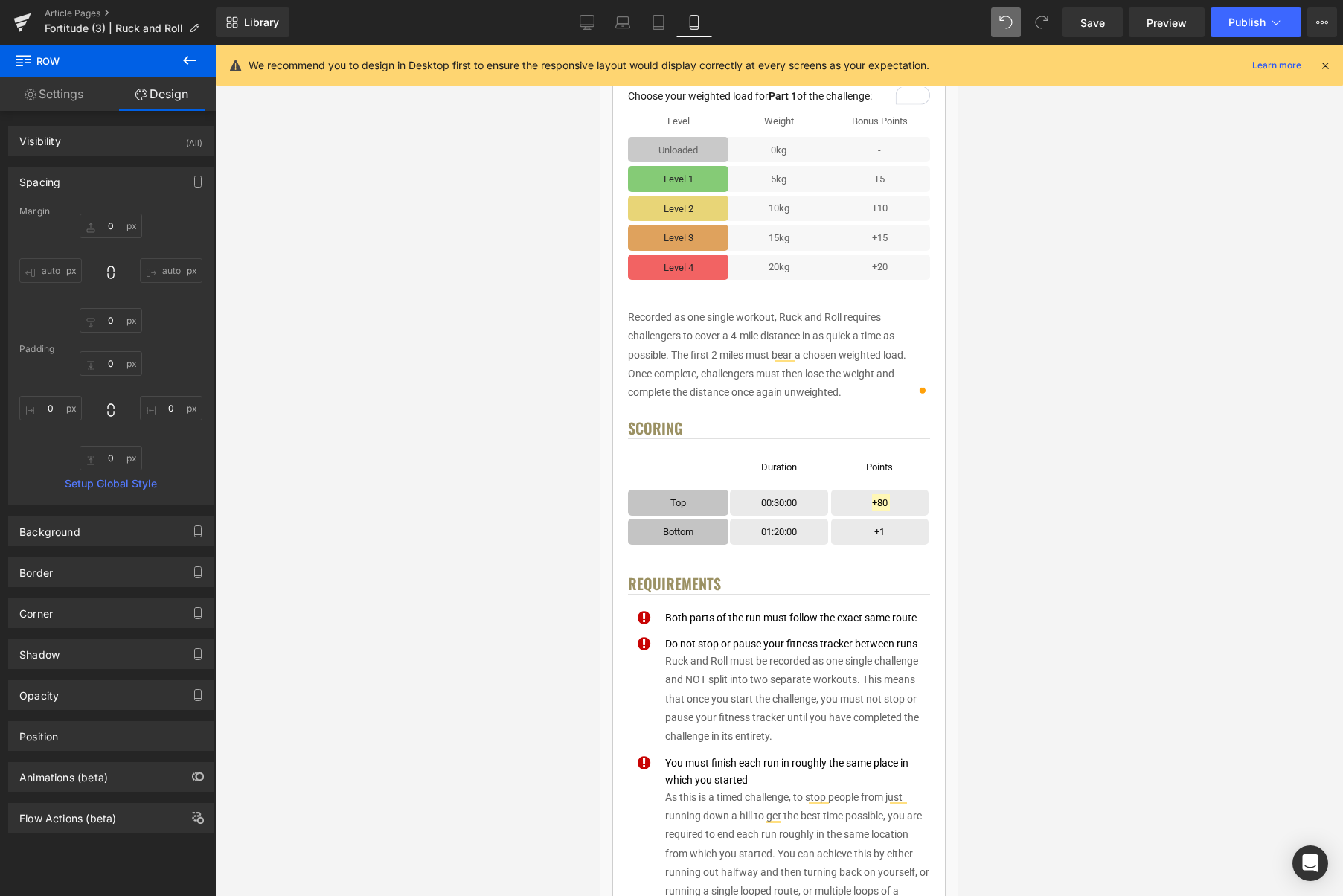
click at [1046, 434] on div at bounding box center [779, 470] width 1128 height 851
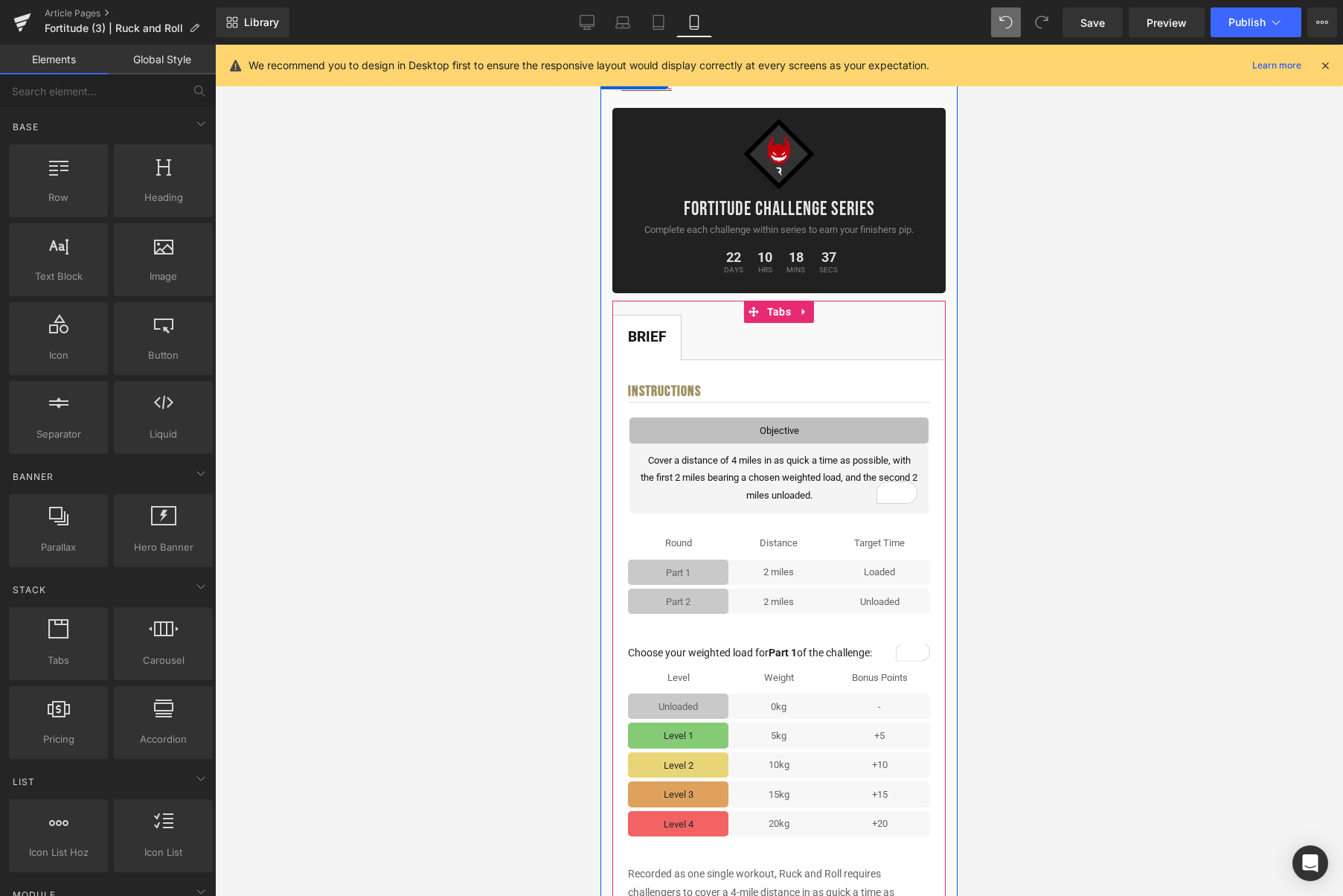
scroll to position [383, 0]
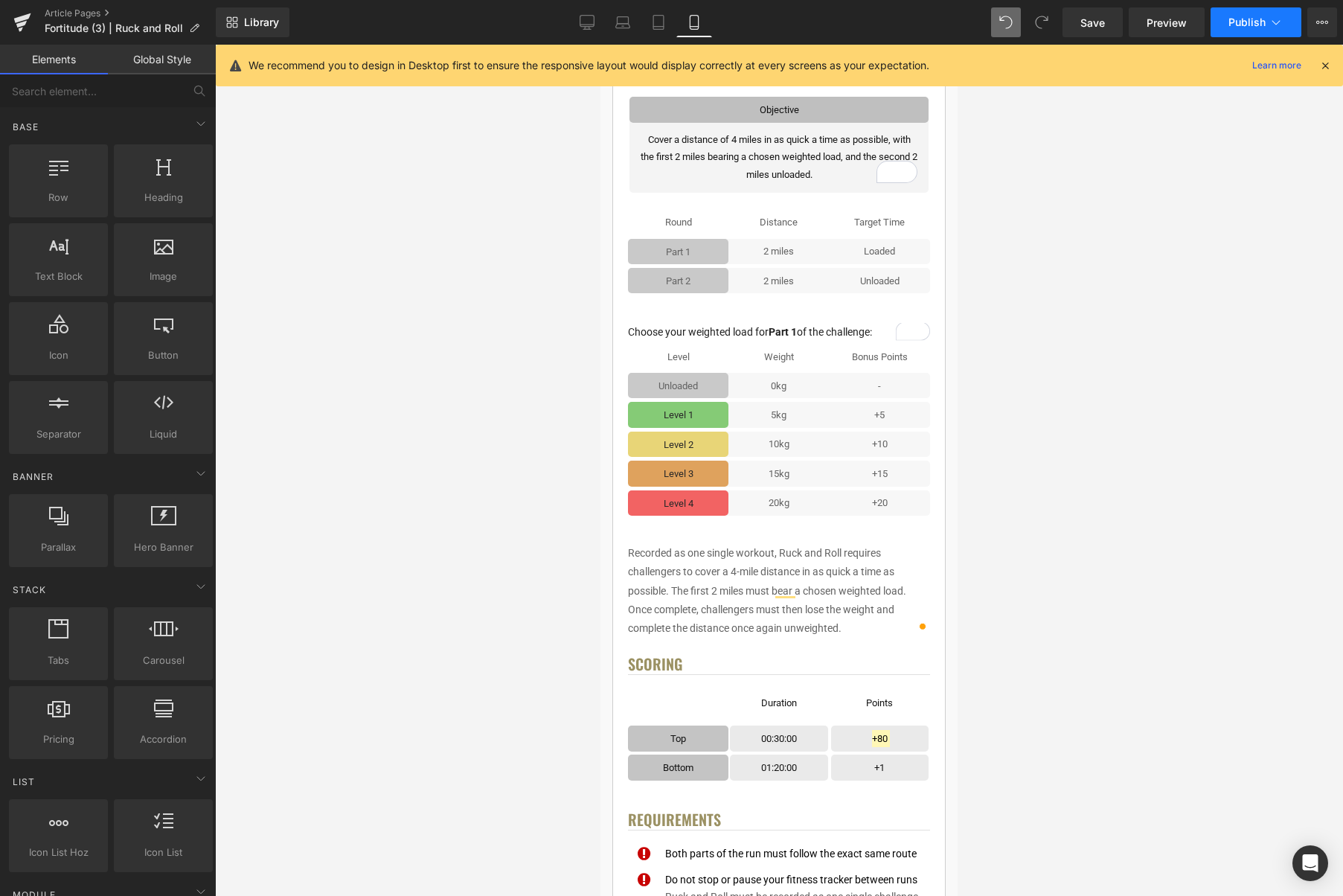
click at [1278, 24] on icon at bounding box center [1277, 23] width 15 height 15
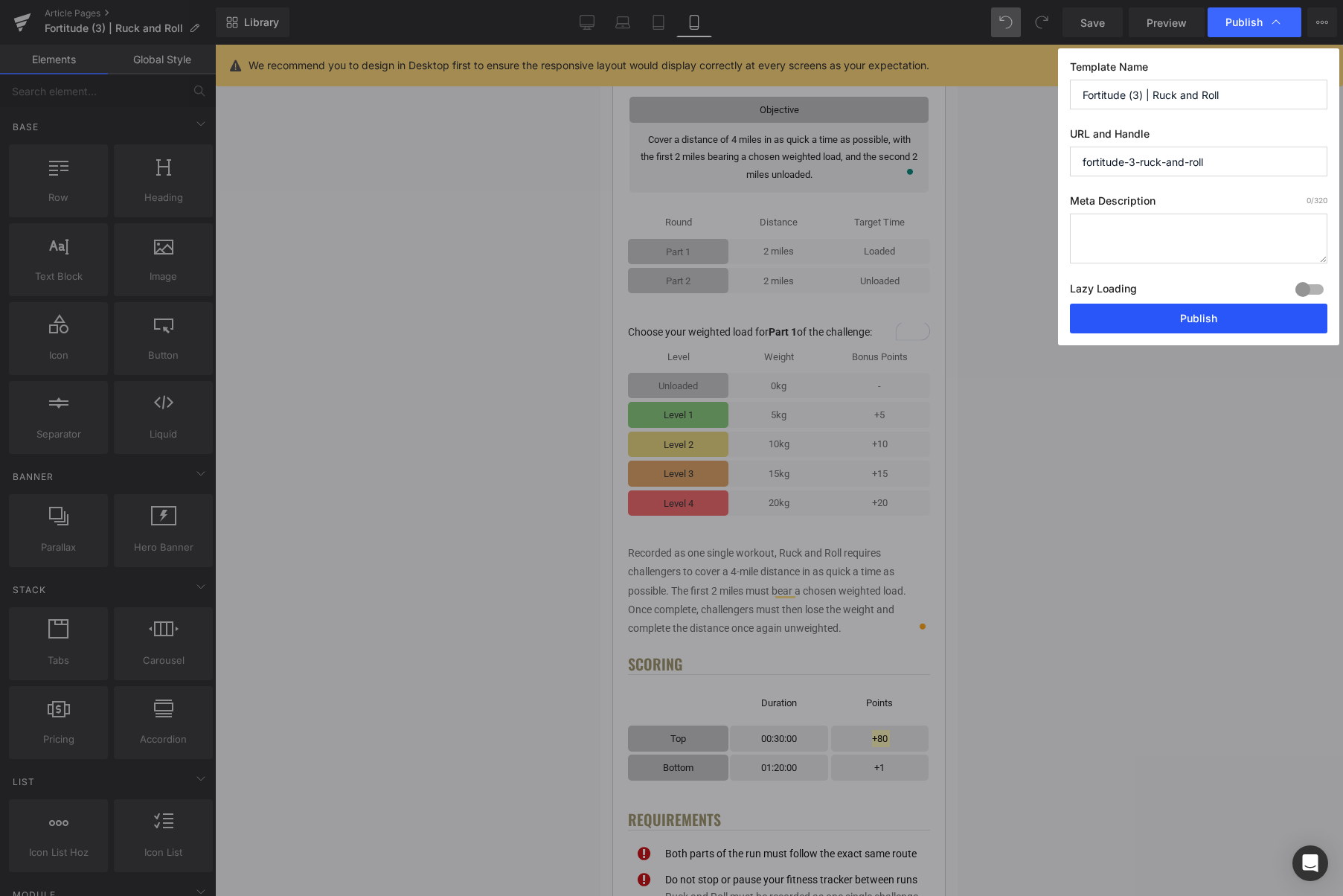
click at [1195, 319] on button "Publish" at bounding box center [1199, 318] width 258 height 29
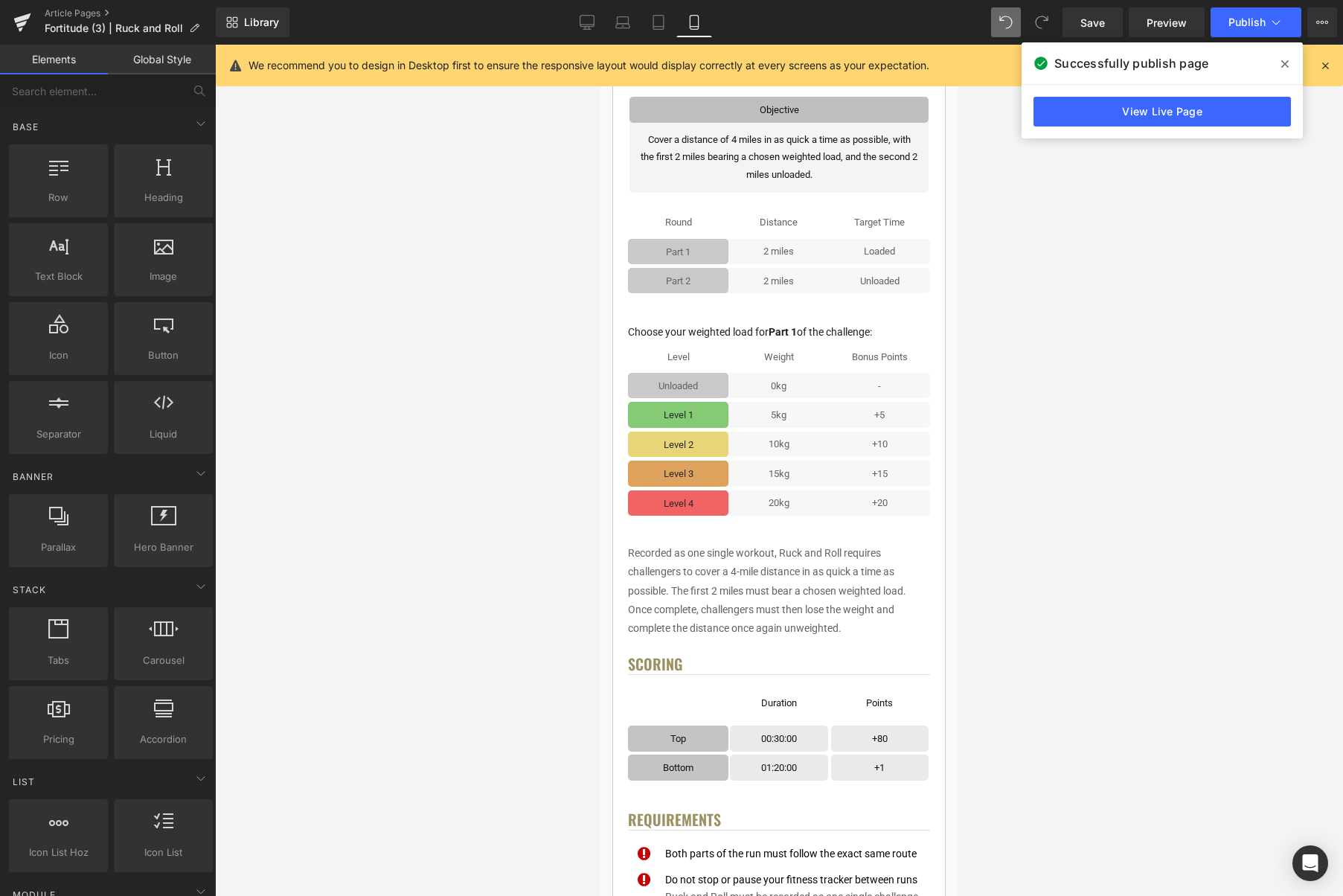
click at [1283, 64] on icon at bounding box center [1285, 63] width 8 height 12
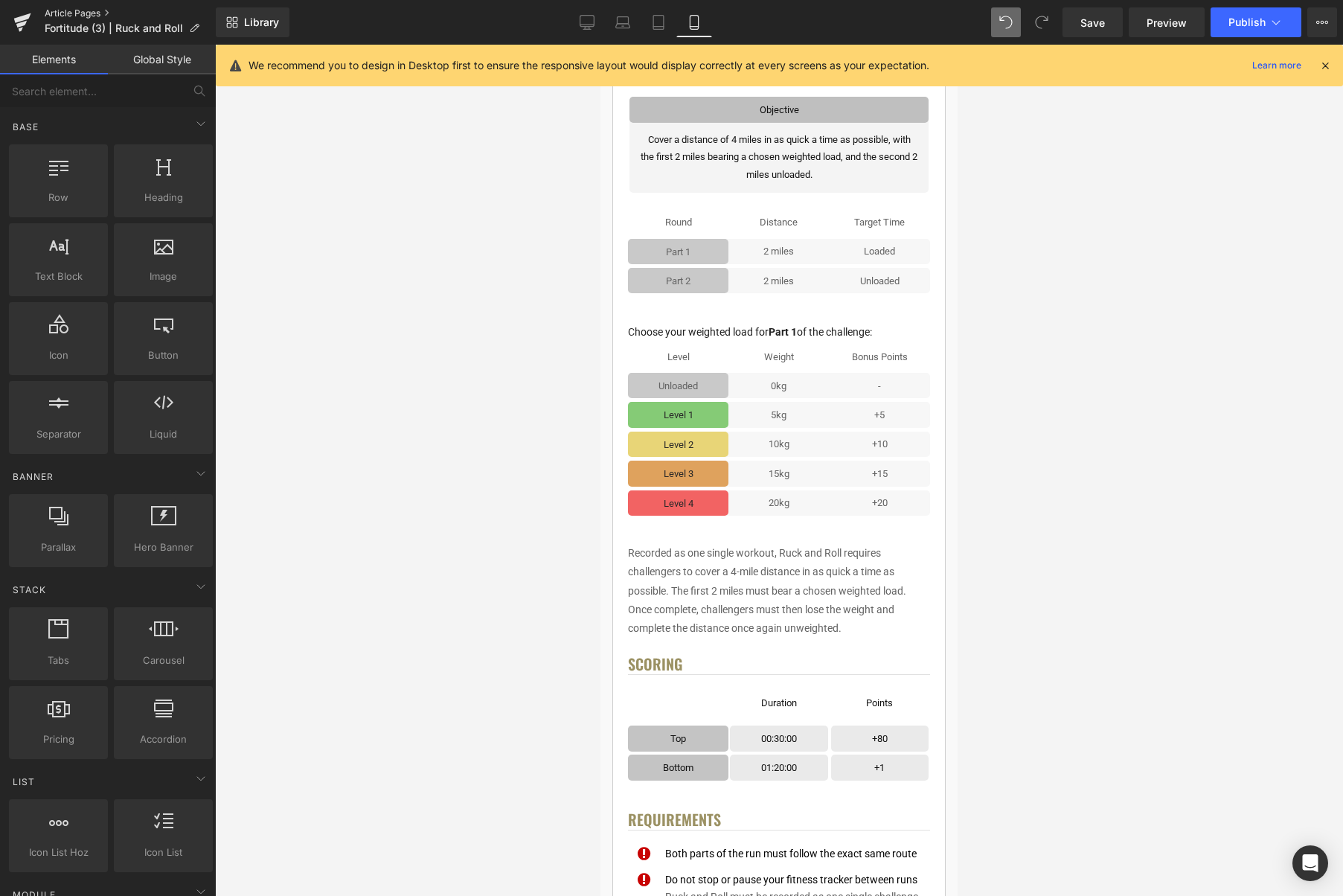
click at [58, 16] on link "Article Pages" at bounding box center [130, 13] width 171 height 12
